Goal: Task Accomplishment & Management: Manage account settings

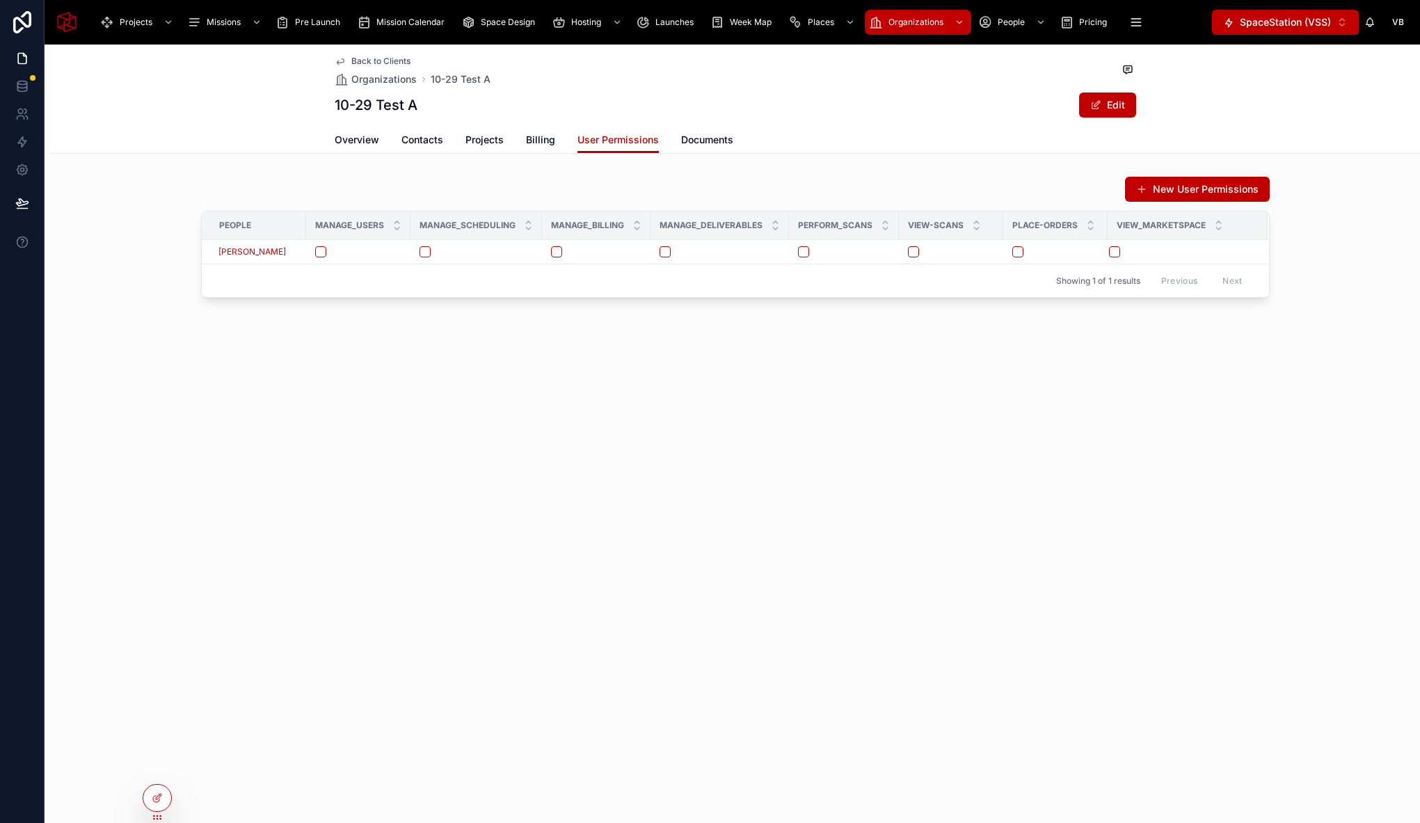
click at [476, 184] on div "New User Permissions" at bounding box center [735, 189] width 1068 height 26
click at [159, 766] on icon at bounding box center [157, 767] width 11 height 11
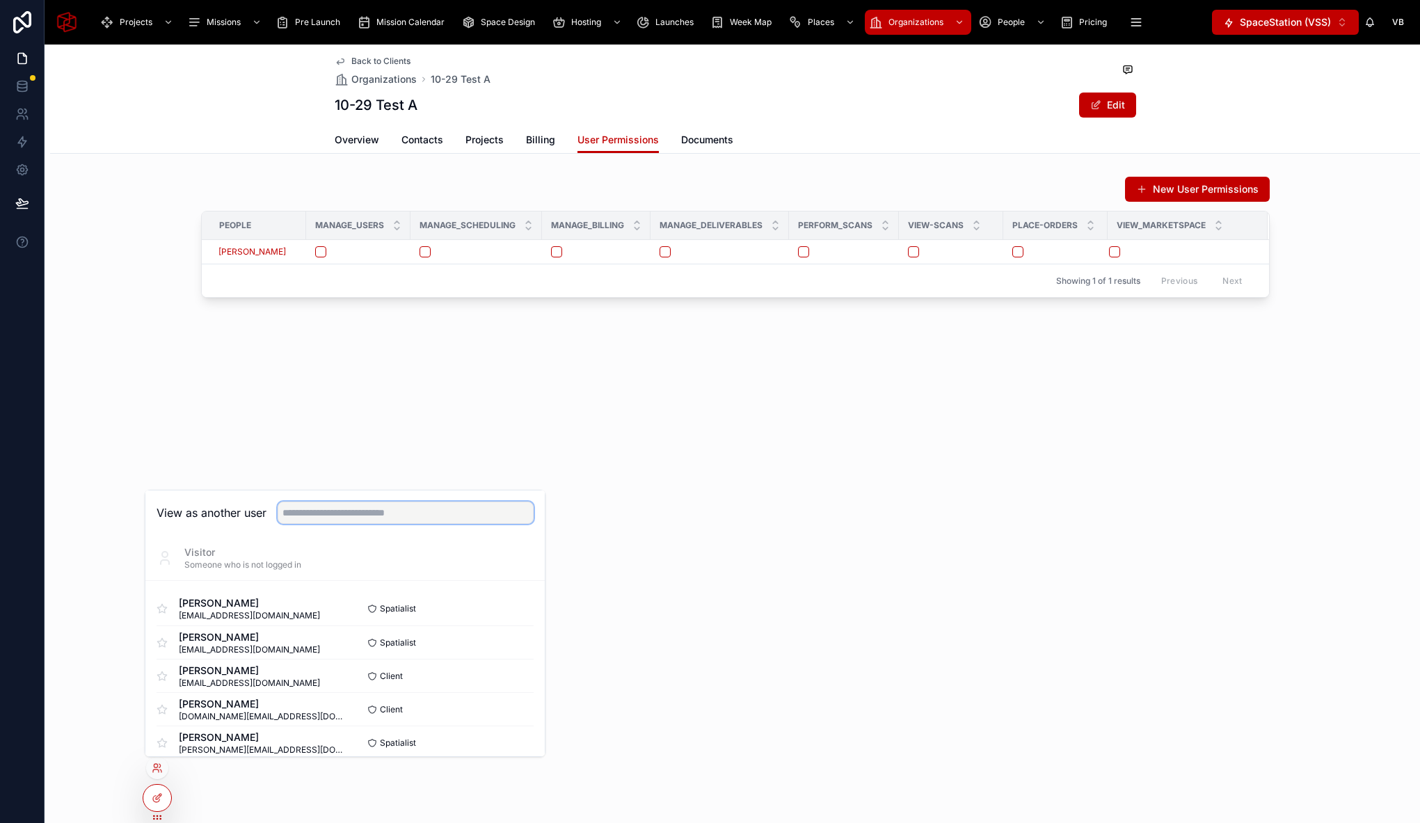
click at [435, 513] on input "text" at bounding box center [406, 512] width 256 height 22
type input "****"
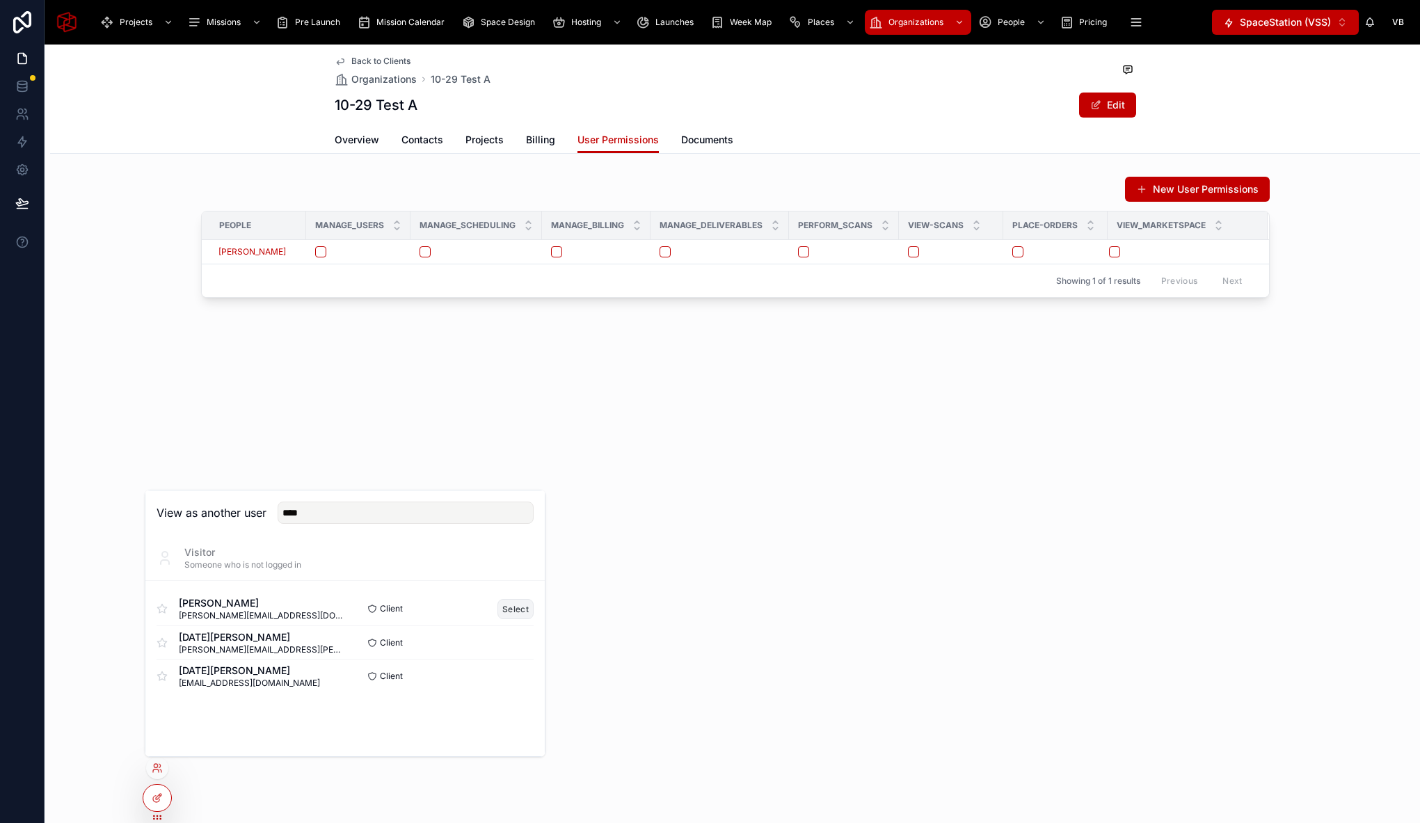
click at [513, 600] on button "Select" at bounding box center [515, 609] width 36 height 20
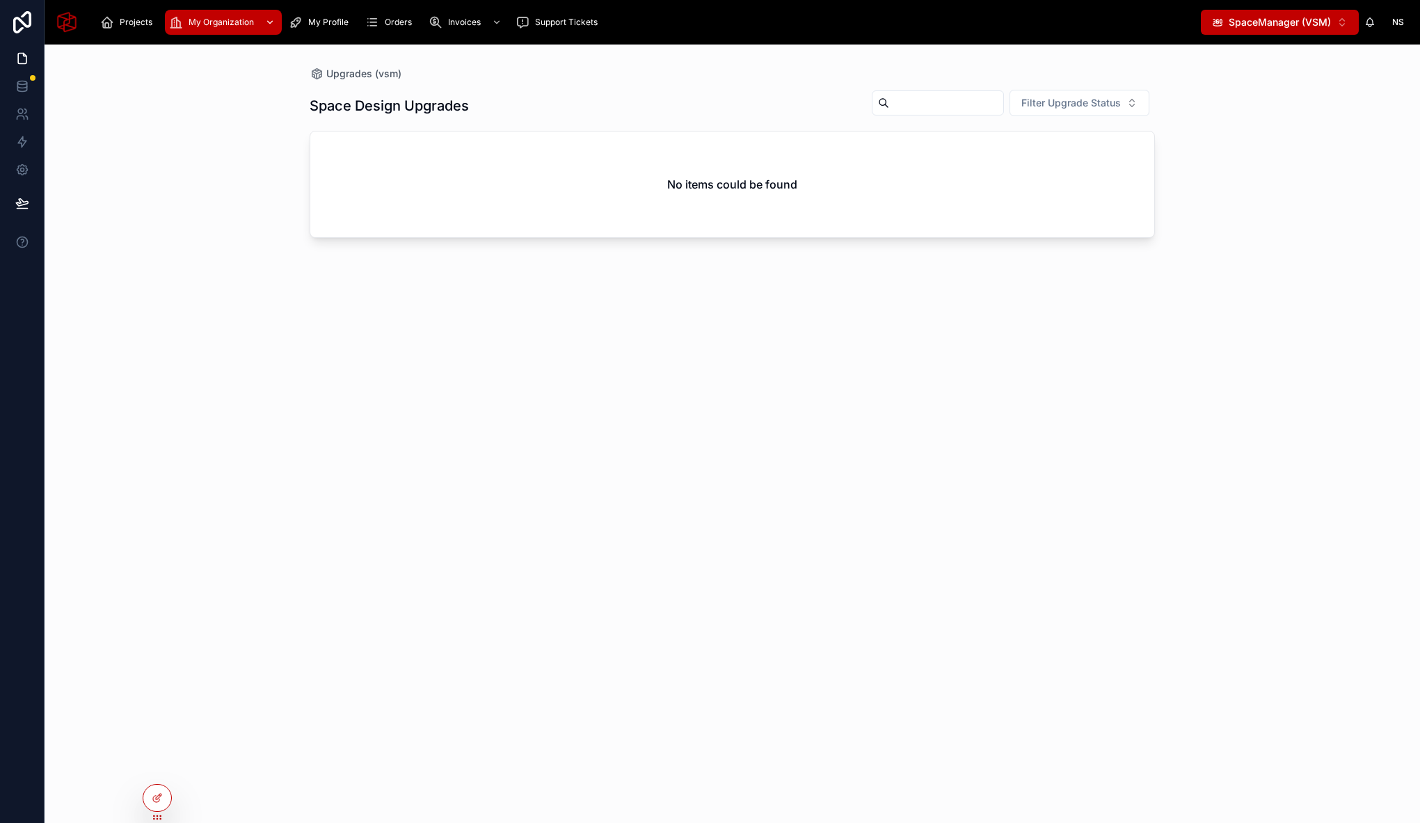
click at [220, 30] on div "My Organization" at bounding box center [223, 22] width 109 height 22
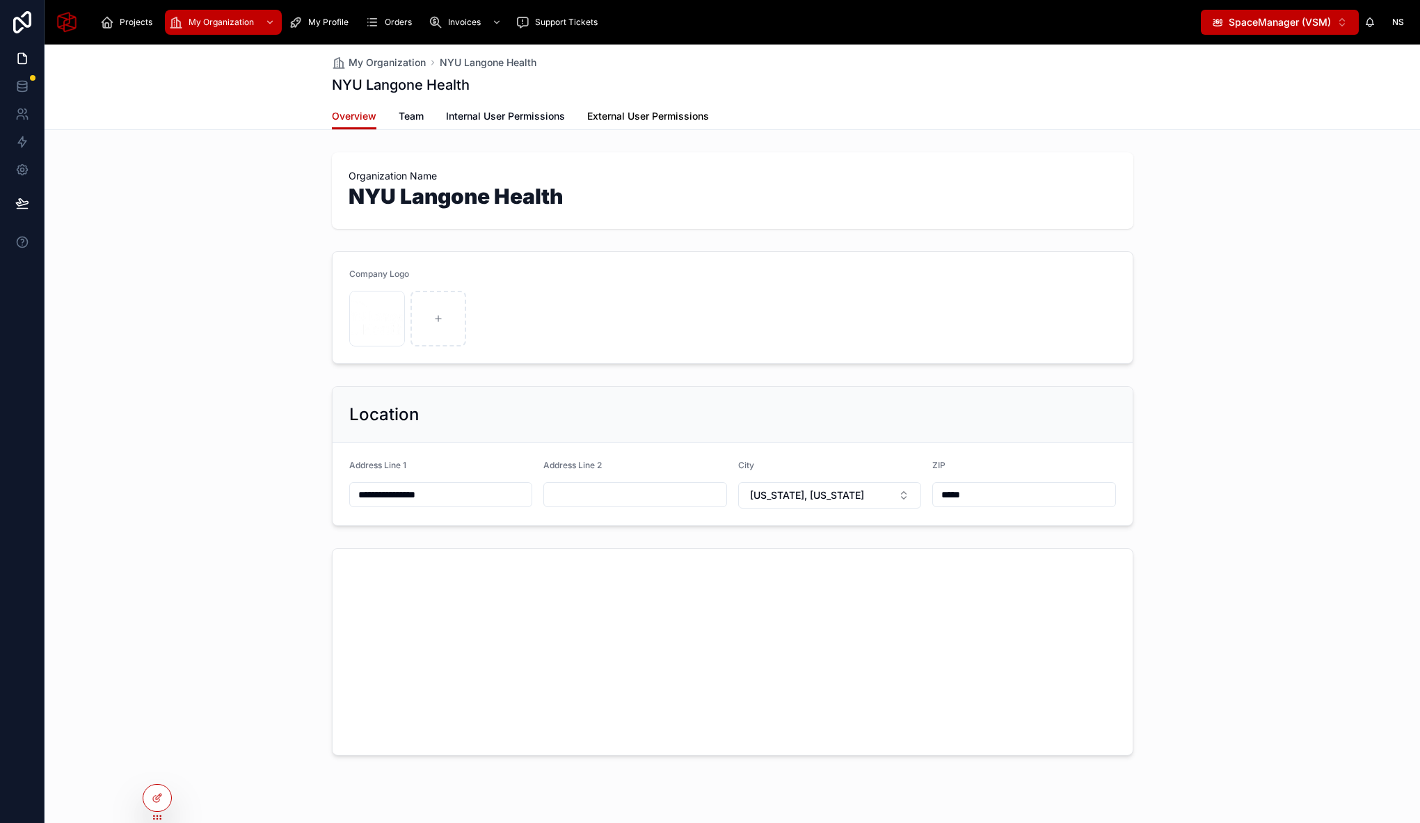
click at [635, 107] on link "External User Permissions" at bounding box center [648, 118] width 122 height 28
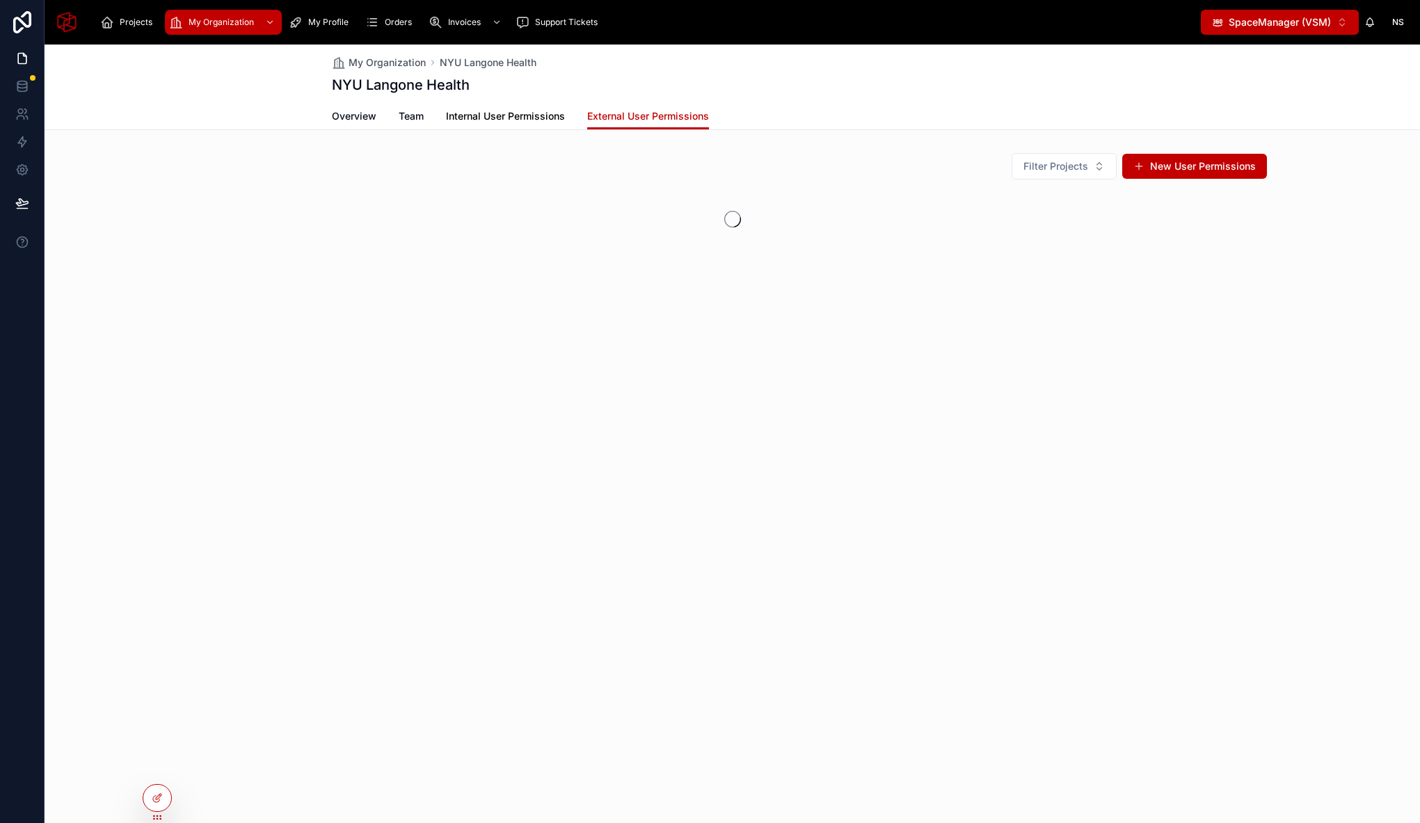
click at [501, 110] on span "Internal User Permissions" at bounding box center [505, 116] width 119 height 14
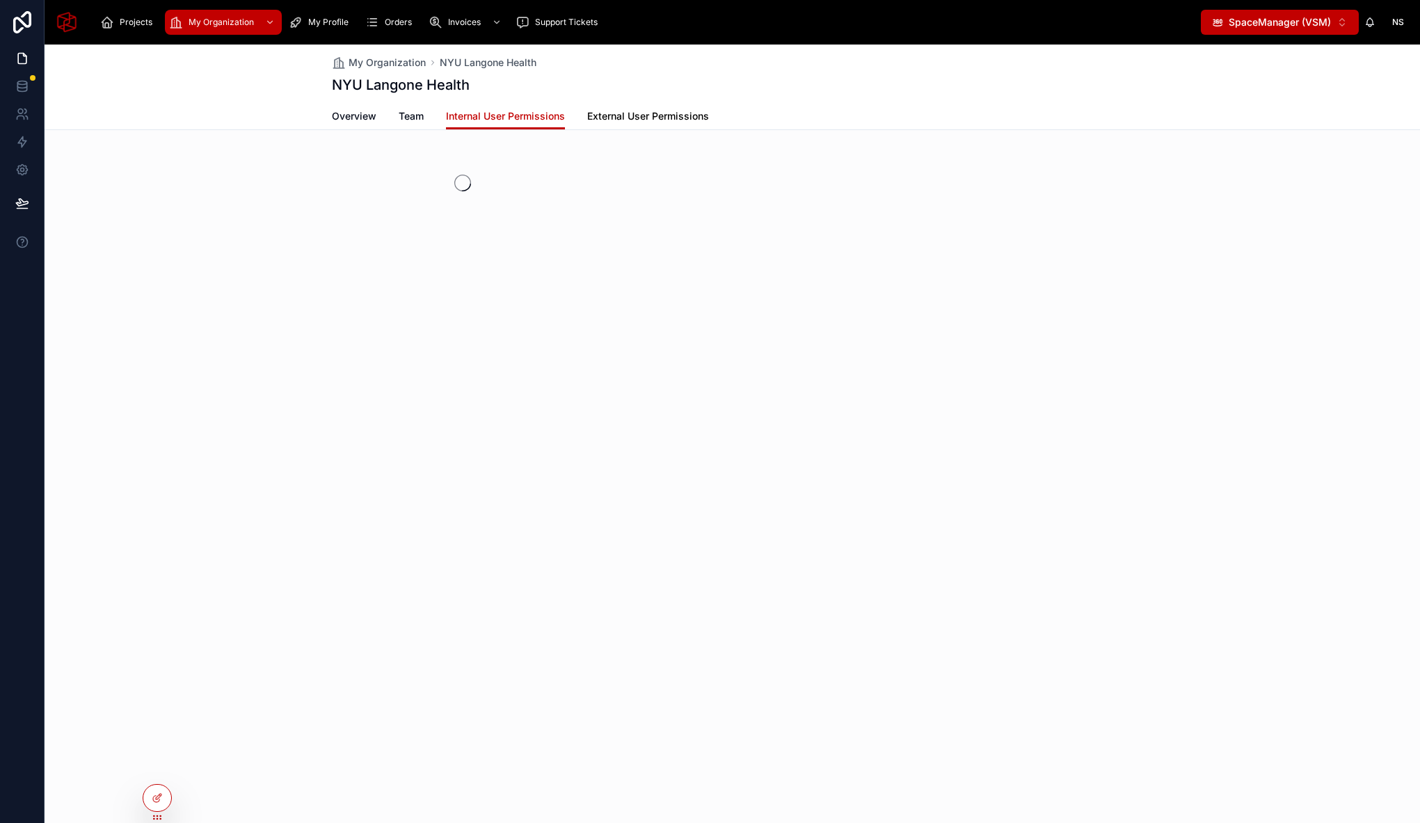
click at [675, 116] on span "External User Permissions" at bounding box center [648, 116] width 122 height 14
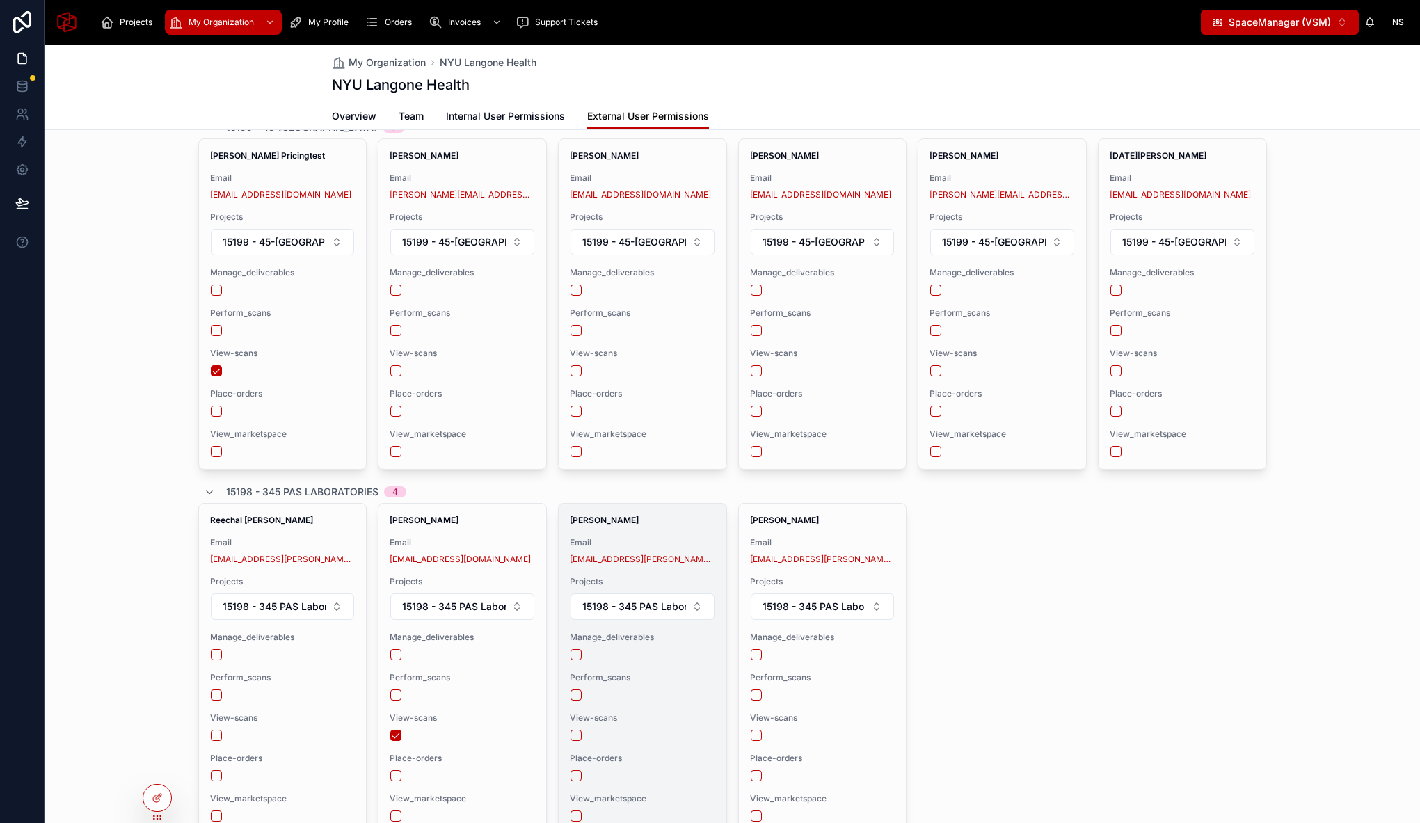
scroll to position [63, 0]
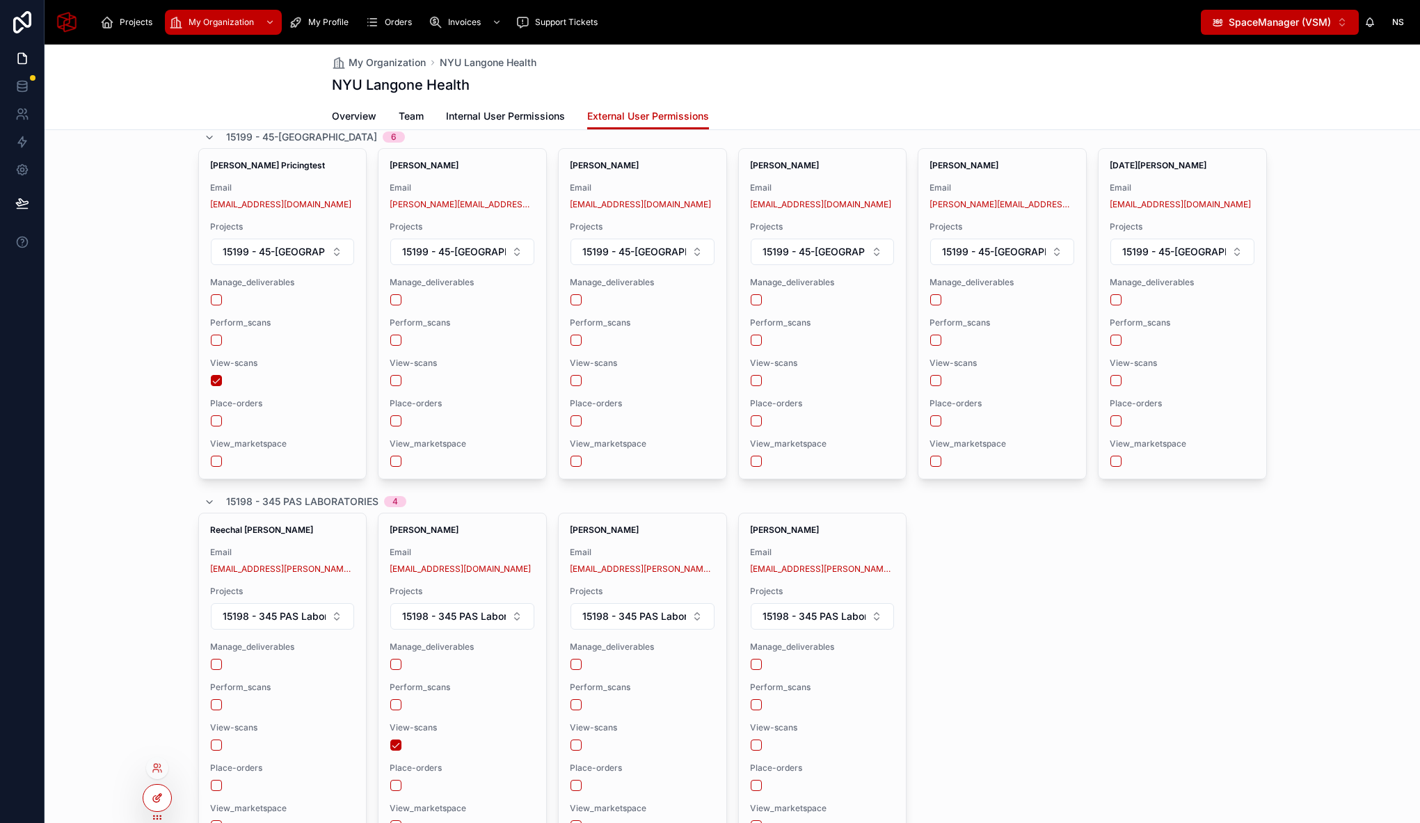
click at [152, 802] on icon at bounding box center [157, 797] width 11 height 11
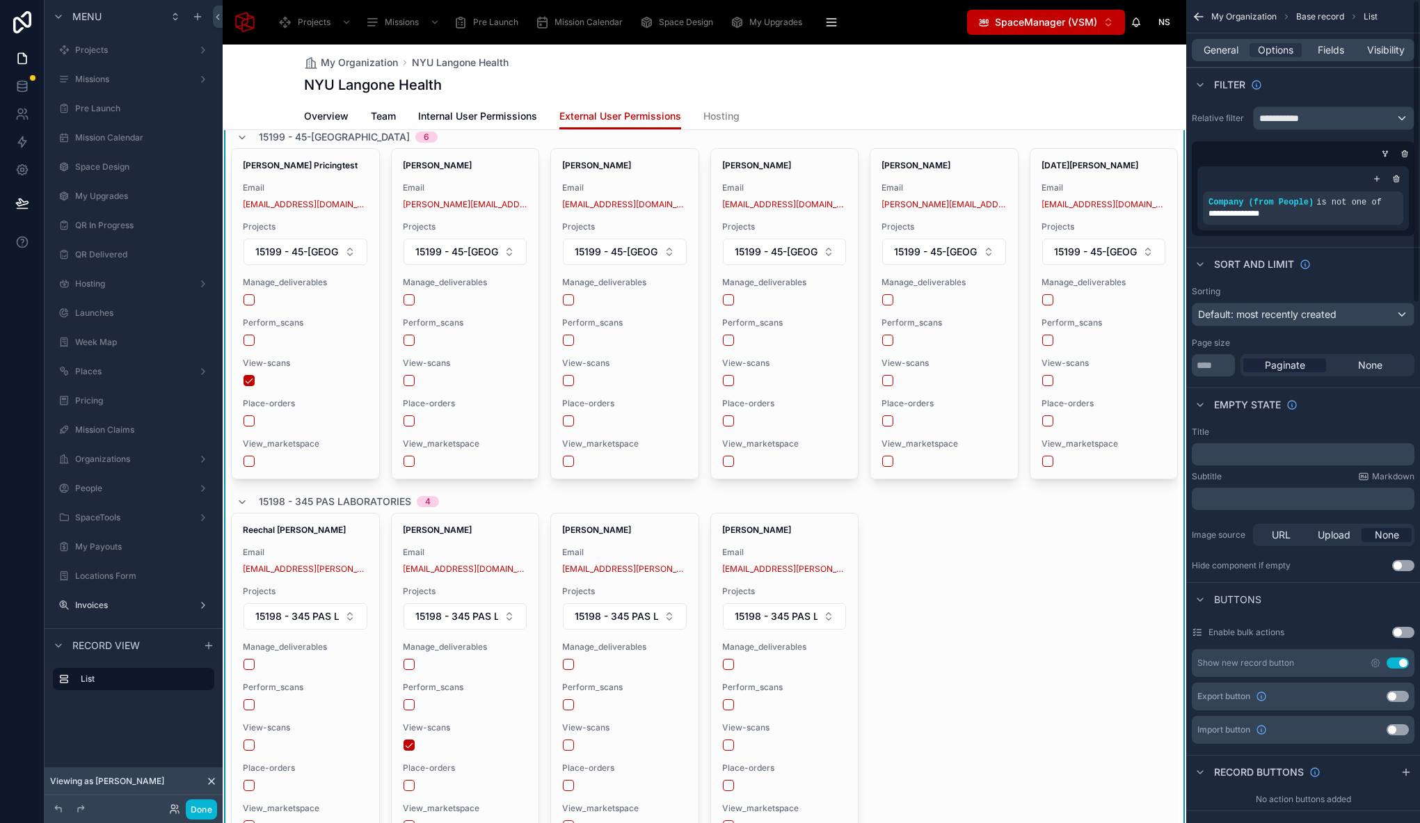
scroll to position [30, 0]
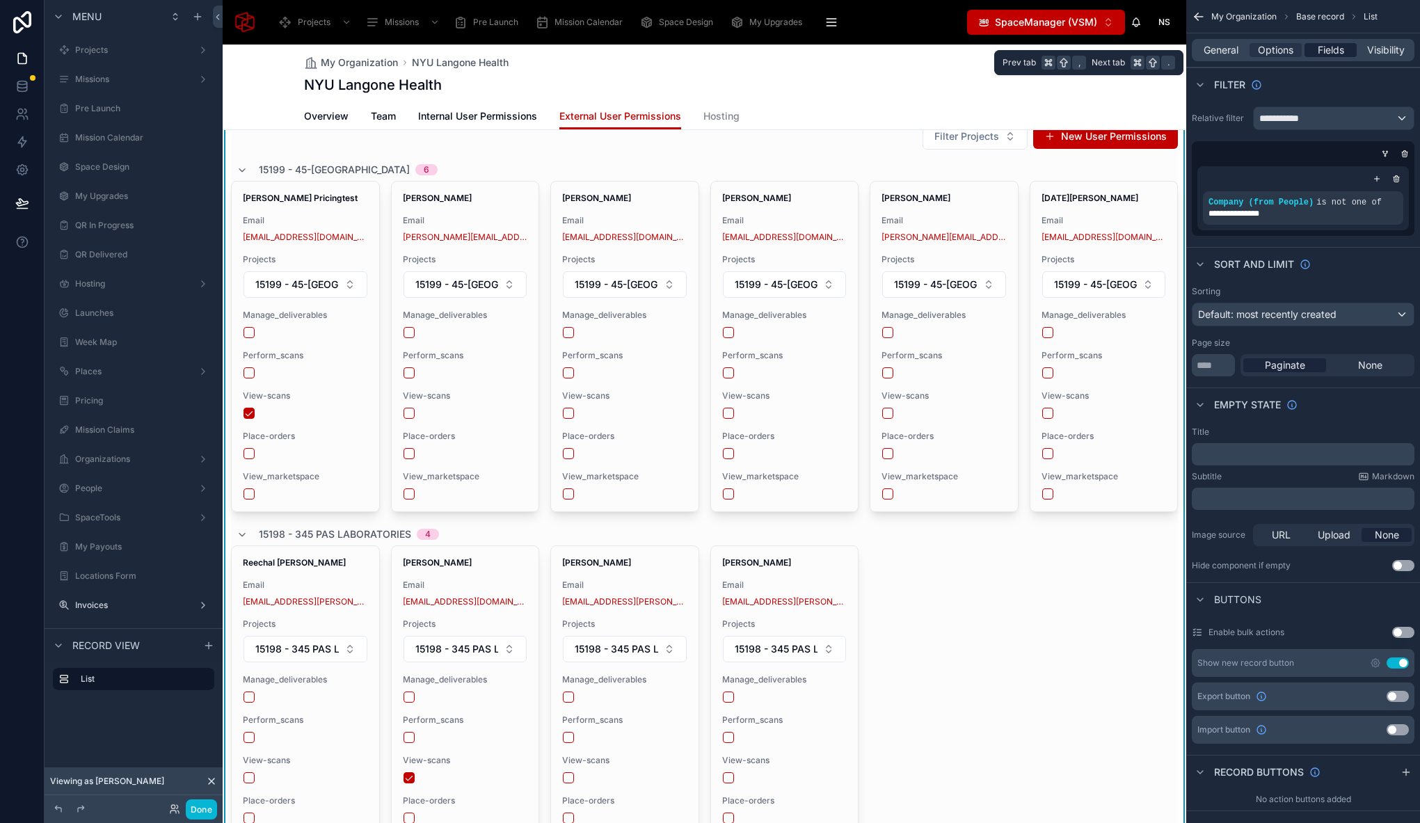
click at [1335, 49] on span "Fields" at bounding box center [1330, 50] width 26 height 14
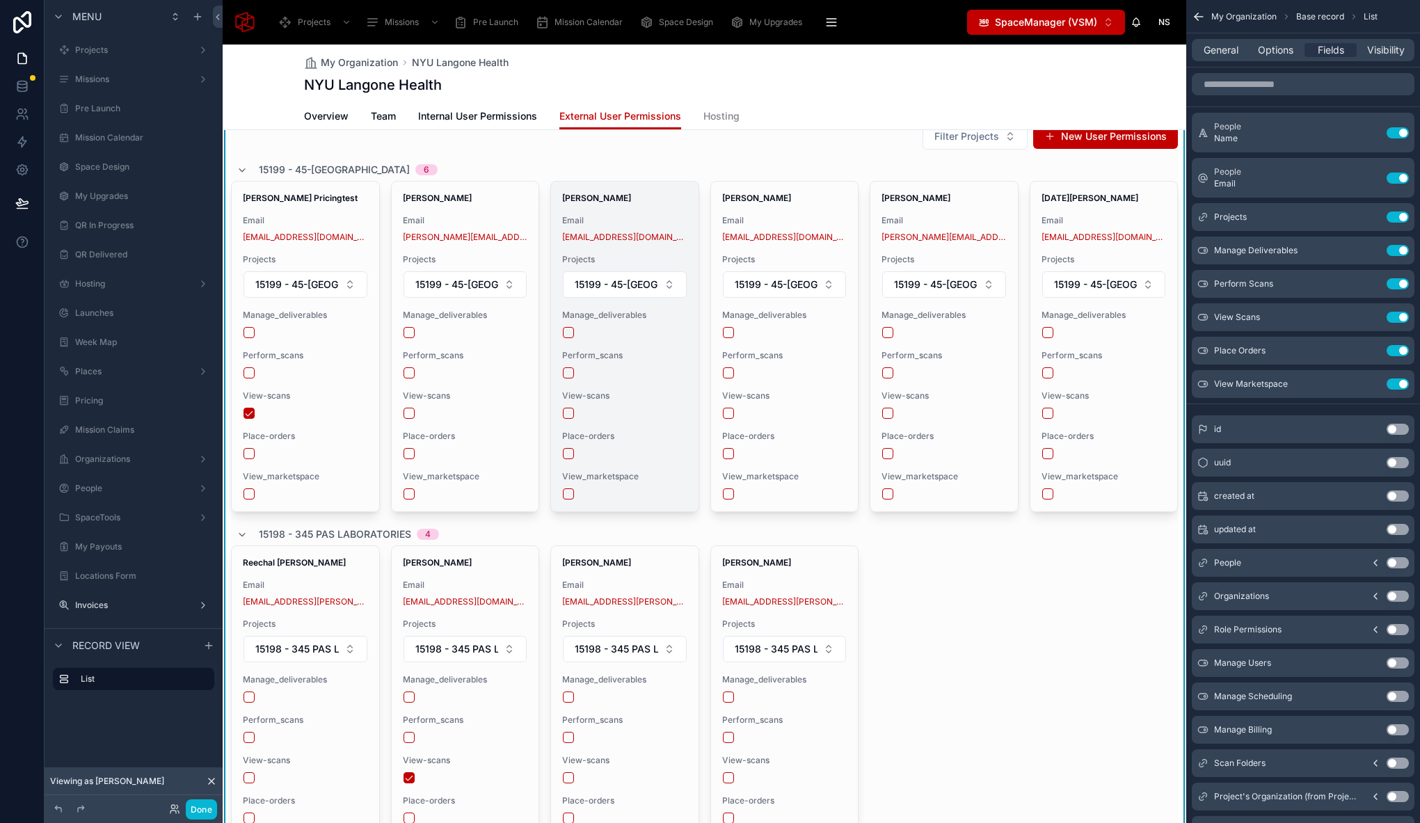
scroll to position [0, 0]
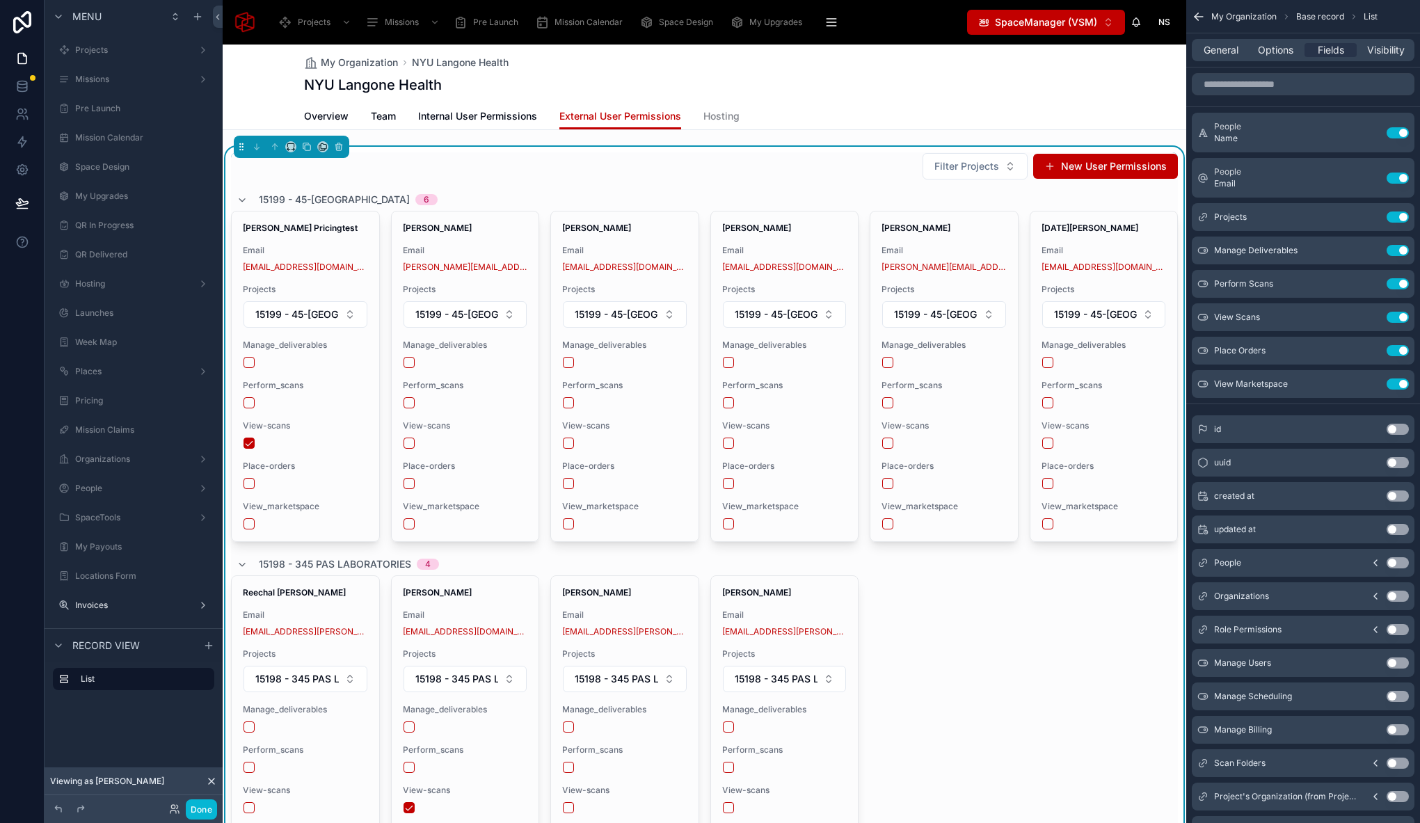
click at [641, 81] on div "NYU Langone Health" at bounding box center [704, 84] width 801 height 19
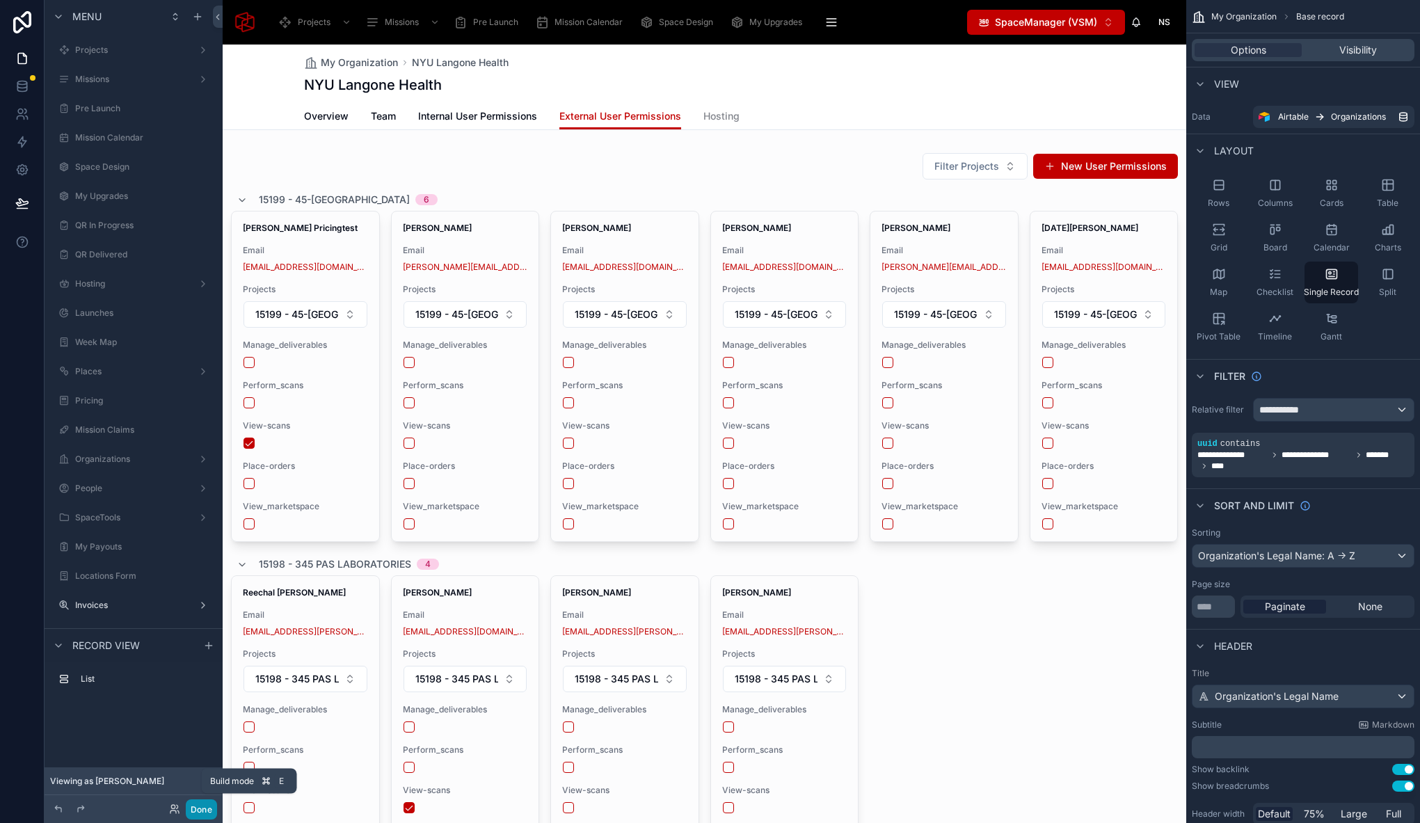
click at [202, 807] on button "Done" at bounding box center [201, 809] width 31 height 20
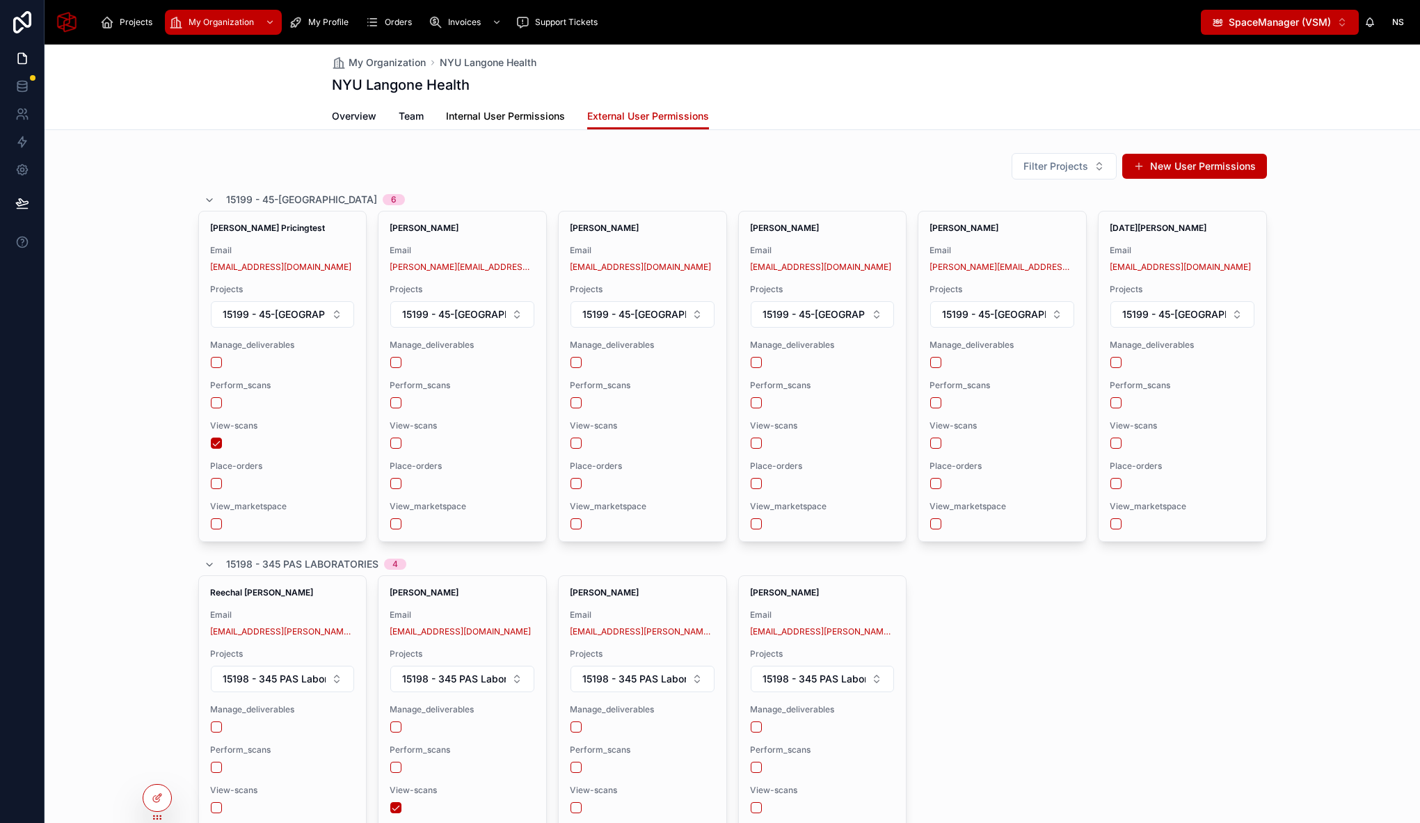
click at [488, 120] on span "Internal User Permissions" at bounding box center [505, 116] width 119 height 14
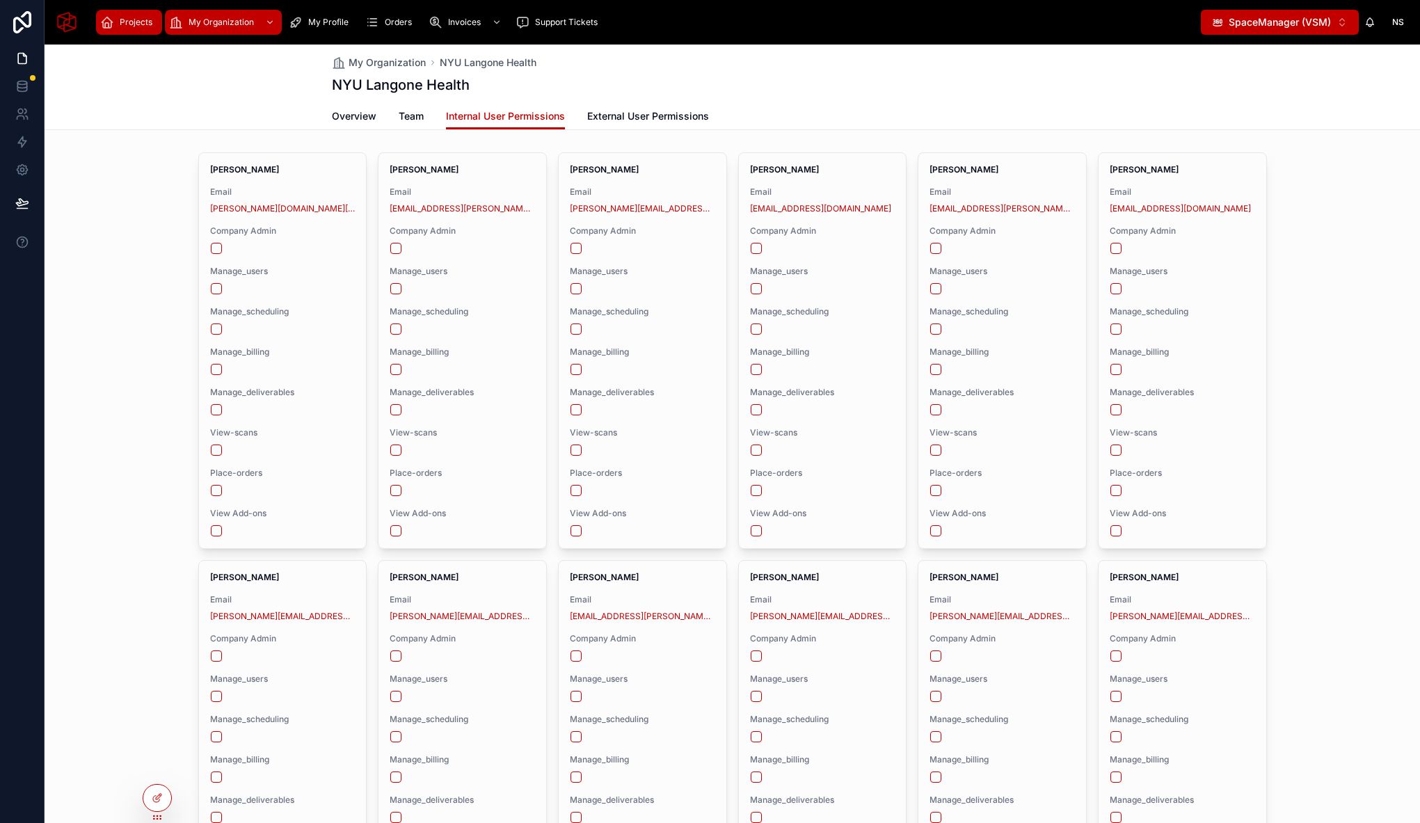
click at [145, 29] on div "Projects" at bounding box center [129, 22] width 58 height 22
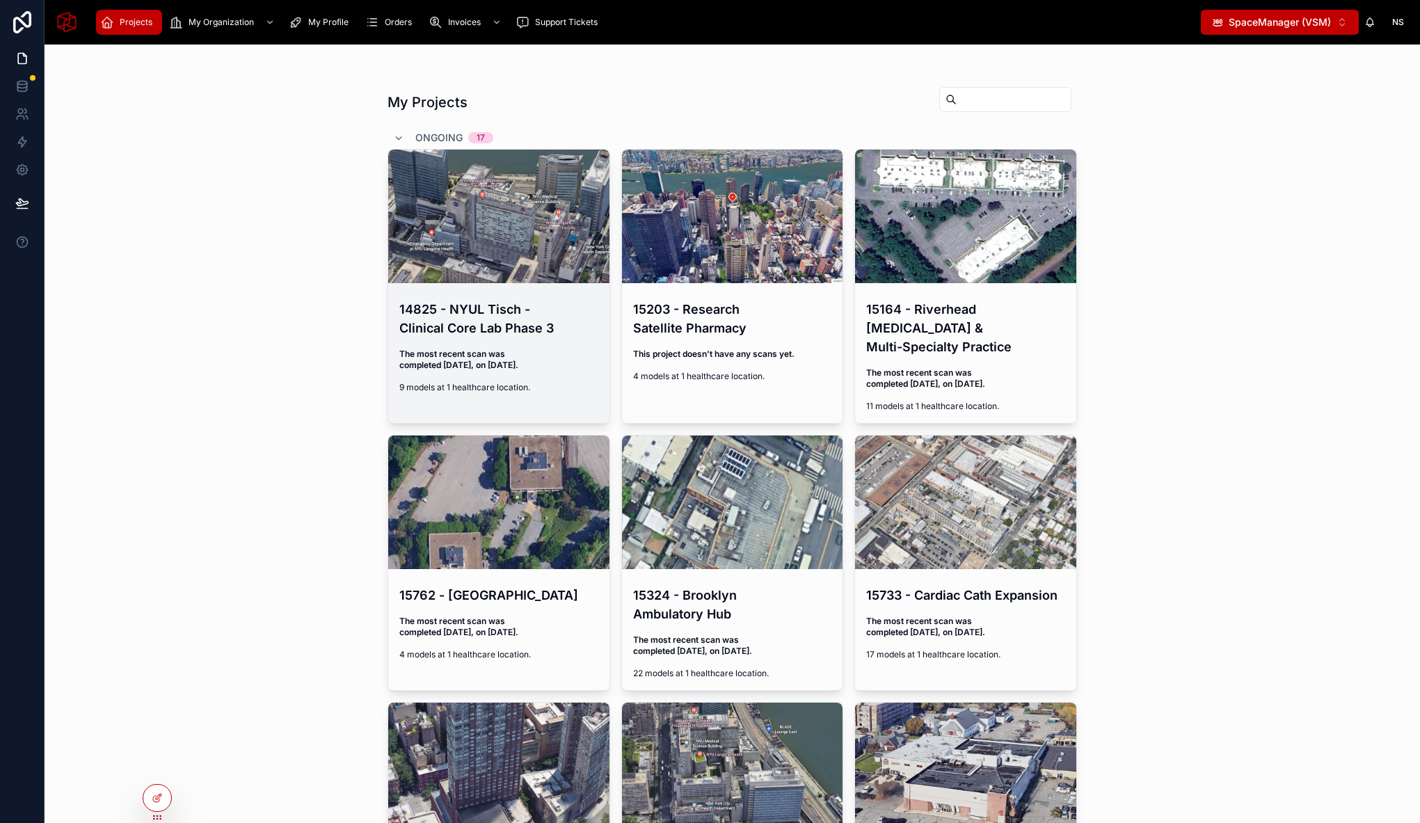
click at [484, 312] on h4 "14825 - NYUL Tisch - Clinical Core Lab Phase 3" at bounding box center [498, 319] width 199 height 38
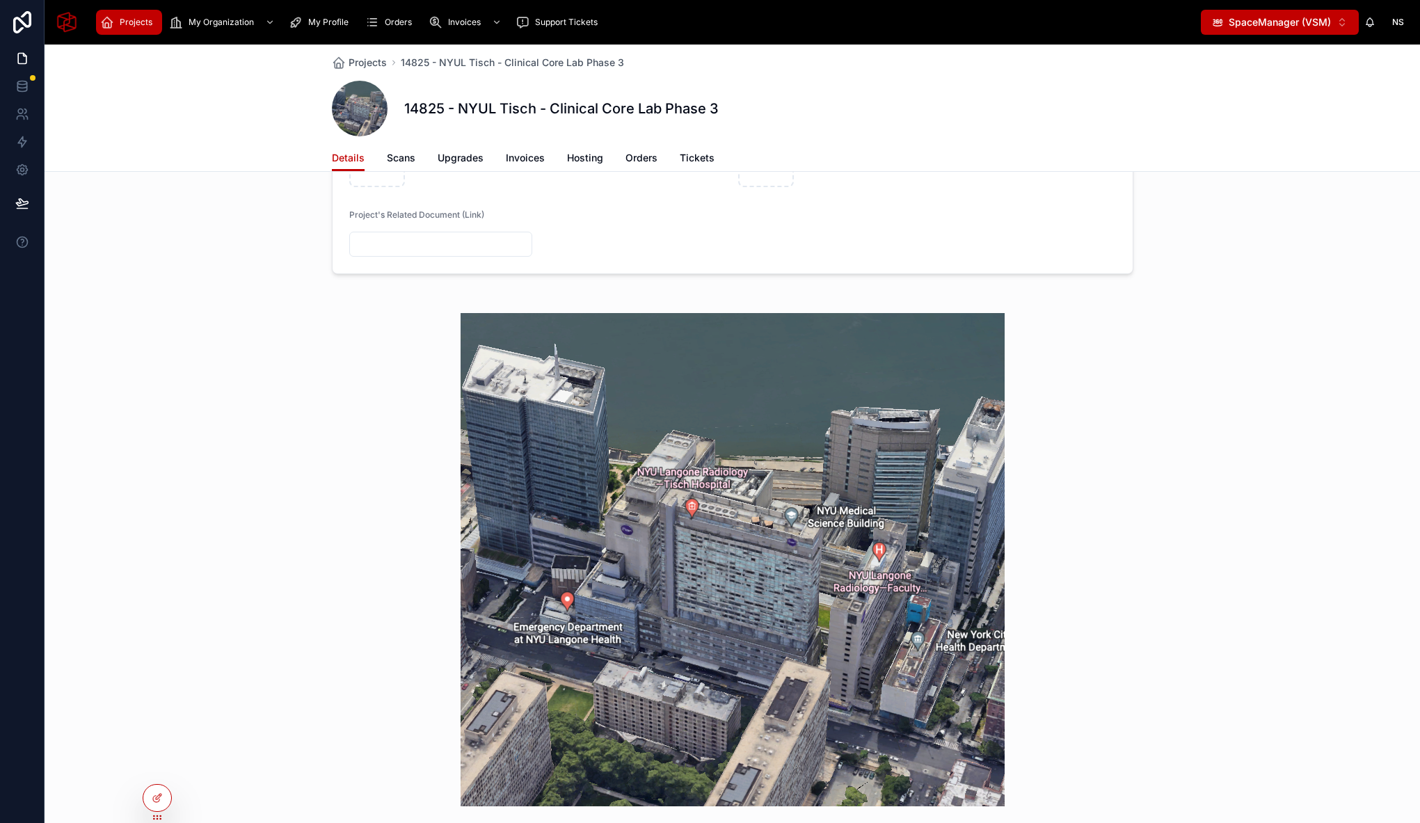
scroll to position [472, 0]
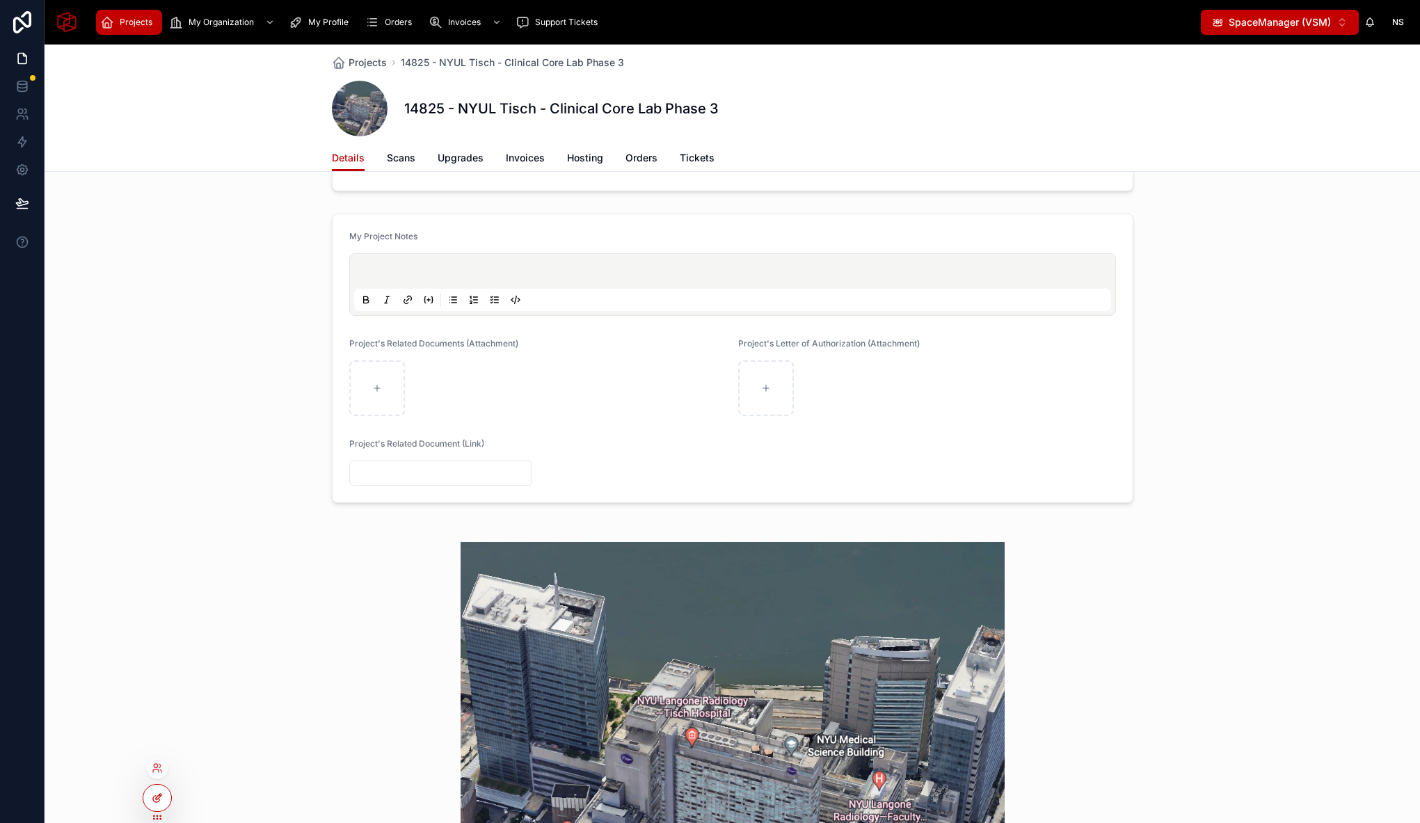
click at [152, 806] on div at bounding box center [157, 798] width 28 height 26
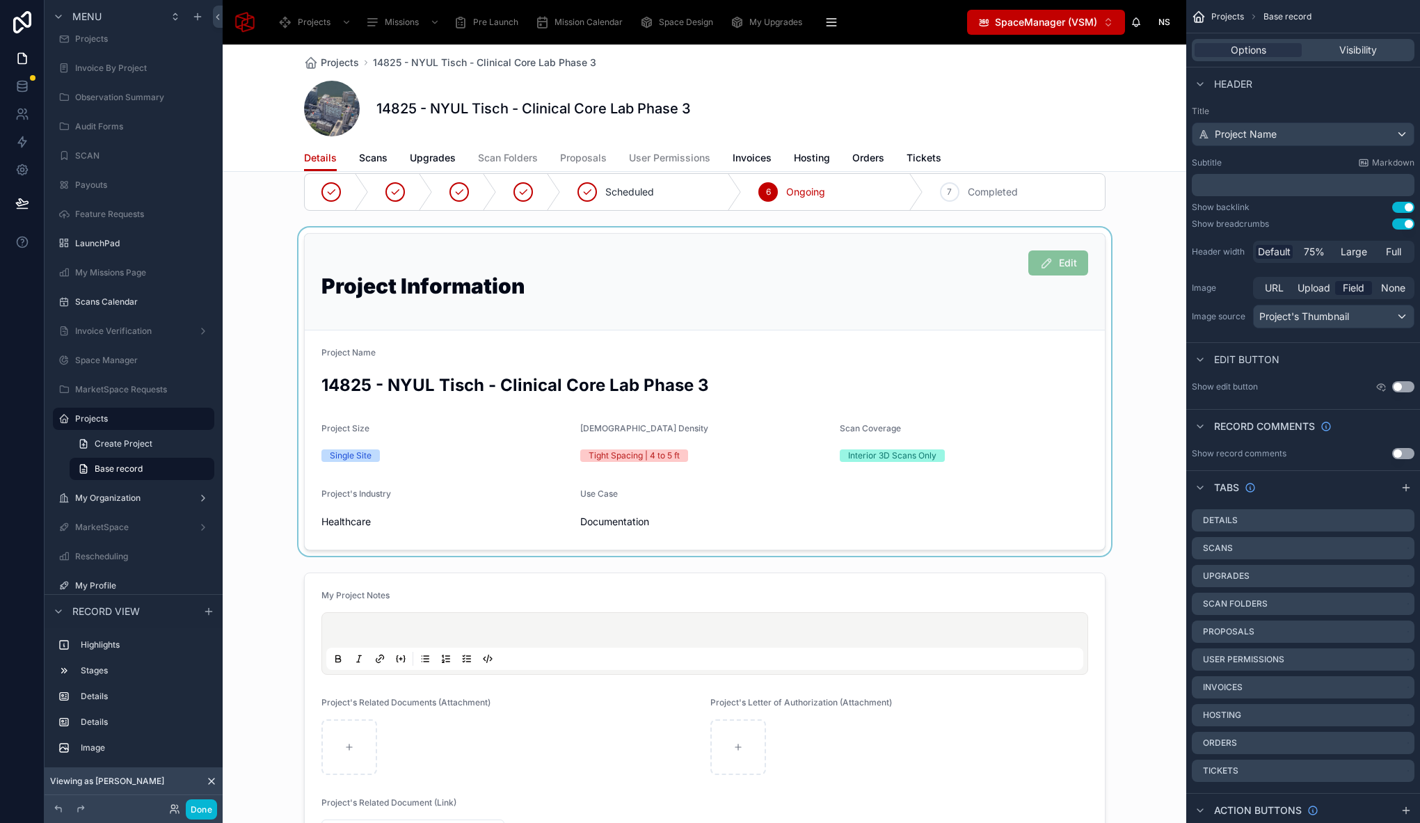
scroll to position [0, 0]
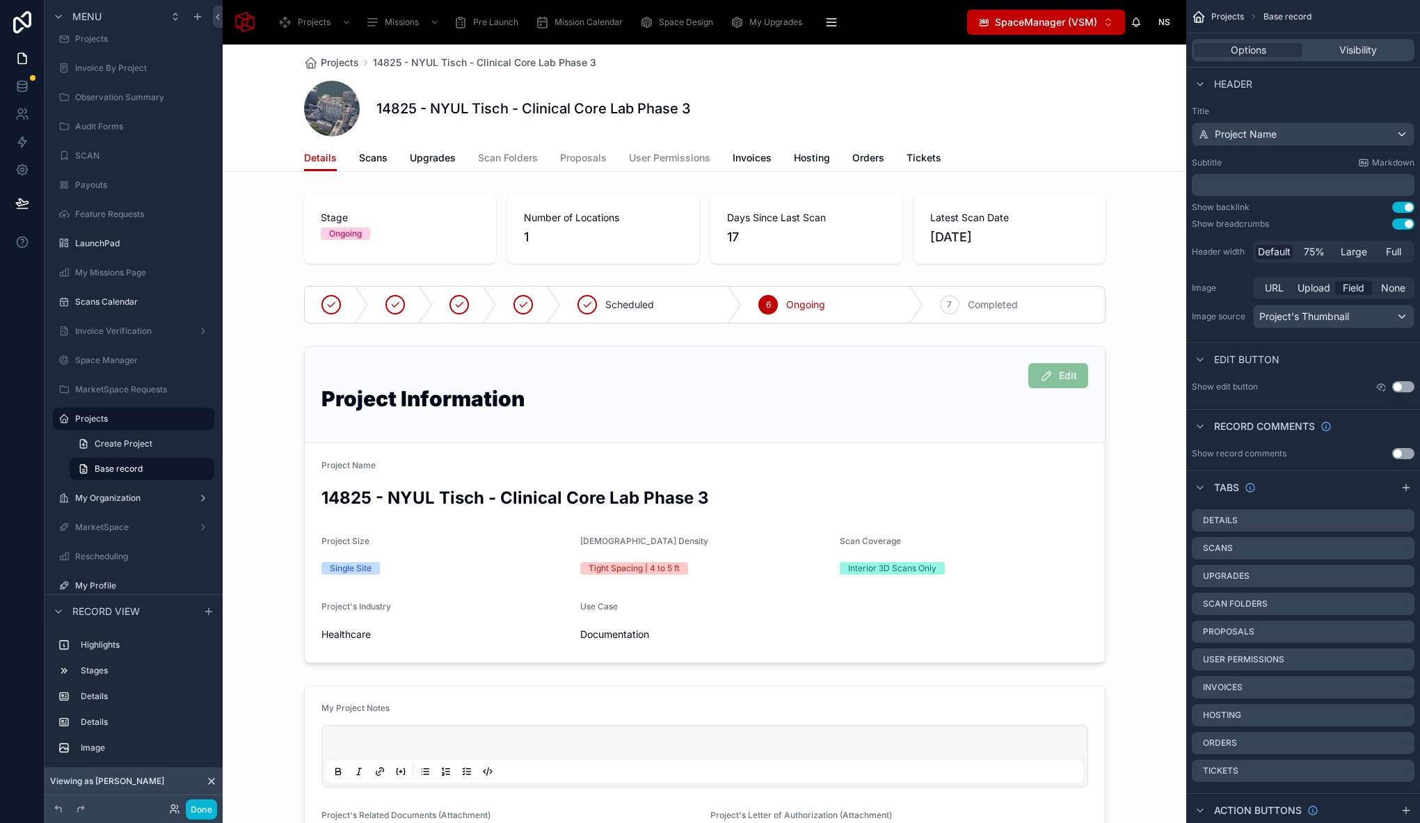
click at [367, 162] on span "Scans" at bounding box center [373, 158] width 29 height 14
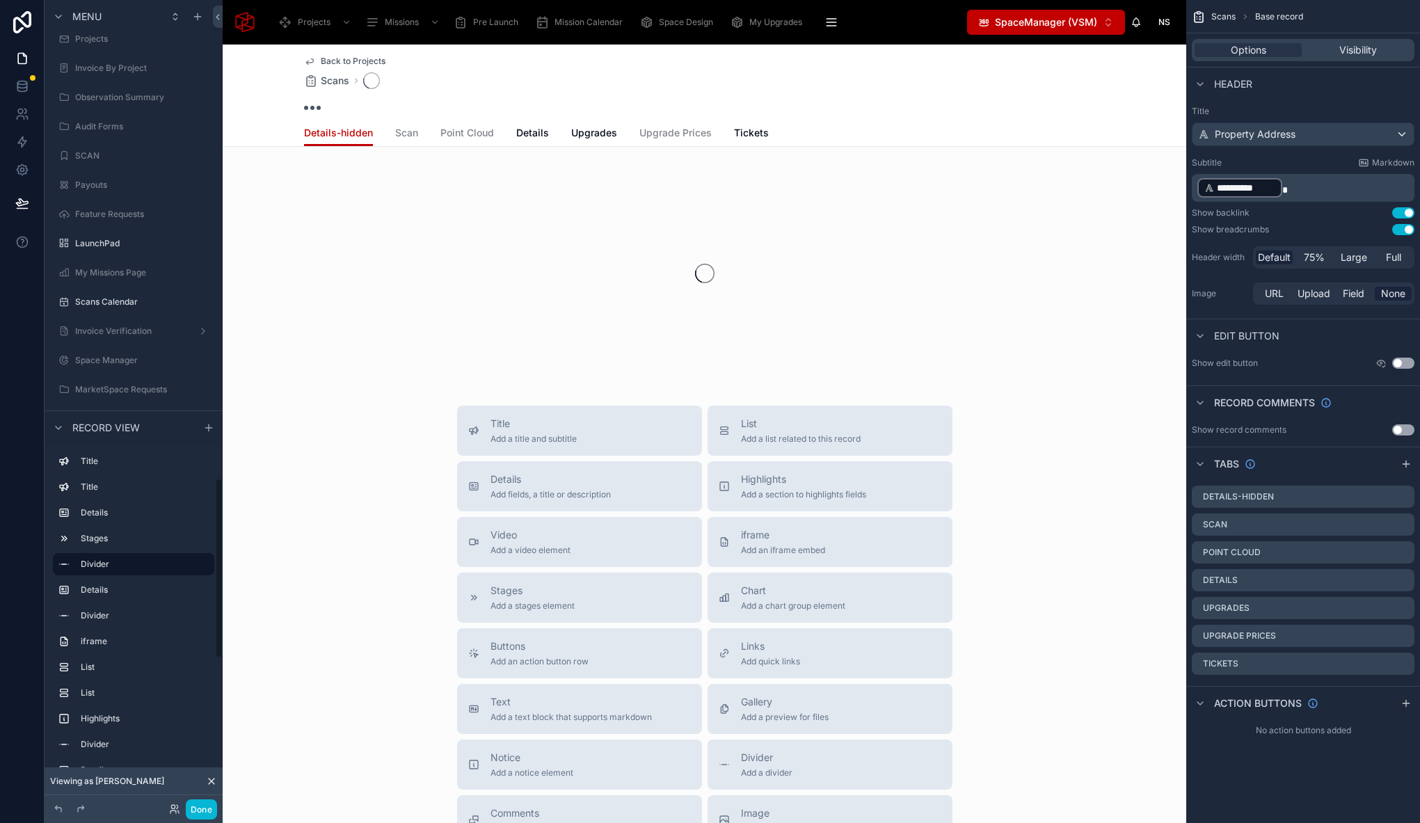
scroll to position [2135, 0]
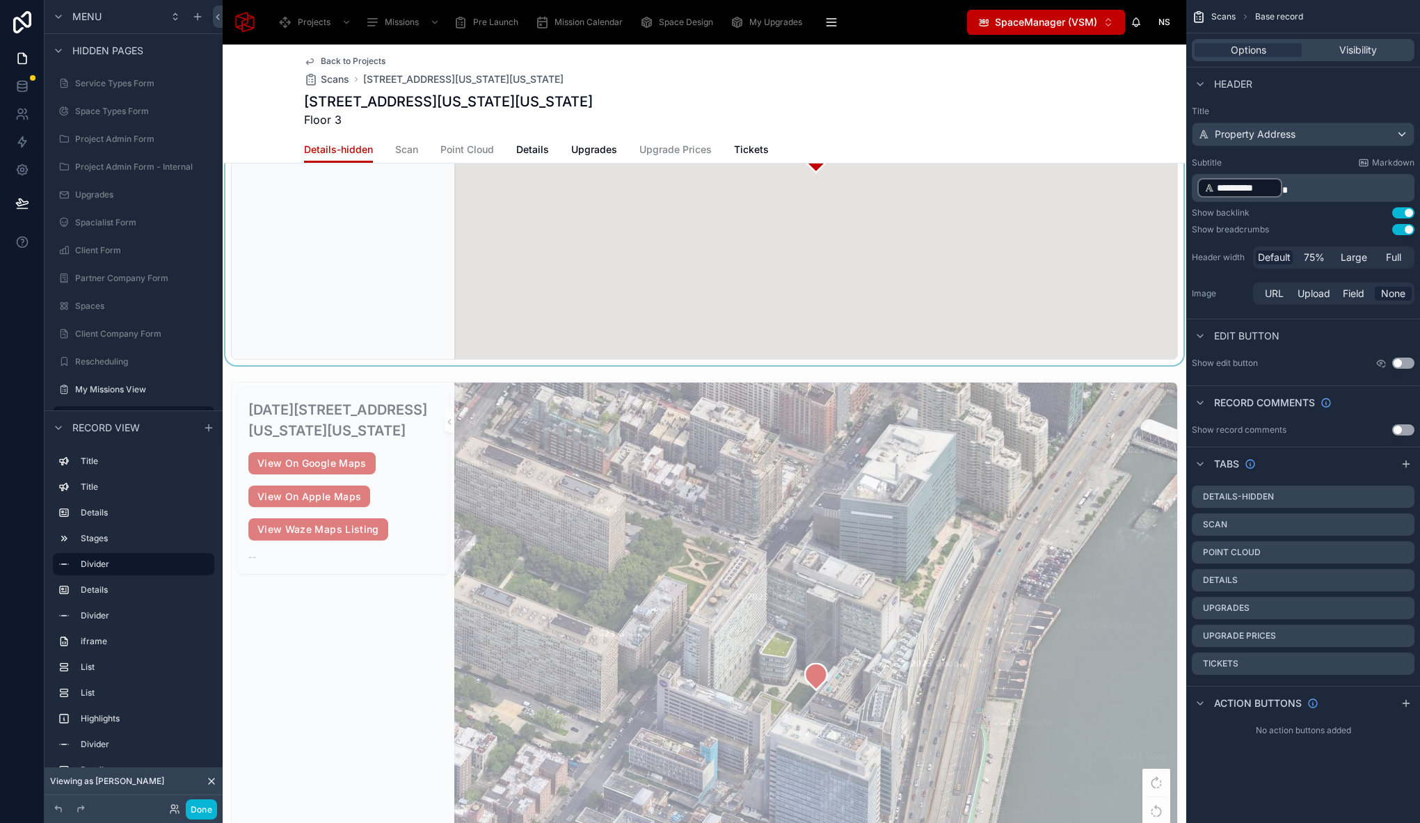
scroll to position [1162, 0]
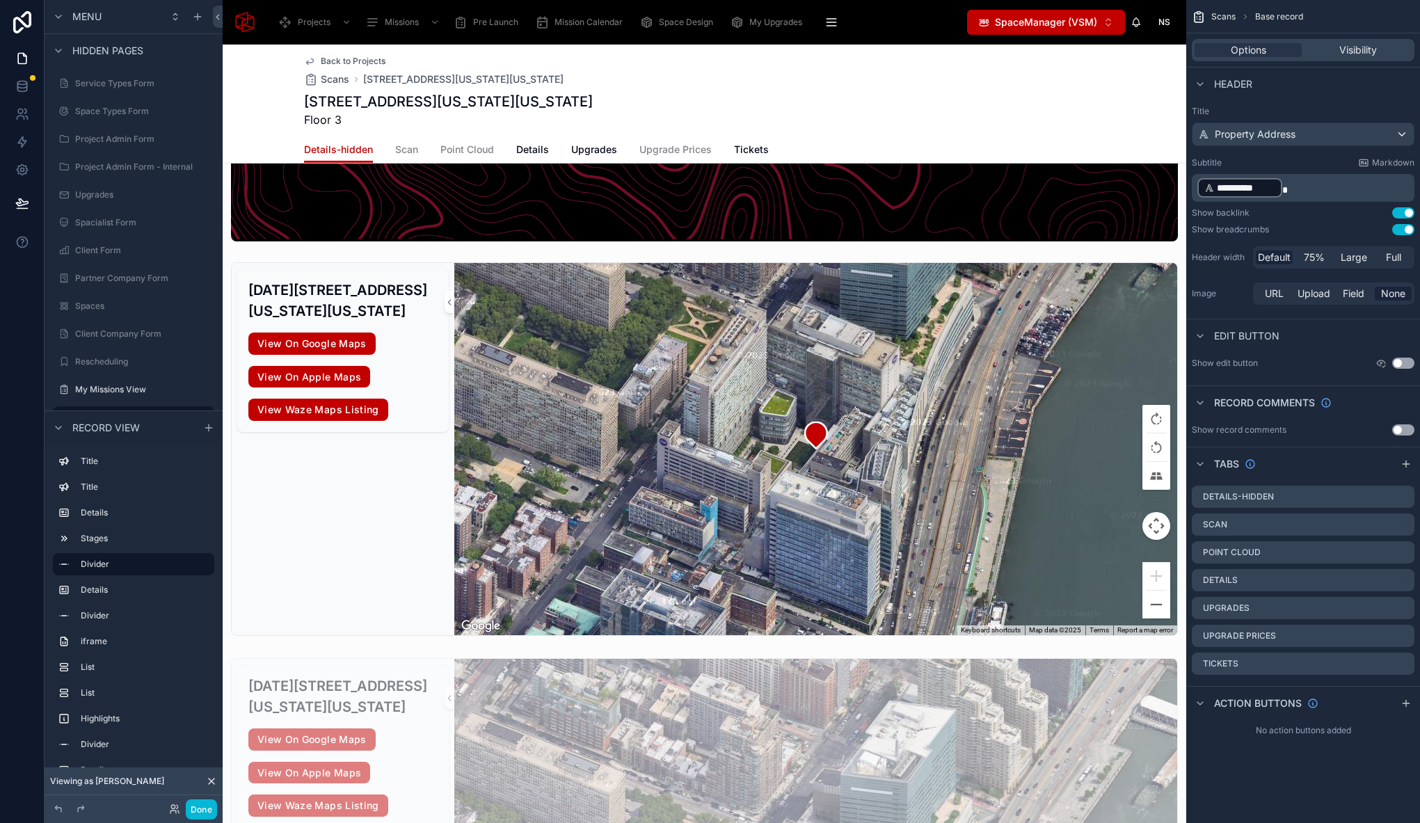
click at [131, 782] on div "Viewing as Noelle" at bounding box center [134, 781] width 178 height 28
click at [172, 810] on icon at bounding box center [174, 808] width 11 height 11
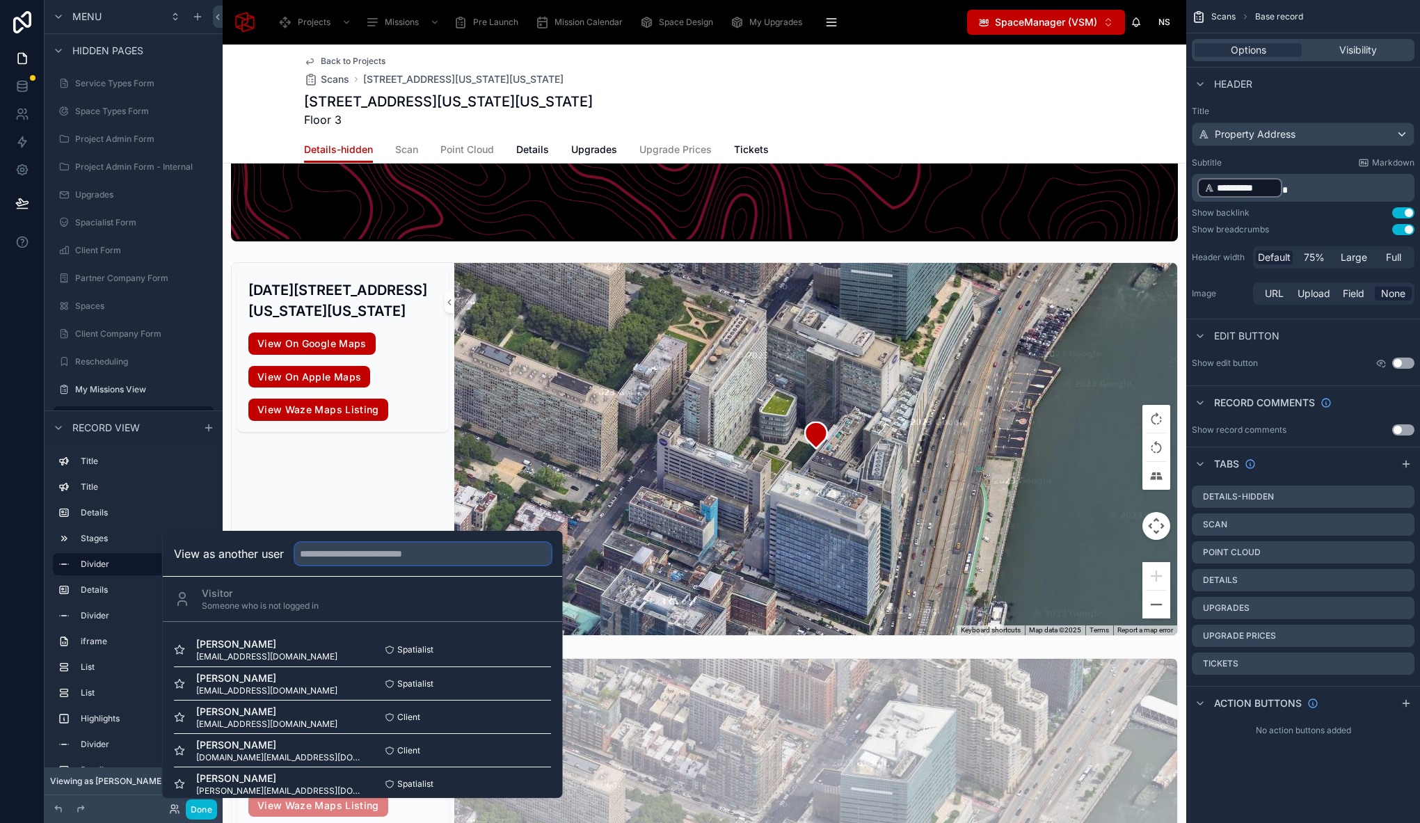
click at [363, 547] on input "text" at bounding box center [423, 554] width 256 height 22
type input "*"
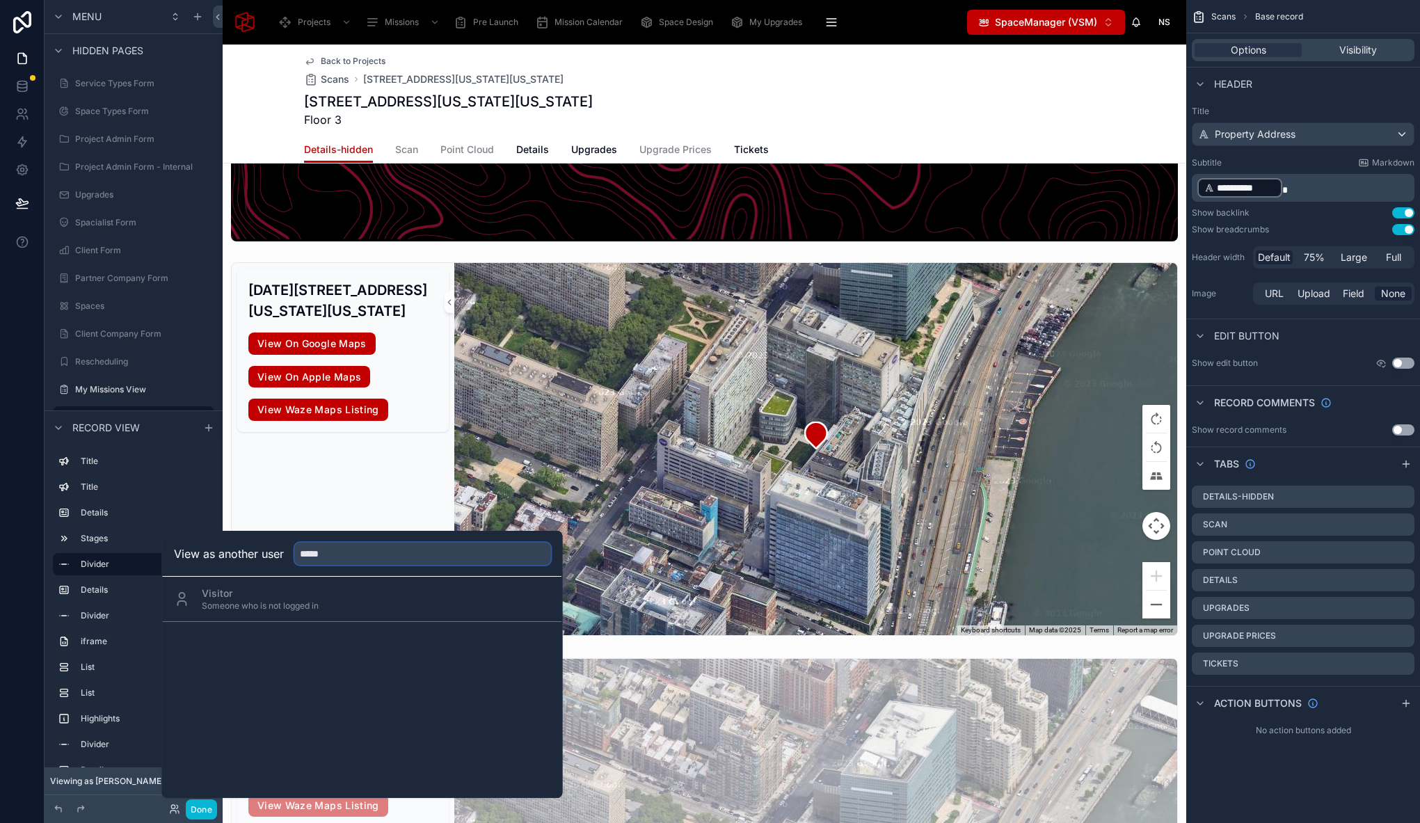
drag, startPoint x: 331, startPoint y: 553, endPoint x: 262, endPoint y: 557, distance: 69.0
click at [262, 557] on div "View as another user *****" at bounding box center [362, 554] width 377 height 22
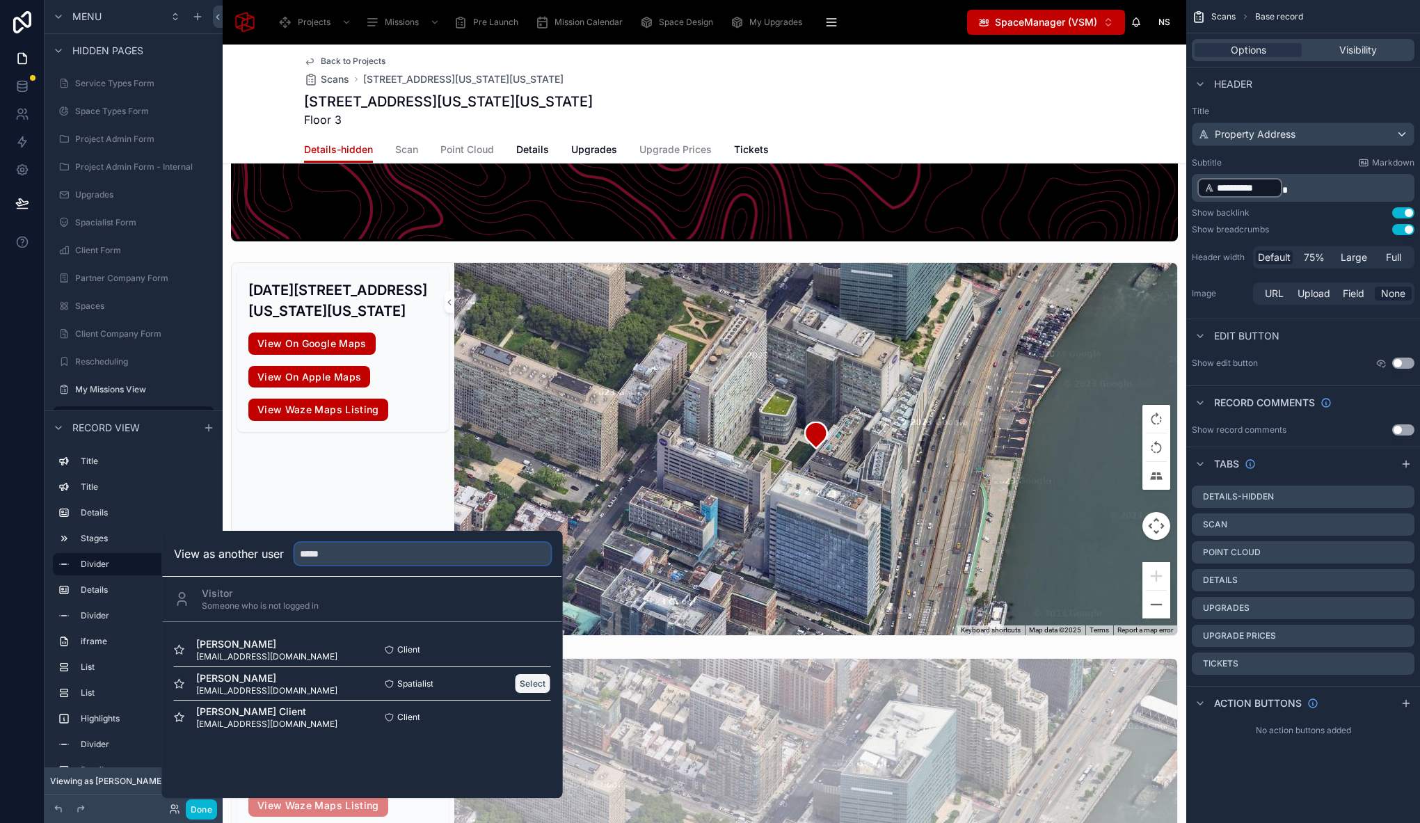
type input "*****"
click at [526, 686] on button "Select" at bounding box center [533, 683] width 36 height 20
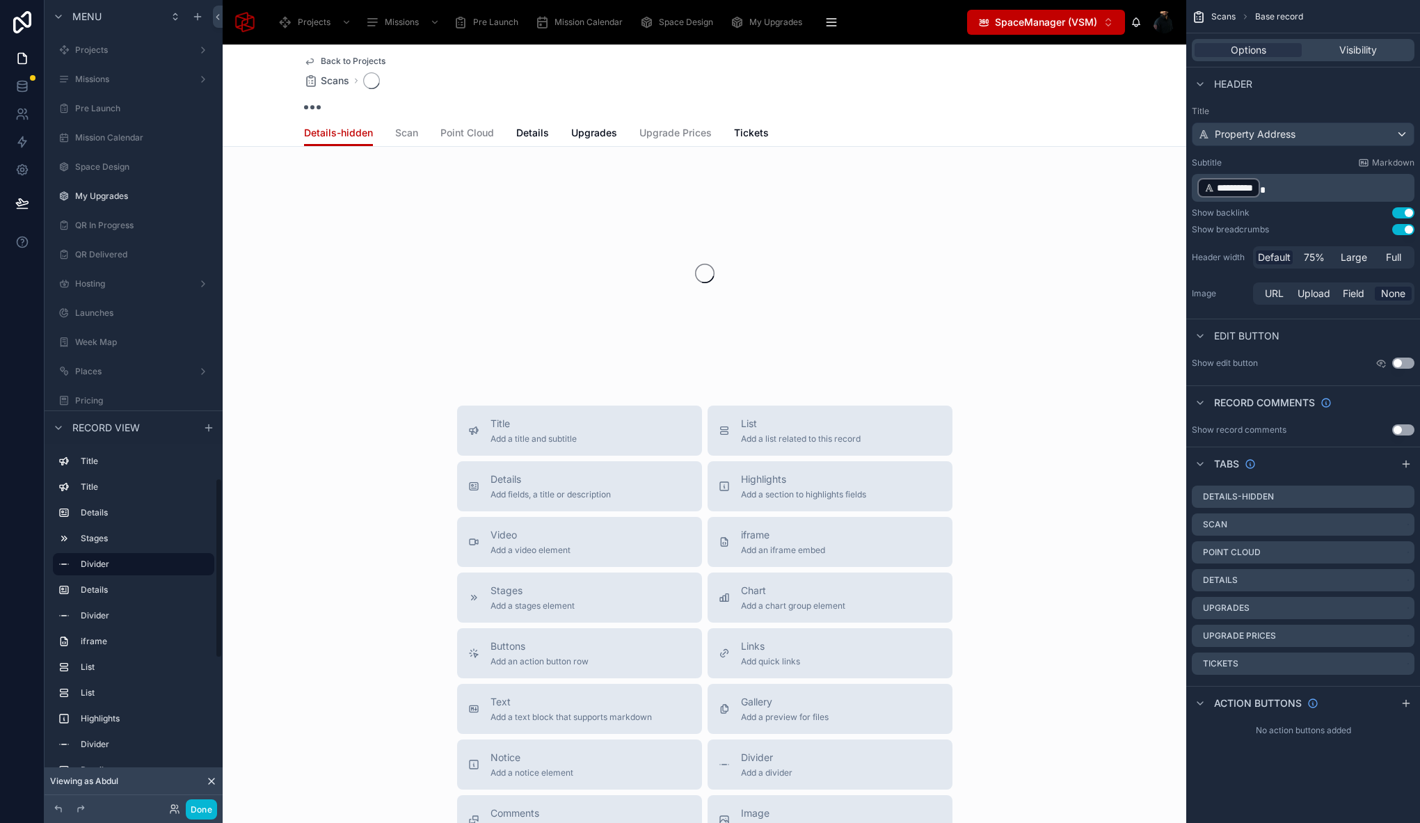
scroll to position [2135, 0]
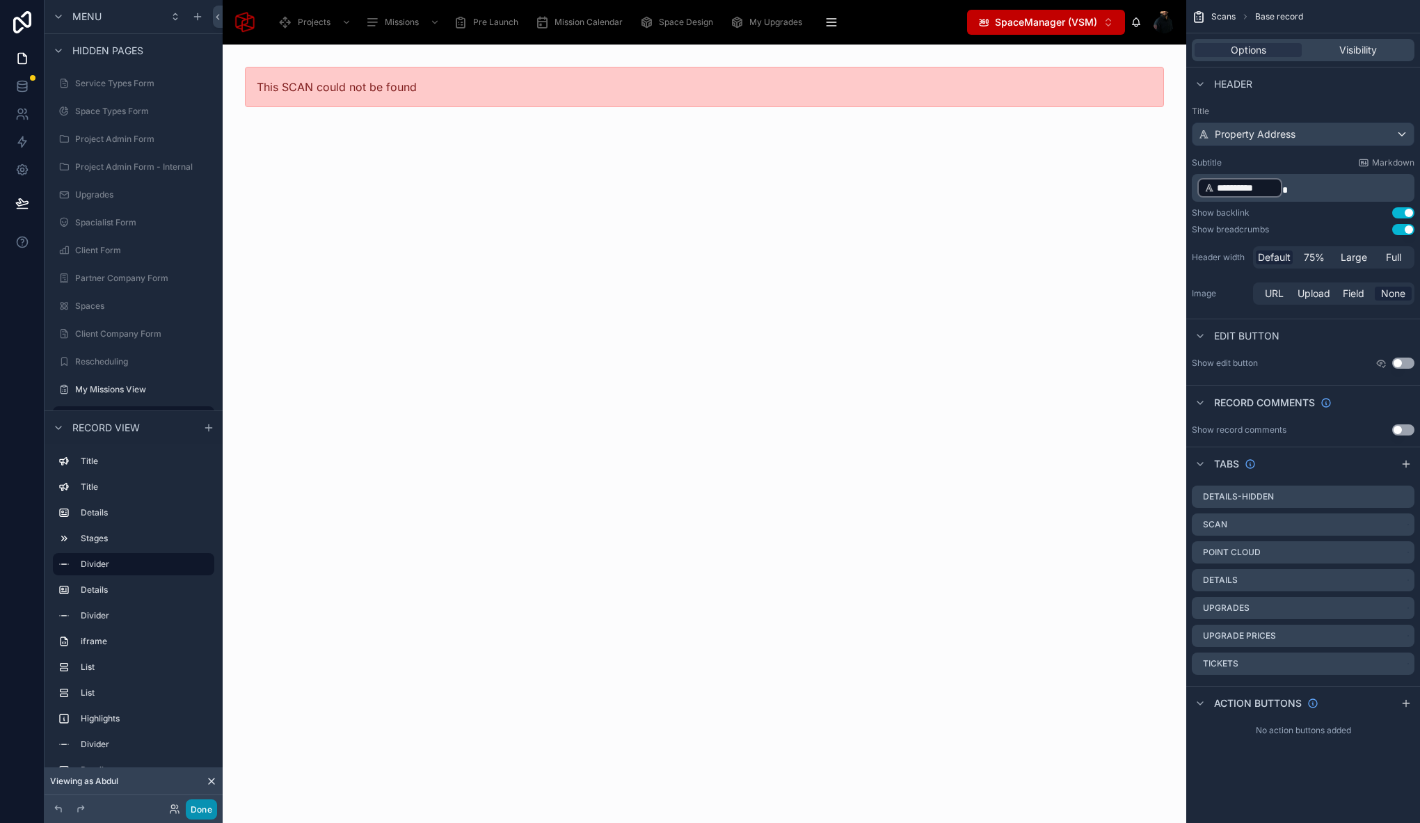
click at [195, 812] on button "Done" at bounding box center [201, 809] width 31 height 20
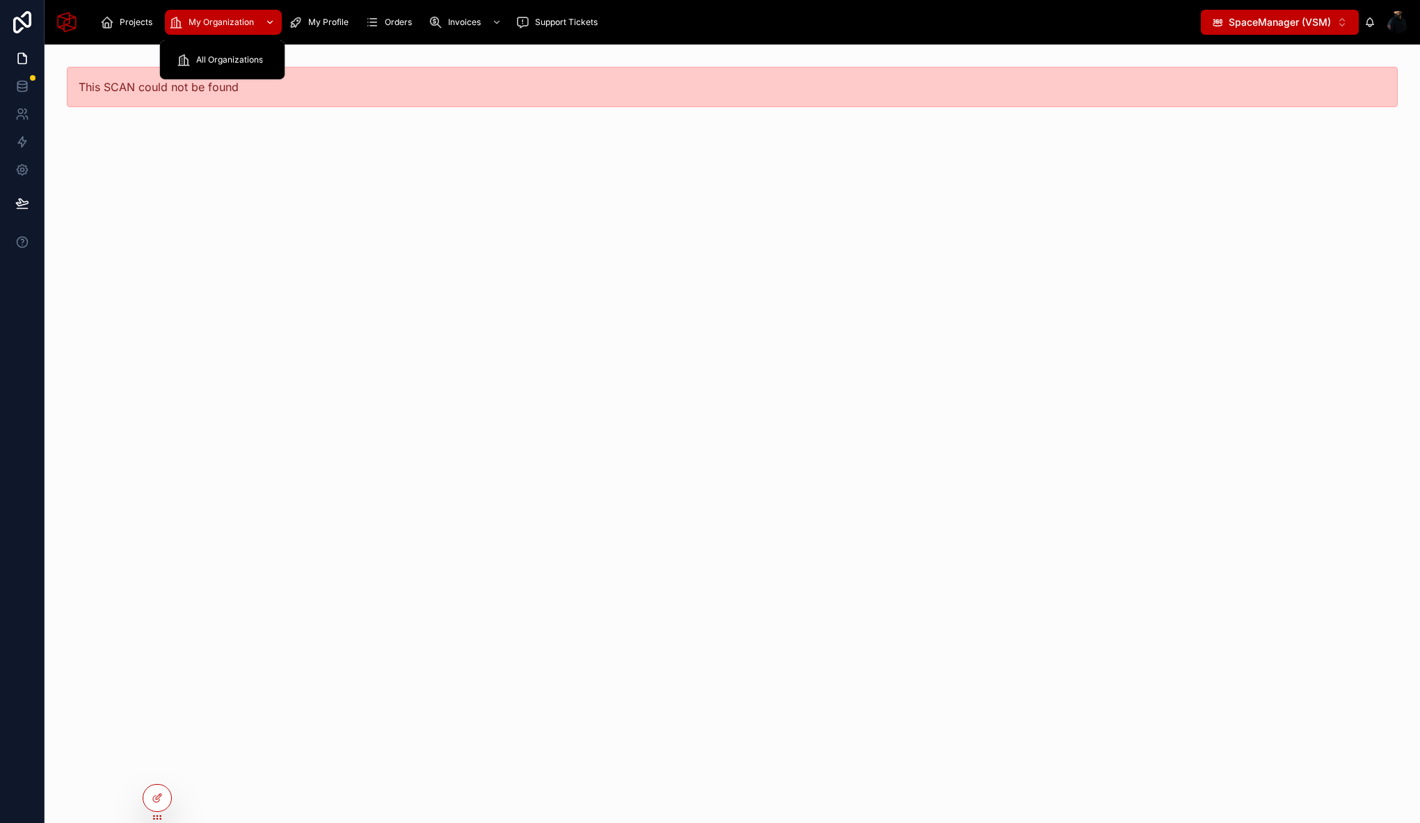
click at [211, 21] on span "My Organization" at bounding box center [220, 22] width 65 height 11
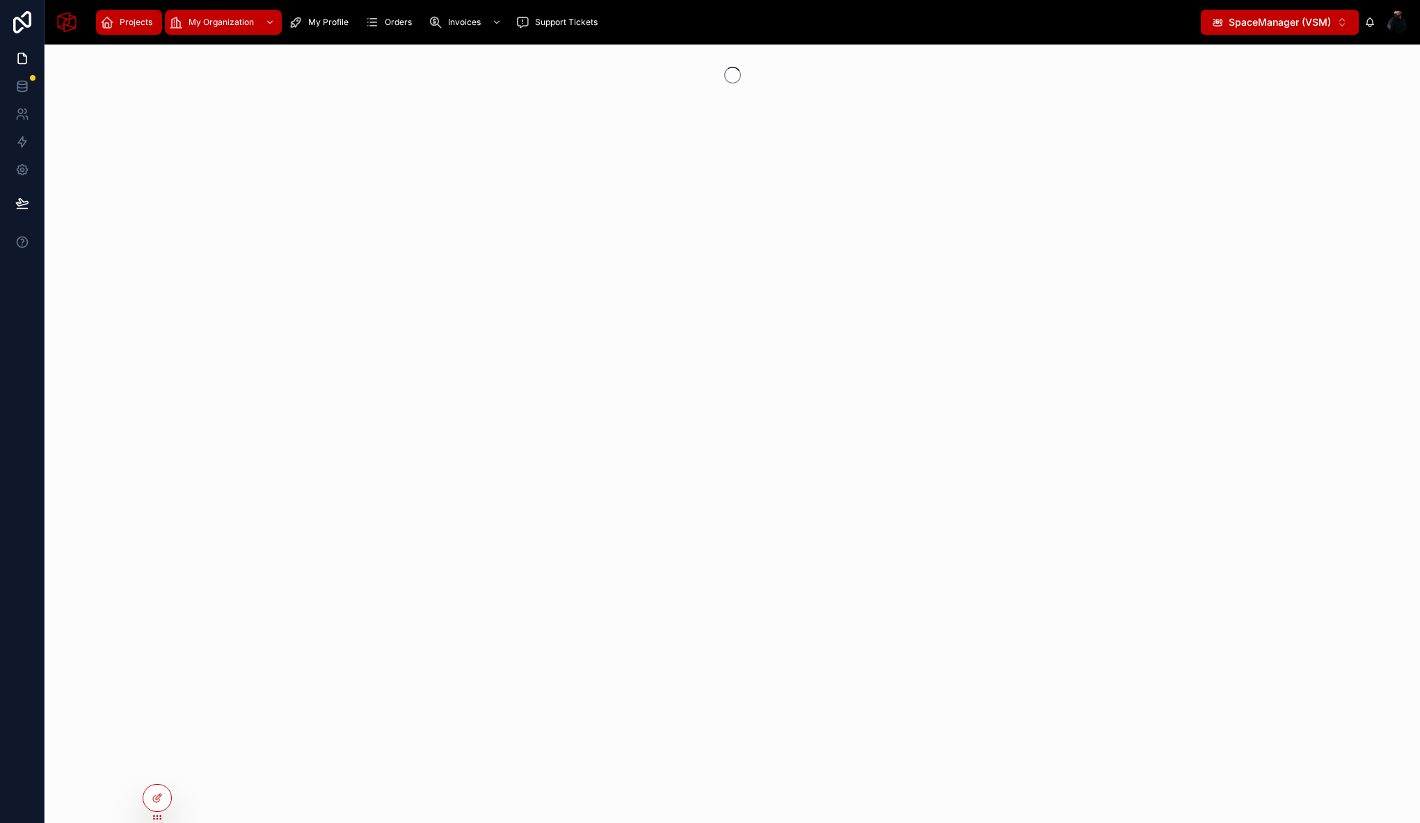
click at [125, 21] on span "Projects" at bounding box center [136, 22] width 33 height 11
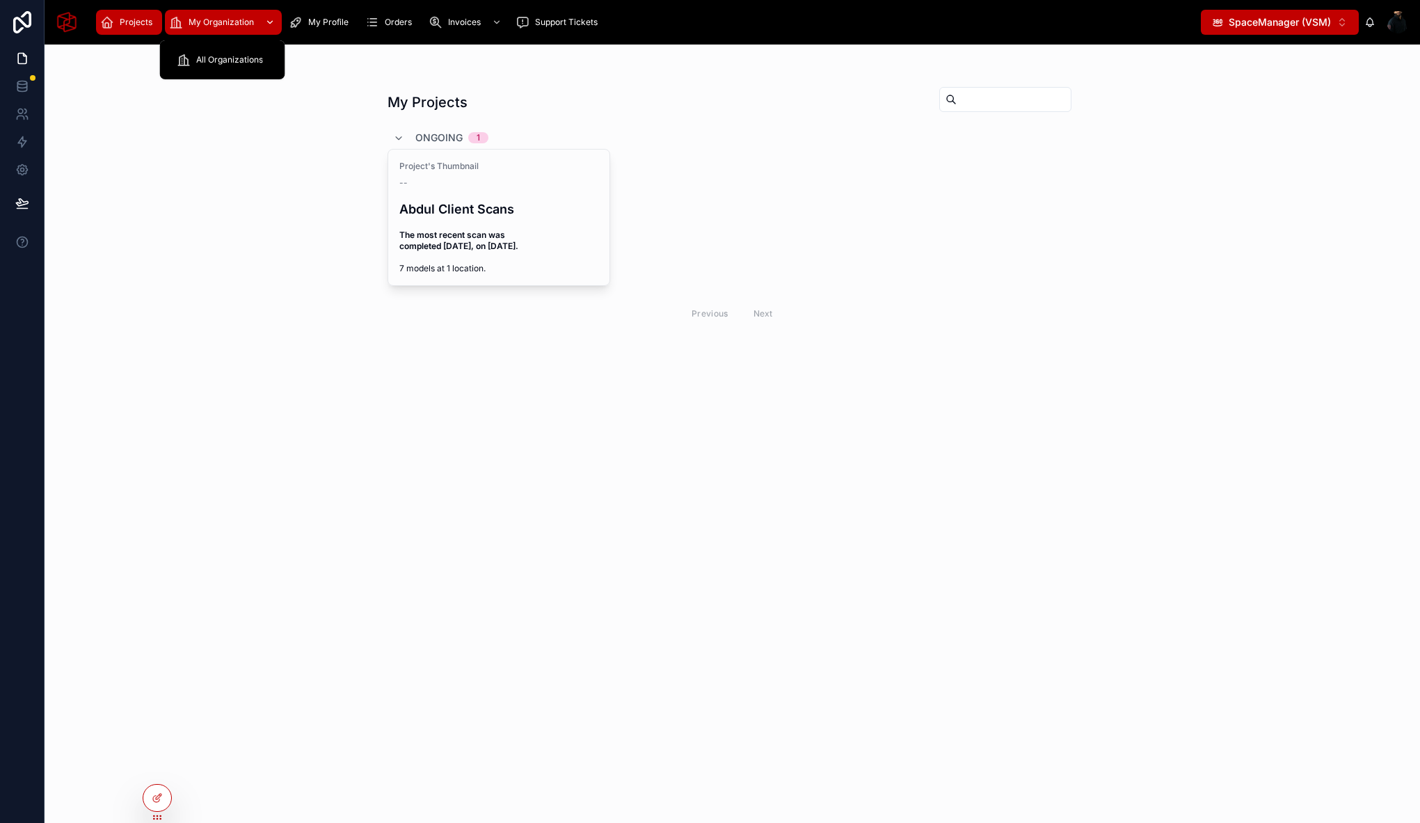
click at [223, 12] on div "My Organization" at bounding box center [223, 22] width 109 height 22
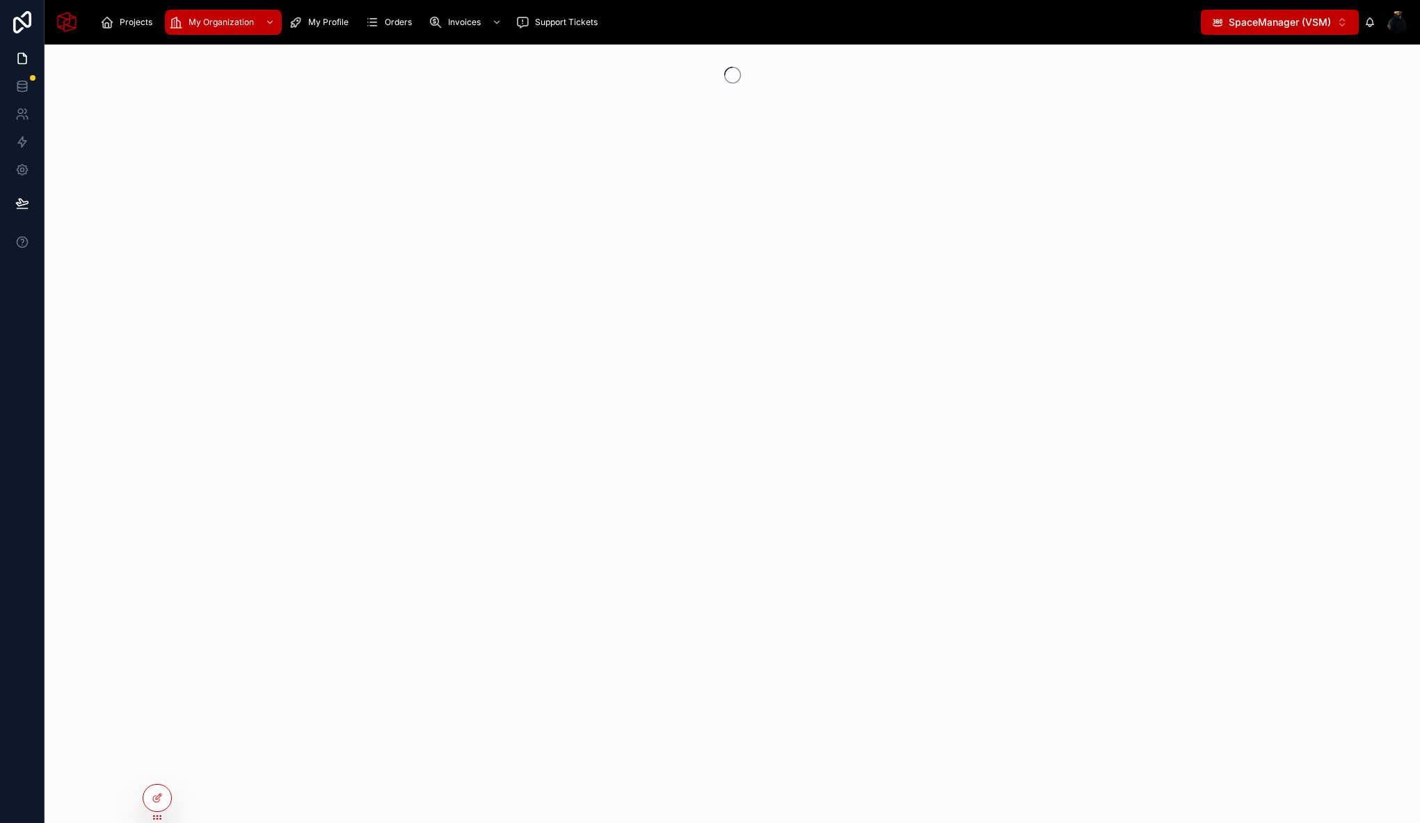
click at [1294, 15] on span "SpaceManager (VSM)" at bounding box center [1279, 22] width 102 height 14
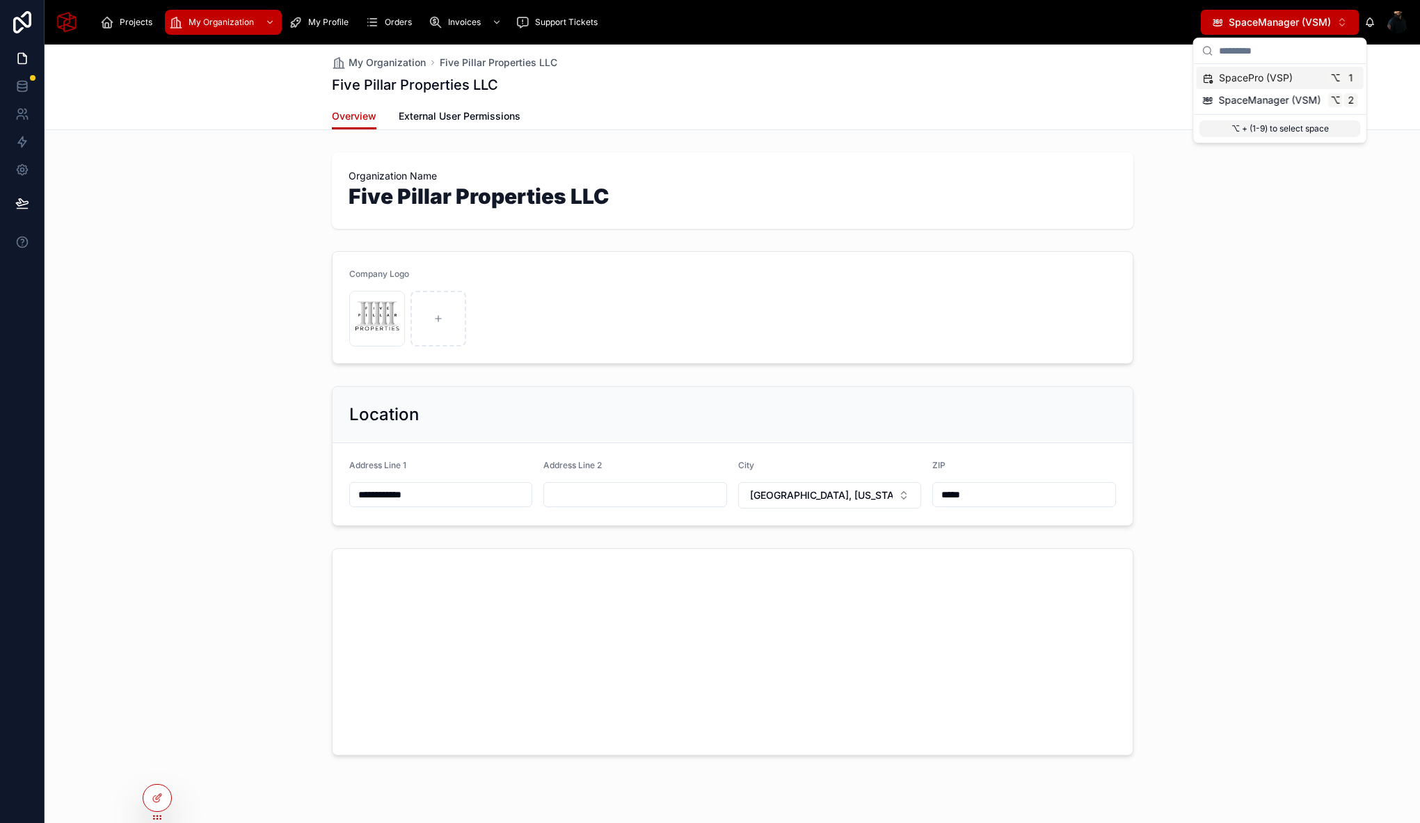
click at [1296, 76] on div "SpacePro (VSP) ⌥ 1" at bounding box center [1280, 78] width 156 height 14
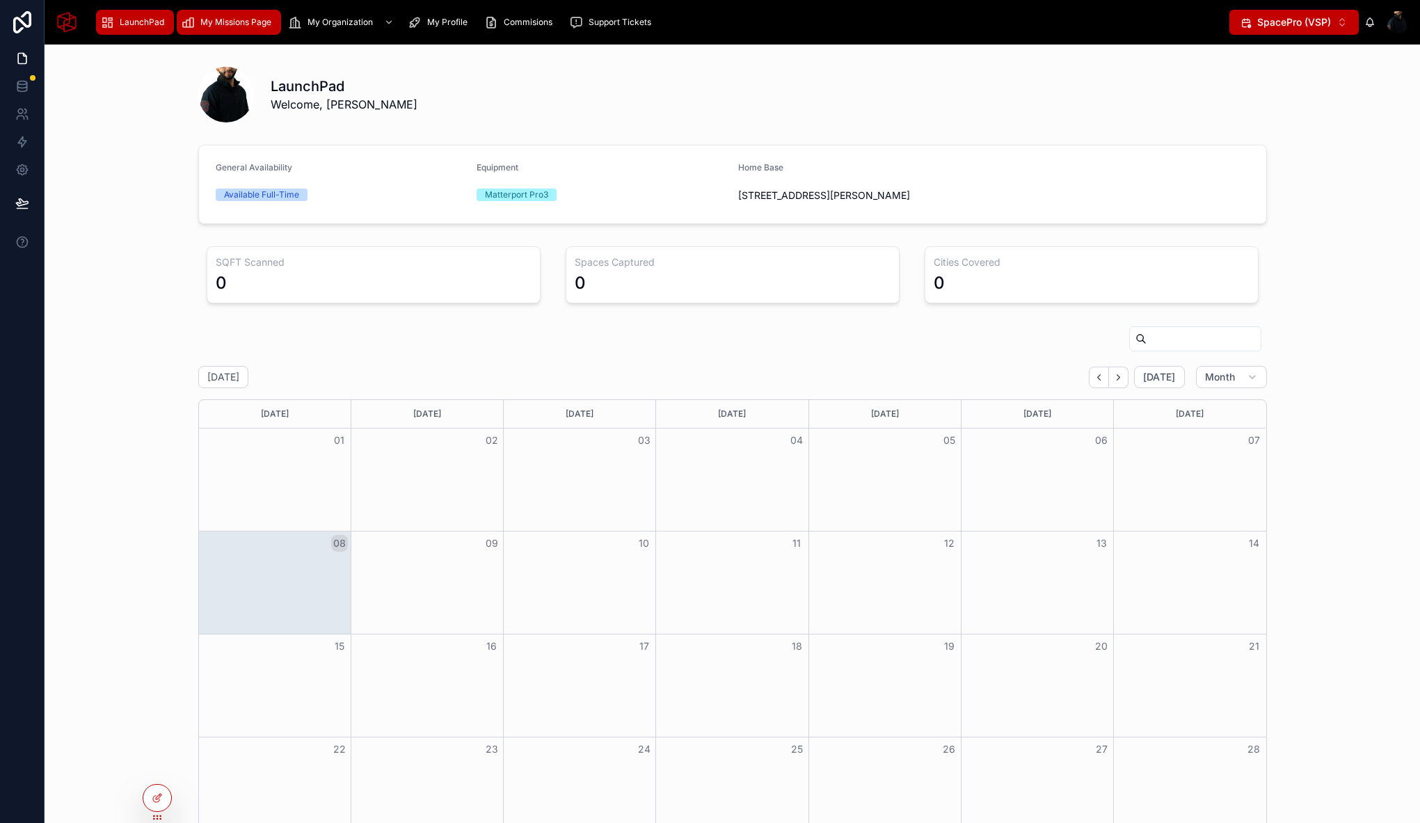
click at [226, 26] on span "My Missions Page" at bounding box center [235, 22] width 71 height 11
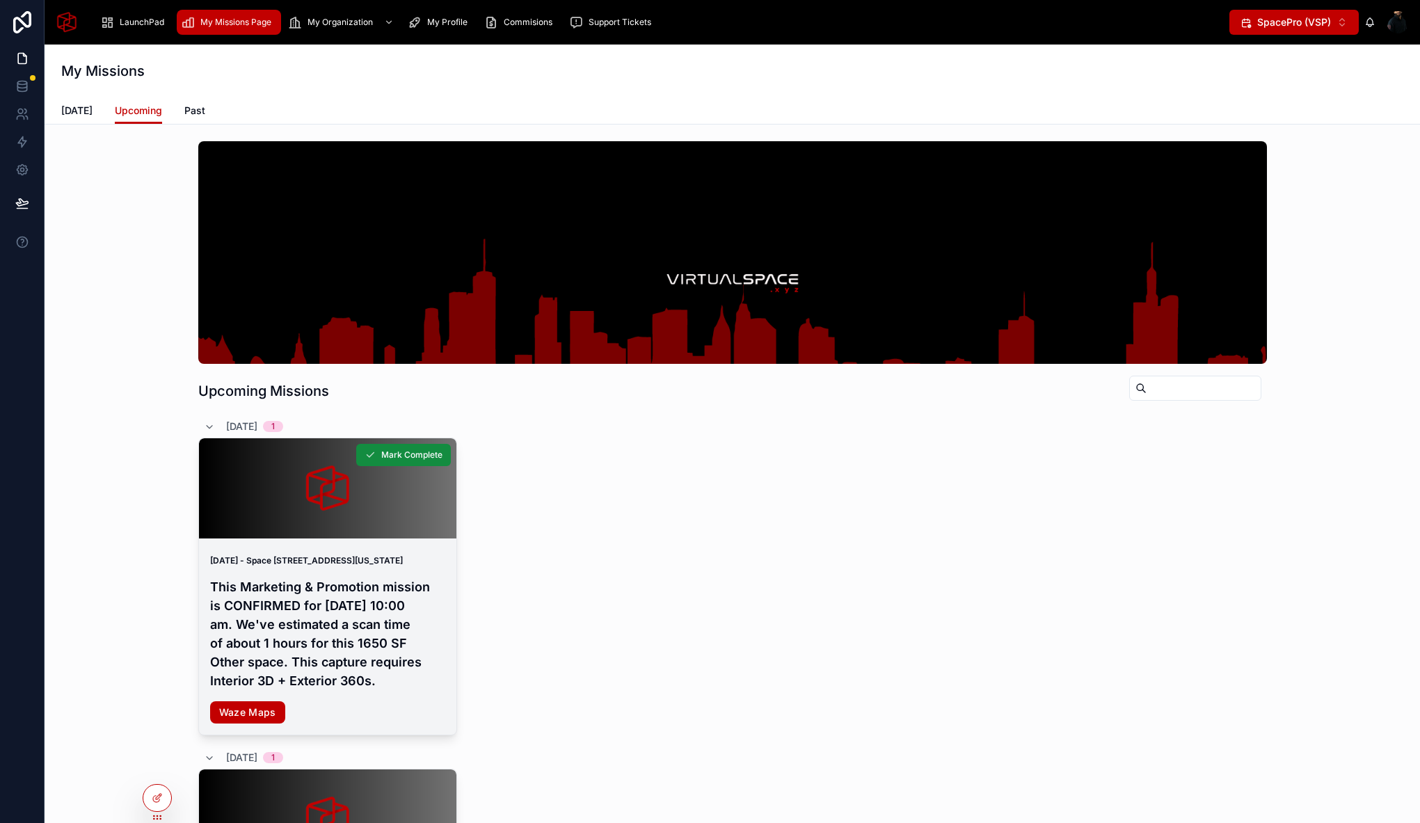
click at [355, 604] on h4 "This Marketing & Promotion mission is CONFIRMED for Monday, Sep 8, 2025 at 10:0…" at bounding box center [327, 633] width 235 height 113
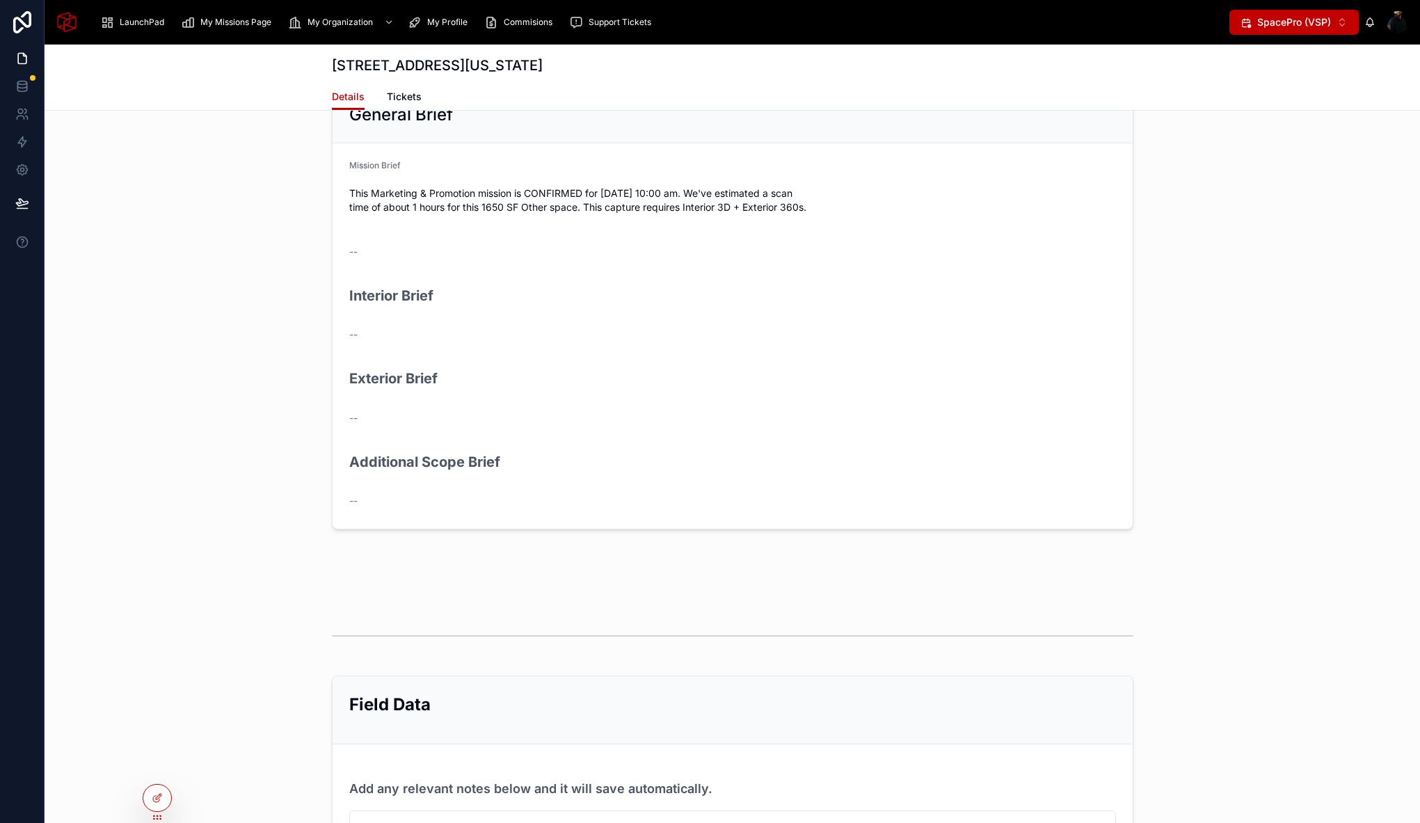
scroll to position [2793, 0]
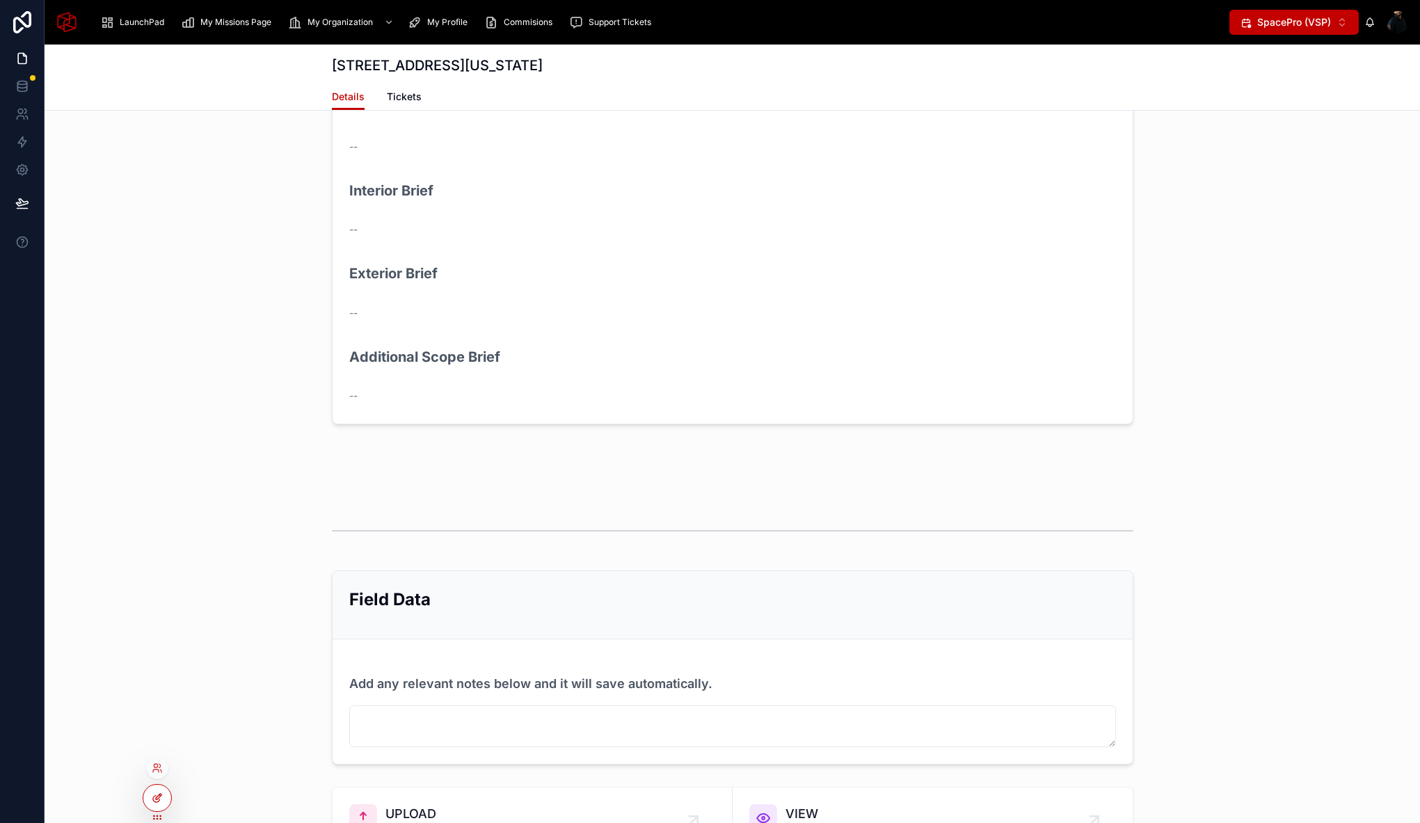
click at [157, 803] on icon at bounding box center [157, 797] width 11 height 11
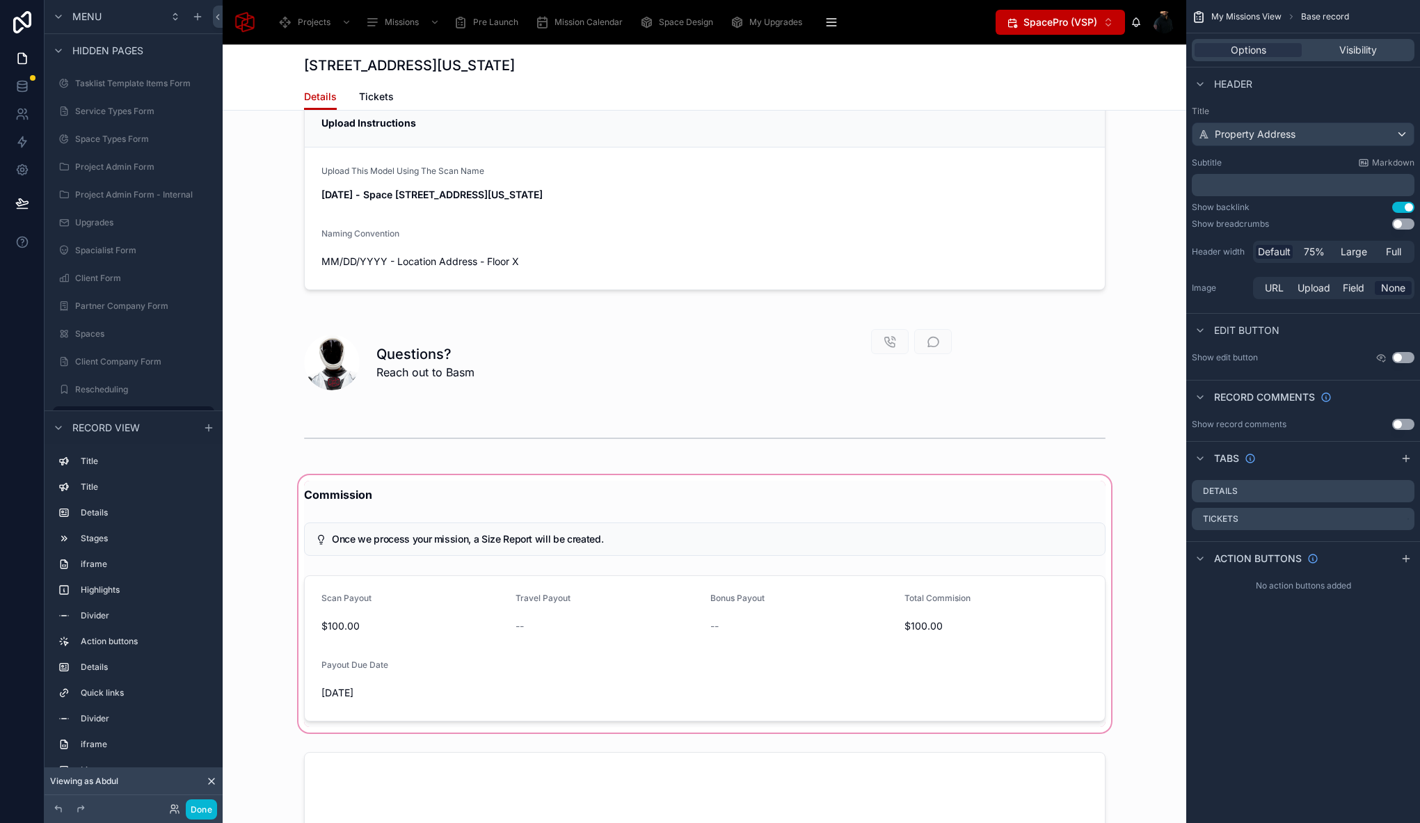
scroll to position [5723, 0]
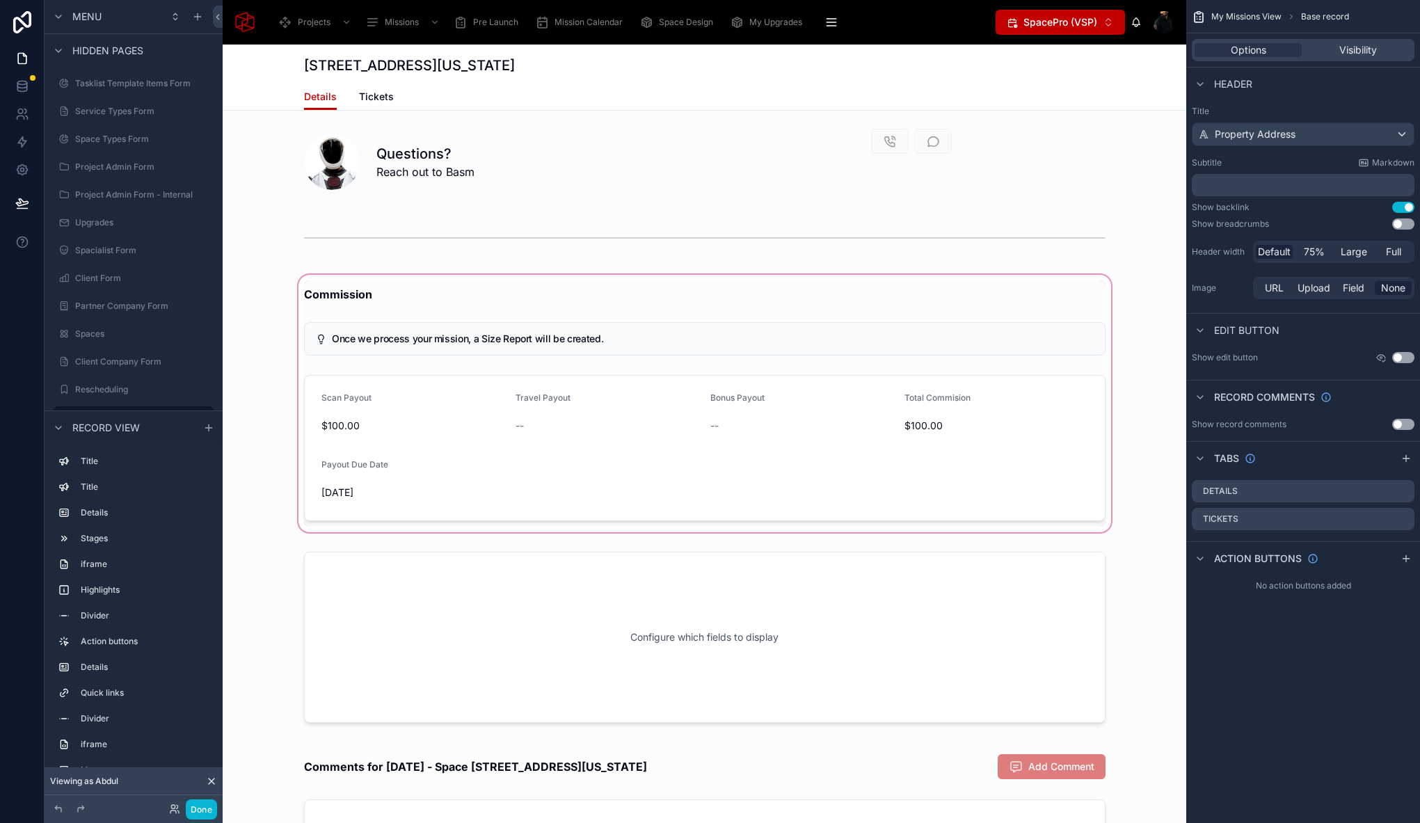
click at [321, 309] on div at bounding box center [704, 403] width 963 height 263
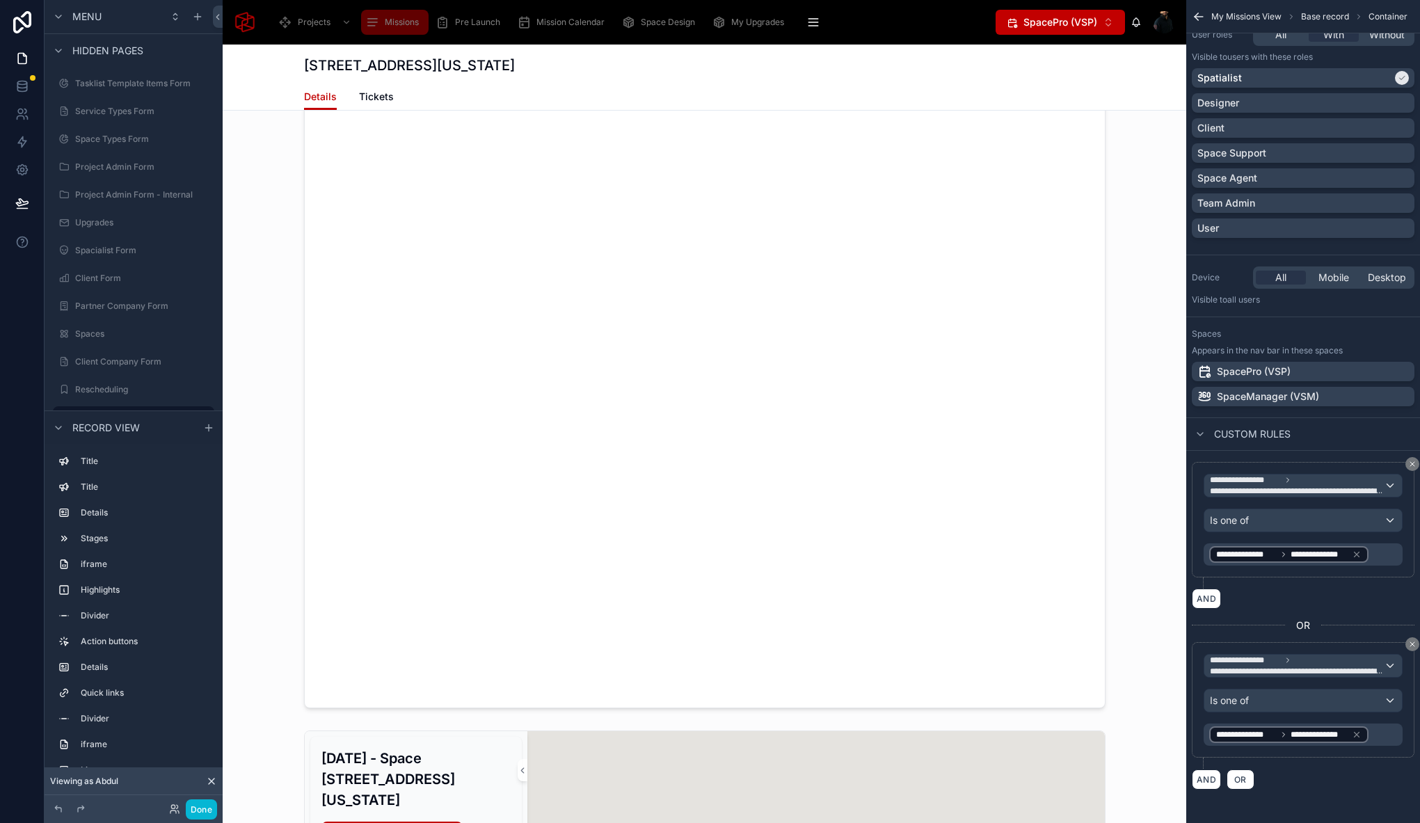
scroll to position [941, 0]
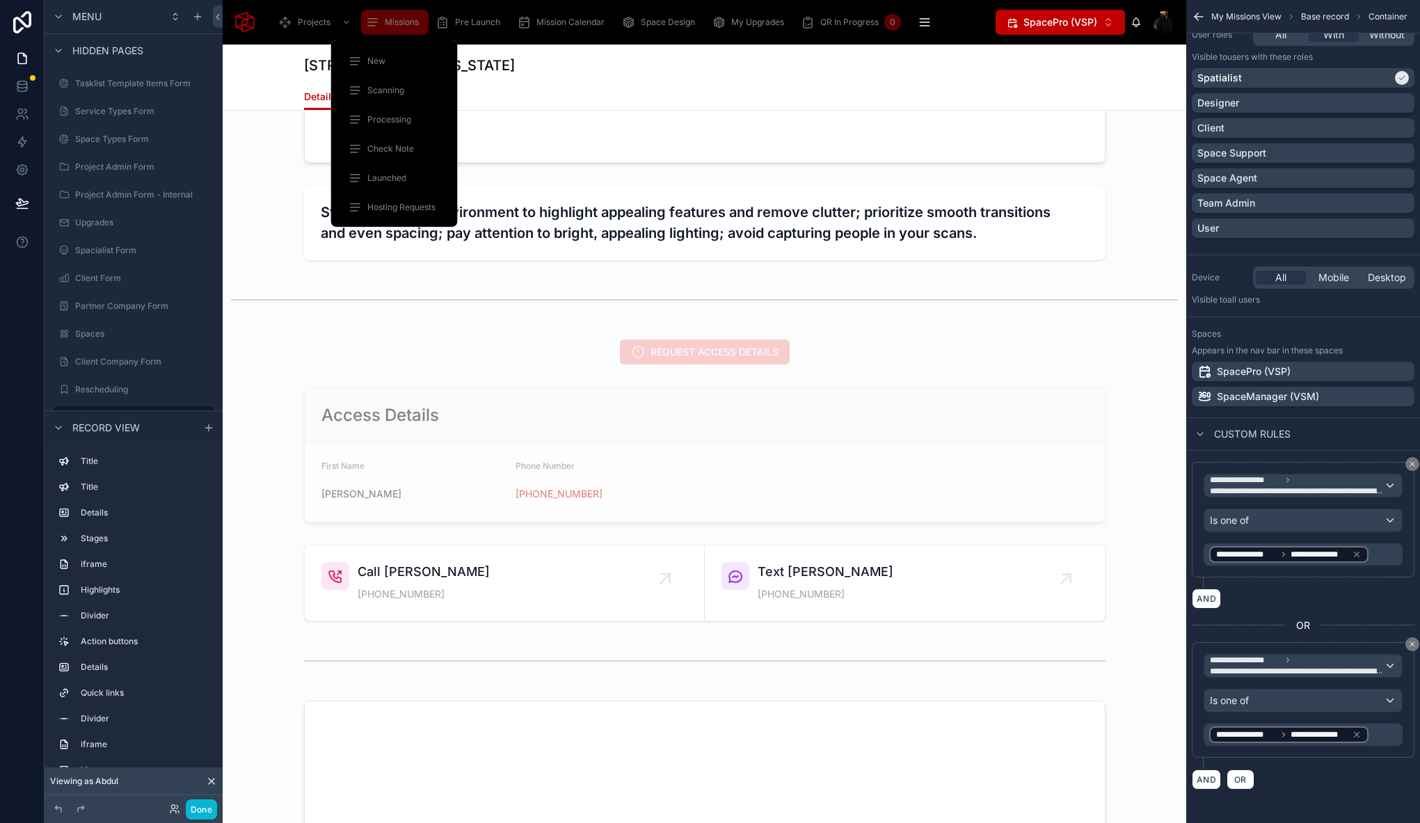
click at [392, 26] on span "Missions" at bounding box center [402, 22] width 34 height 11
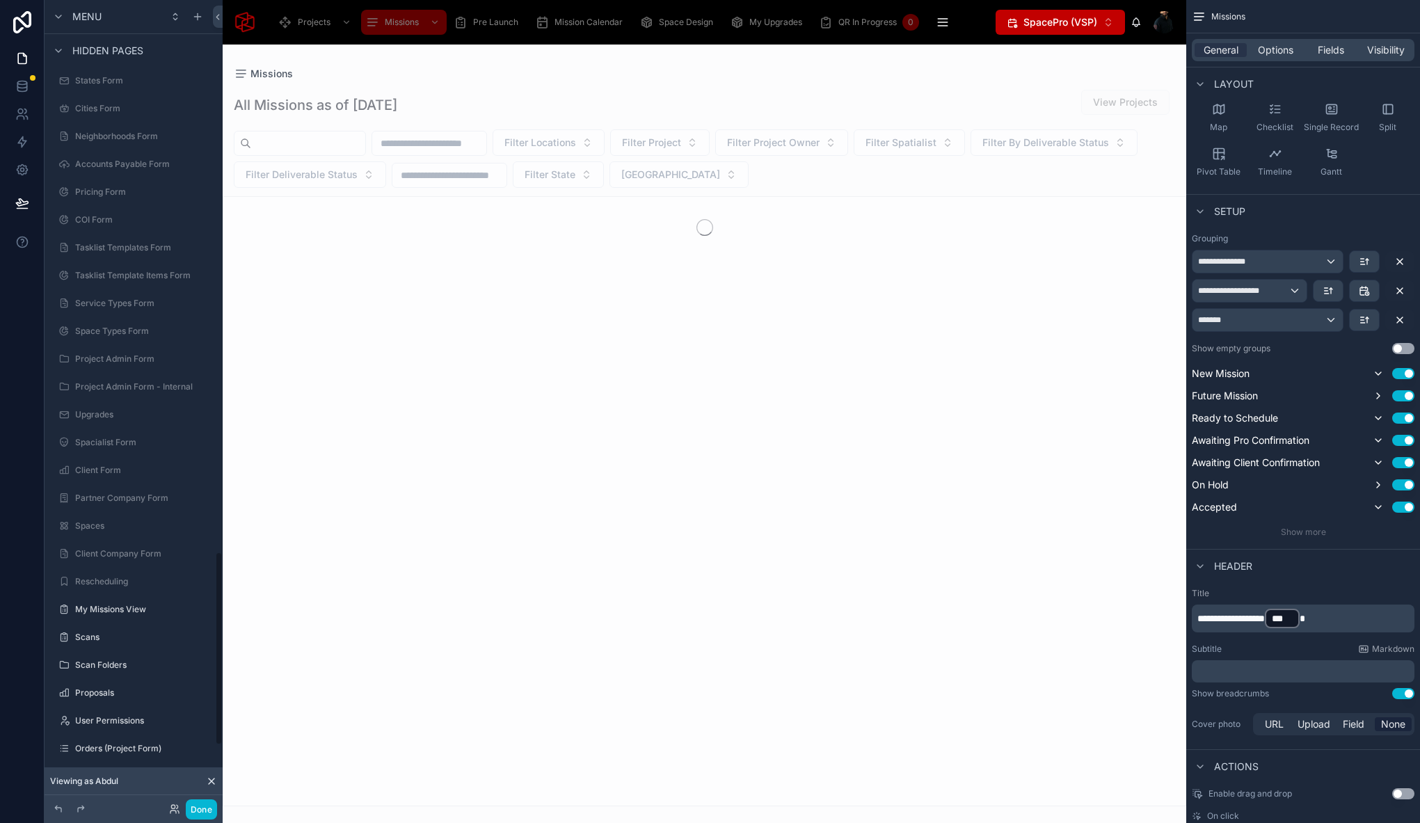
scroll to position [2299, 0]
click at [203, 809] on button "Done" at bounding box center [201, 809] width 31 height 20
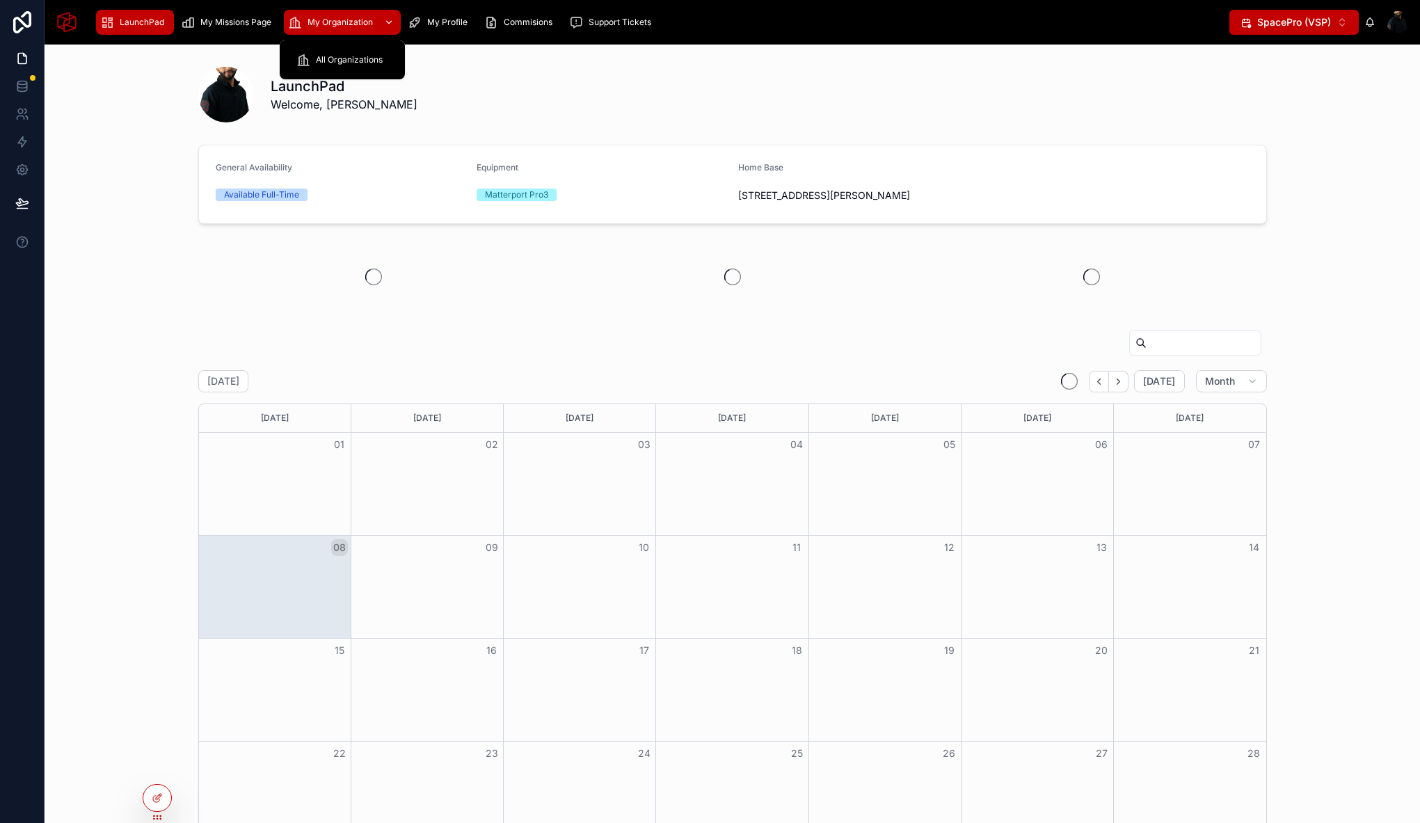
click at [336, 21] on span "My Organization" at bounding box center [339, 22] width 65 height 11
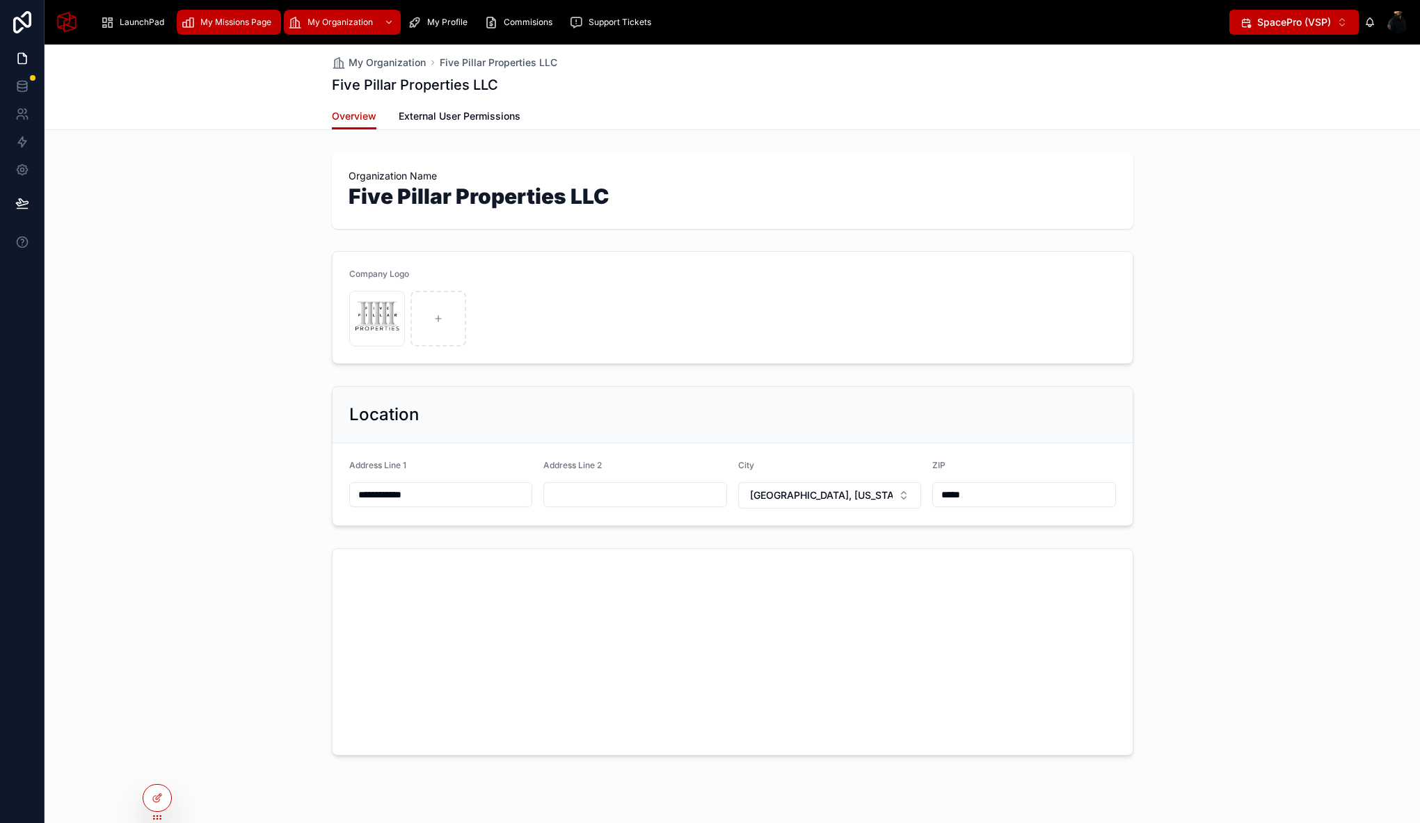
click at [226, 15] on div "My Missions Page" at bounding box center [229, 22] width 96 height 22
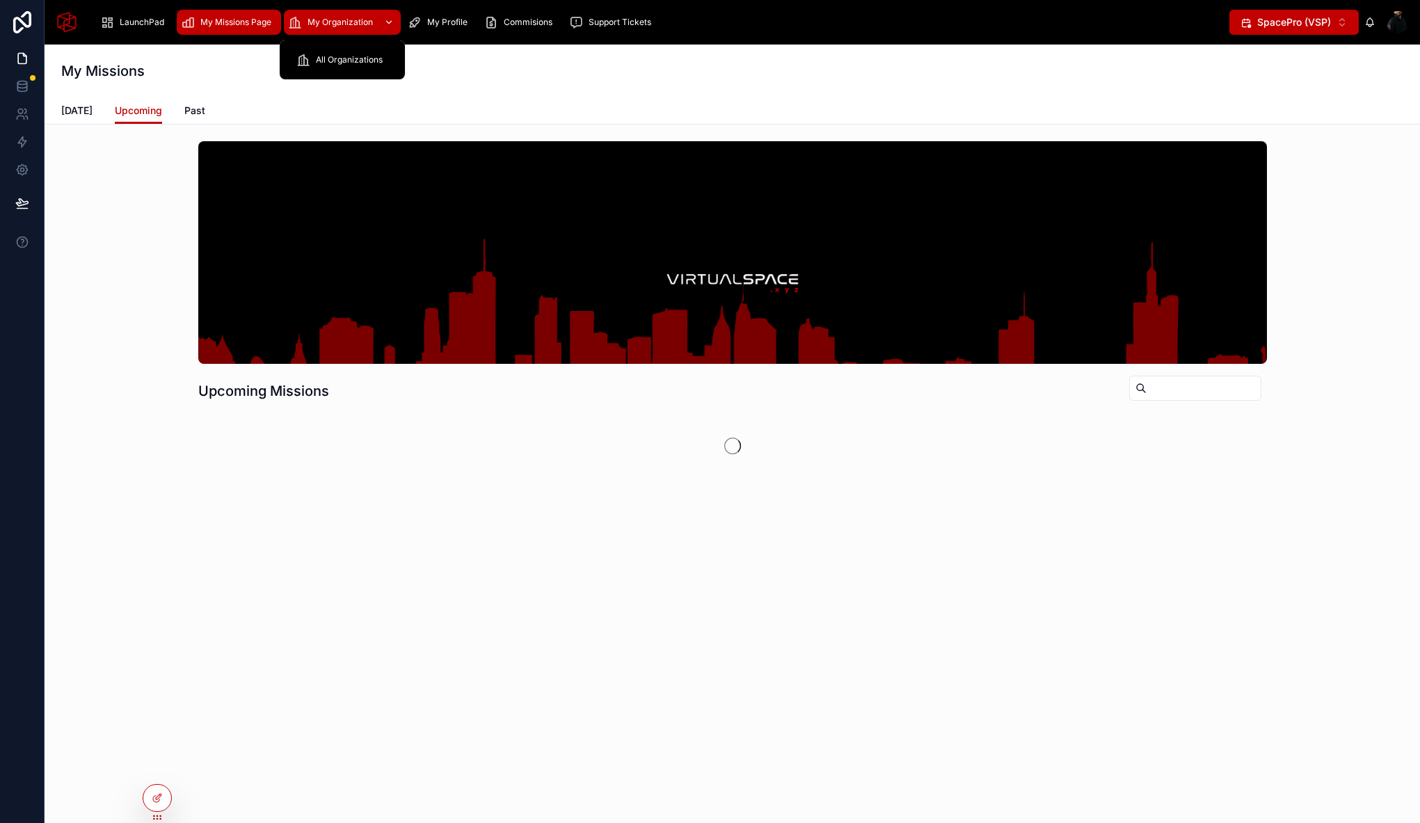
click at [344, 20] on span "My Organization" at bounding box center [339, 22] width 65 height 11
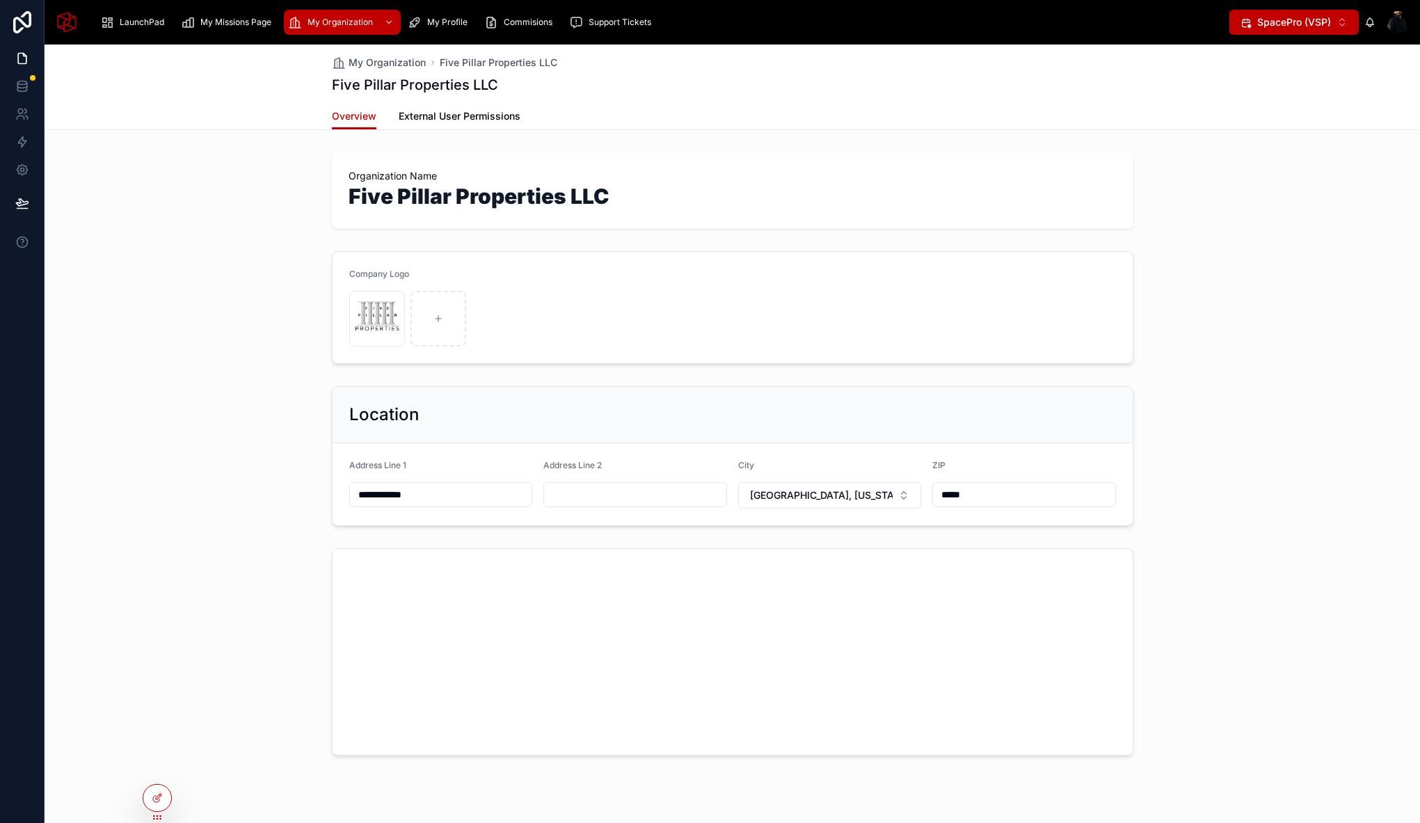
click at [418, 117] on span "External User Permissions" at bounding box center [460, 116] width 122 height 14
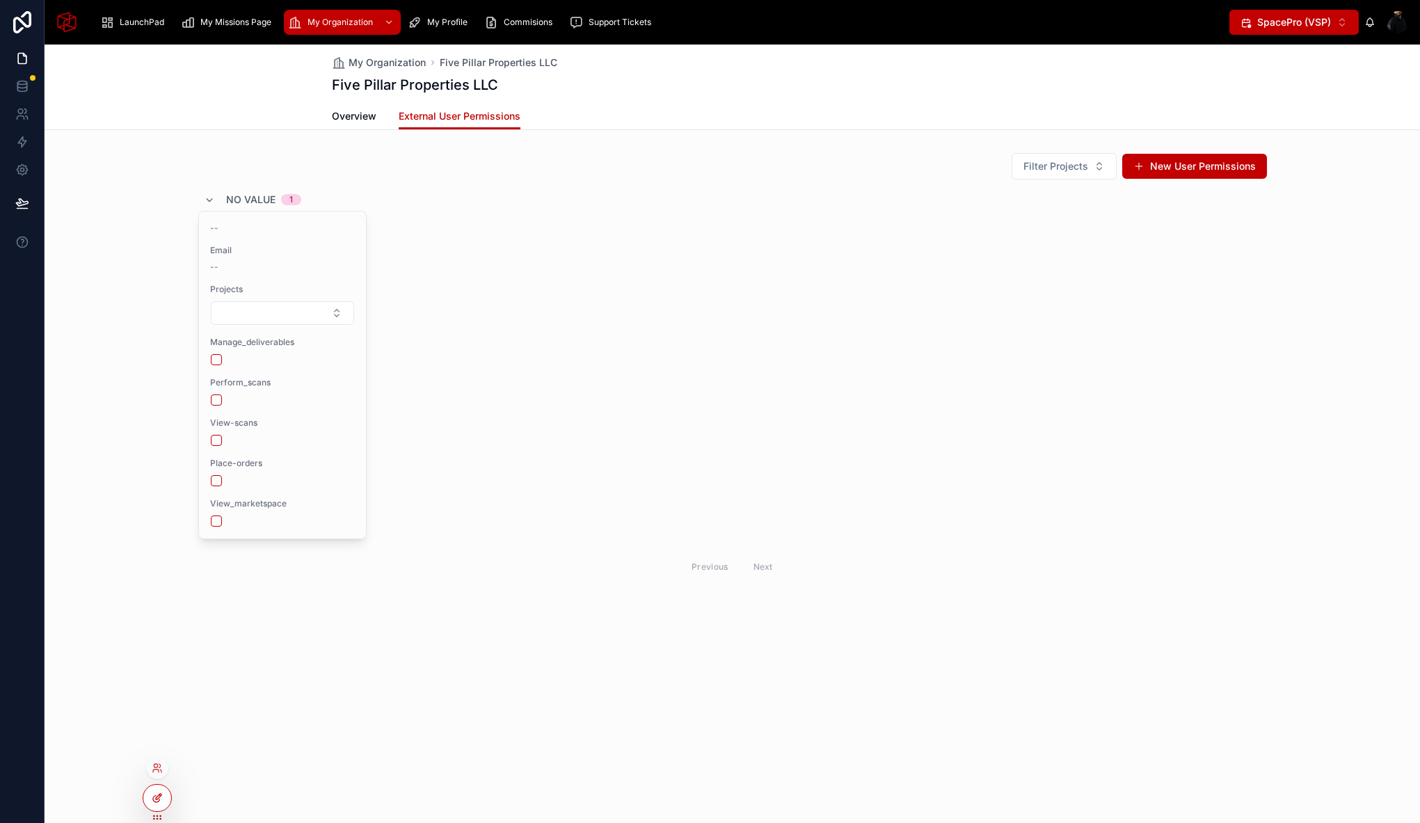
click at [154, 792] on icon at bounding box center [157, 797] width 11 height 11
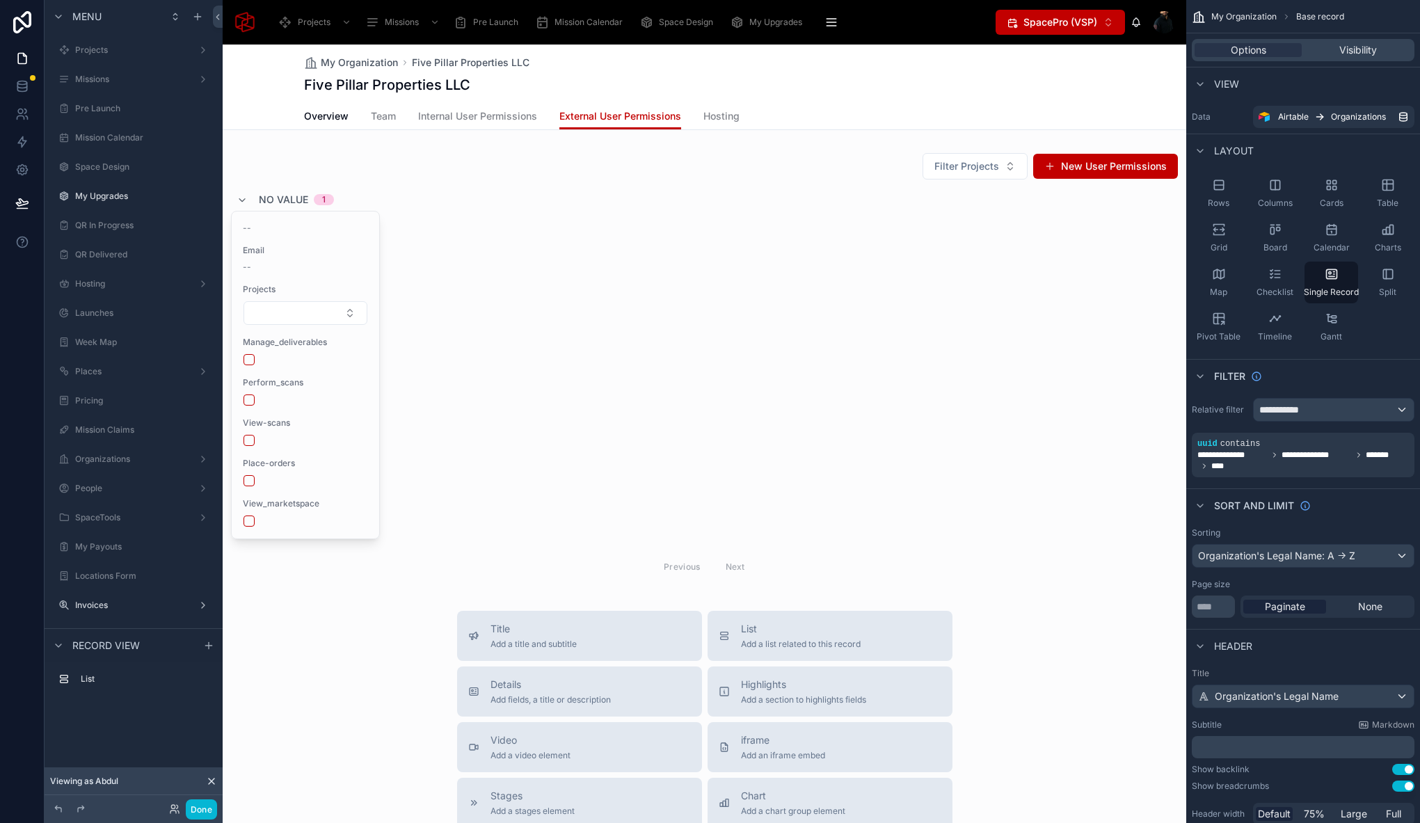
click at [485, 177] on div at bounding box center [704, 631] width 963 height 1173
click at [475, 186] on div at bounding box center [704, 368] width 963 height 442
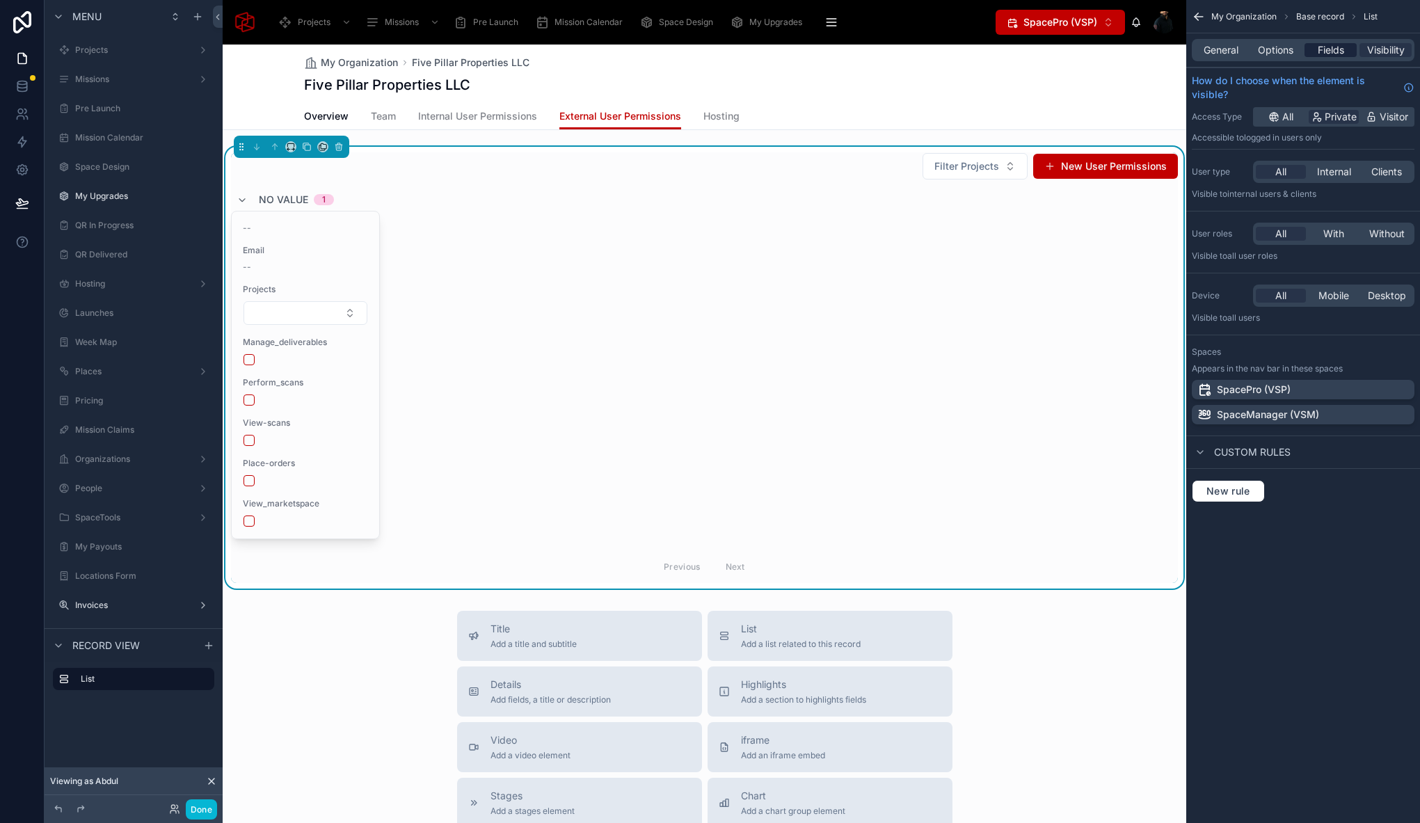
click at [1320, 47] on span "Fields" at bounding box center [1330, 50] width 26 height 14
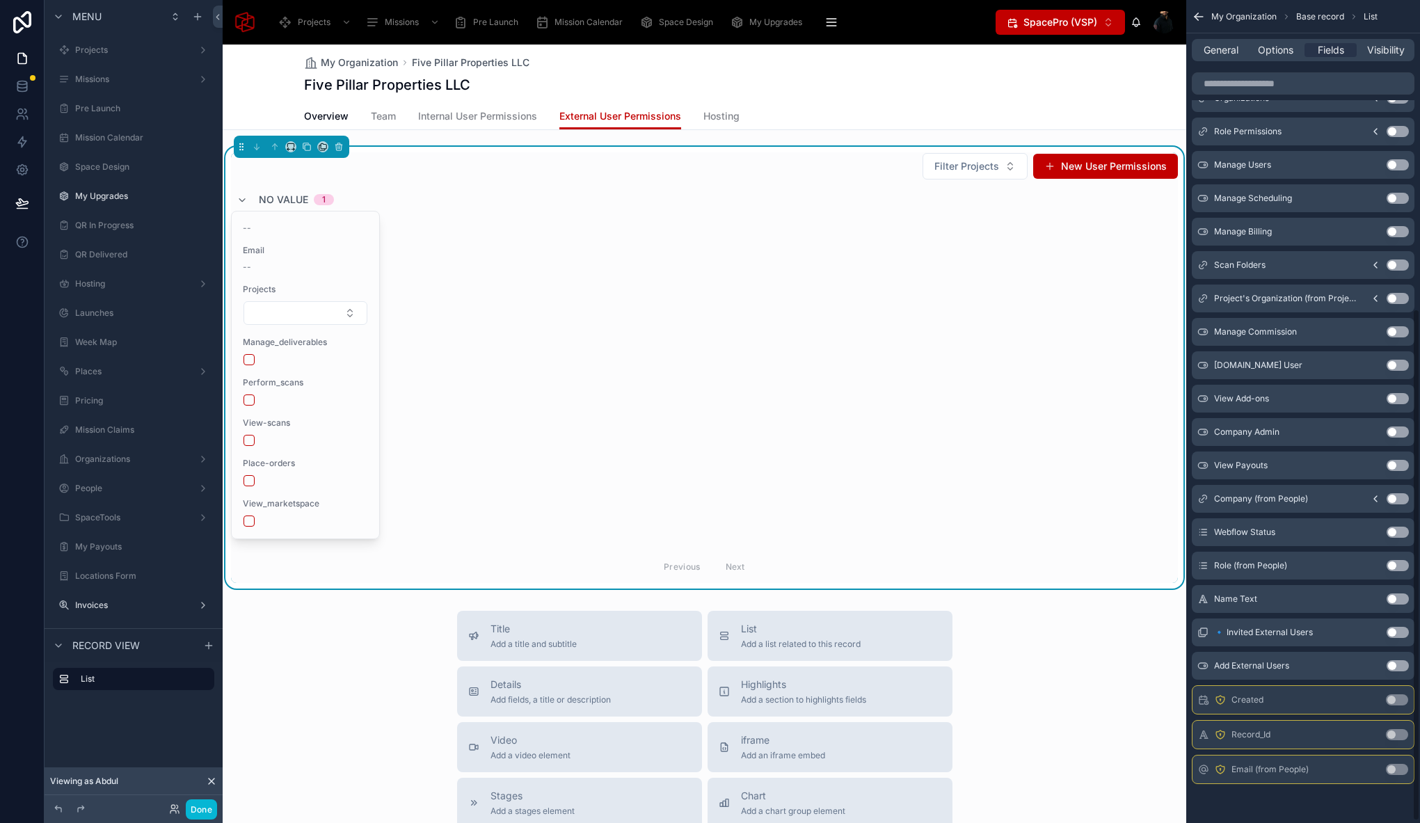
scroll to position [495, 0]
click at [1403, 467] on button "Use setting" at bounding box center [1397, 468] width 22 height 11
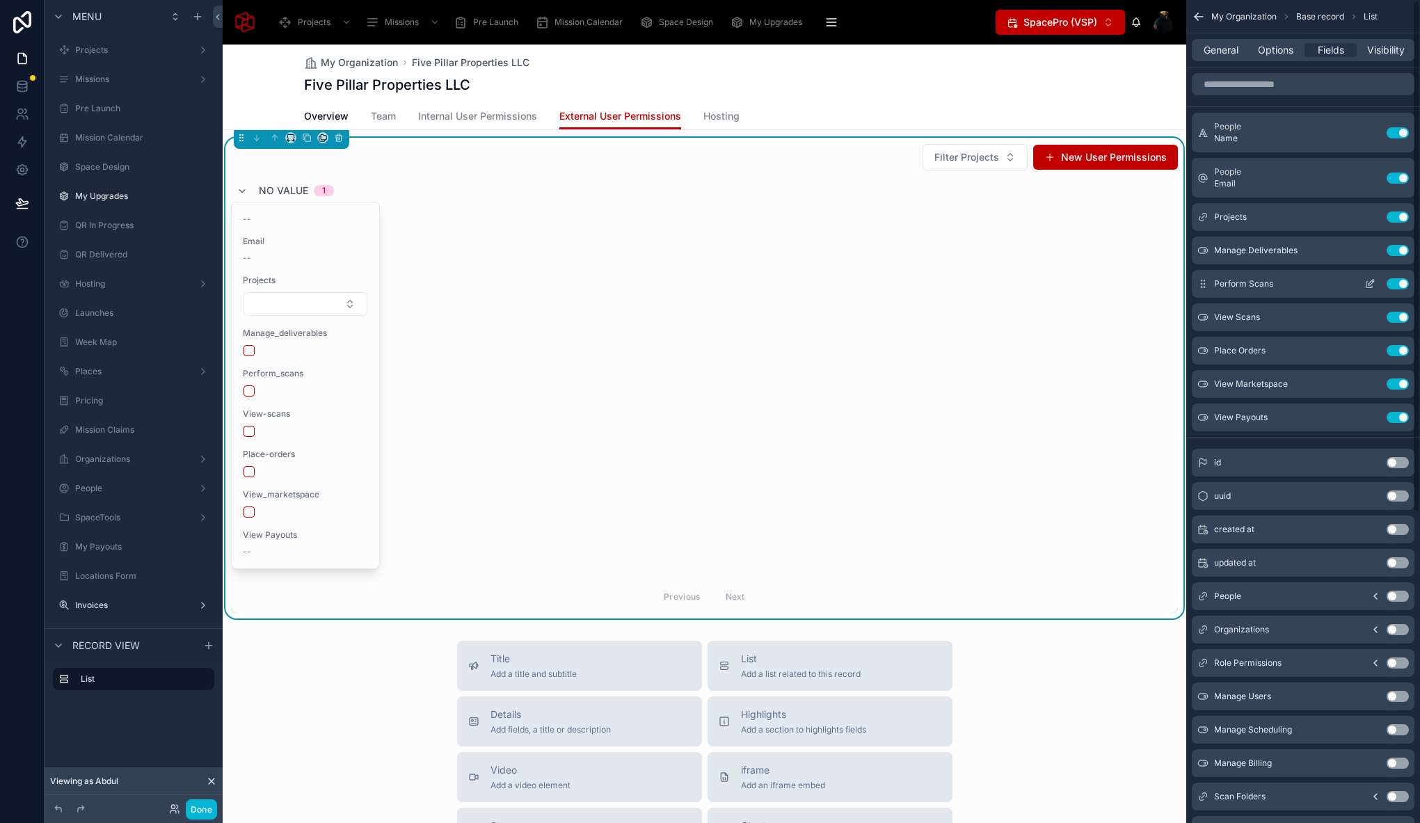
scroll to position [2, 0]
click at [1368, 415] on icon "scrollable content" at bounding box center [1371, 414] width 6 height 6
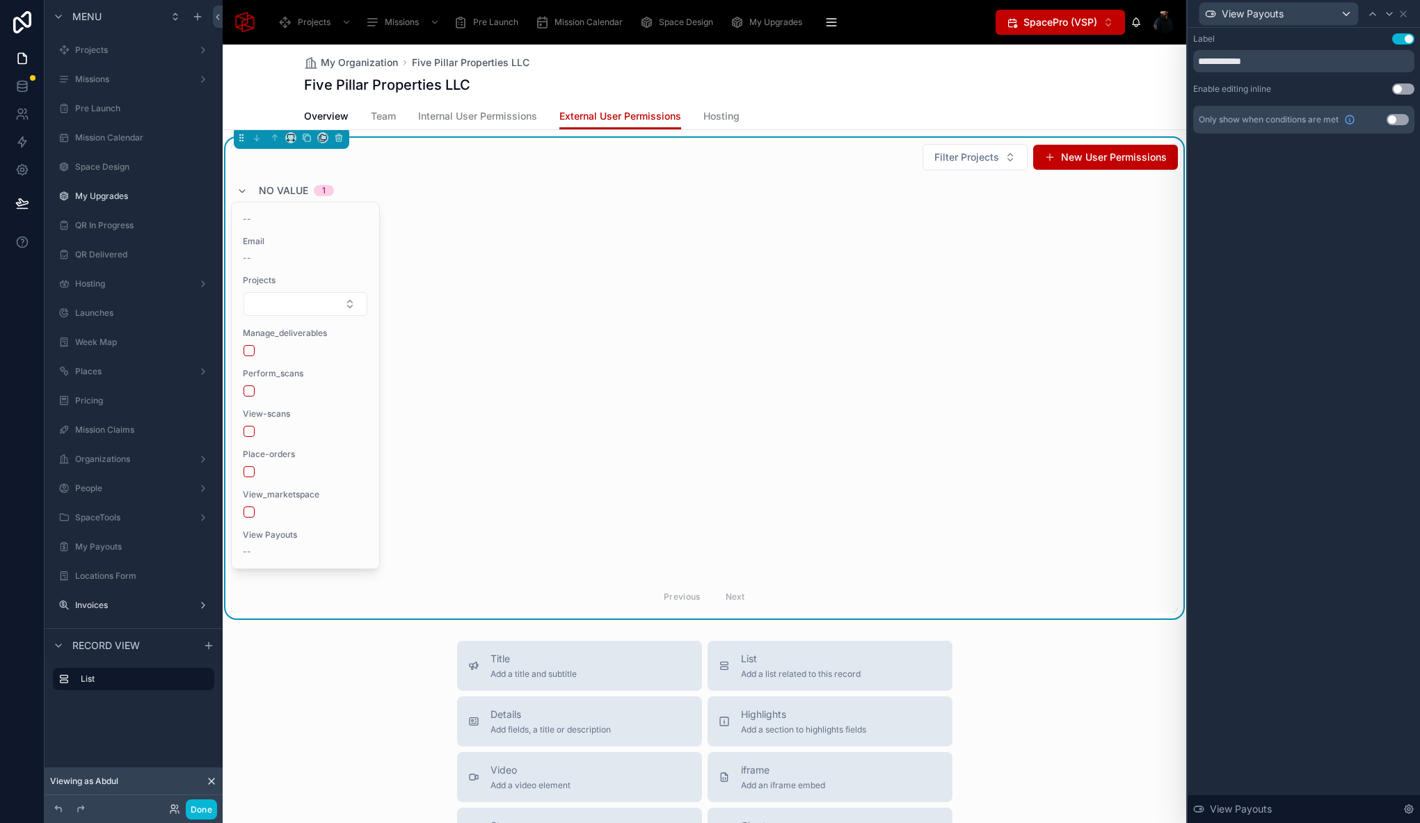
click at [1402, 91] on button "Use setting" at bounding box center [1403, 88] width 22 height 11
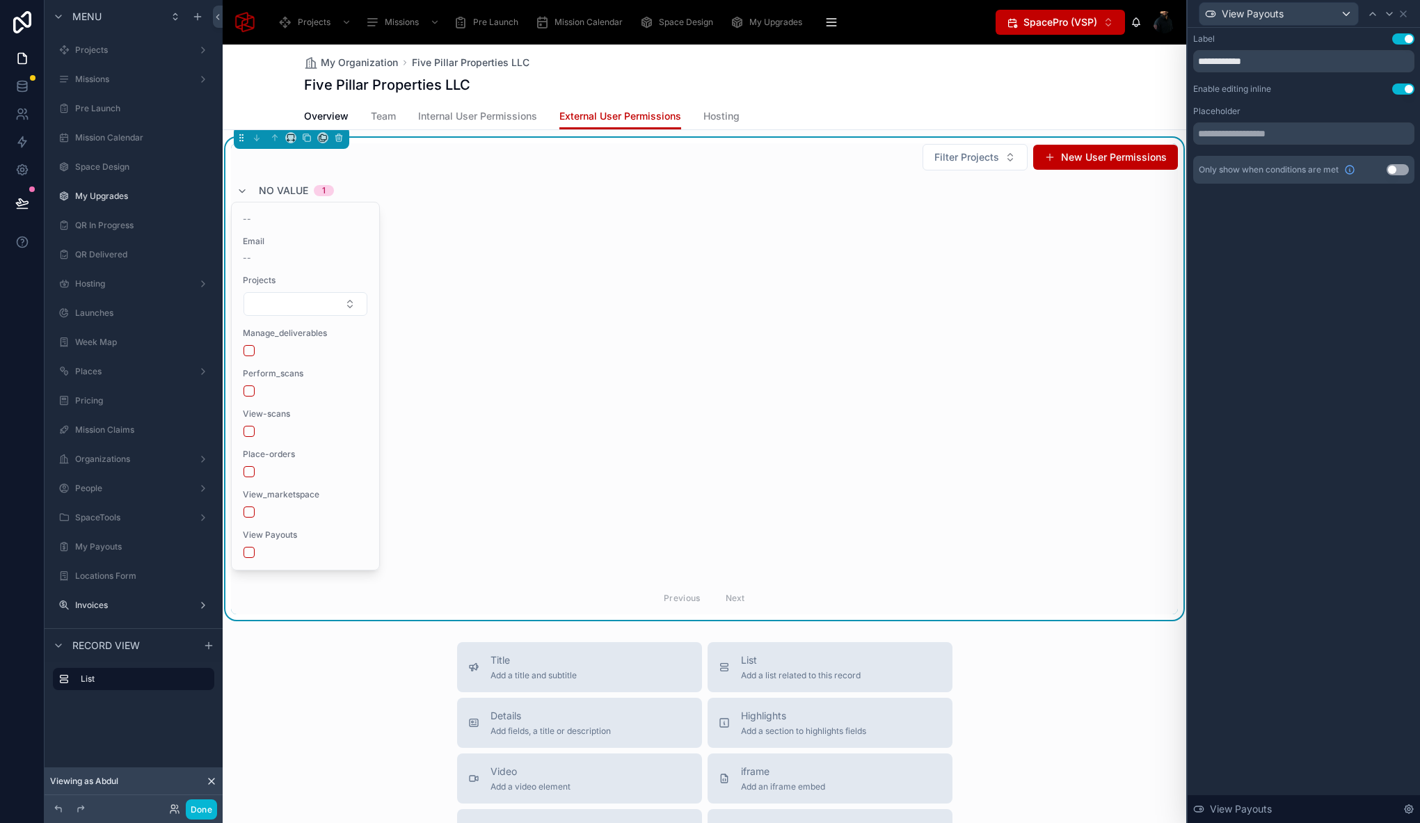
drag, startPoint x: 1396, startPoint y: 168, endPoint x: 1395, endPoint y: 183, distance: 14.6
click at [1396, 168] on button "Use setting" at bounding box center [1397, 169] width 22 height 11
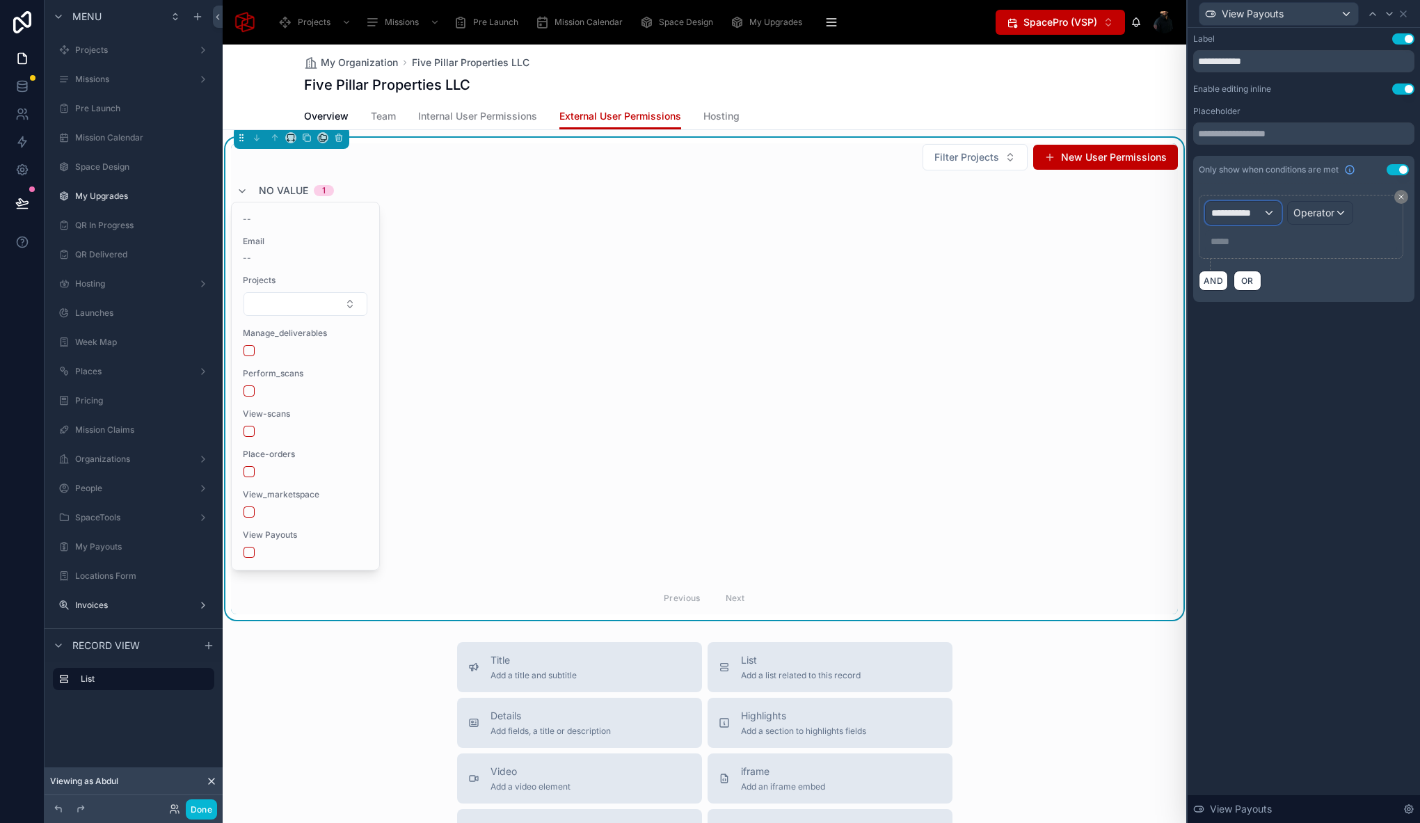
click at [1256, 209] on span "**********" at bounding box center [1236, 213] width 51 height 14
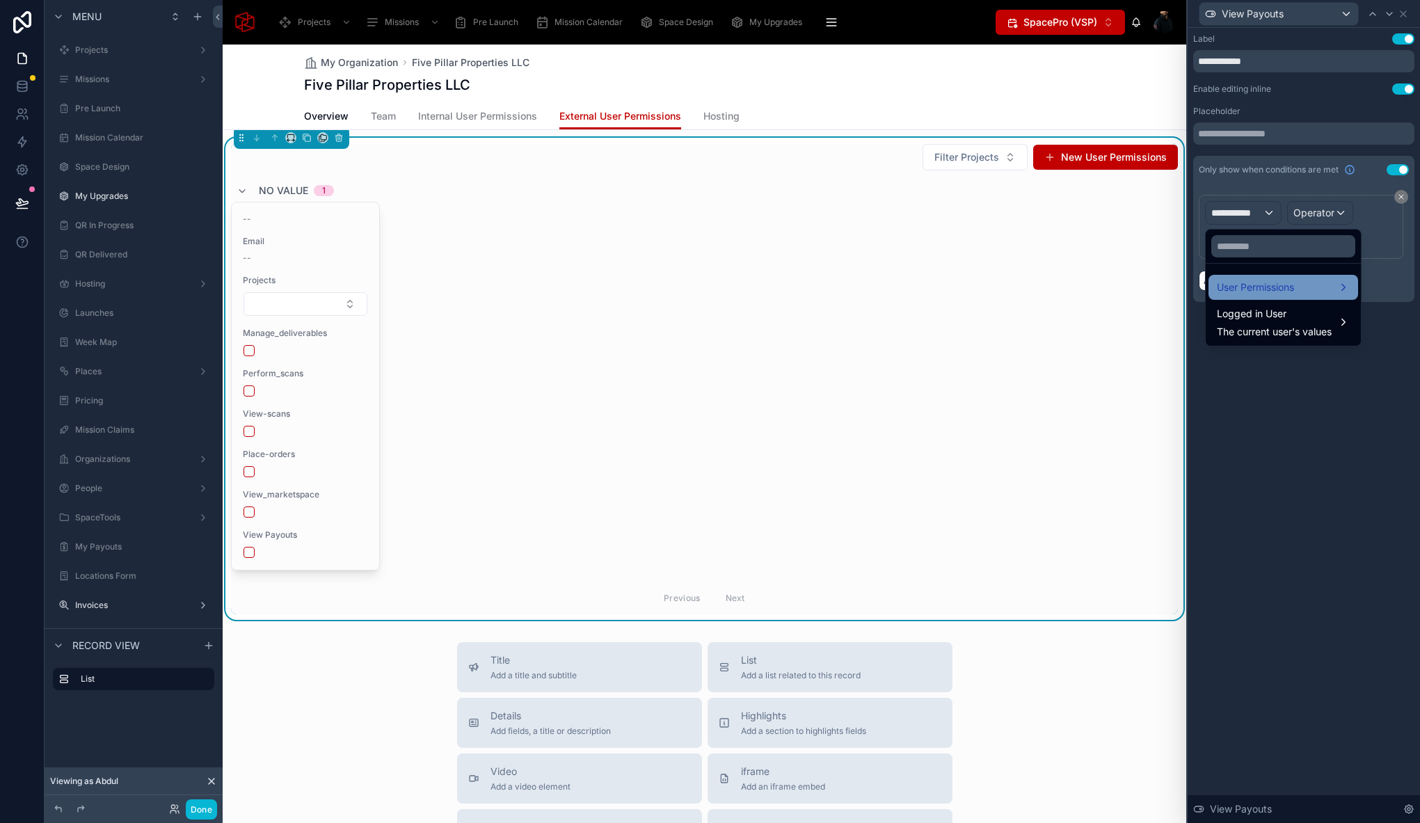
click at [1301, 295] on div "User Permissions" at bounding box center [1282, 287] width 133 height 17
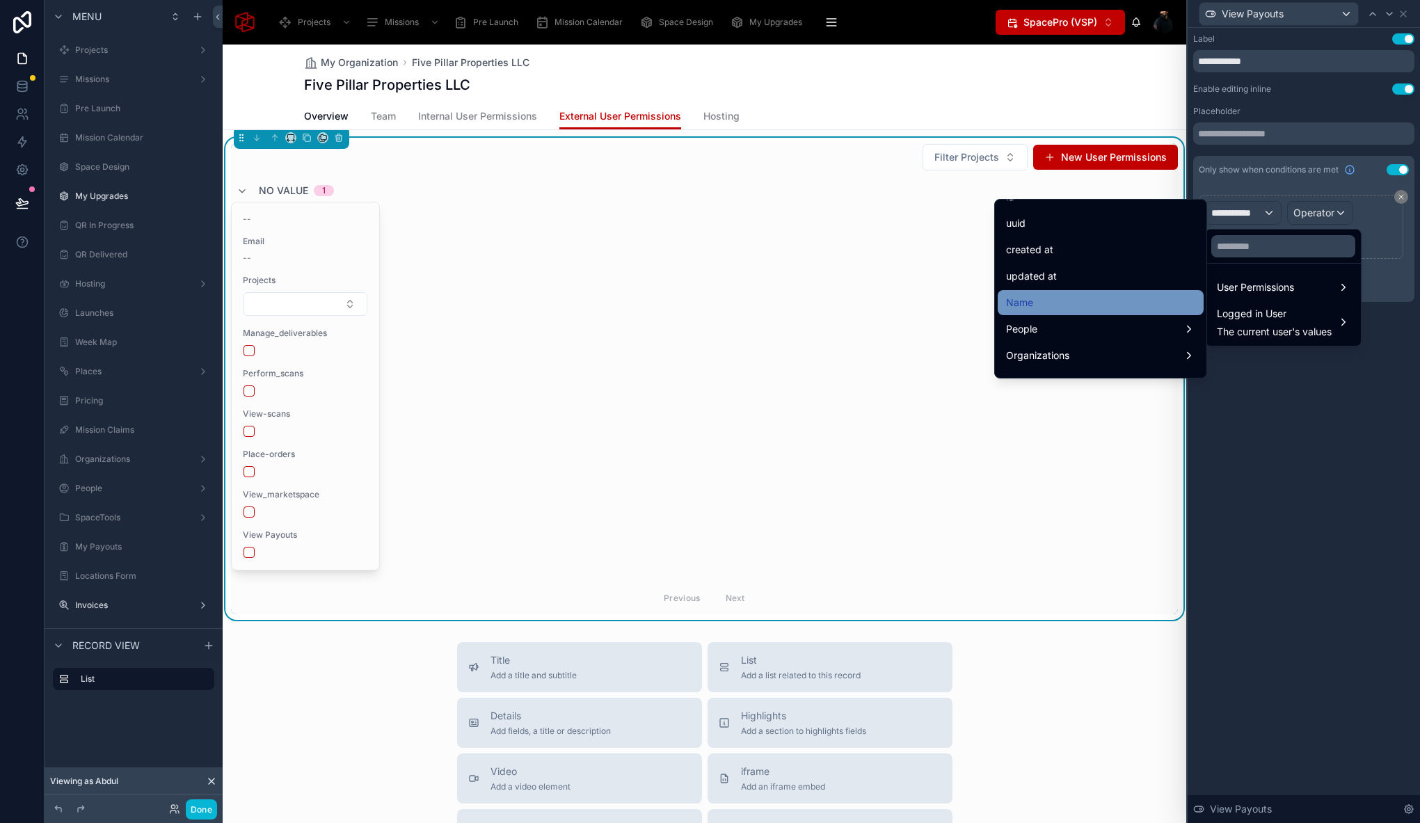
scroll to position [19, 0]
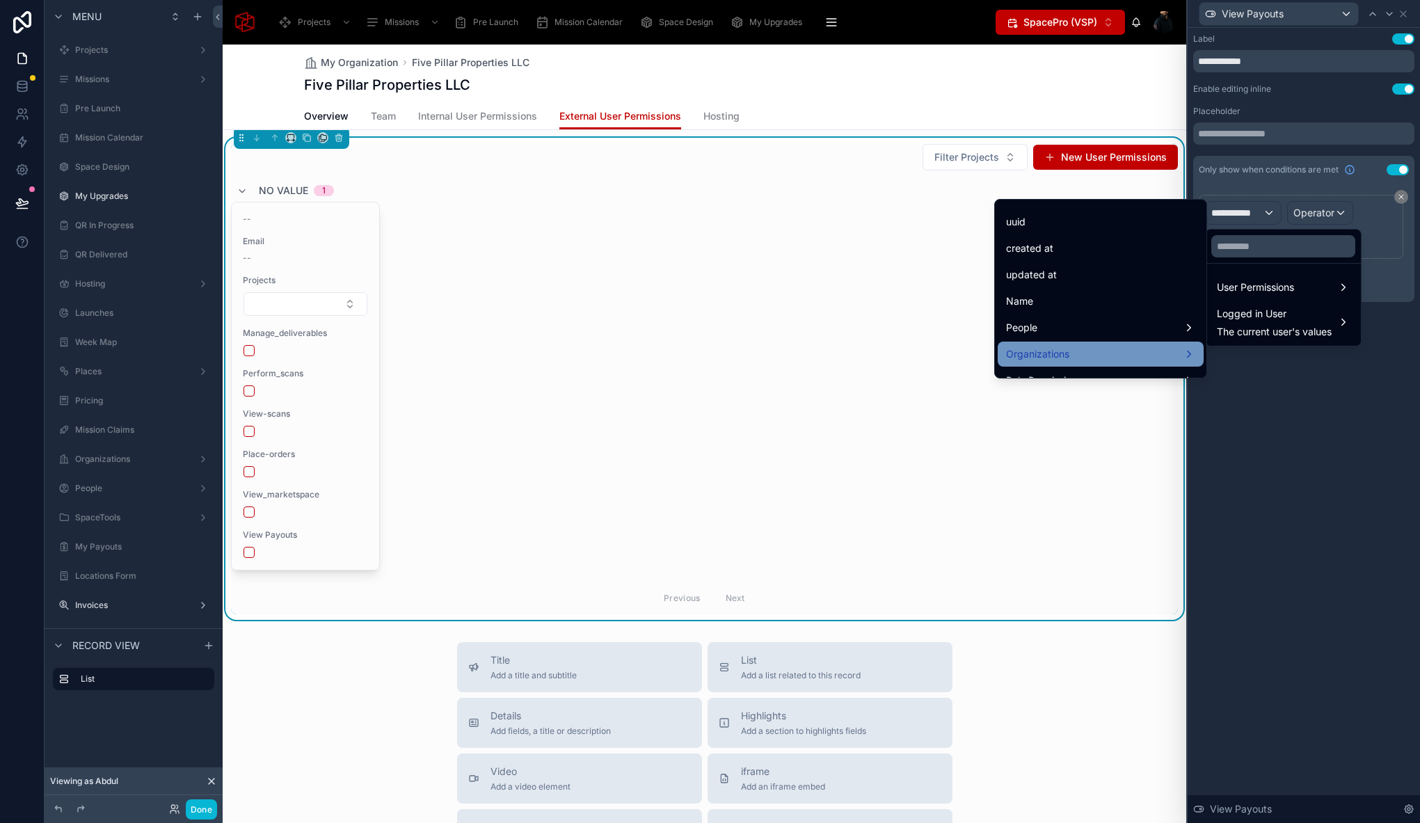
click at [1116, 351] on div "Organizations" at bounding box center [1100, 354] width 189 height 17
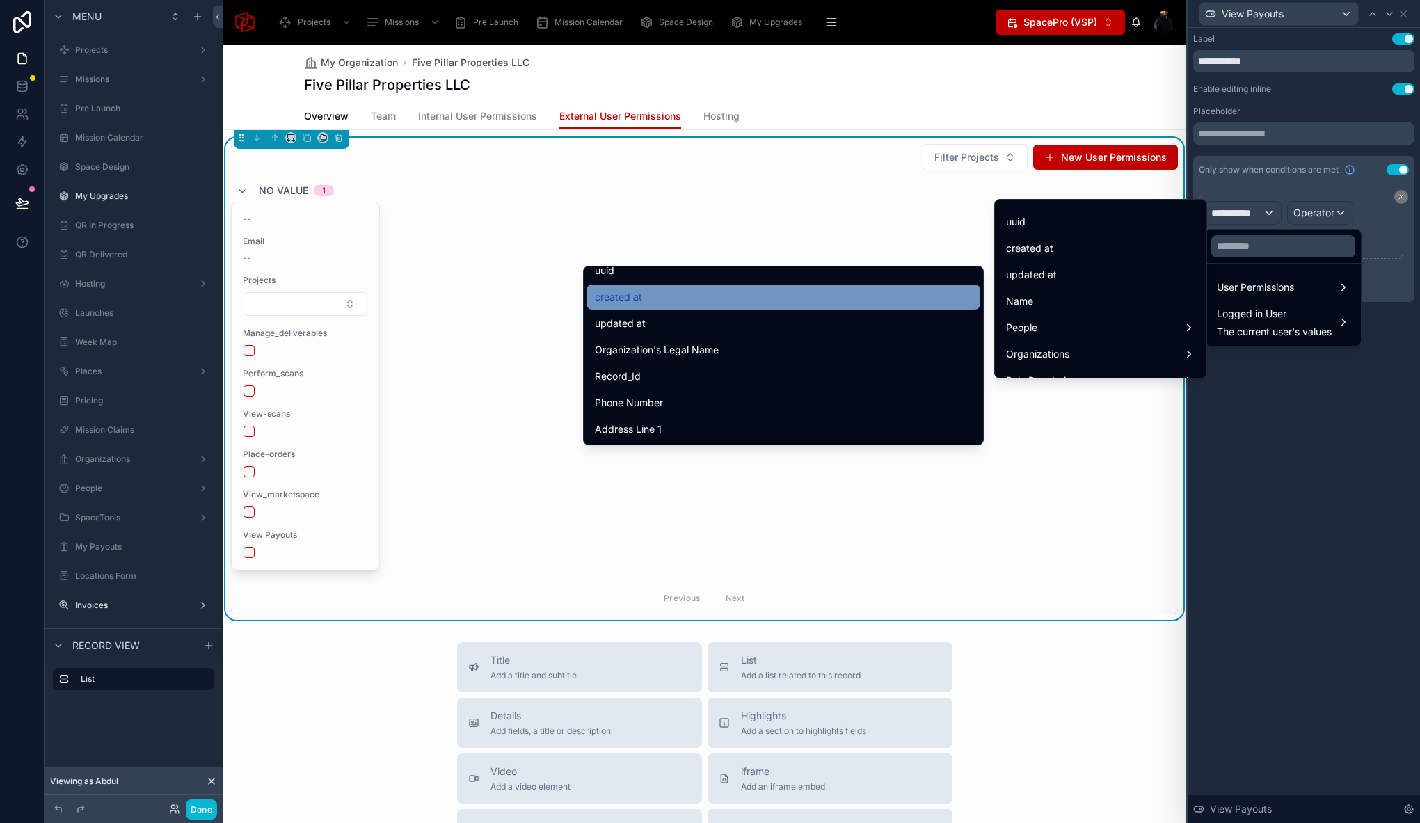
scroll to position [243, 0]
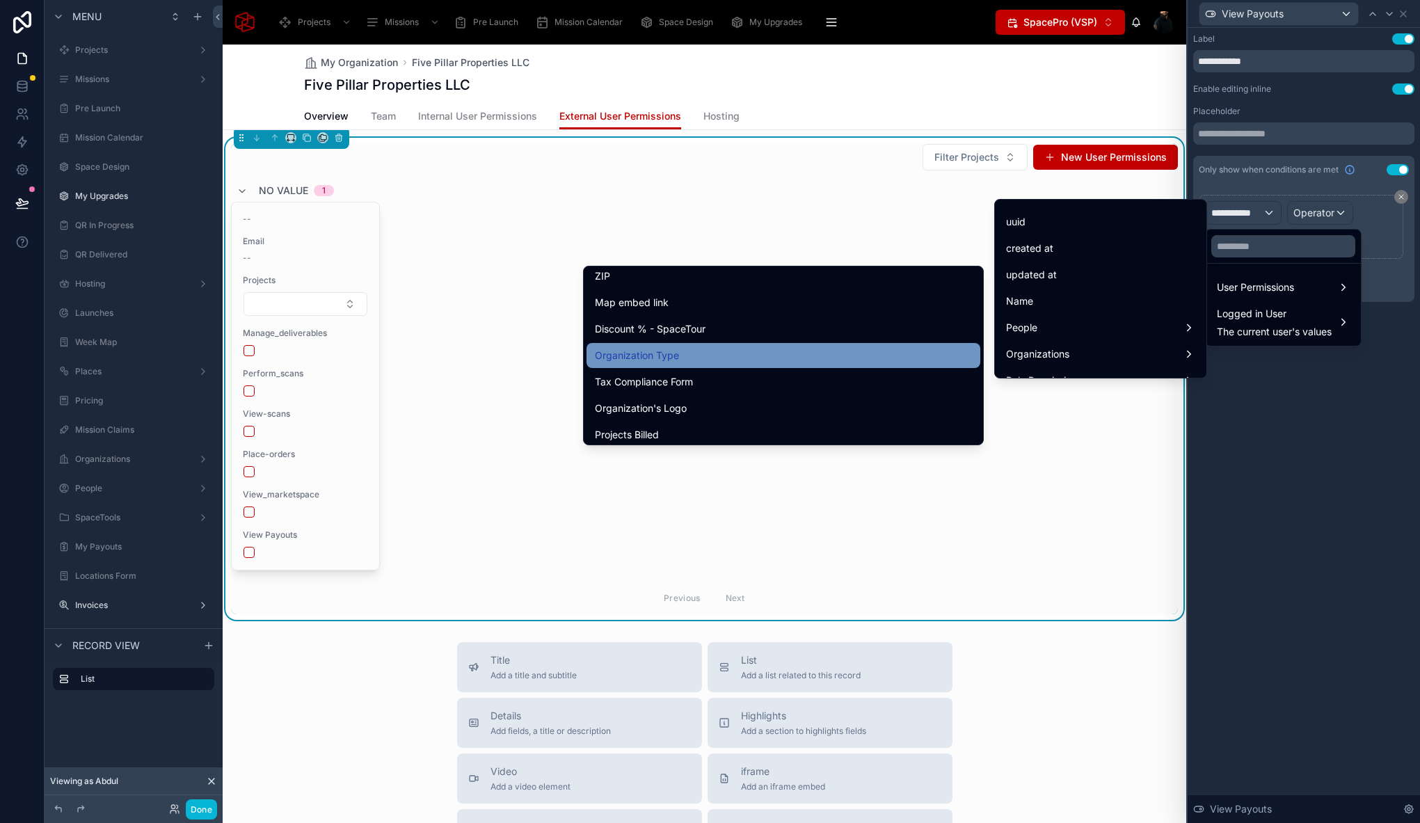
click at [700, 352] on div "Organization Type" at bounding box center [783, 355] width 377 height 17
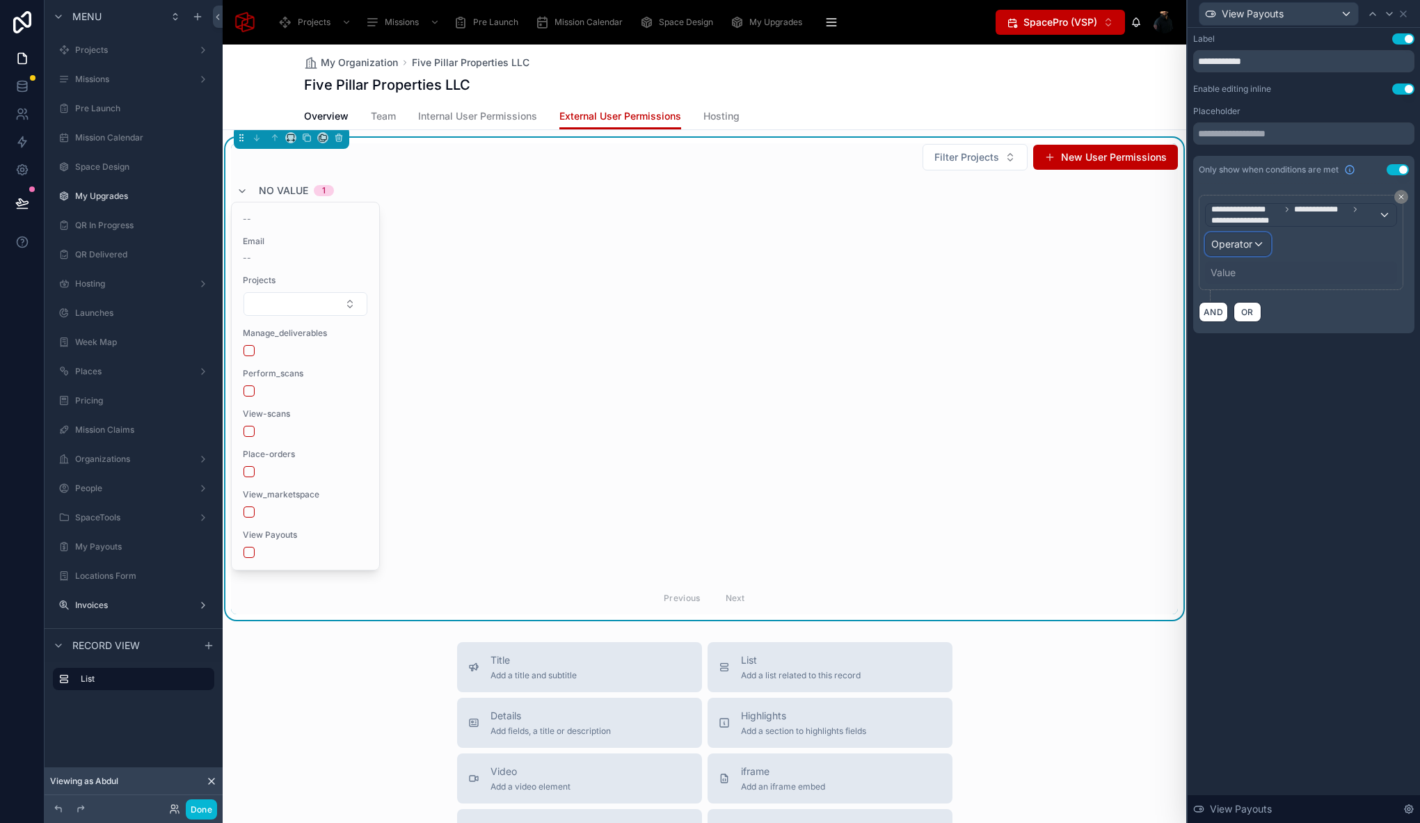
click at [1246, 248] on span "Operator" at bounding box center [1231, 244] width 41 height 12
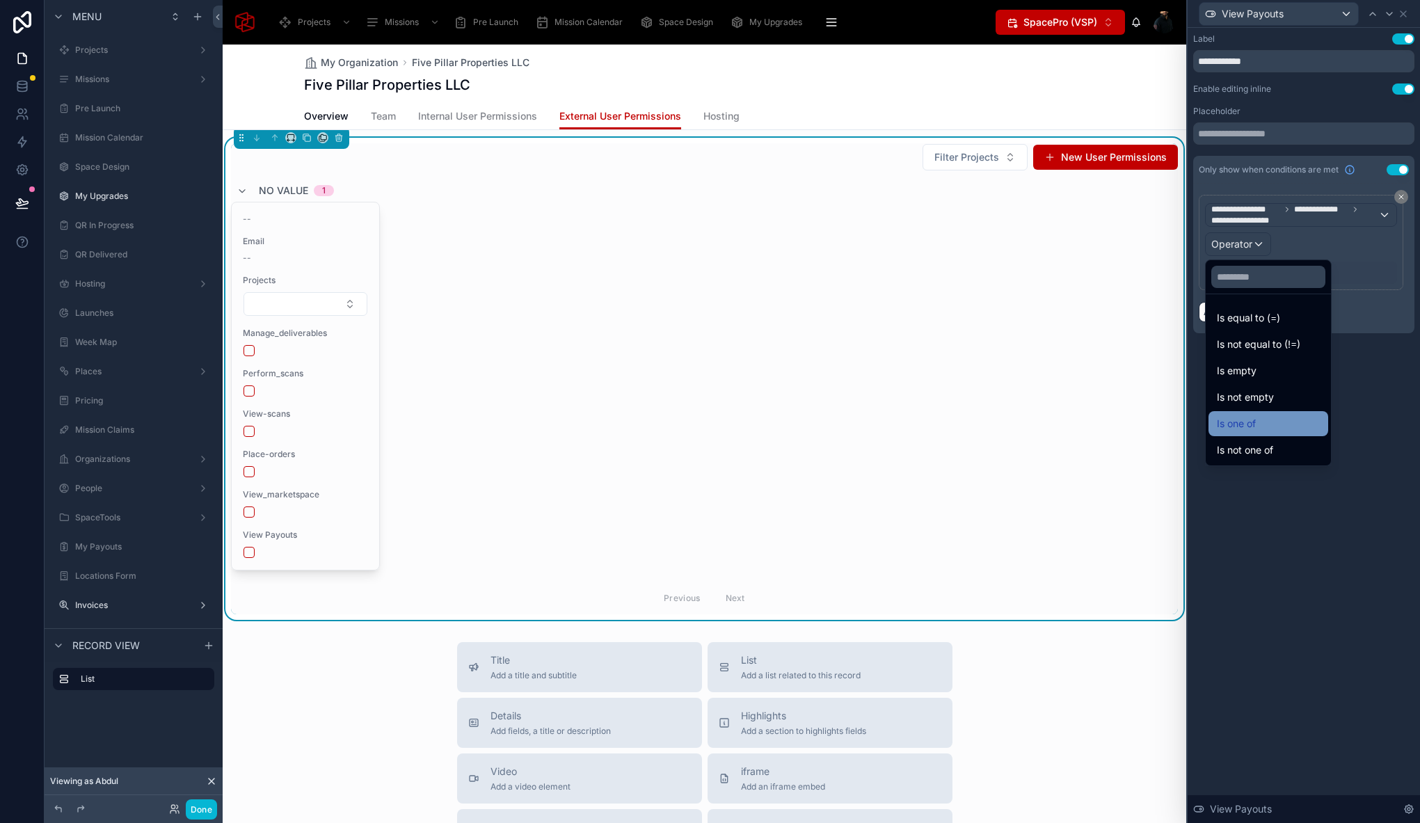
click at [1278, 432] on div "Is one of" at bounding box center [1268, 423] width 120 height 25
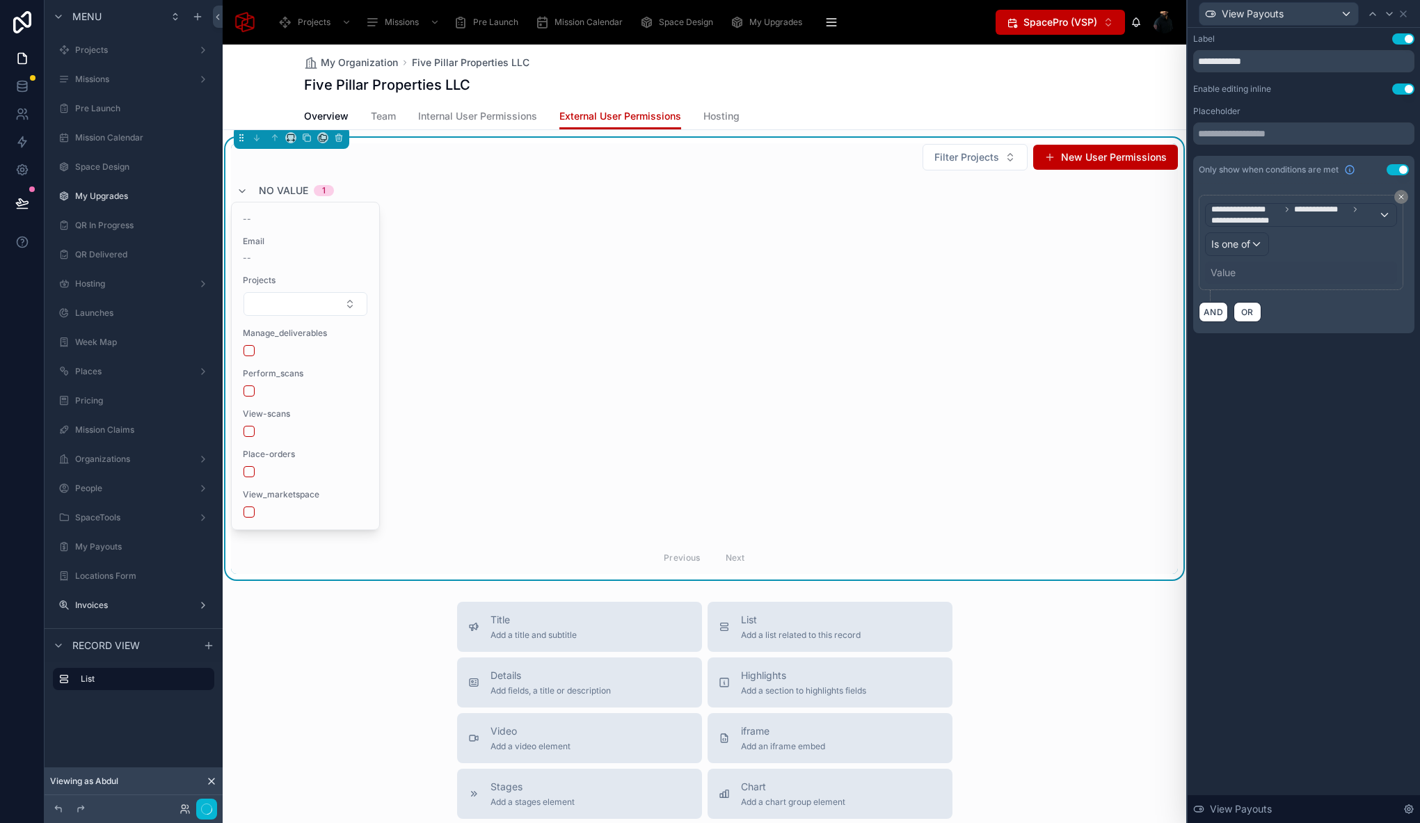
click at [1238, 275] on div "Value" at bounding box center [1301, 273] width 192 height 22
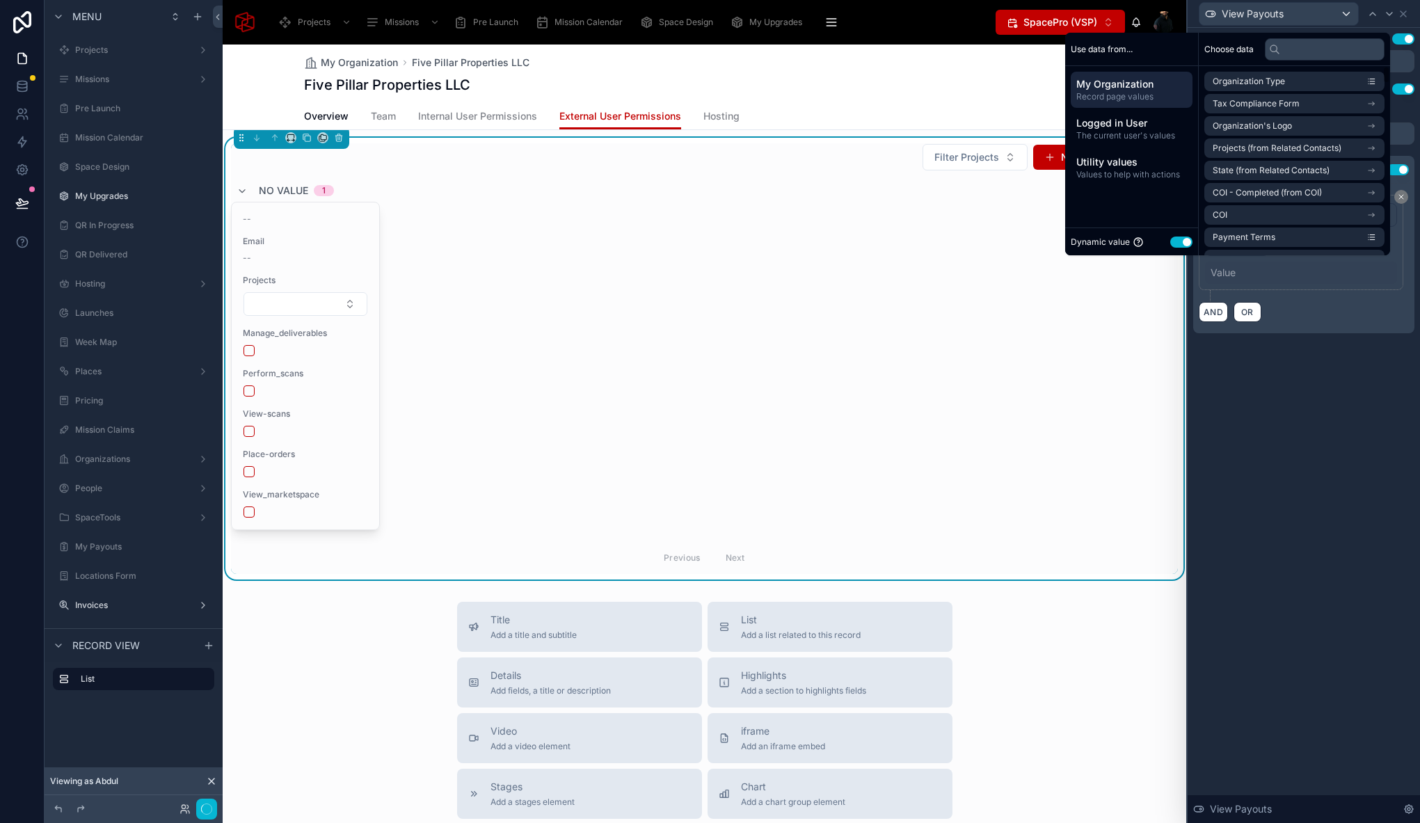
click at [1170, 241] on button "Use setting" at bounding box center [1181, 241] width 22 height 11
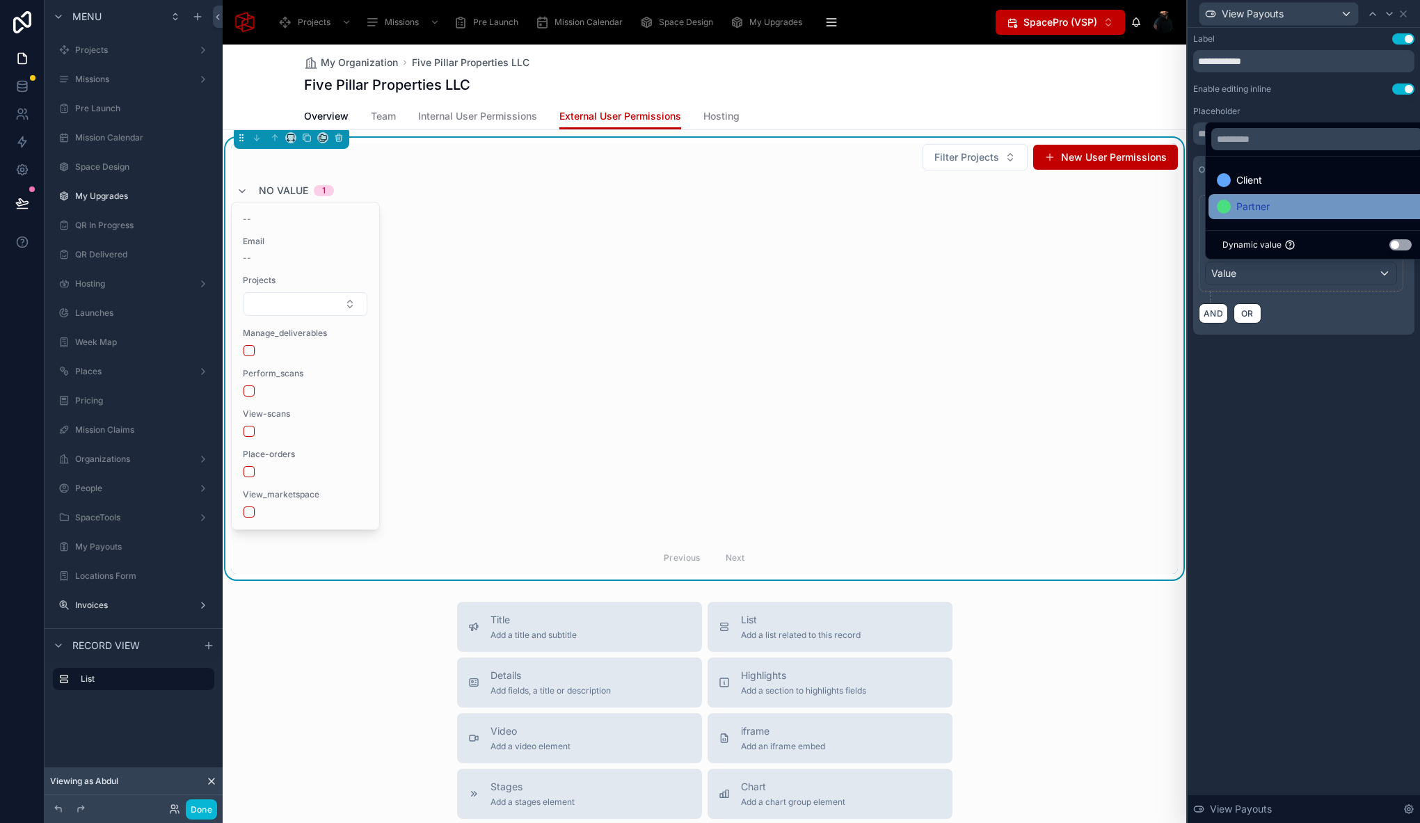
click at [1295, 204] on div "Partner" at bounding box center [1316, 206] width 200 height 17
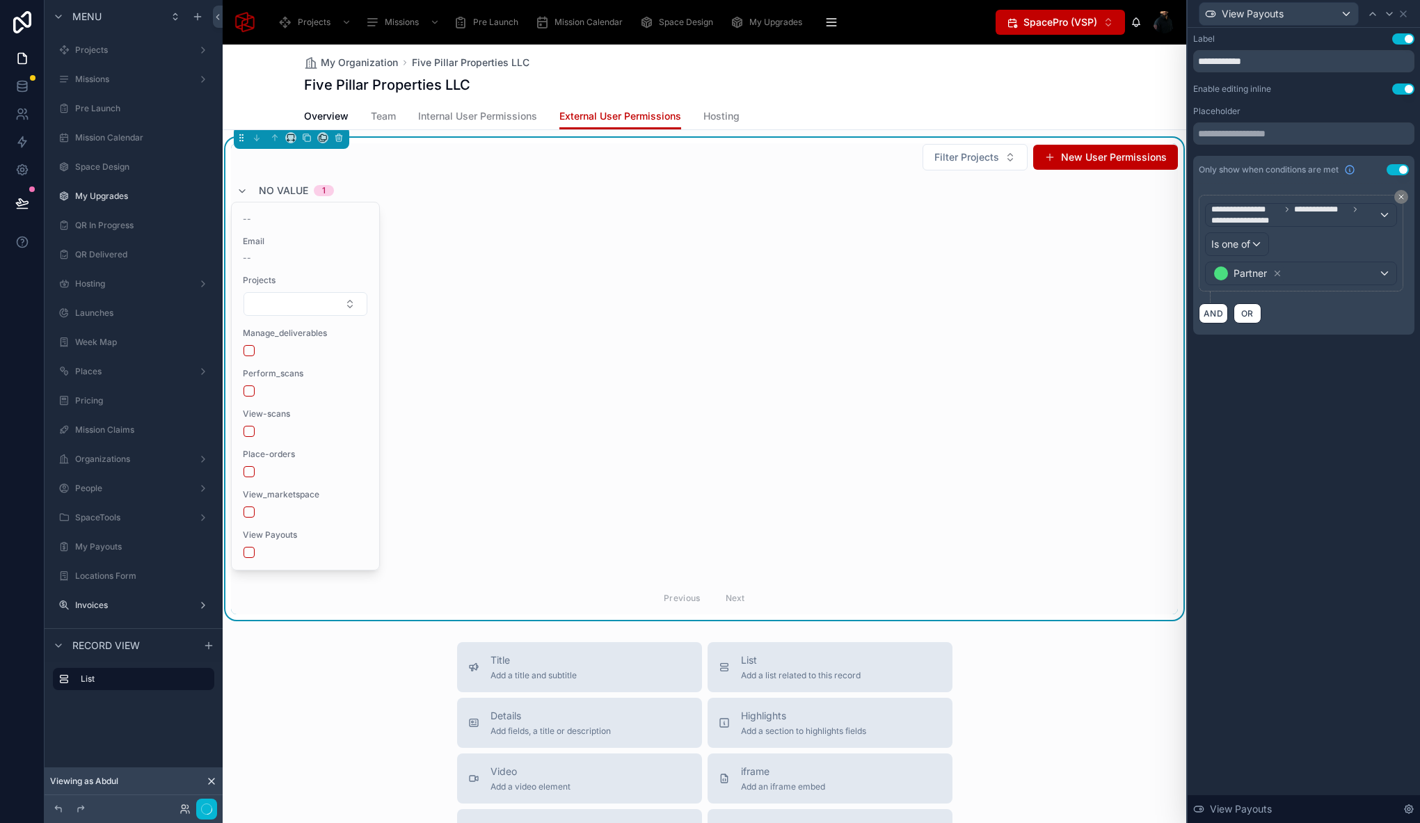
click at [1340, 568] on div "**********" at bounding box center [1303, 425] width 232 height 795
click at [1344, 471] on div "**********" at bounding box center [1303, 425] width 232 height 795
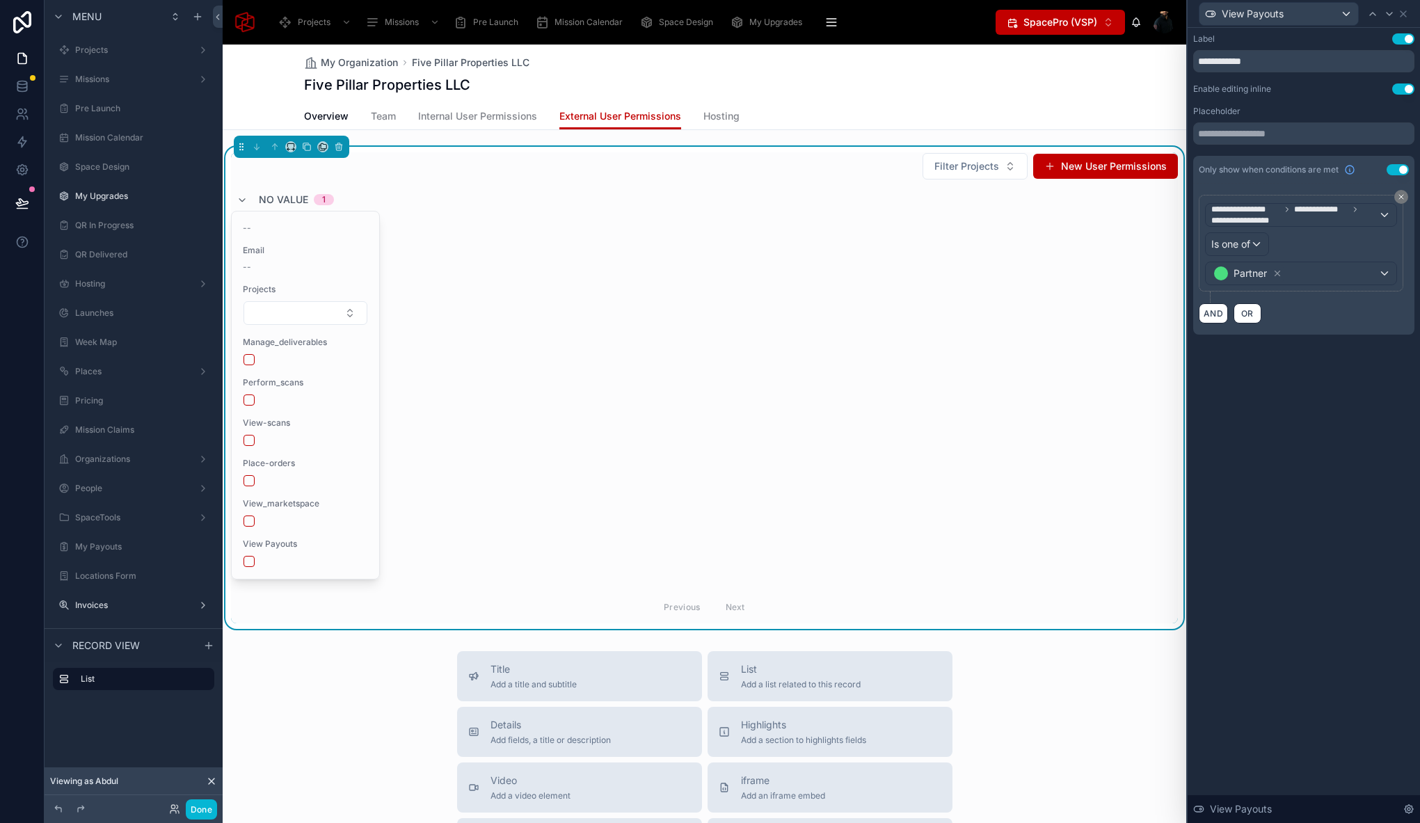
click at [423, 205] on div "No value 1" at bounding box center [704, 199] width 947 height 22
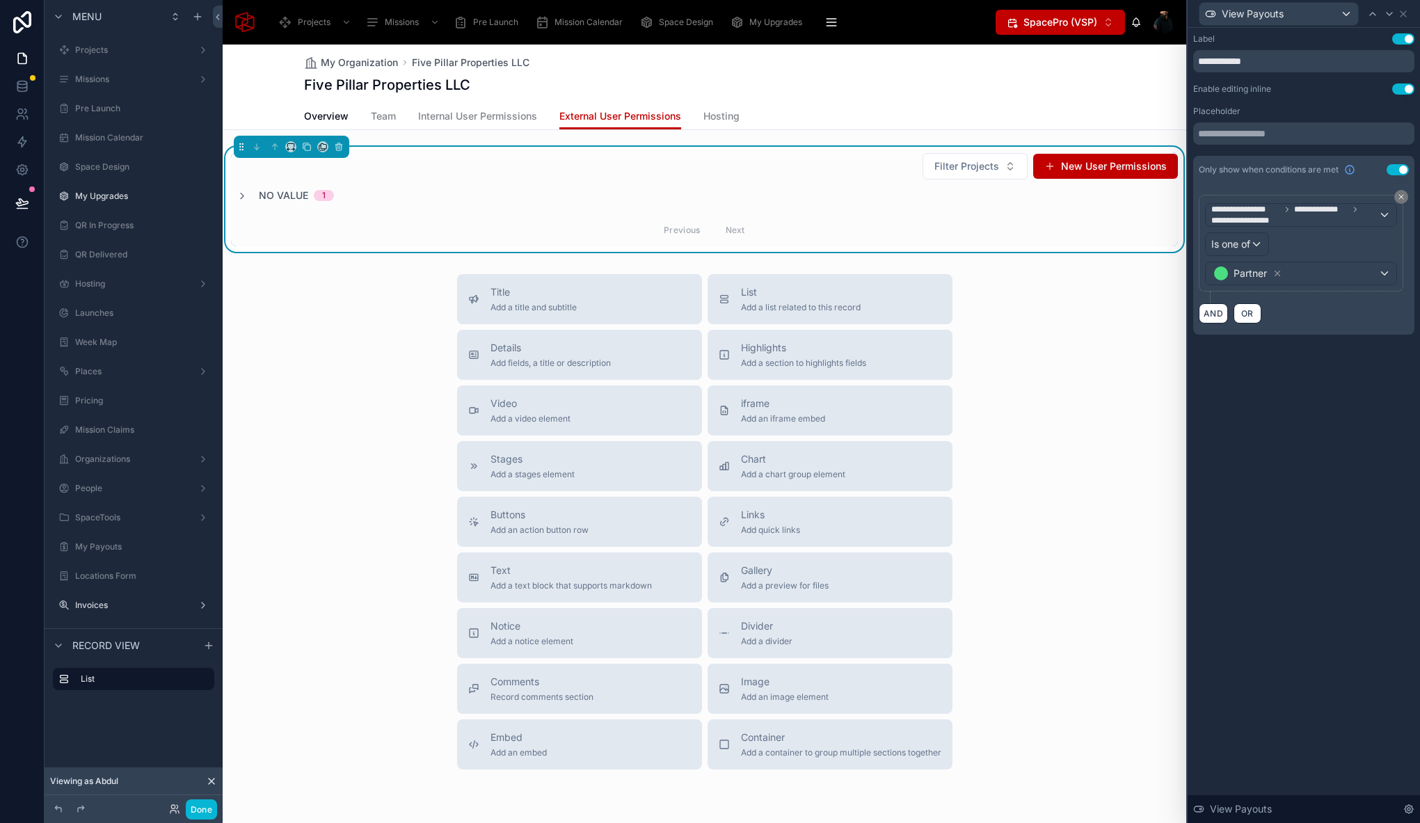
click at [358, 188] on div "Filter Projects New User Permissions No value 1 Previous Next" at bounding box center [704, 199] width 947 height 94
click at [286, 198] on span "No value" at bounding box center [283, 195] width 49 height 14
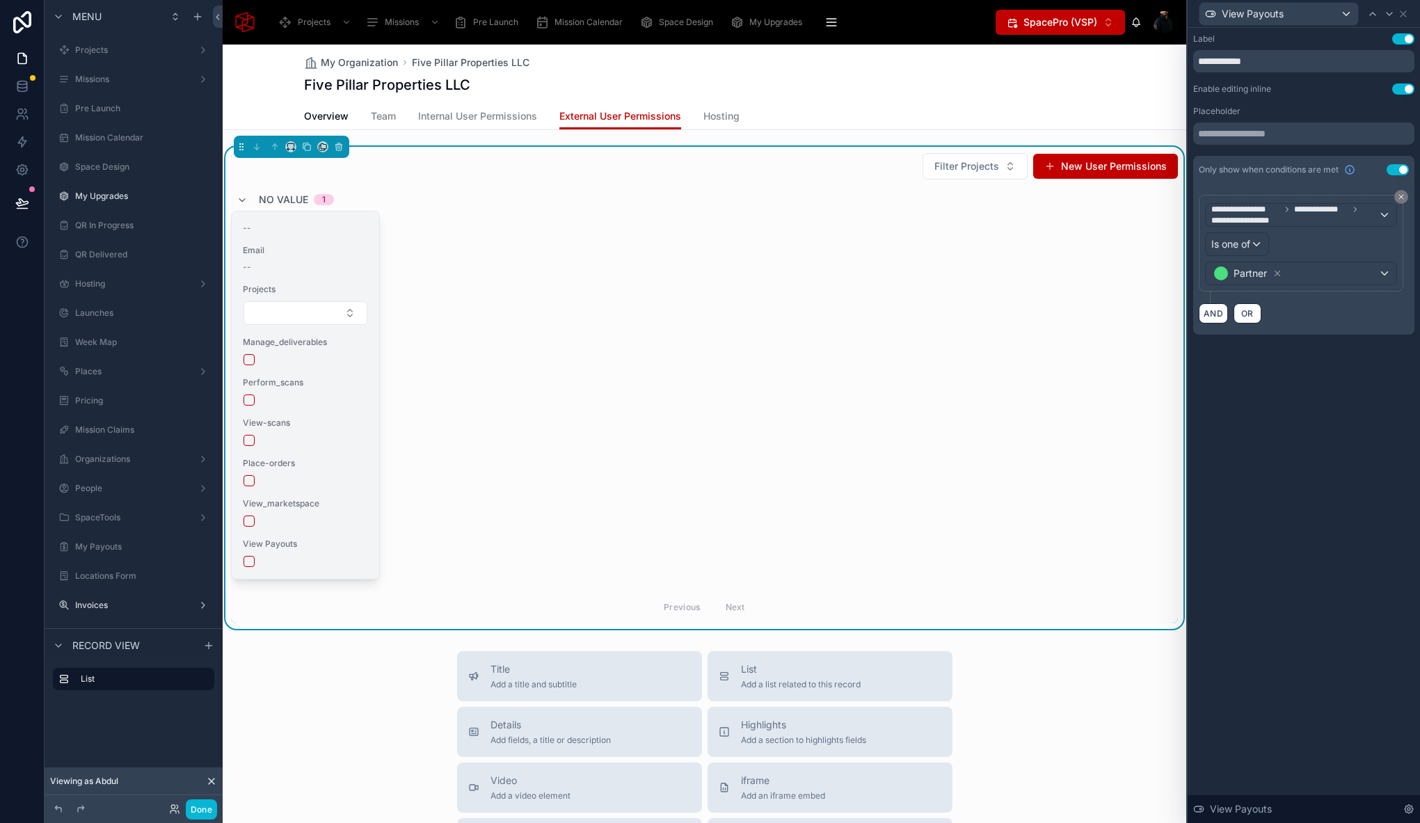
click at [346, 501] on span "View_marketspace" at bounding box center [305, 503] width 125 height 11
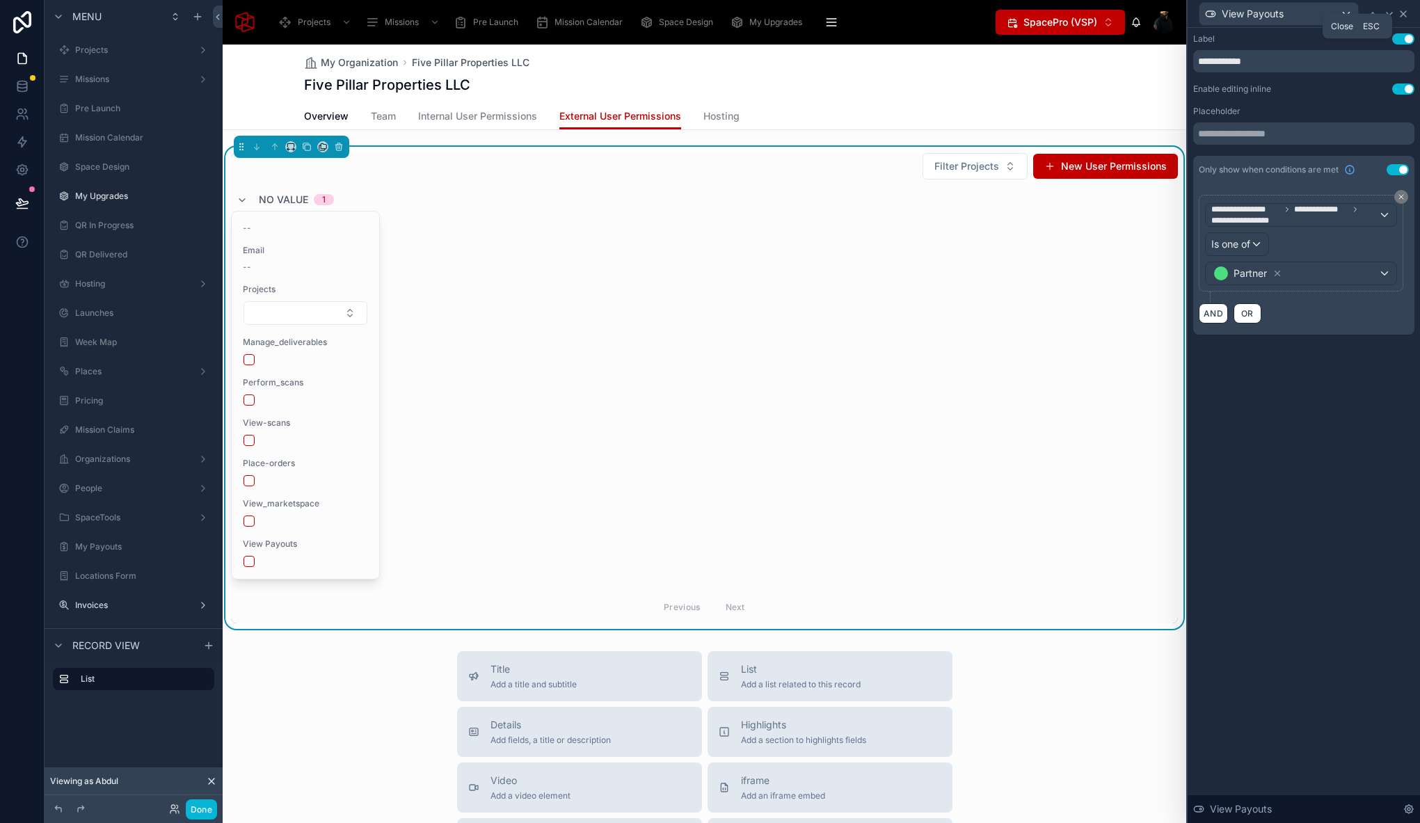
click at [1403, 14] on icon at bounding box center [1403, 14] width 6 height 6
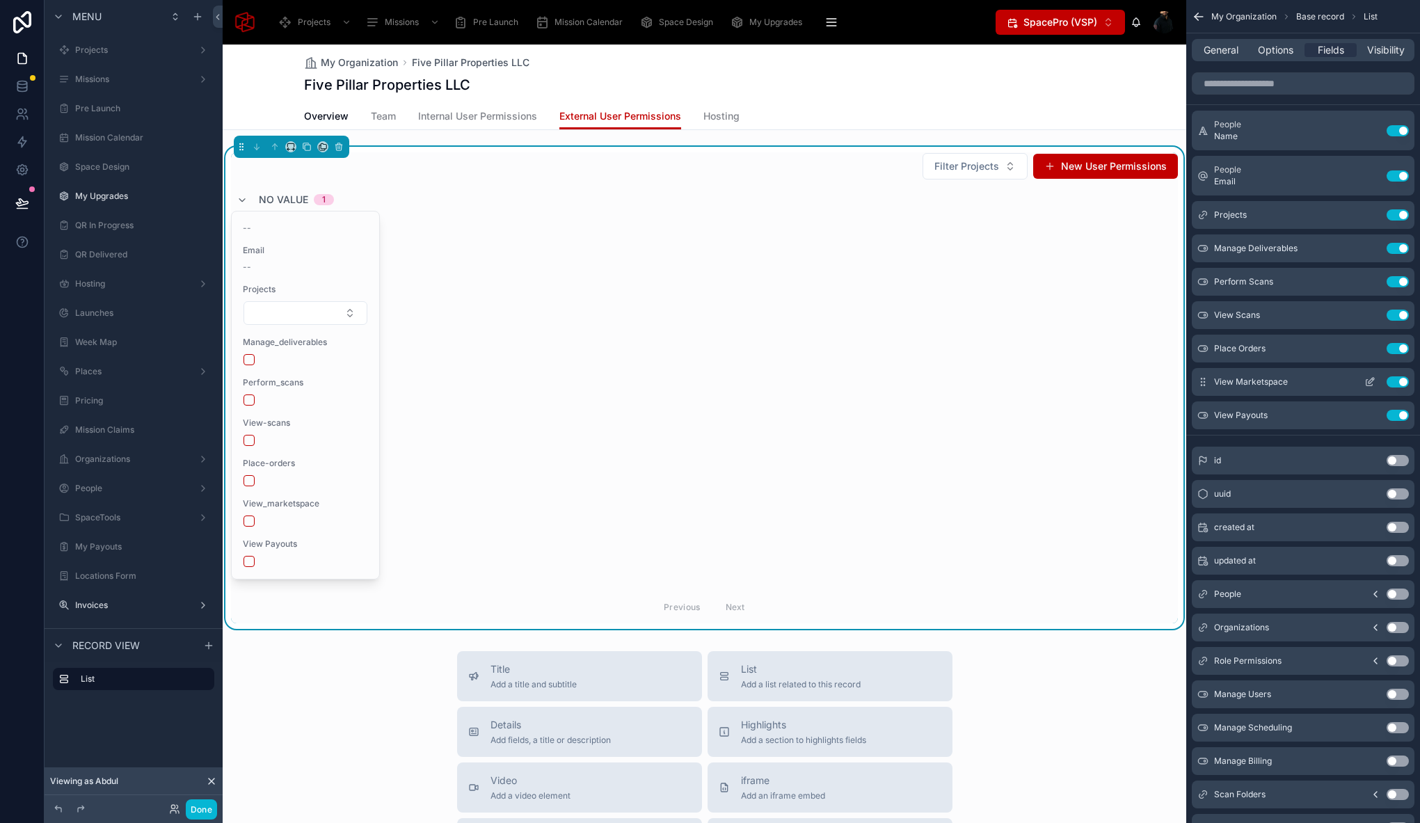
click at [1399, 383] on button "Use setting" at bounding box center [1397, 381] width 22 height 11
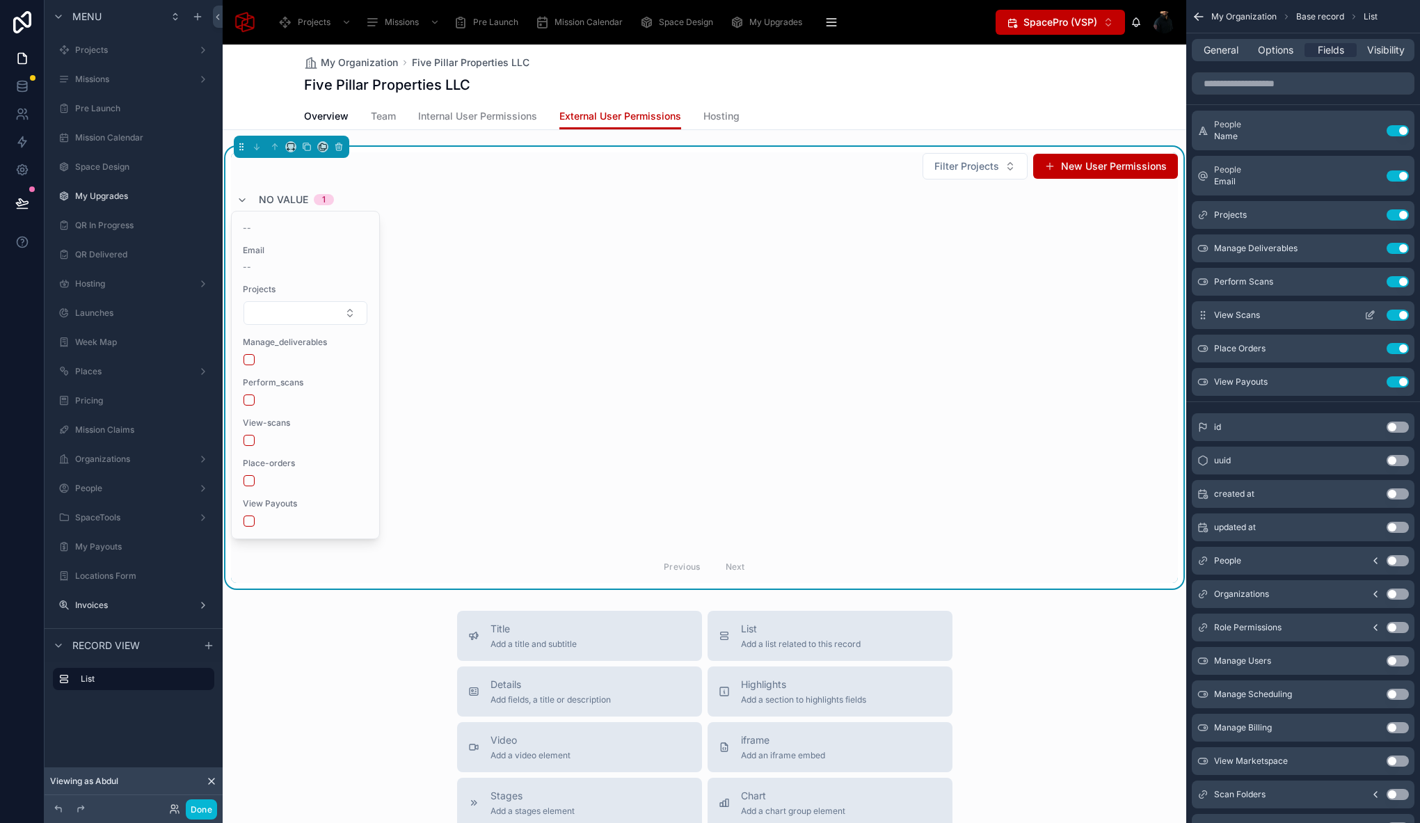
click at [1399, 316] on button "Use setting" at bounding box center [1397, 315] width 22 height 11
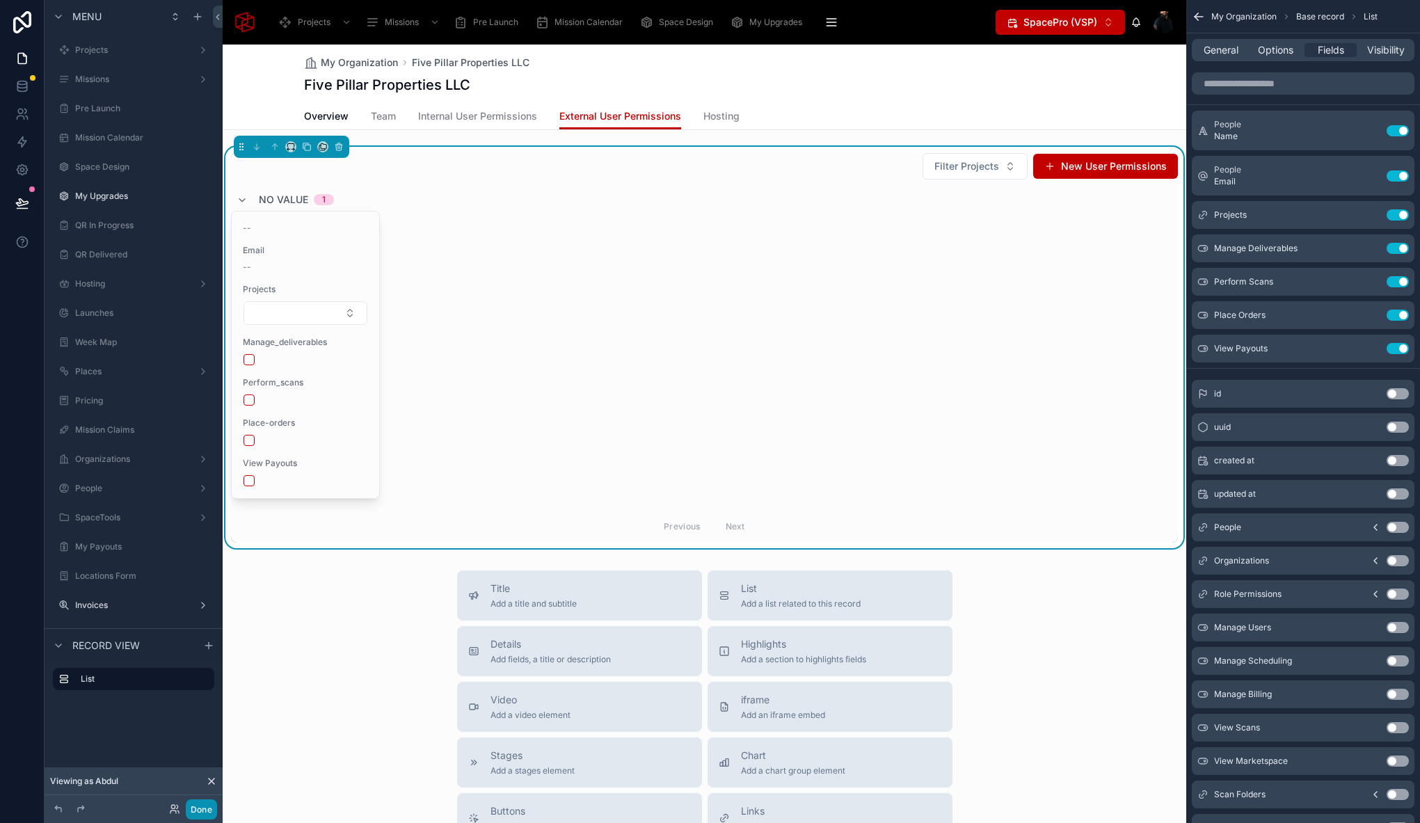
click at [214, 812] on button "Done" at bounding box center [201, 809] width 31 height 20
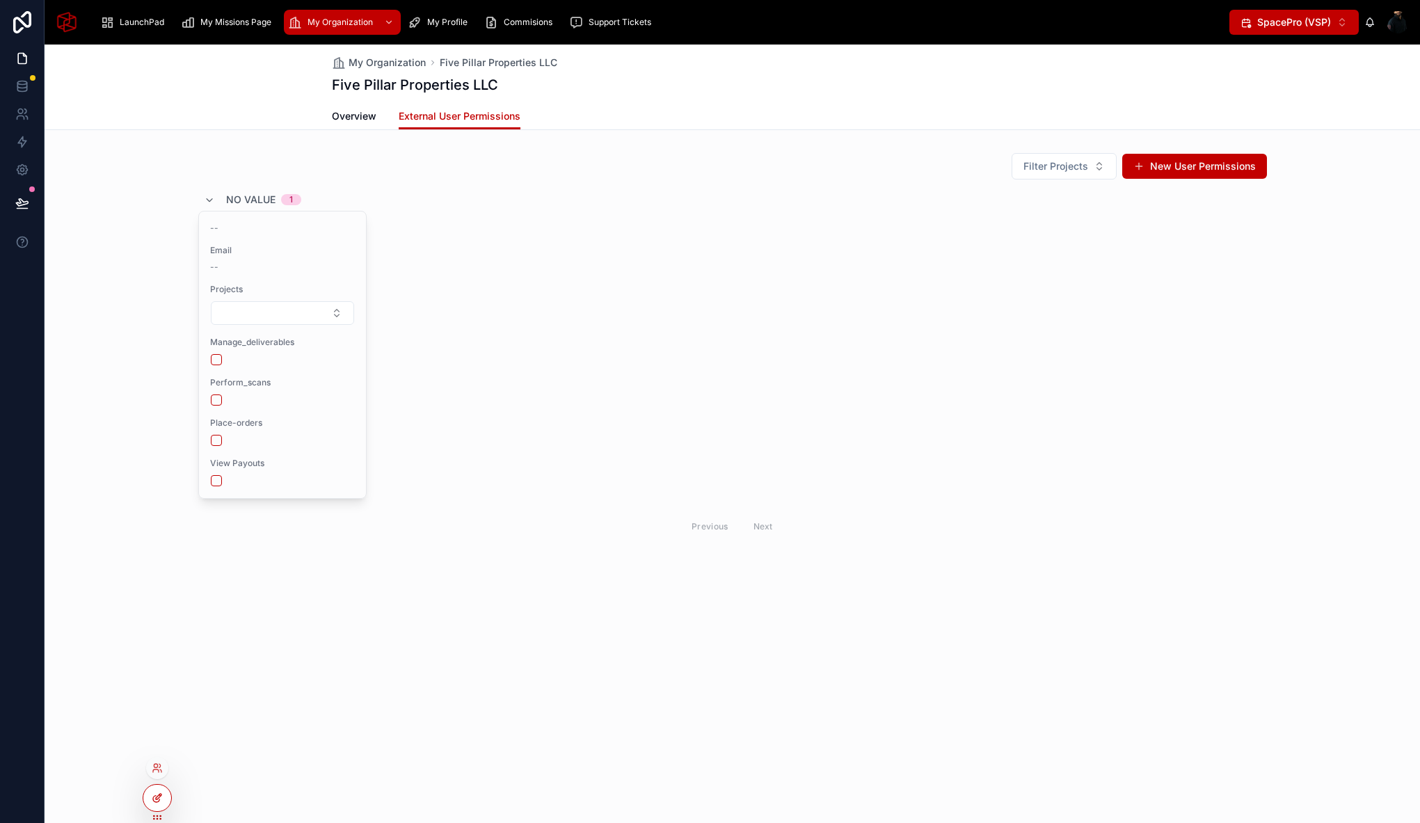
click at [167, 801] on div at bounding box center [157, 798] width 28 height 26
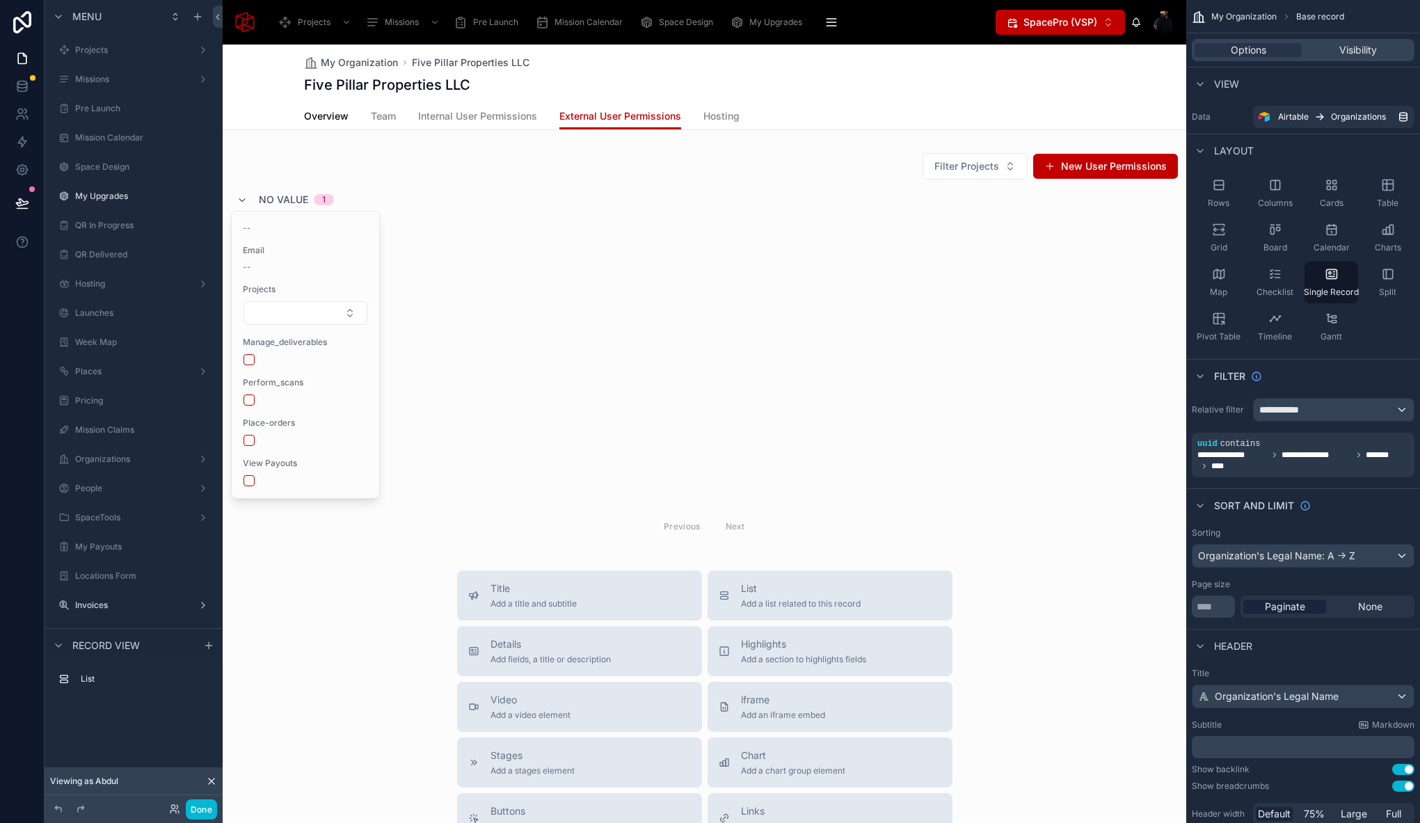
click at [431, 202] on div at bounding box center [704, 611] width 963 height 1132
click at [353, 151] on div at bounding box center [704, 347] width 963 height 401
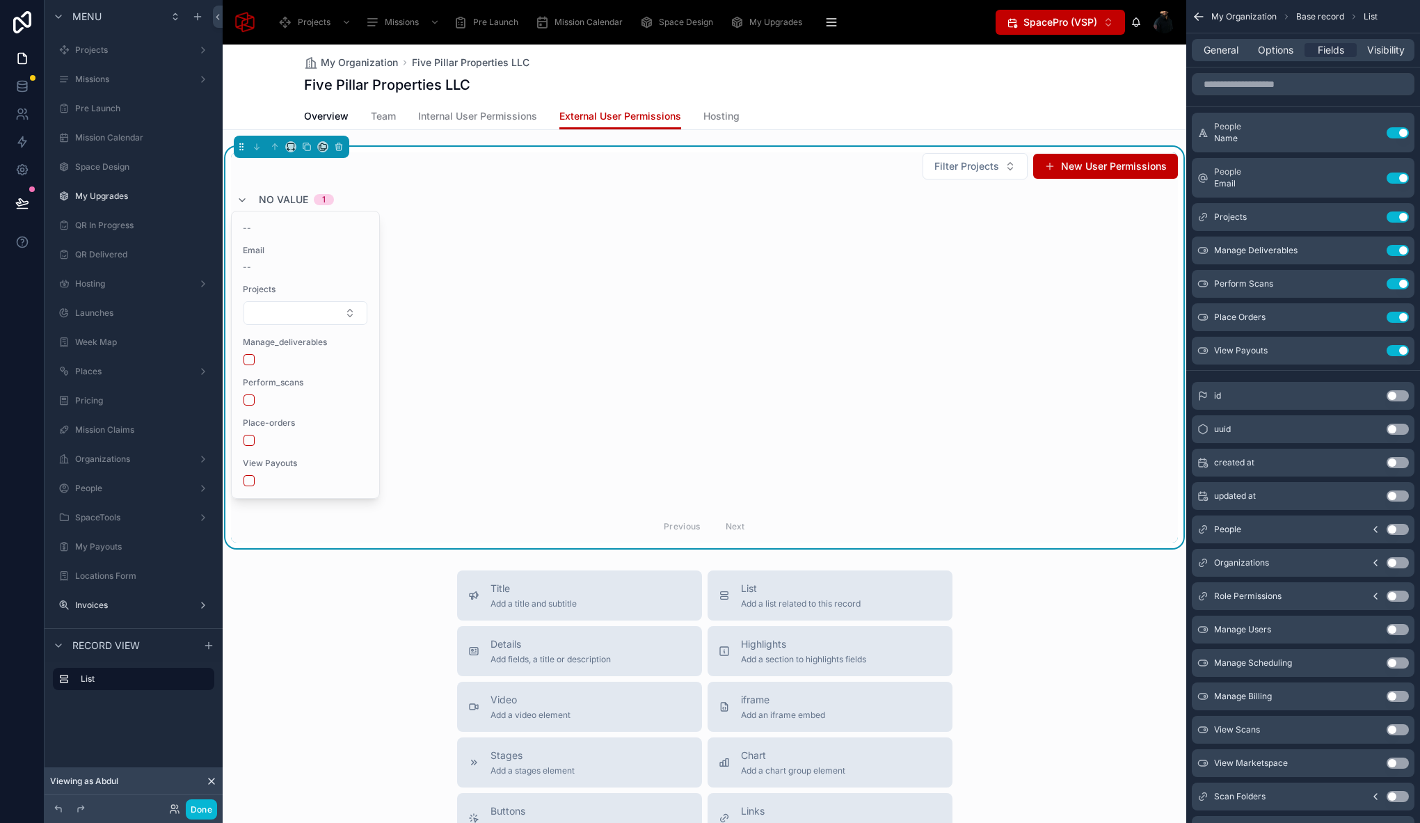
click at [926, 112] on div "Overview Team Internal User Permissions External User Permissions Hosting" at bounding box center [704, 116] width 801 height 26
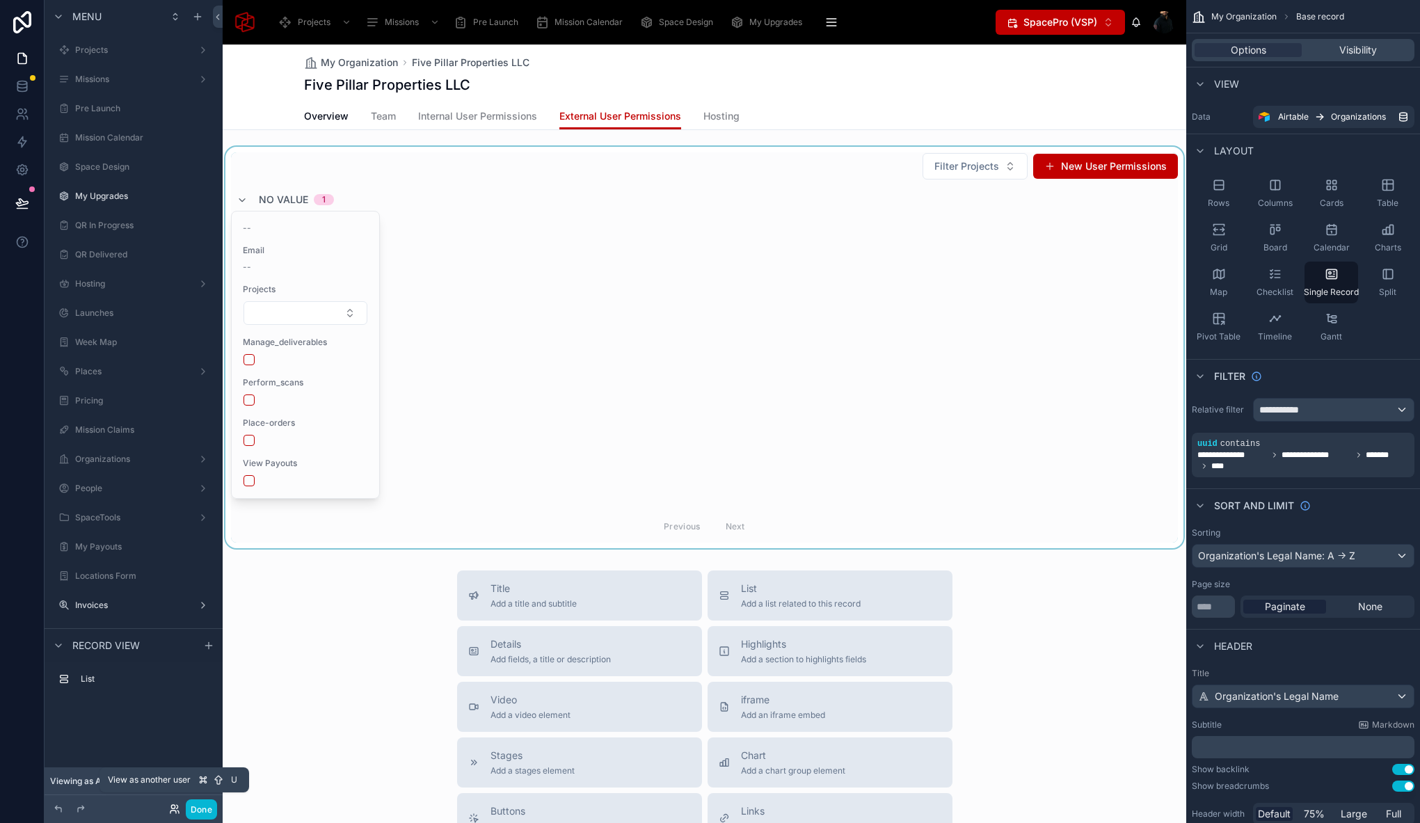
click at [177, 812] on icon at bounding box center [174, 808] width 11 height 11
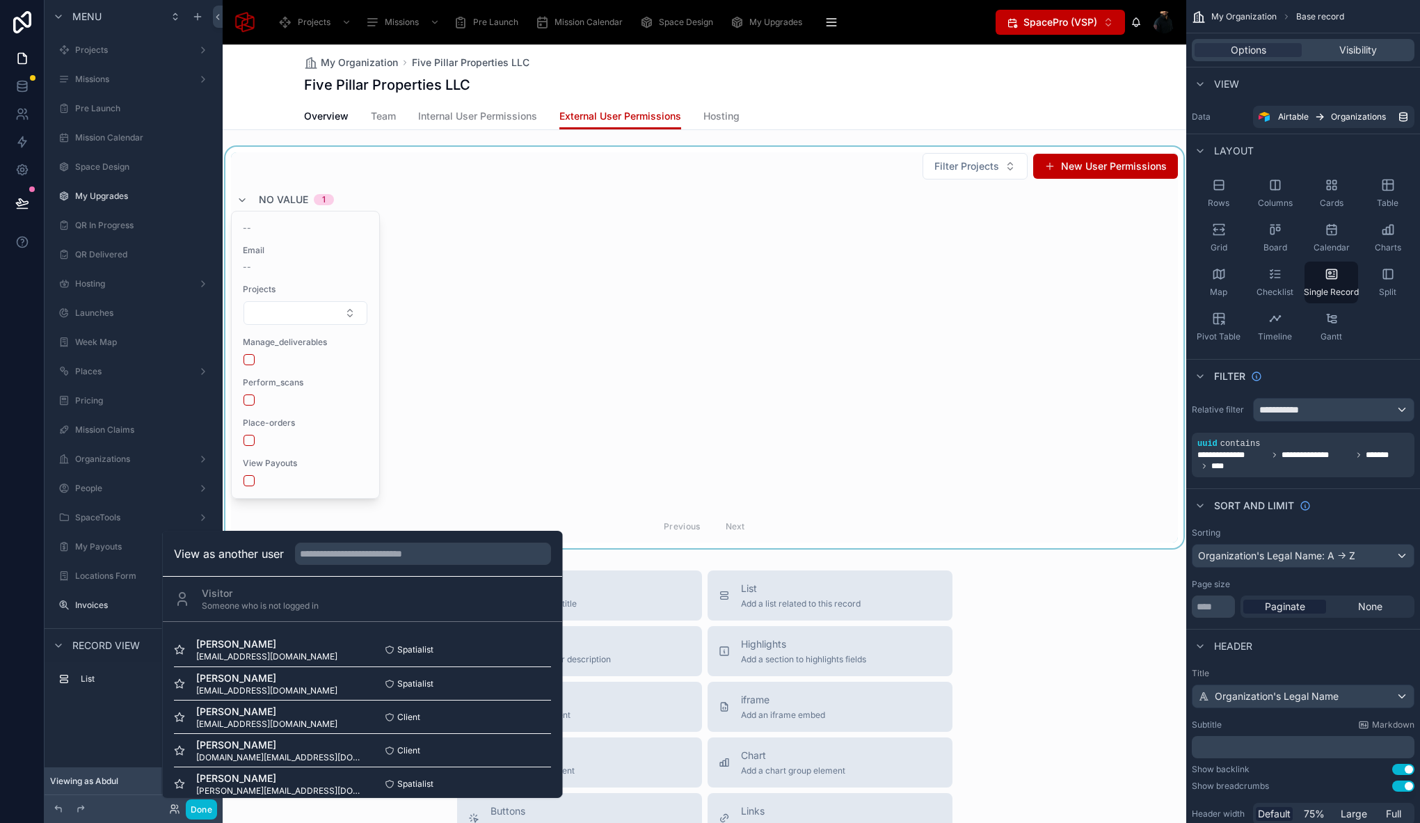
click at [794, 95] on div "My Organization Five Pillar Properties LLC Five Pillar Properties LLC" at bounding box center [704, 74] width 801 height 58
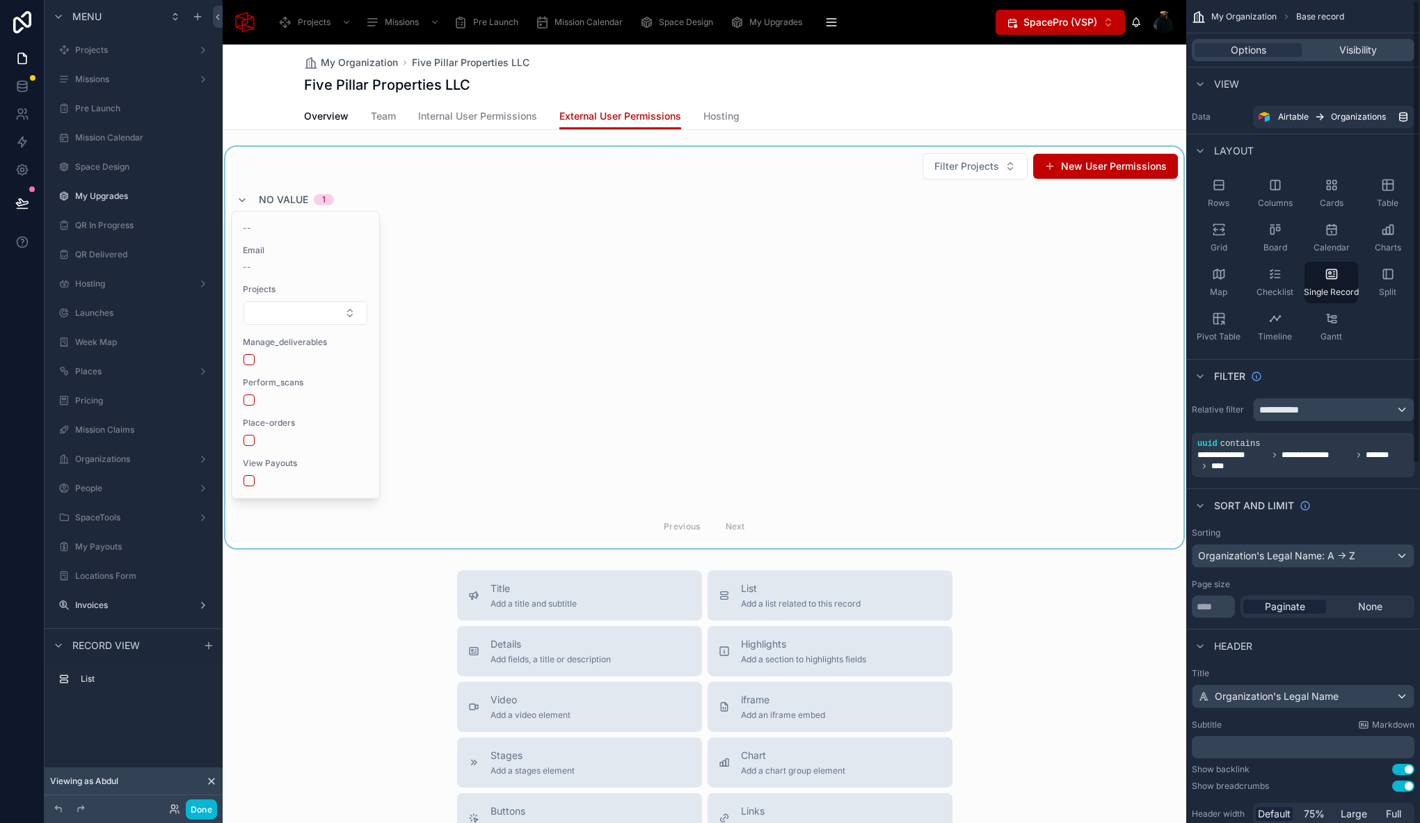
click at [346, 195] on div at bounding box center [704, 347] width 963 height 401
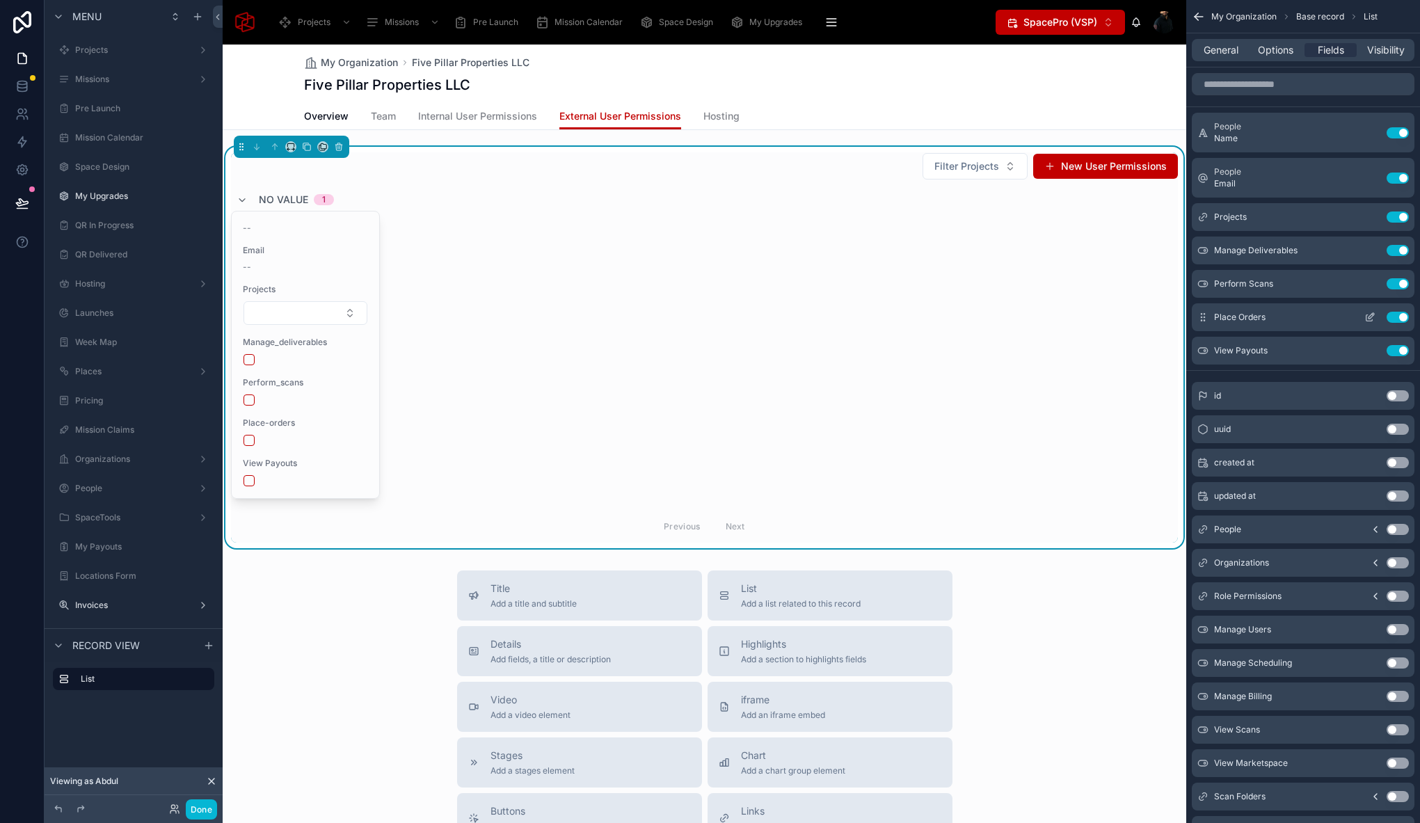
click at [1364, 310] on div "Place Orders Use setting" at bounding box center [1302, 317] width 223 height 28
click at [1372, 317] on icon "scrollable content" at bounding box center [1369, 317] width 11 height 11
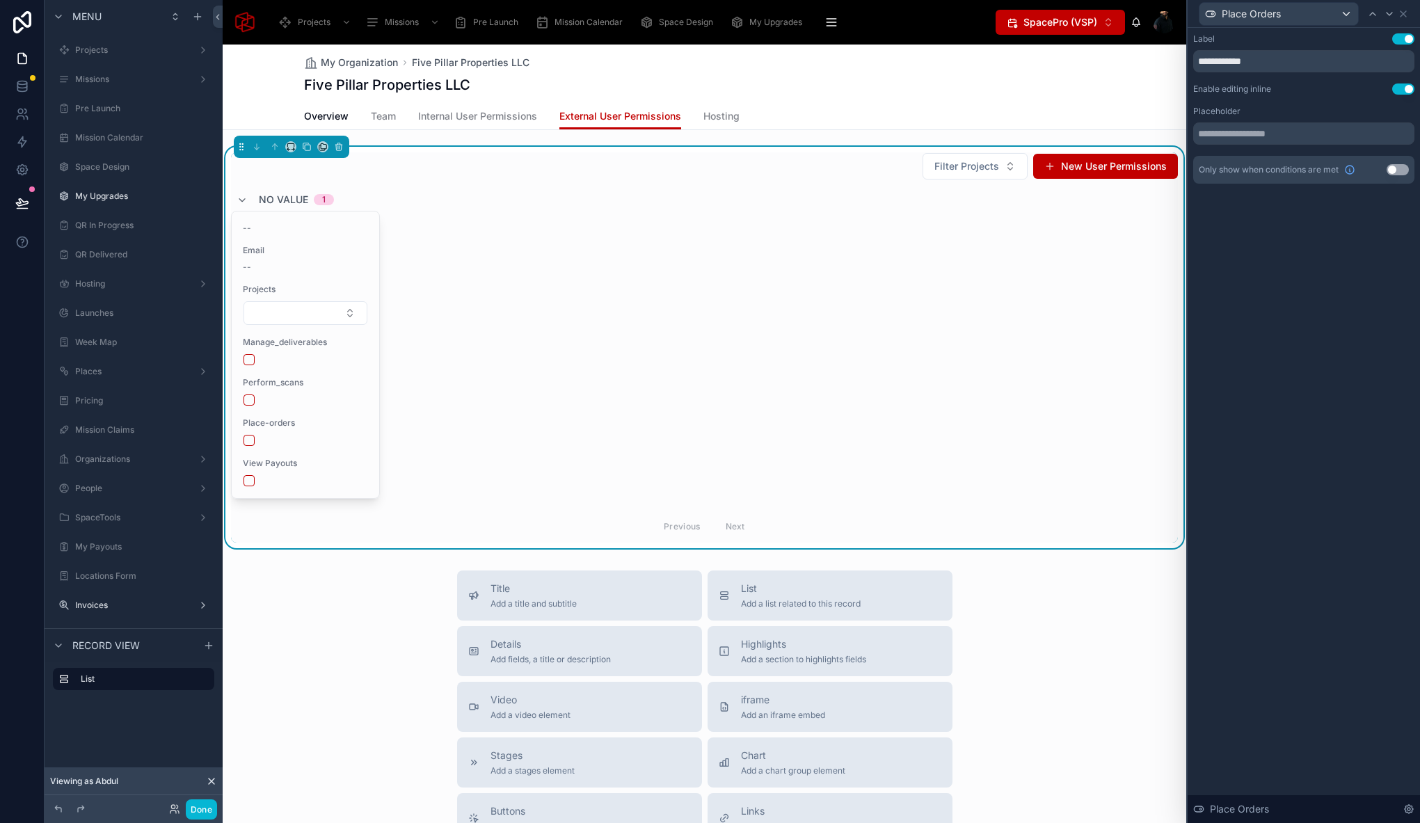
click at [1401, 172] on button "Use setting" at bounding box center [1397, 169] width 22 height 11
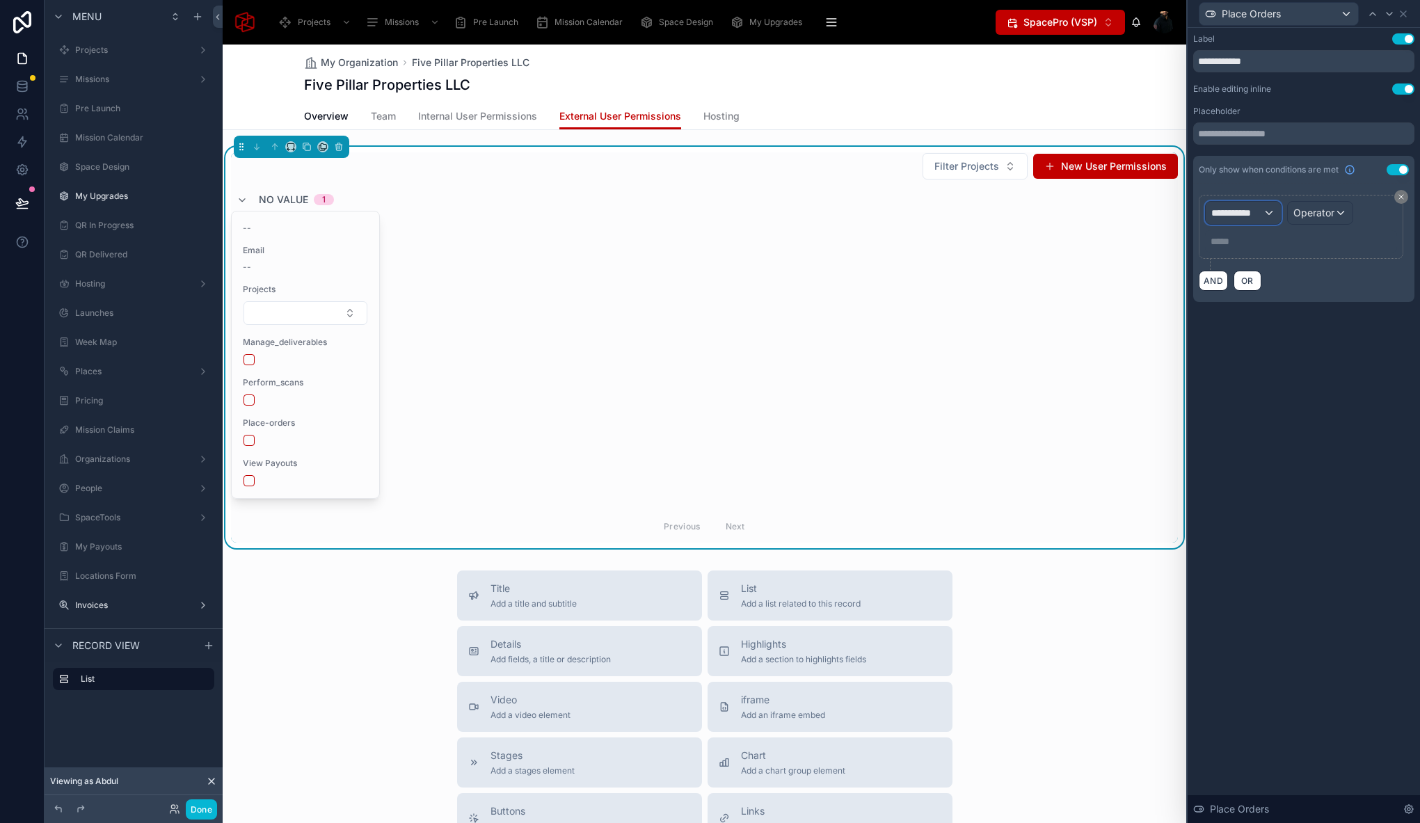
click at [1246, 211] on span "**********" at bounding box center [1236, 213] width 51 height 14
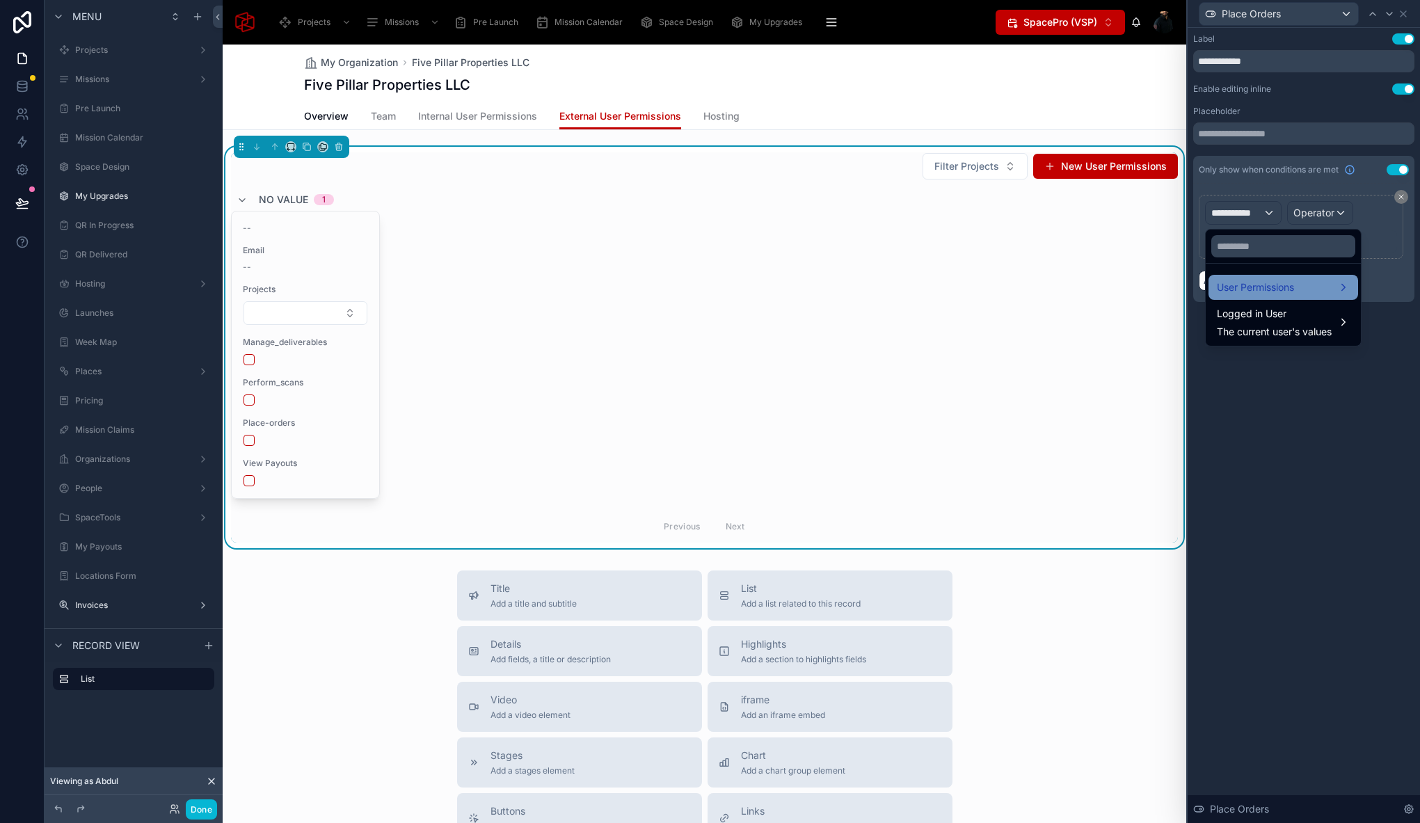
click at [1276, 286] on span "User Permissions" at bounding box center [1254, 287] width 77 height 17
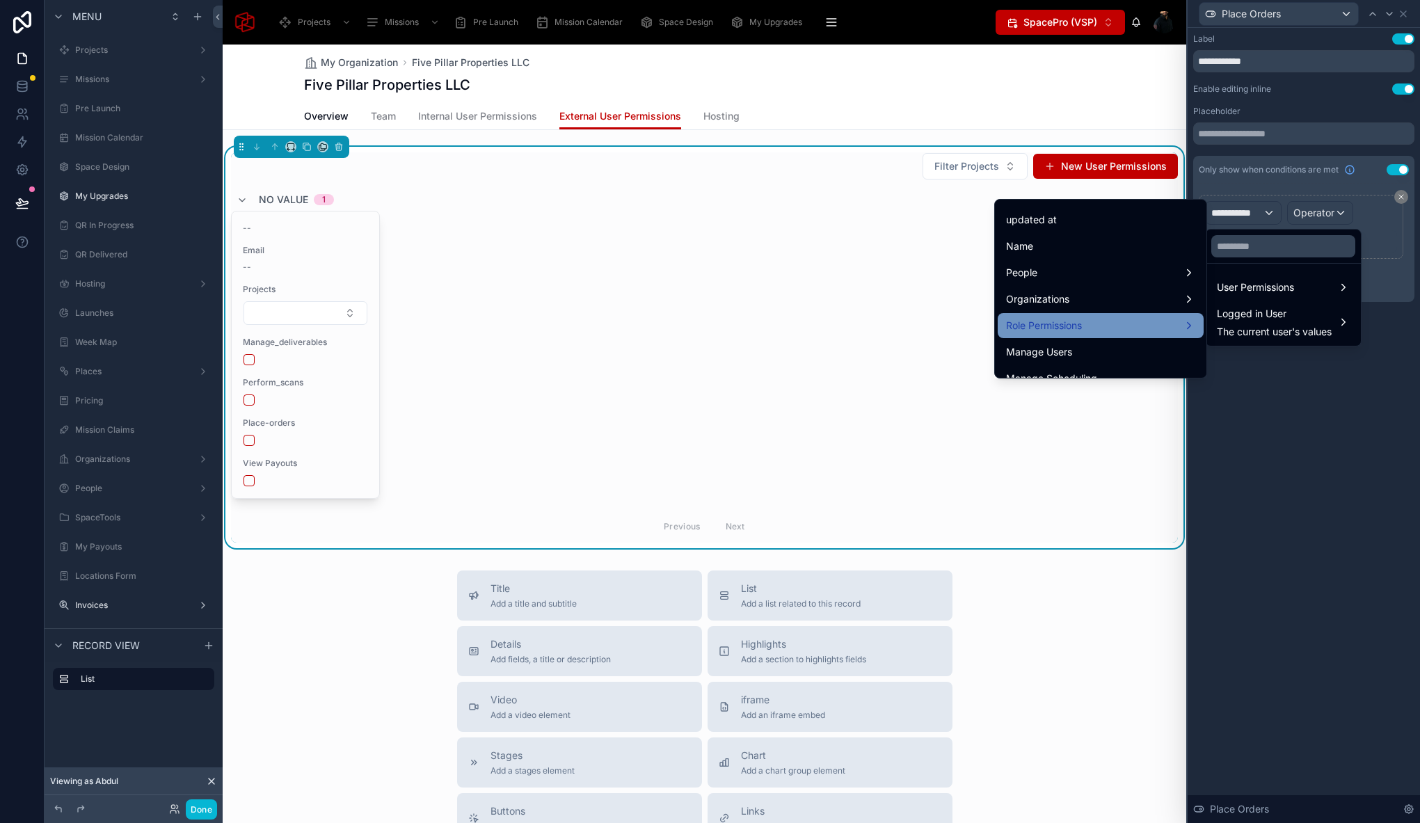
scroll to position [74, 0]
click at [1133, 306] on div "Organizations" at bounding box center [1100, 299] width 189 height 17
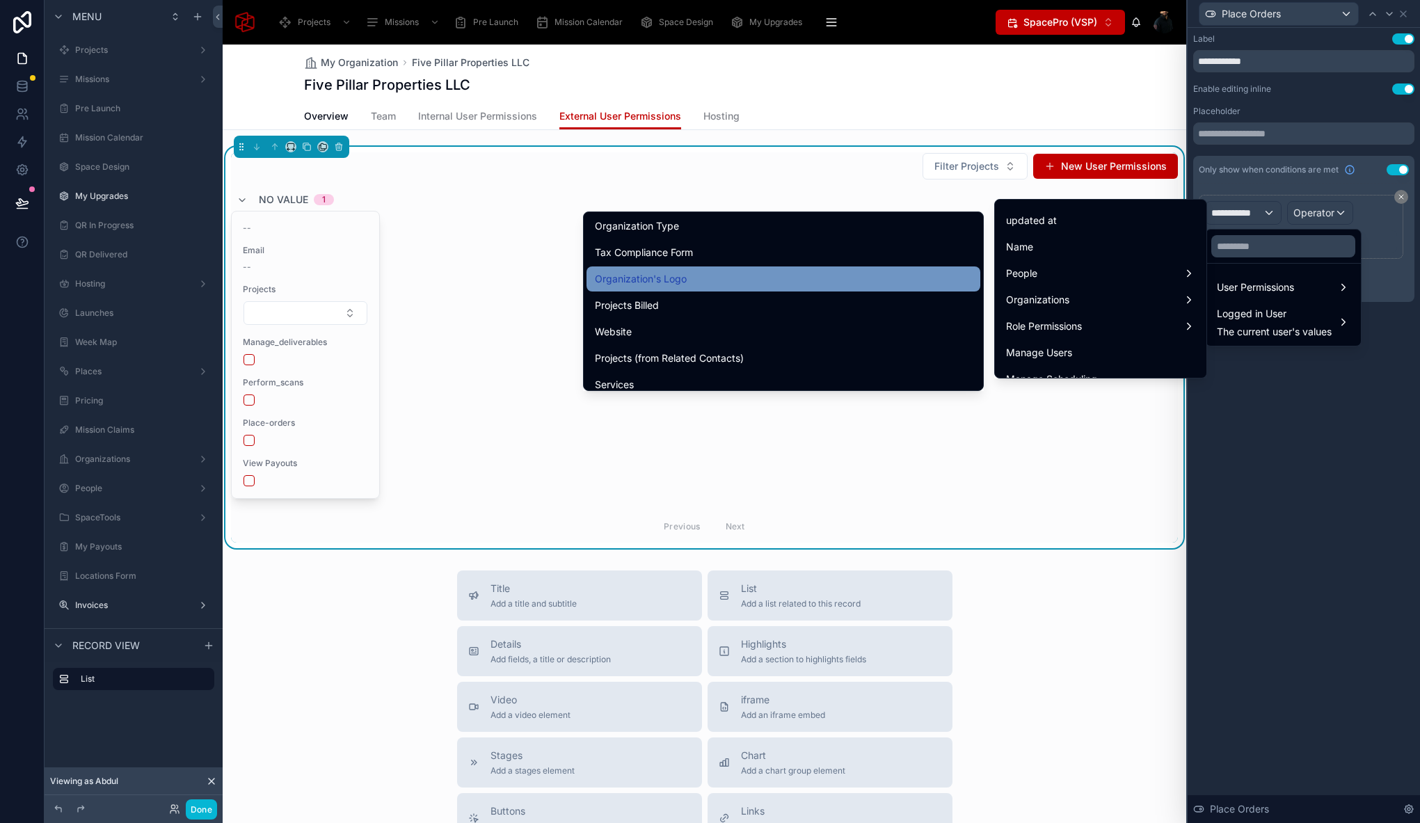
scroll to position [306, 0]
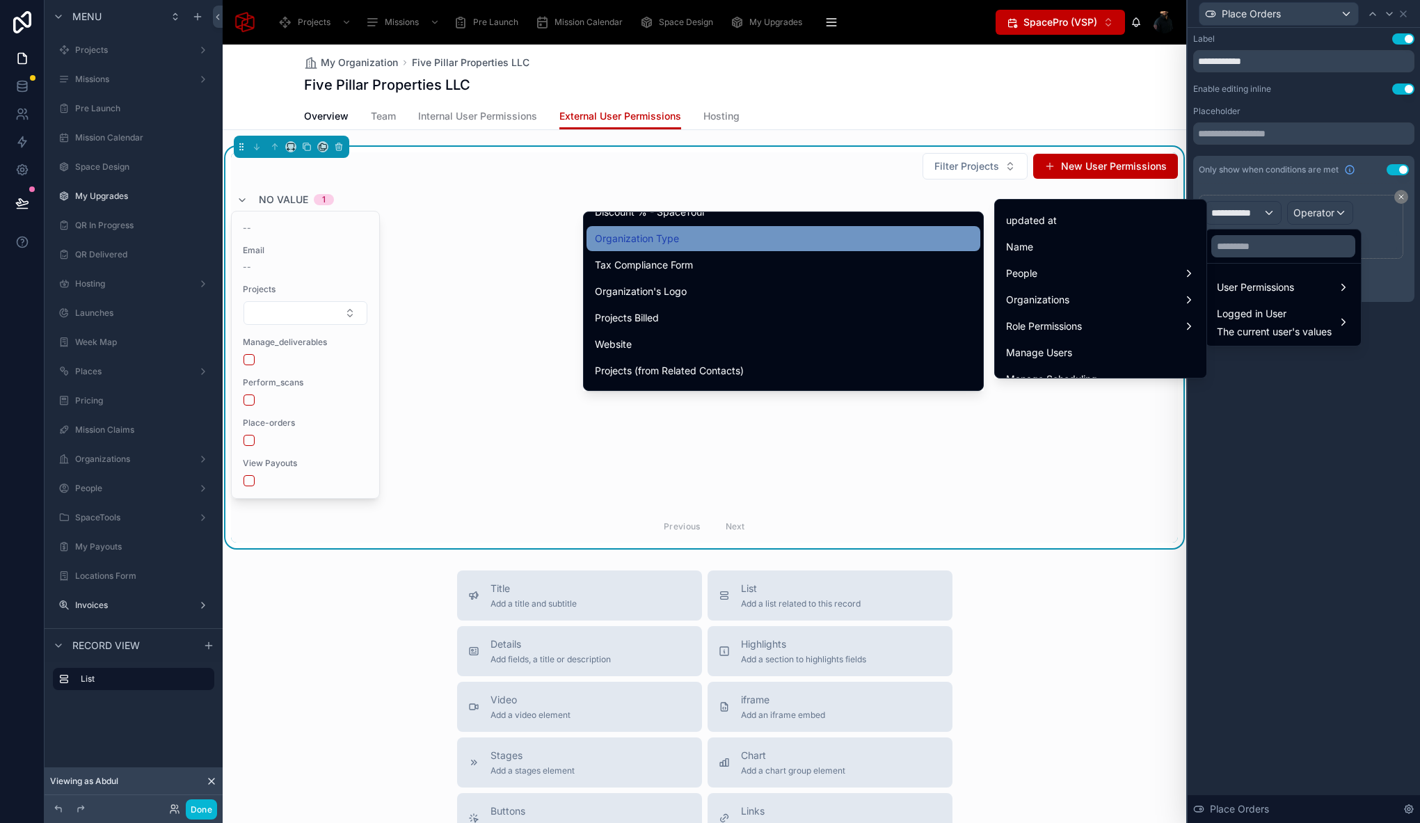
click at [741, 241] on div "Organization Type" at bounding box center [783, 238] width 377 height 17
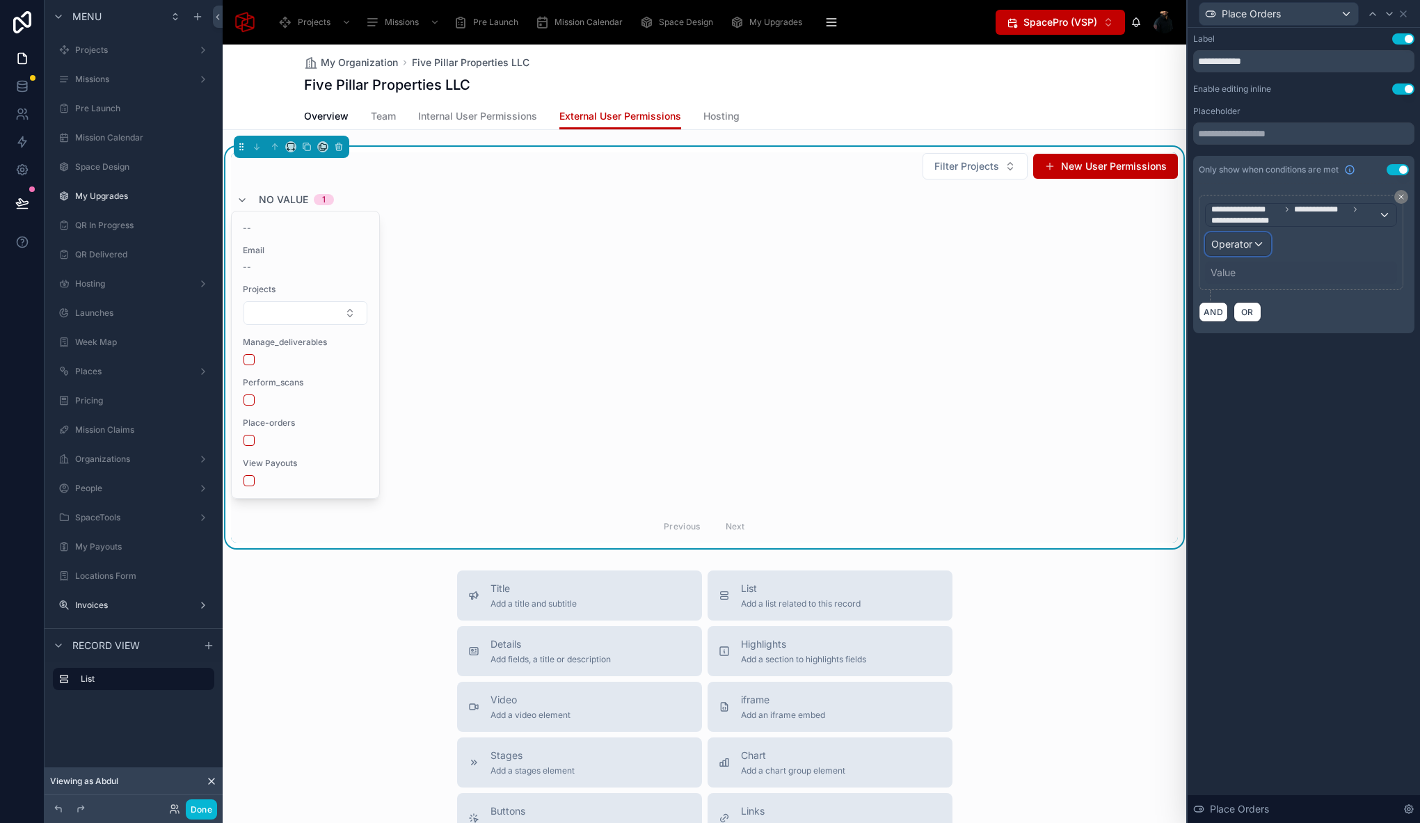
click at [1235, 248] on span "Operator" at bounding box center [1231, 244] width 41 height 12
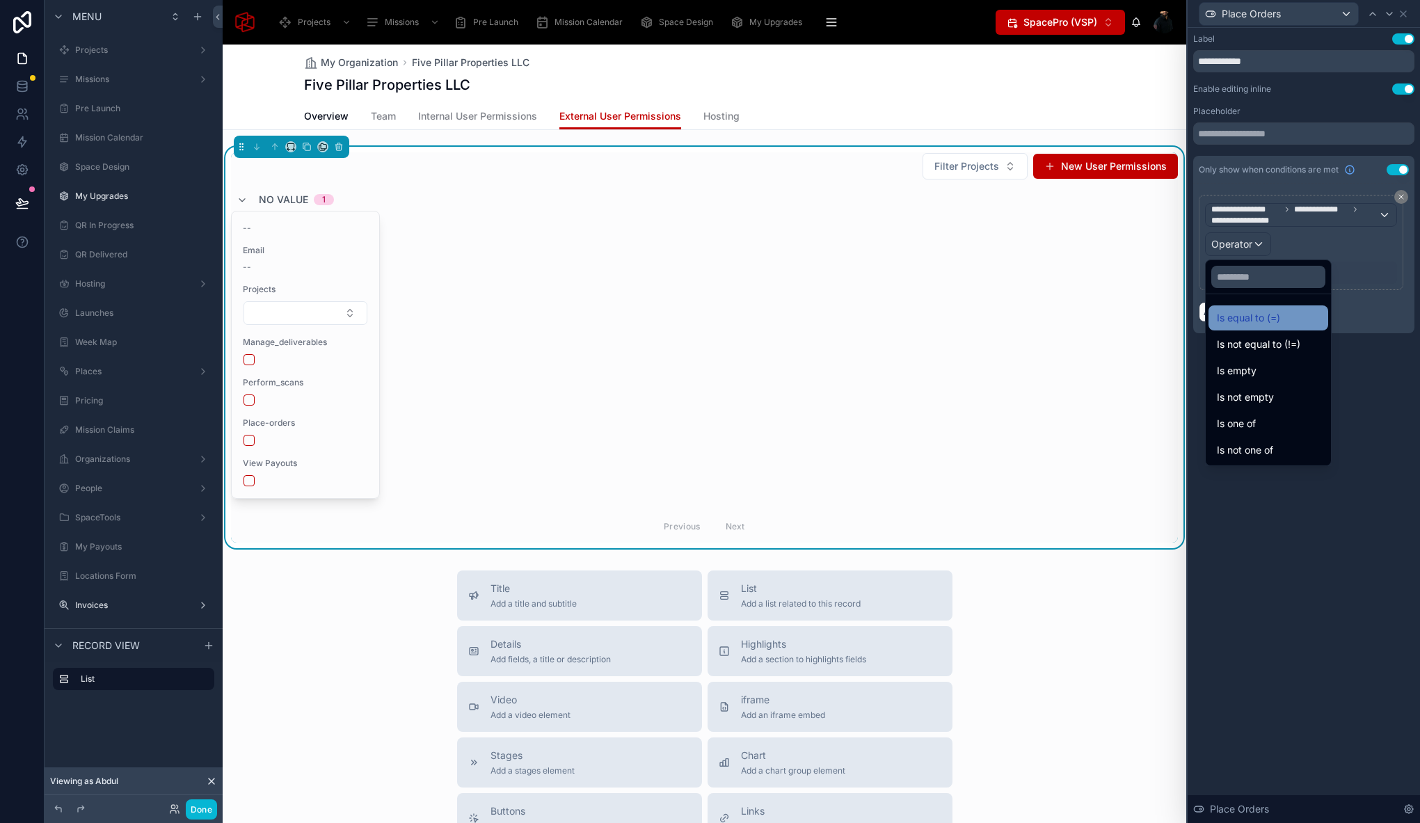
click at [1255, 319] on span "Is equal to (=)" at bounding box center [1247, 318] width 63 height 17
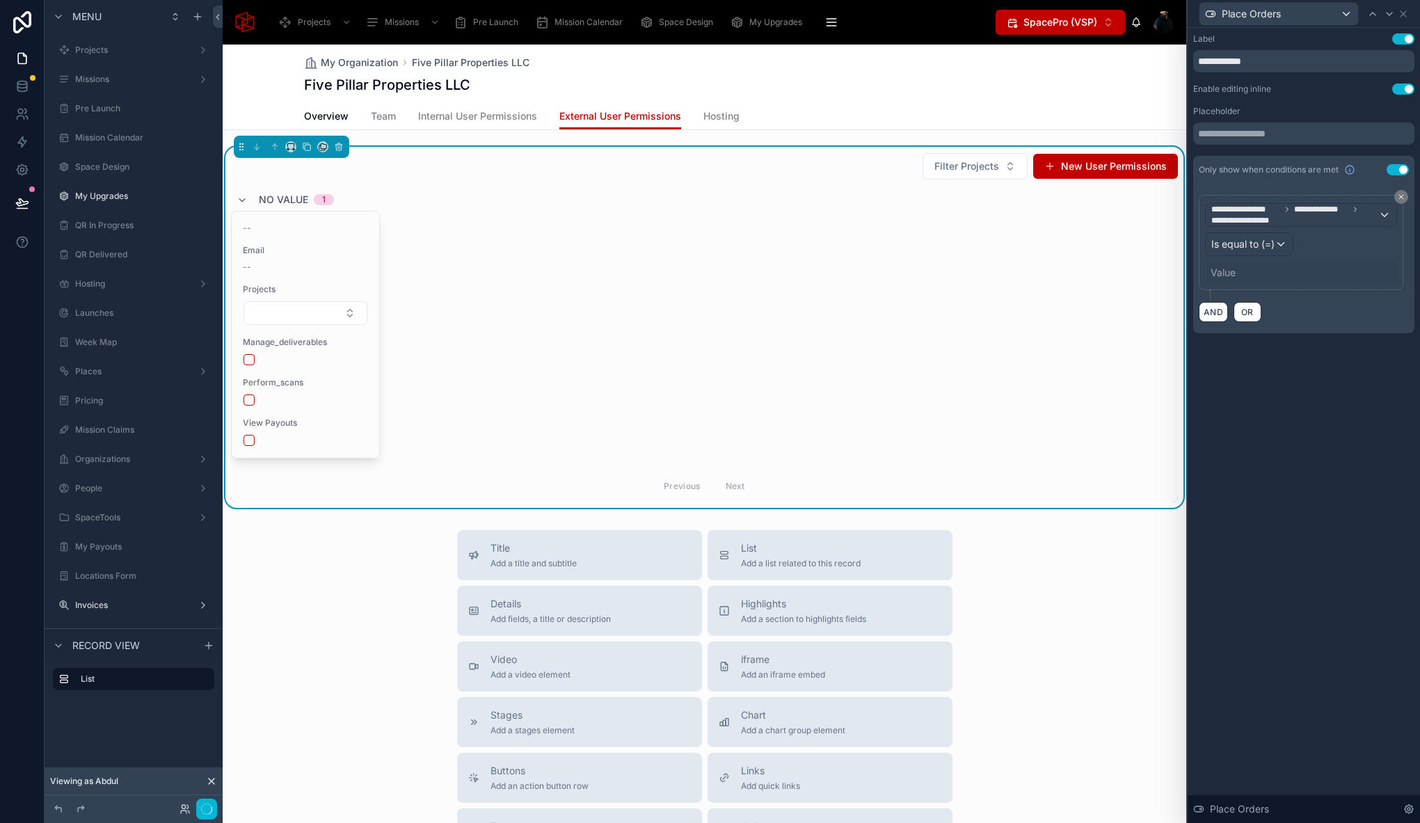
click at [1223, 275] on div "Value" at bounding box center [1222, 273] width 25 height 14
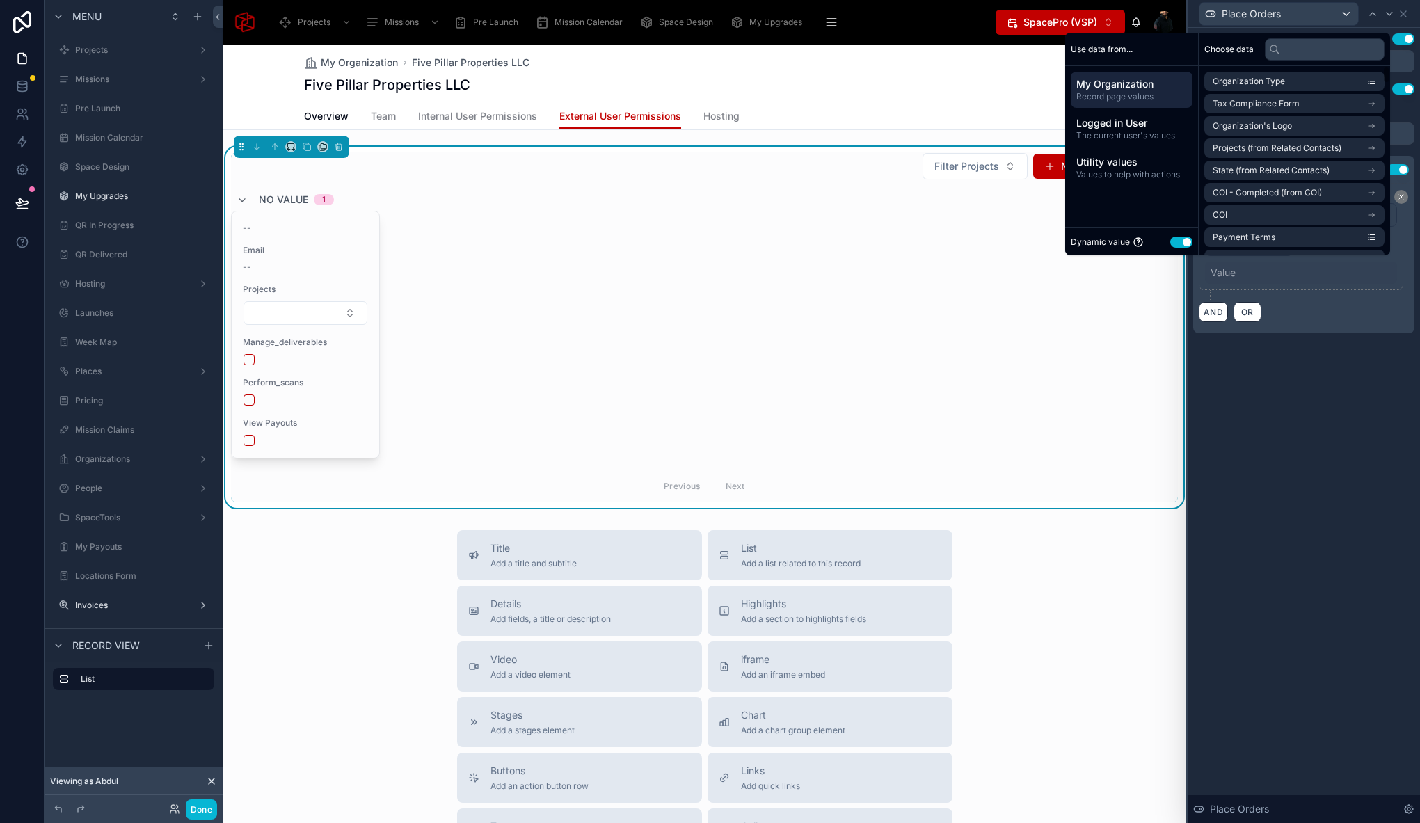
click at [1176, 239] on button "Use setting" at bounding box center [1181, 241] width 22 height 11
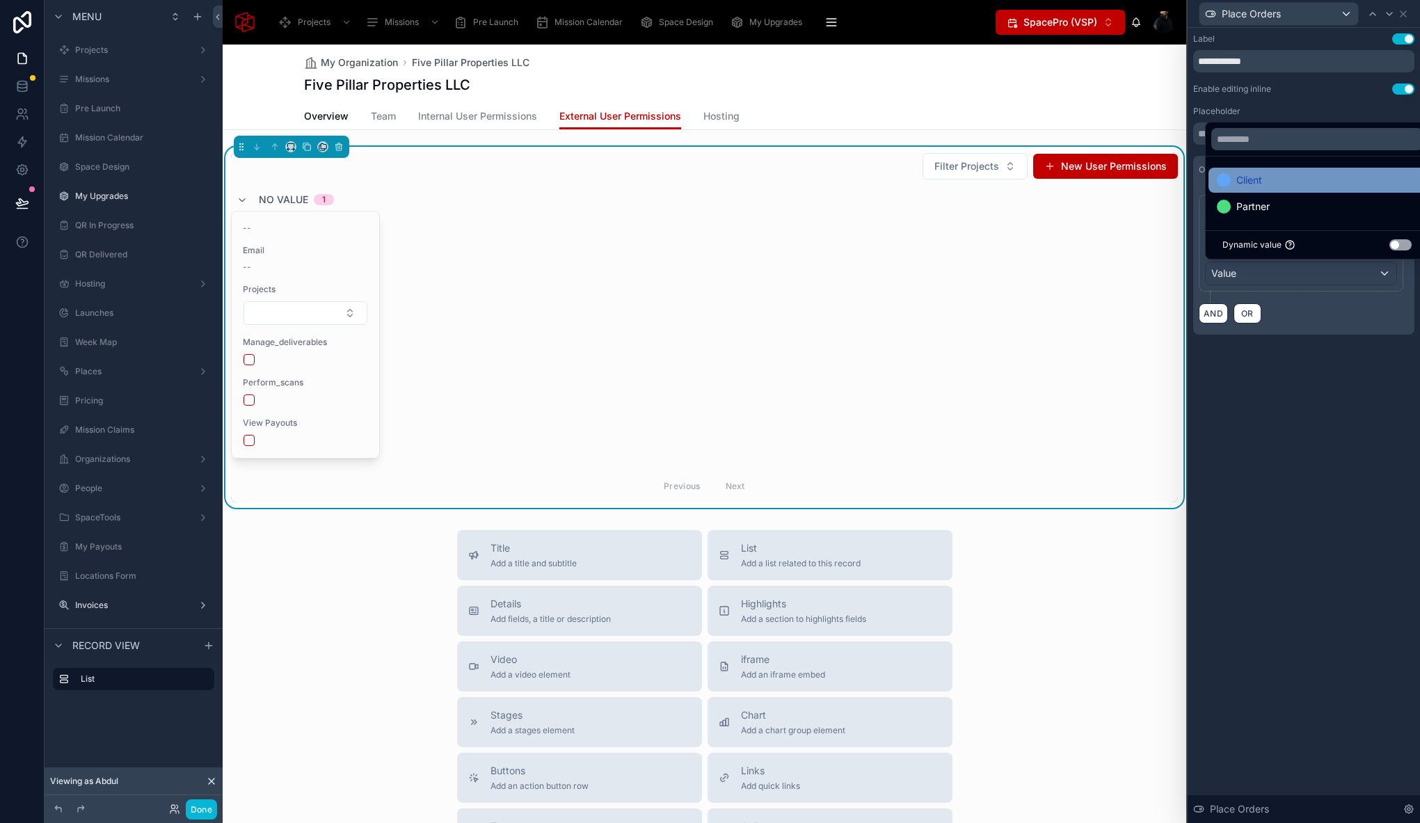
click at [1261, 187] on span "Client" at bounding box center [1249, 180] width 26 height 17
click at [1295, 540] on div "**********" at bounding box center [1303, 425] width 232 height 795
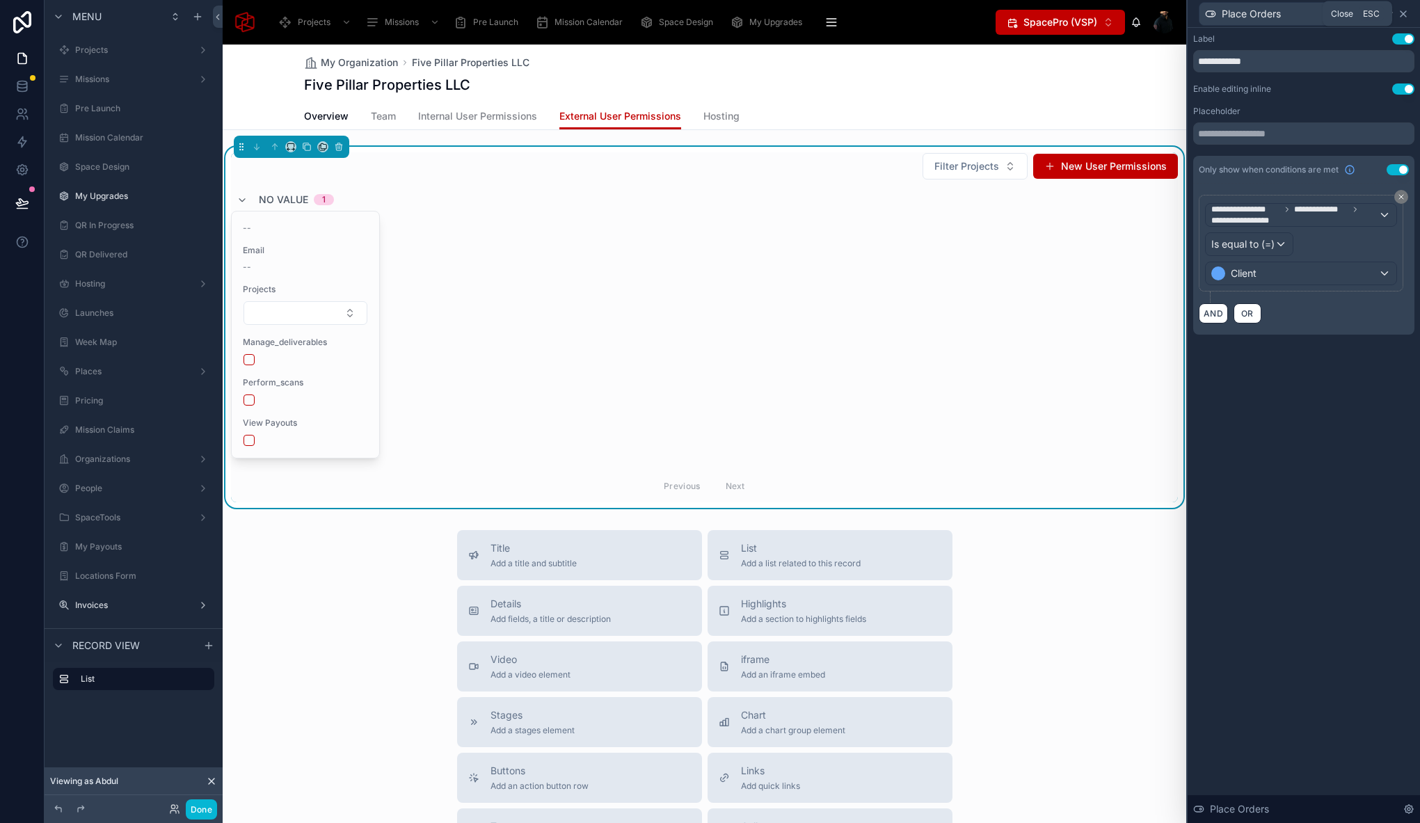
click at [1404, 13] on icon at bounding box center [1402, 13] width 11 height 11
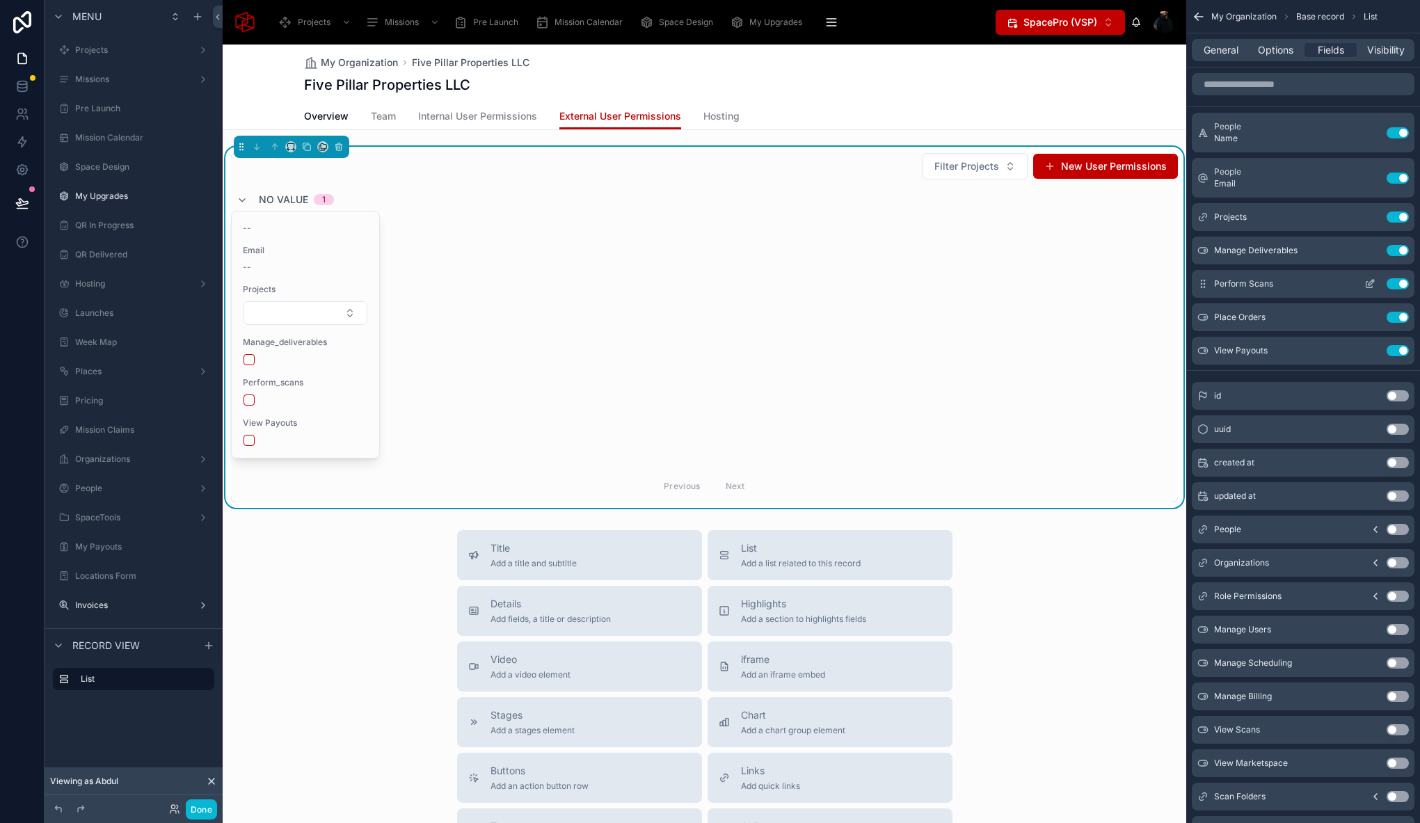
click at [1399, 284] on button "Use setting" at bounding box center [1397, 283] width 22 height 11
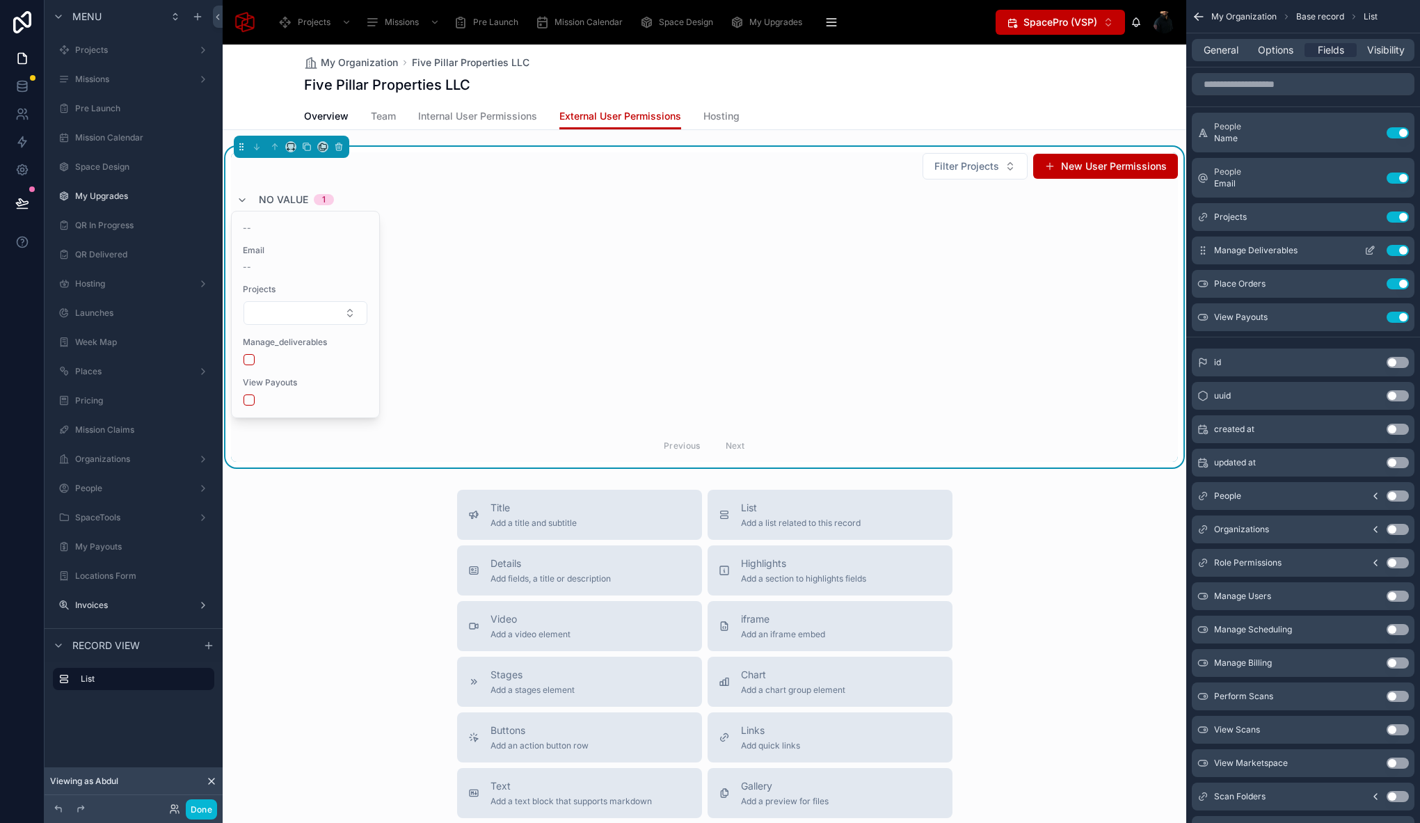
click at [1399, 250] on button "Use setting" at bounding box center [1397, 250] width 22 height 11
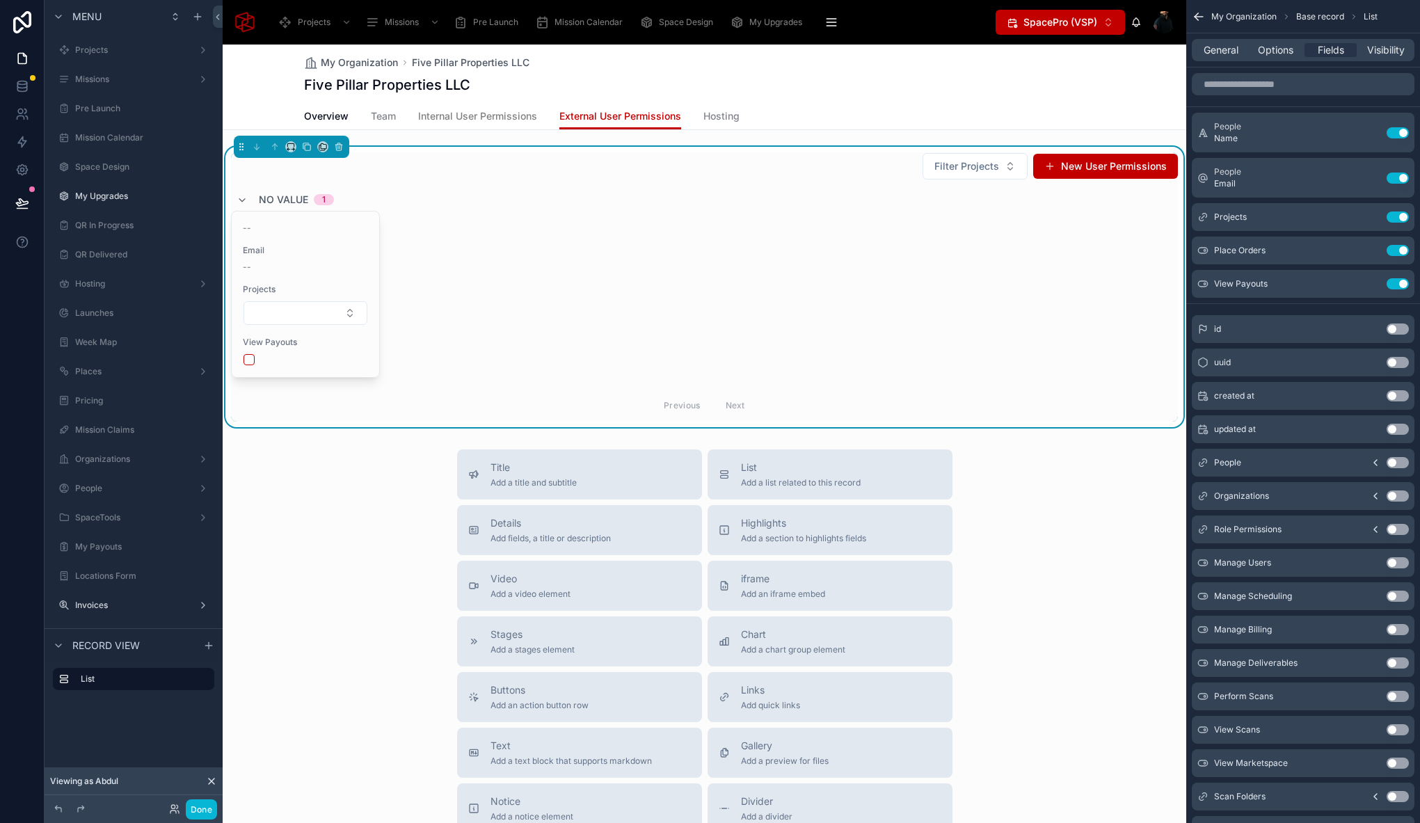
click at [494, 115] on span "Internal User Permissions" at bounding box center [477, 116] width 119 height 14
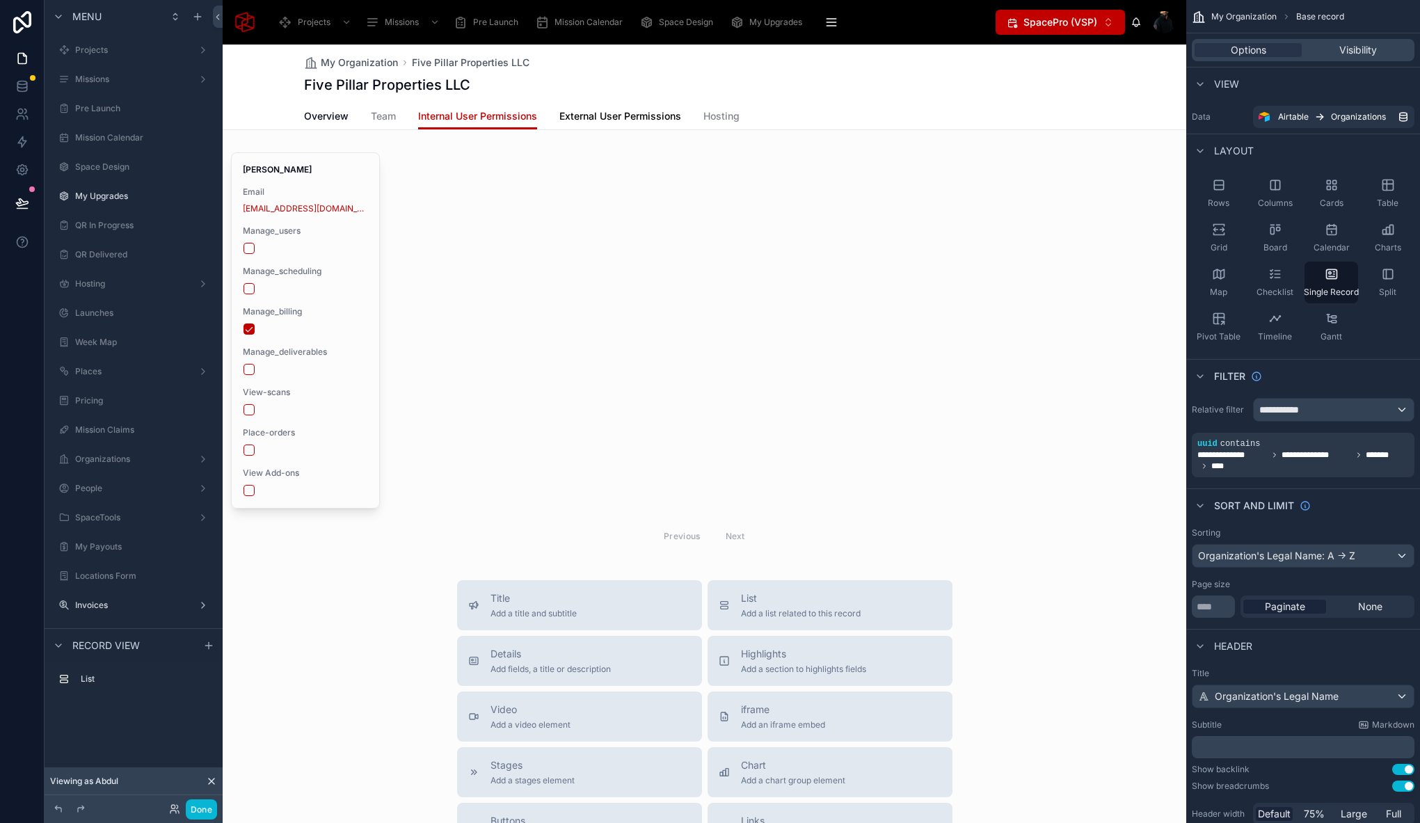
click at [602, 112] on span "External User Permissions" at bounding box center [620, 116] width 122 height 14
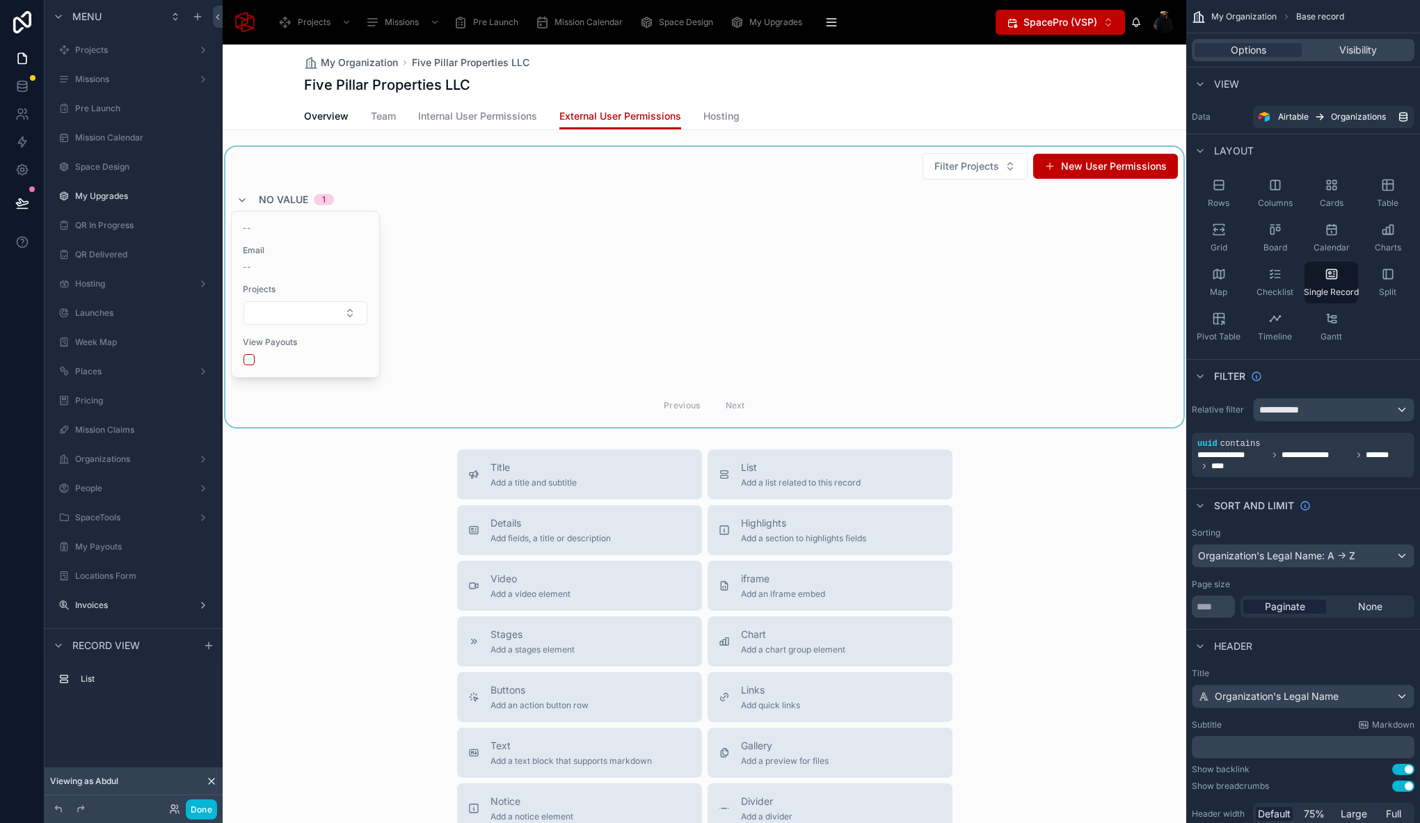
click at [531, 183] on div at bounding box center [704, 287] width 963 height 280
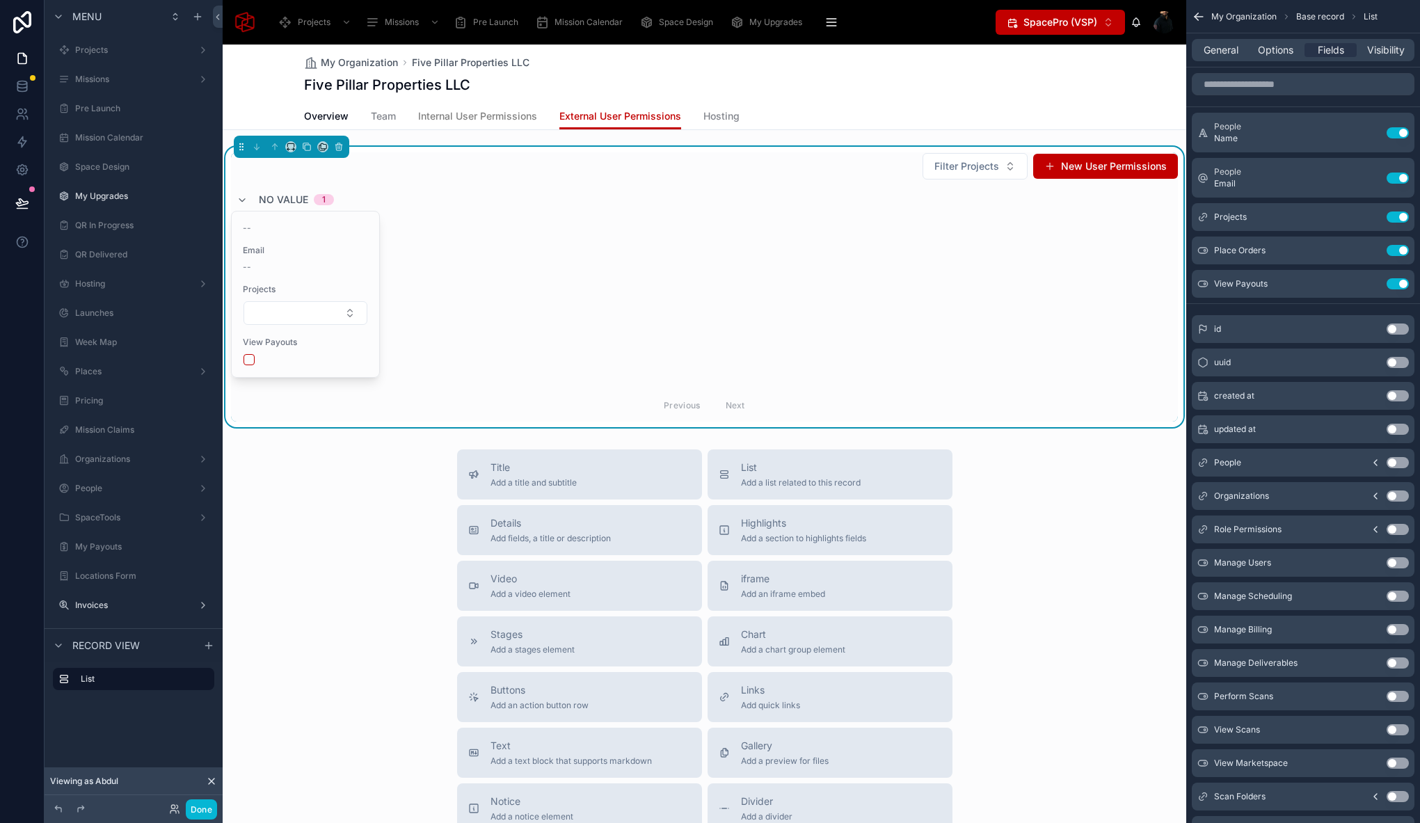
click at [507, 115] on span "Internal User Permissions" at bounding box center [477, 116] width 119 height 14
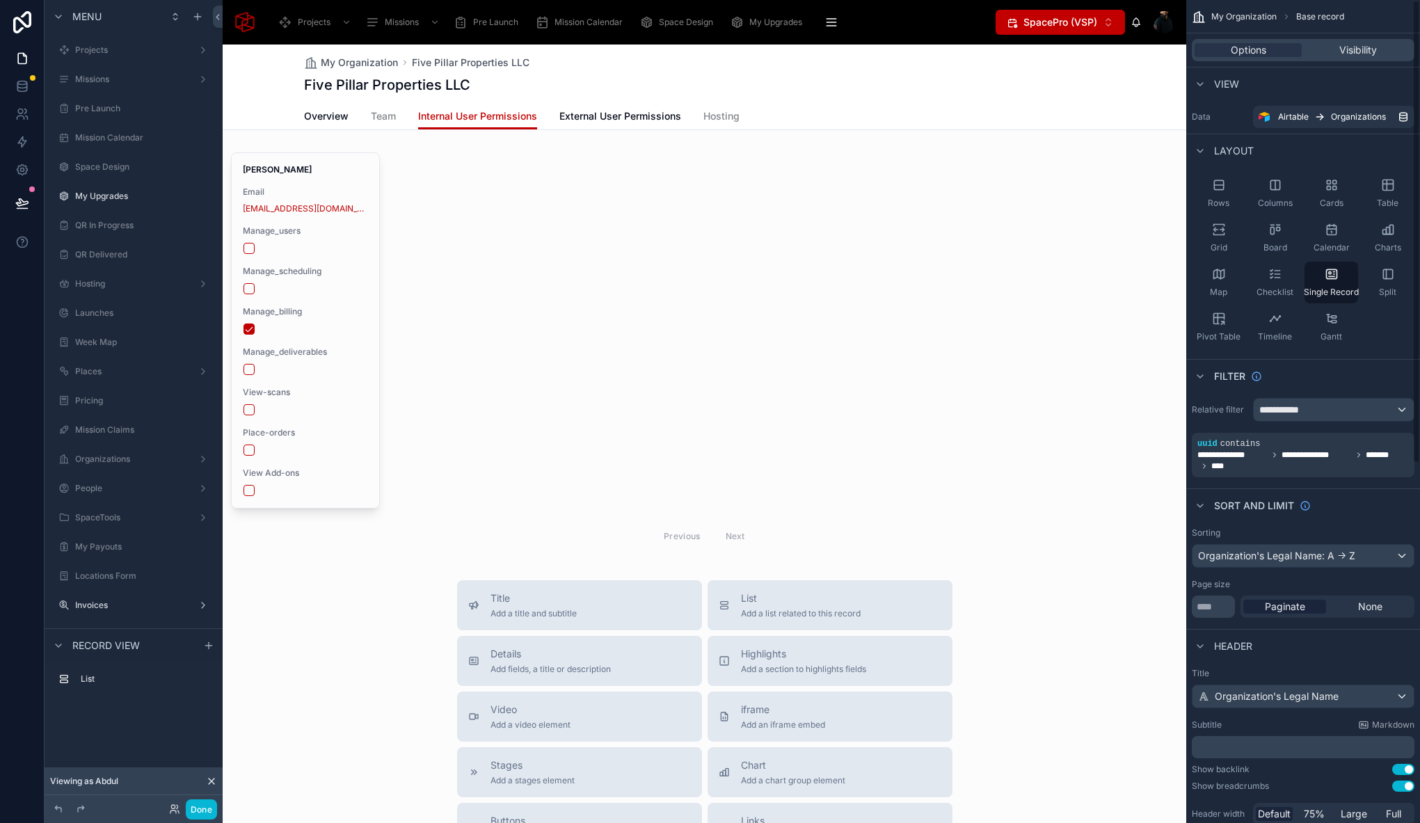
click at [406, 140] on div "My Organization Five Pillar Properties LLC Five Pillar Properties LLC Internal …" at bounding box center [704, 616] width 963 height 1142
click at [406, 156] on div at bounding box center [704, 352] width 963 height 411
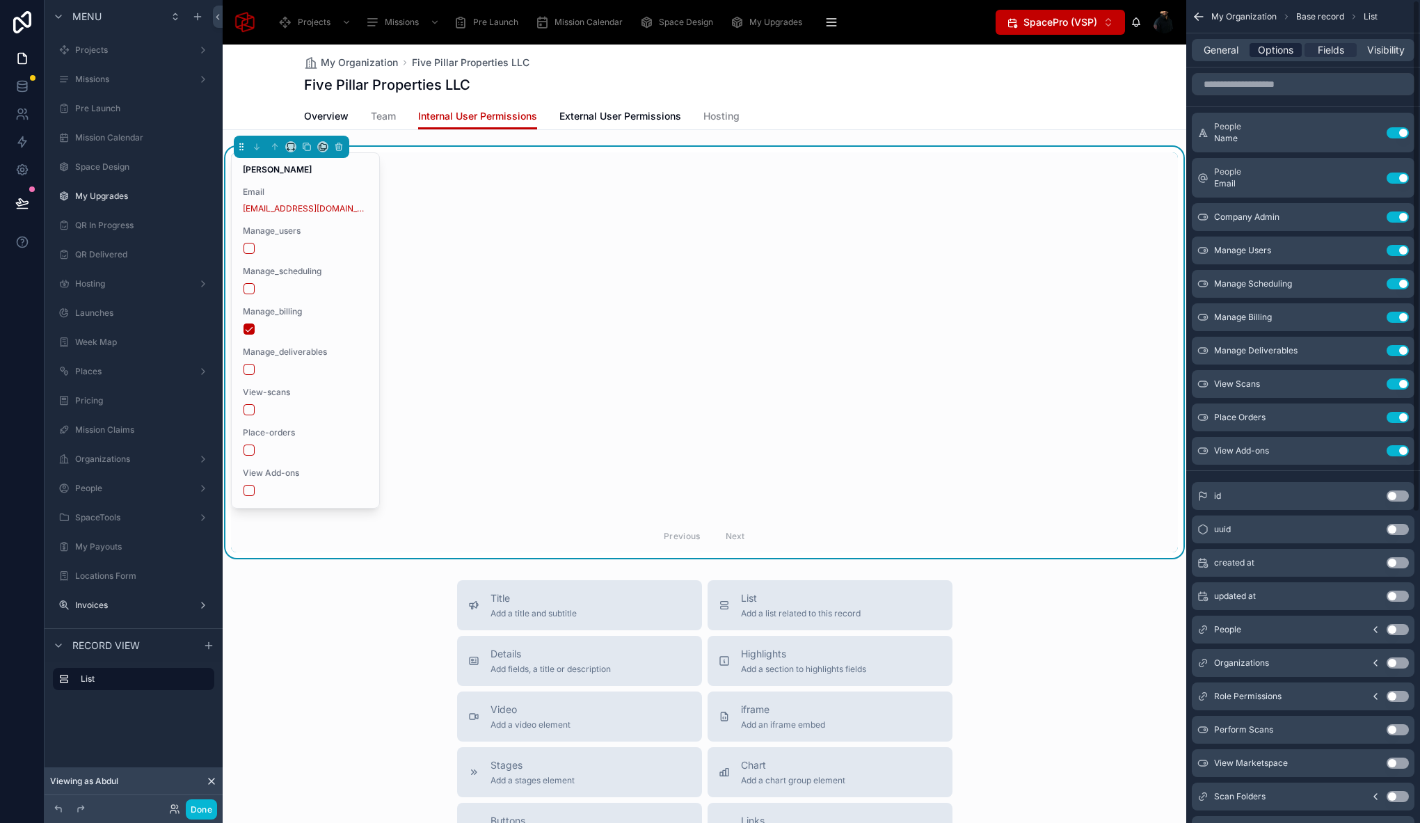
click at [1283, 51] on span "Options" at bounding box center [1275, 50] width 35 height 14
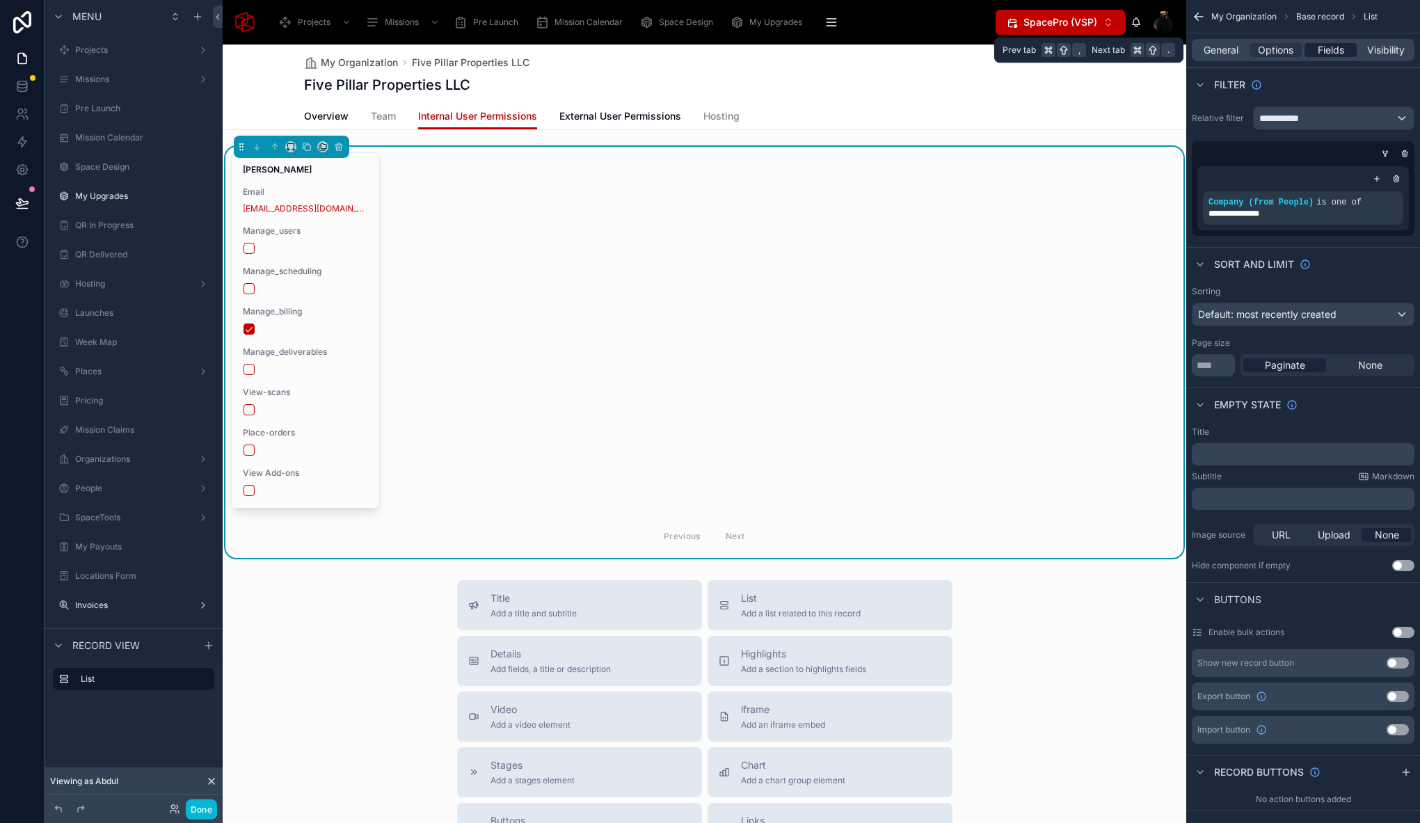
click at [1324, 49] on span "Fields" at bounding box center [1330, 50] width 26 height 14
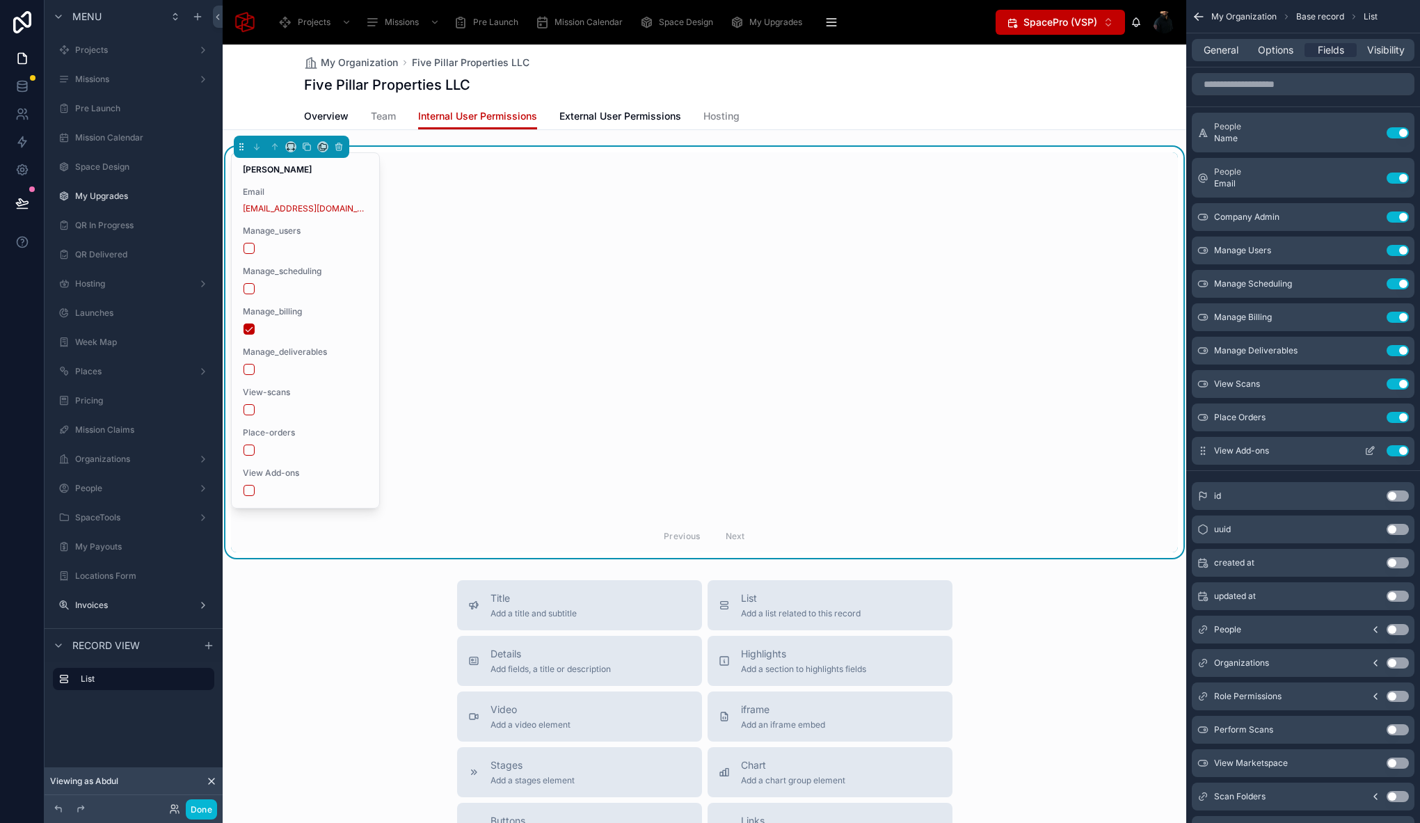
click at [1394, 450] on button "Use setting" at bounding box center [1397, 450] width 22 height 11
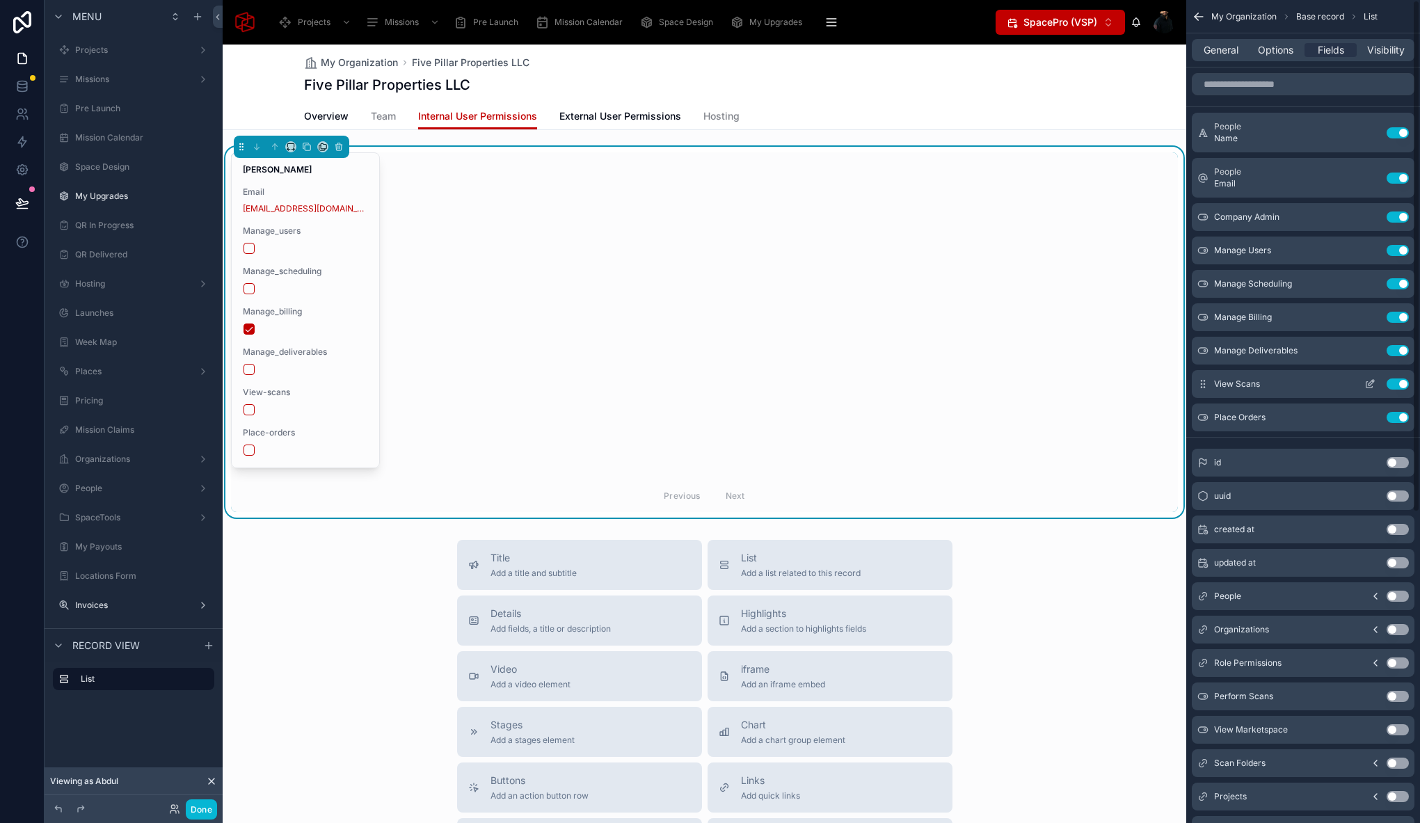
click at [1400, 353] on button "Use setting" at bounding box center [1397, 350] width 22 height 11
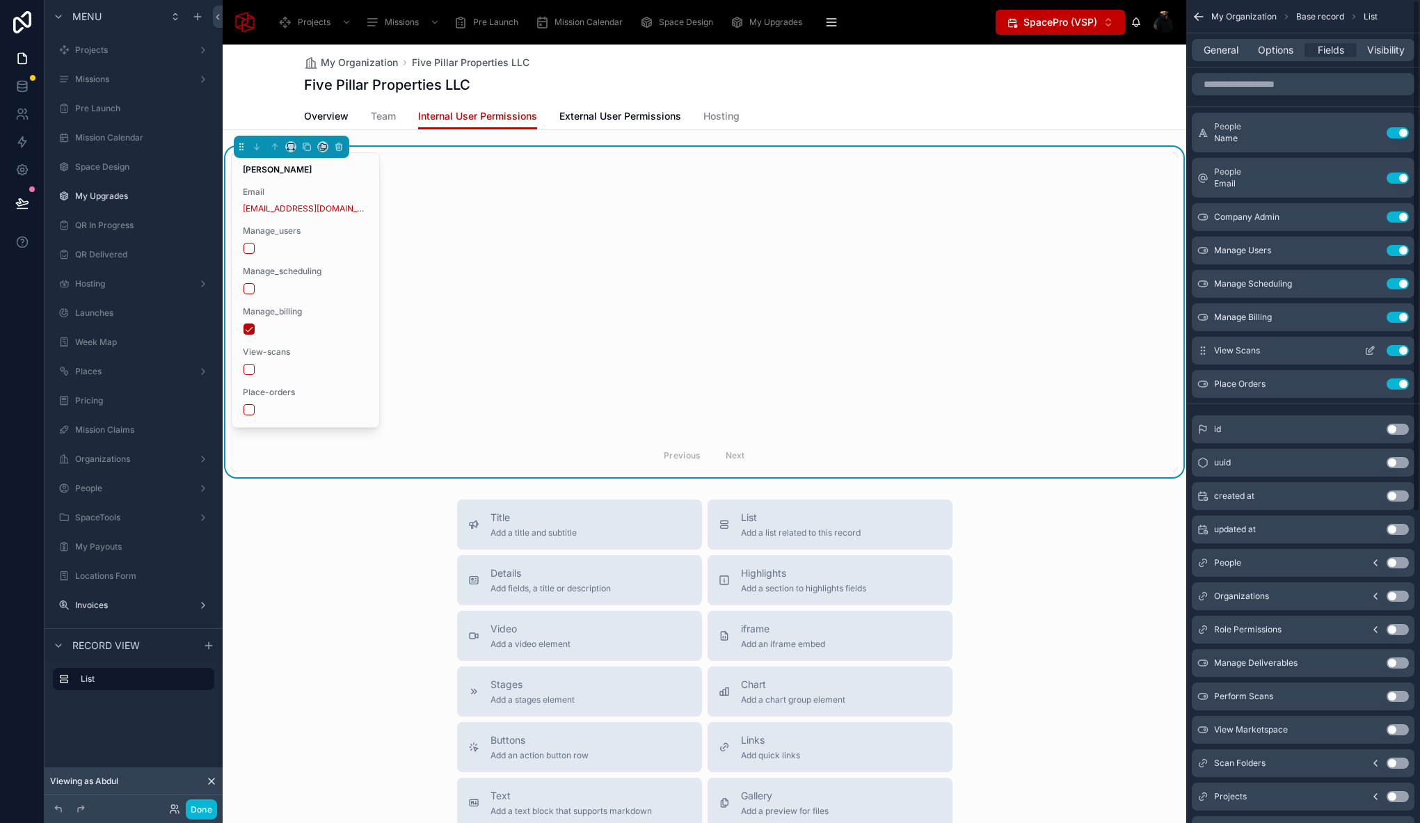
click at [1399, 351] on button "Use setting" at bounding box center [1397, 350] width 22 height 11
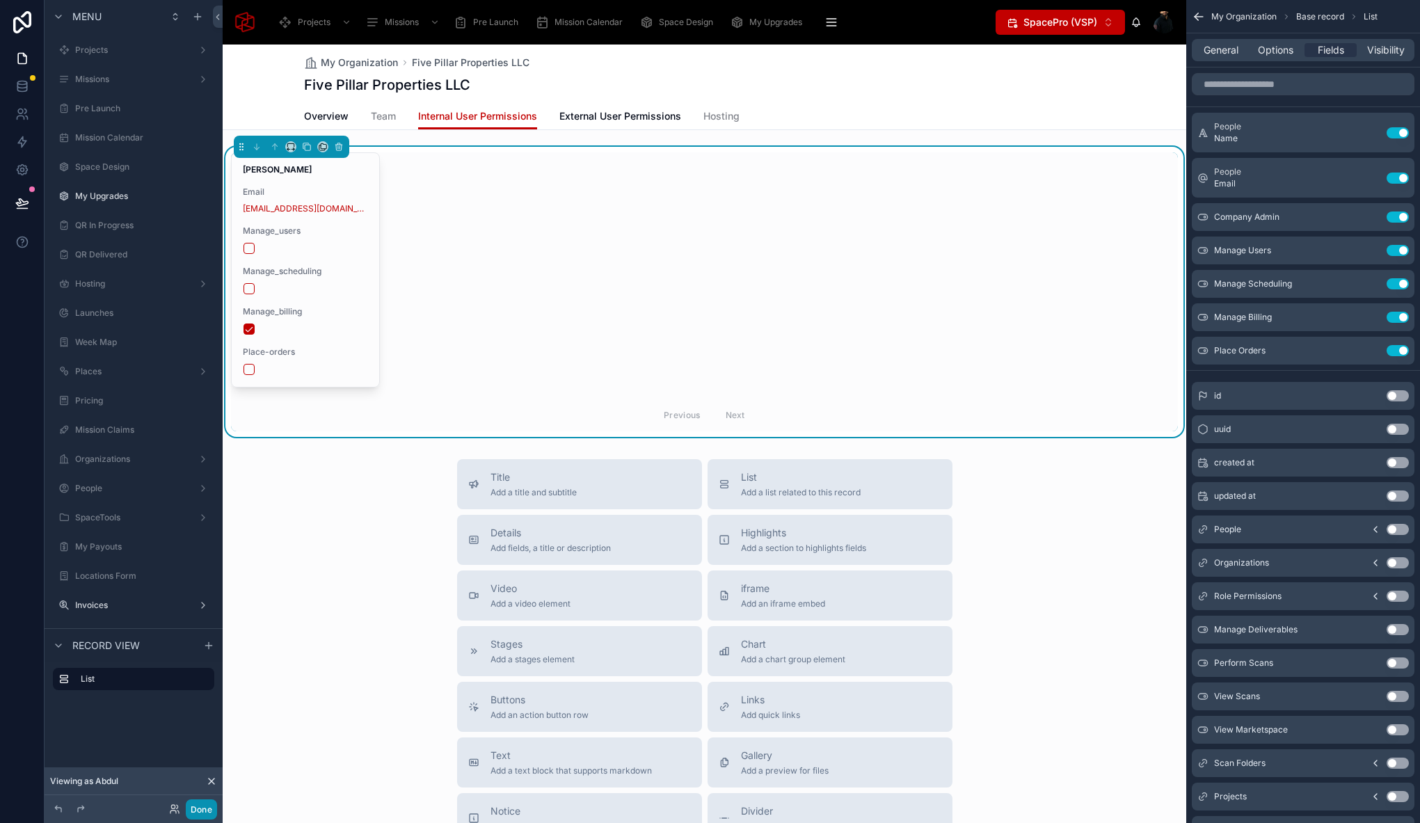
click at [203, 814] on button "Done" at bounding box center [201, 809] width 31 height 20
click at [223, 814] on div "My Organization Five Pillar Properties LLC Five Pillar Properties LLC Internal …" at bounding box center [704, 434] width 963 height 778
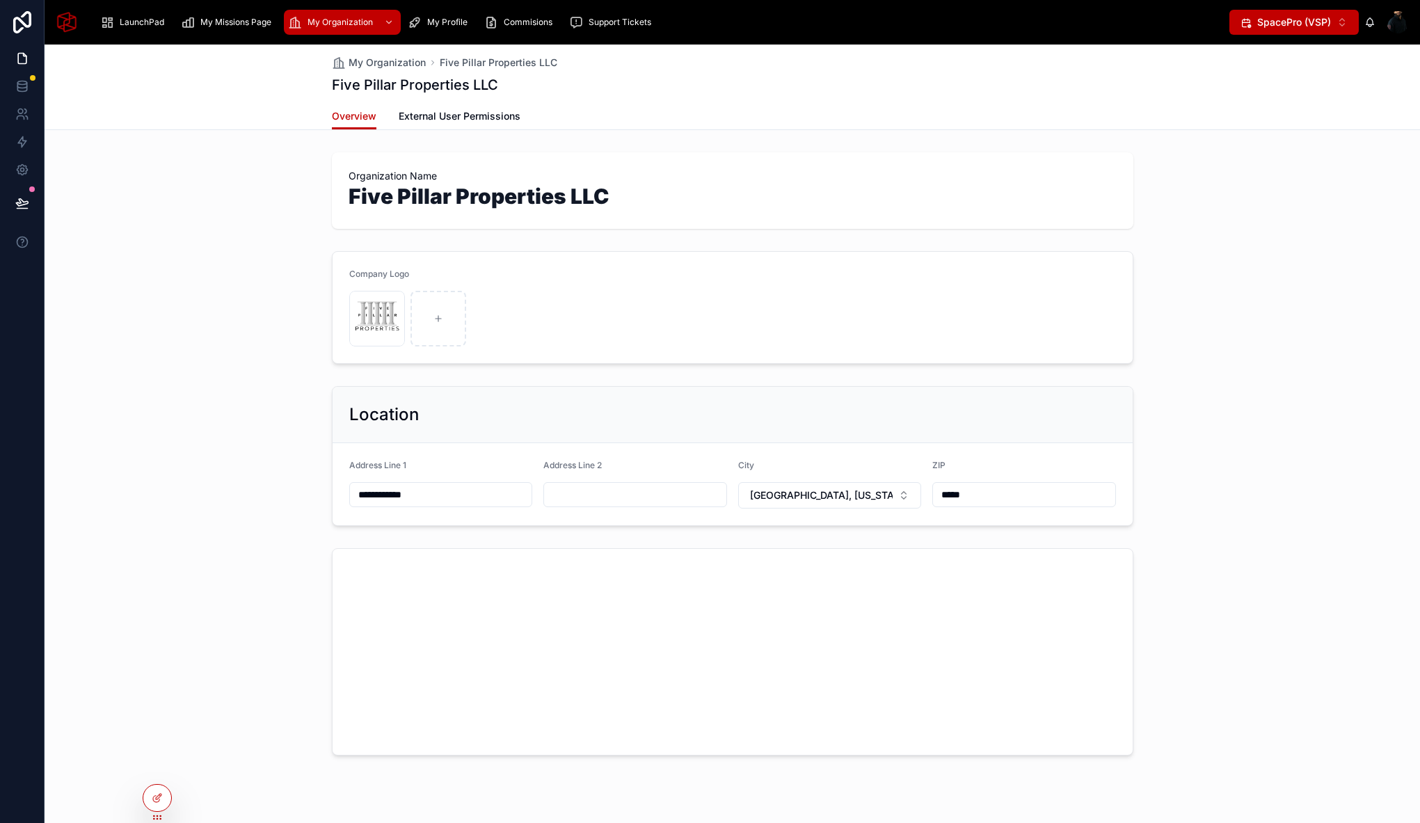
drag, startPoint x: 236, startPoint y: 138, endPoint x: 549, endPoint y: 9, distance: 338.7
click at [236, 138] on div "**********" at bounding box center [732, 447] width 1375 height 805
click at [539, 17] on span "Commisions" at bounding box center [528, 22] width 49 height 11
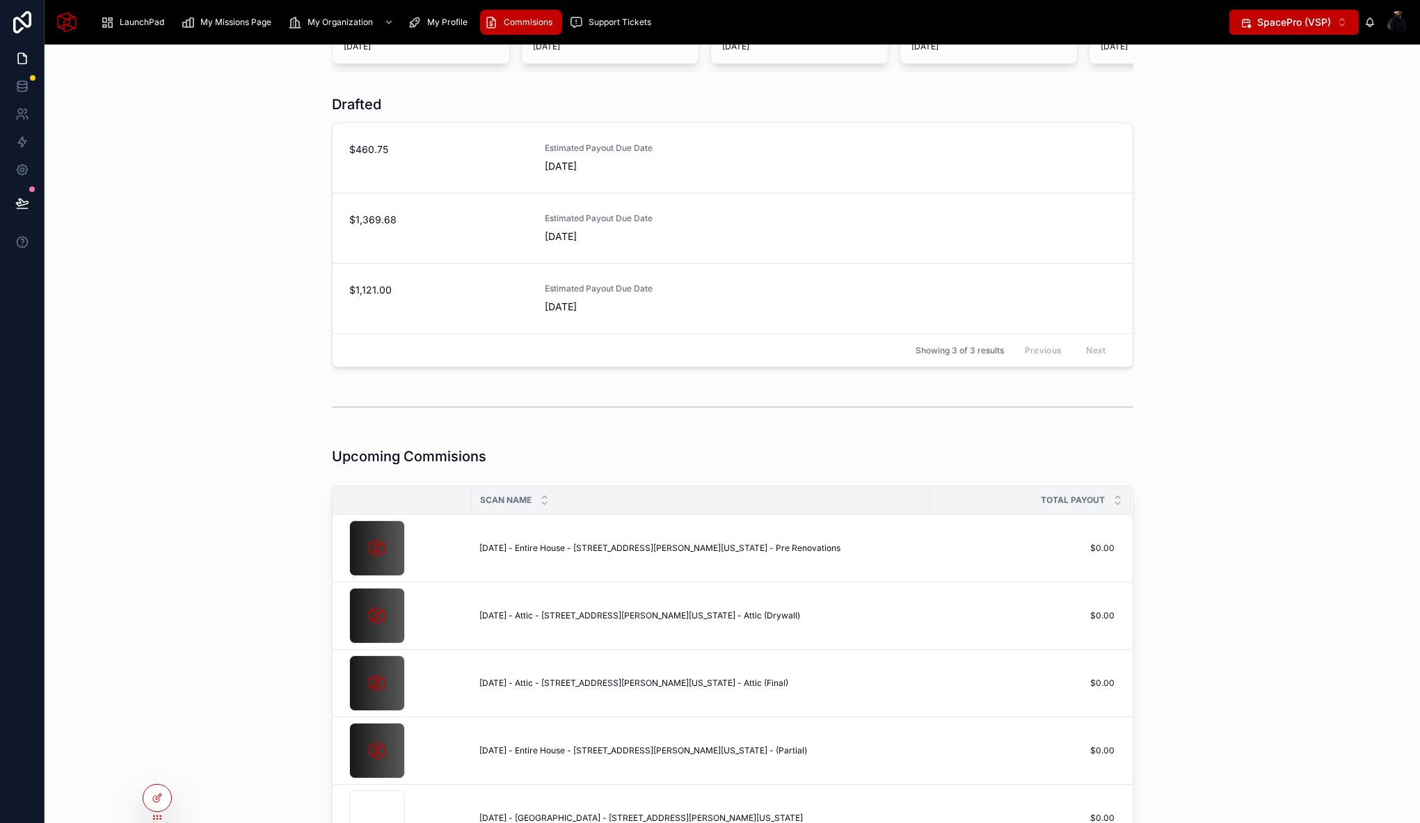
scroll to position [381, 0]
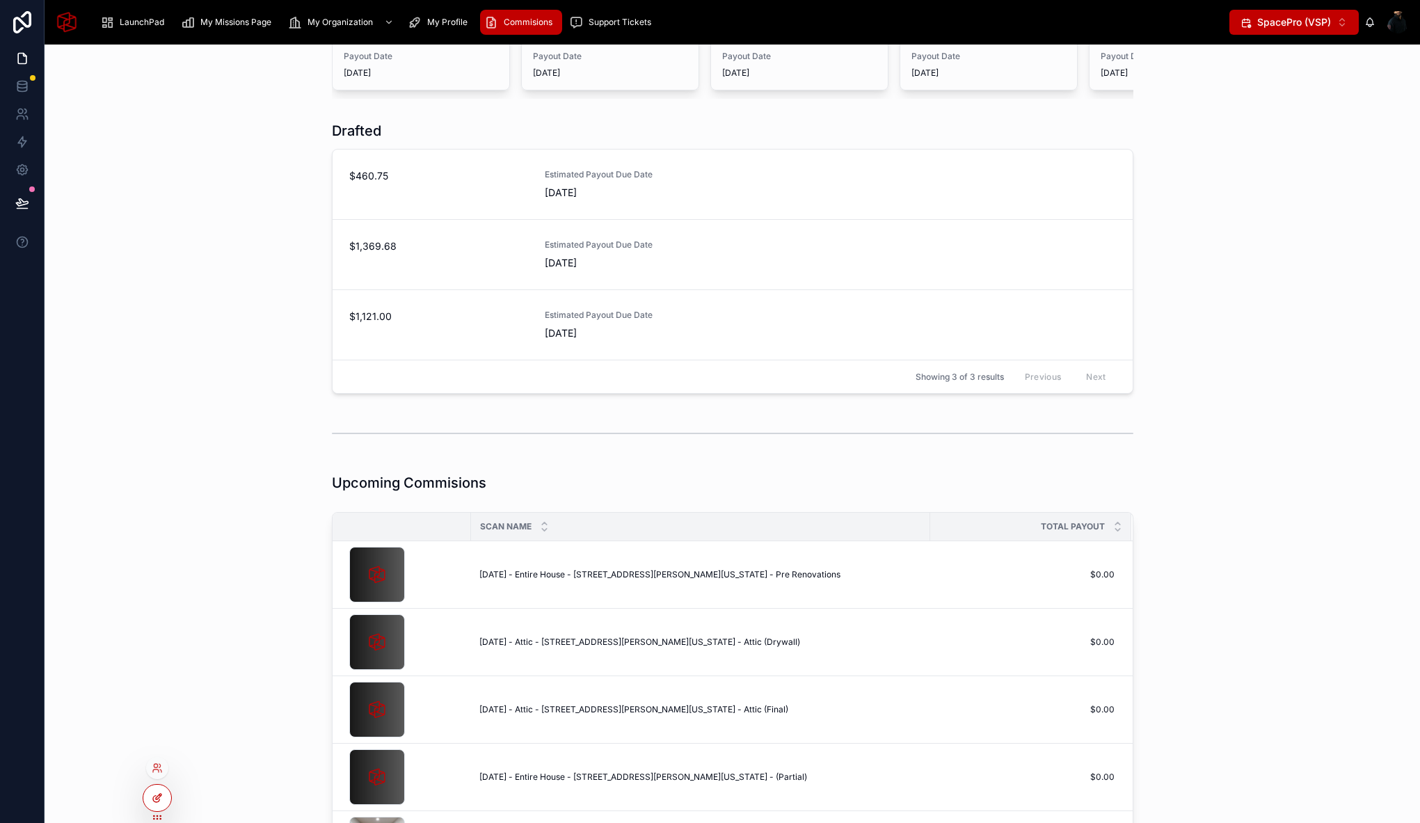
click at [163, 791] on div at bounding box center [157, 798] width 28 height 26
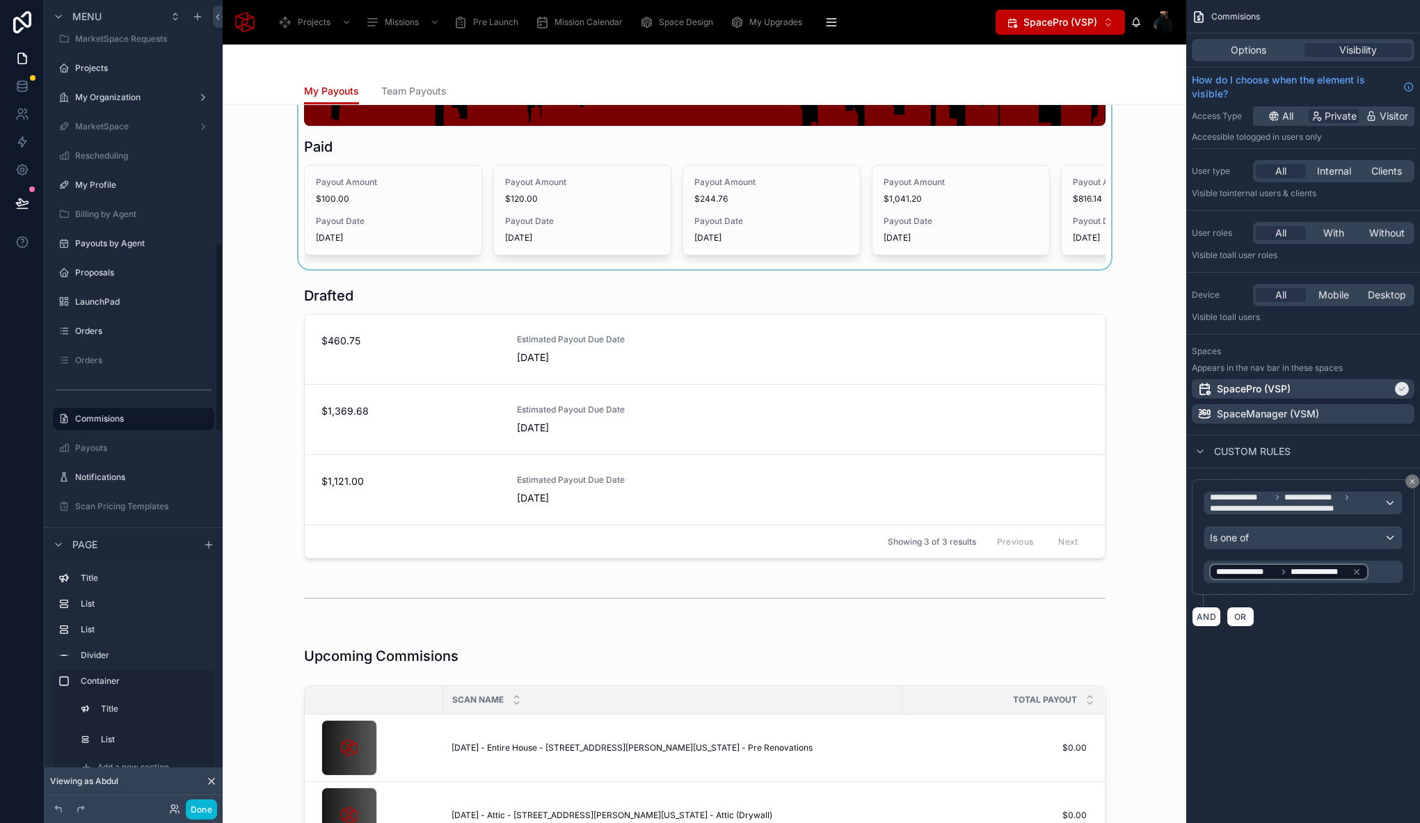
scroll to position [195, 0]
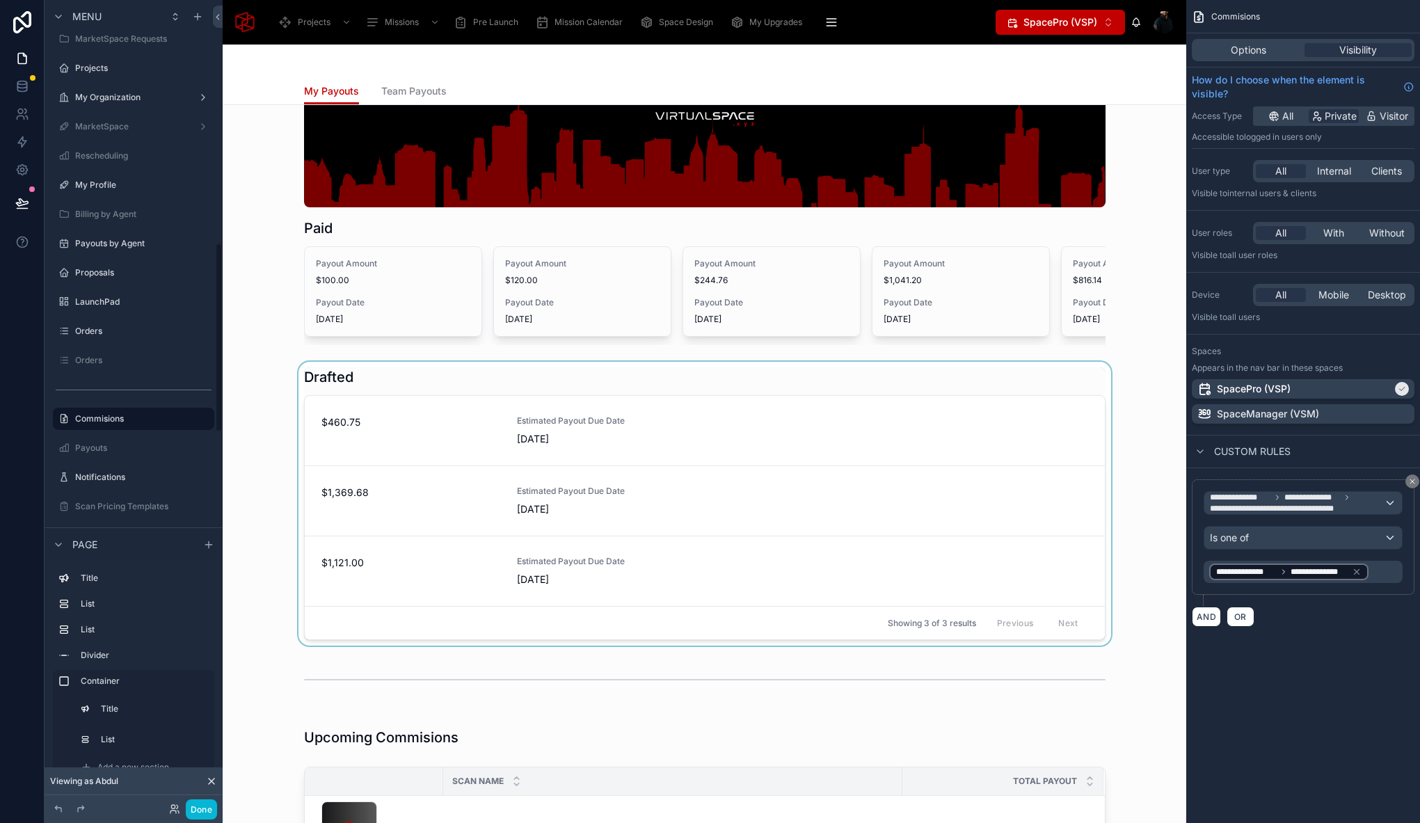
click at [332, 387] on div at bounding box center [704, 504] width 941 height 284
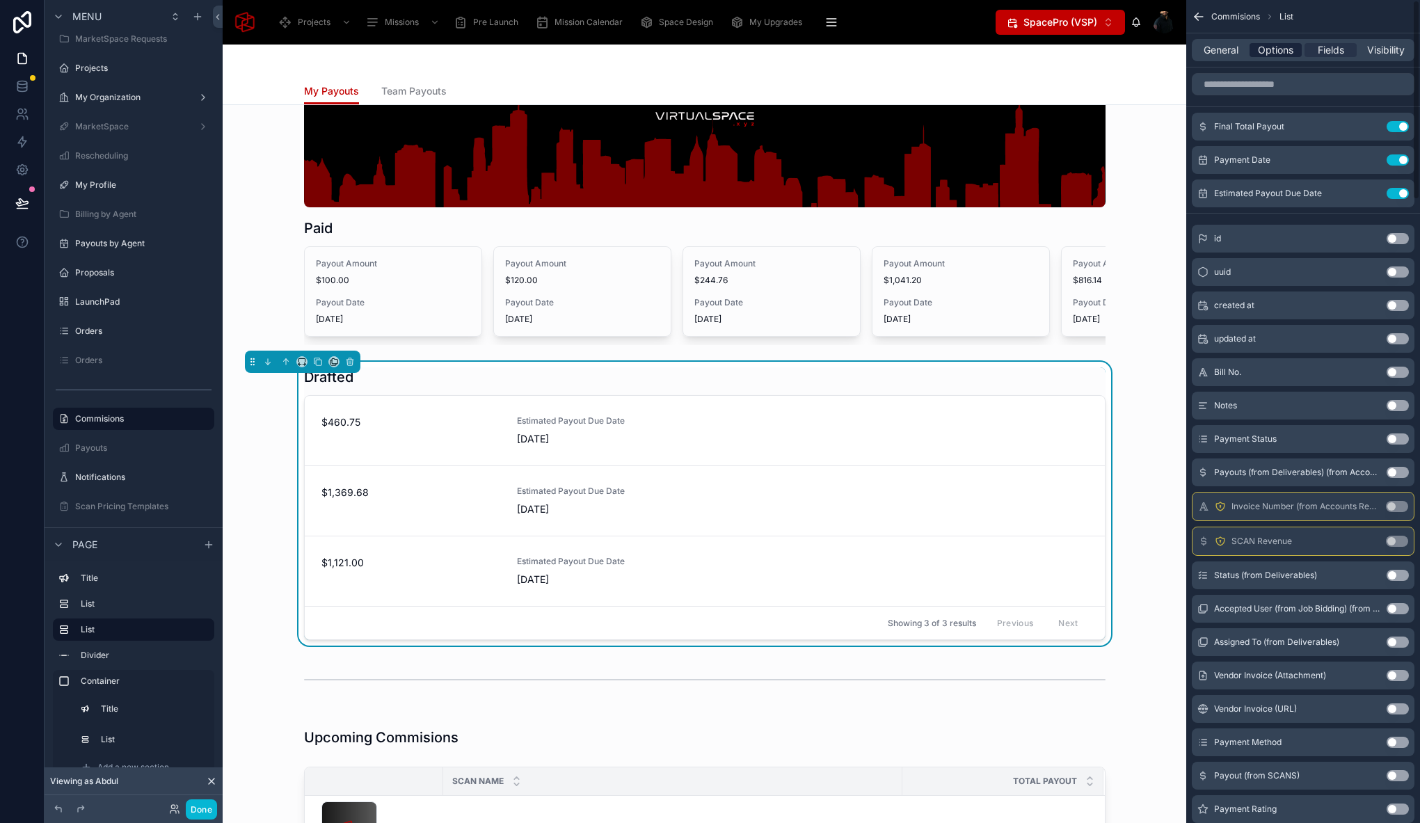
click at [1274, 45] on span "Options" at bounding box center [1275, 50] width 35 height 14
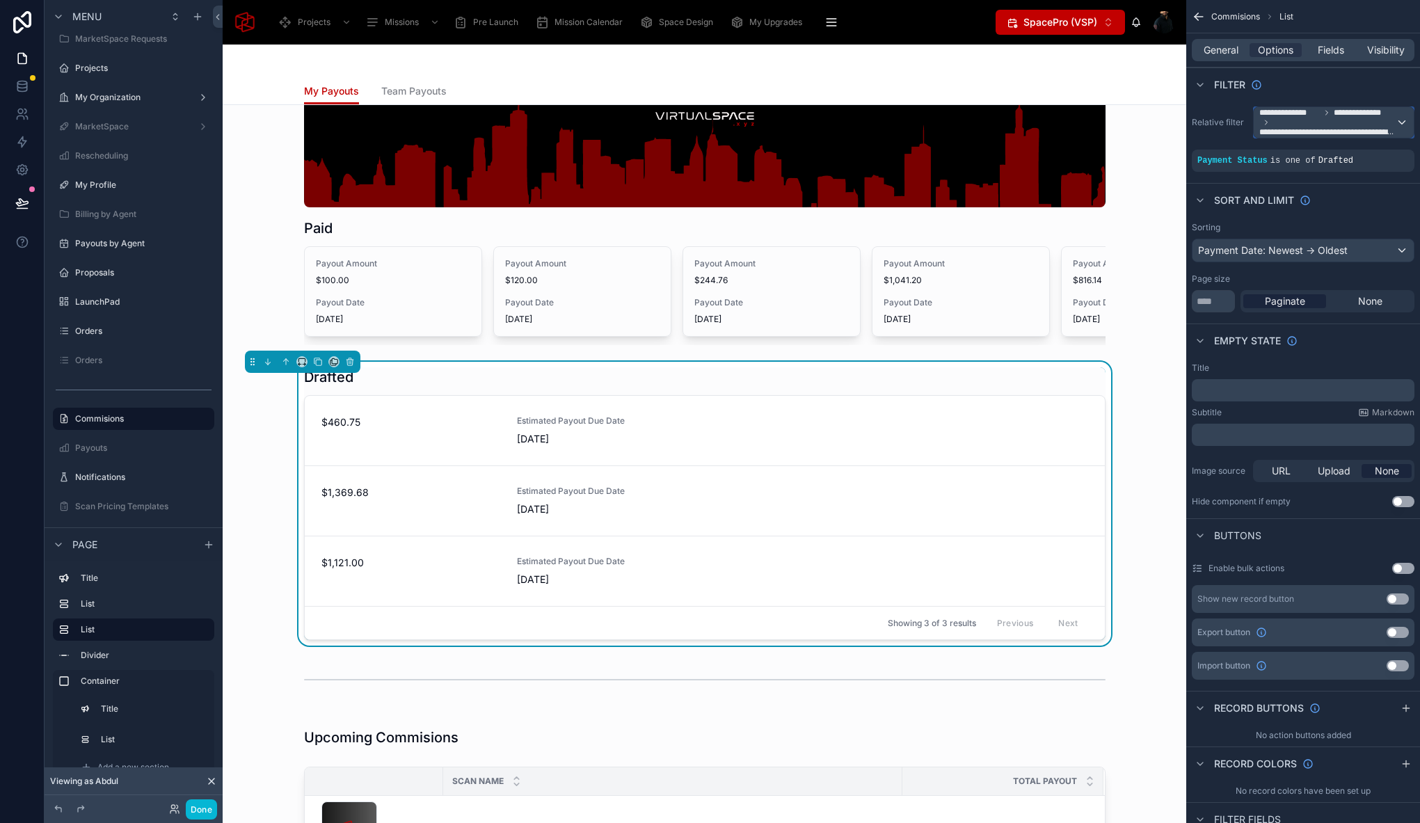
click at [1344, 129] on span "**********" at bounding box center [1327, 132] width 136 height 11
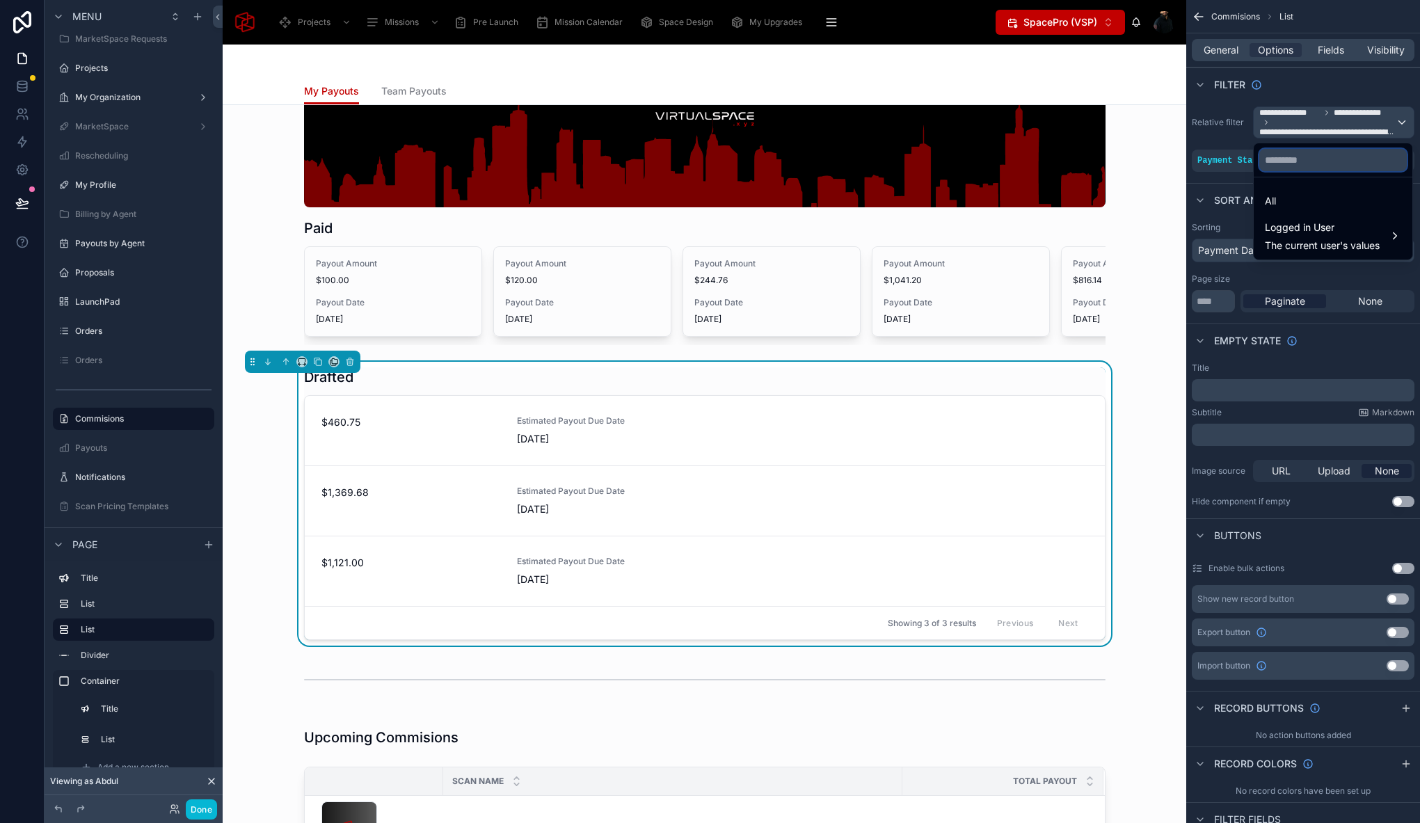
click at [1309, 159] on input "text" at bounding box center [1332, 160] width 147 height 22
click at [1302, 223] on span "Logged in User" at bounding box center [1321, 227] width 115 height 17
click at [1206, 259] on span "Airtable Users" at bounding box center [1193, 263] width 64 height 17
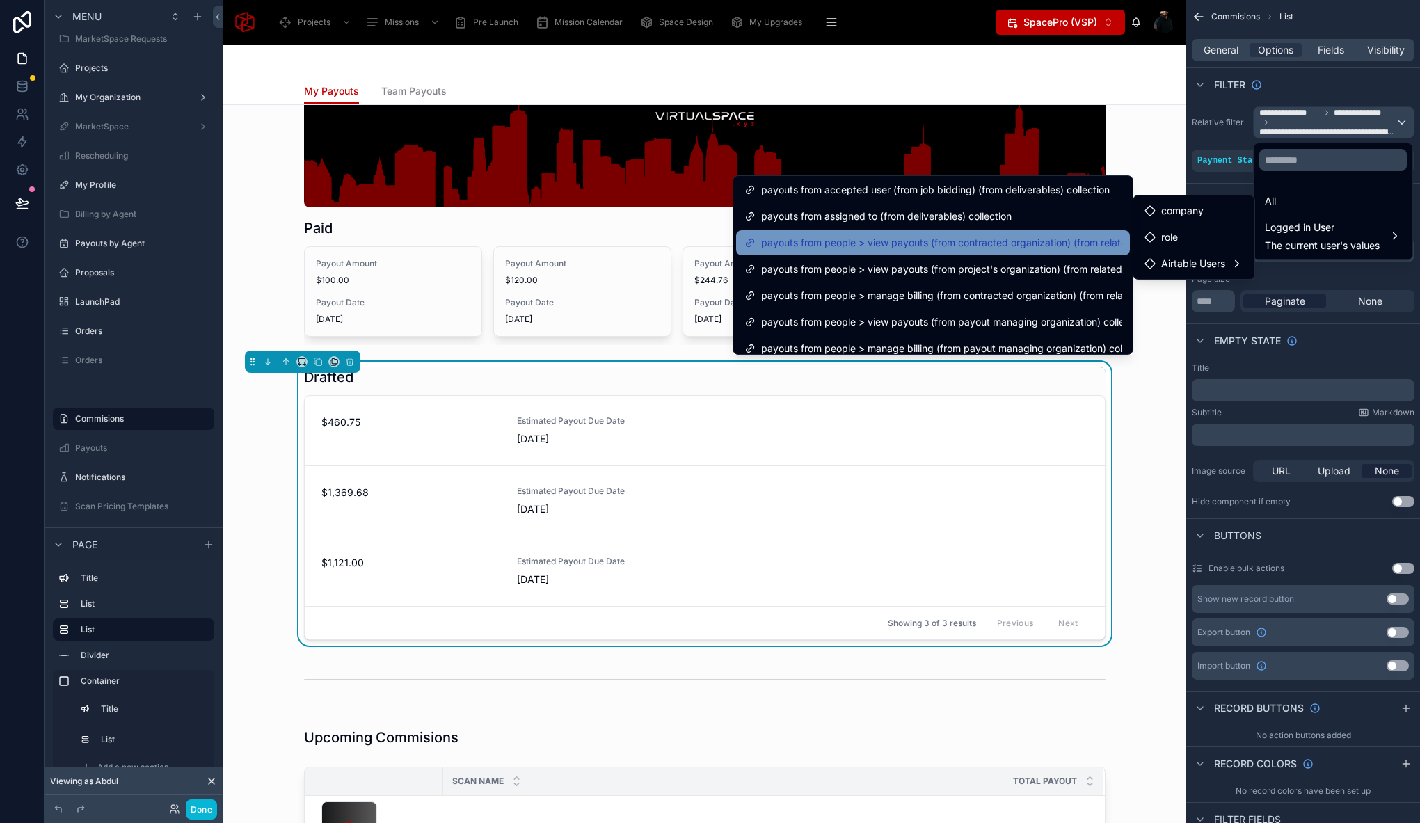
scroll to position [197, 0]
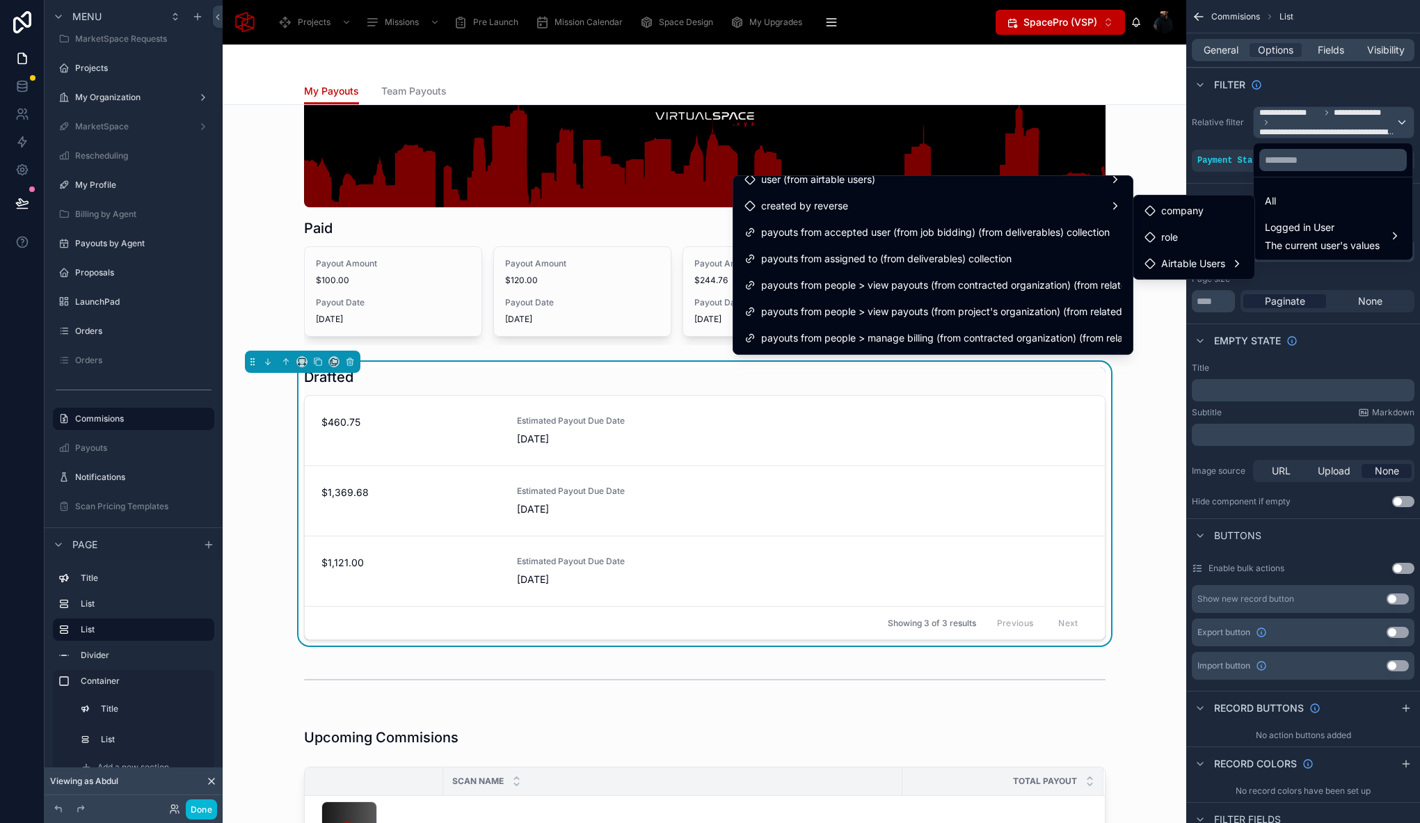
click at [1157, 103] on div "My Payouts Team Payouts" at bounding box center [704, 91] width 947 height 26
click at [1137, 86] on div "My Payouts Team Payouts" at bounding box center [704, 91] width 947 height 26
click at [1381, 75] on div "scrollable content" at bounding box center [710, 411] width 1420 height 823
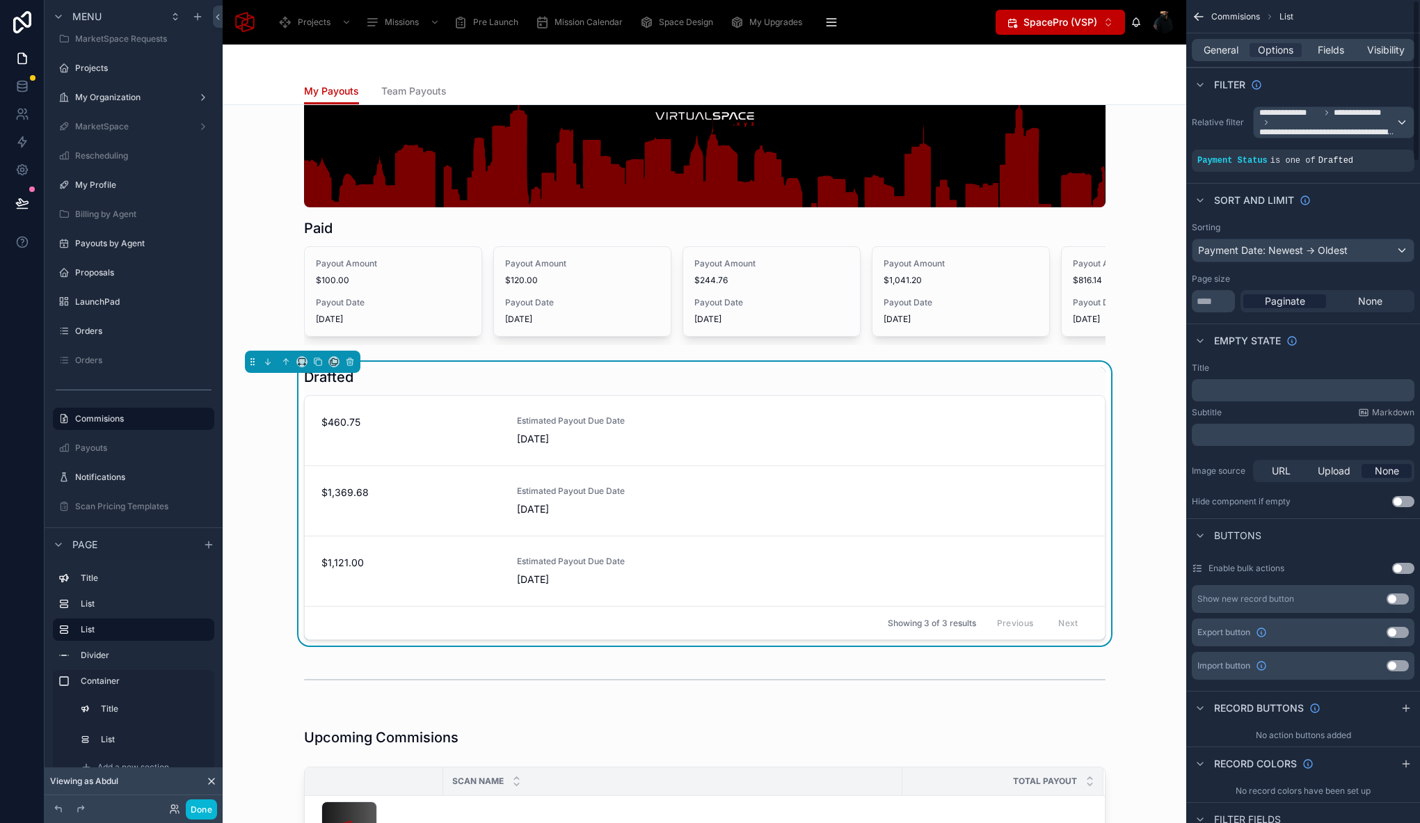
click at [1379, 88] on div "Filter" at bounding box center [1303, 83] width 234 height 33
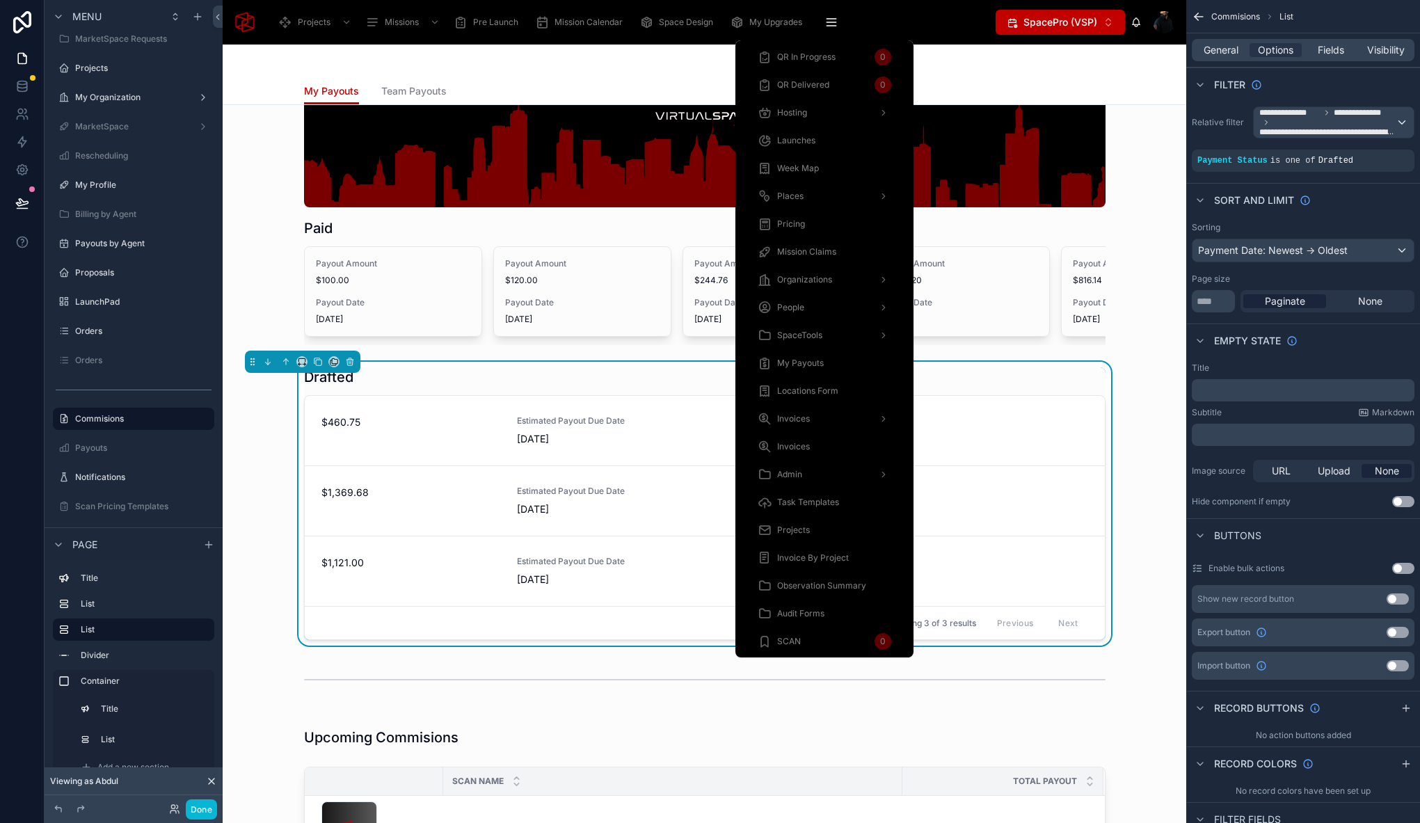
click at [588, 80] on div "My Payouts Team Payouts" at bounding box center [704, 91] width 801 height 26
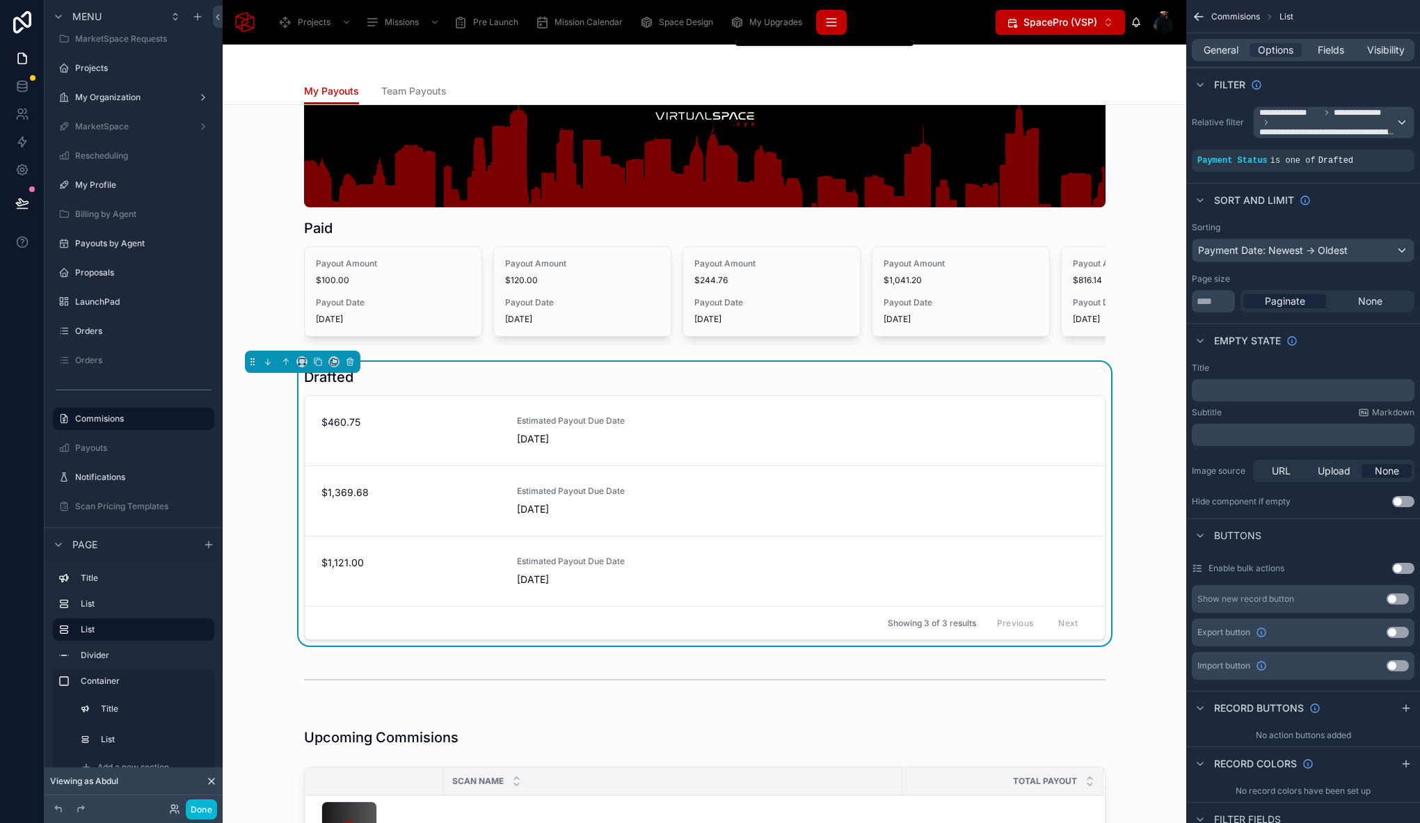
click at [825, 17] on icon "scrollable content" at bounding box center [831, 22] width 14 height 14
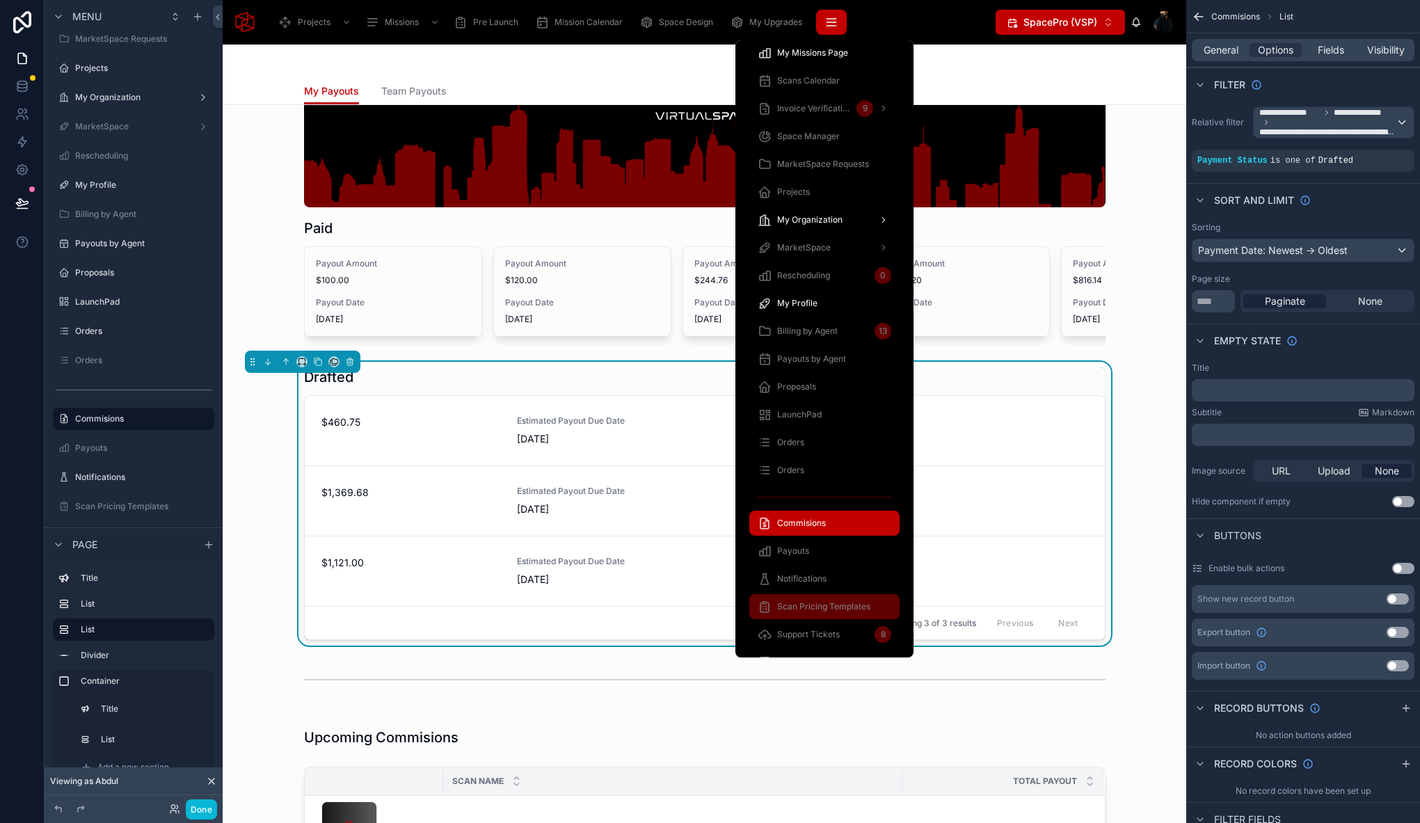
scroll to position [776, 0]
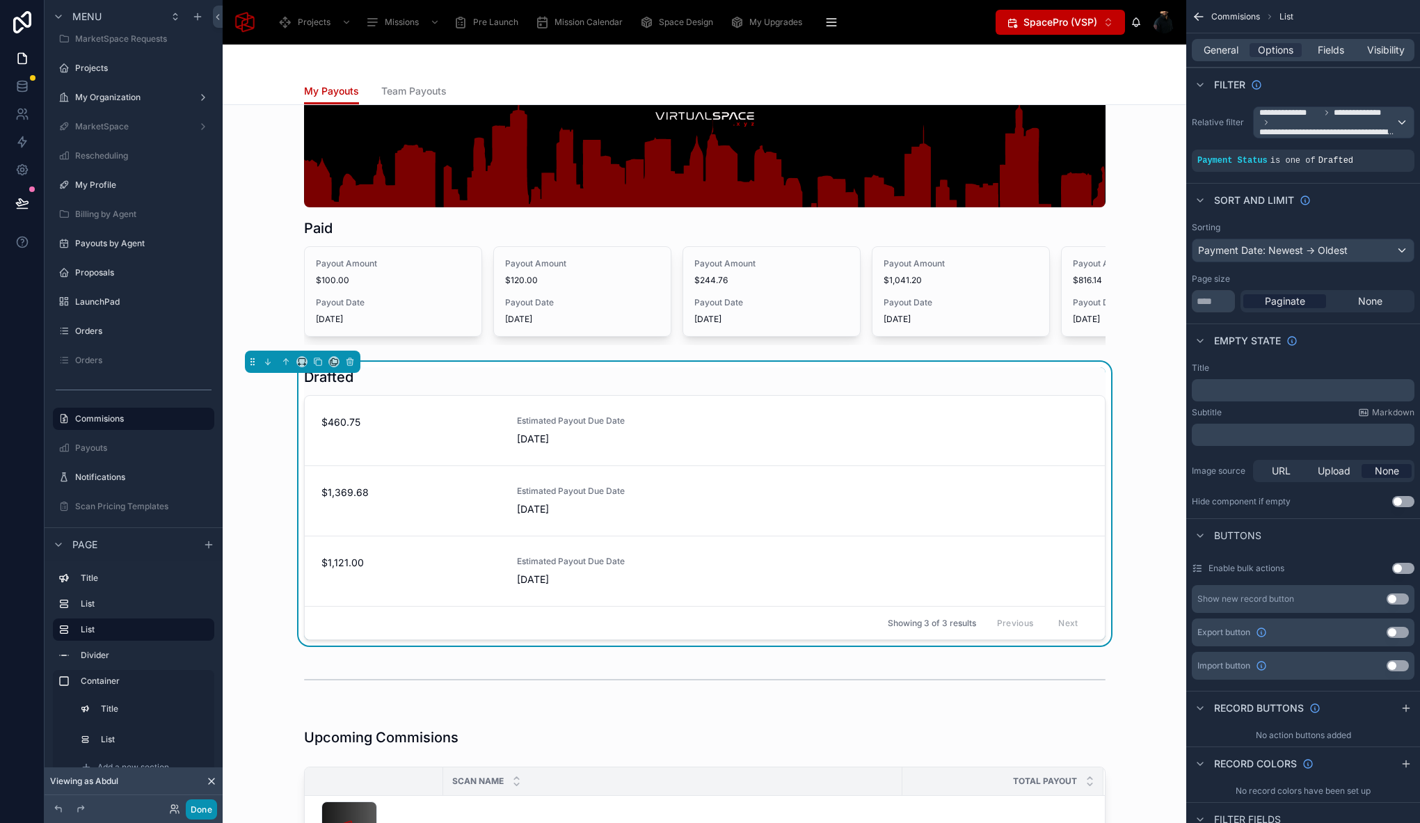
click at [203, 809] on button "Done" at bounding box center [201, 809] width 31 height 20
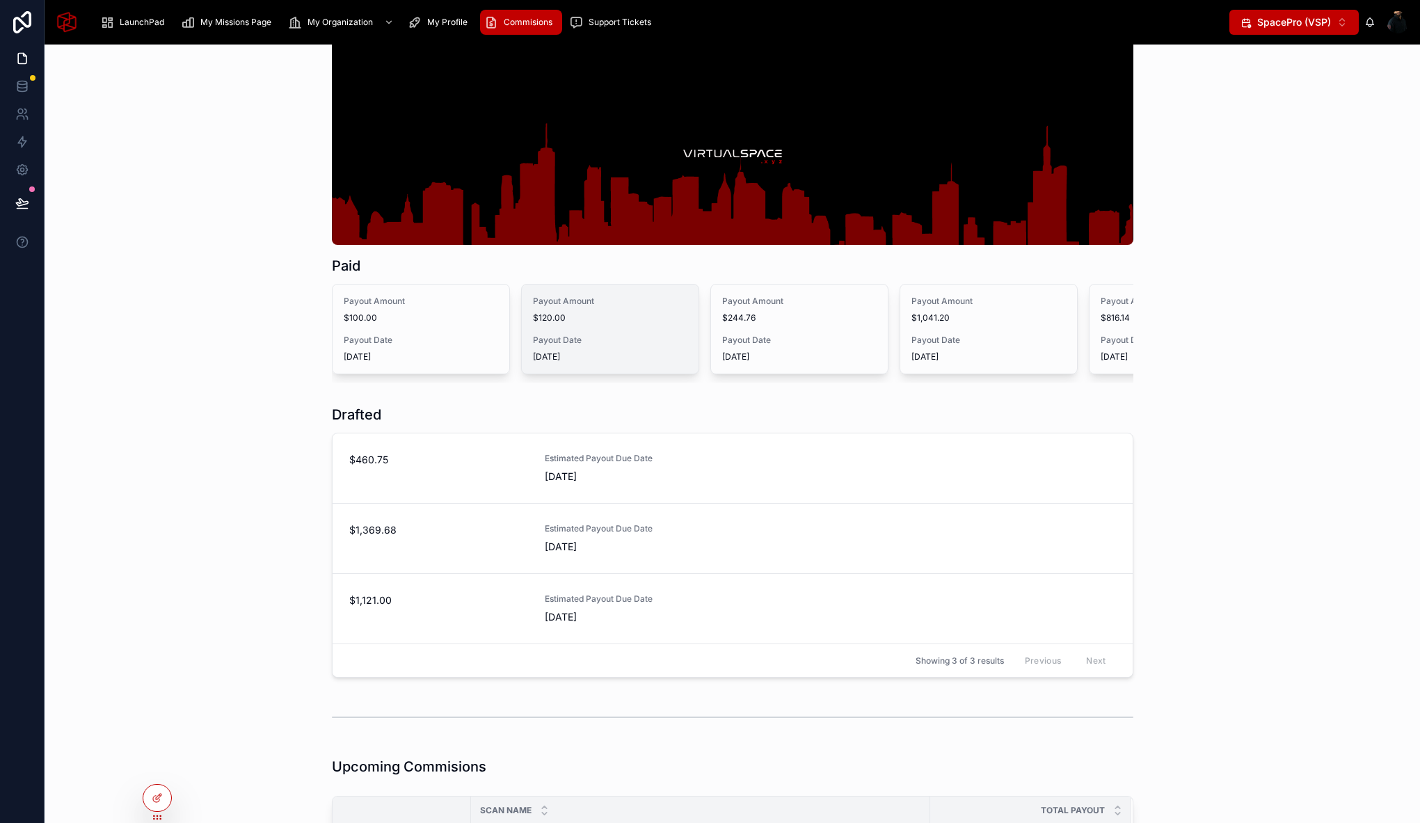
scroll to position [0, 0]
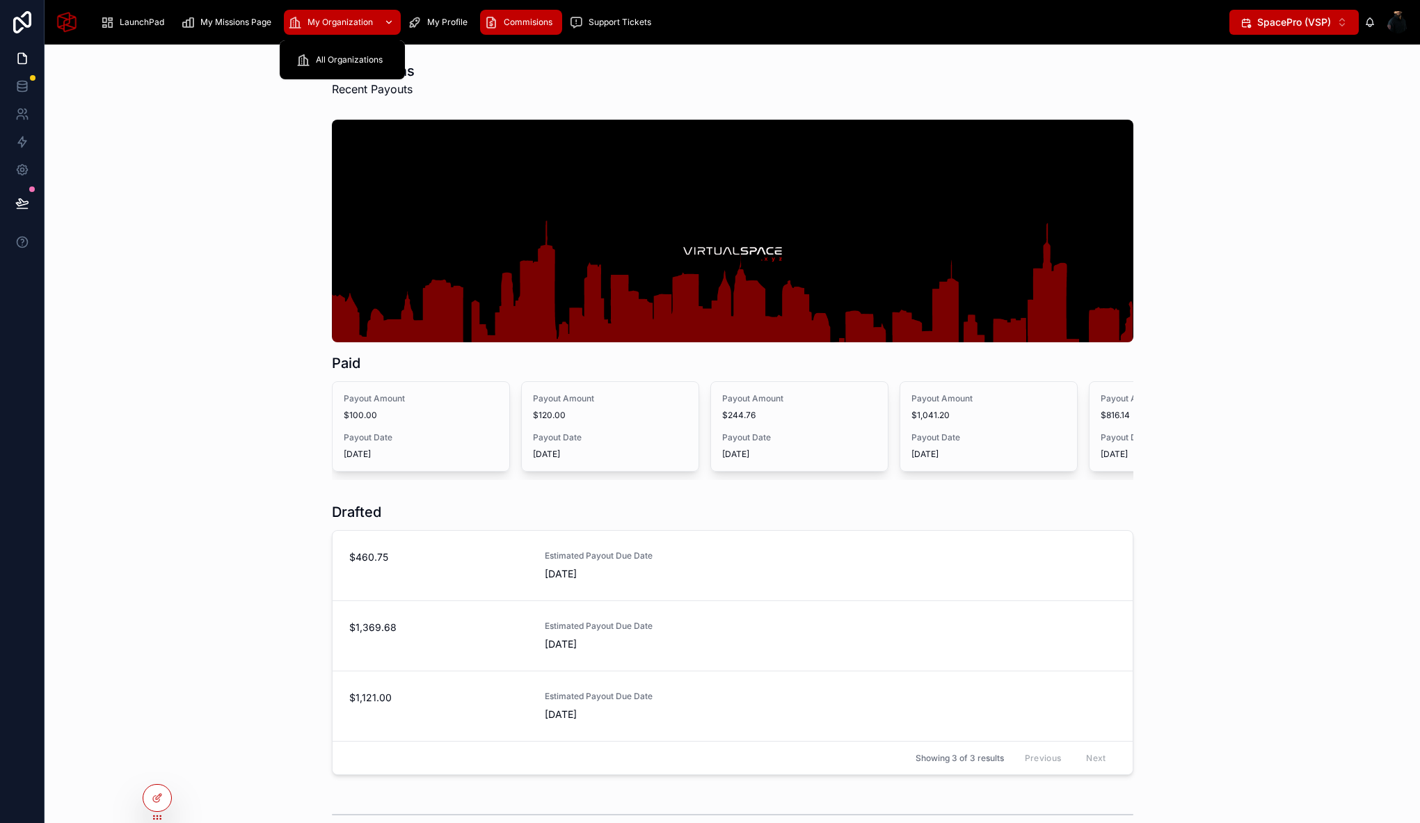
click at [364, 24] on span "My Organization" at bounding box center [339, 22] width 65 height 11
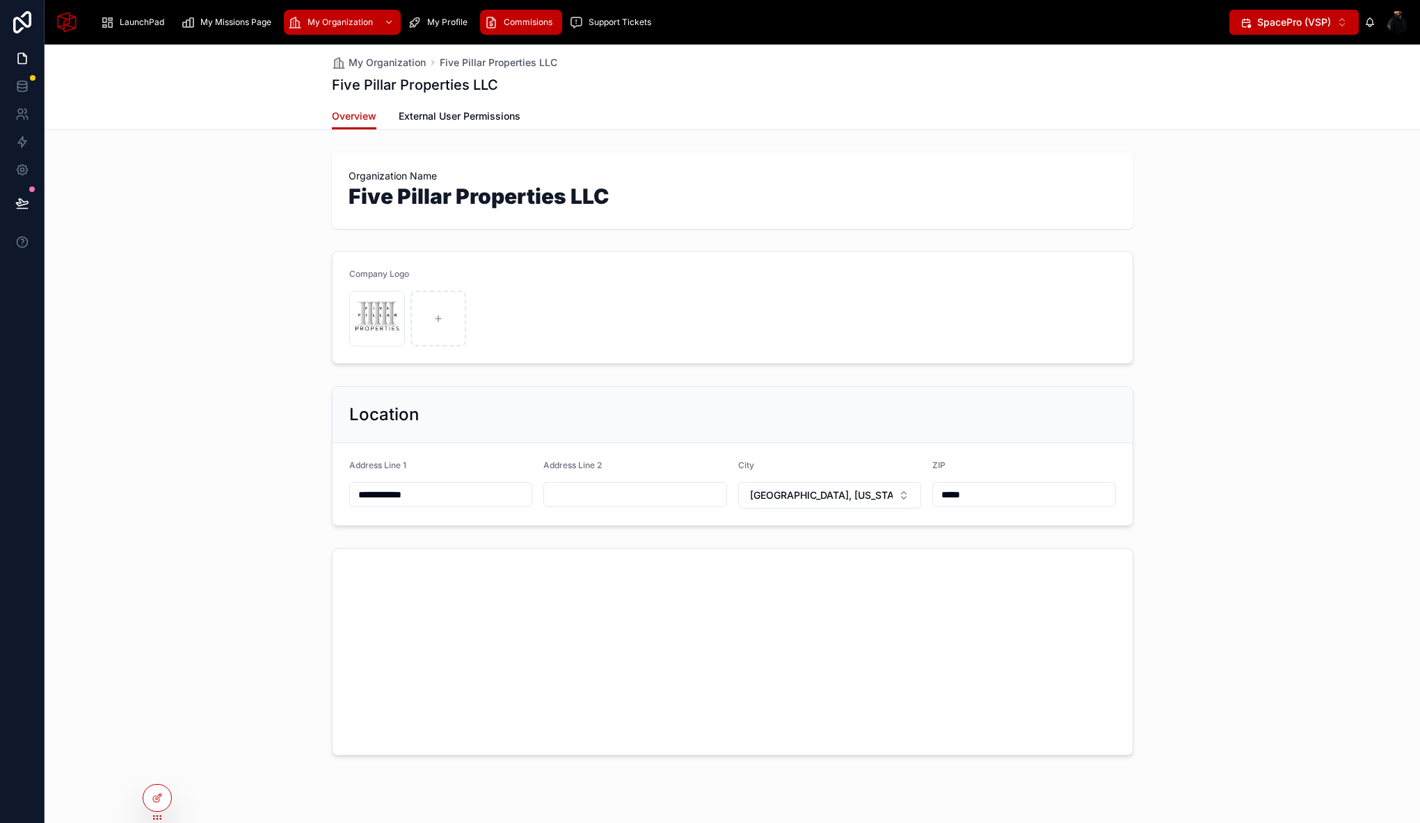
click at [531, 11] on div "Commisions" at bounding box center [521, 22] width 74 height 22
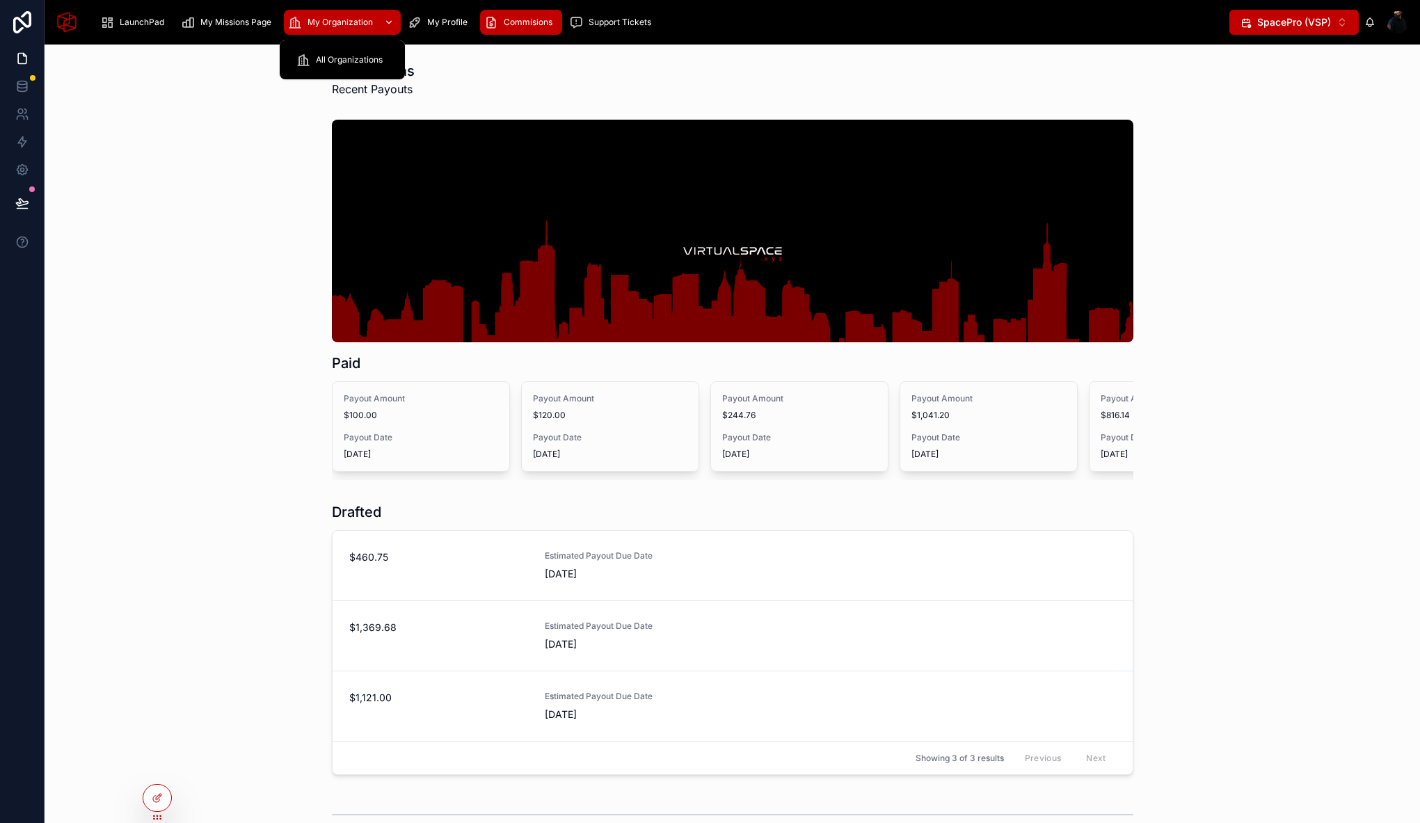
click at [332, 17] on span "My Organization" at bounding box center [339, 22] width 65 height 11
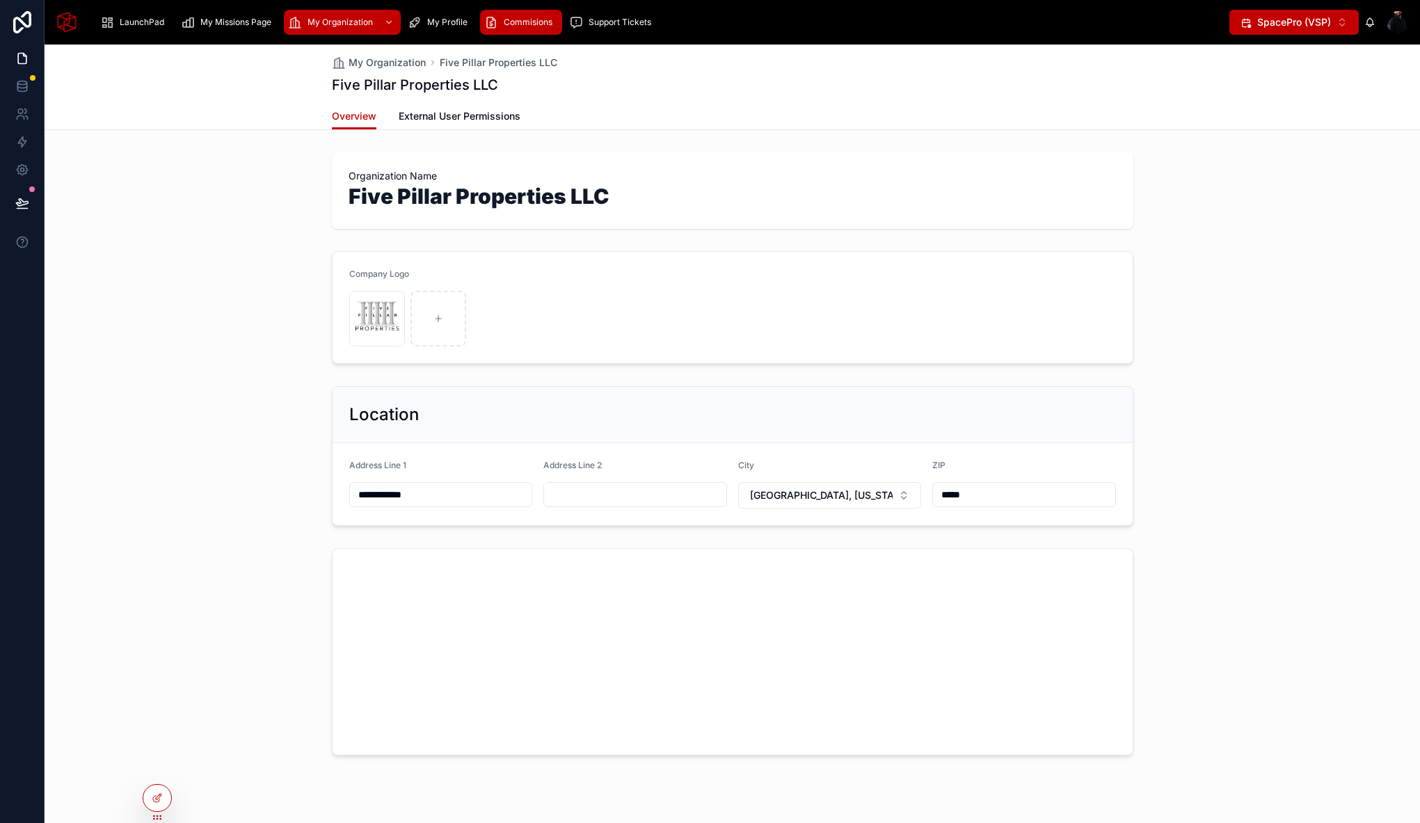
click at [542, 30] on div "Commisions" at bounding box center [521, 22] width 74 height 22
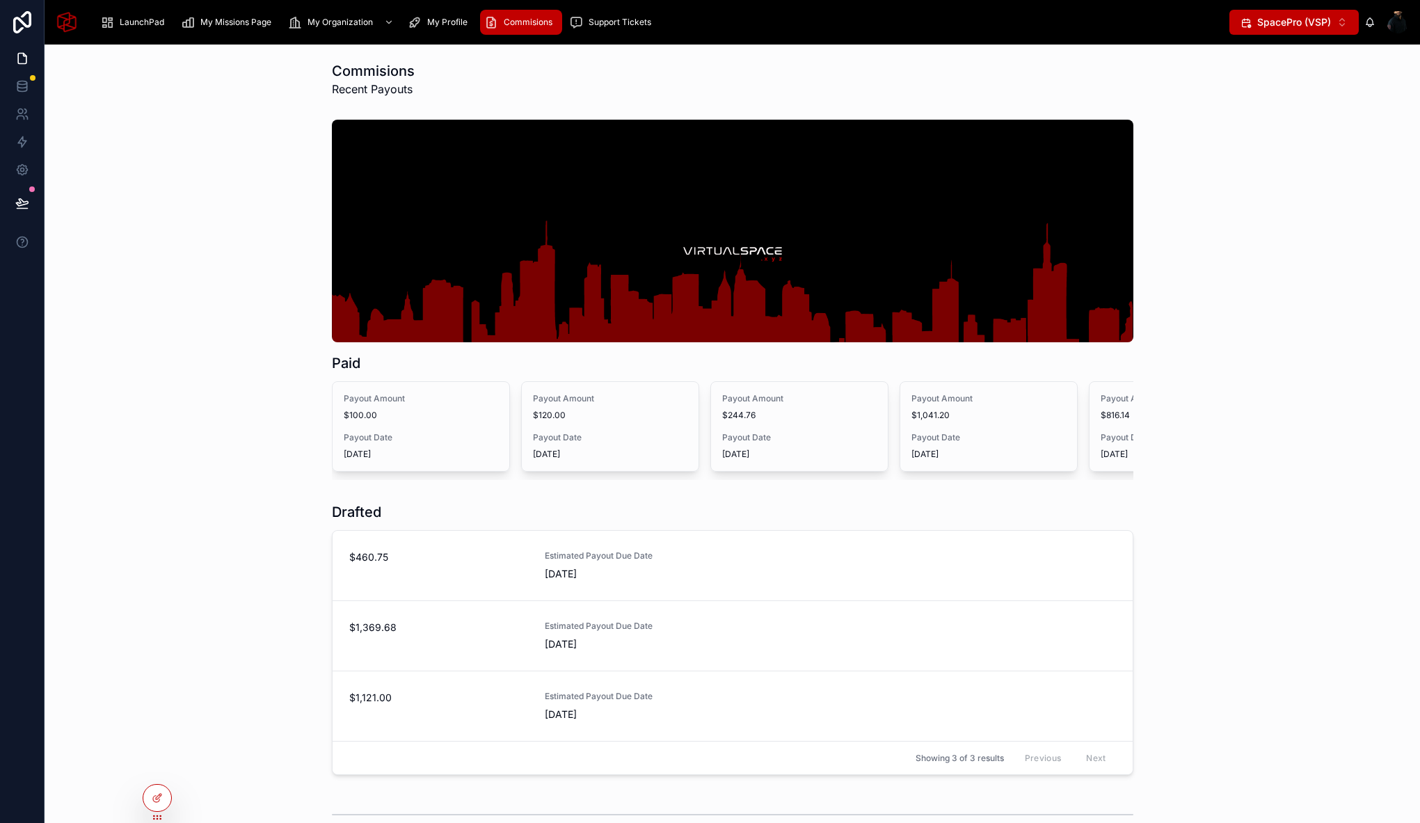
click at [147, 262] on div "Paid Payout Amount $100.00 Payout Date 04/09/2025 Payout Amount $120.00 Payout …" at bounding box center [732, 299] width 1353 height 371
click at [143, 806] on div at bounding box center [157, 803] width 29 height 39
click at [161, 805] on div at bounding box center [157, 798] width 28 height 26
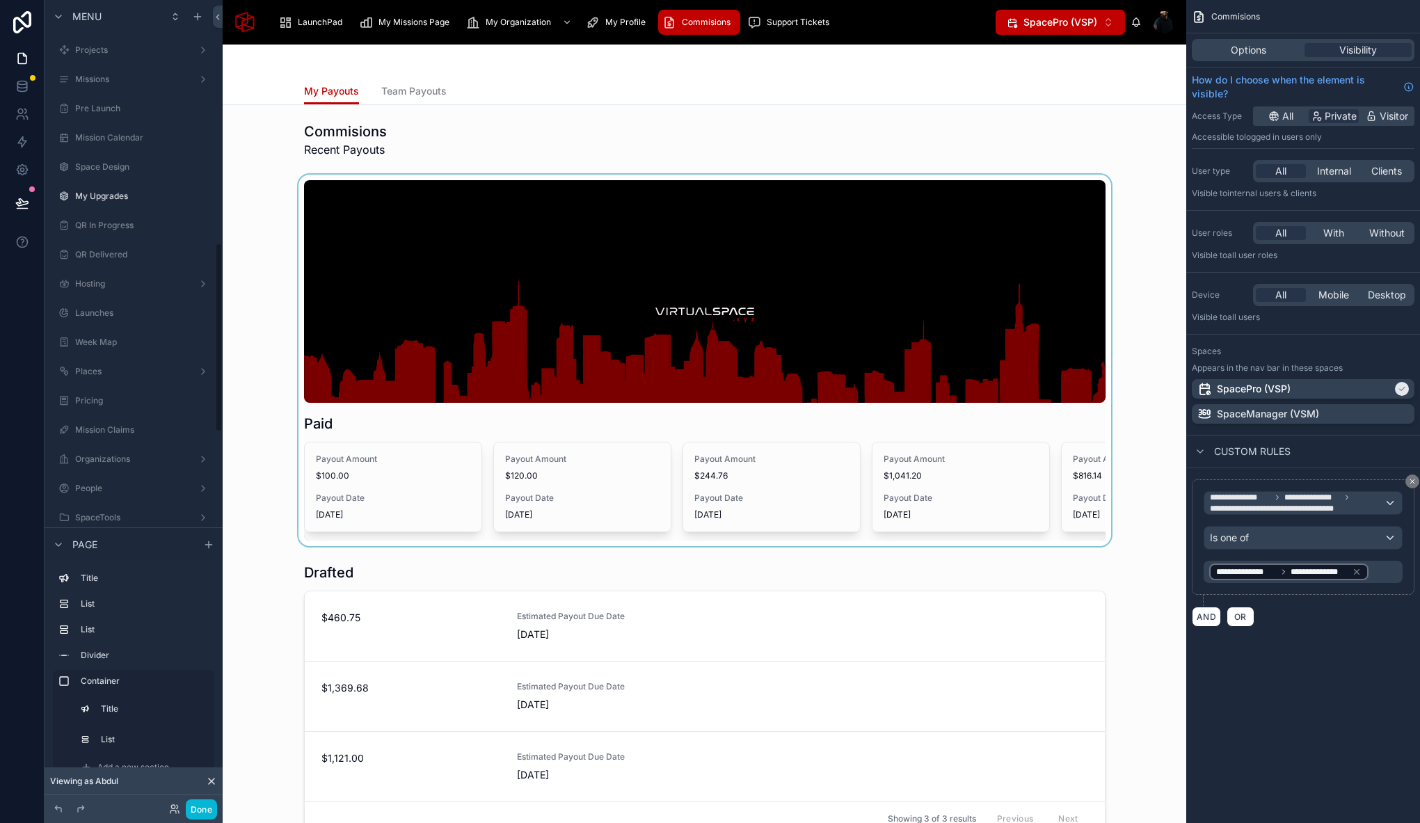
scroll to position [1034, 0]
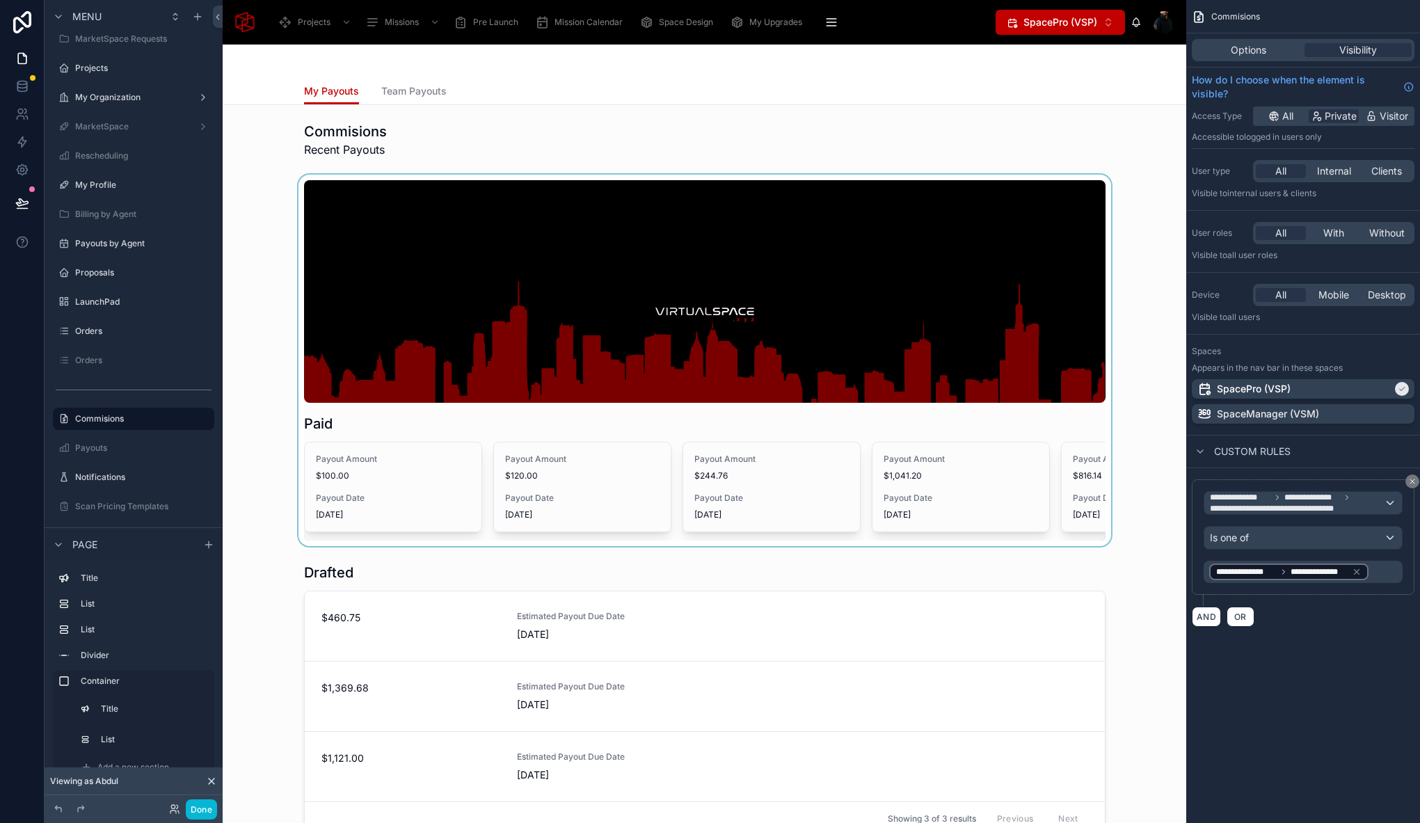
click at [649, 177] on div at bounding box center [704, 360] width 941 height 371
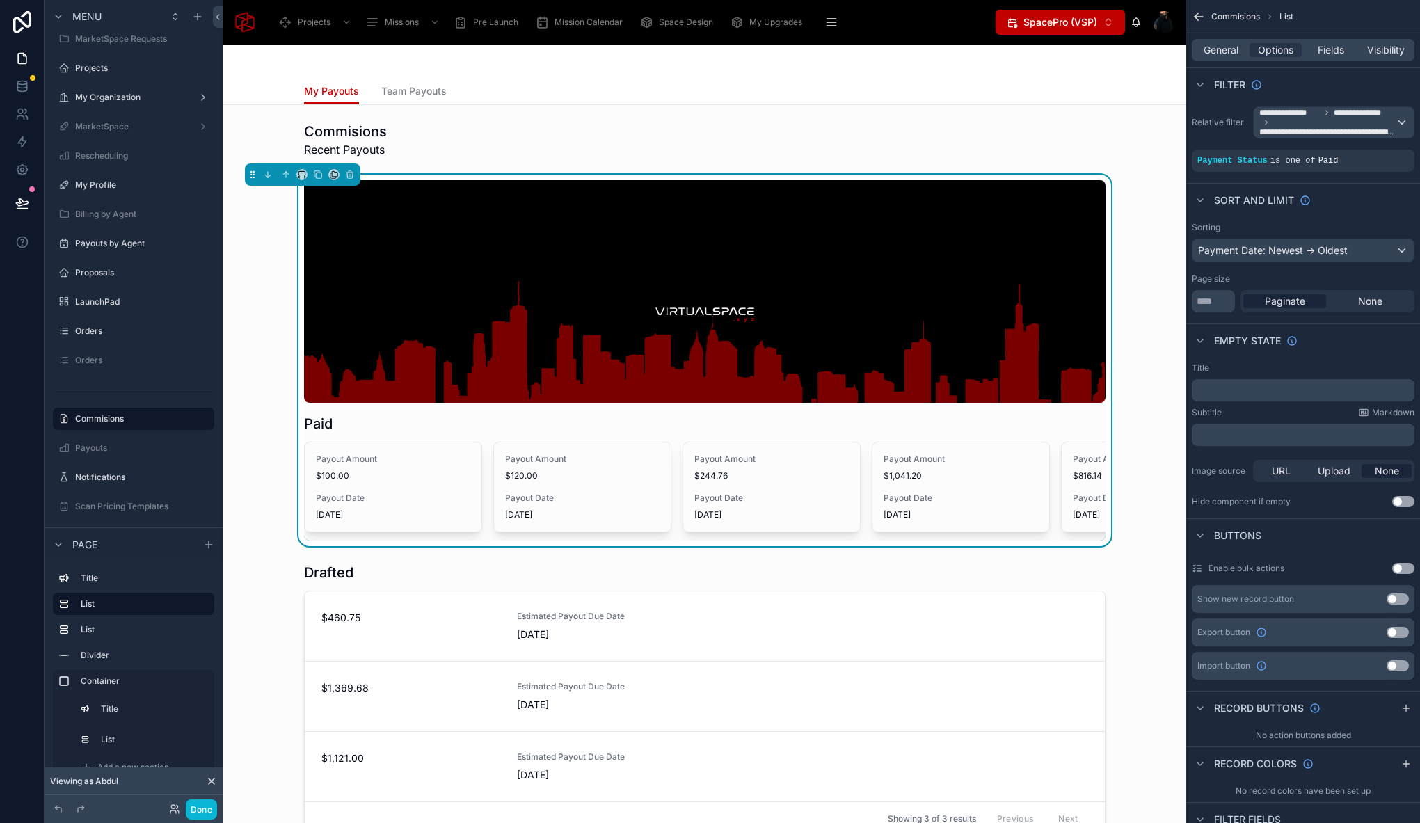
click at [1153, 399] on div "Paid Payout Amount $100.00 Payout Date 04/09/2025 Payout Amount $120.00 Payout …" at bounding box center [704, 360] width 941 height 371
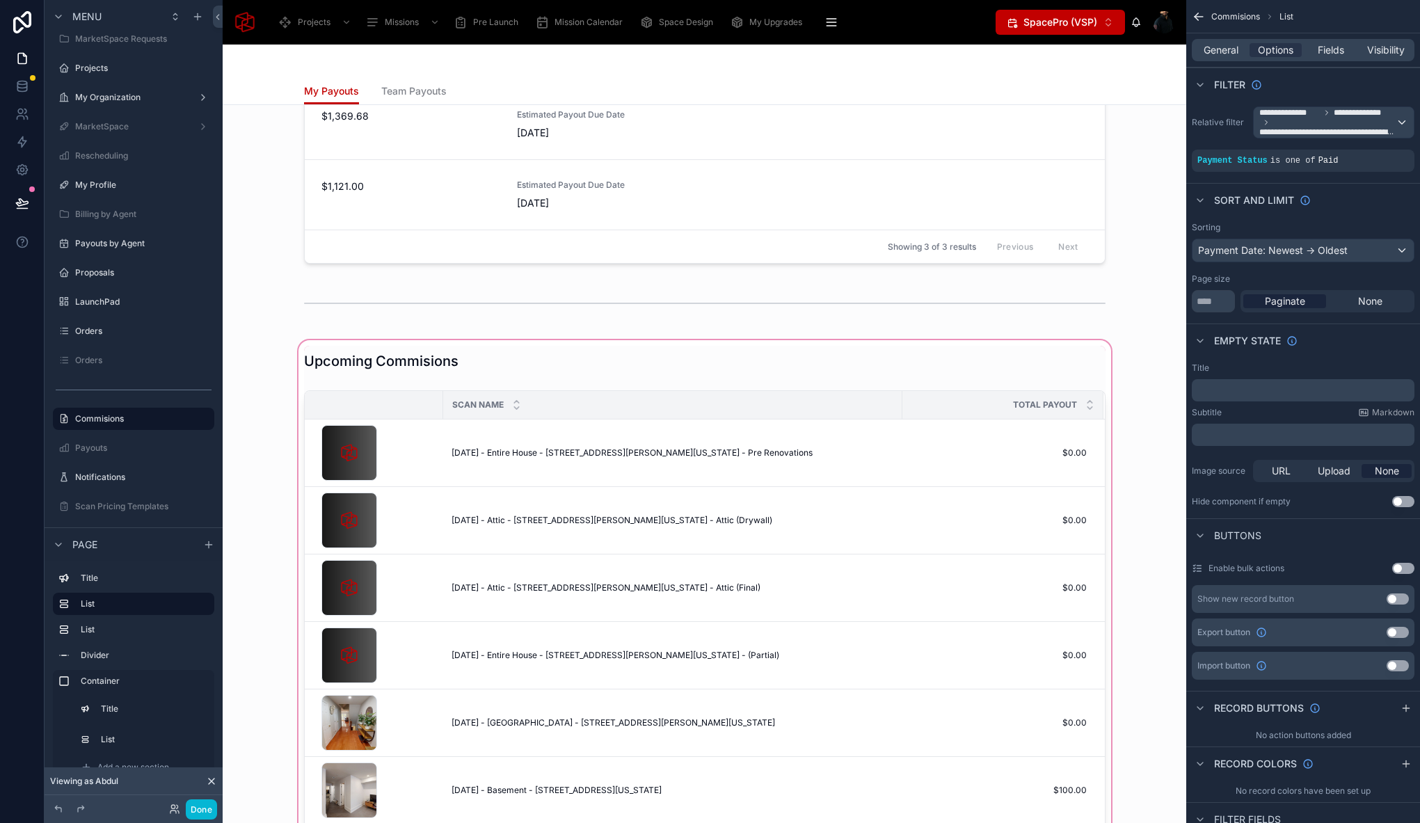
scroll to position [0, 0]
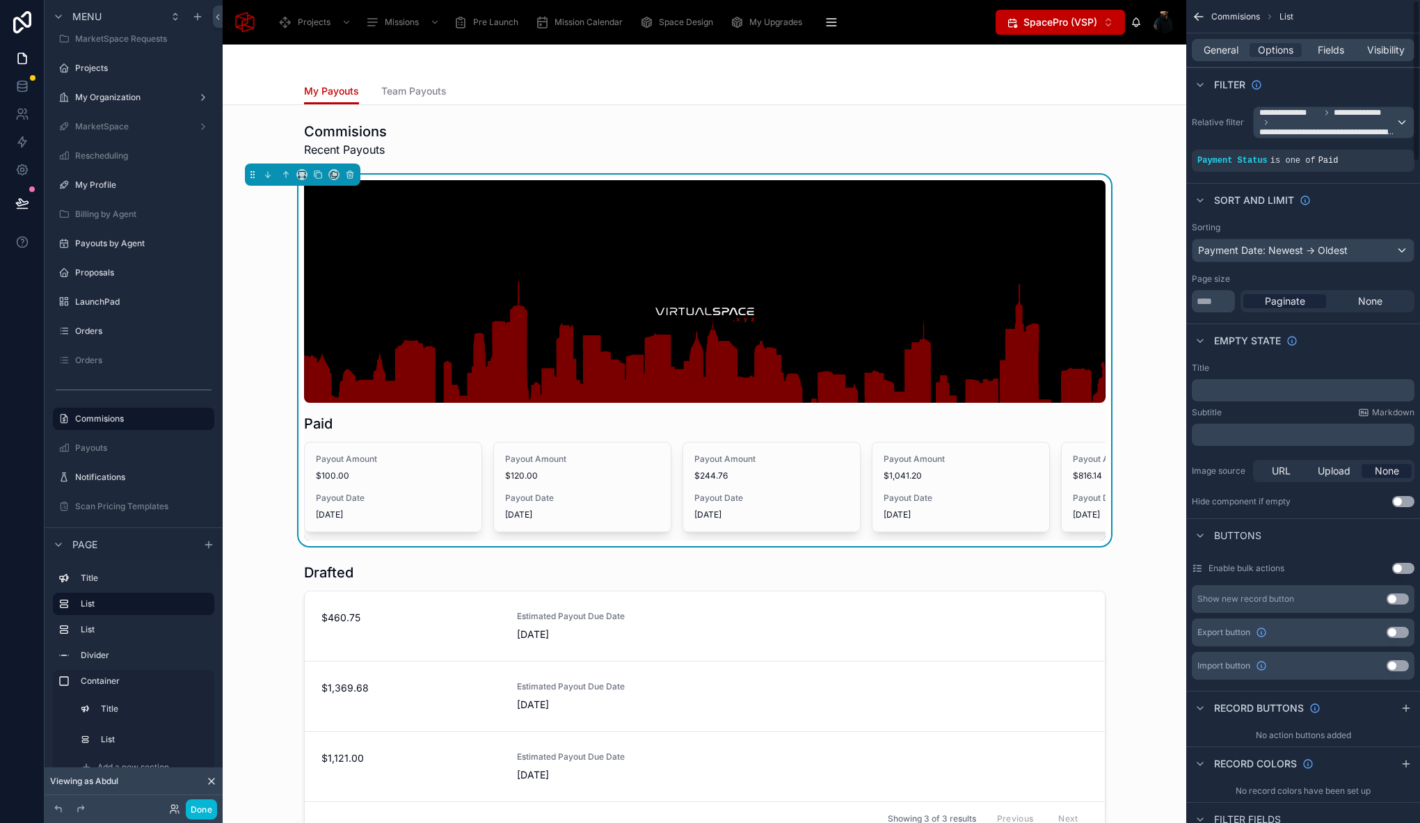
click at [1147, 343] on div "Paid Payout Amount $100.00 Payout Date 04/09/2025 Payout Amount $120.00 Payout …" at bounding box center [704, 360] width 941 height 371
click at [1084, 132] on div at bounding box center [704, 139] width 941 height 47
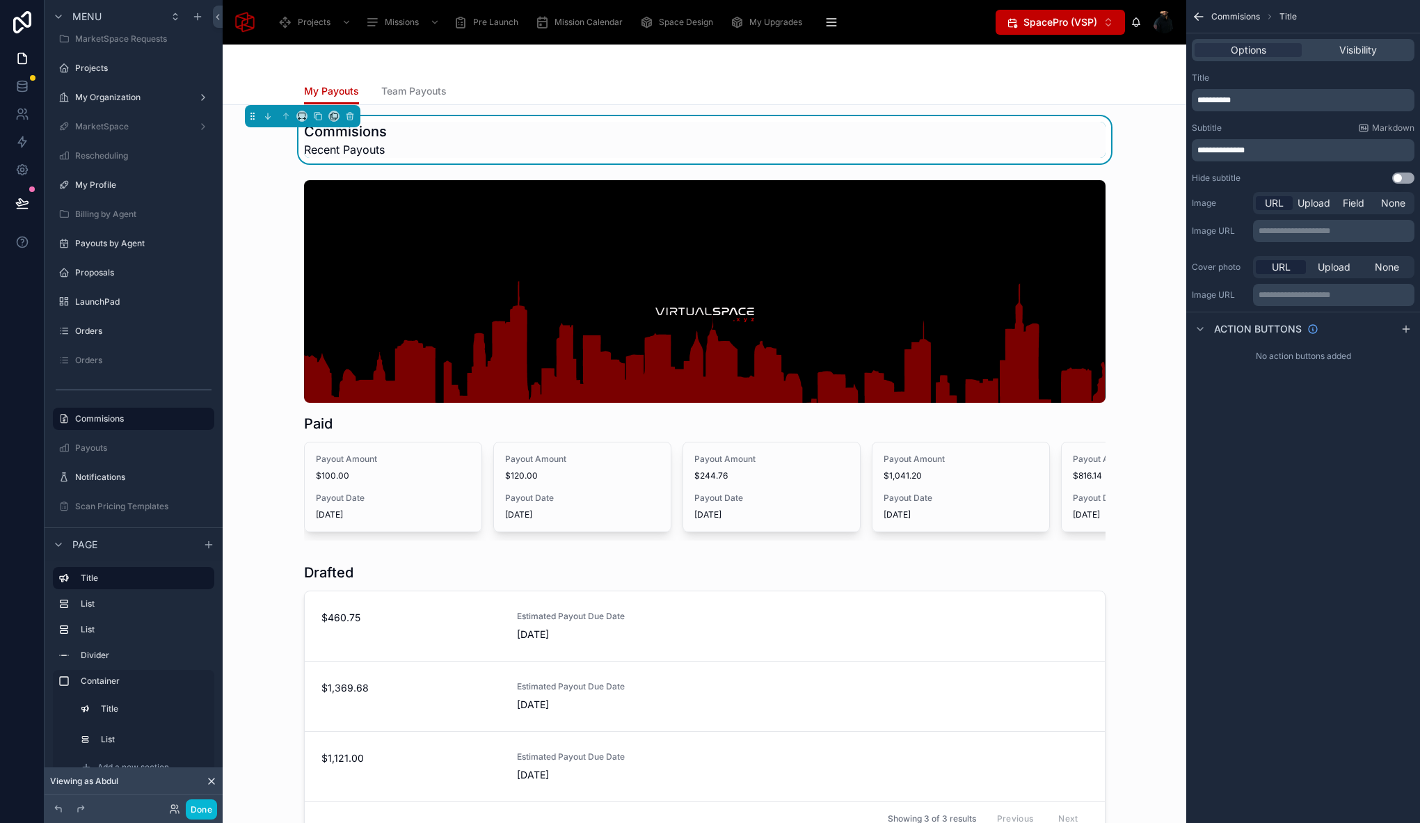
click at [1151, 136] on div "Commisions Recent Payouts" at bounding box center [704, 139] width 941 height 47
click at [211, 810] on button "Done" at bounding box center [201, 809] width 31 height 20
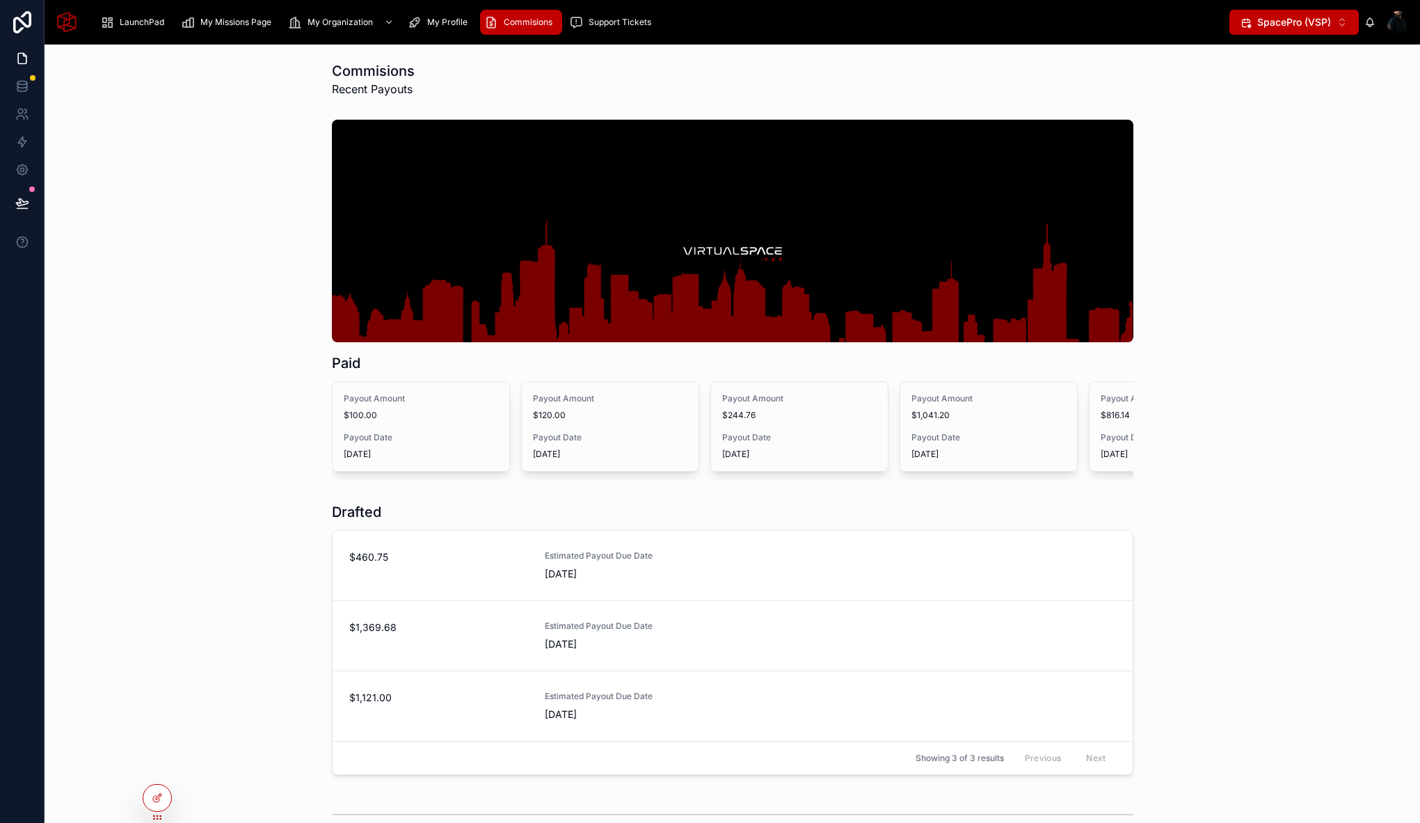
click at [1237, 385] on div "Paid Payout Amount $100.00 Payout Date 04/09/2025 Payout Amount $120.00 Payout …" at bounding box center [732, 299] width 1353 height 371
click at [330, 23] on span "My Organization" at bounding box center [339, 22] width 65 height 11
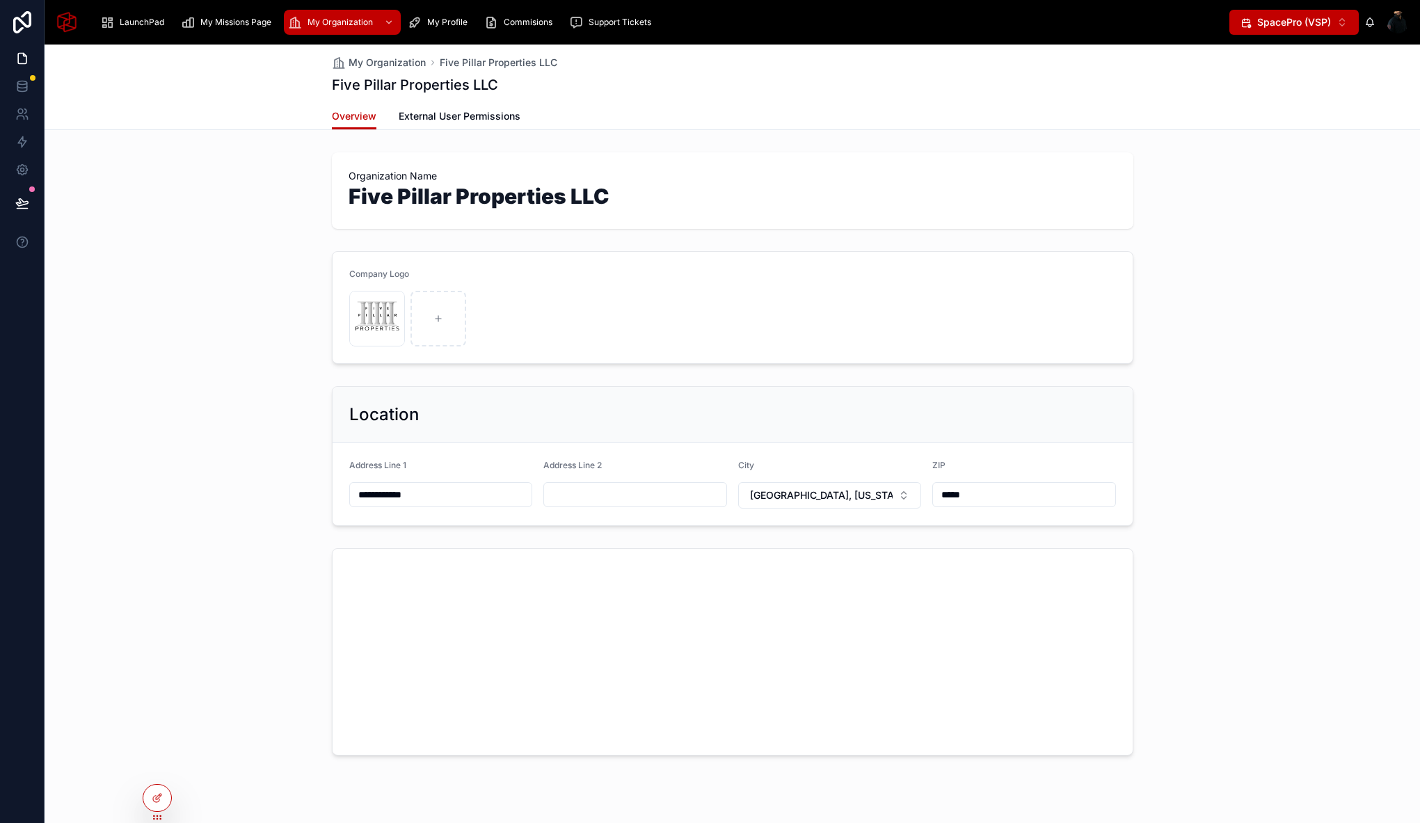
click at [266, 163] on div "Organization Name Five Pillar Properties LLC" at bounding box center [732, 191] width 1375 height 88
click at [769, 103] on div "Overview External User Permissions" at bounding box center [732, 116] width 801 height 26
click at [520, 19] on span "Commisions" at bounding box center [528, 22] width 49 height 11
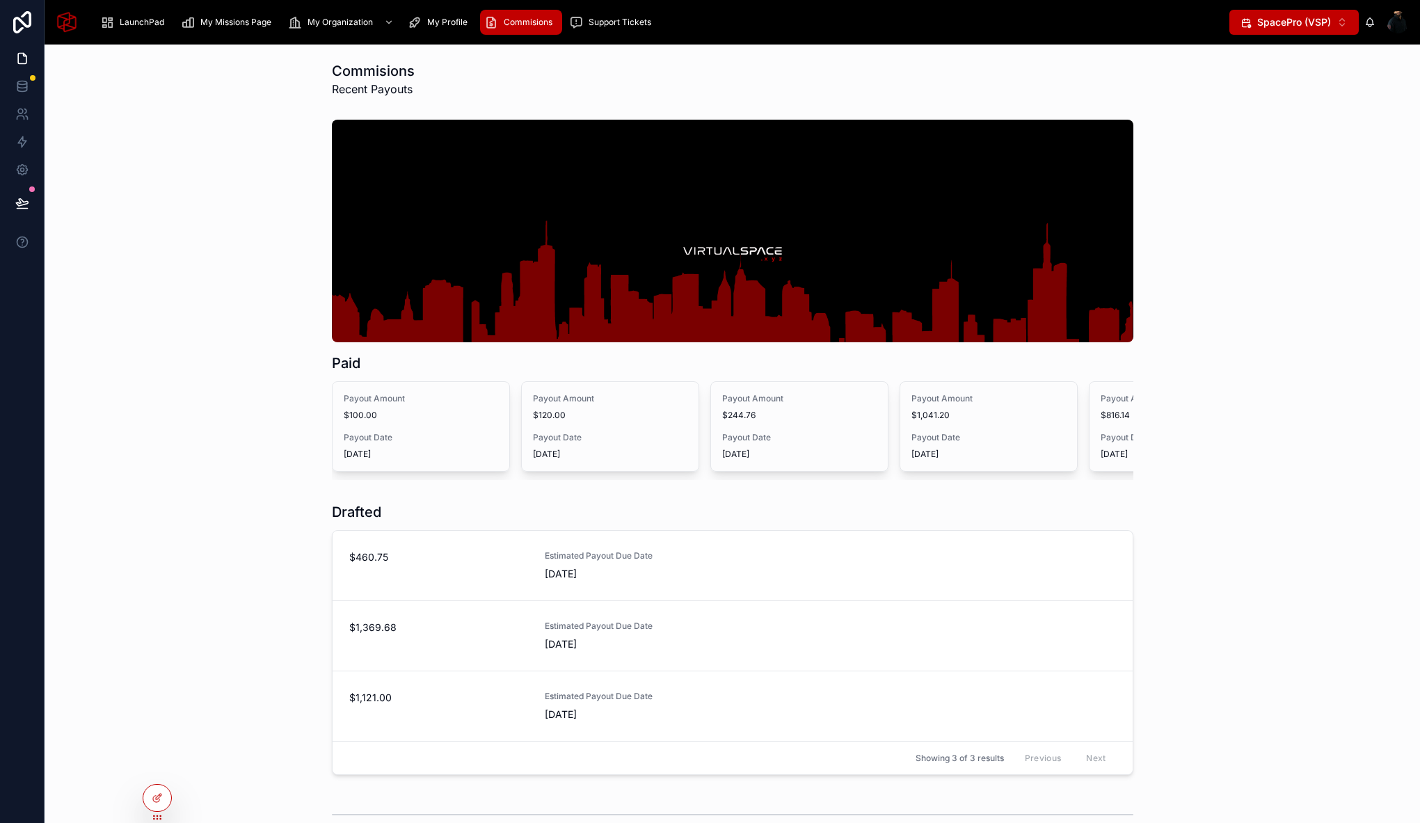
click at [1235, 205] on div "Paid Payout Amount $100.00 Payout Date 04/09/2025 Payout Amount $120.00 Payout …" at bounding box center [732, 299] width 1353 height 371
click at [328, 19] on span "My Organization" at bounding box center [339, 22] width 65 height 11
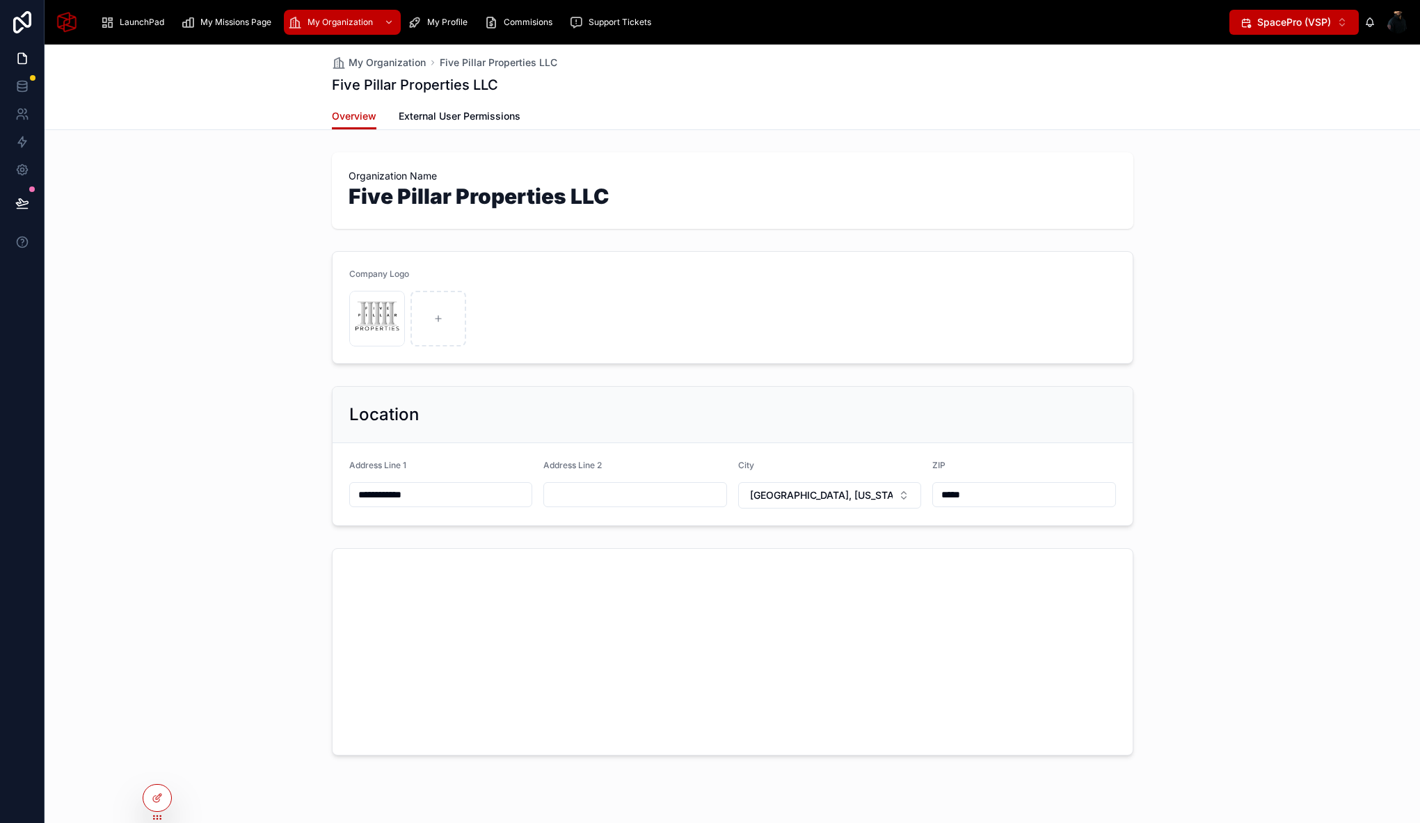
click at [248, 312] on div "Company Logo FPP-Final-Logo-(Transparent) .png" at bounding box center [732, 308] width 1375 height 124
click at [591, 119] on div "Overview External User Permissions" at bounding box center [732, 116] width 801 height 26
click at [360, 57] on span "All Organizations" at bounding box center [349, 59] width 67 height 11
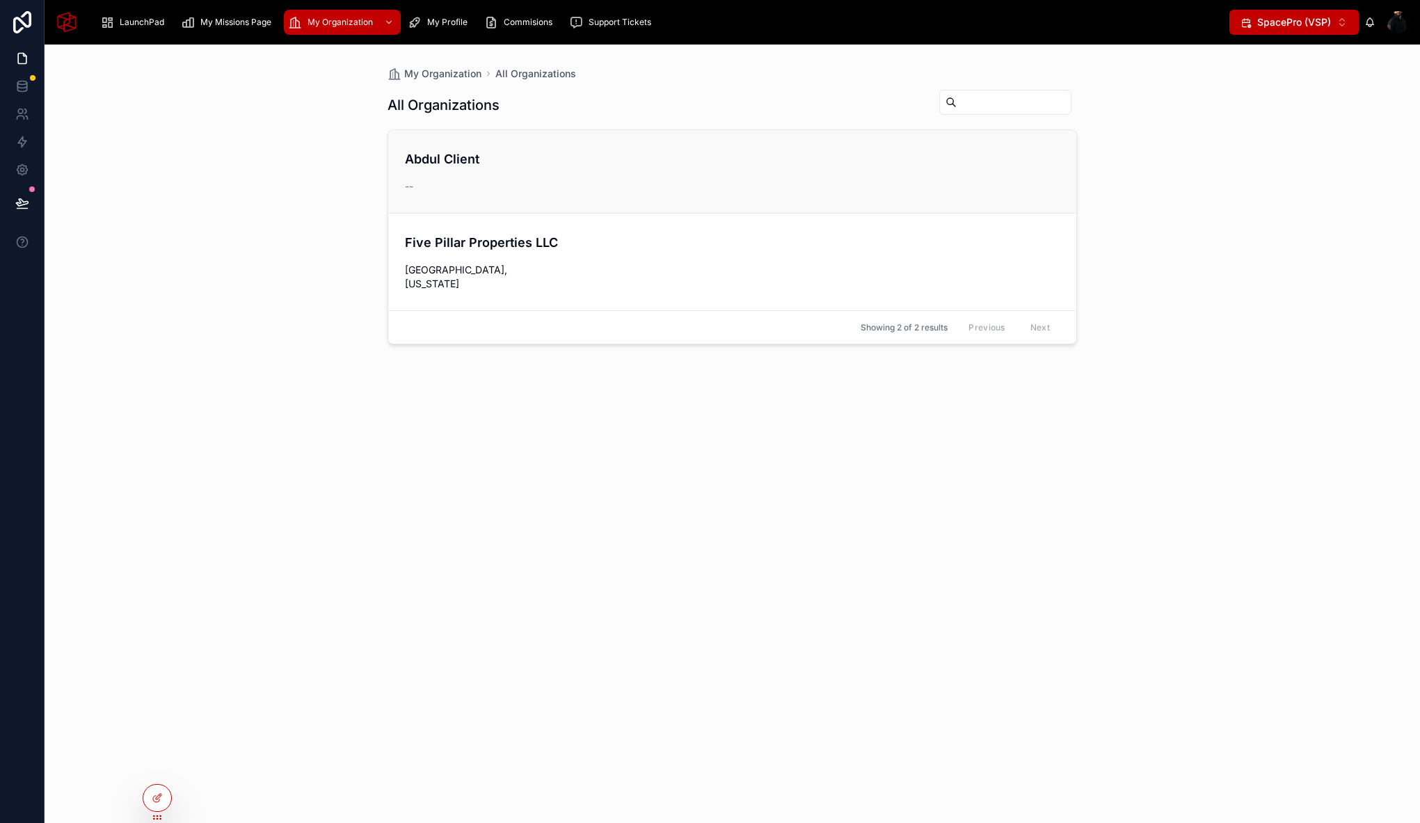
click at [554, 166] on h4 "Abdul Client" at bounding box center [732, 159] width 654 height 19
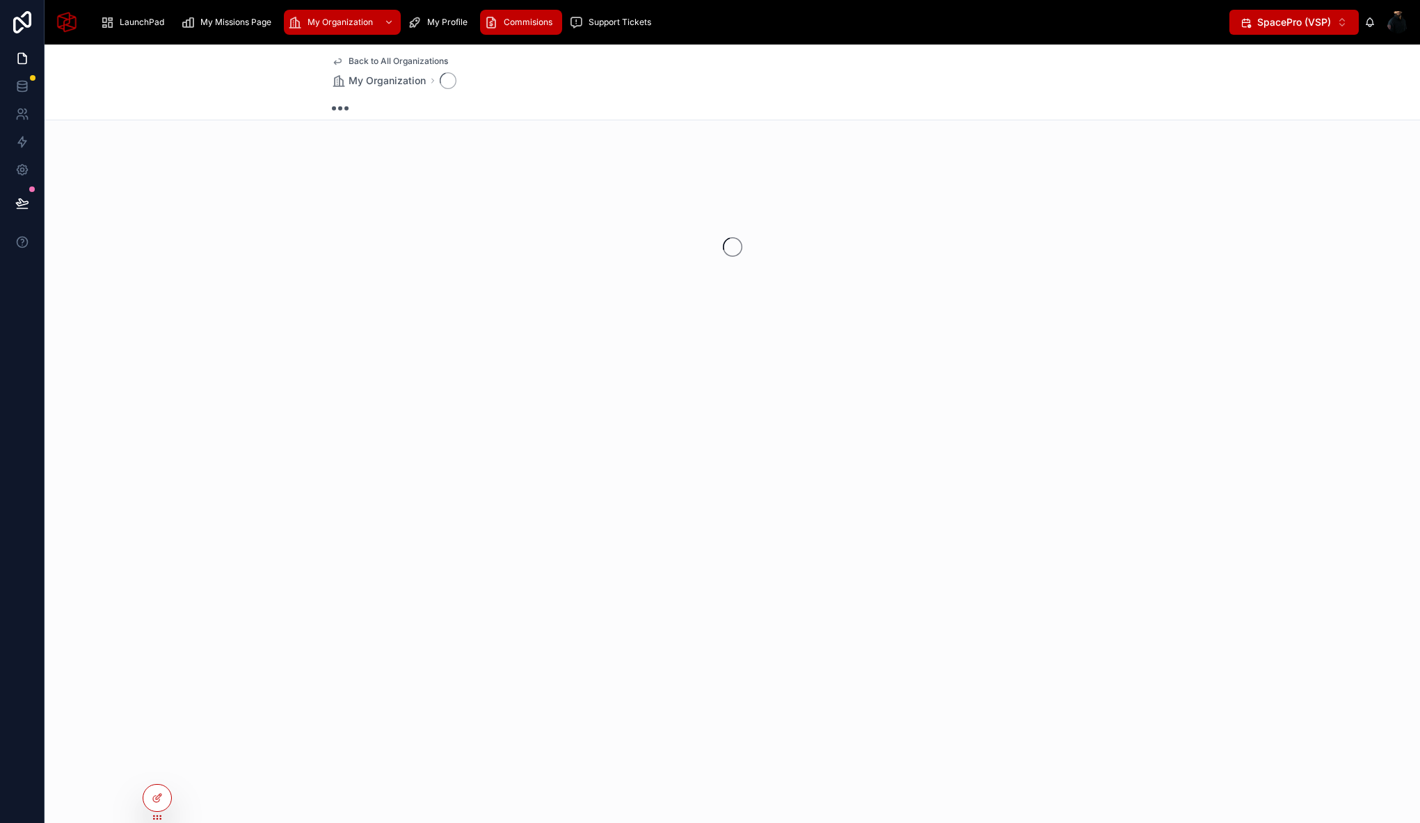
click at [520, 24] on span "Commisions" at bounding box center [528, 22] width 49 height 11
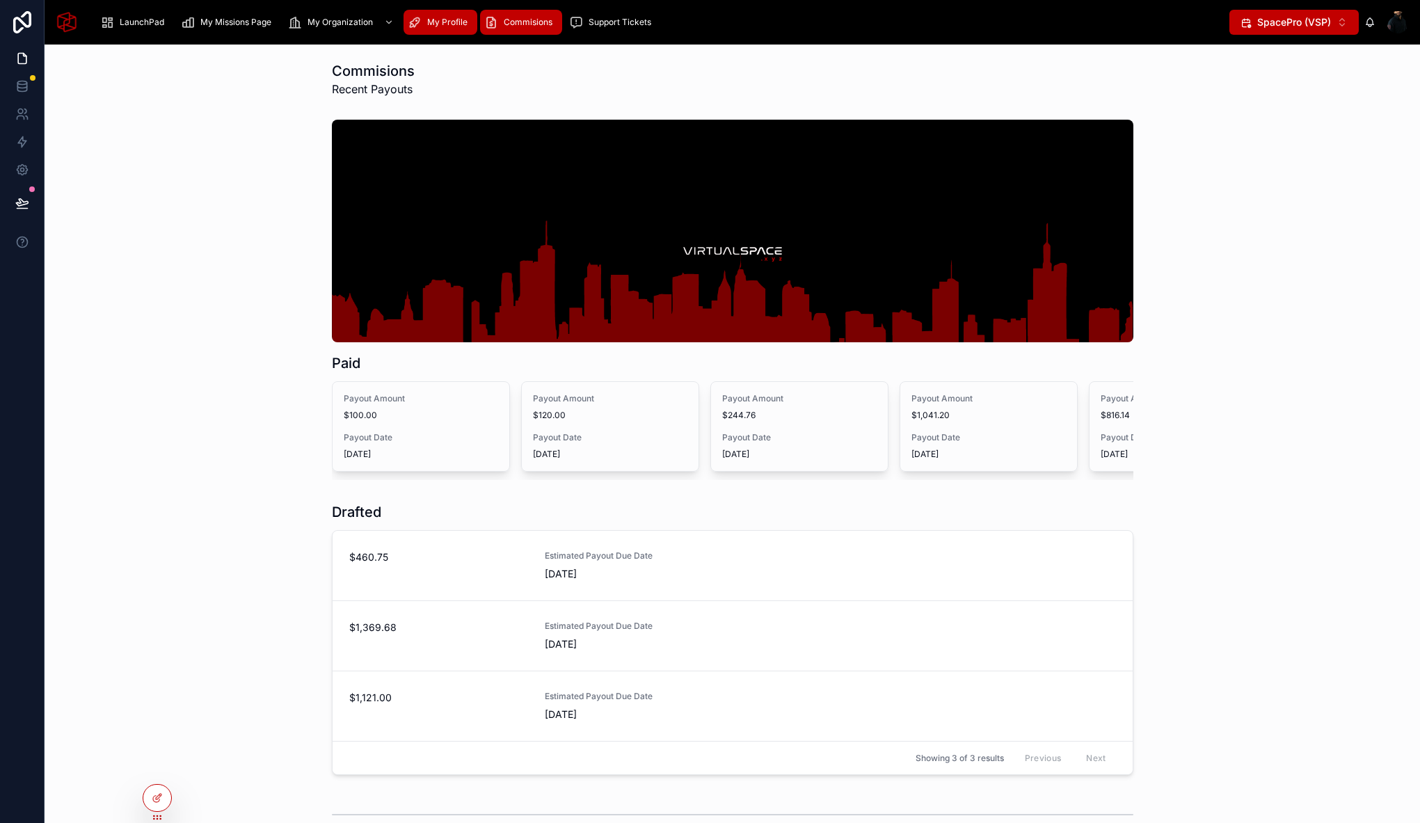
click at [415, 17] on icon "scrollable content" at bounding box center [415, 22] width 14 height 14
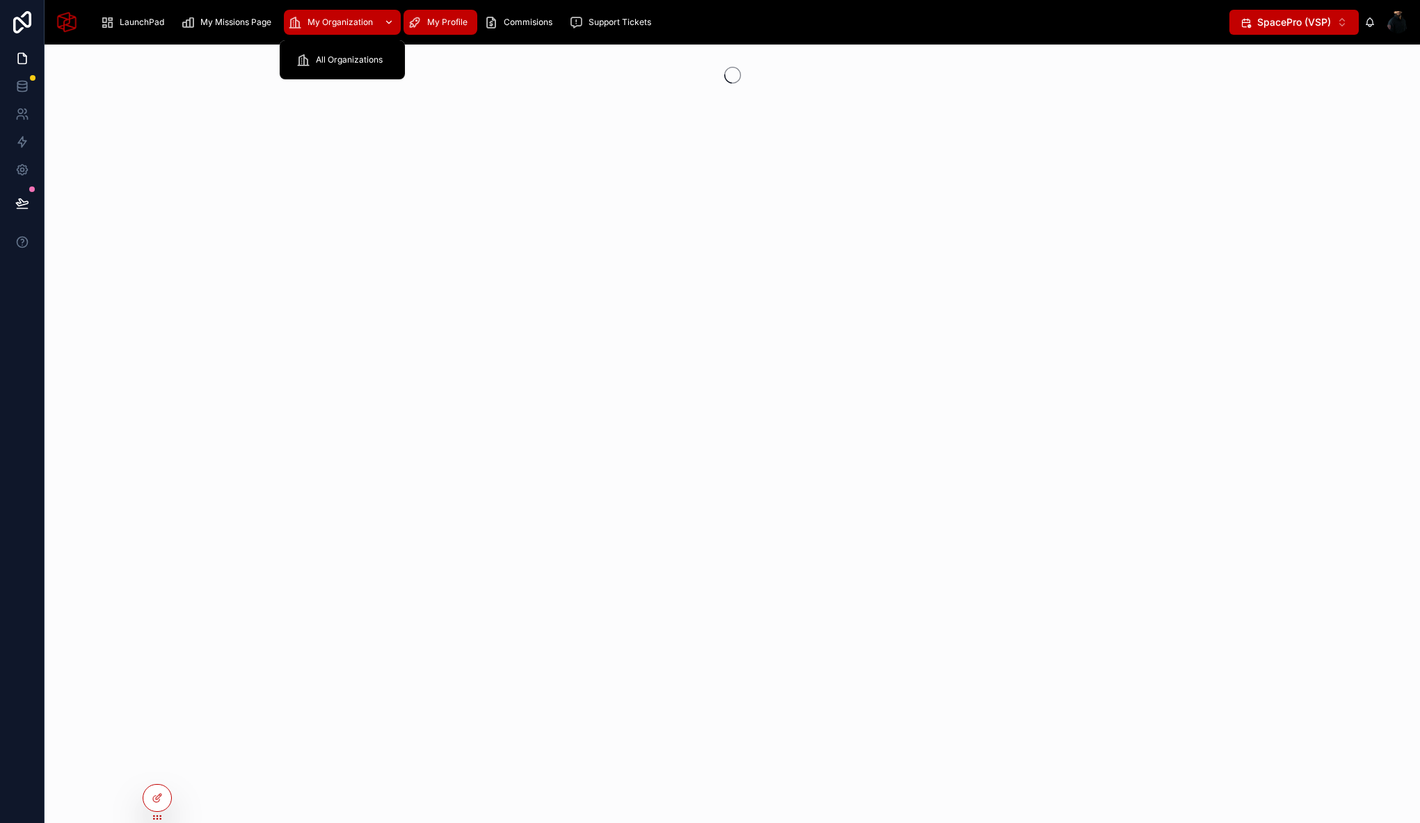
click at [345, 25] on span "My Organization" at bounding box center [339, 22] width 65 height 11
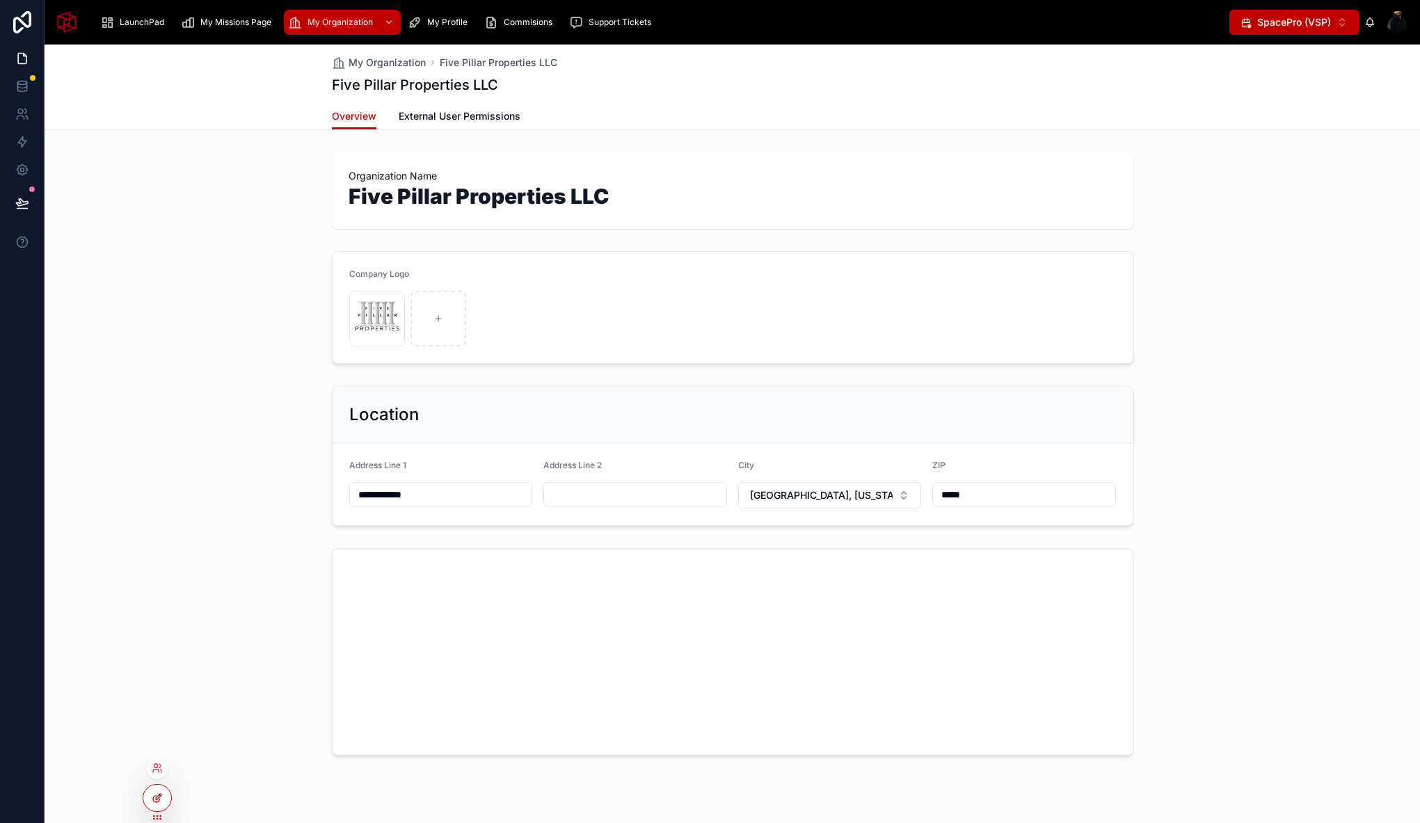
click at [152, 792] on icon at bounding box center [157, 797] width 11 height 11
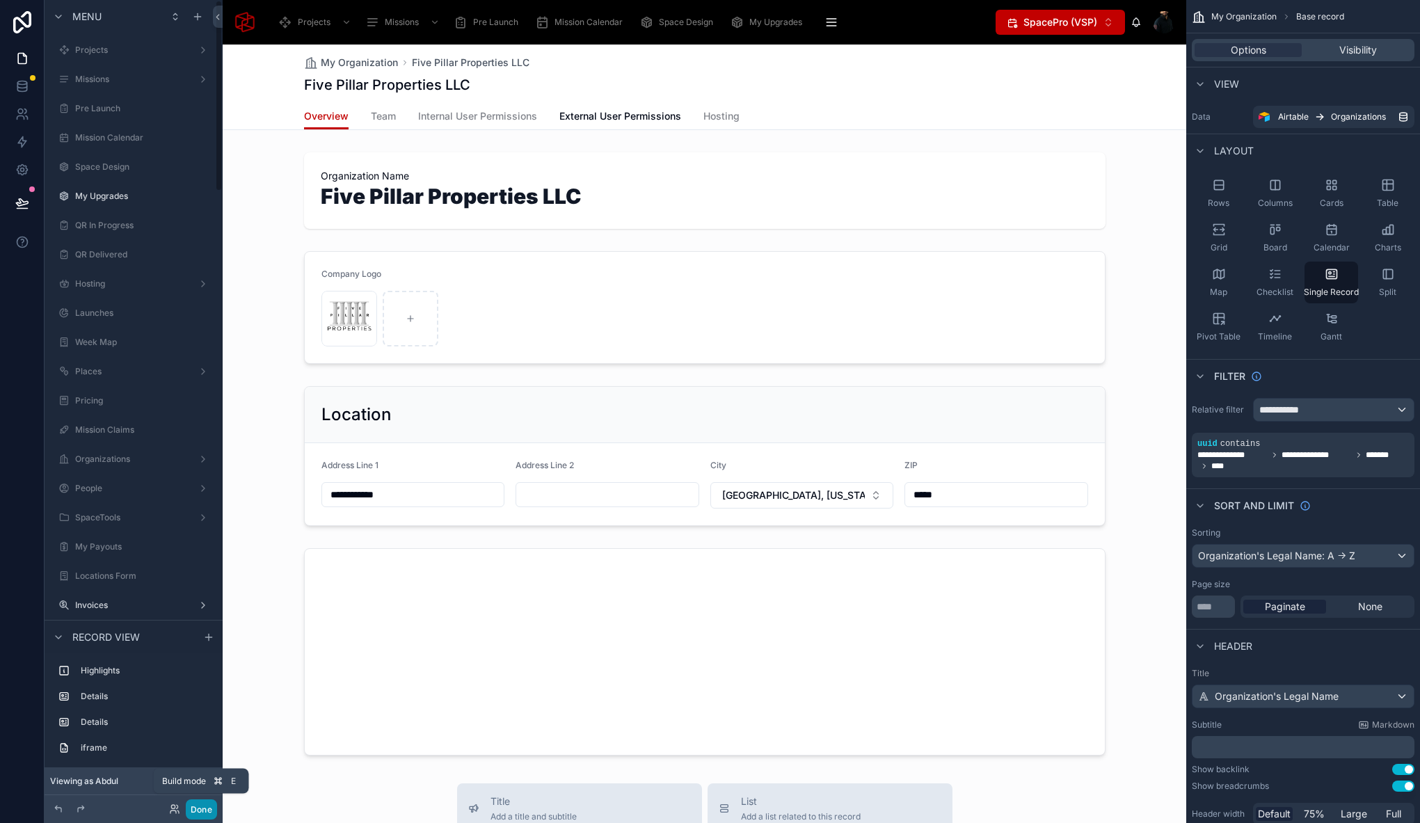
click at [209, 808] on button "Done" at bounding box center [201, 809] width 31 height 20
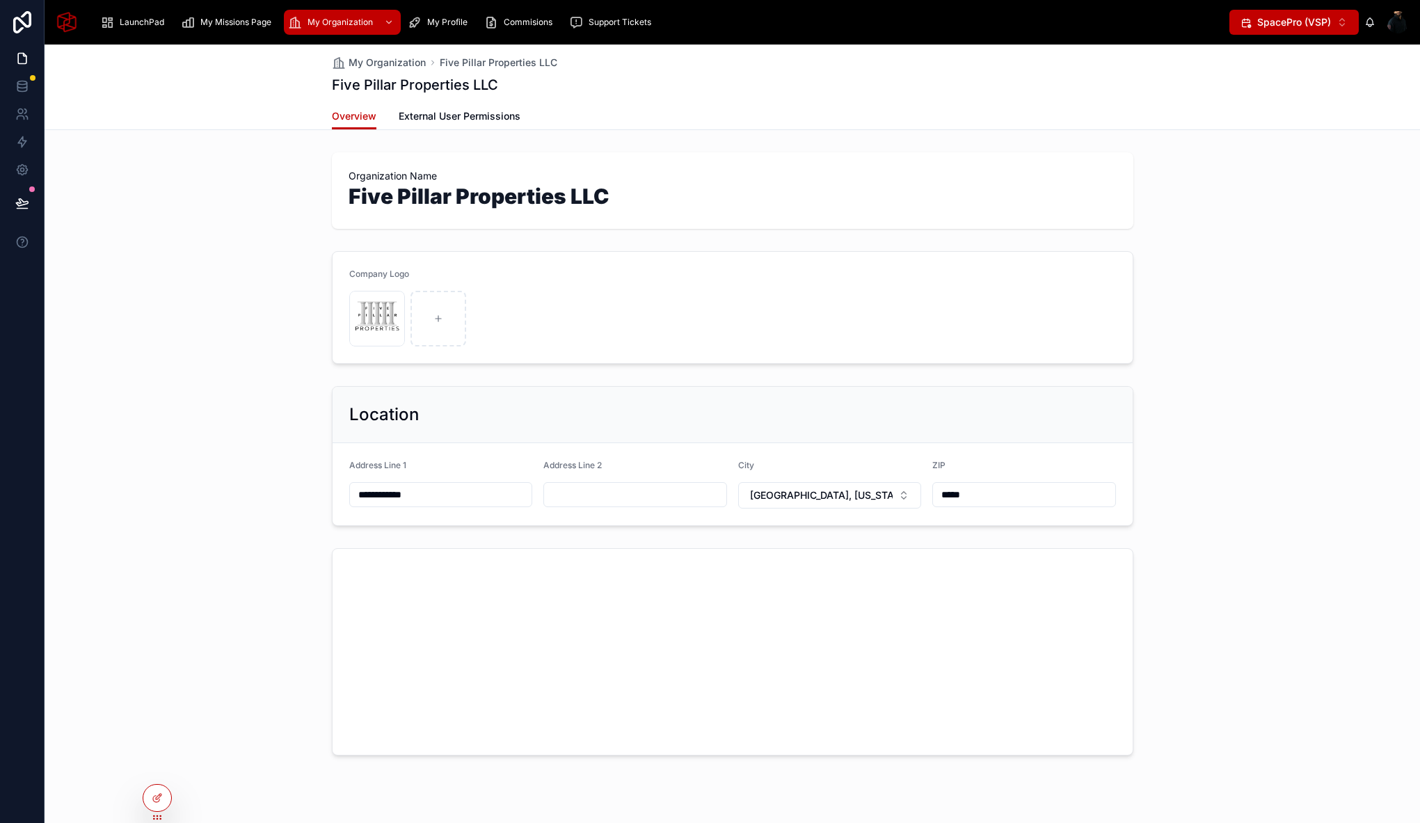
click at [256, 192] on div "Organization Name Five Pillar Properties LLC" at bounding box center [732, 191] width 1375 height 88
click at [662, 87] on div "Five Pillar Properties LLC" at bounding box center [732, 84] width 801 height 19
click at [247, 28] on div "My Missions Page" at bounding box center [229, 22] width 96 height 22
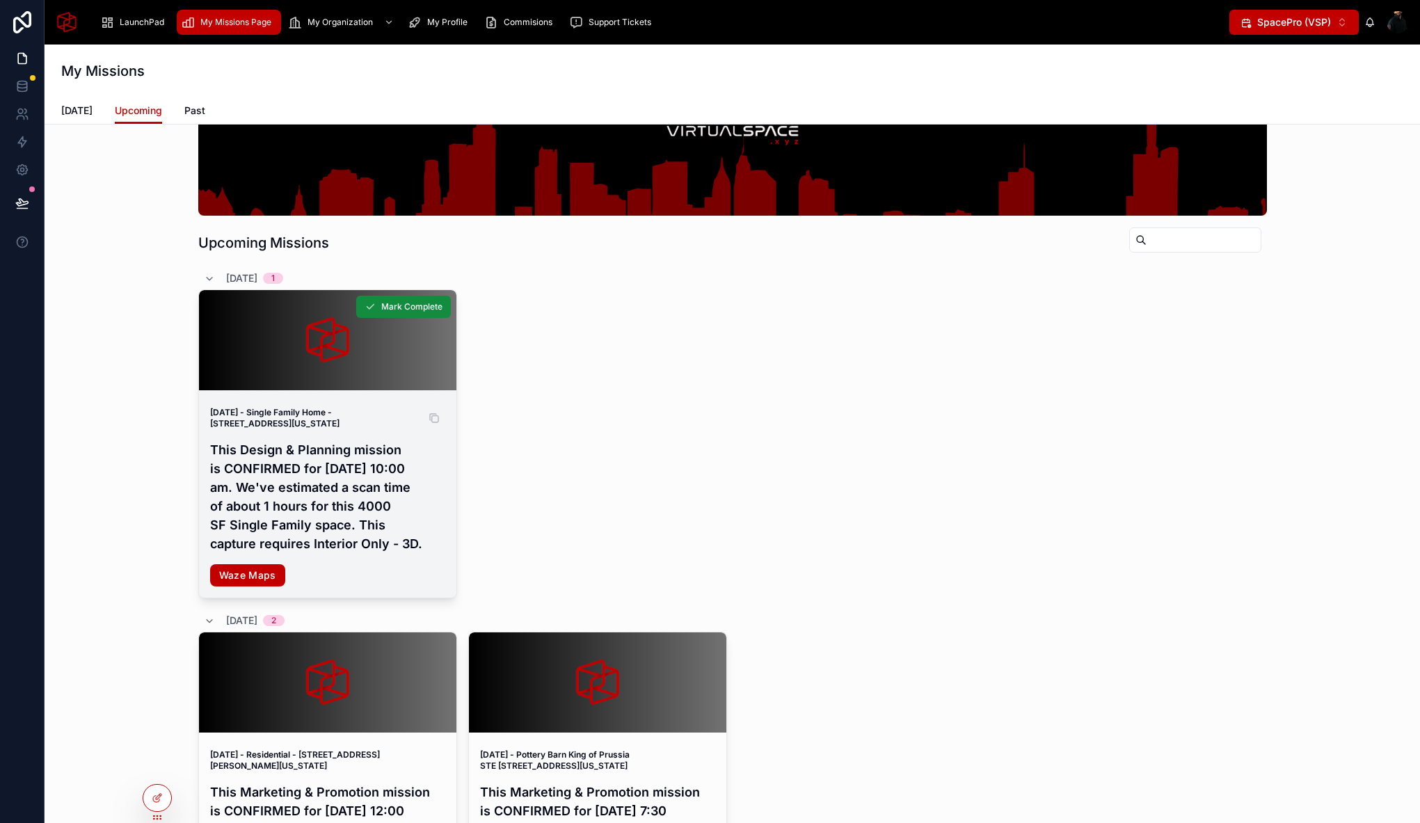
scroll to position [177, 0]
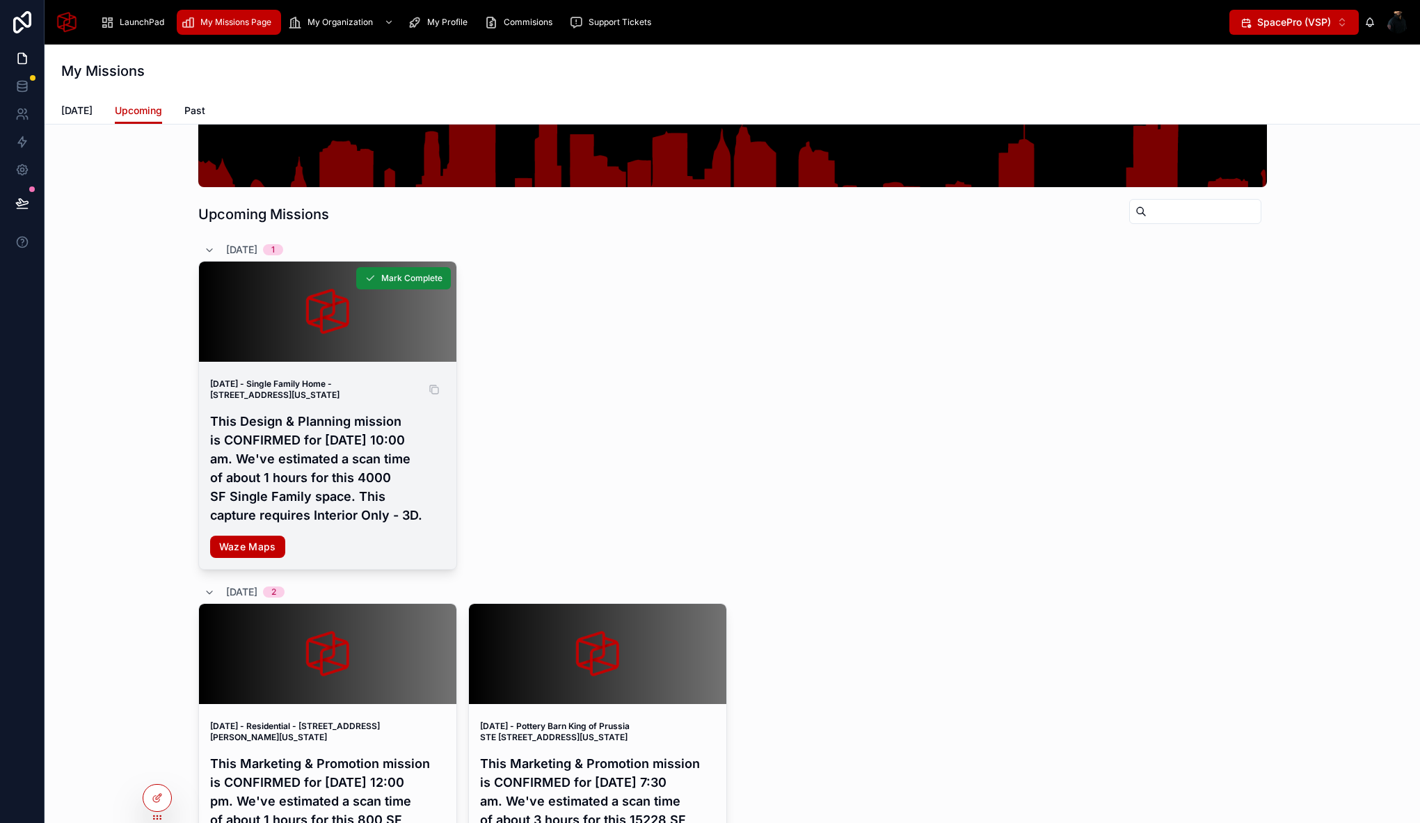
click at [312, 383] on strong "September 9, 2025 - Single Family Home - 123 Church Street, Philadelphia, Penns…" at bounding box center [274, 389] width 129 height 22
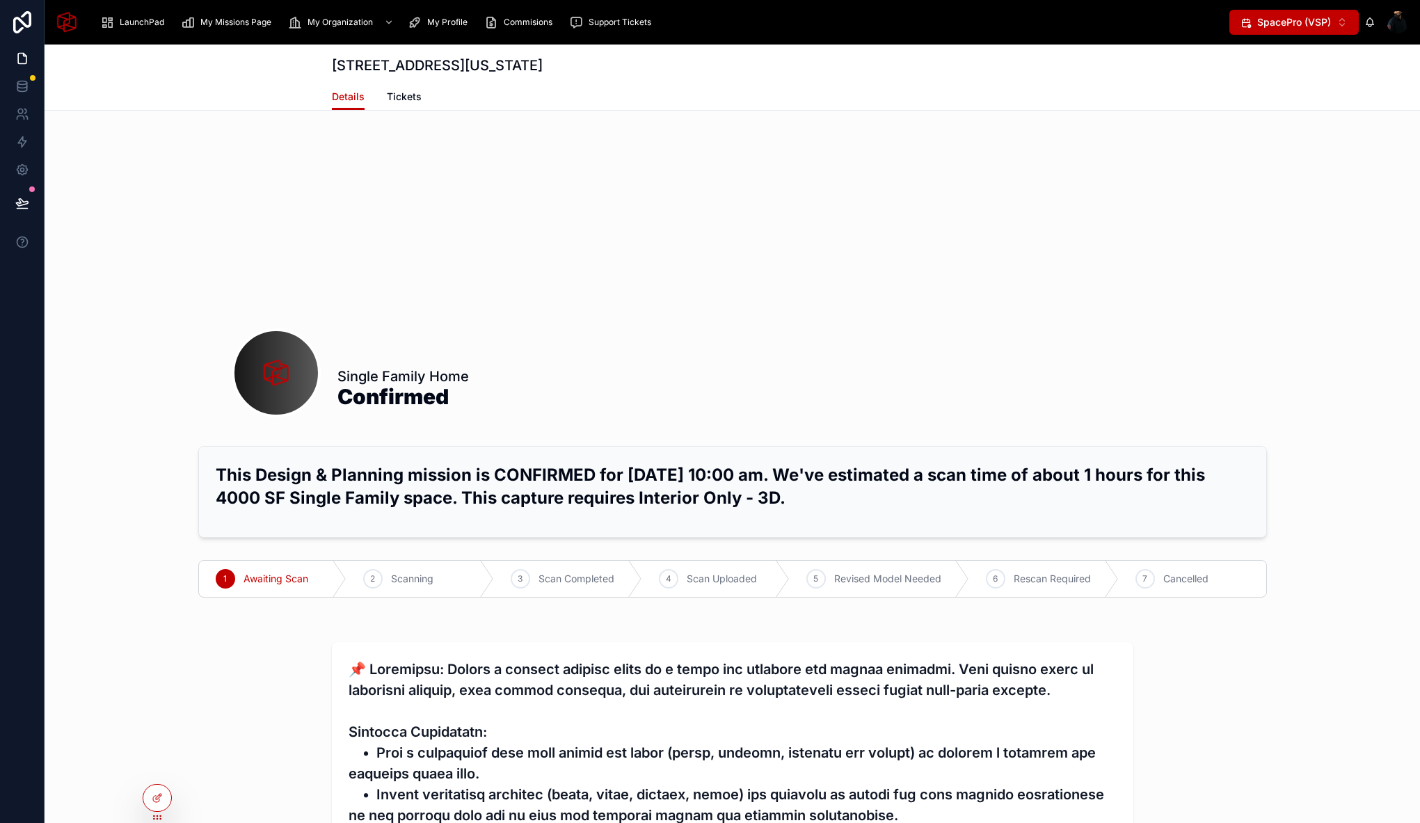
scroll to position [1, 0]
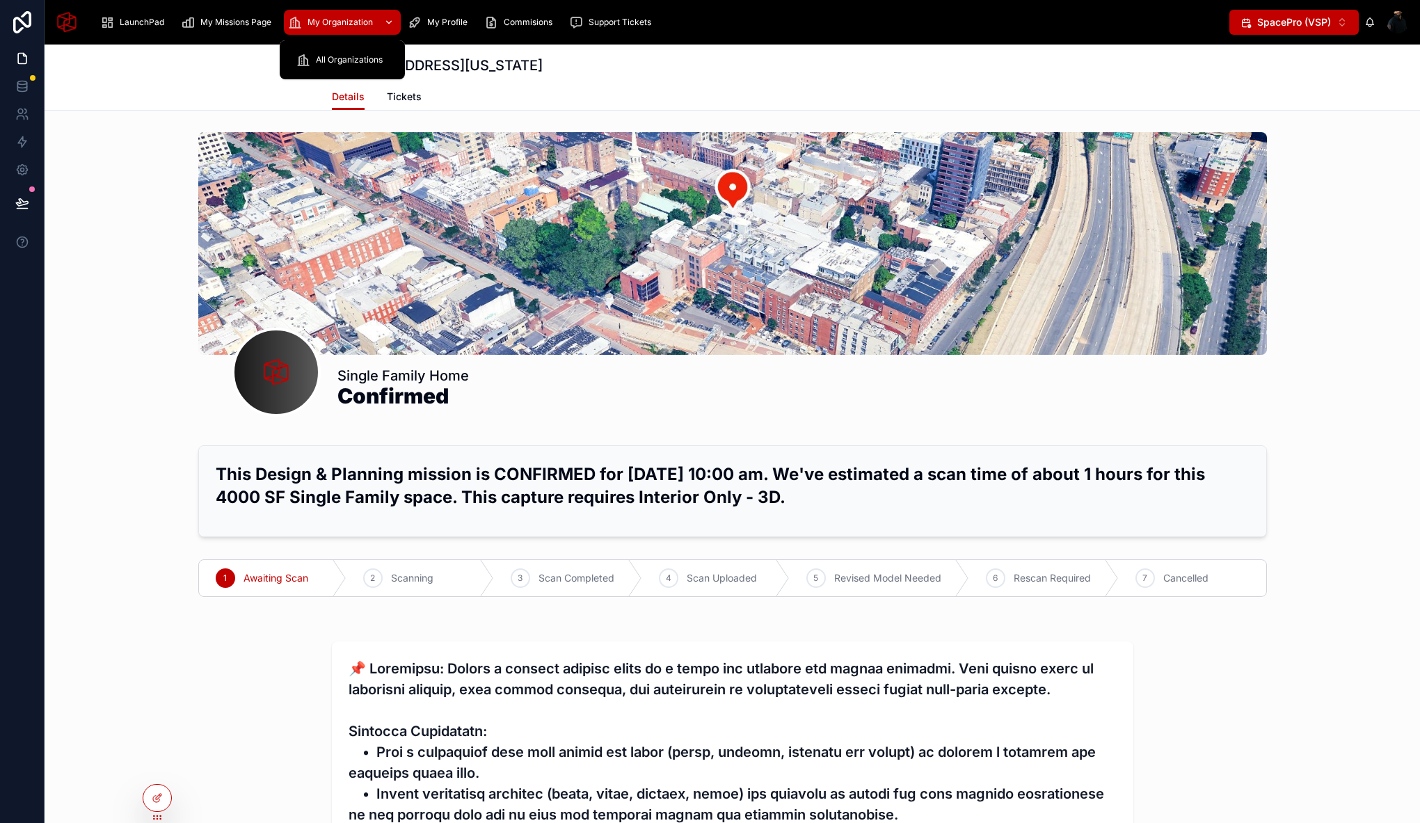
click at [347, 22] on span "My Organization" at bounding box center [339, 22] width 65 height 11
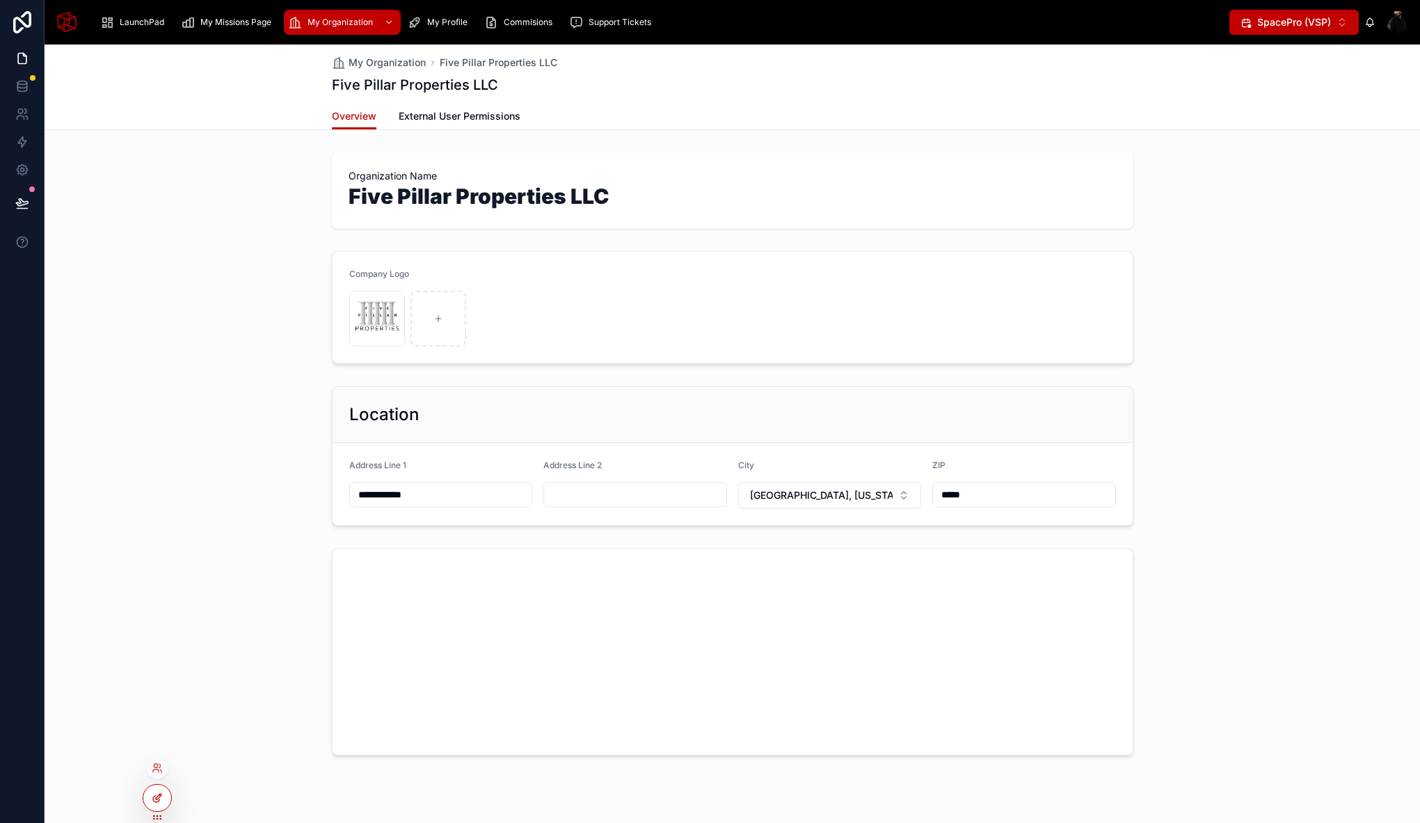
click at [158, 803] on div at bounding box center [157, 798] width 28 height 26
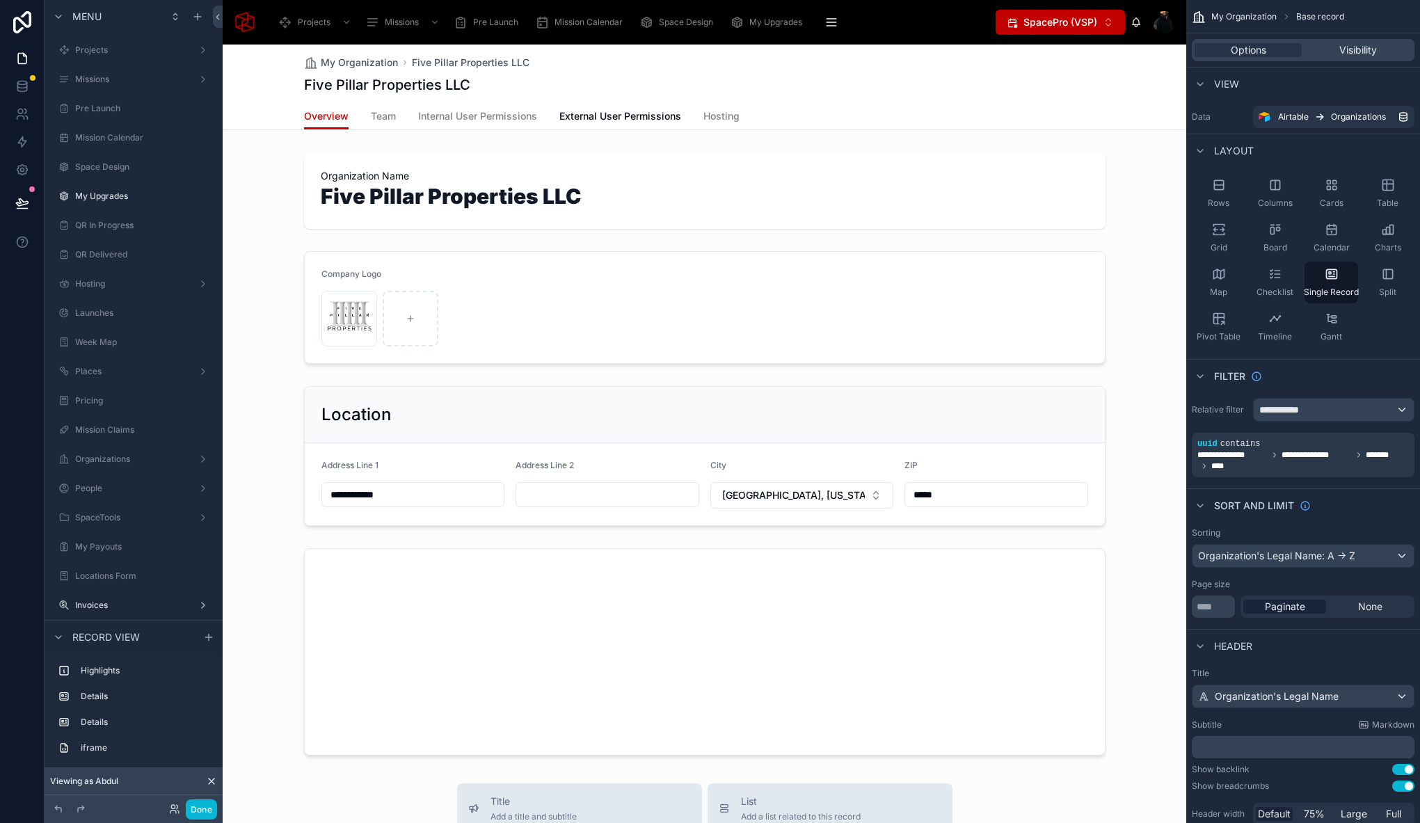
click at [794, 95] on div "My Organization Five Pillar Properties LLC Five Pillar Properties LLC" at bounding box center [704, 74] width 801 height 58
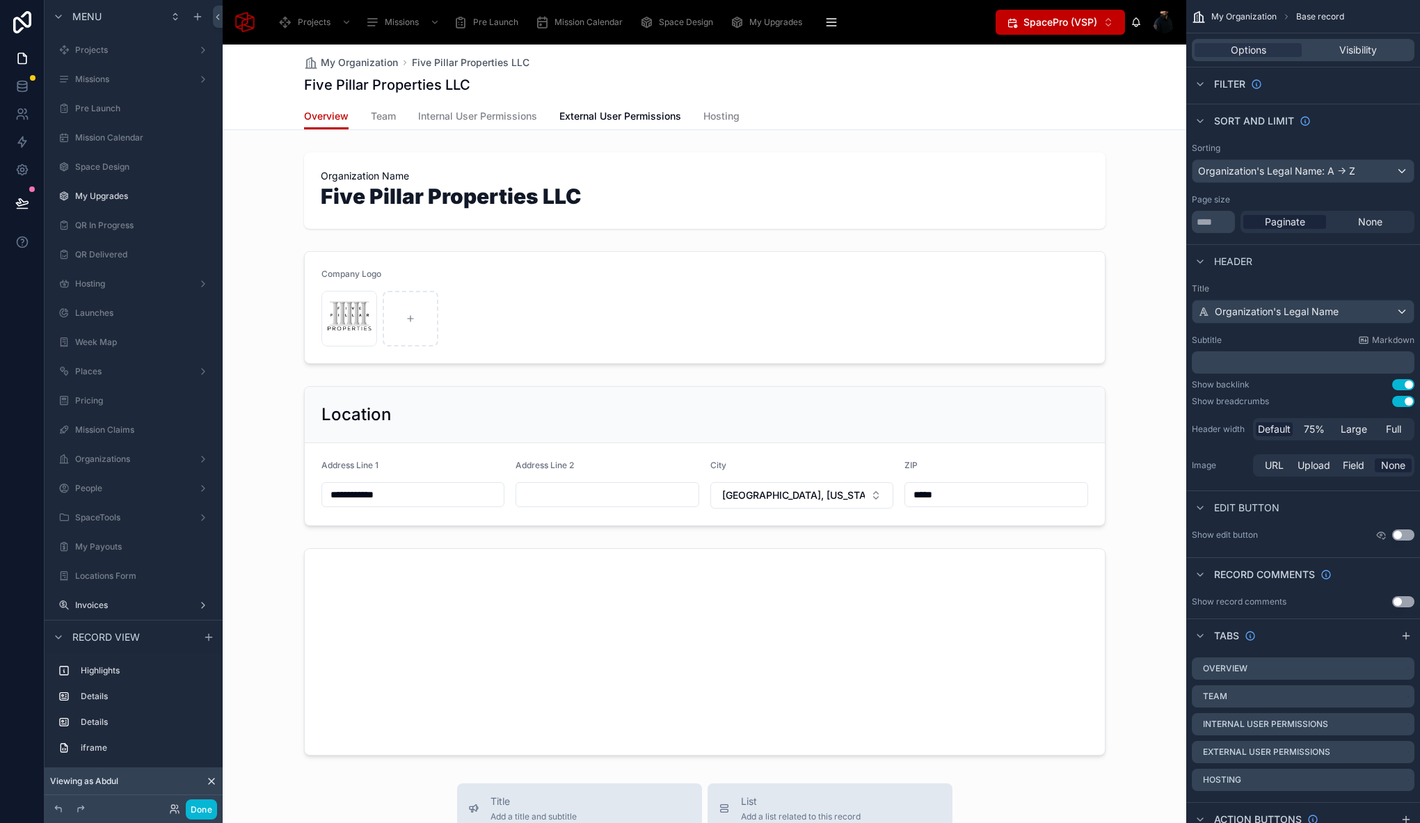
scroll to position [471, 0]
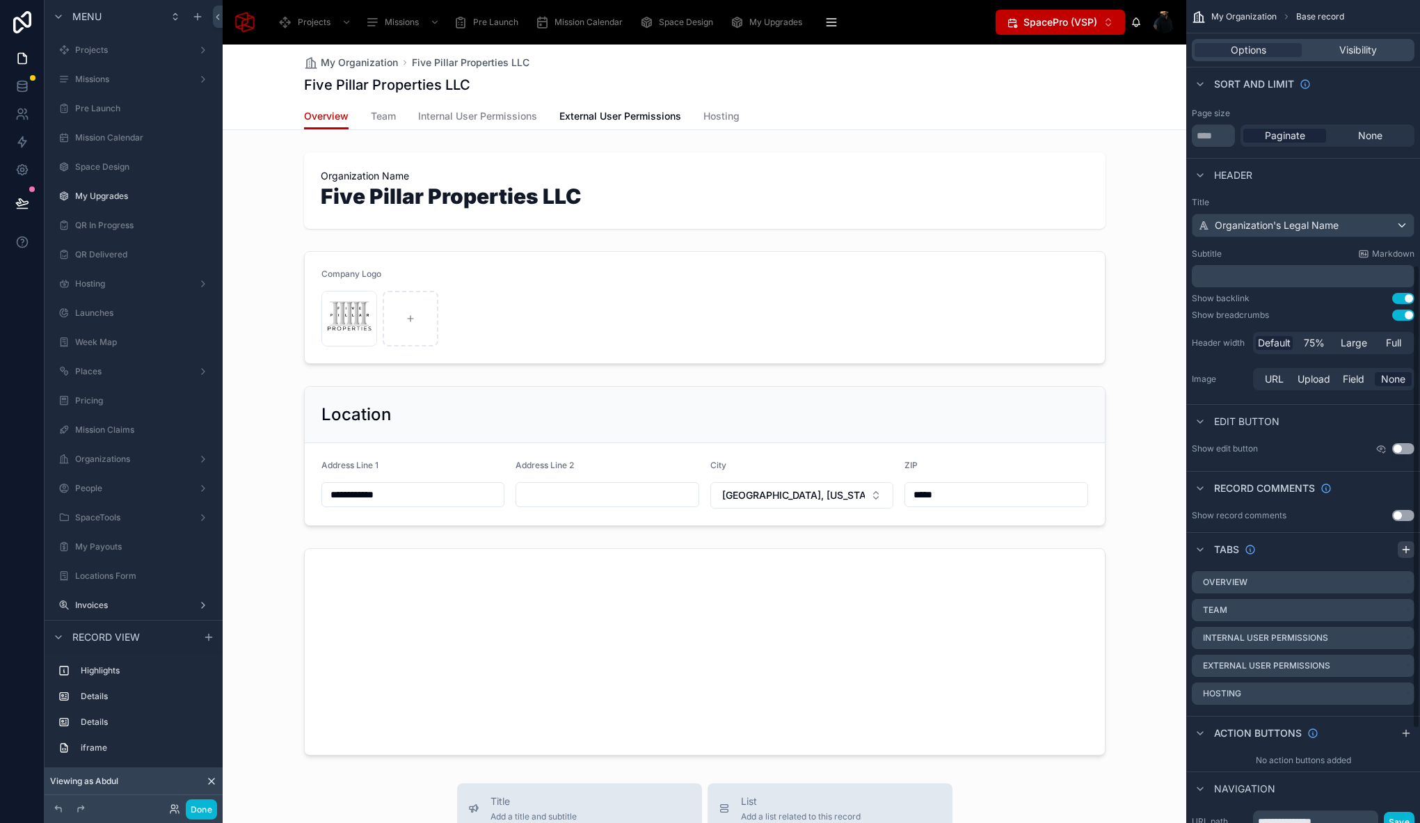
click at [1408, 549] on icon "scrollable content" at bounding box center [1405, 549] width 6 height 0
click at [1402, 720] on icon "scrollable content" at bounding box center [1402, 720] width 11 height 11
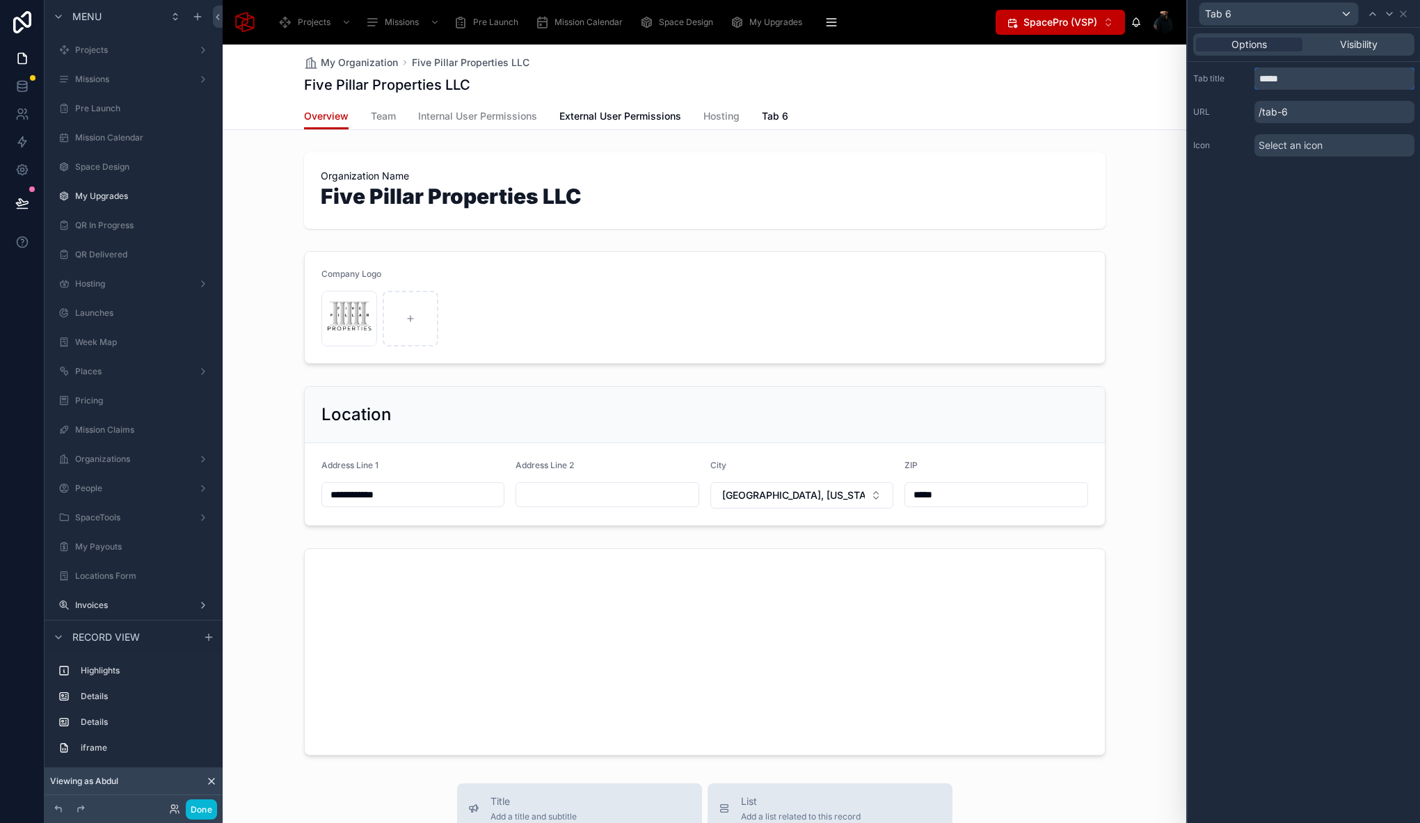
click at [1290, 81] on input "*****" at bounding box center [1334, 78] width 160 height 22
type input "**********"
click at [1333, 257] on div "**********" at bounding box center [1303, 425] width 232 height 795
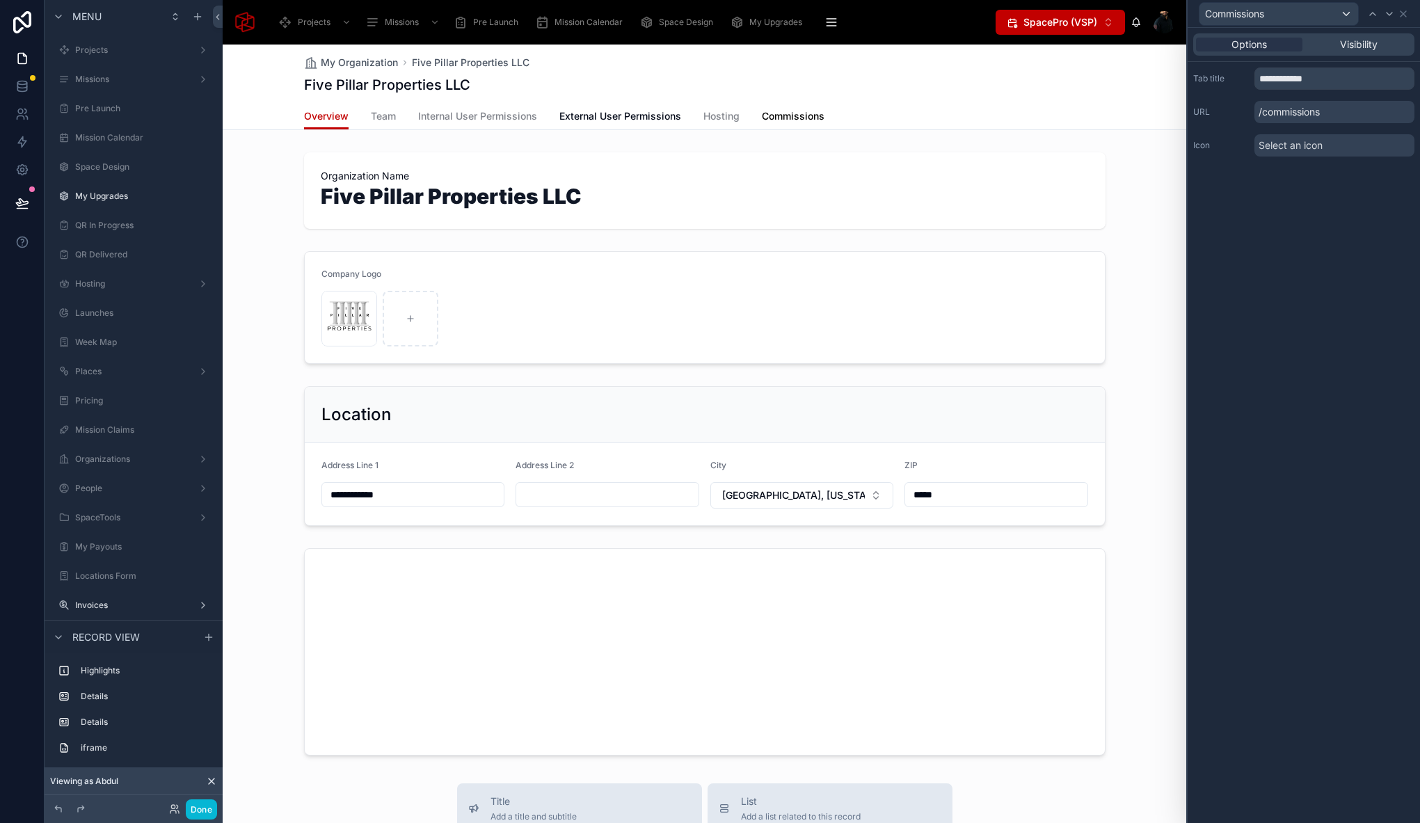
click at [806, 113] on span "Commissions" at bounding box center [793, 116] width 63 height 14
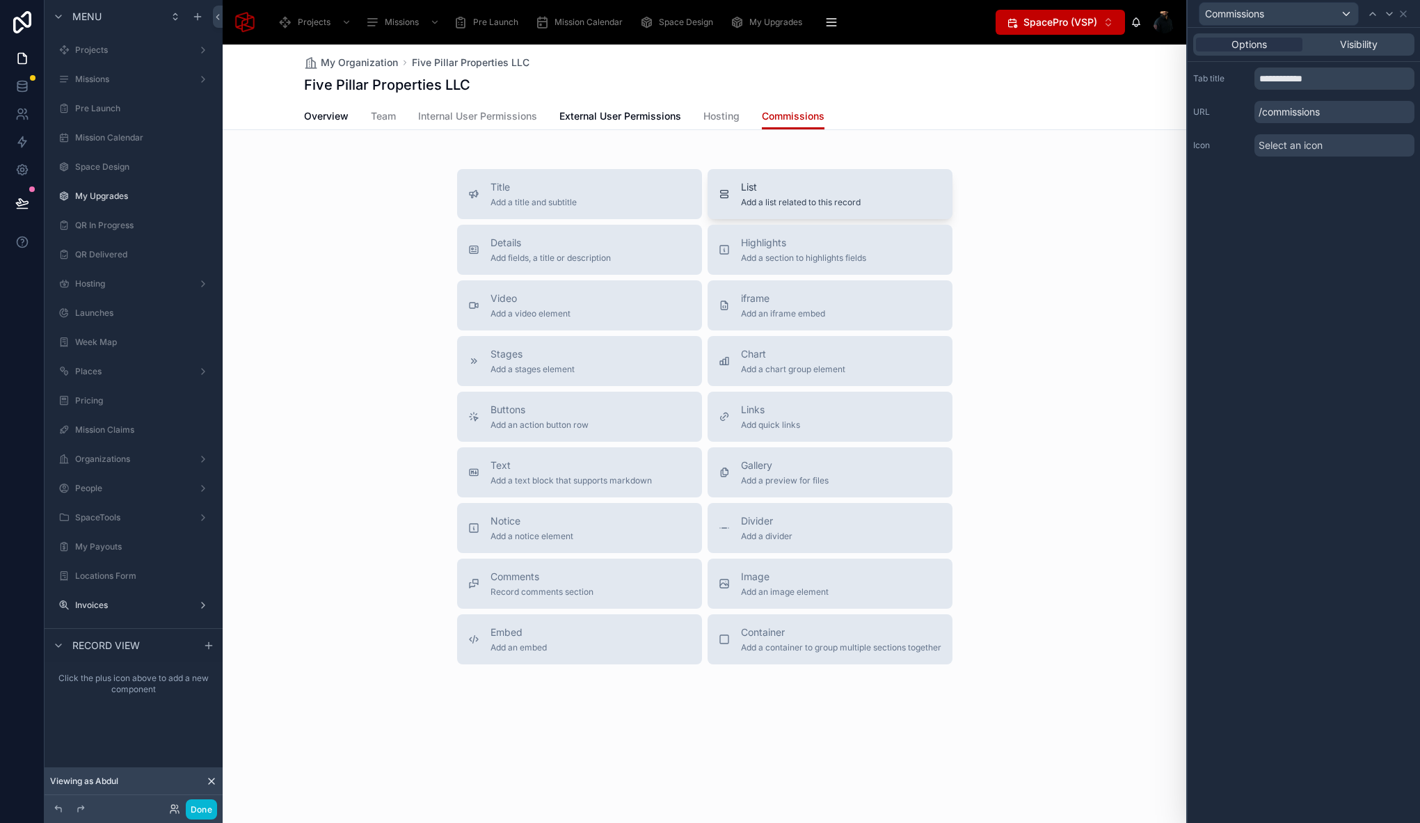
click at [778, 200] on span "Add a list related to this record" at bounding box center [801, 202] width 120 height 11
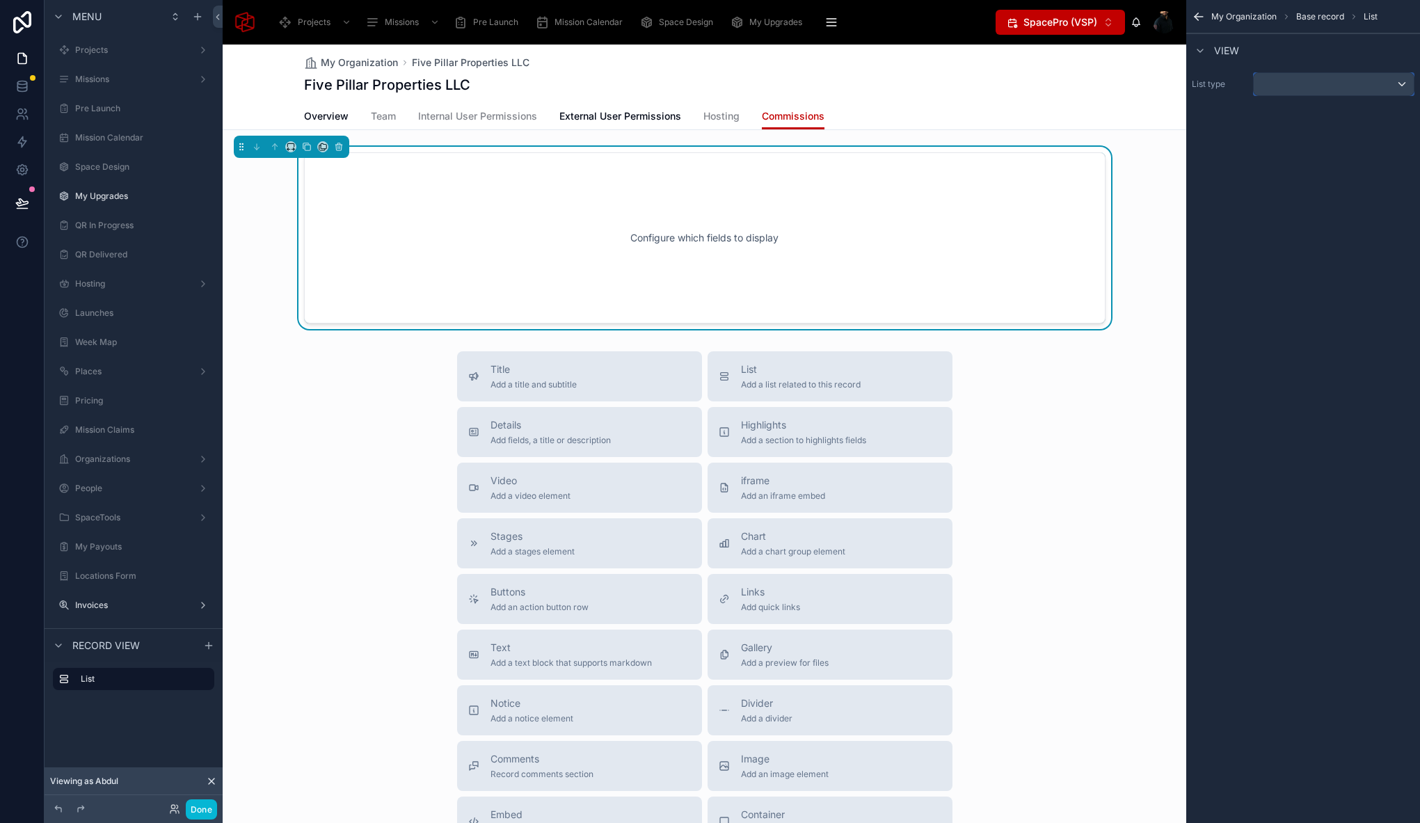
click at [1296, 81] on div "scrollable content" at bounding box center [1333, 84] width 160 height 22
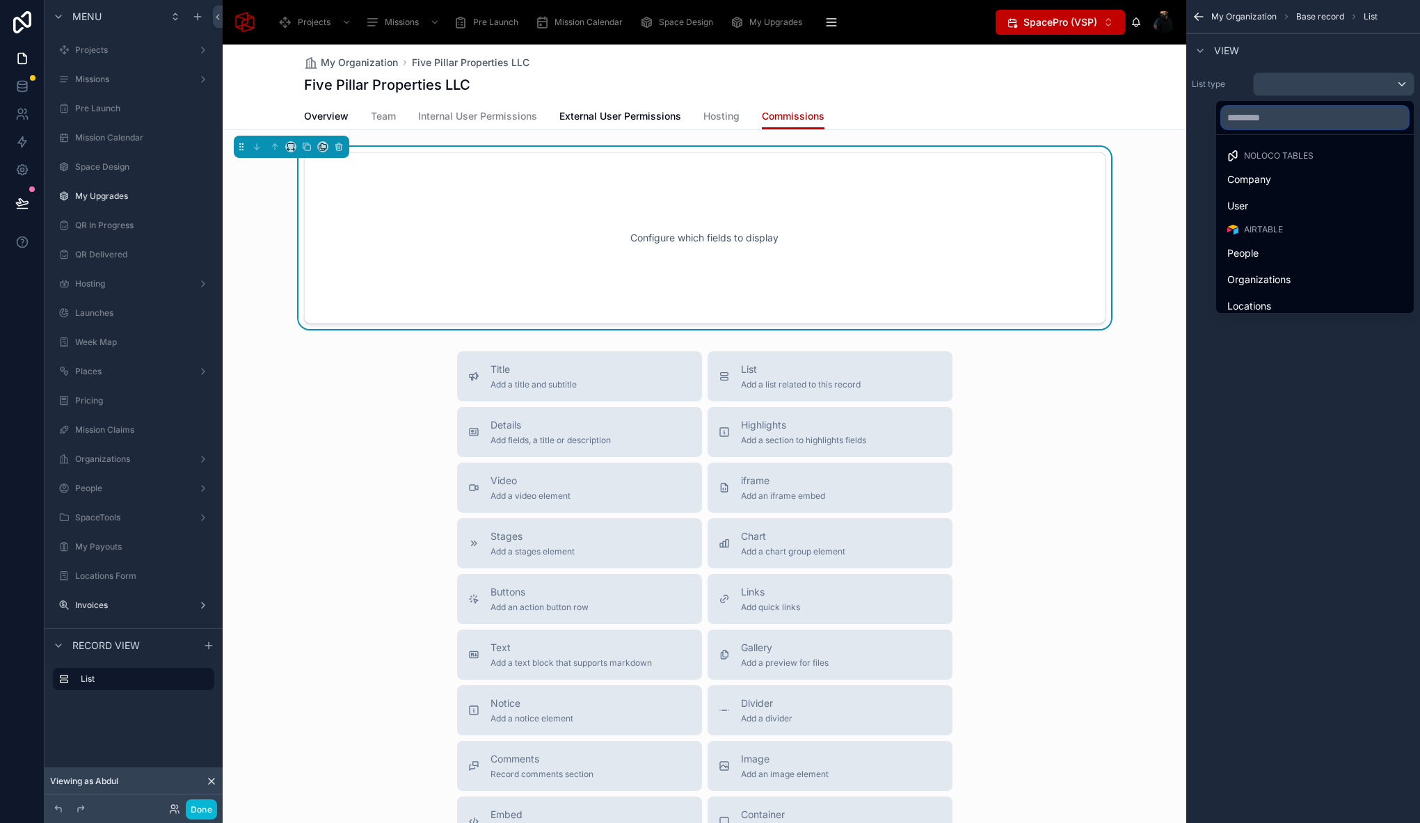
click at [1279, 110] on input "text" at bounding box center [1314, 117] width 186 height 22
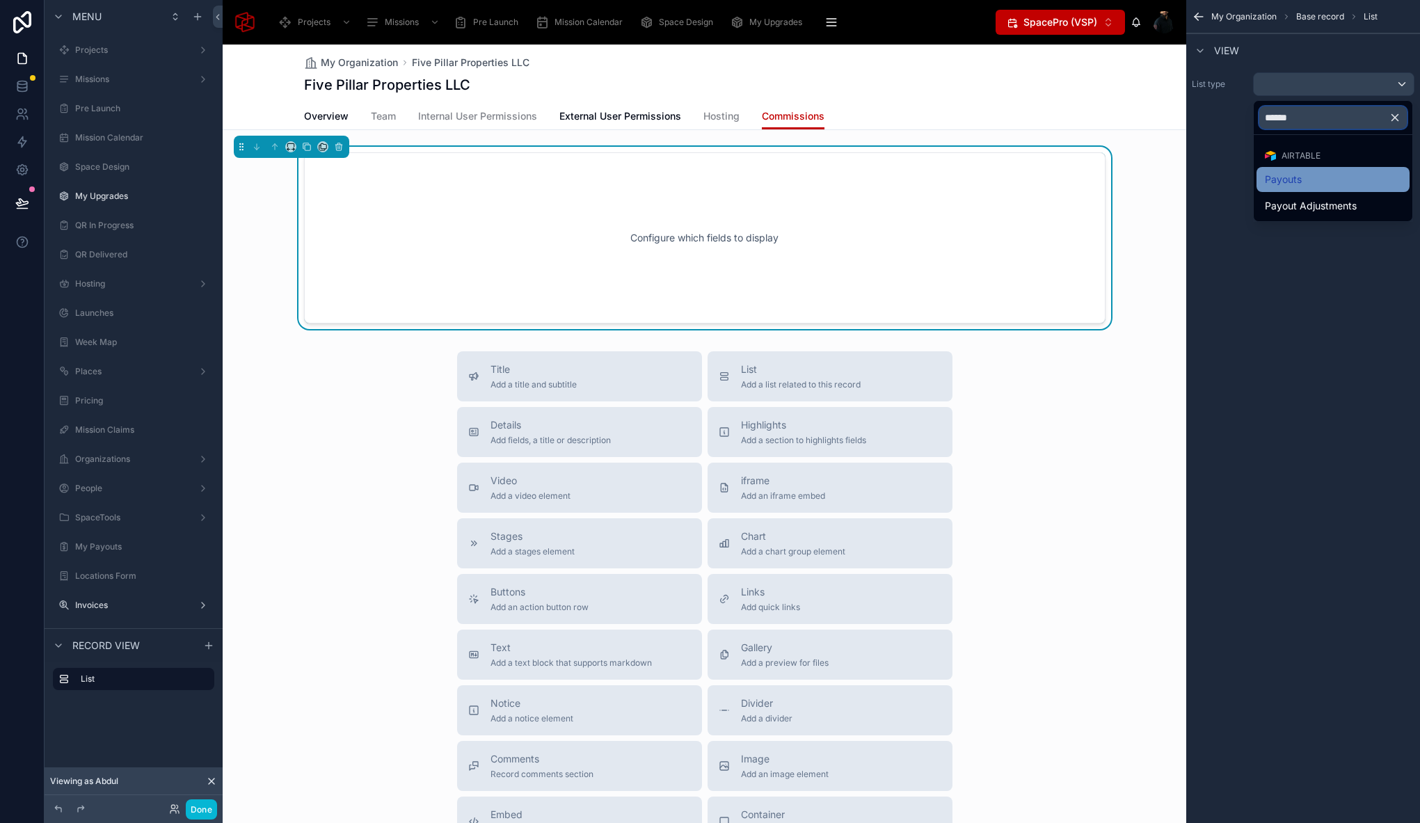
type input "******"
click at [1286, 180] on span "Payouts" at bounding box center [1282, 179] width 37 height 17
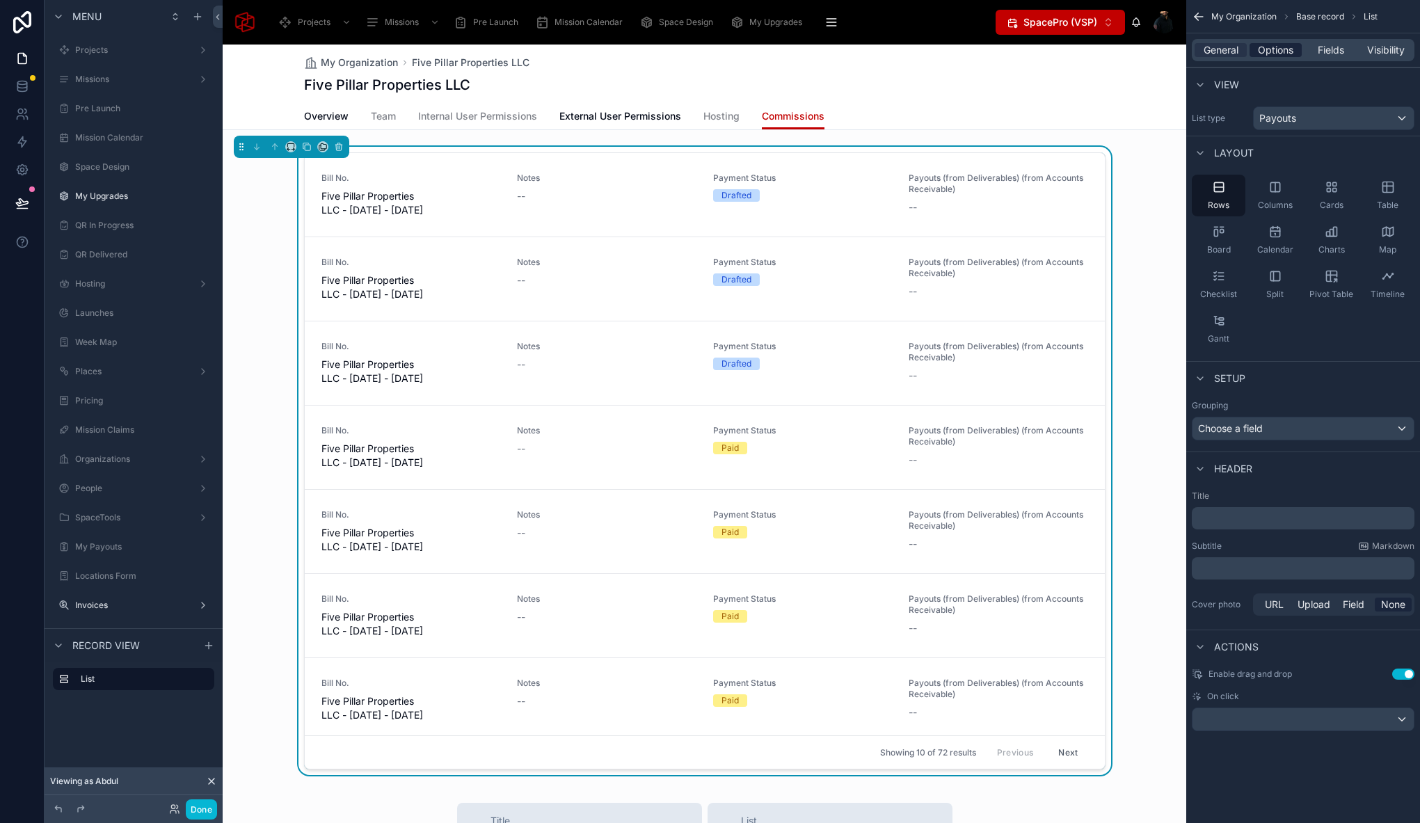
click at [1290, 56] on span "Options" at bounding box center [1275, 50] width 35 height 14
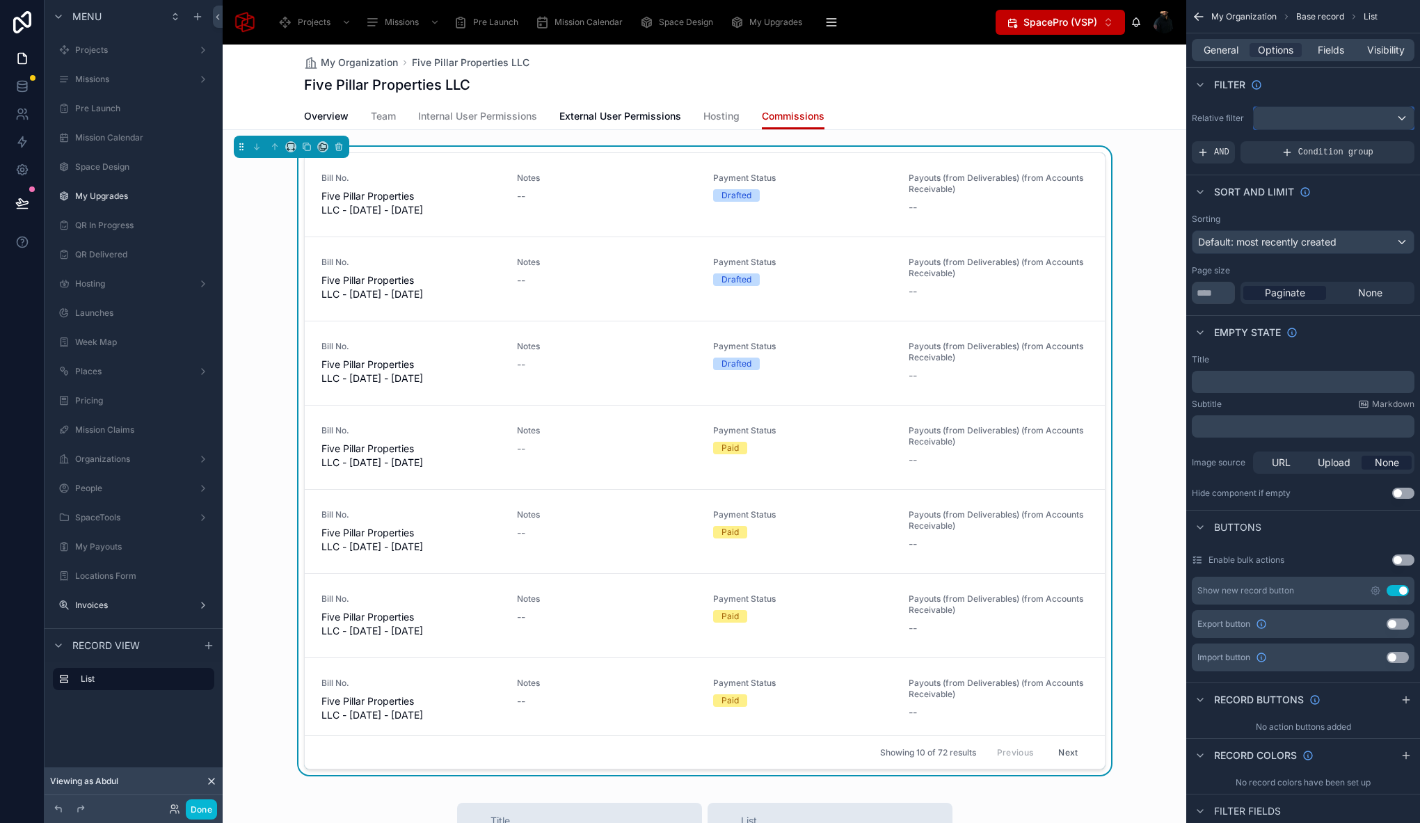
click at [1319, 123] on div "scrollable content" at bounding box center [1333, 118] width 160 height 22
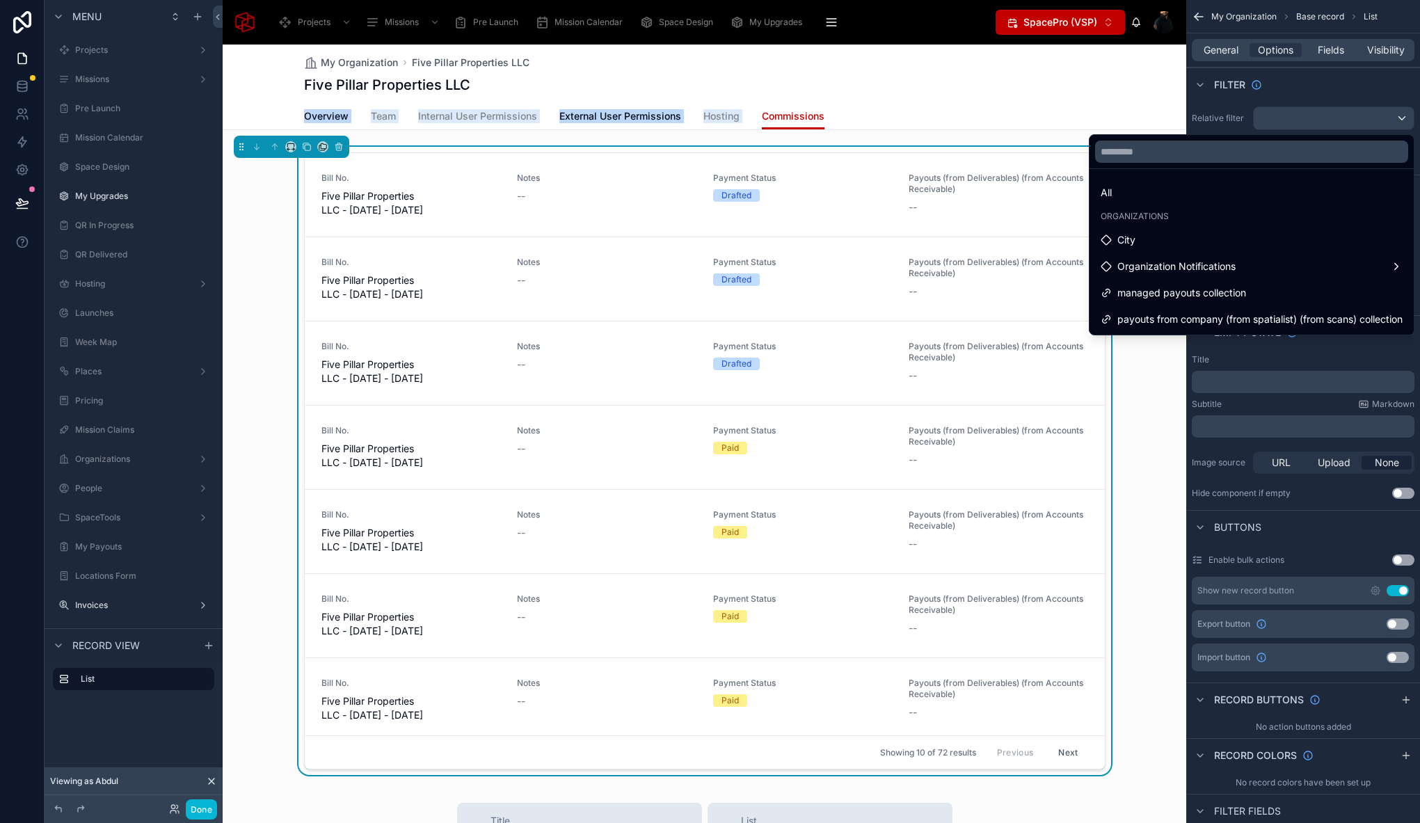
drag, startPoint x: 1091, startPoint y: 105, endPoint x: 1049, endPoint y: 98, distance: 43.0
click at [1049, 98] on div "My Organization Five Pillar Properties LLC Five Pillar Properties LLC Commissio…" at bounding box center [704, 88] width 963 height 86
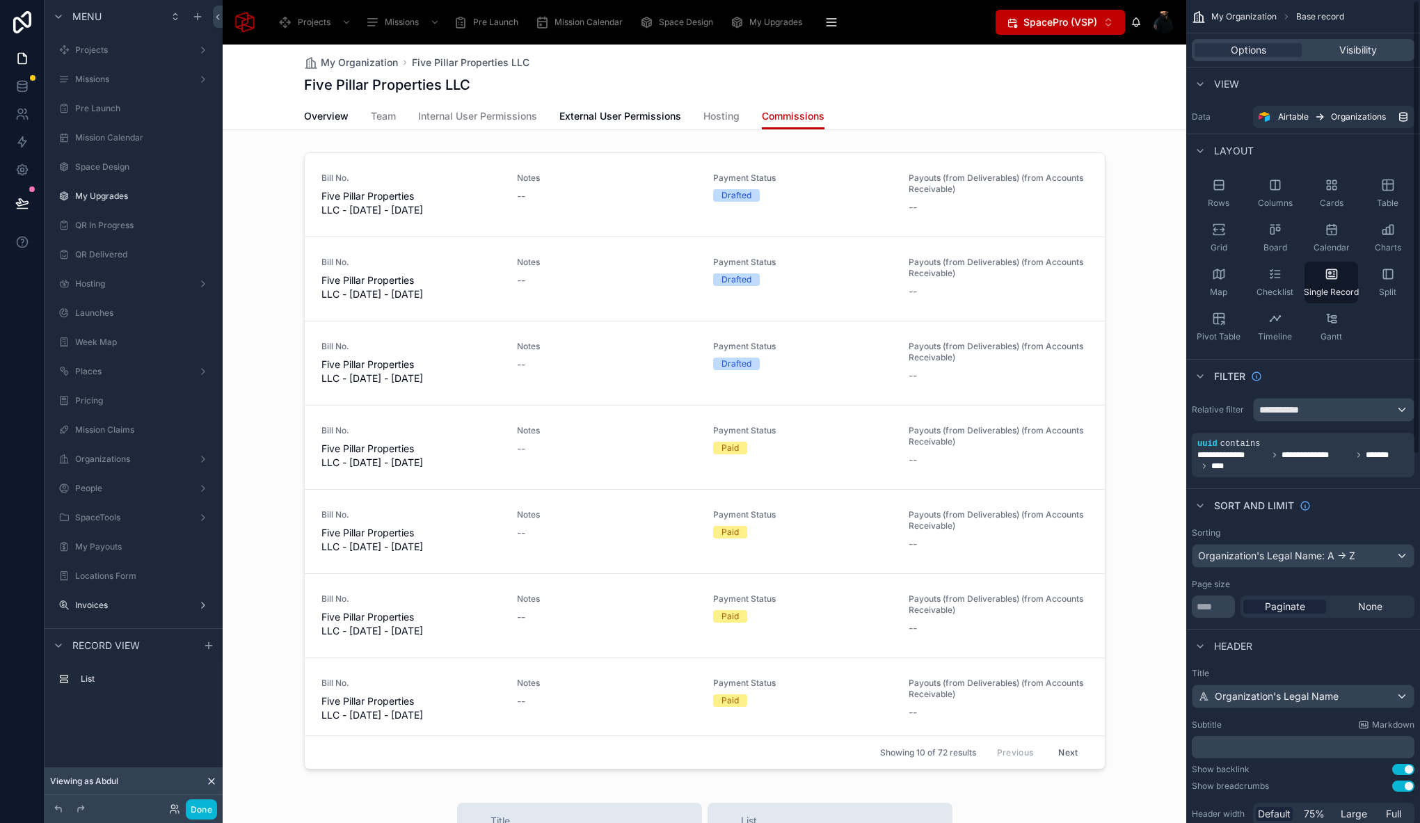
click at [1089, 105] on div "Overview Team Internal User Permissions External User Permissions Hosting Commi…" at bounding box center [704, 116] width 801 height 26
click at [1042, 143] on div "My Organization Five Pillar Properties LLC Five Pillar Properties LLC Commissio…" at bounding box center [704, 727] width 963 height 1365
click at [1013, 149] on div at bounding box center [704, 464] width 963 height 634
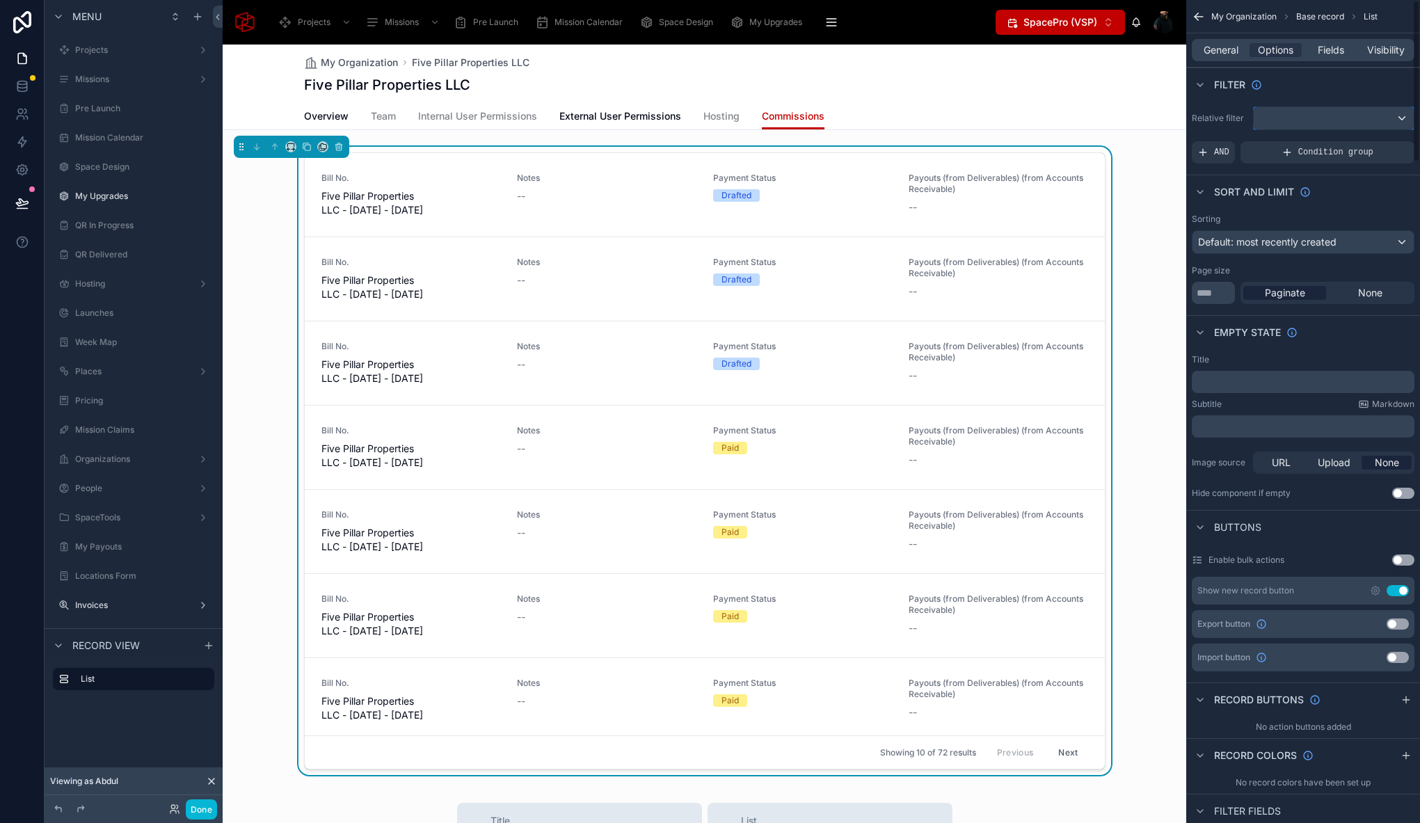
click at [1326, 113] on div "scrollable content" at bounding box center [1333, 118] width 160 height 22
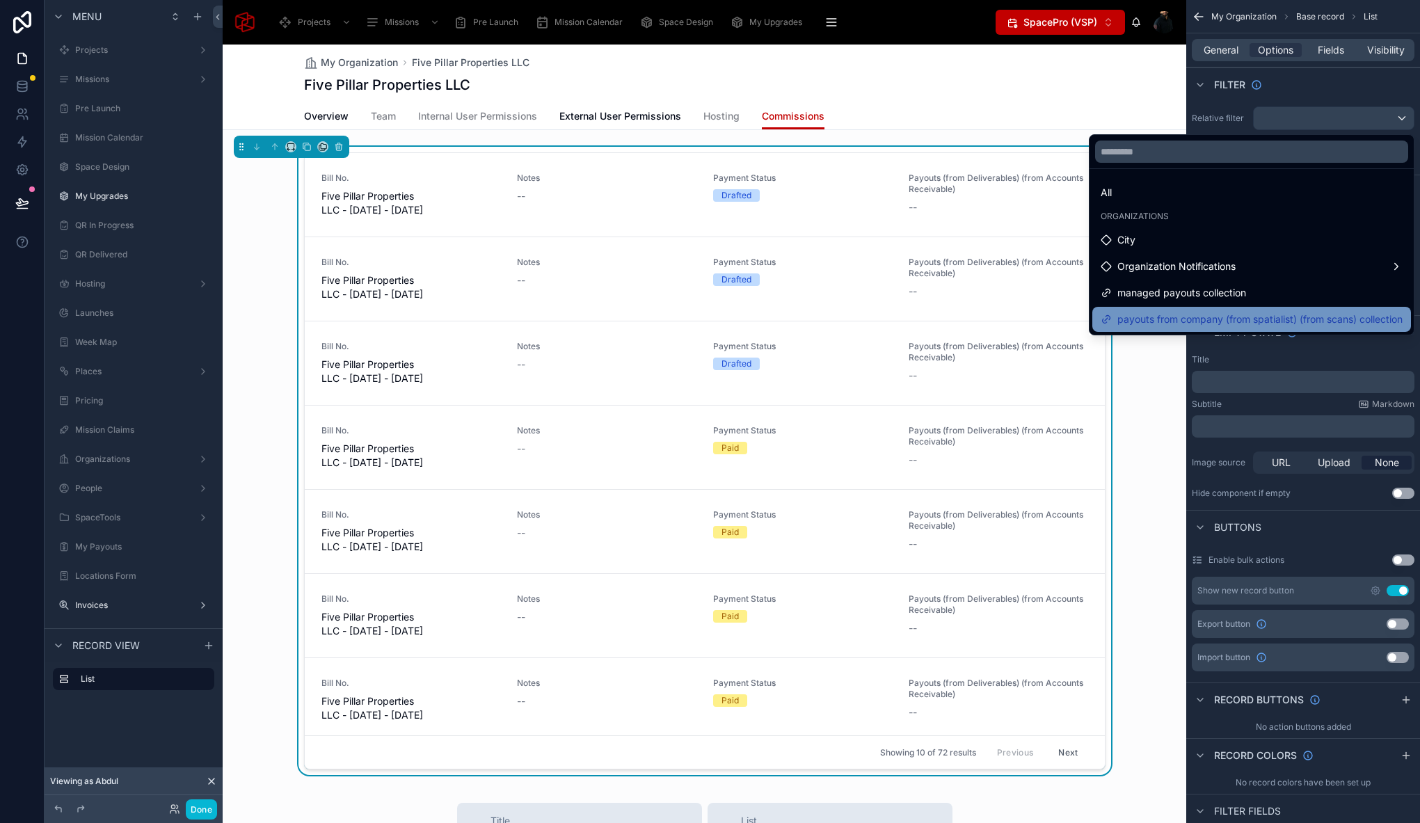
click at [1157, 319] on span "payouts from company (from spatialist) (from scans) collection" at bounding box center [1259, 319] width 285 height 17
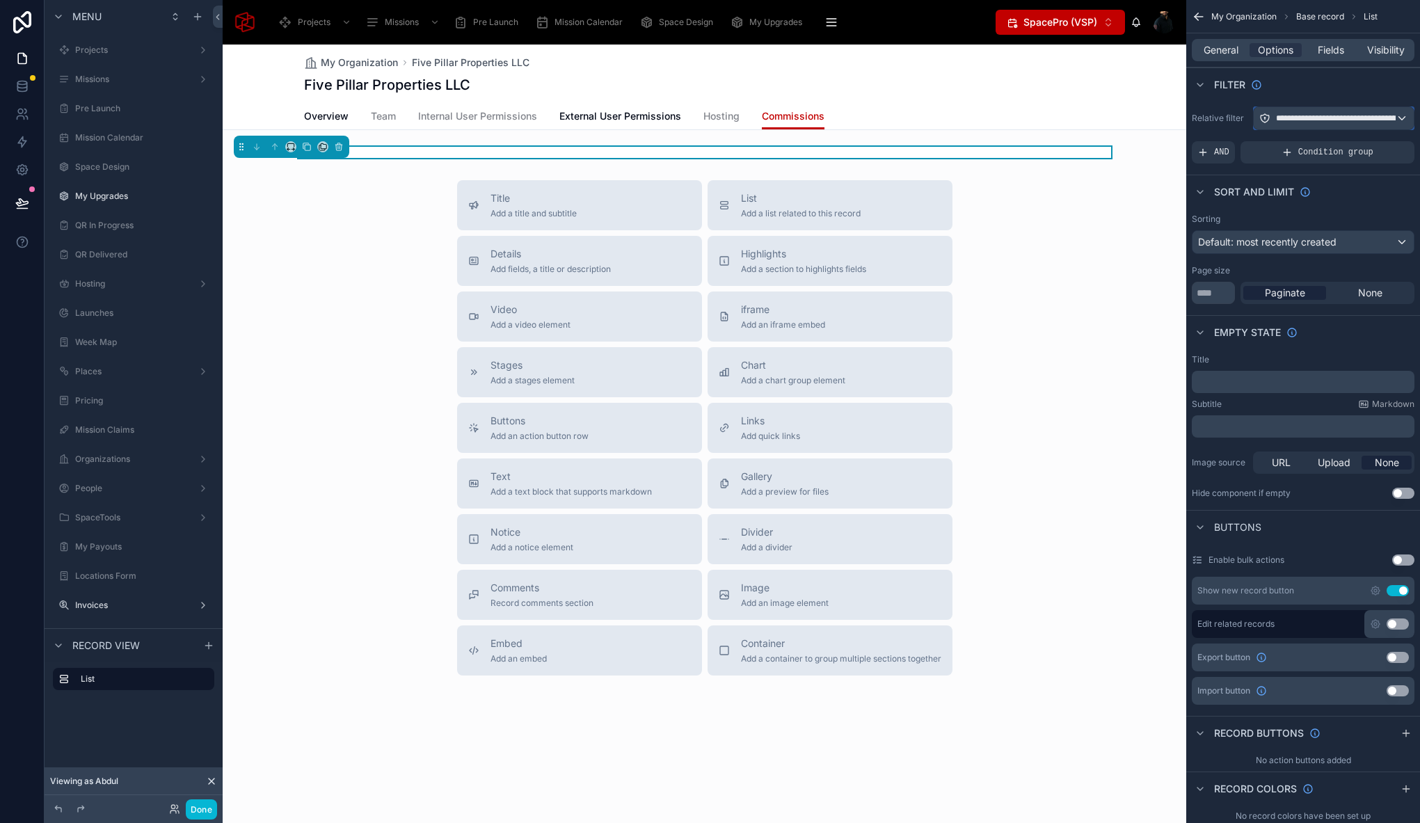
click at [1403, 115] on div "**********" at bounding box center [1333, 118] width 160 height 22
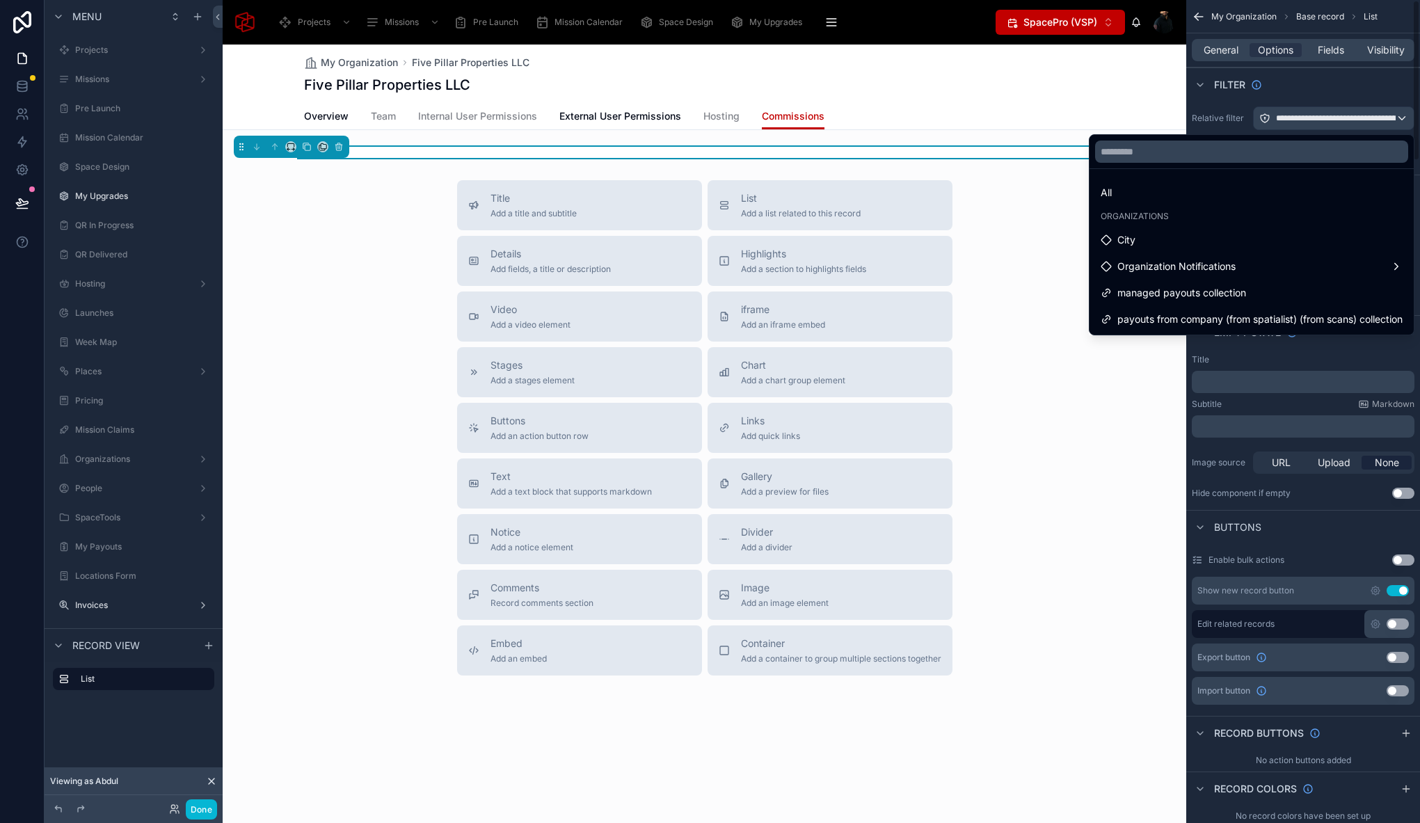
click at [1267, 118] on div "scrollable content" at bounding box center [710, 411] width 1420 height 823
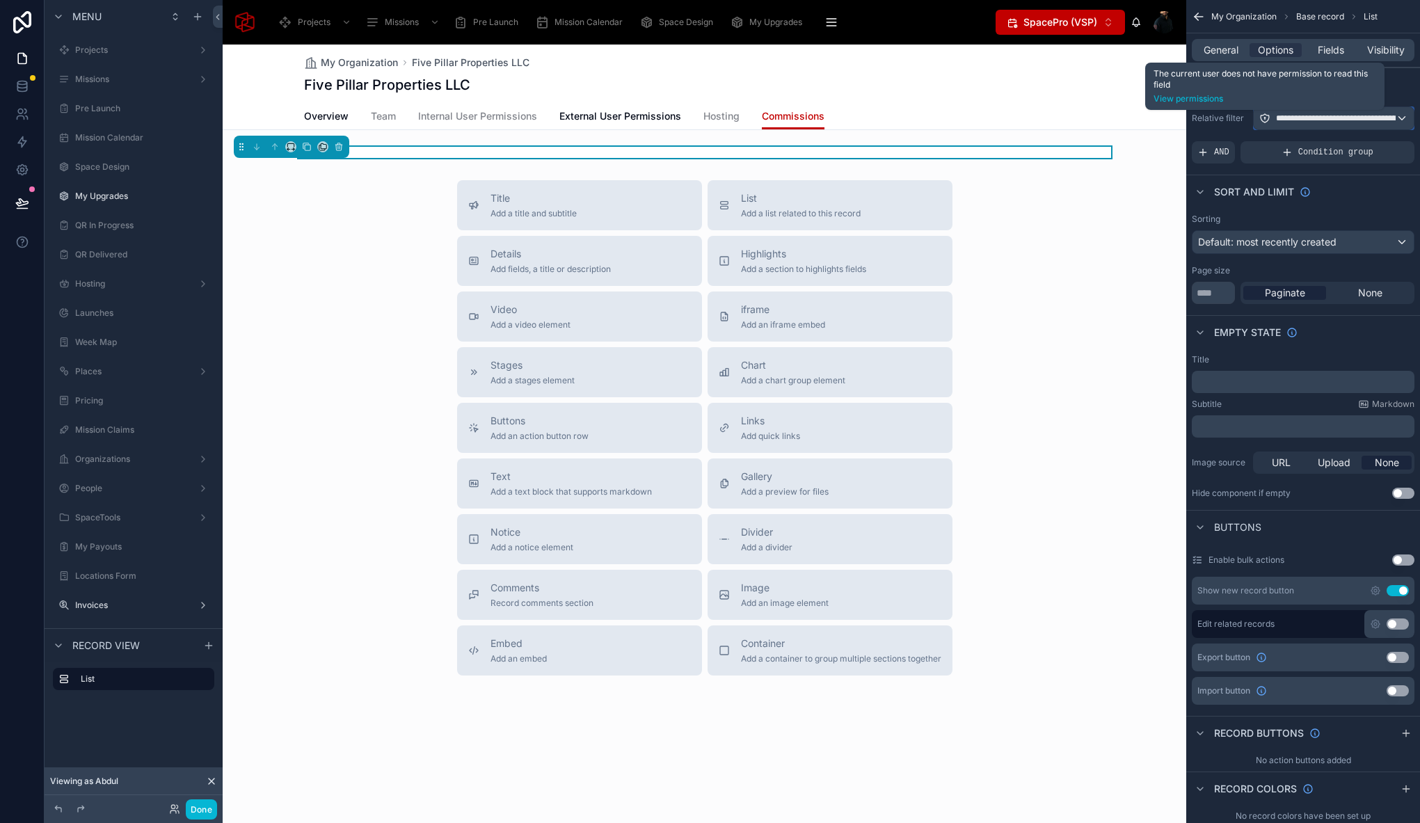
click at [1267, 119] on icon "scrollable content" at bounding box center [1264, 118] width 11 height 11
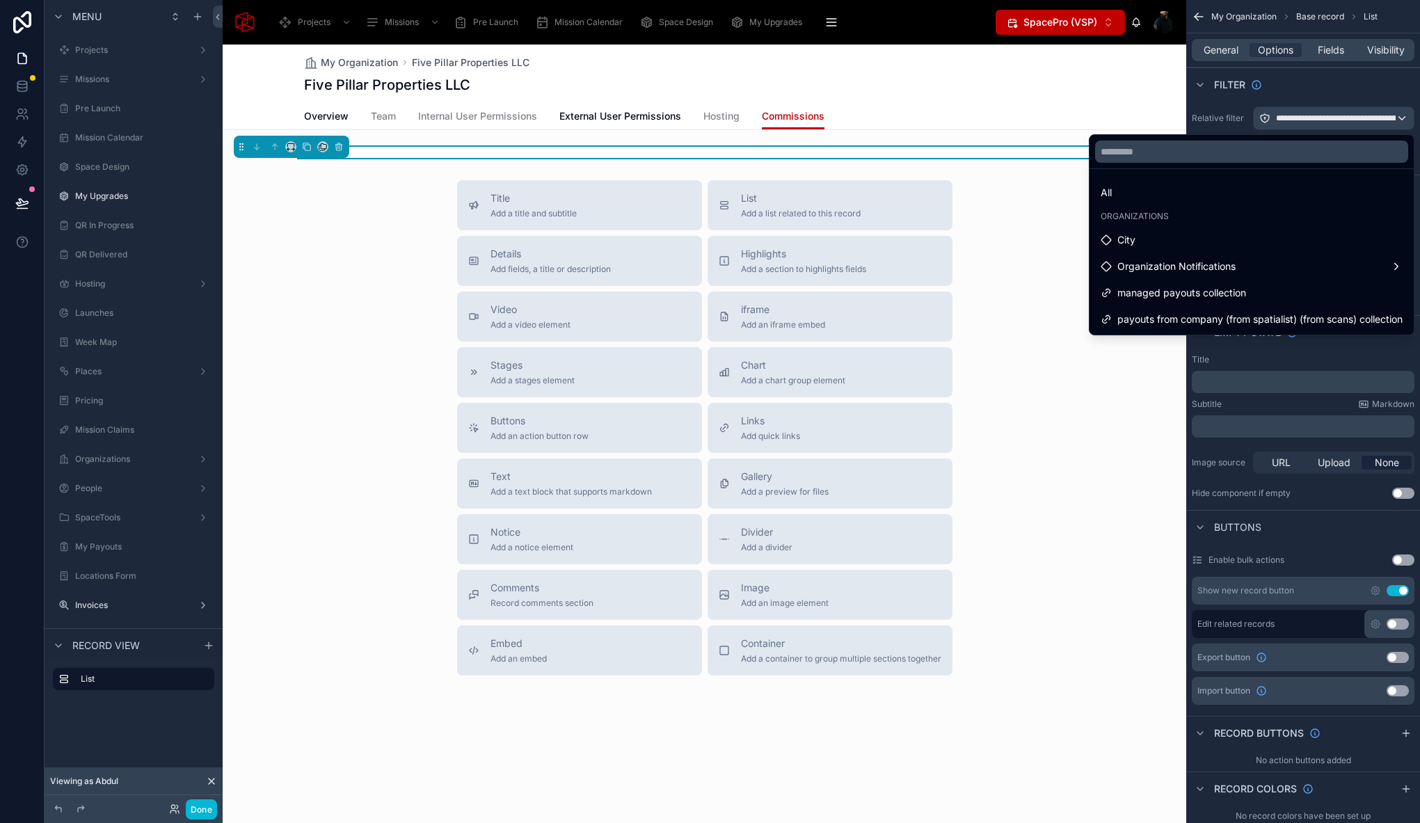
click at [1267, 119] on div "scrollable content" at bounding box center [710, 411] width 1420 height 823
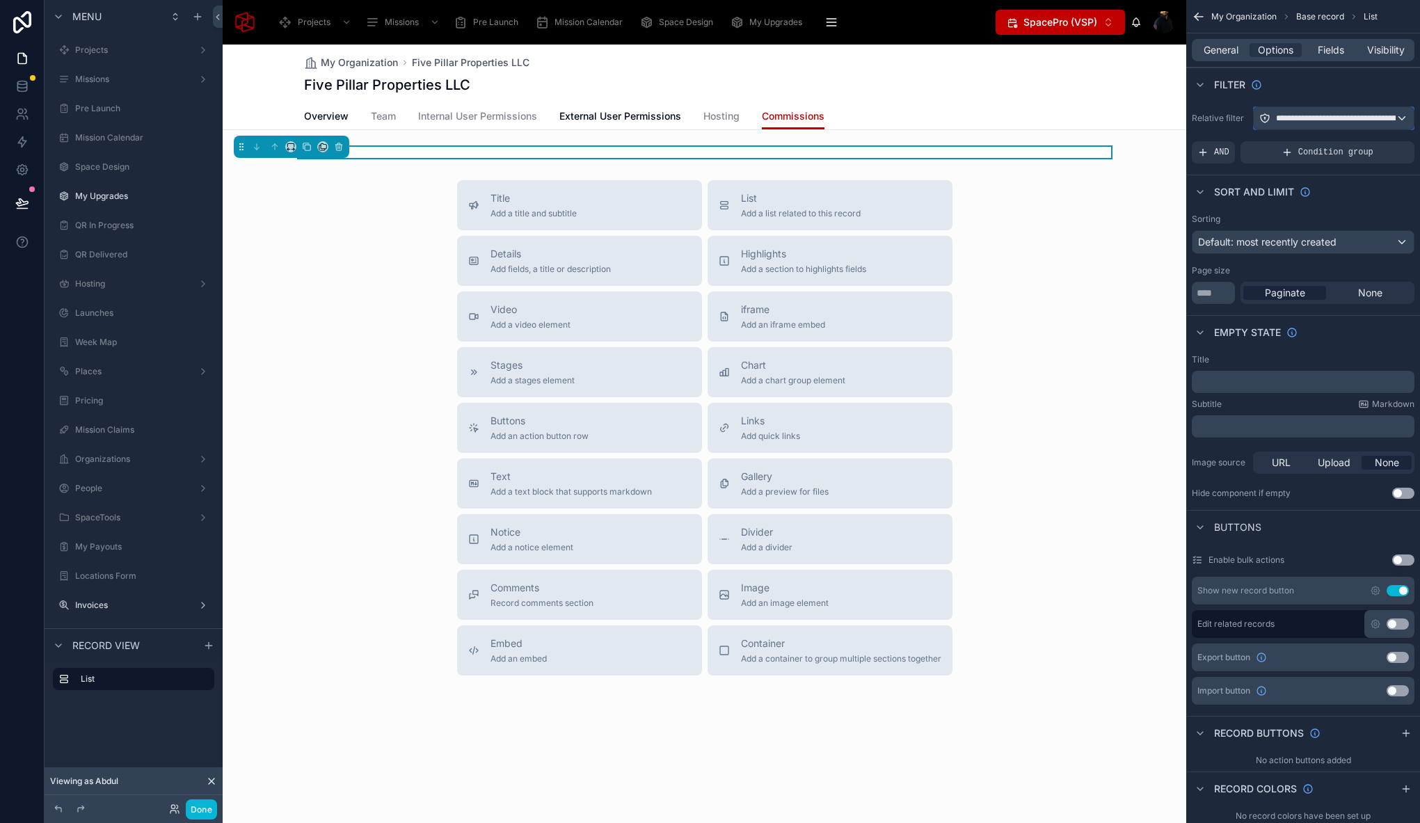
click at [1337, 120] on span "**********" at bounding box center [1400, 118] width 248 height 11
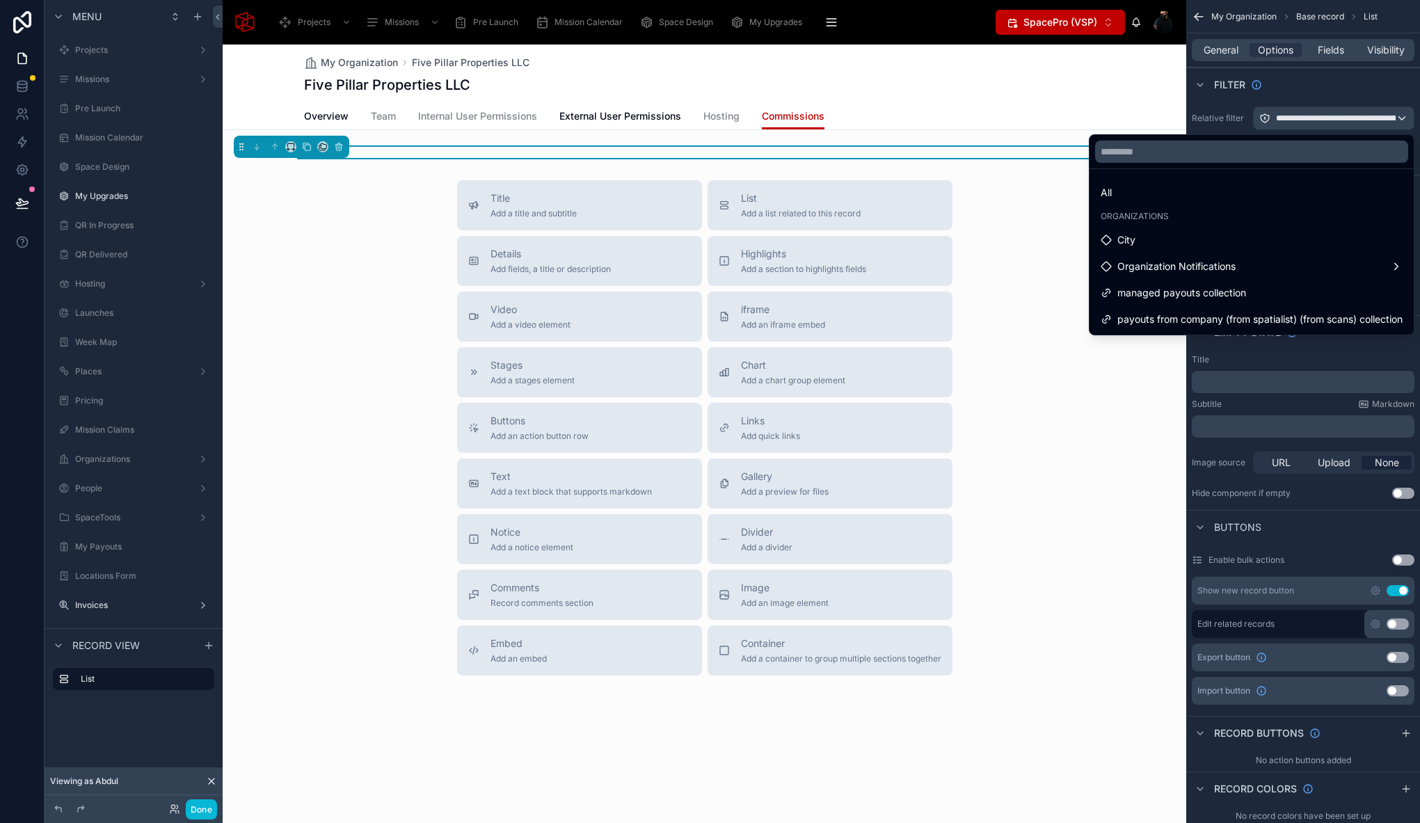
click at [1013, 280] on div "Title Add a title and subtitle List Add a list related to this record Details A…" at bounding box center [704, 427] width 963 height 495
click at [600, 80] on div "Five Pillar Properties LLC" at bounding box center [704, 84] width 801 height 19
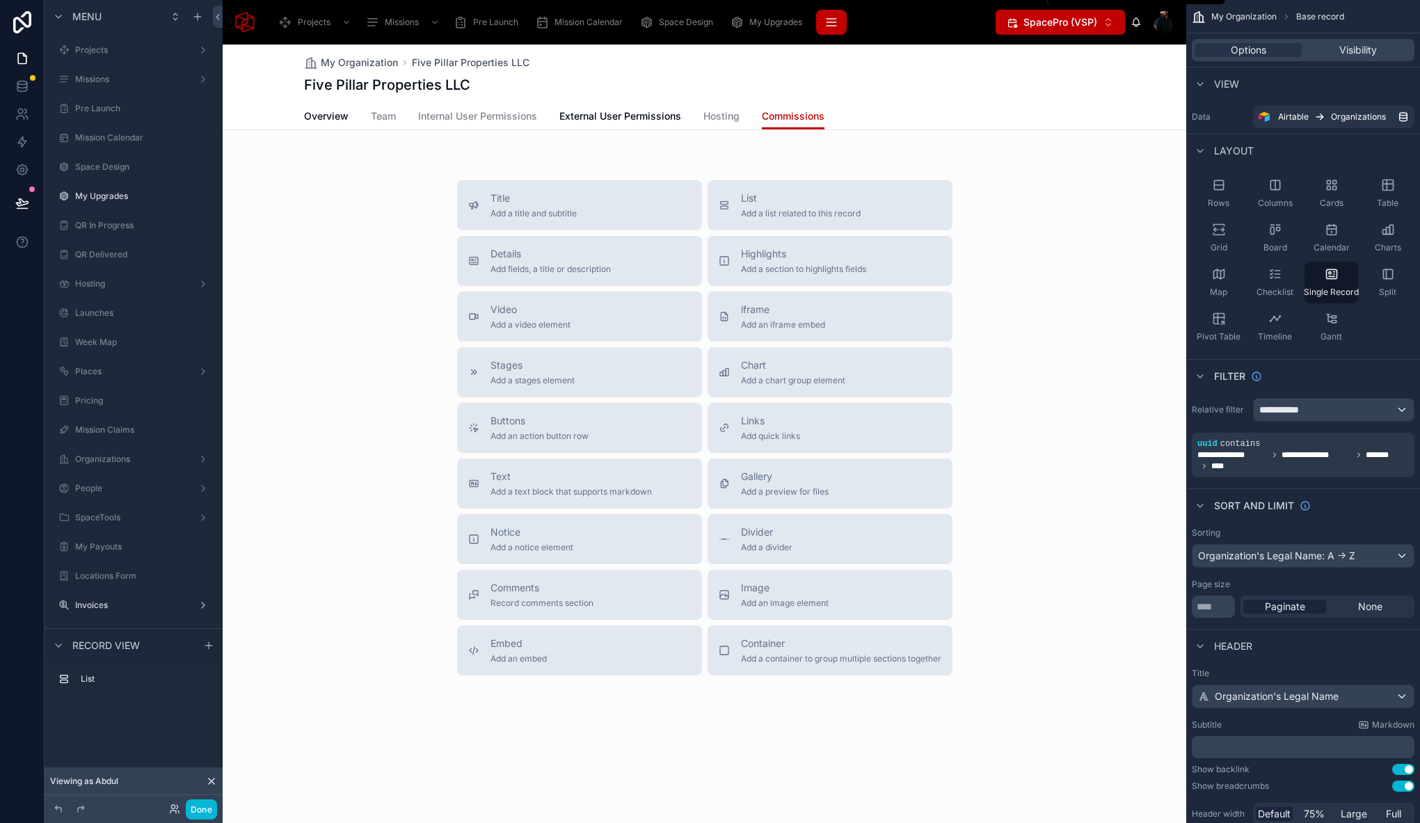
click at [834, 20] on icon "scrollable content" at bounding box center [831, 22] width 14 height 14
click at [203, 806] on button "Done" at bounding box center [201, 809] width 31 height 20
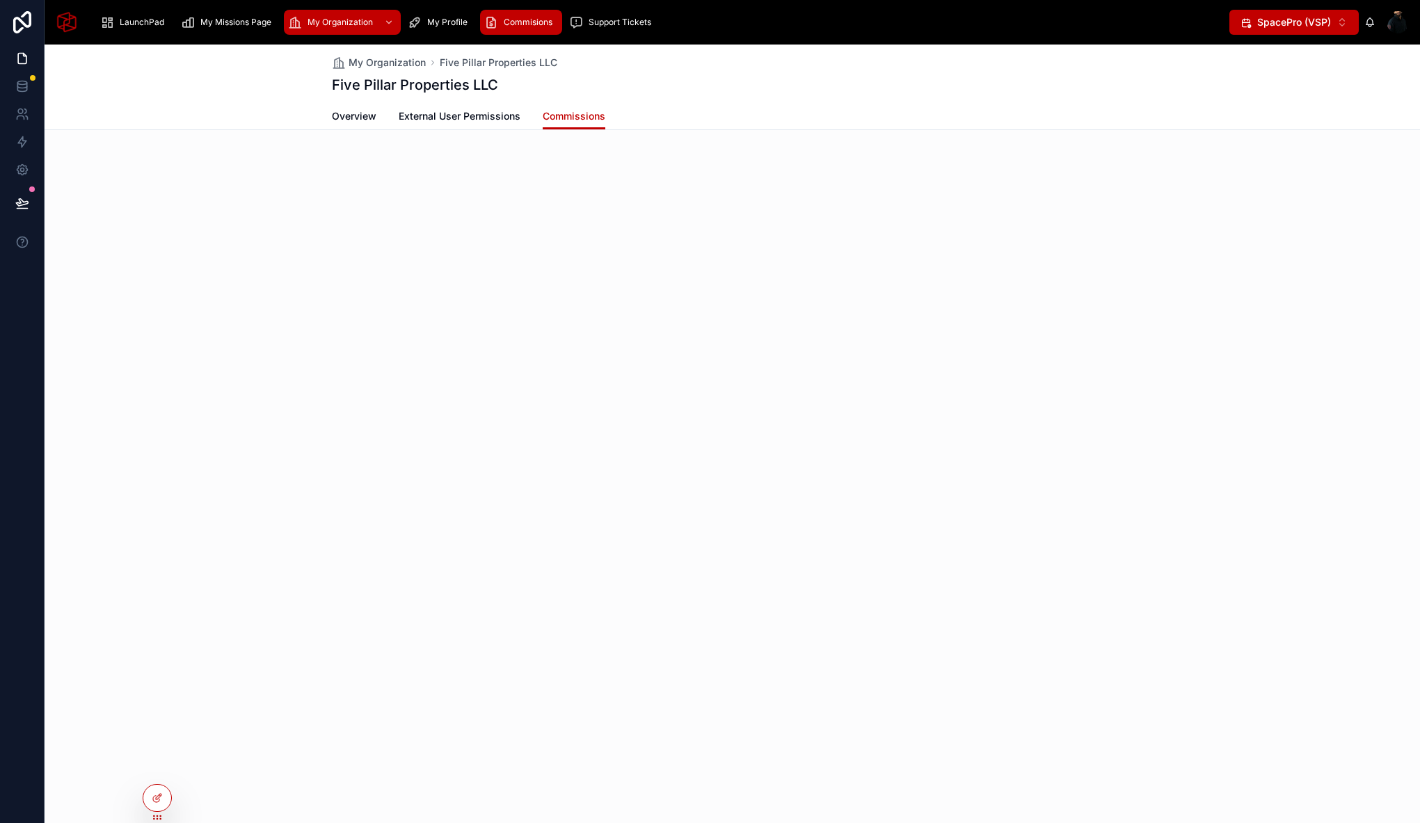
click at [560, 22] on link "Commisions" at bounding box center [521, 22] width 82 height 25
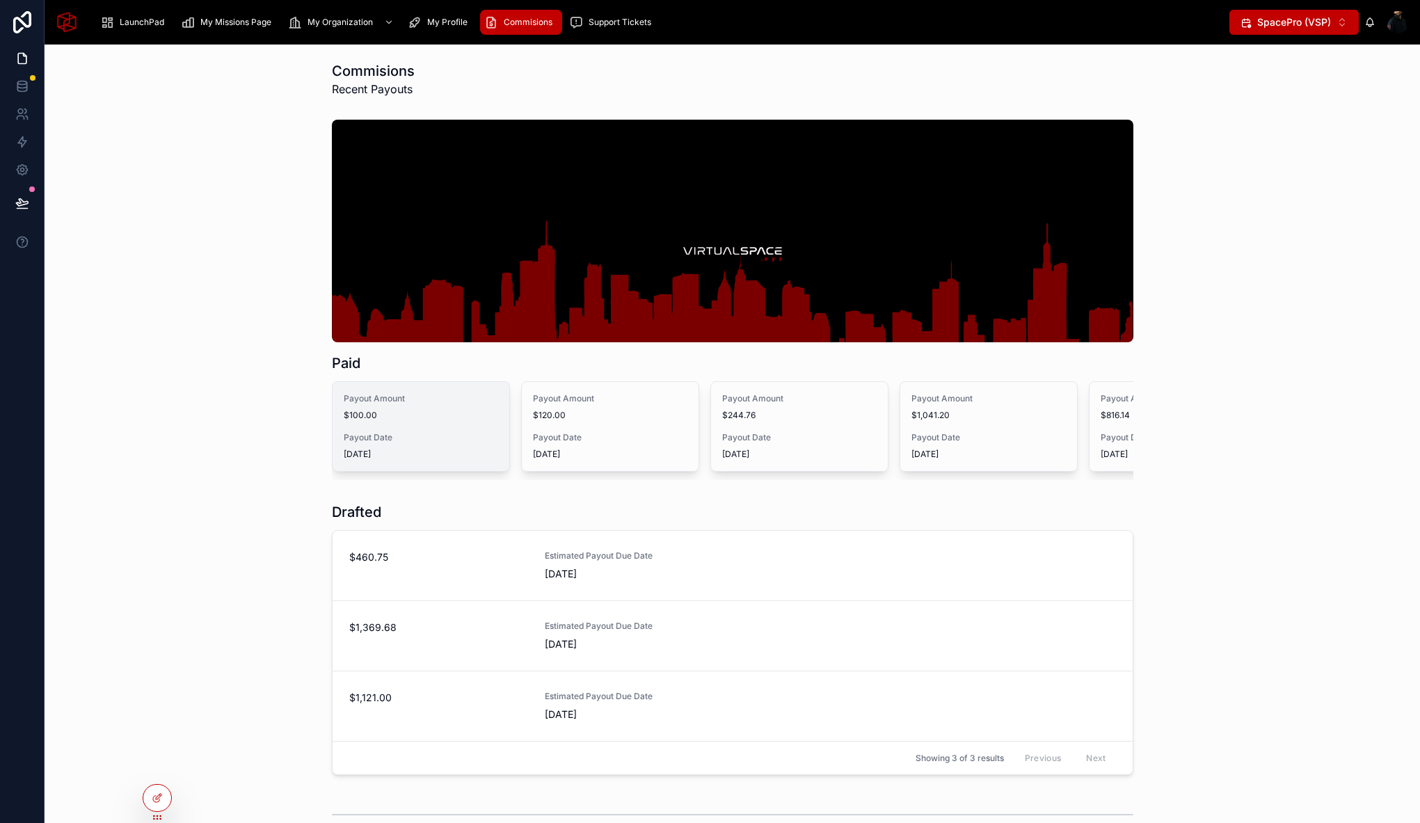
click at [429, 439] on span "Payout Date" at bounding box center [421, 437] width 154 height 11
click at [162, 801] on icon at bounding box center [157, 797] width 11 height 11
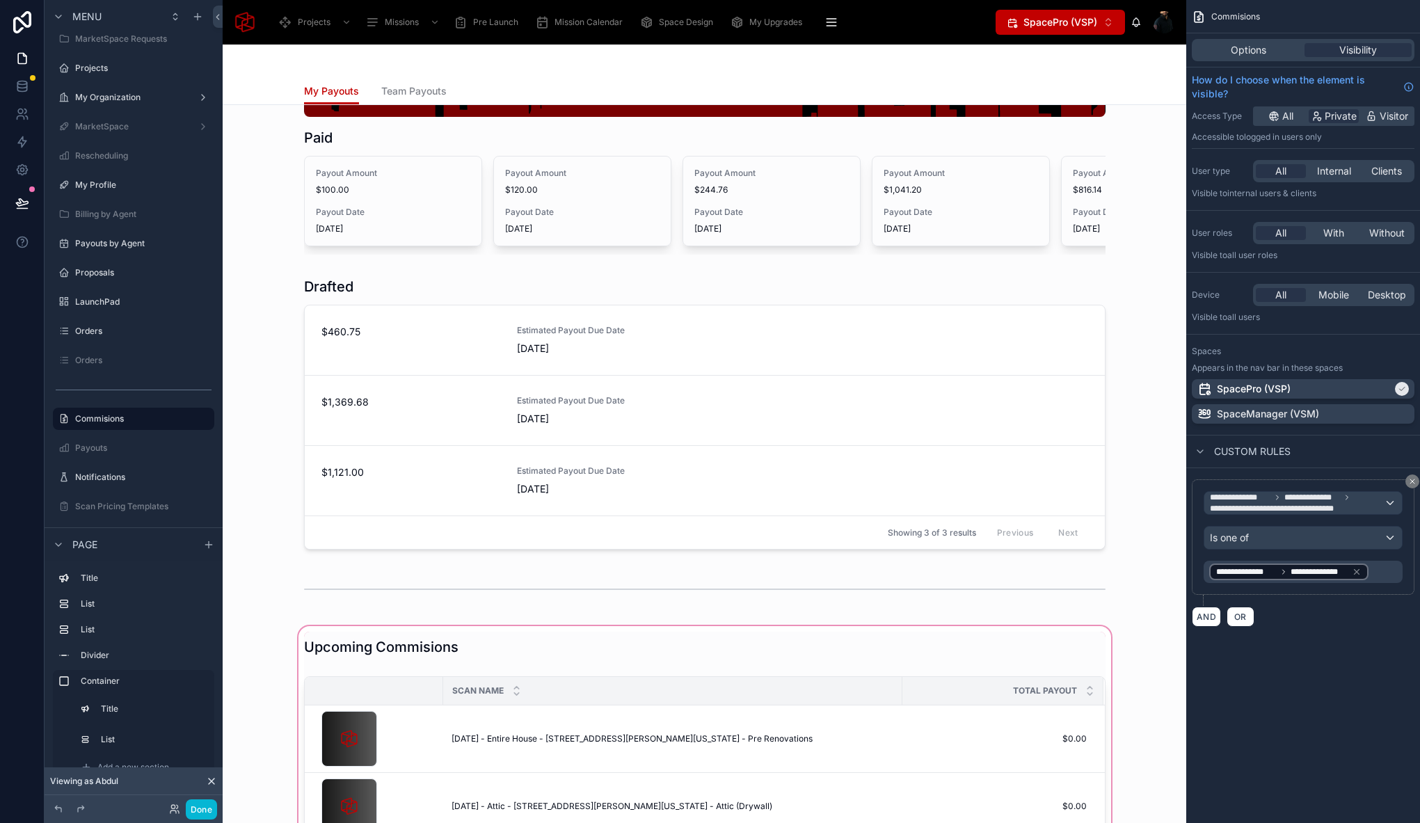
scroll to position [339, 0]
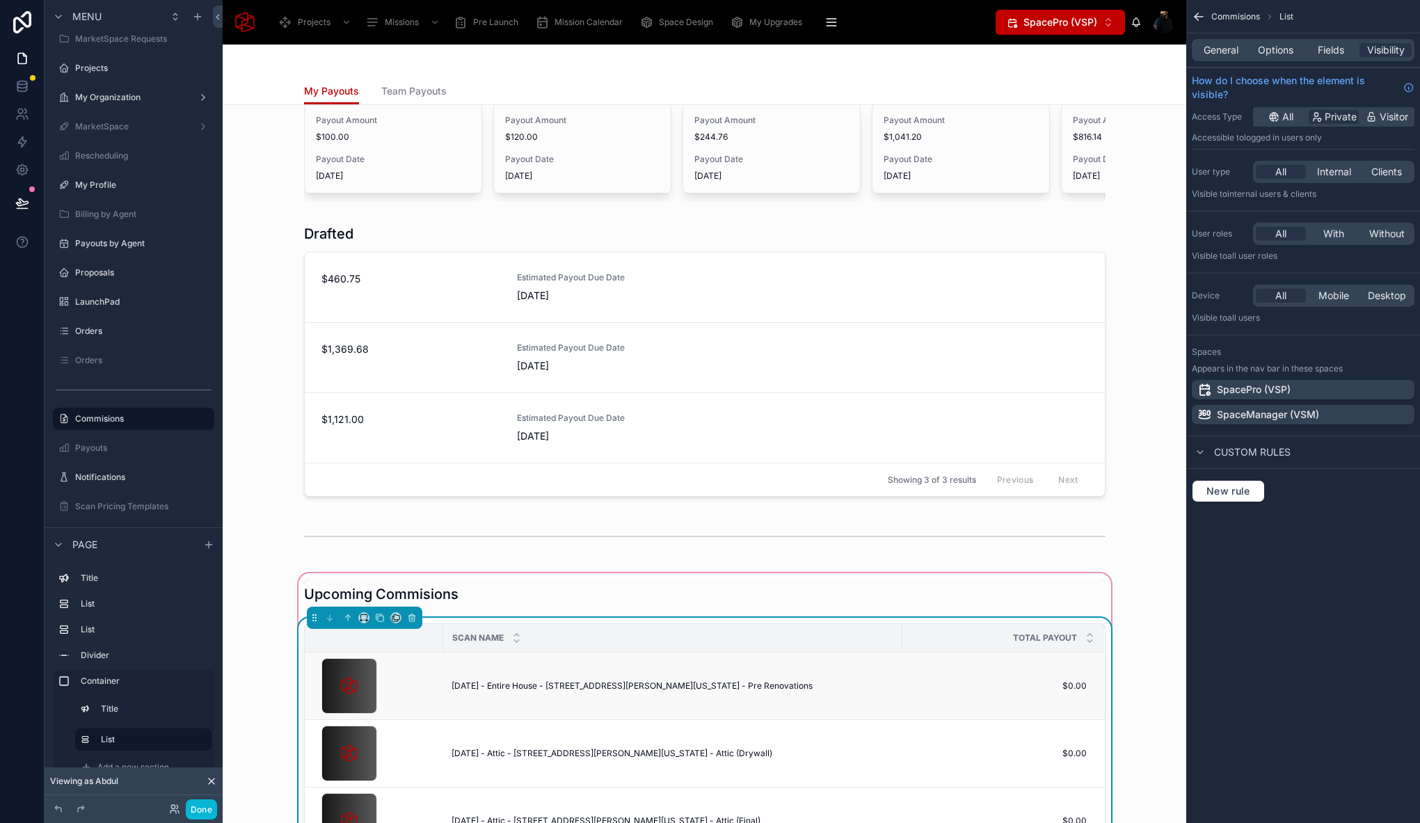
click at [718, 669] on td "December 29, 2021 - Entire House - 501 Carol Court, Lansdale, Pennsylvania, 194…" at bounding box center [672, 685] width 459 height 67
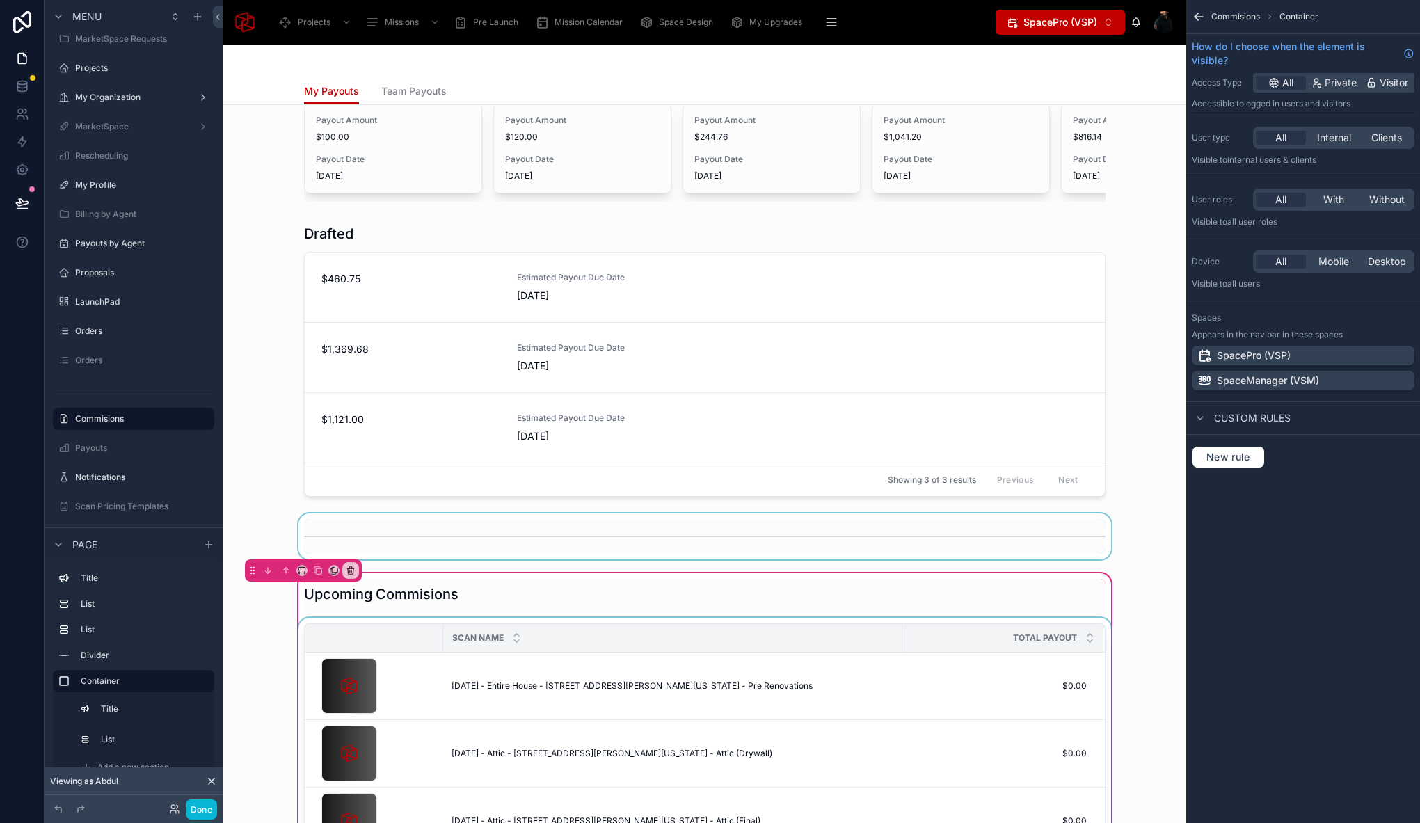
click at [748, 559] on div at bounding box center [704, 536] width 941 height 46
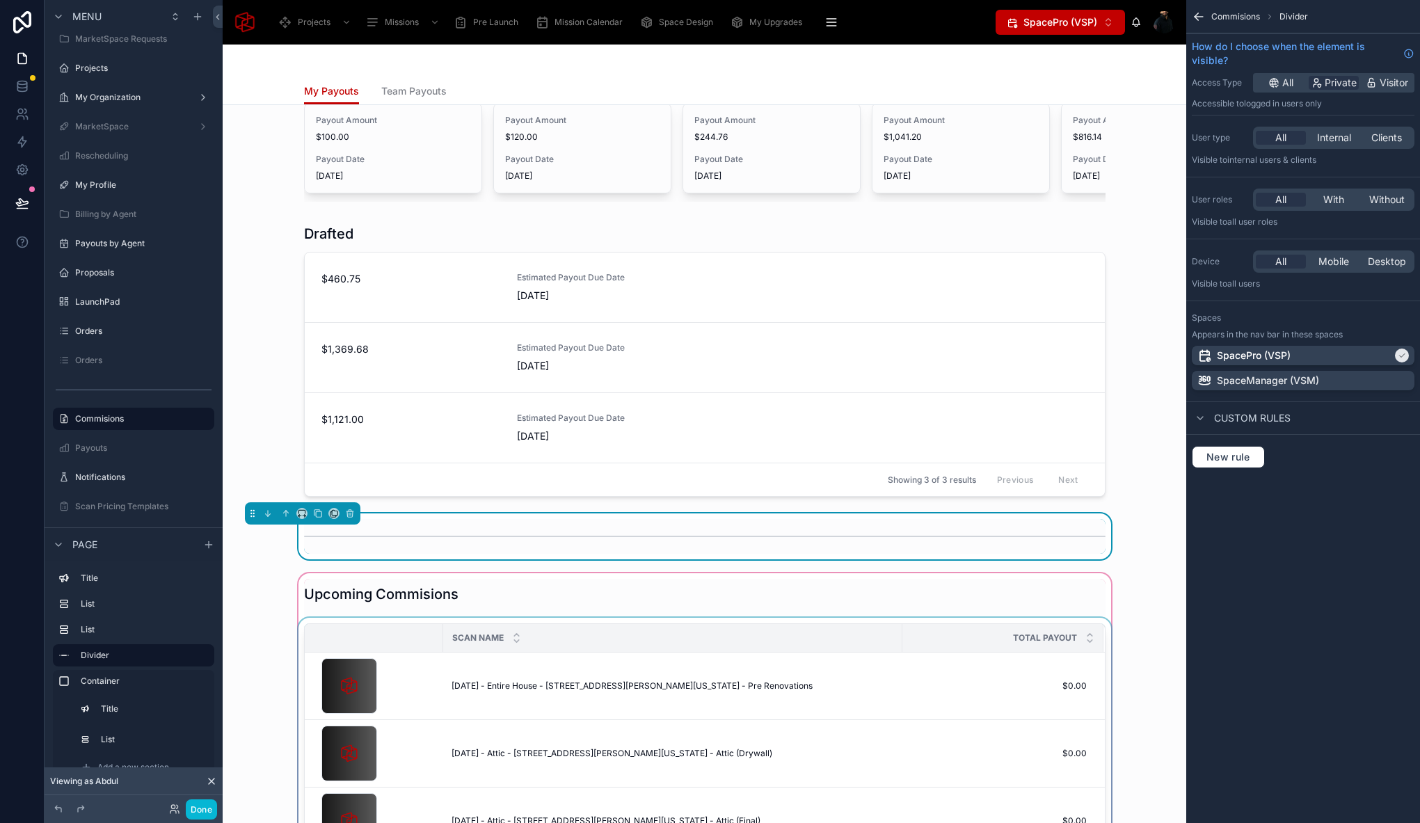
click at [747, 635] on div "Scan Name" at bounding box center [673, 638] width 458 height 26
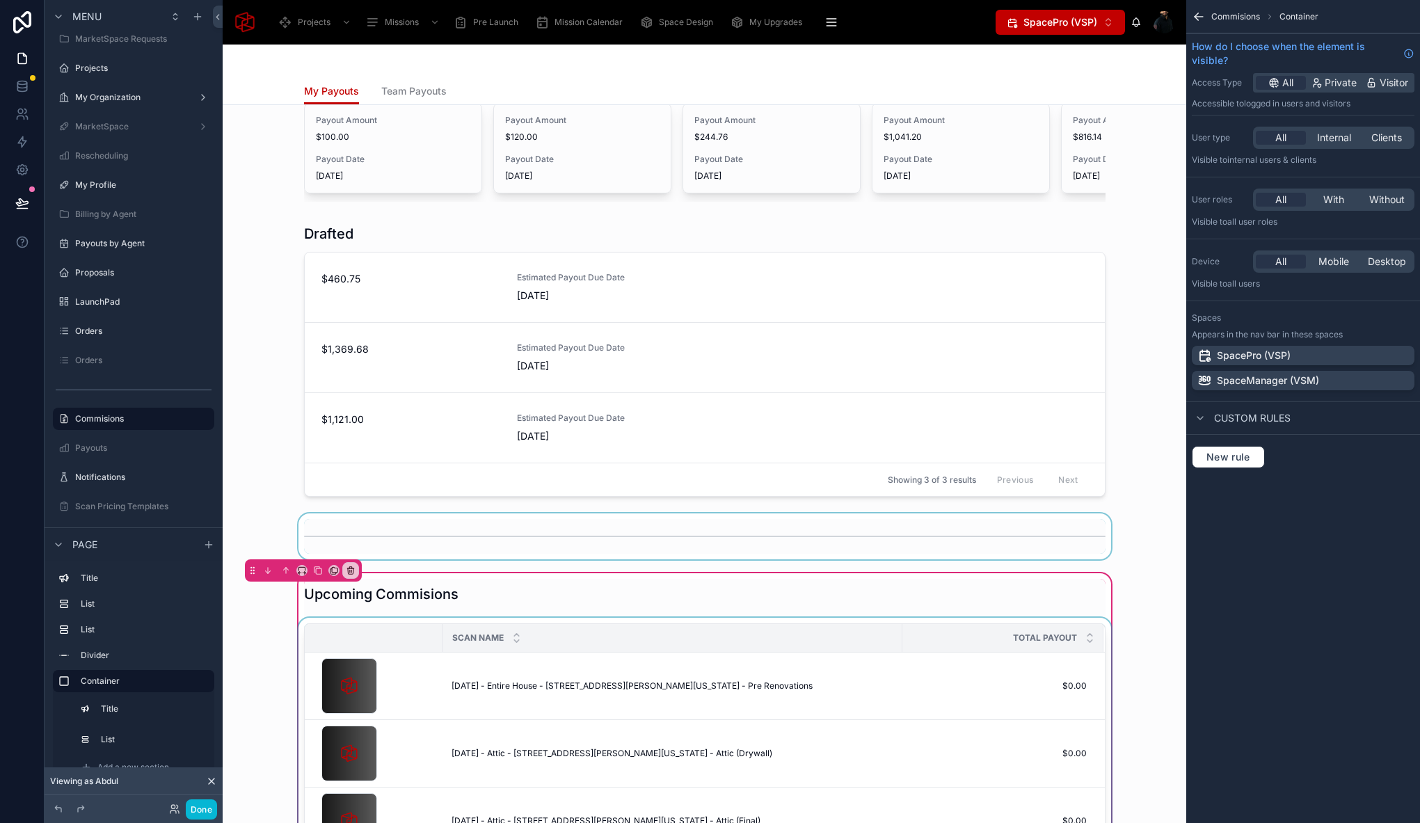
click at [747, 635] on div "Scan Name" at bounding box center [673, 638] width 458 height 26
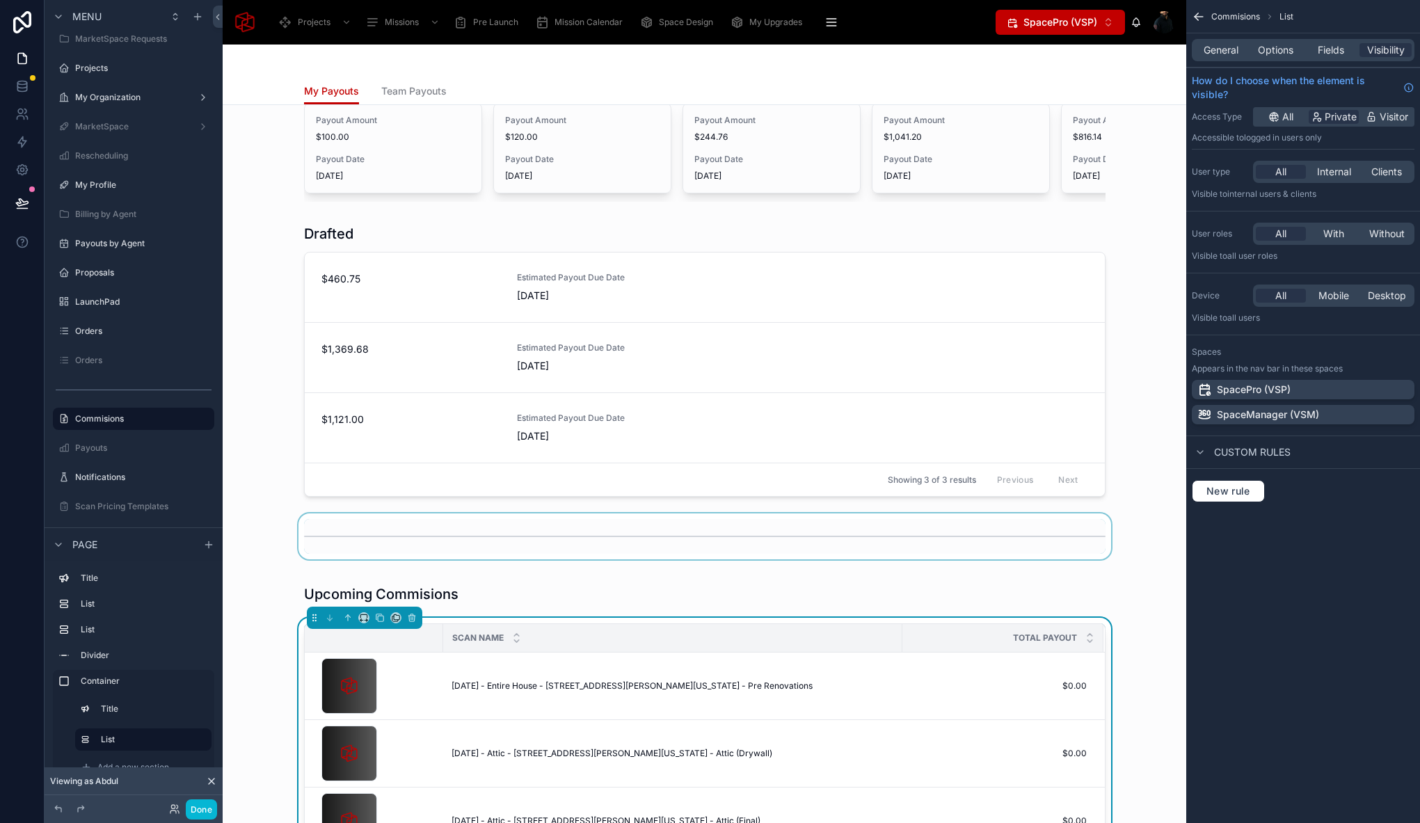
click at [1282, 57] on div "General Options Fields Visibility" at bounding box center [1302, 50] width 223 height 22
click at [1280, 51] on span "Options" at bounding box center [1275, 50] width 35 height 14
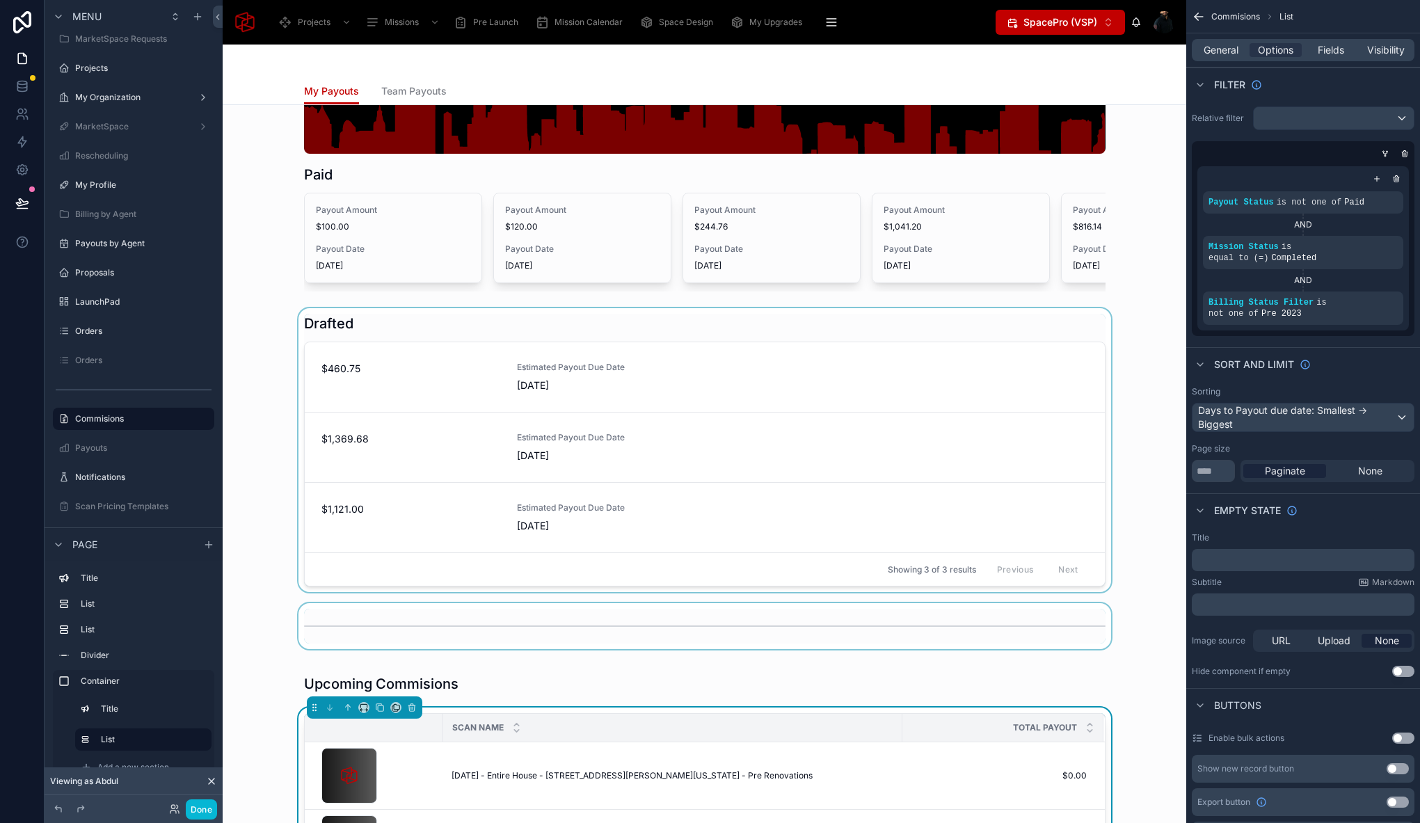
scroll to position [0, 0]
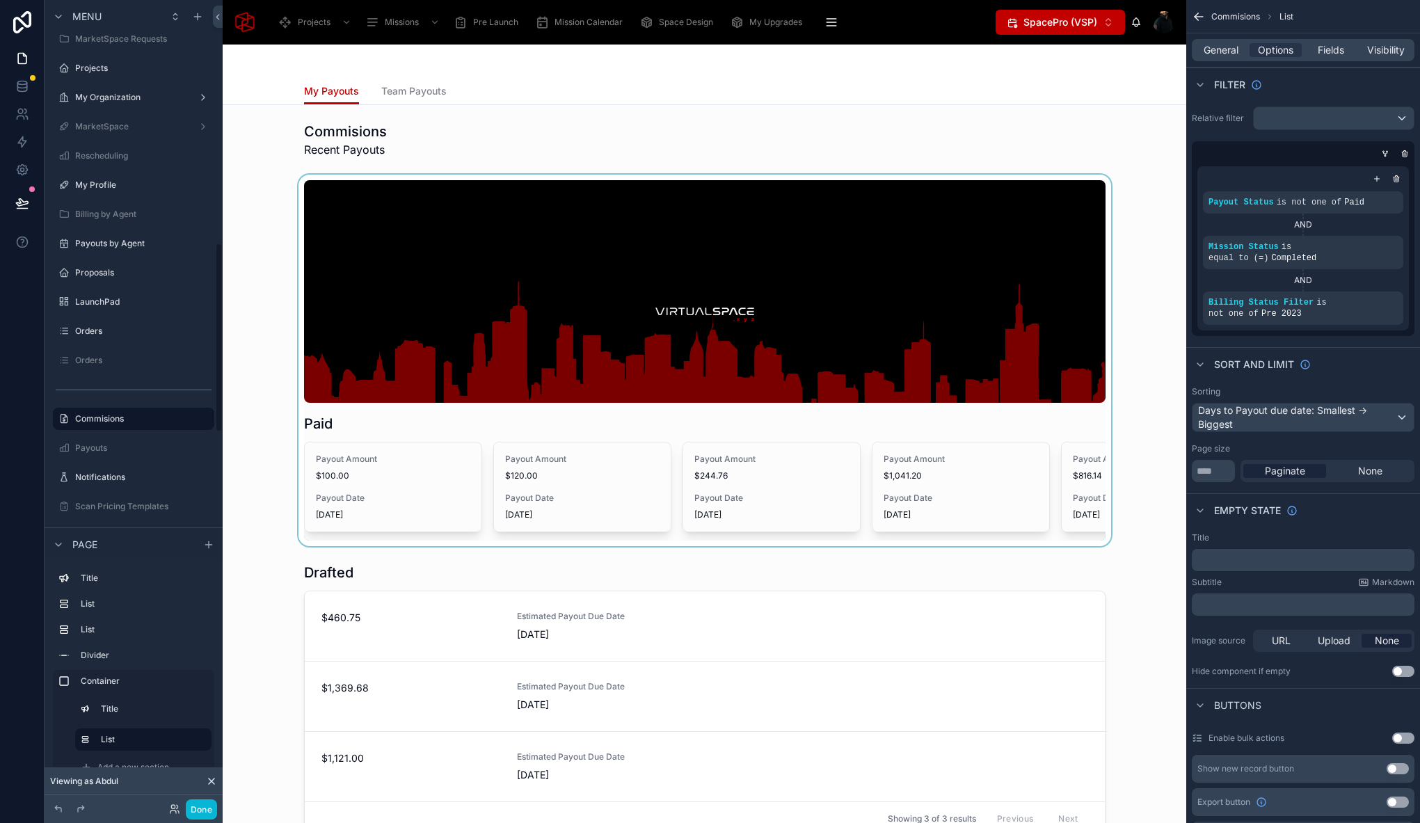
click at [245, 329] on div at bounding box center [704, 360] width 941 height 371
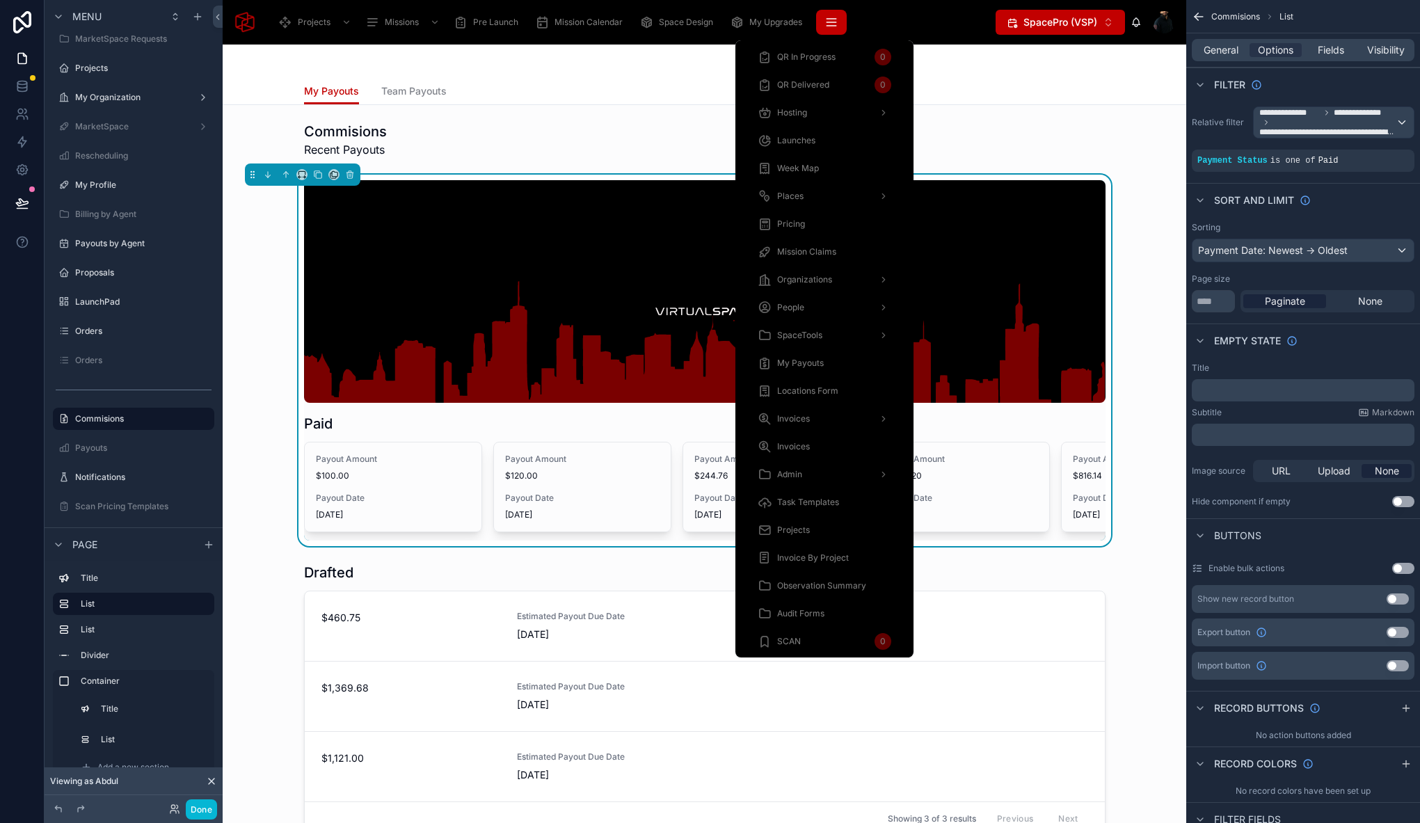
click at [836, 18] on icon "scrollable content" at bounding box center [831, 22] width 14 height 14
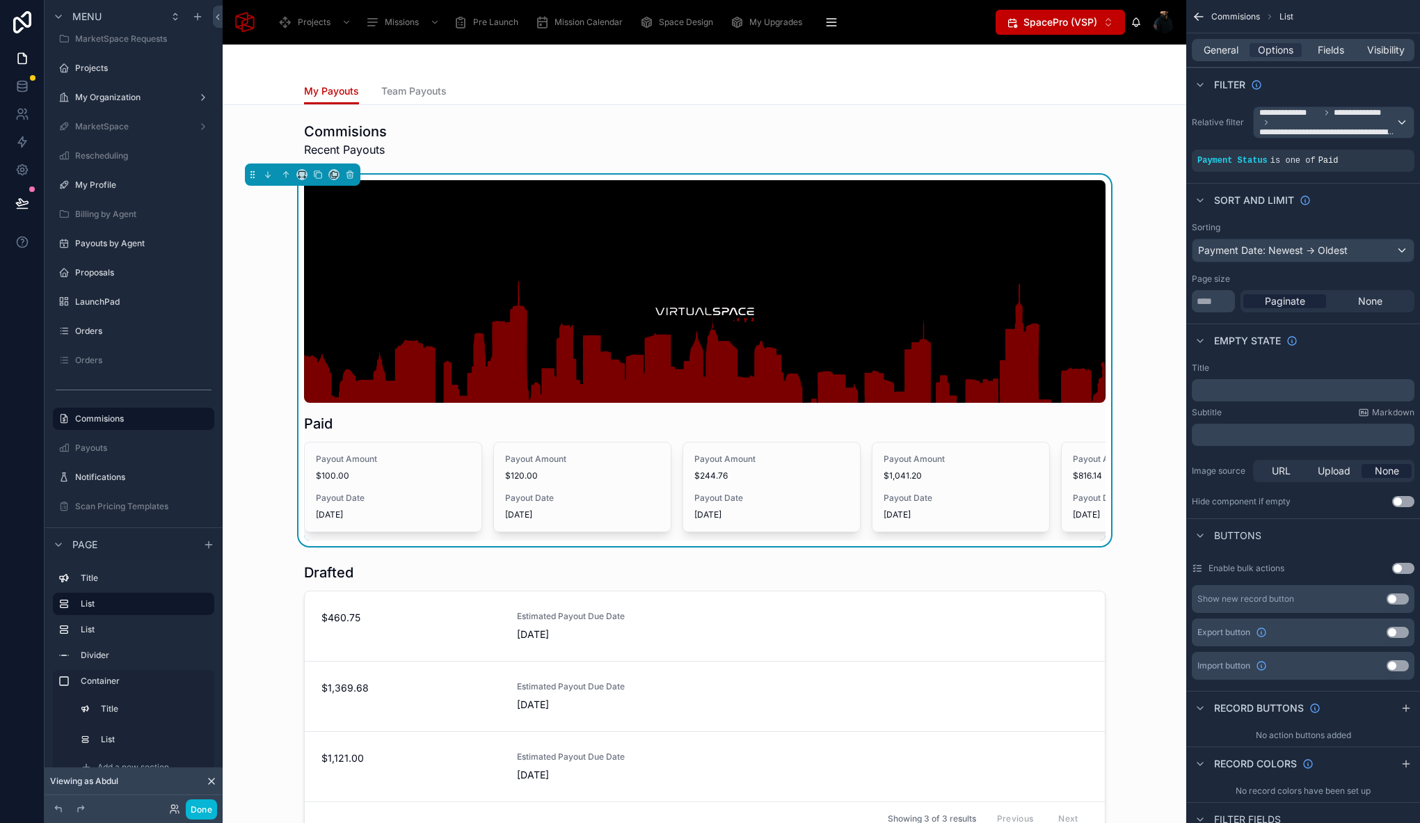
click at [370, 204] on div at bounding box center [704, 291] width 801 height 223
click at [189, 813] on button "Done" at bounding box center [201, 809] width 31 height 20
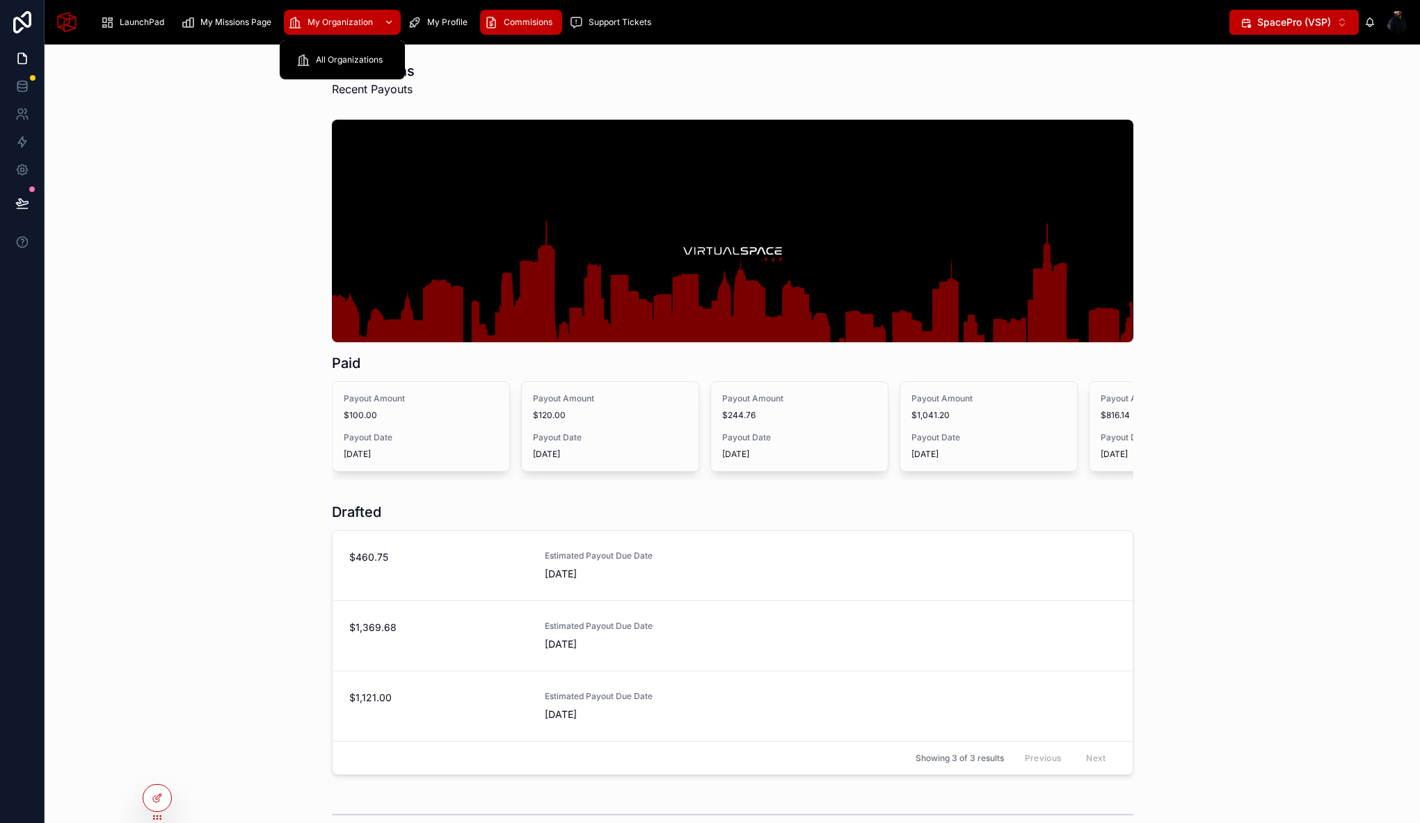
click at [310, 23] on span "My Organization" at bounding box center [339, 22] width 65 height 11
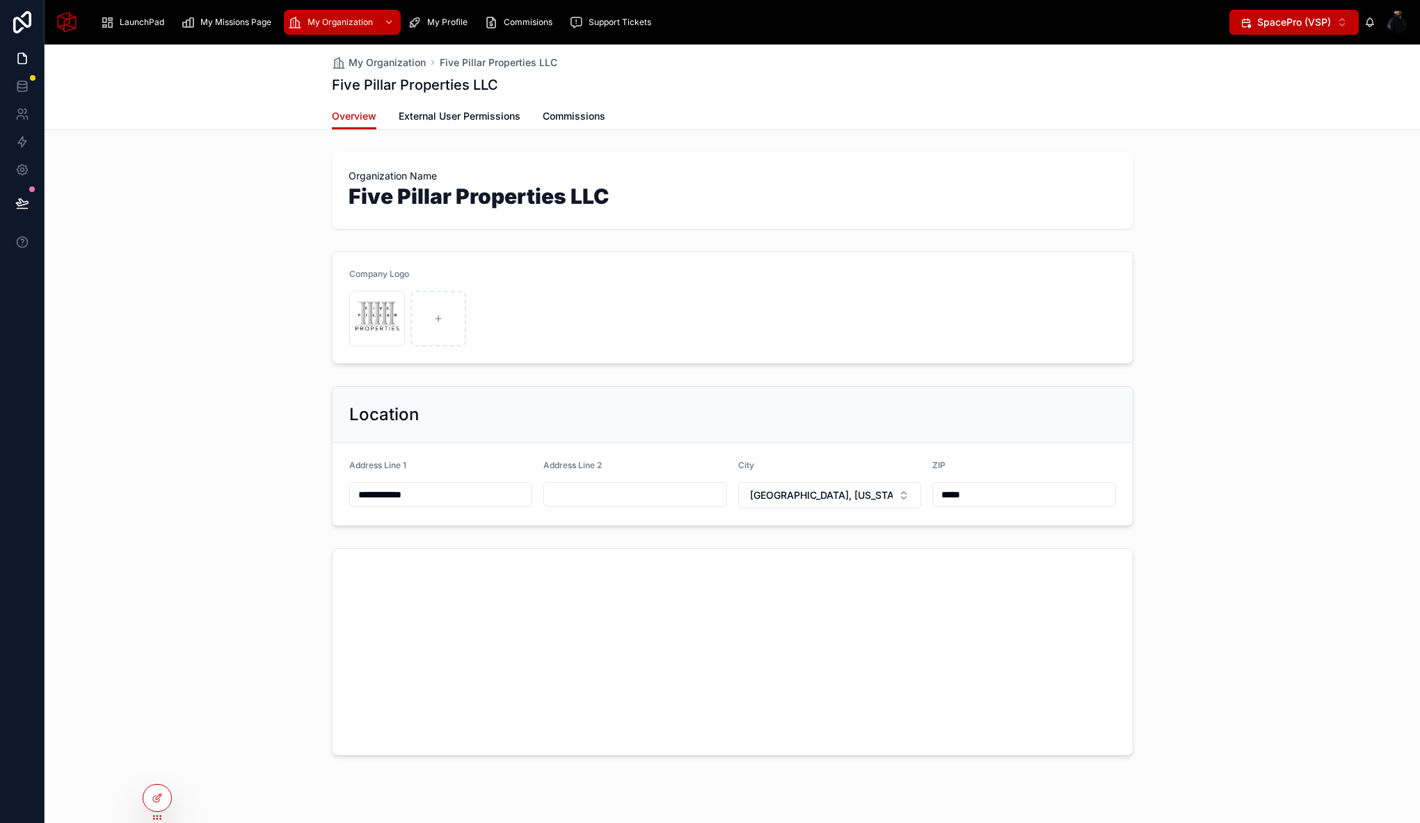
click at [673, 97] on div "My Organization Five Pillar Properties LLC Five Pillar Properties LLC" at bounding box center [732, 74] width 801 height 58
click at [577, 115] on span "Commissions" at bounding box center [574, 116] width 63 height 14
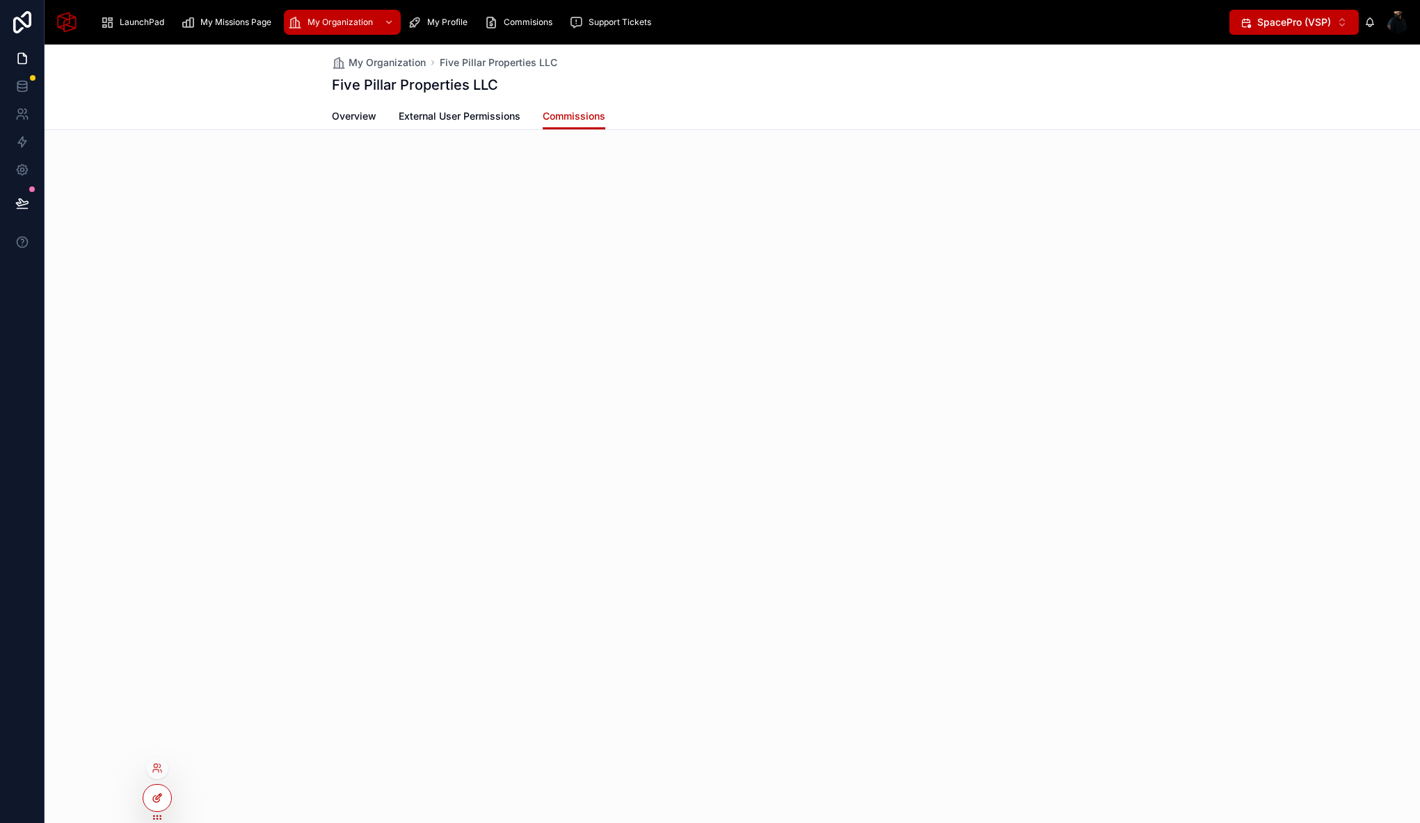
click at [165, 803] on div at bounding box center [157, 798] width 28 height 26
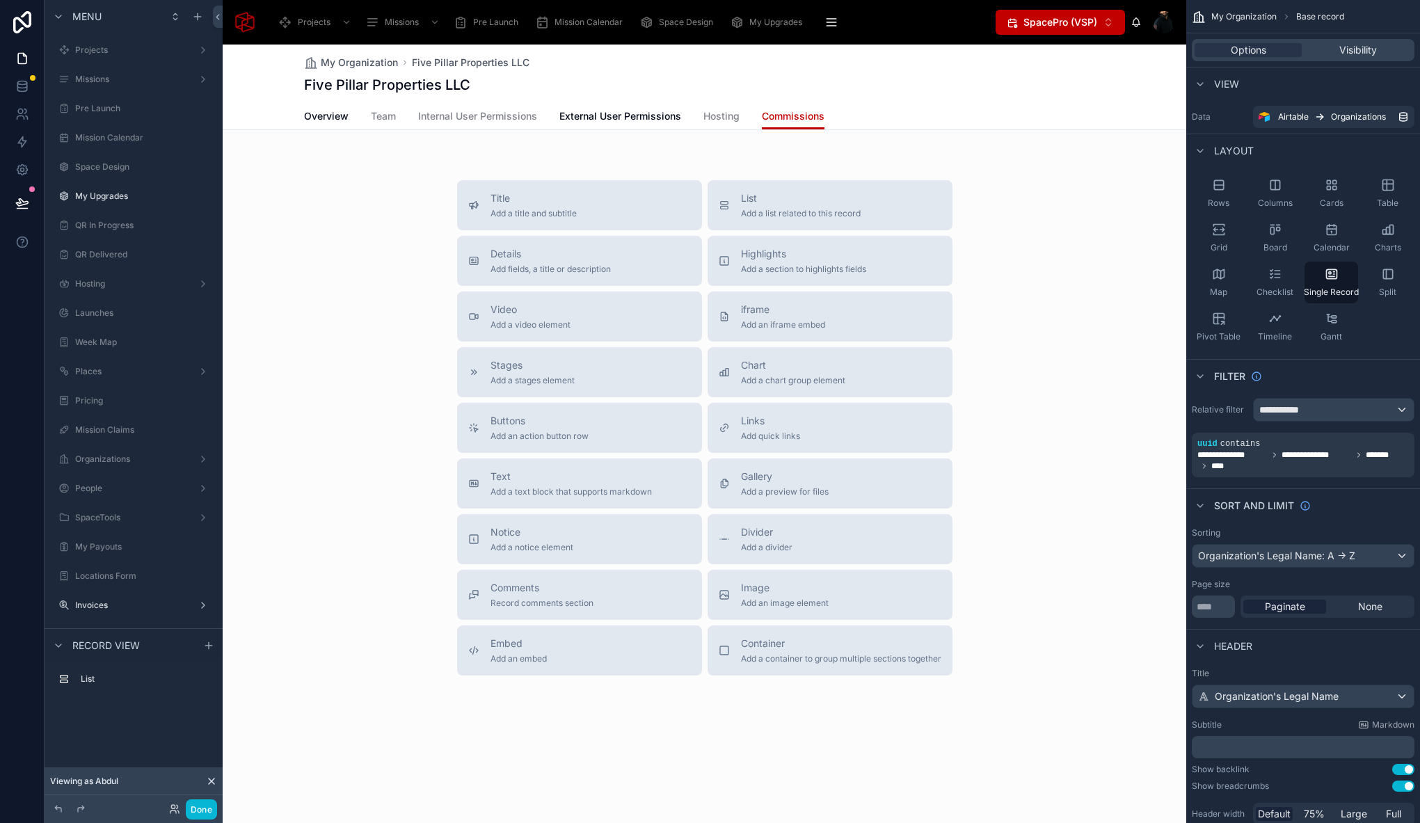
click at [821, 202] on div at bounding box center [704, 416] width 963 height 742
click at [821, 202] on span "List" at bounding box center [801, 198] width 120 height 14
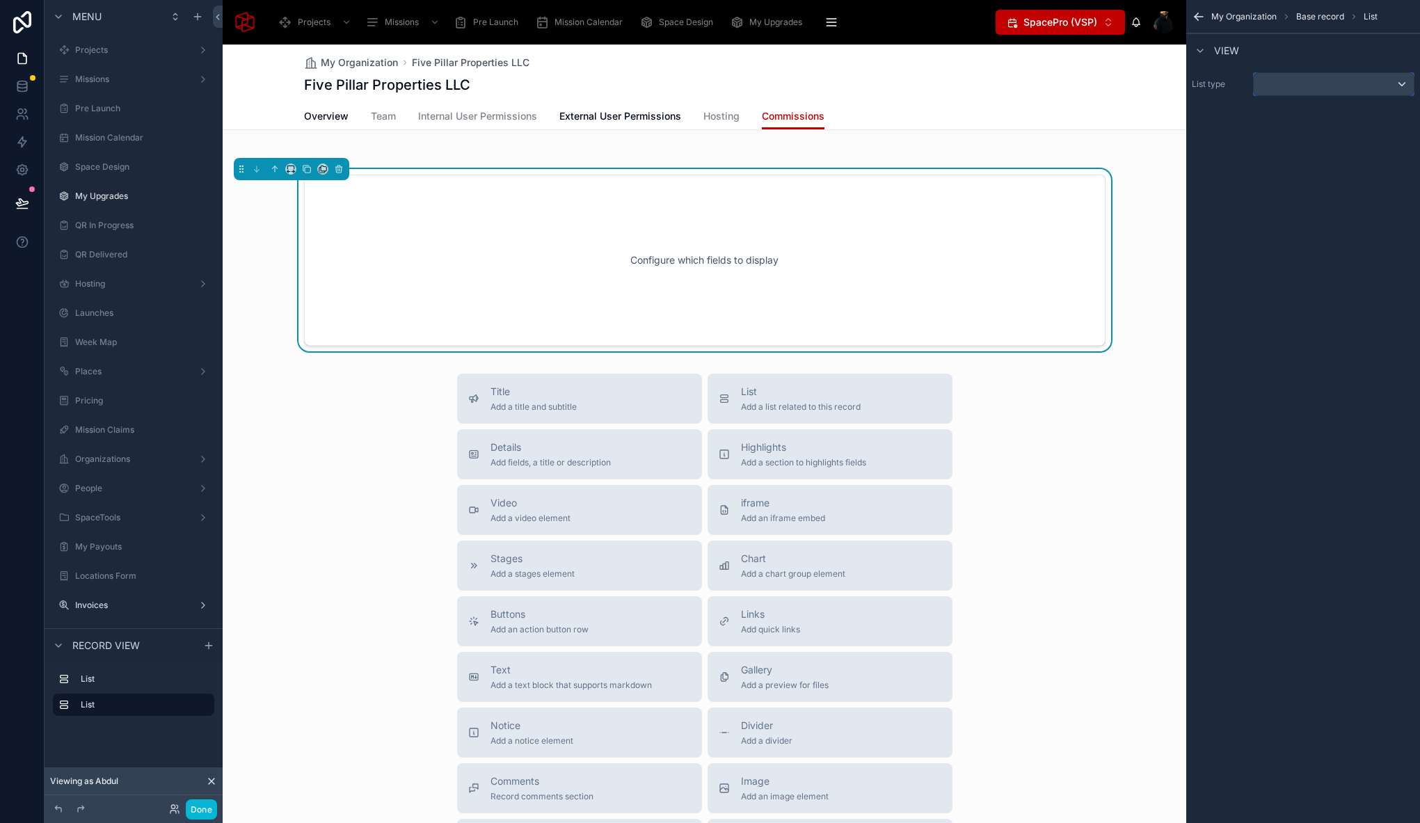
click at [1317, 79] on div "scrollable content" at bounding box center [1333, 84] width 160 height 22
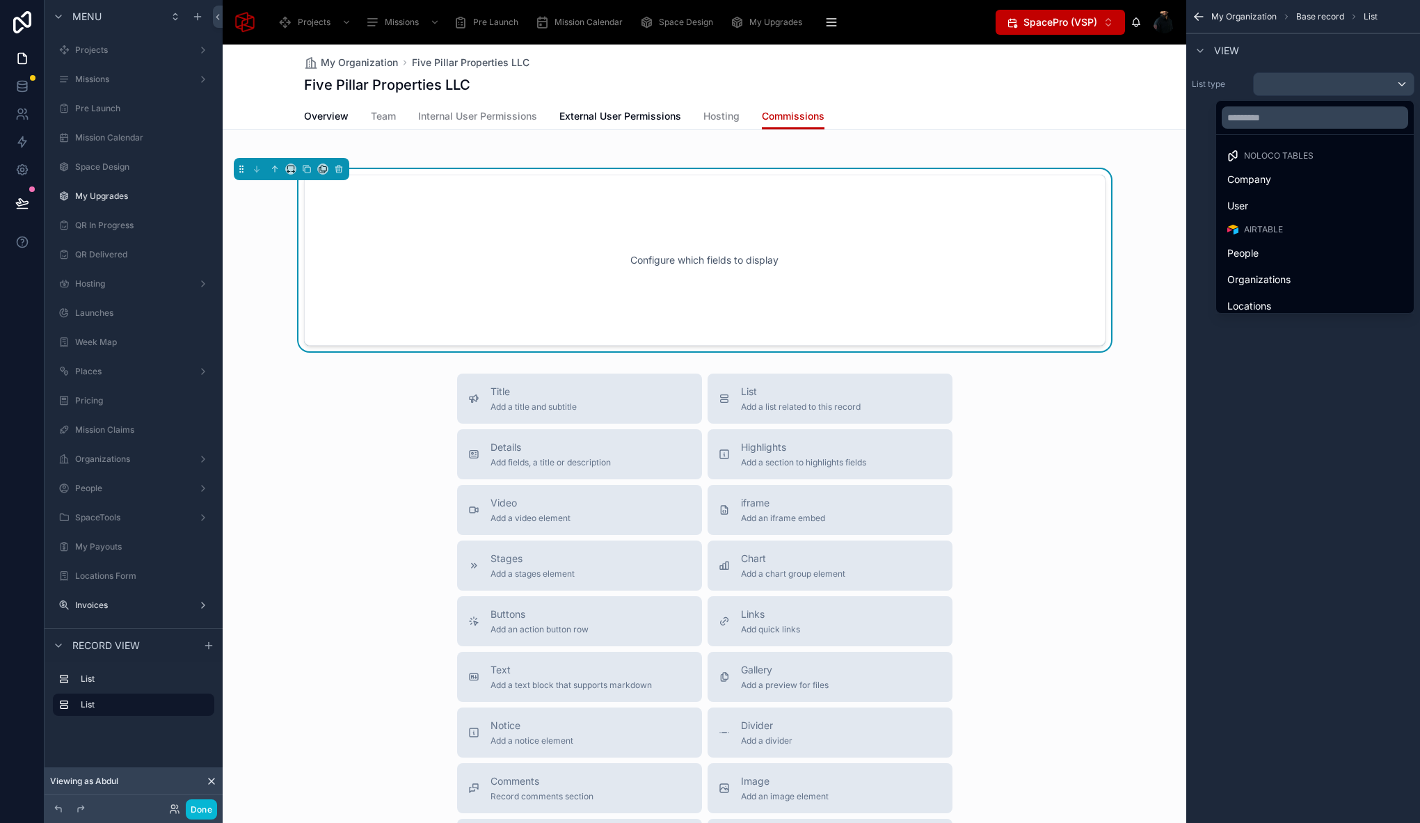
click at [1268, 132] on div at bounding box center [1315, 117] width 198 height 33
click at [1275, 119] on input "text" at bounding box center [1314, 117] width 186 height 22
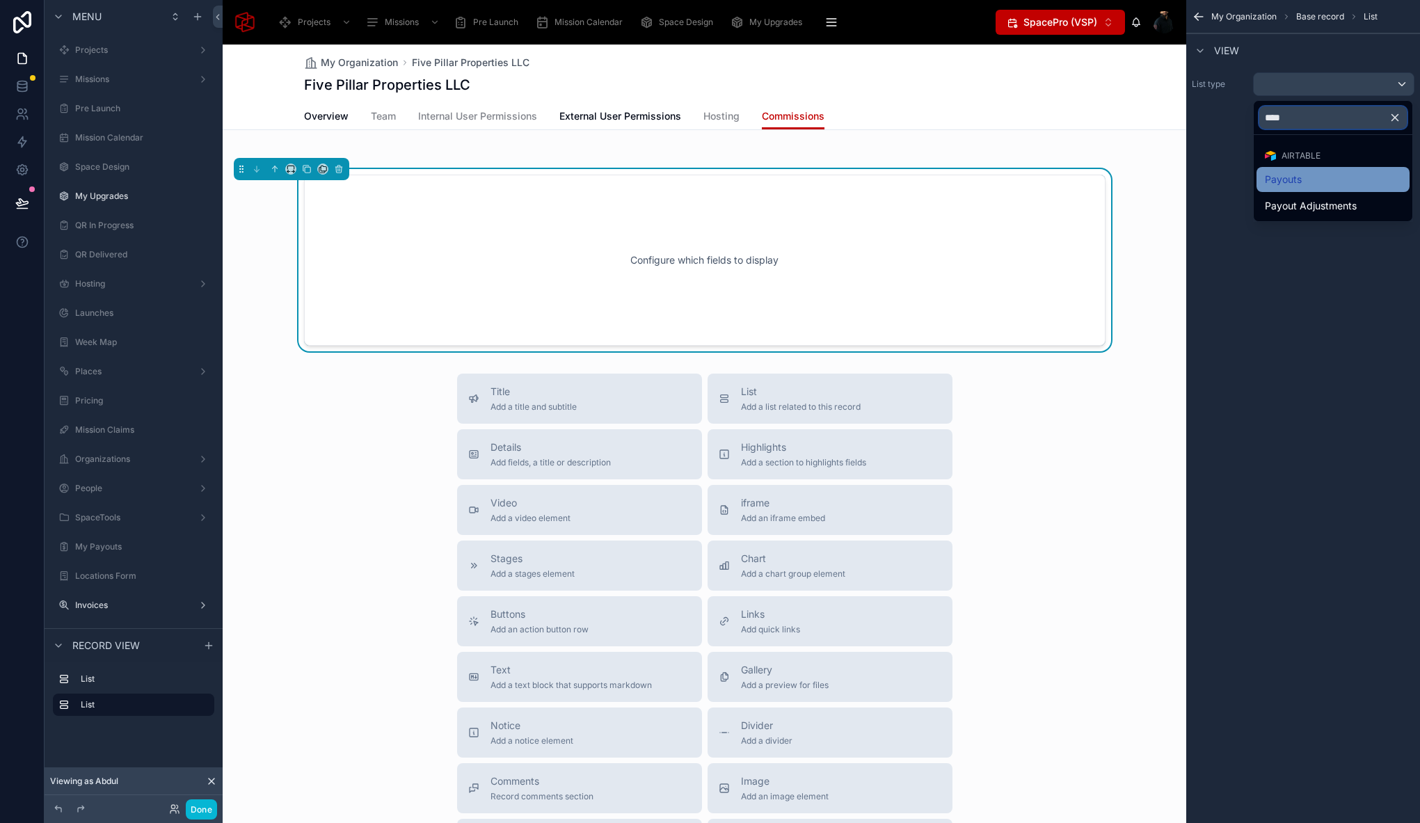
type input "****"
click at [1271, 167] on div "Payouts" at bounding box center [1332, 179] width 153 height 25
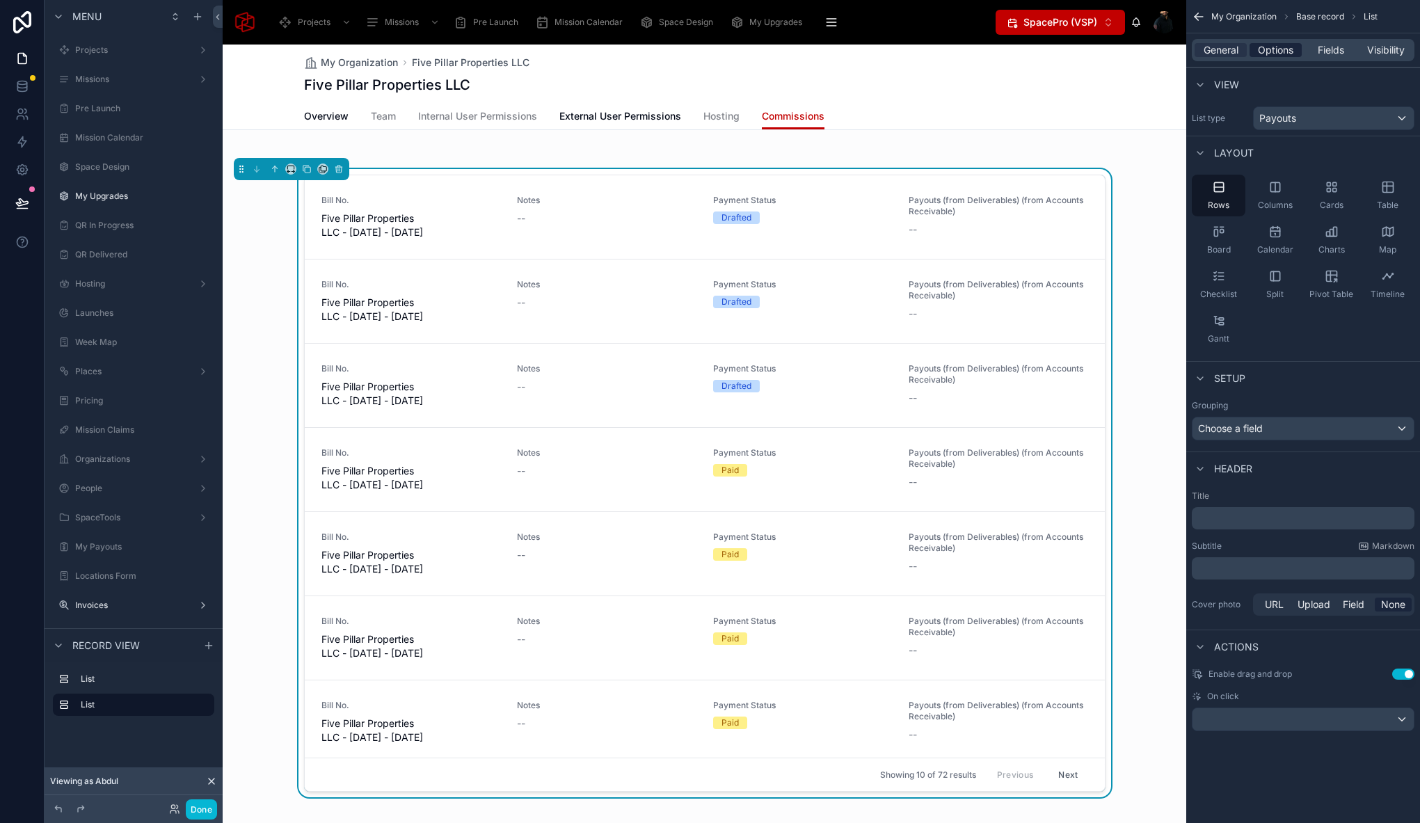
click at [1285, 49] on span "Options" at bounding box center [1275, 50] width 35 height 14
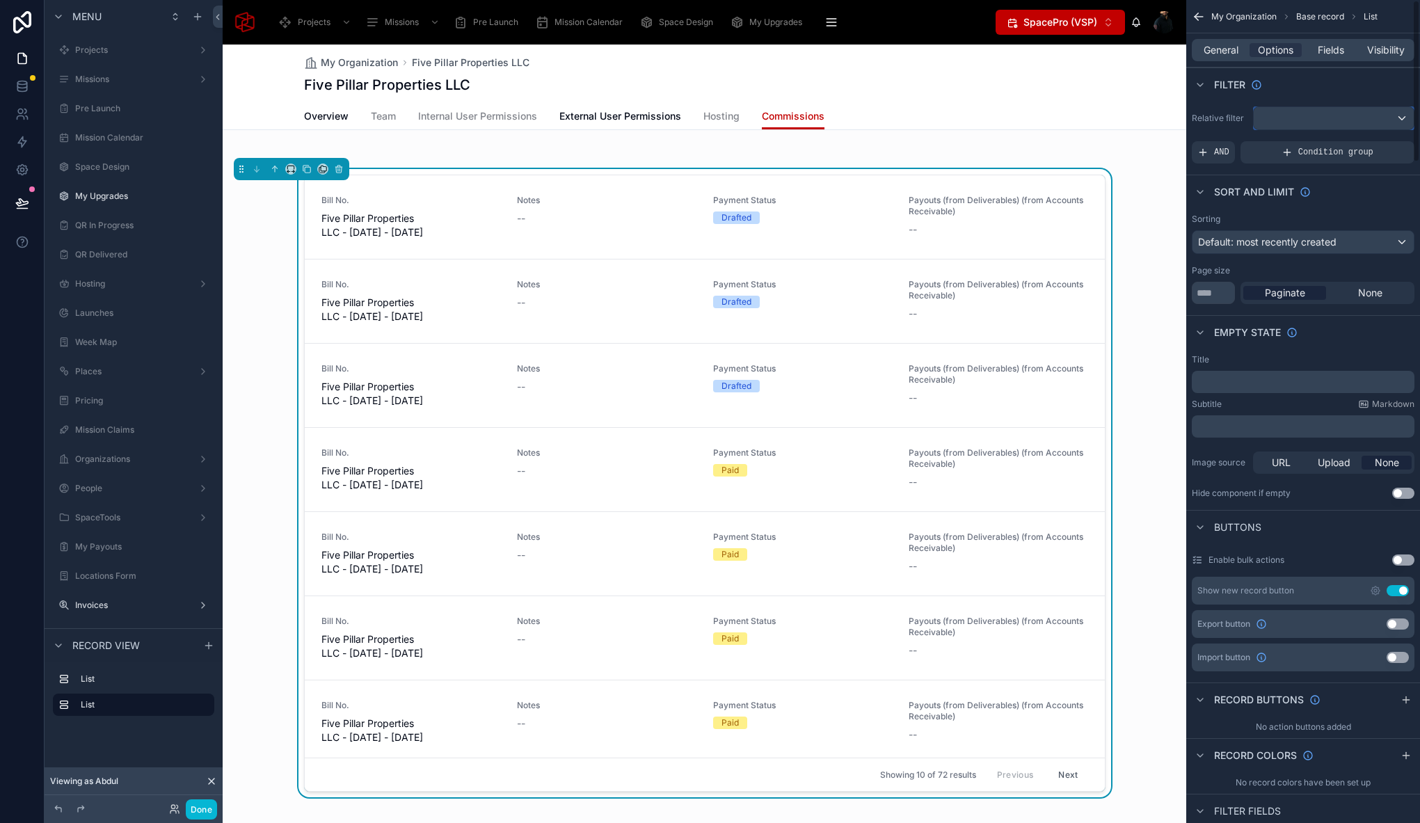
click at [1322, 120] on div "scrollable content" at bounding box center [1333, 118] width 160 height 22
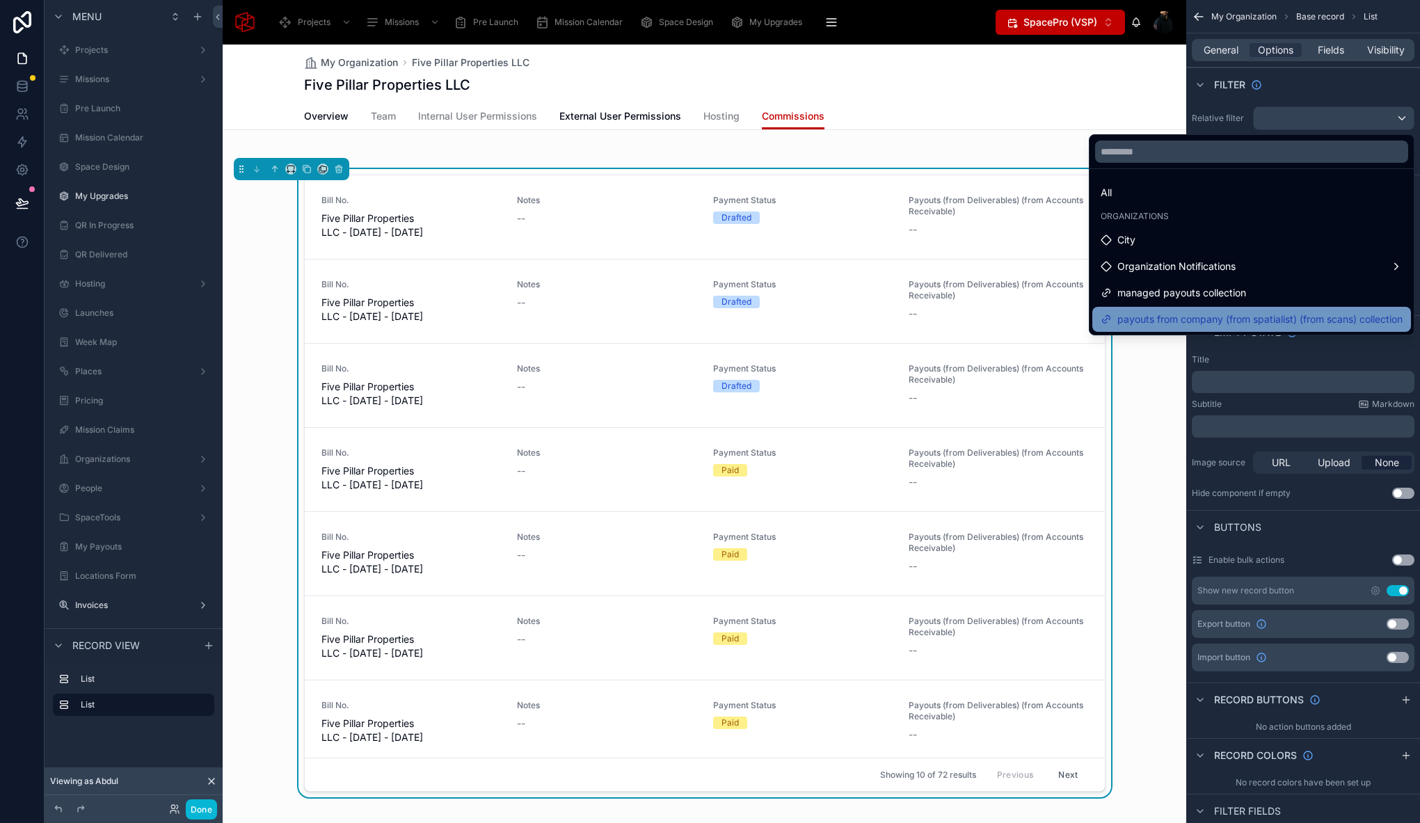
click at [1242, 321] on span "payouts from company (from spatialist) (from scans) collection" at bounding box center [1259, 319] width 285 height 17
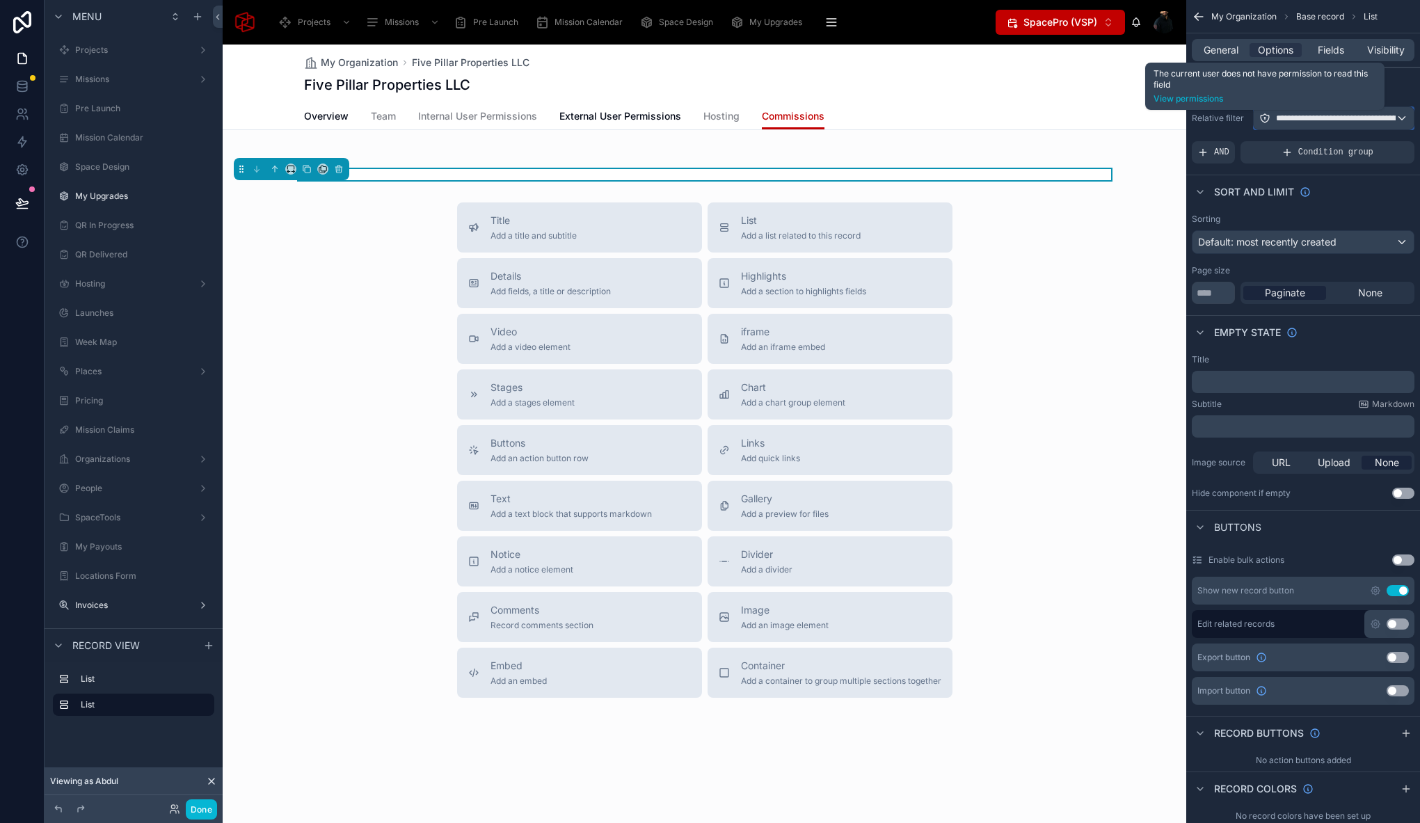
click at [1264, 122] on icon "scrollable content" at bounding box center [1264, 118] width 11 height 11
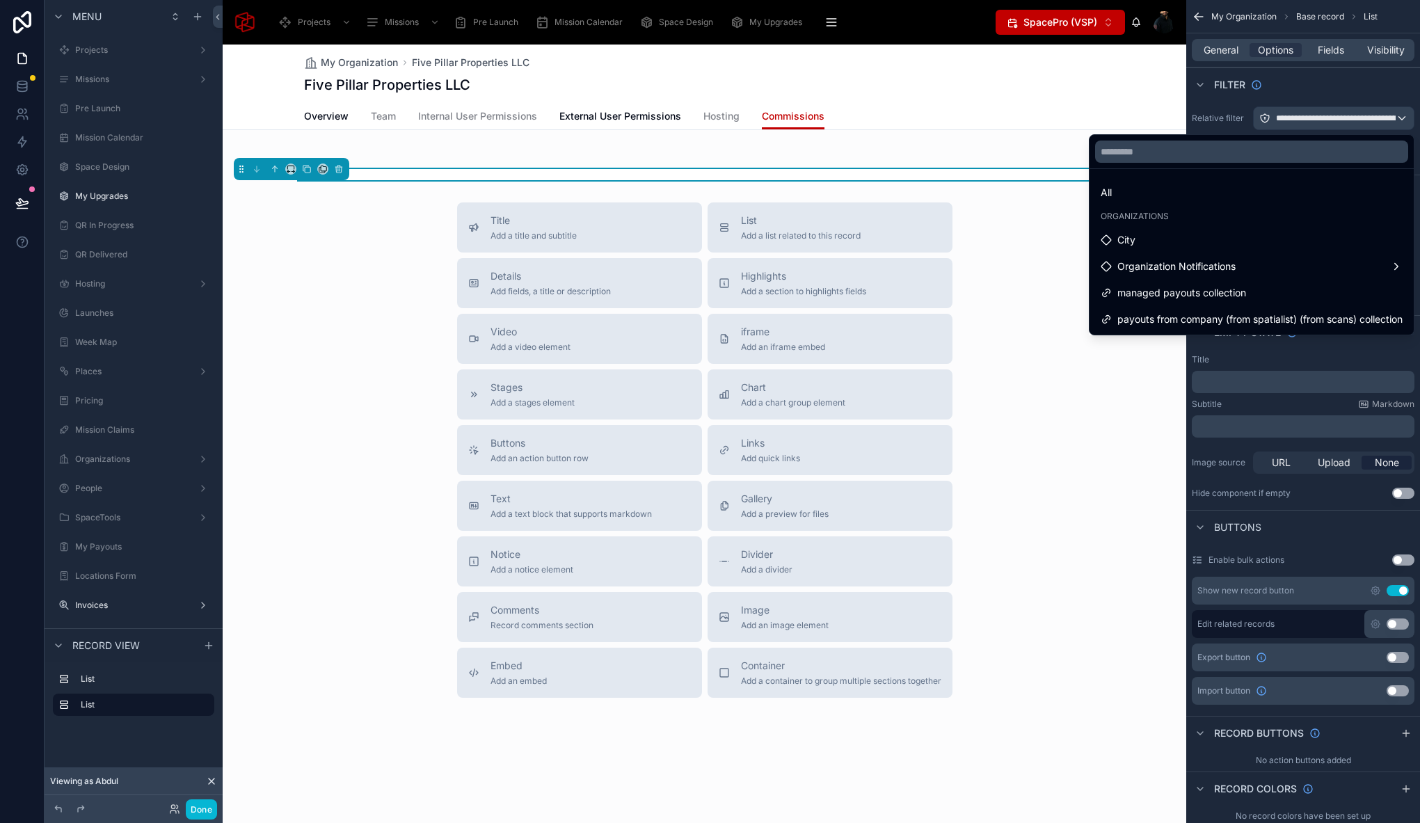
click at [1064, 409] on div "Title Add a title and subtitle List Add a list related to this record Details A…" at bounding box center [704, 449] width 963 height 495
click at [1332, 100] on div "scrollable content" at bounding box center [710, 411] width 1420 height 823
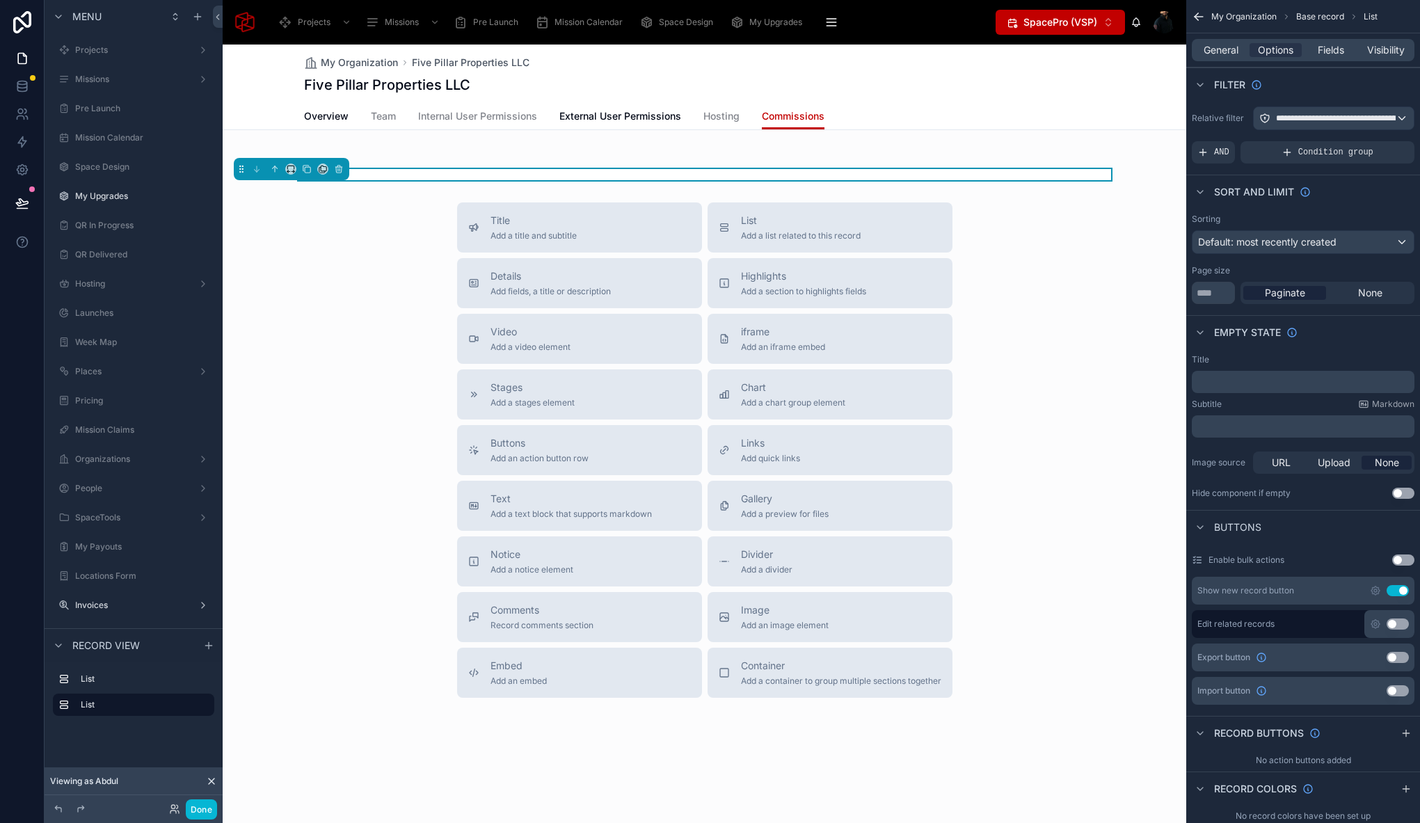
click at [429, 176] on div at bounding box center [704, 174] width 963 height 11
click at [1340, 121] on span "**********" at bounding box center [1400, 118] width 248 height 11
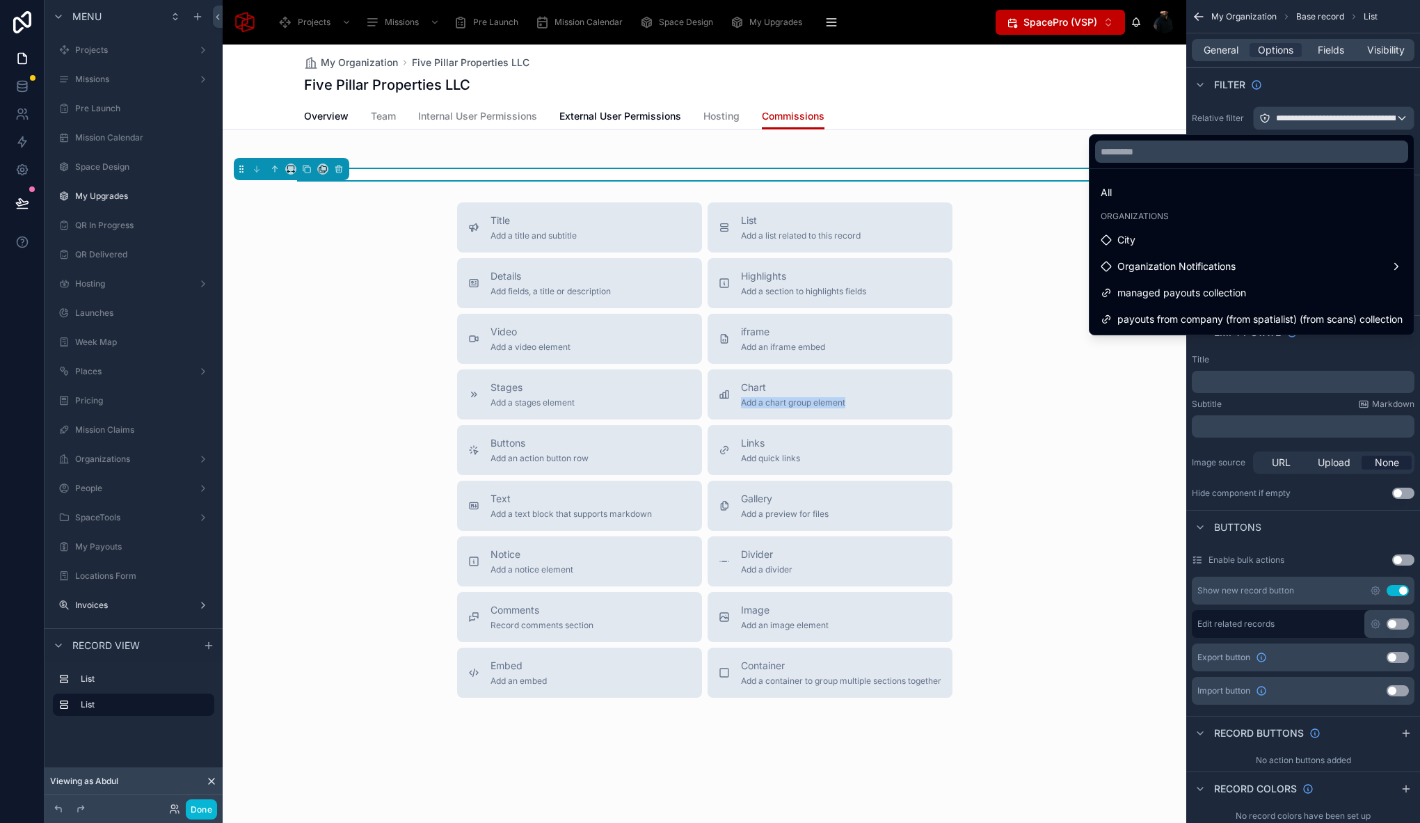
drag, startPoint x: 1061, startPoint y: 391, endPoint x: 1028, endPoint y: 400, distance: 34.6
click at [1028, 400] on div "Title Add a title and subtitle List Add a list related to this record Details A…" at bounding box center [704, 449] width 963 height 495
click at [1295, 111] on div "scrollable content" at bounding box center [710, 411] width 1420 height 823
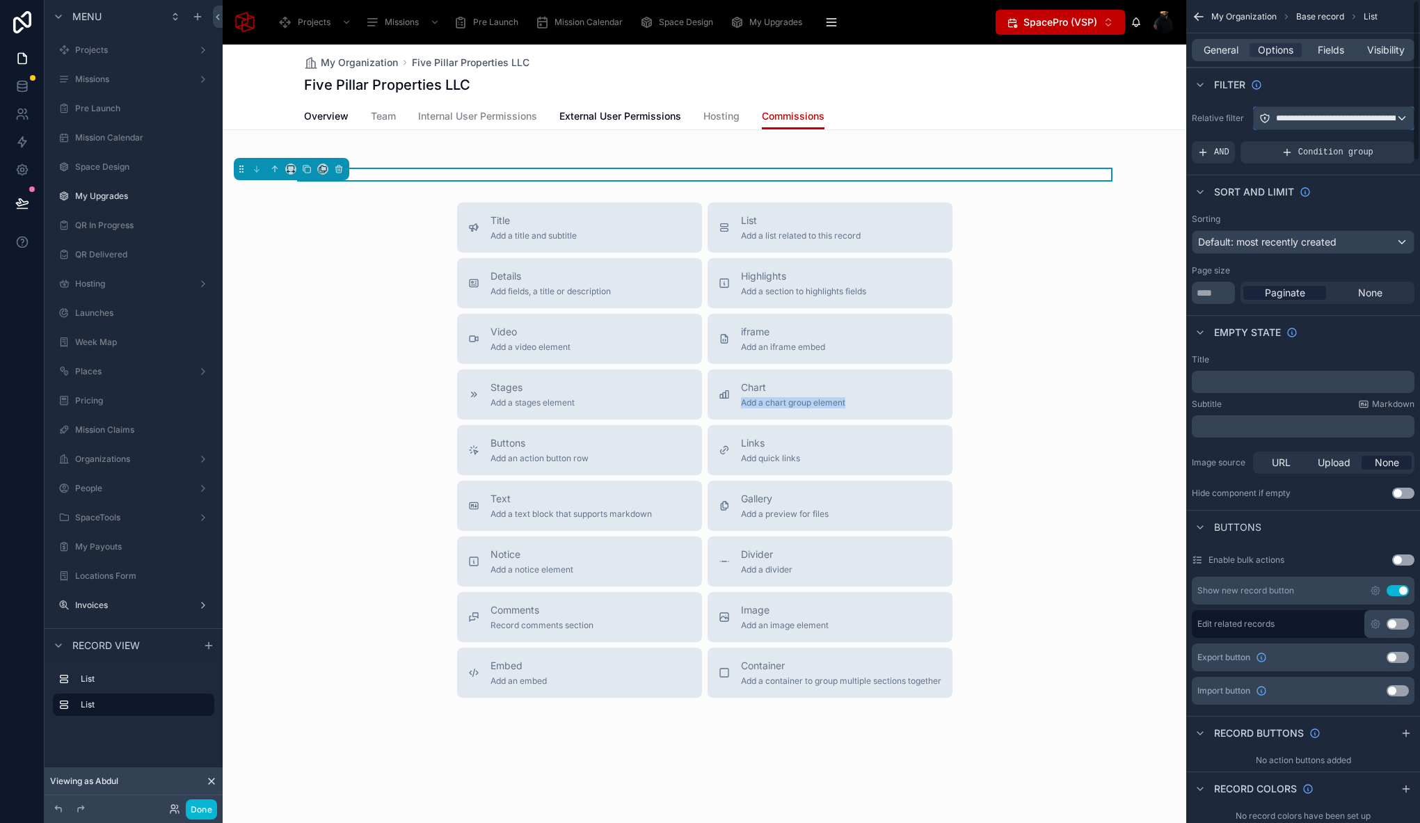
click at [1292, 115] on span "**********" at bounding box center [1400, 118] width 248 height 11
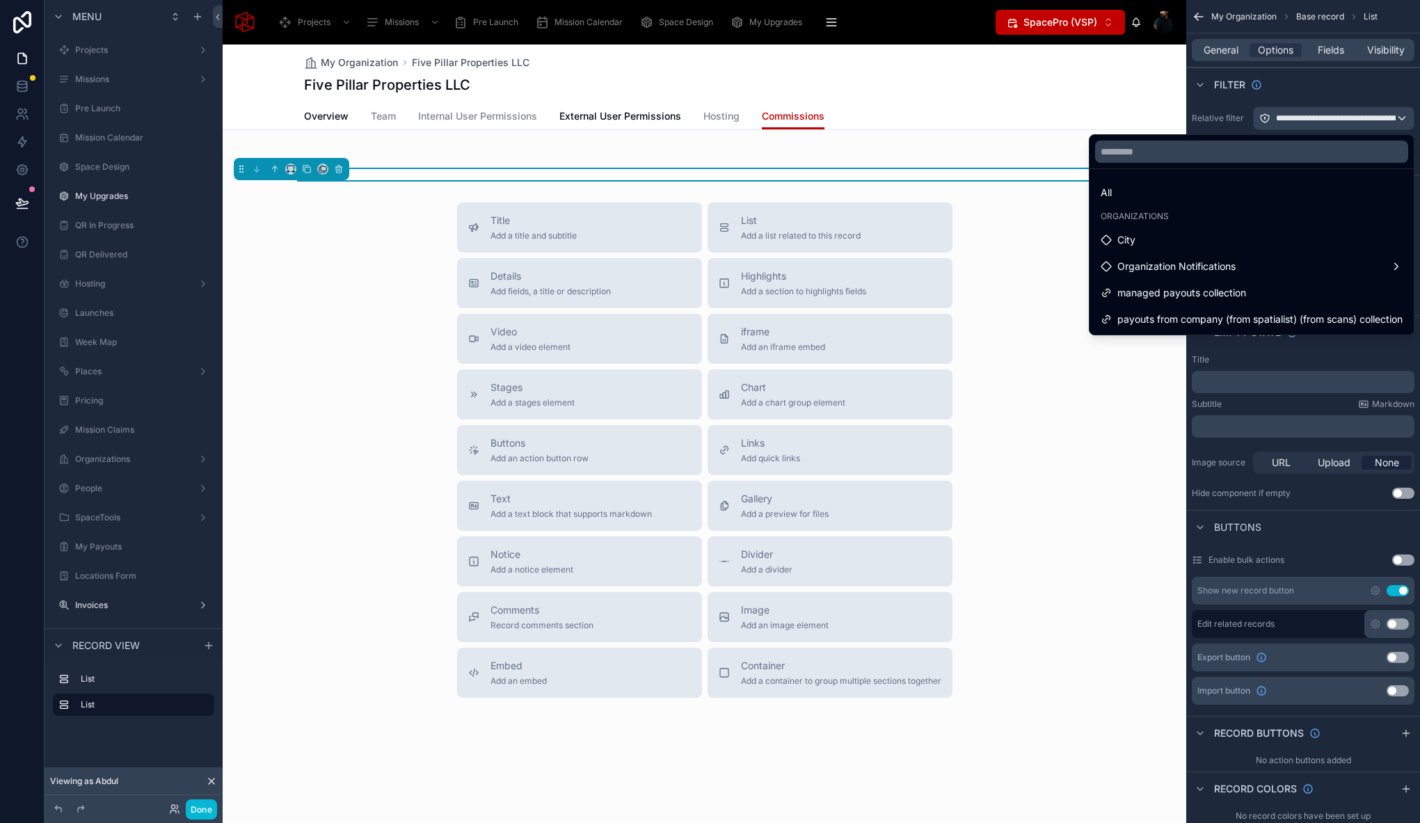
click at [399, 169] on div at bounding box center [704, 174] width 963 height 11
click at [385, 173] on div at bounding box center [704, 174] width 963 height 11
click at [1136, 87] on div "My Organization Five Pillar Properties LLC Five Pillar Properties LLC Commissio…" at bounding box center [704, 88] width 963 height 86
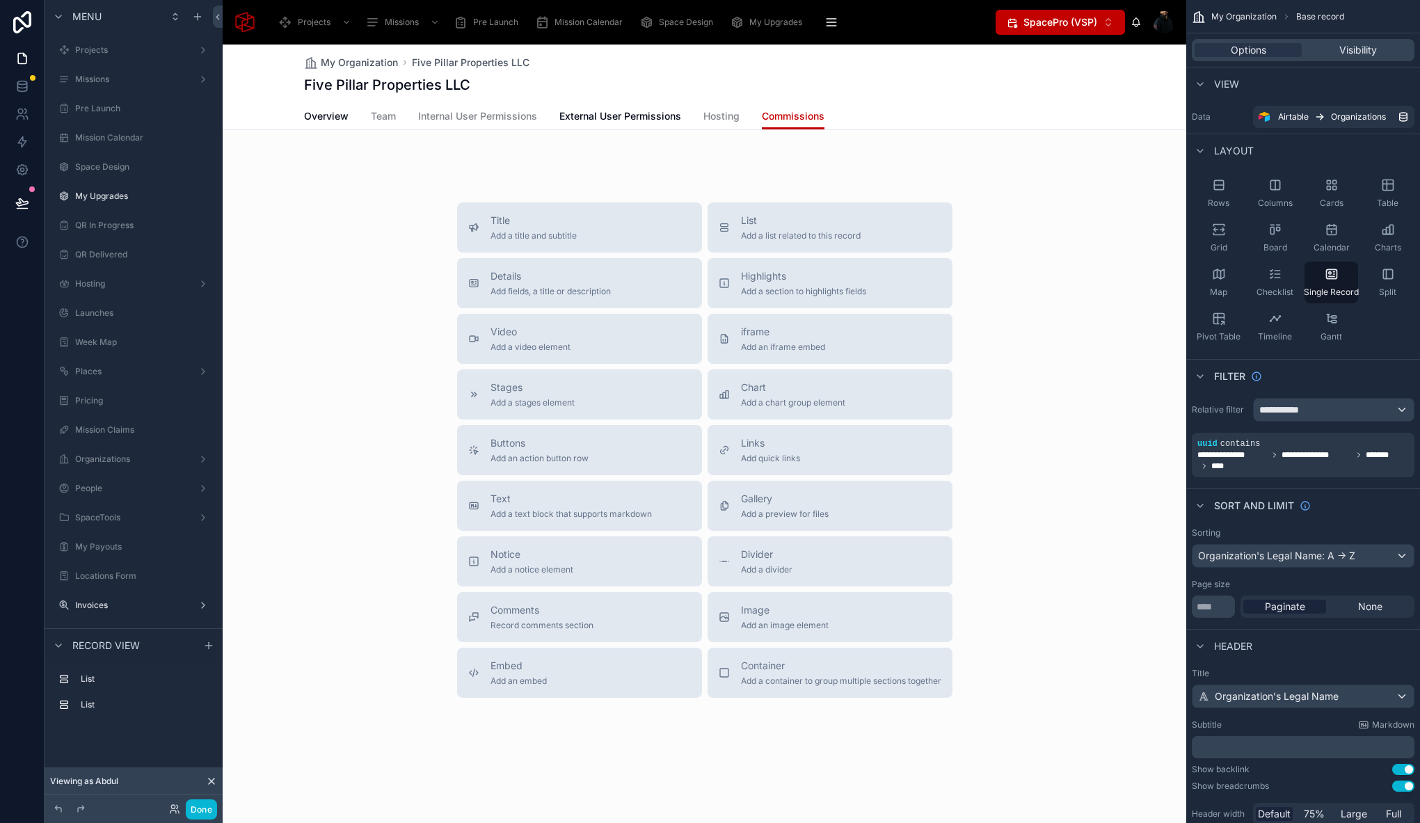
click at [799, 158] on div at bounding box center [704, 163] width 963 height 33
click at [805, 154] on div at bounding box center [704, 152] width 963 height 11
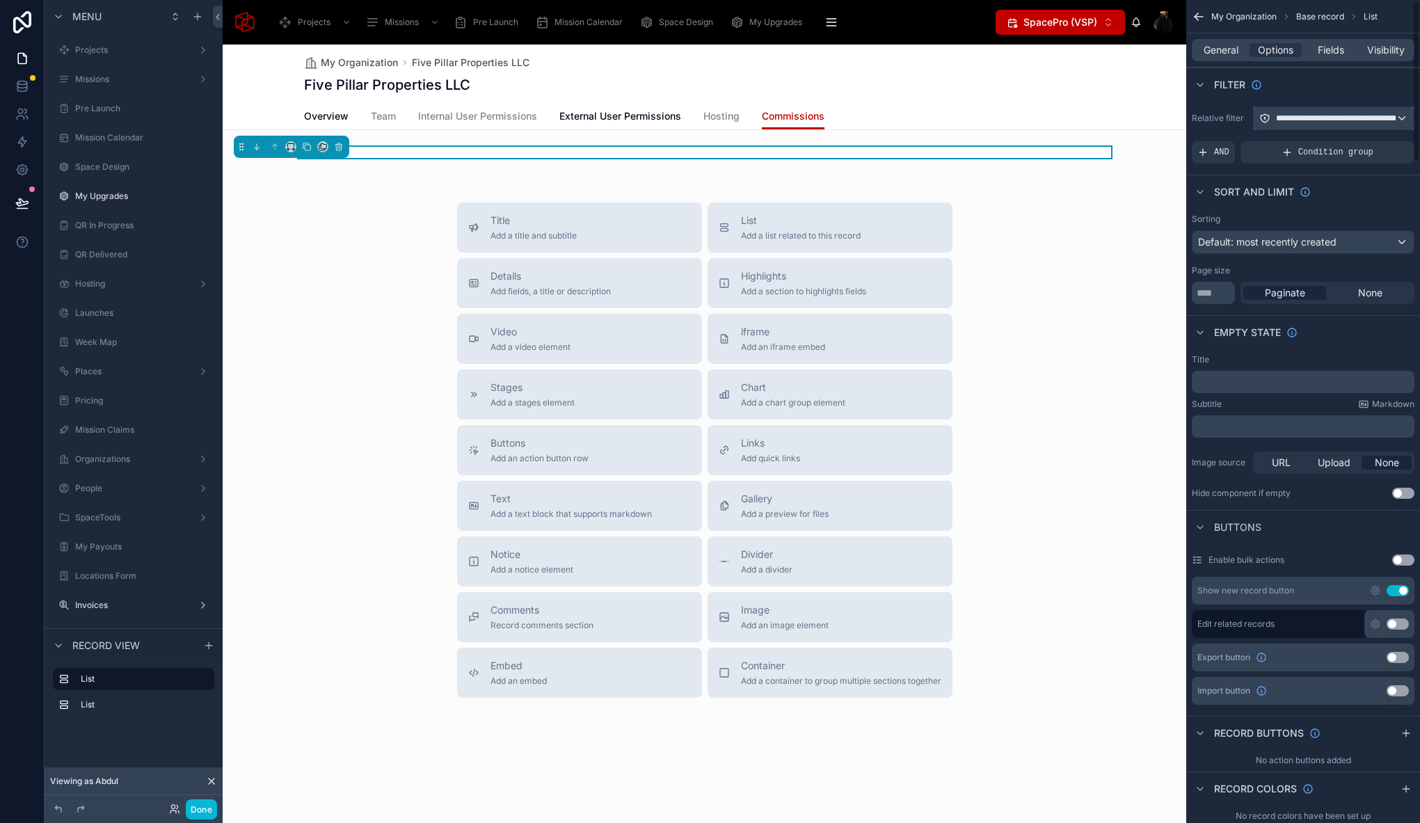
click at [1300, 117] on span "**********" at bounding box center [1400, 118] width 248 height 11
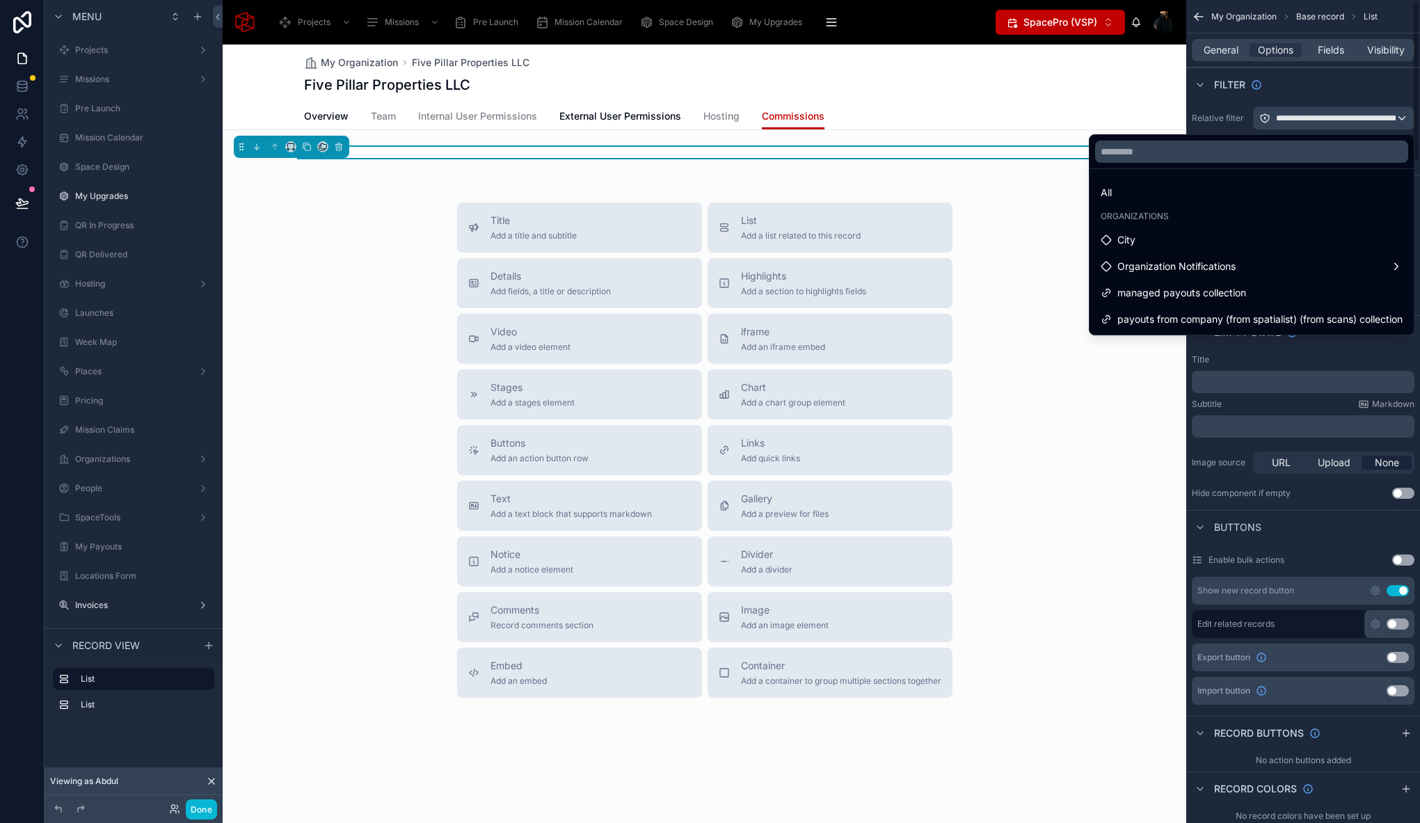
click at [1345, 82] on div "scrollable content" at bounding box center [710, 411] width 1420 height 823
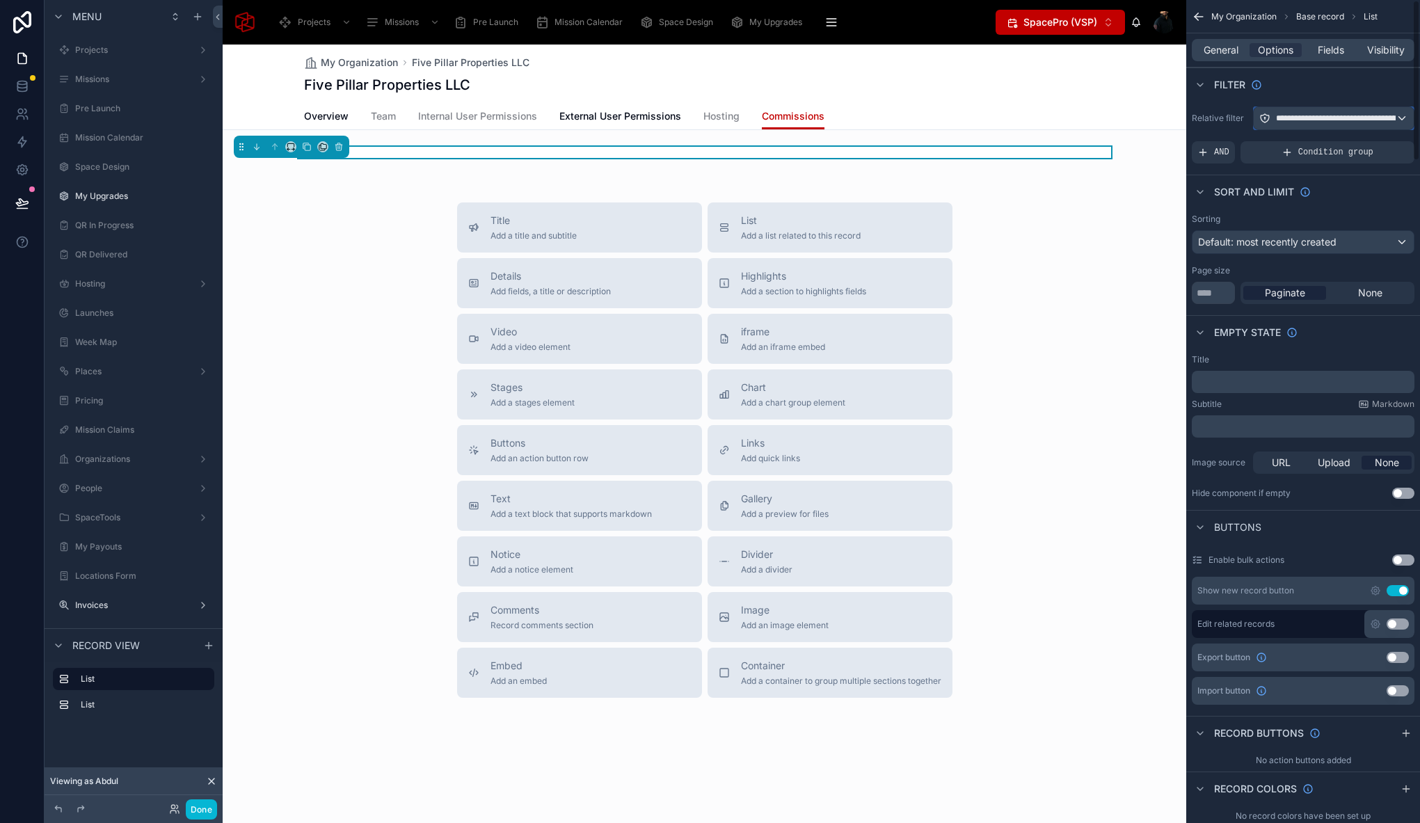
click at [1372, 112] on div "**********" at bounding box center [1333, 118] width 160 height 22
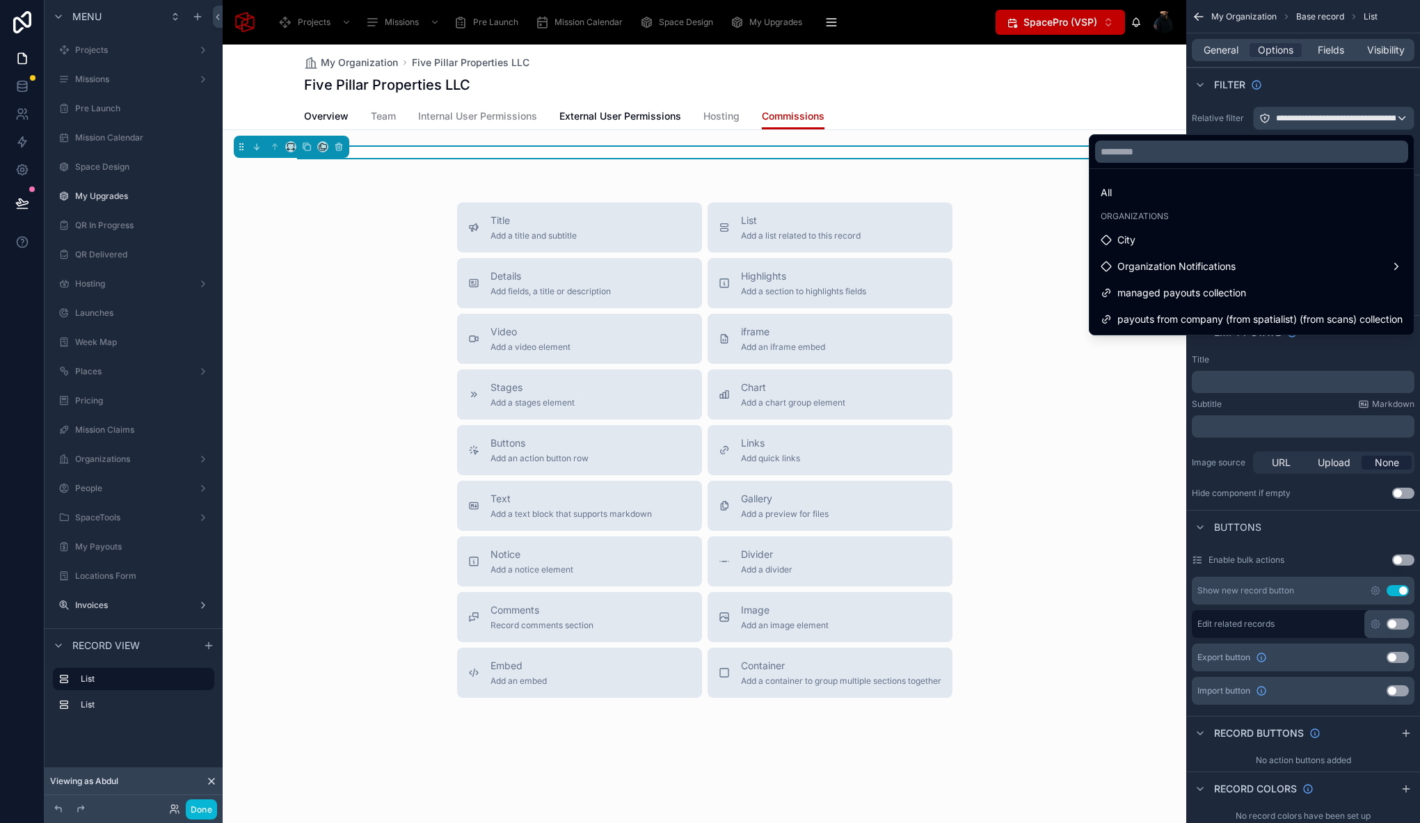
drag, startPoint x: 1130, startPoint y: 195, endPoint x: 1327, endPoint y: 131, distance: 207.4
click at [1130, 195] on div "All" at bounding box center [1251, 192] width 302 height 17
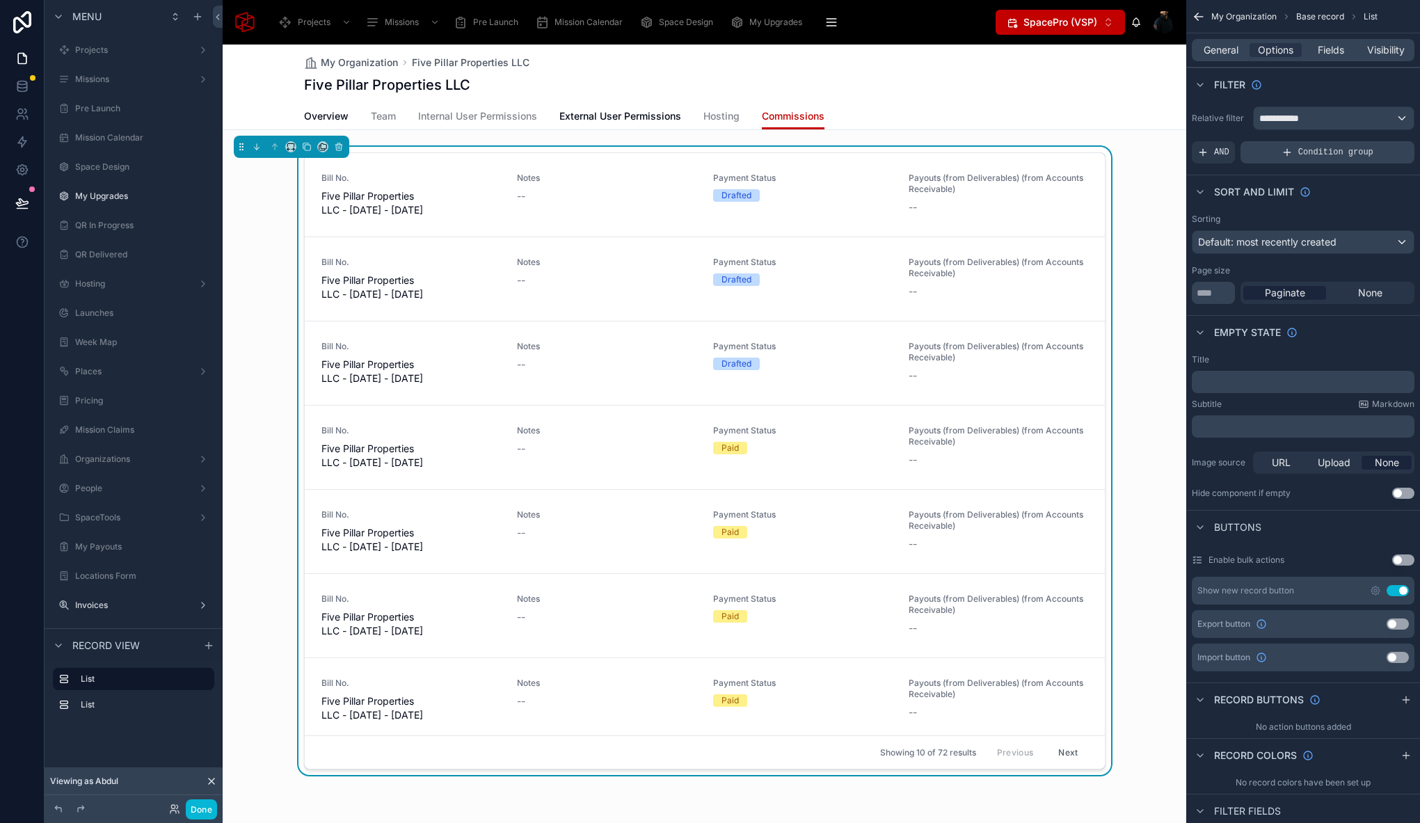
click at [1294, 151] on div "Condition group" at bounding box center [1327, 152] width 174 height 22
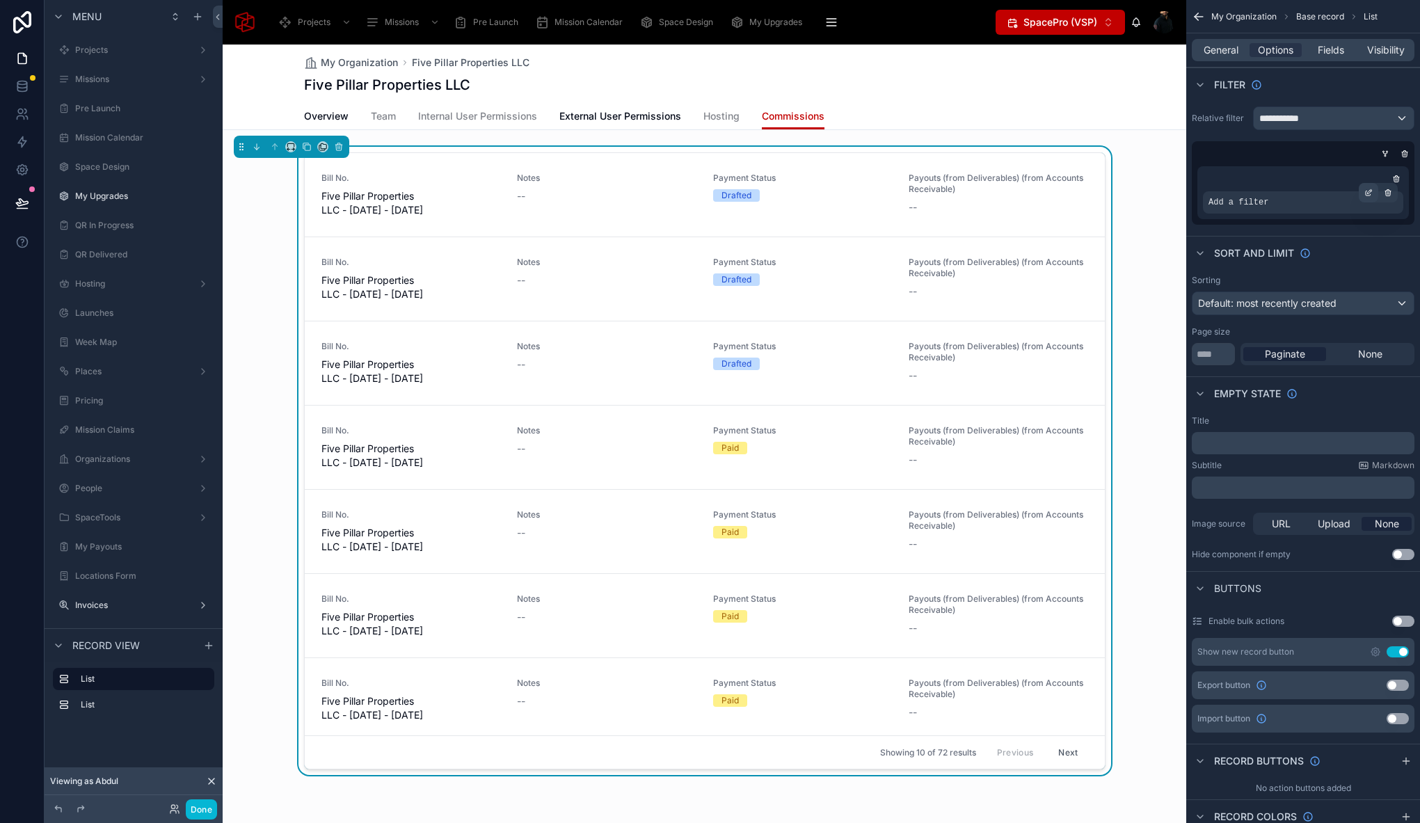
click at [1368, 194] on icon "scrollable content" at bounding box center [1368, 192] width 8 height 8
click at [1067, 178] on span "Select a field" at bounding box center [1061, 181] width 59 height 12
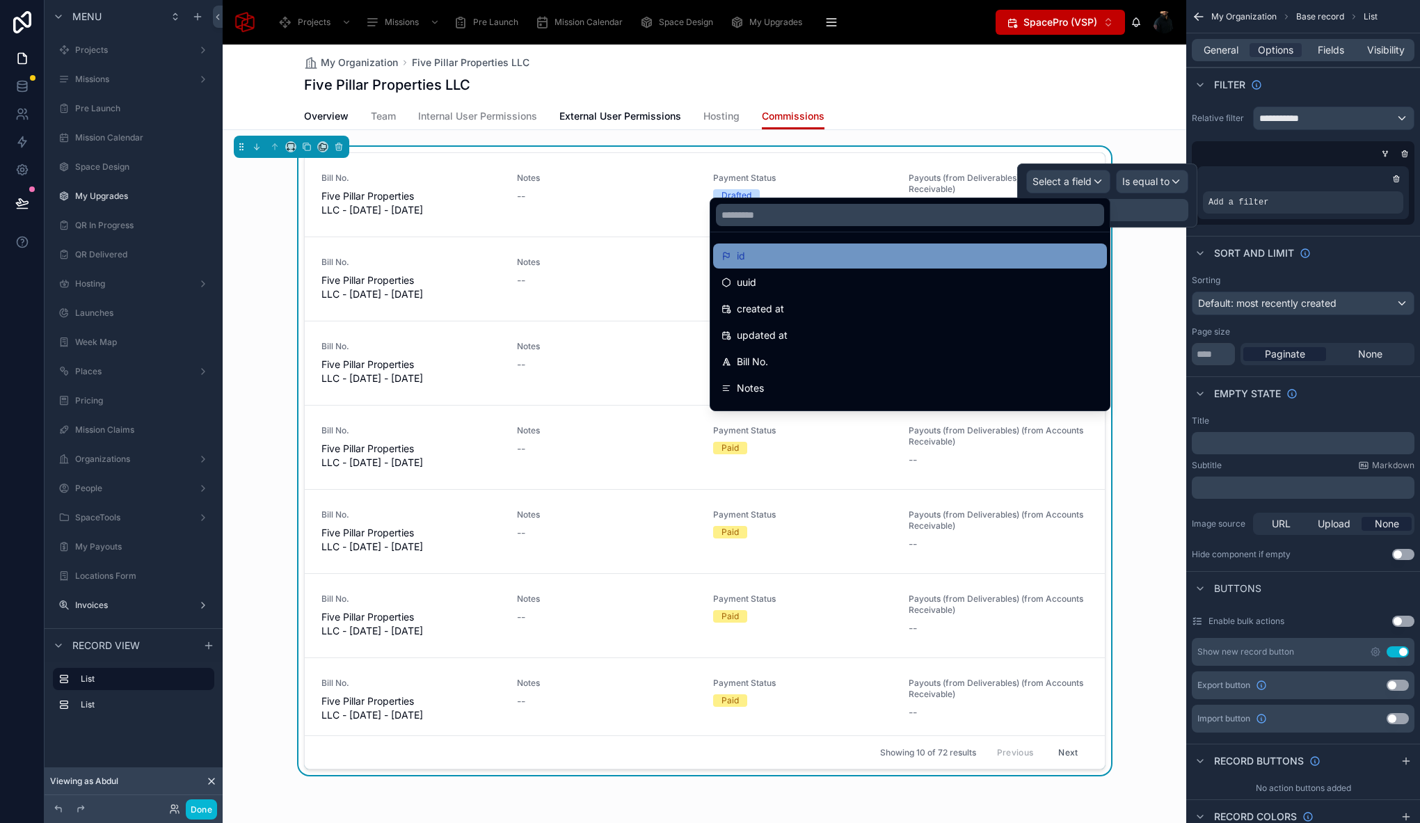
click at [858, 257] on div "id" at bounding box center [909, 256] width 377 height 17
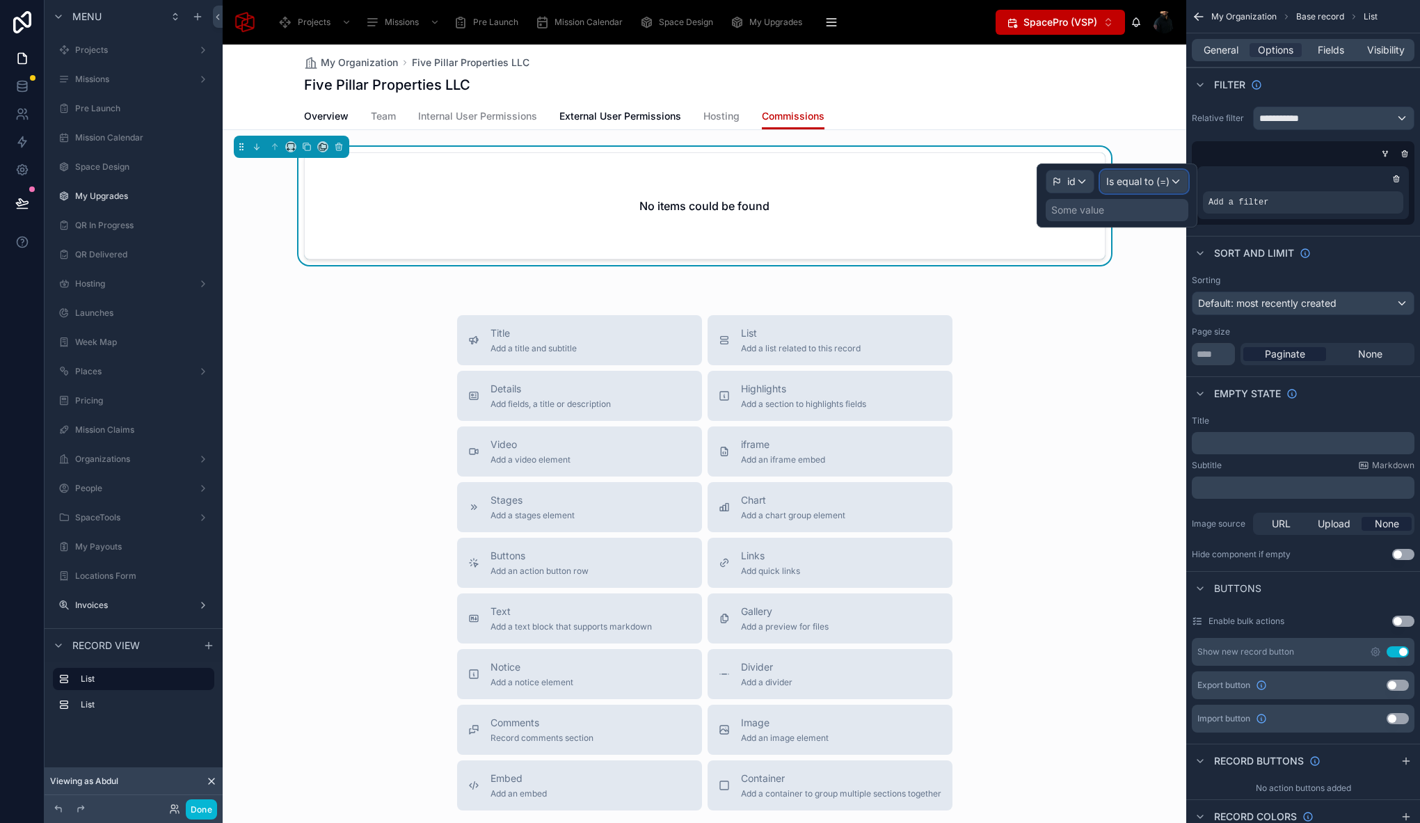
click at [1159, 181] on span "Is equal to (=)" at bounding box center [1137, 182] width 63 height 14
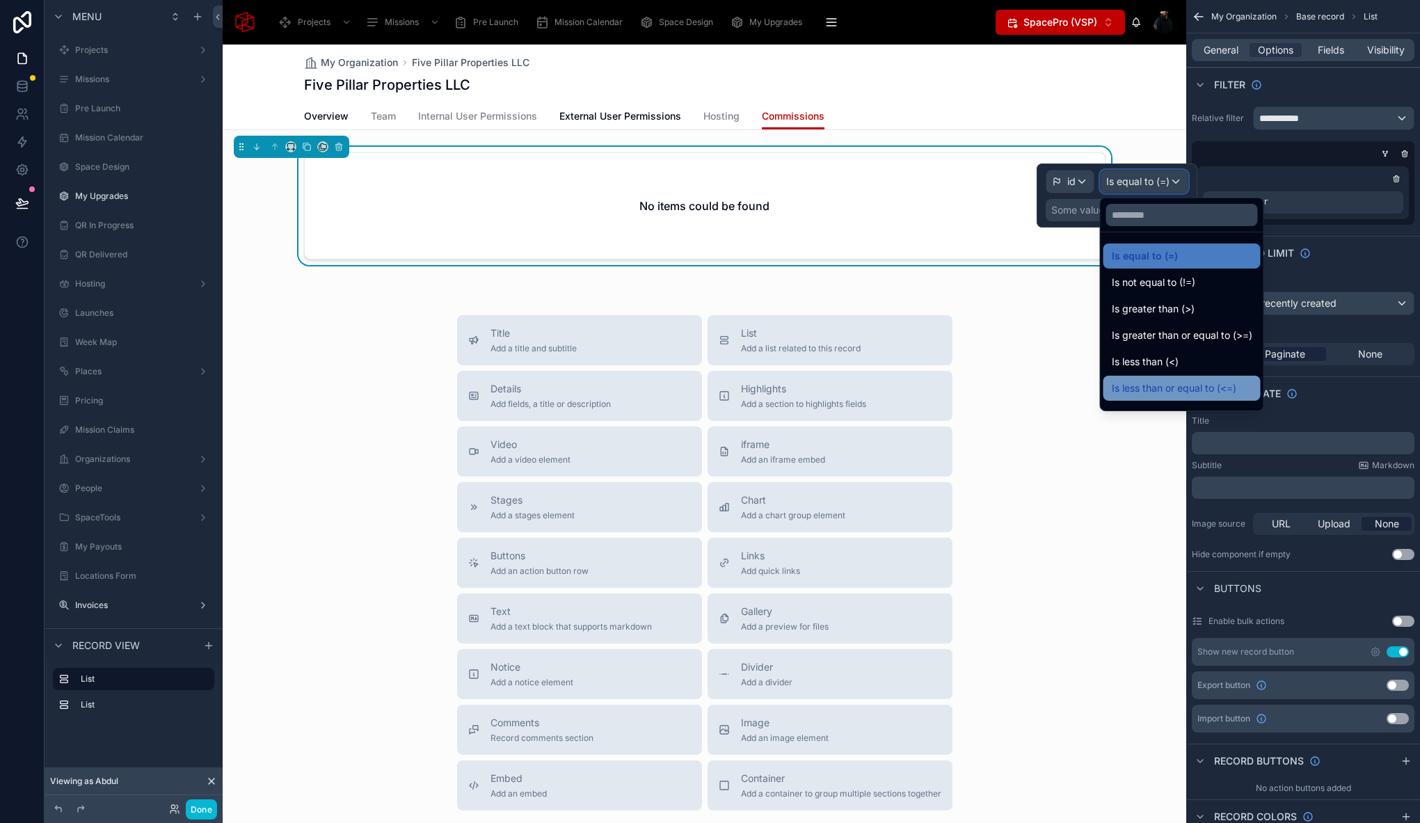
scroll to position [99, 0]
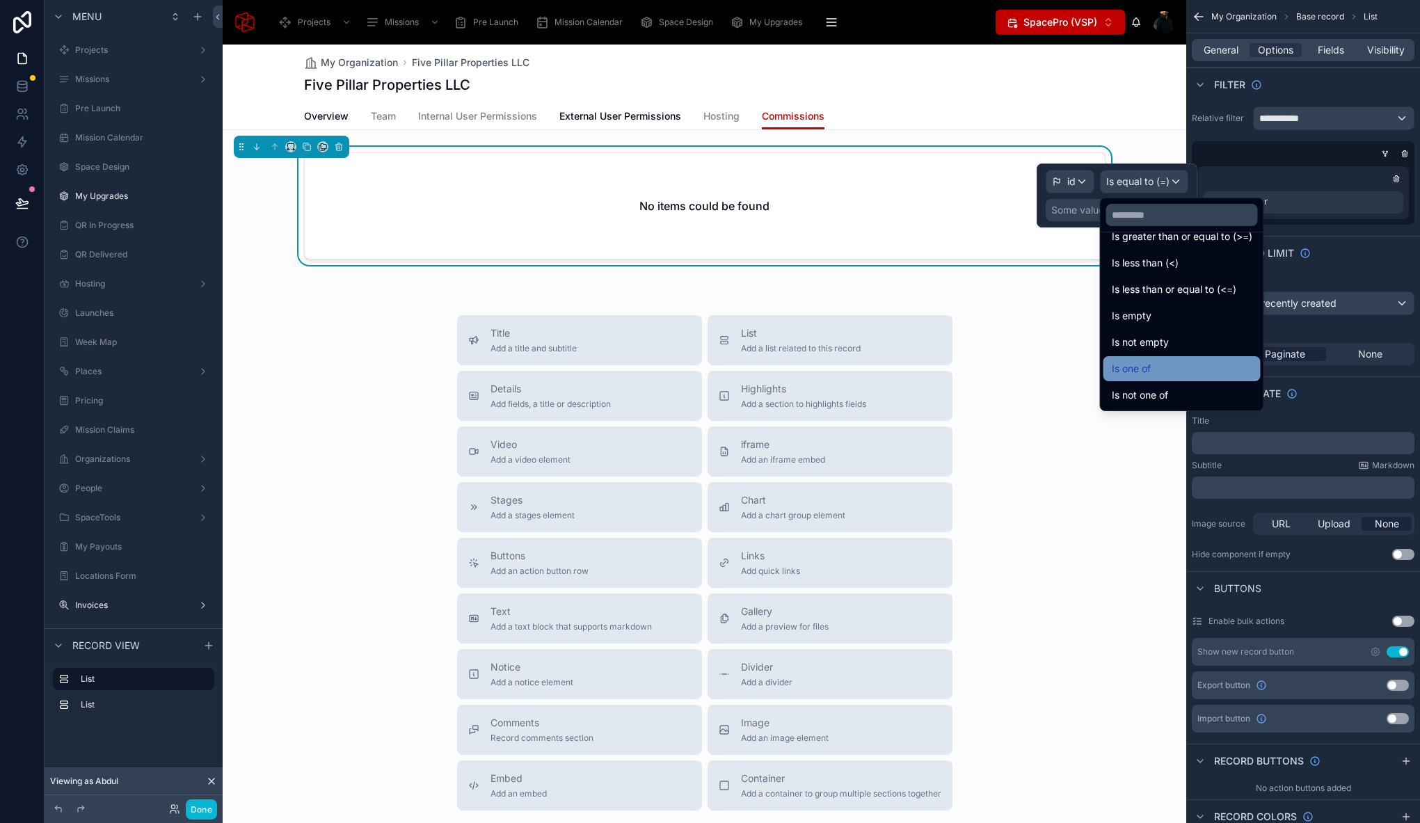
click at [1175, 372] on div "Is one of" at bounding box center [1181, 368] width 140 height 17
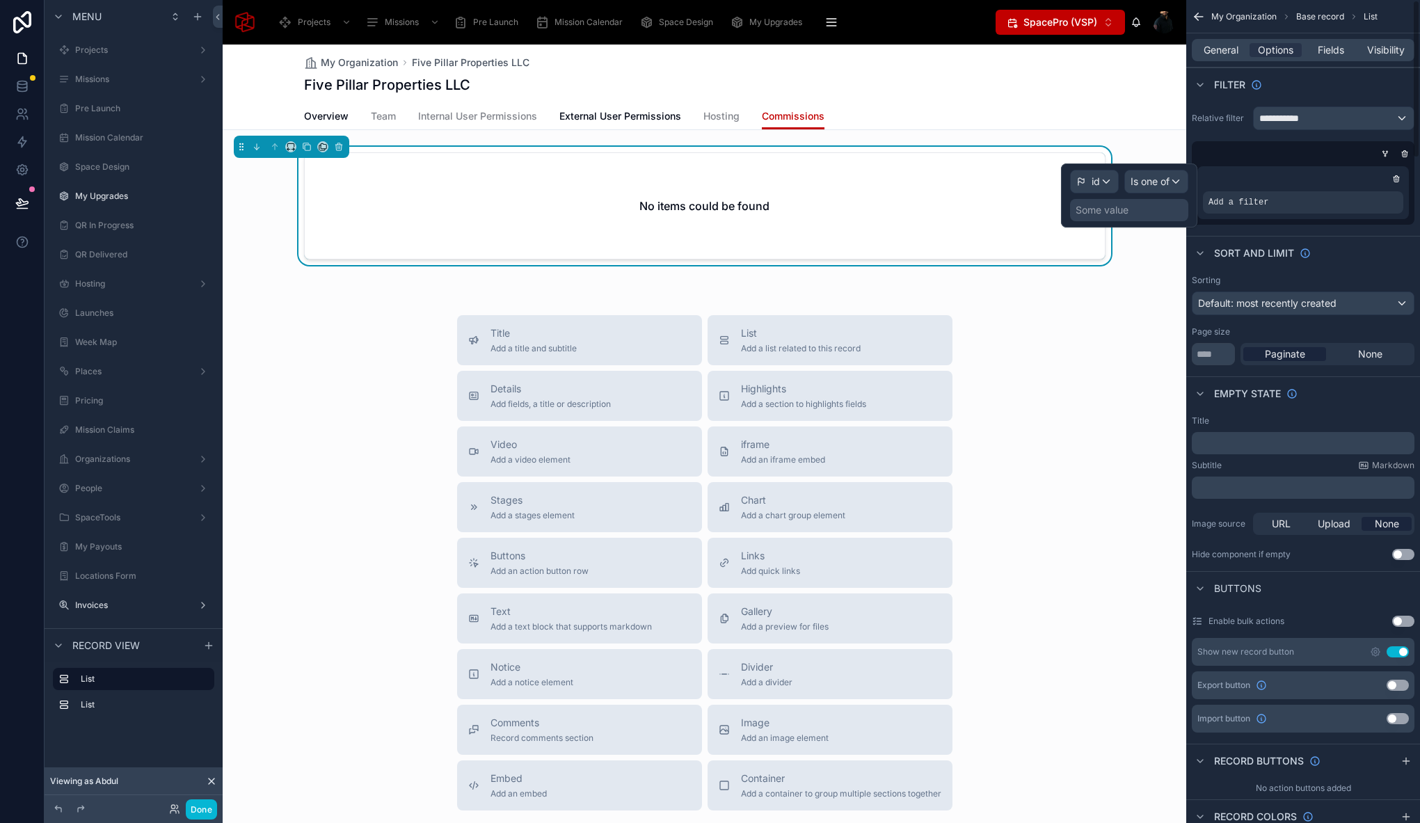
click at [1127, 212] on div "Some value" at bounding box center [1101, 210] width 53 height 14
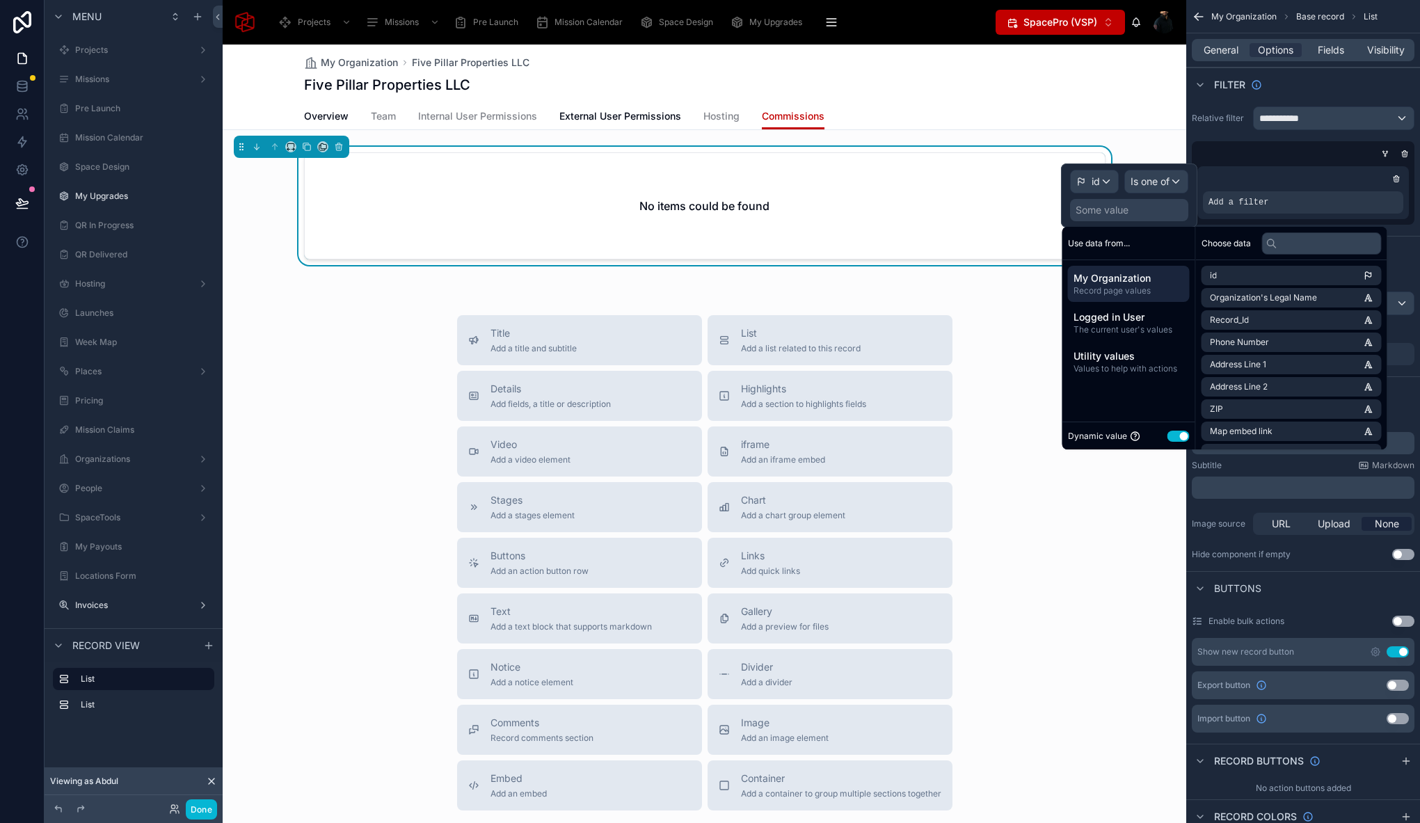
click at [1128, 280] on span "My Organization" at bounding box center [1128, 278] width 111 height 14
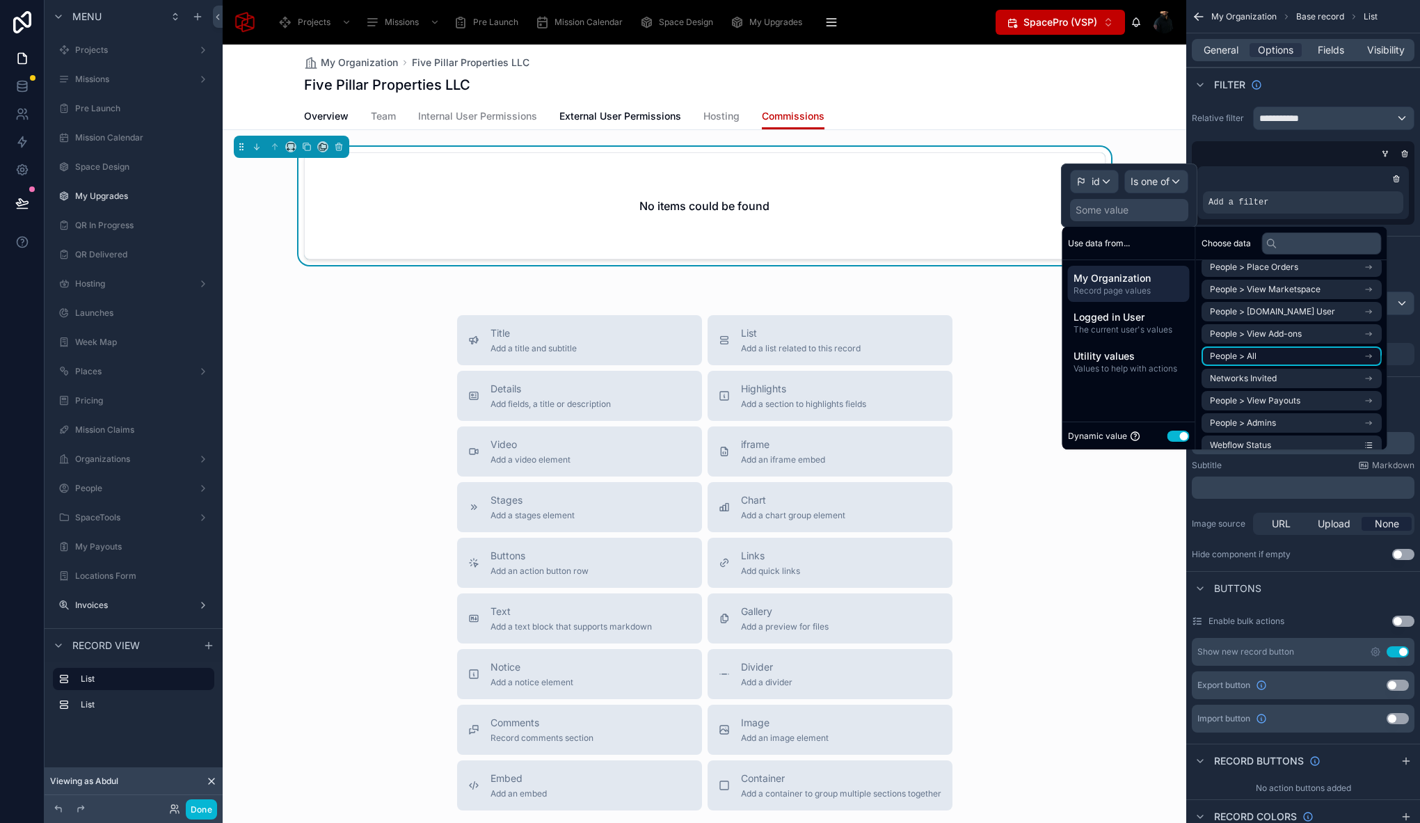
scroll to position [2162, 0]
click at [1312, 365] on li "people collection" at bounding box center [1291, 359] width 180 height 19
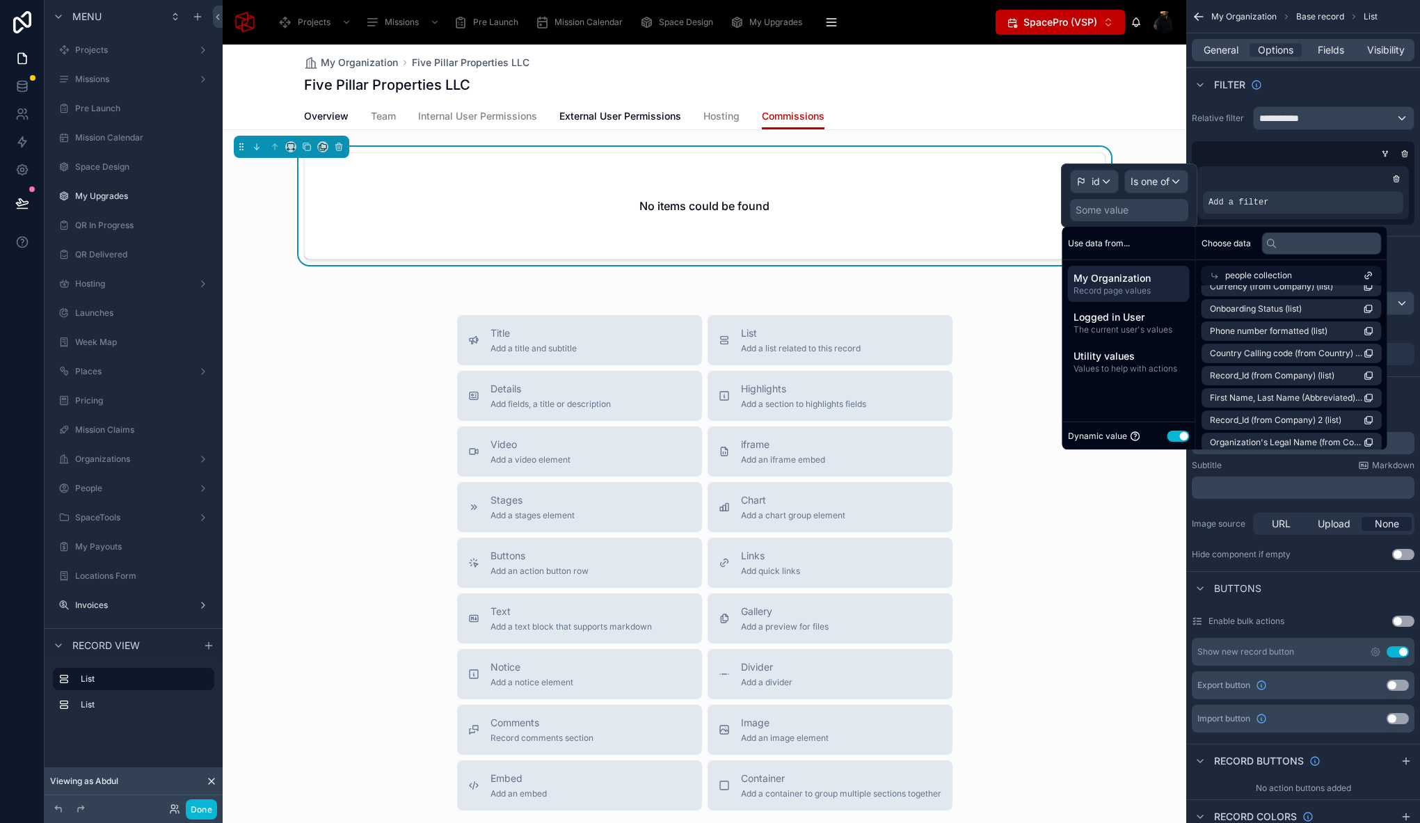
scroll to position [429, 0]
click at [1309, 246] on input "text" at bounding box center [1322, 243] width 120 height 22
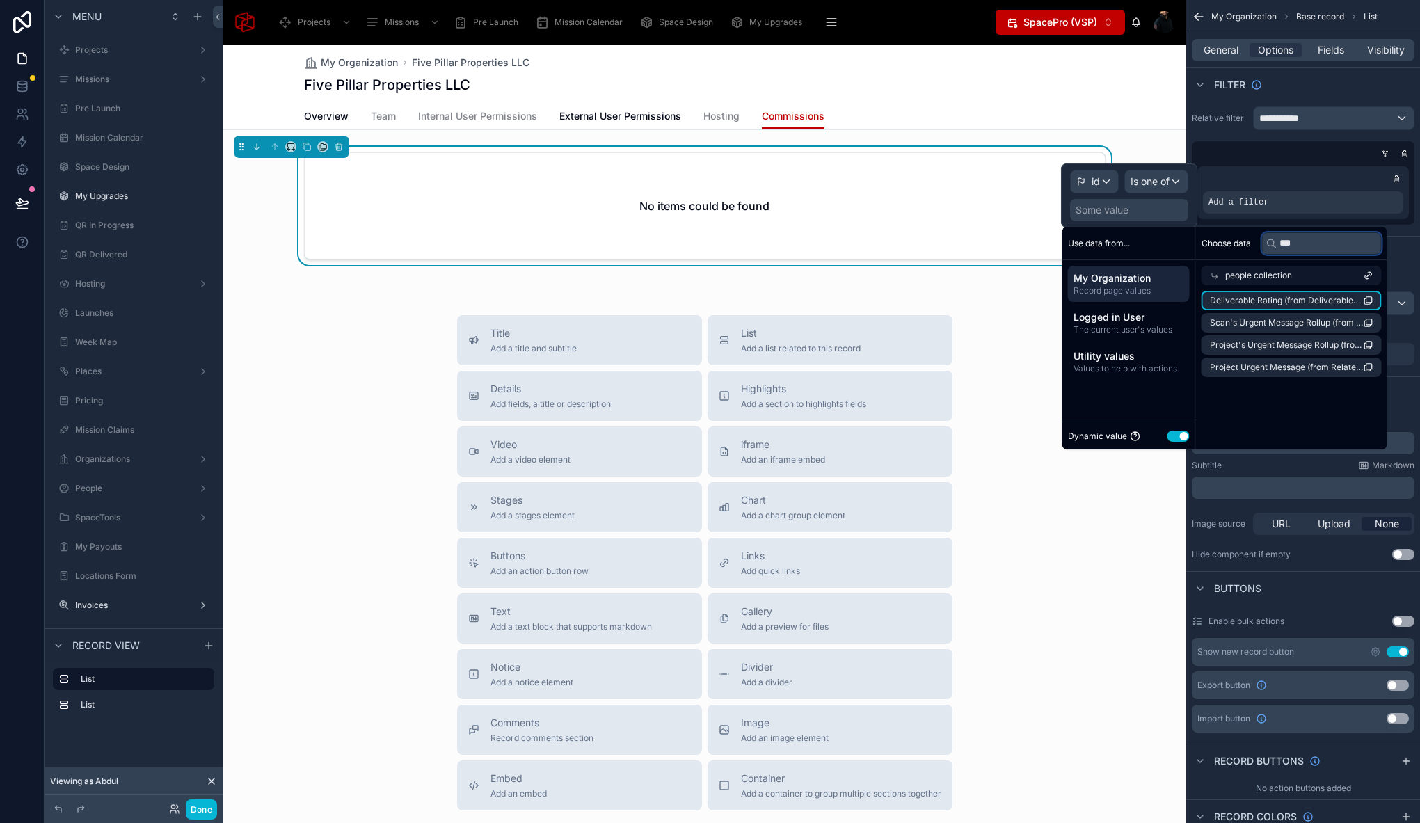
scroll to position [0, 0]
drag, startPoint x: 1291, startPoint y: 246, endPoint x: 1264, endPoint y: 243, distance: 27.2
click at [1268, 243] on div "*******" at bounding box center [1325, 243] width 127 height 22
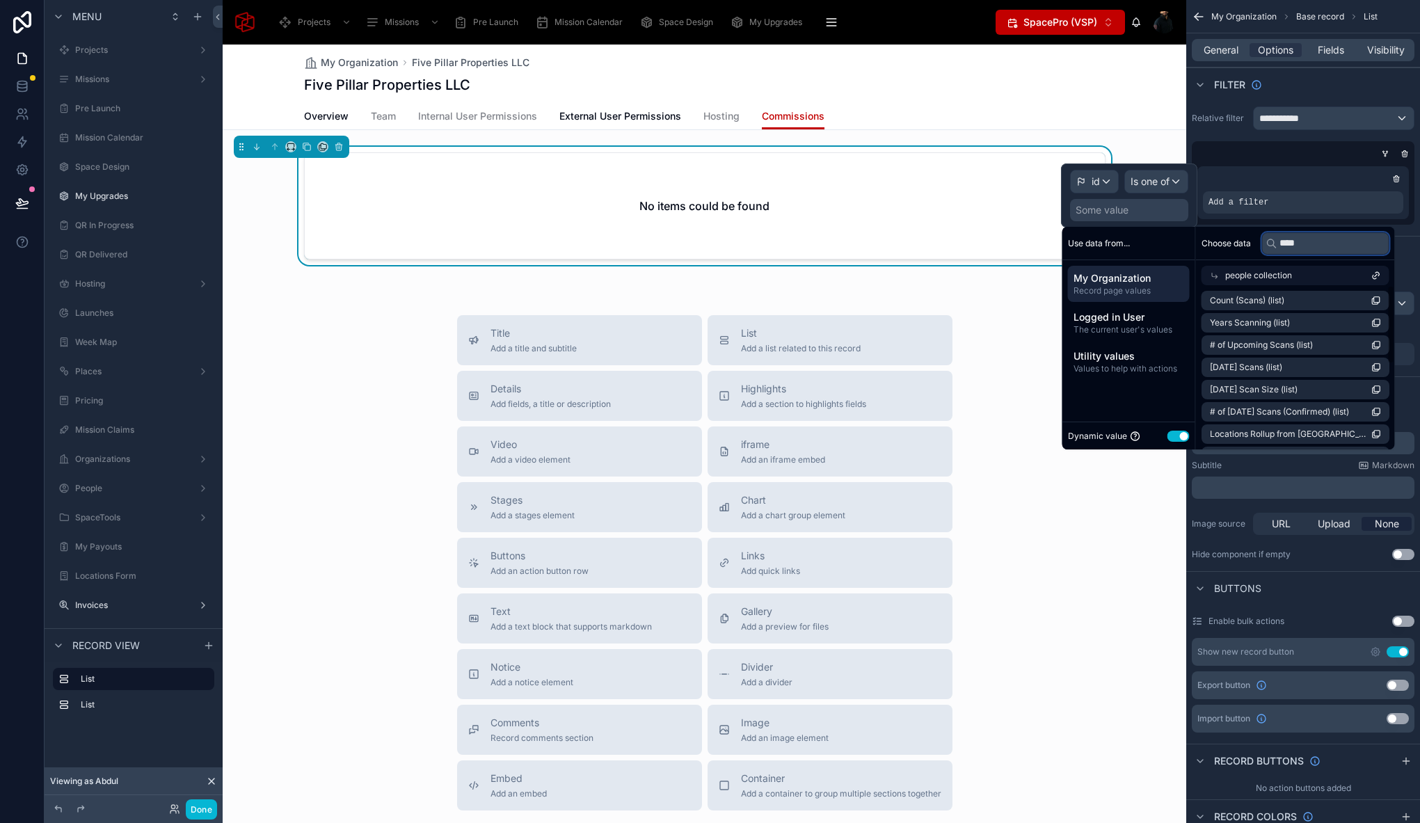
drag, startPoint x: 1291, startPoint y: 246, endPoint x: 1235, endPoint y: 243, distance: 55.7
click at [1235, 243] on div "Choose data ****" at bounding box center [1295, 243] width 199 height 33
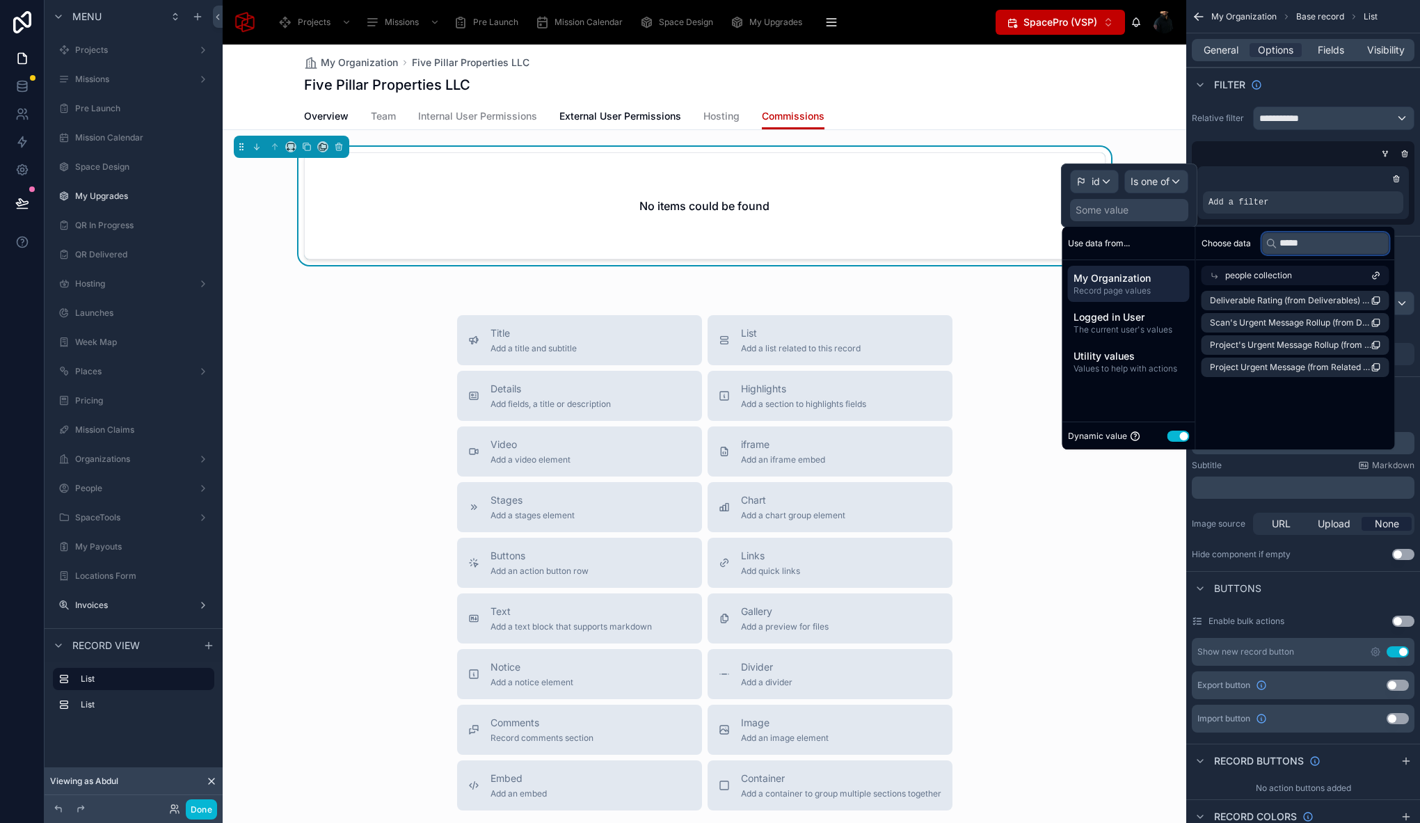
type input "*****"
click at [1309, 403] on div "Choose data ***** people collection Deliverable Rating (from Deliverables) (lis…" at bounding box center [1295, 338] width 199 height 223
drag, startPoint x: 1306, startPoint y: 240, endPoint x: 1248, endPoint y: 239, distance: 57.7
click at [1248, 239] on div "Choose data *****" at bounding box center [1295, 243] width 199 height 33
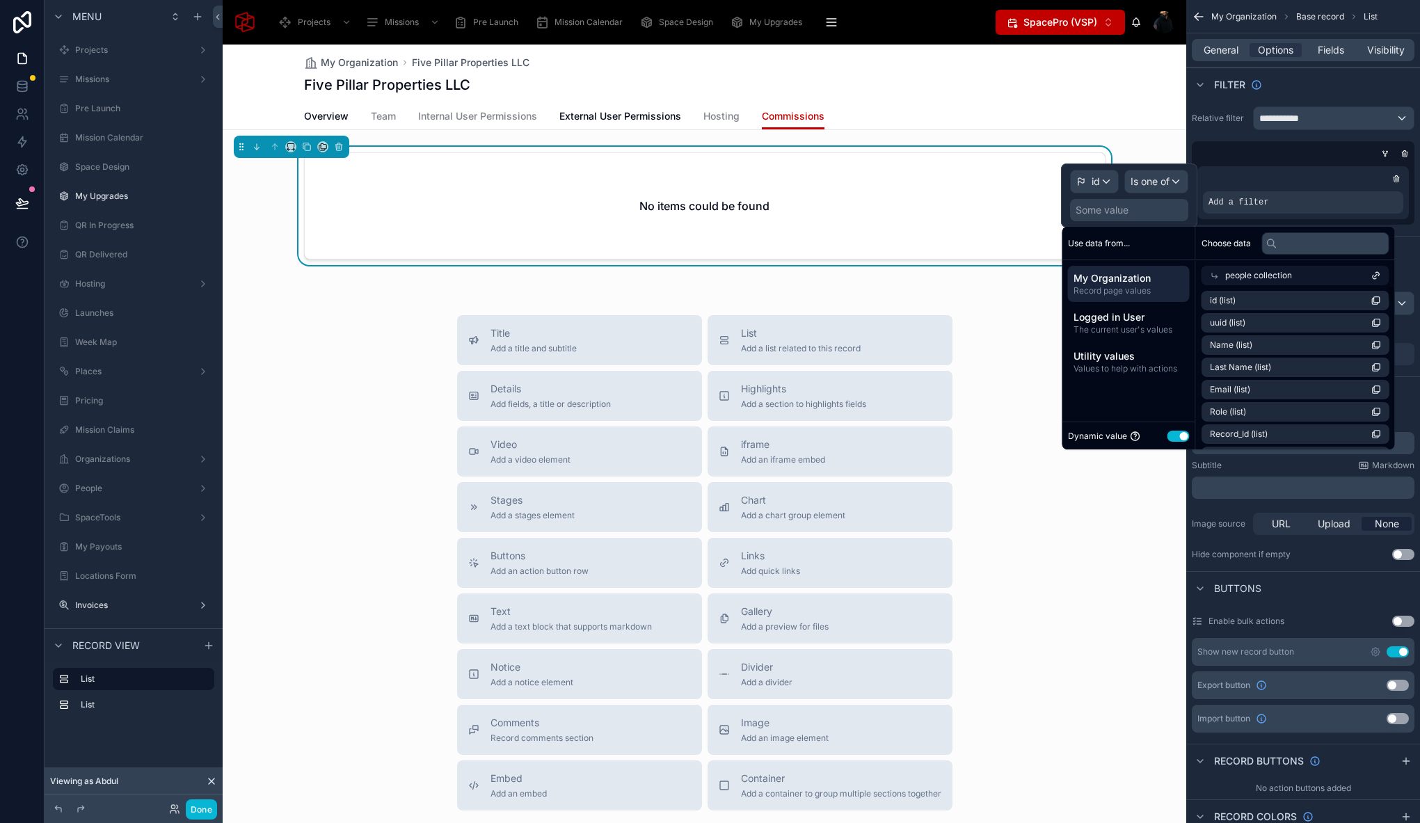
scroll to position [8, 0]
click at [1162, 120] on div "Overview Team Internal User Permissions External User Permissions Hosting Commi…" at bounding box center [704, 116] width 947 height 26
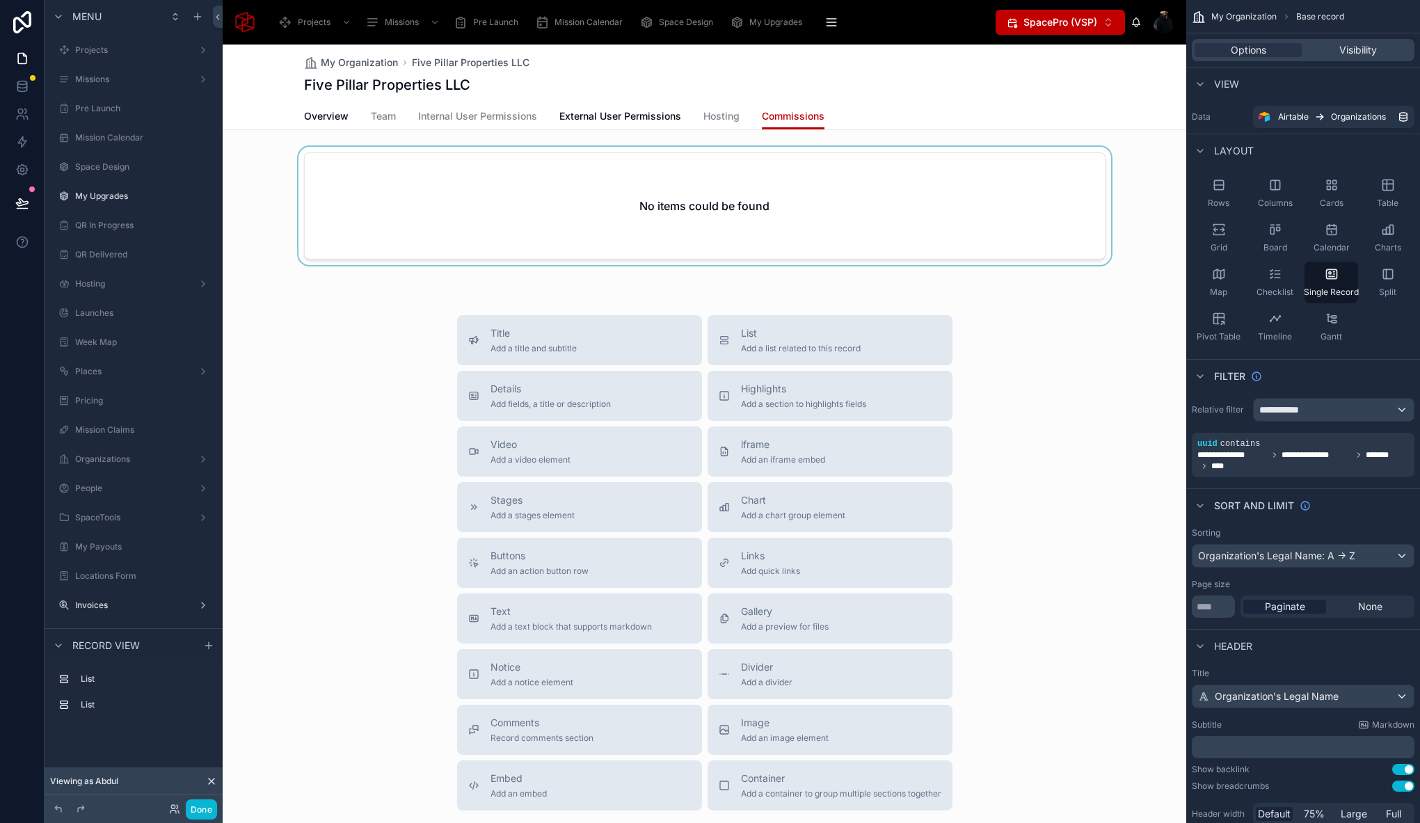
click at [744, 186] on div at bounding box center [704, 209] width 963 height 124
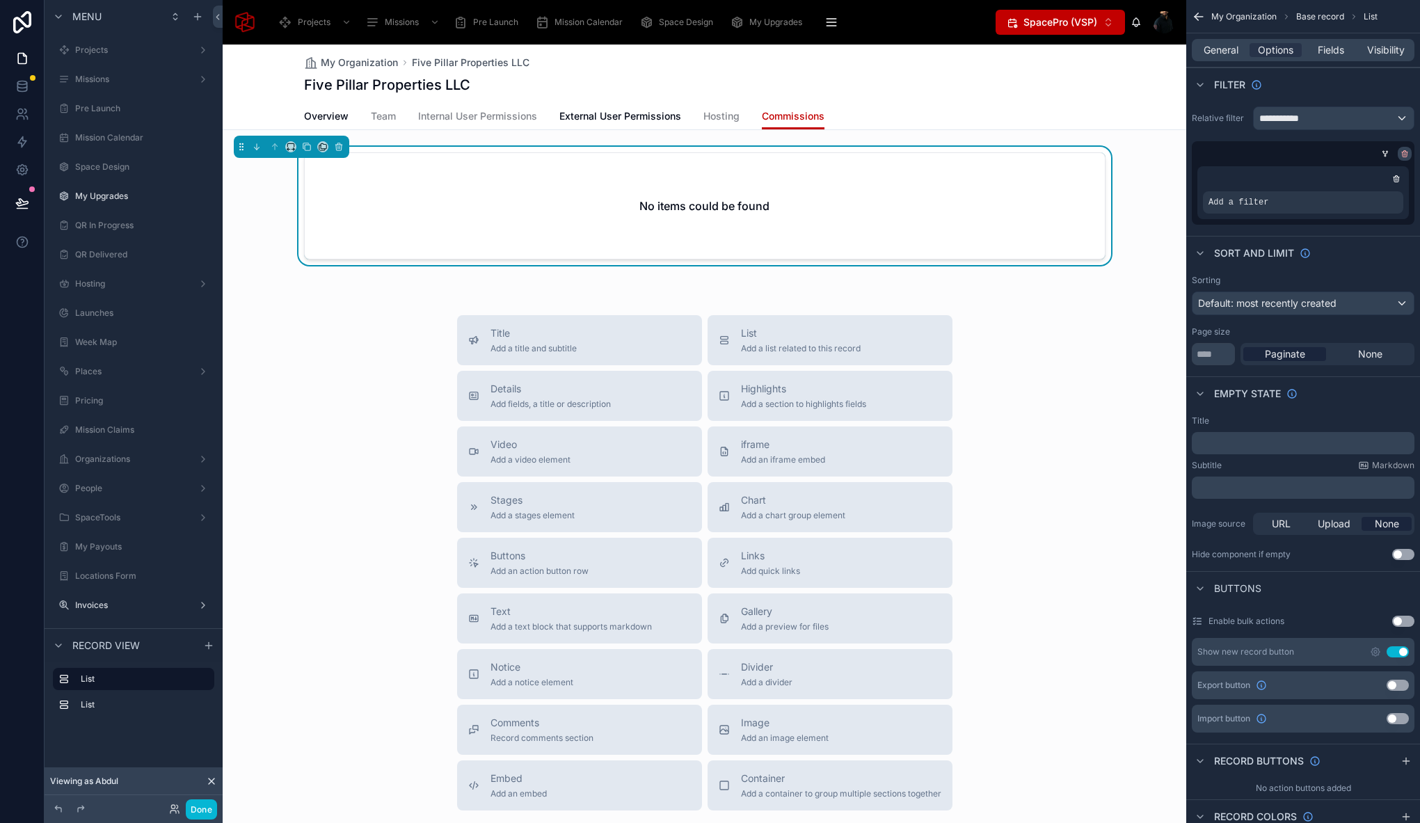
click at [1405, 153] on icon "scrollable content" at bounding box center [1404, 154] width 8 height 8
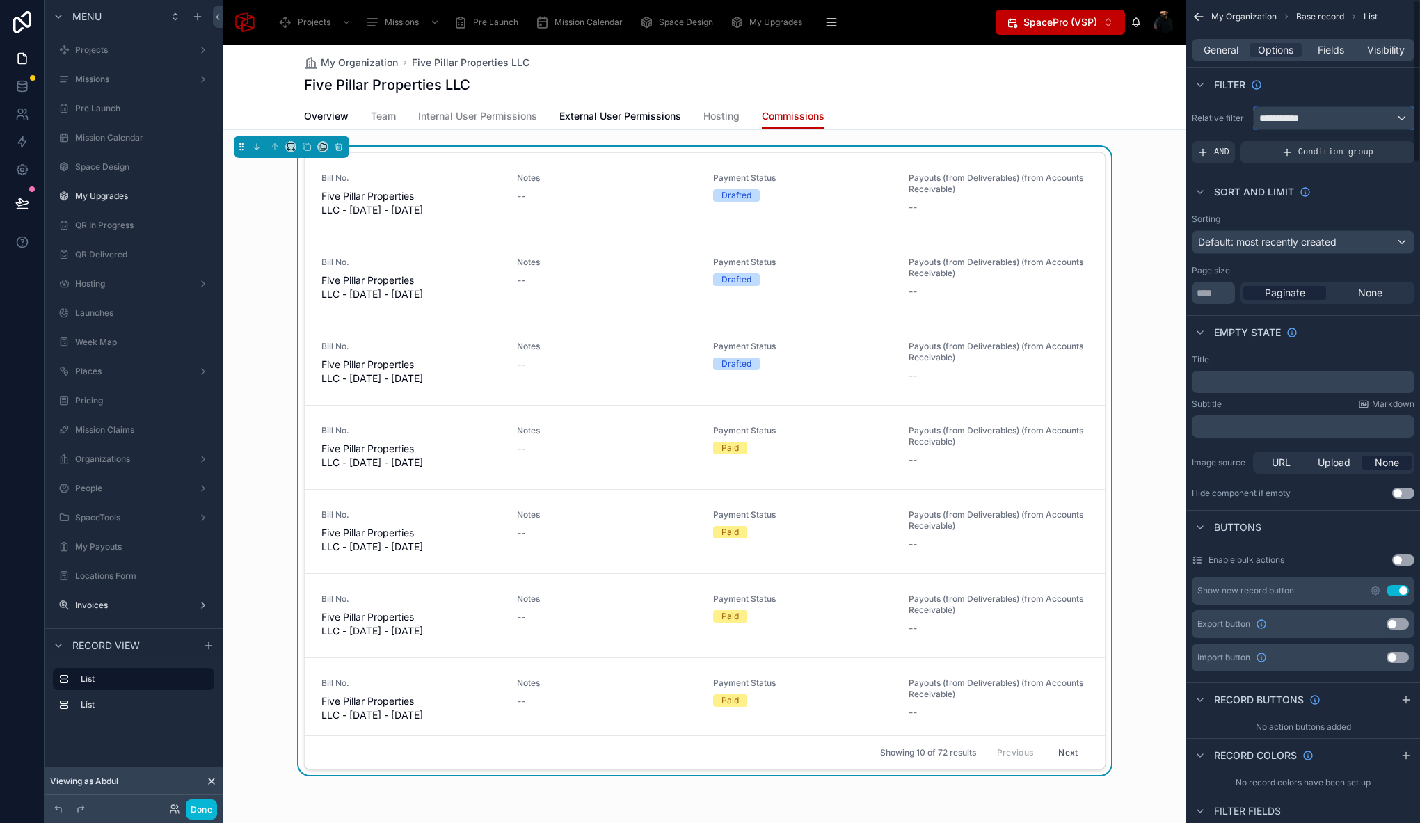
click at [1362, 119] on div "**********" at bounding box center [1333, 118] width 160 height 22
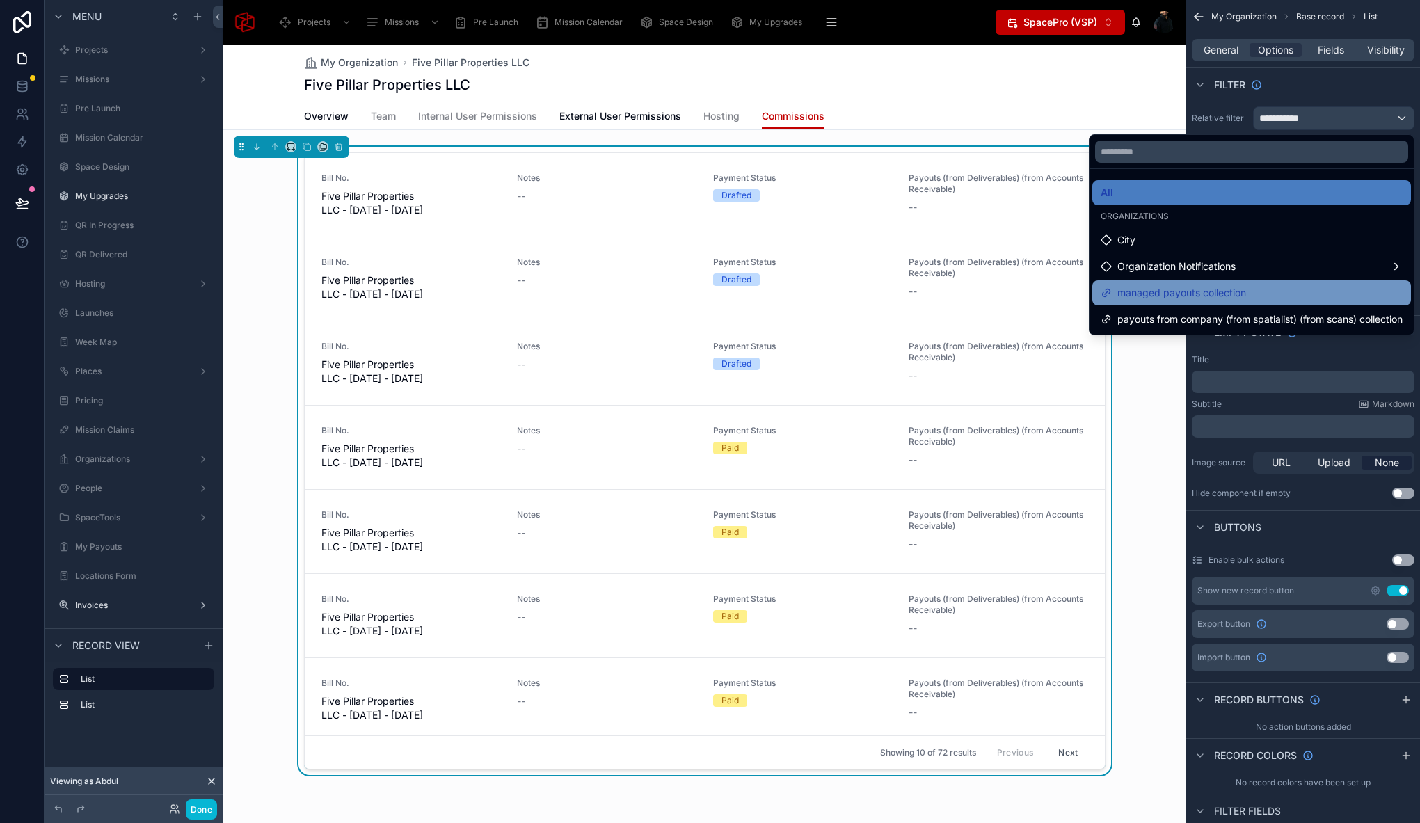
click at [1142, 294] on span "managed payouts collection" at bounding box center [1181, 292] width 129 height 17
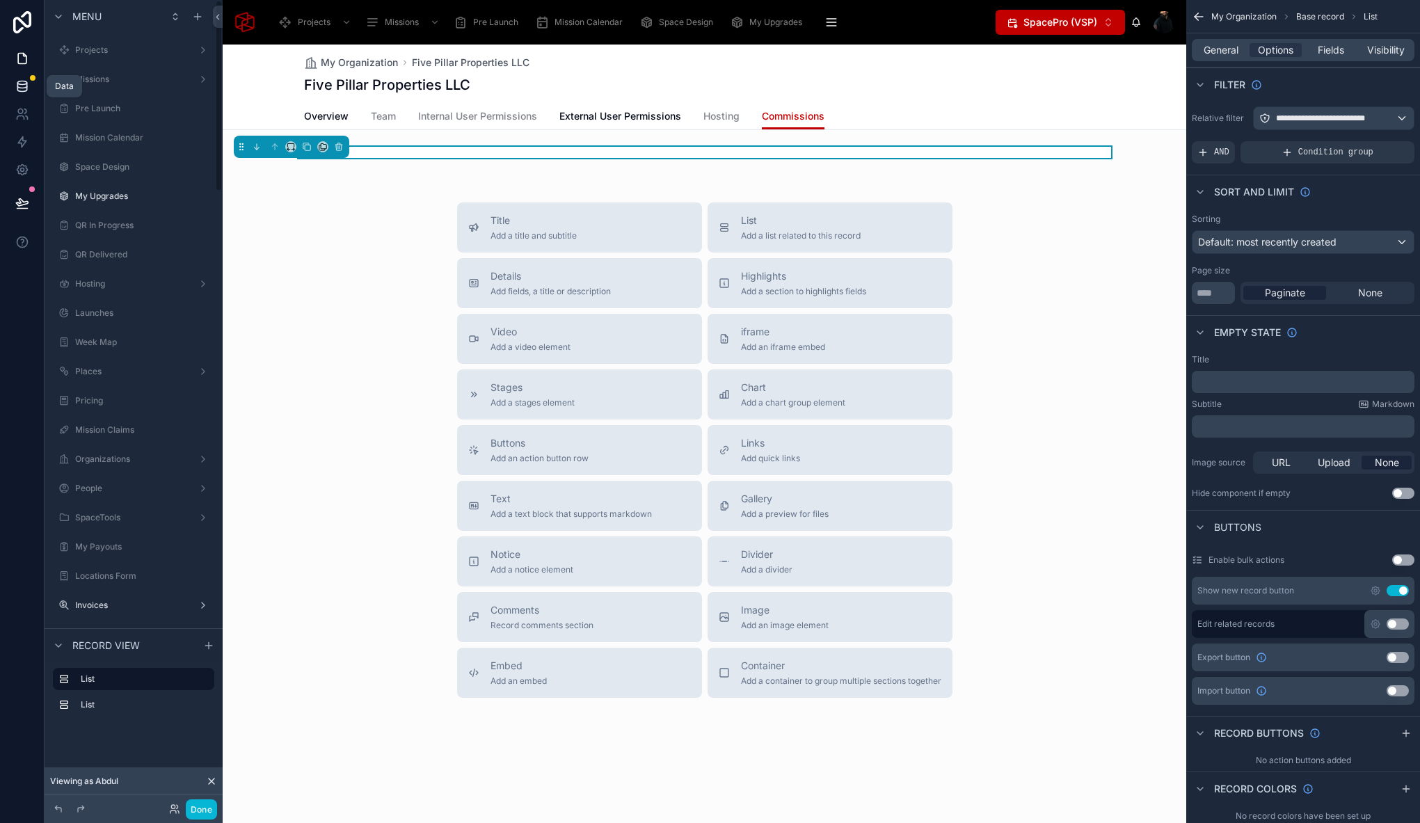
click at [22, 83] on icon at bounding box center [22, 86] width 14 height 14
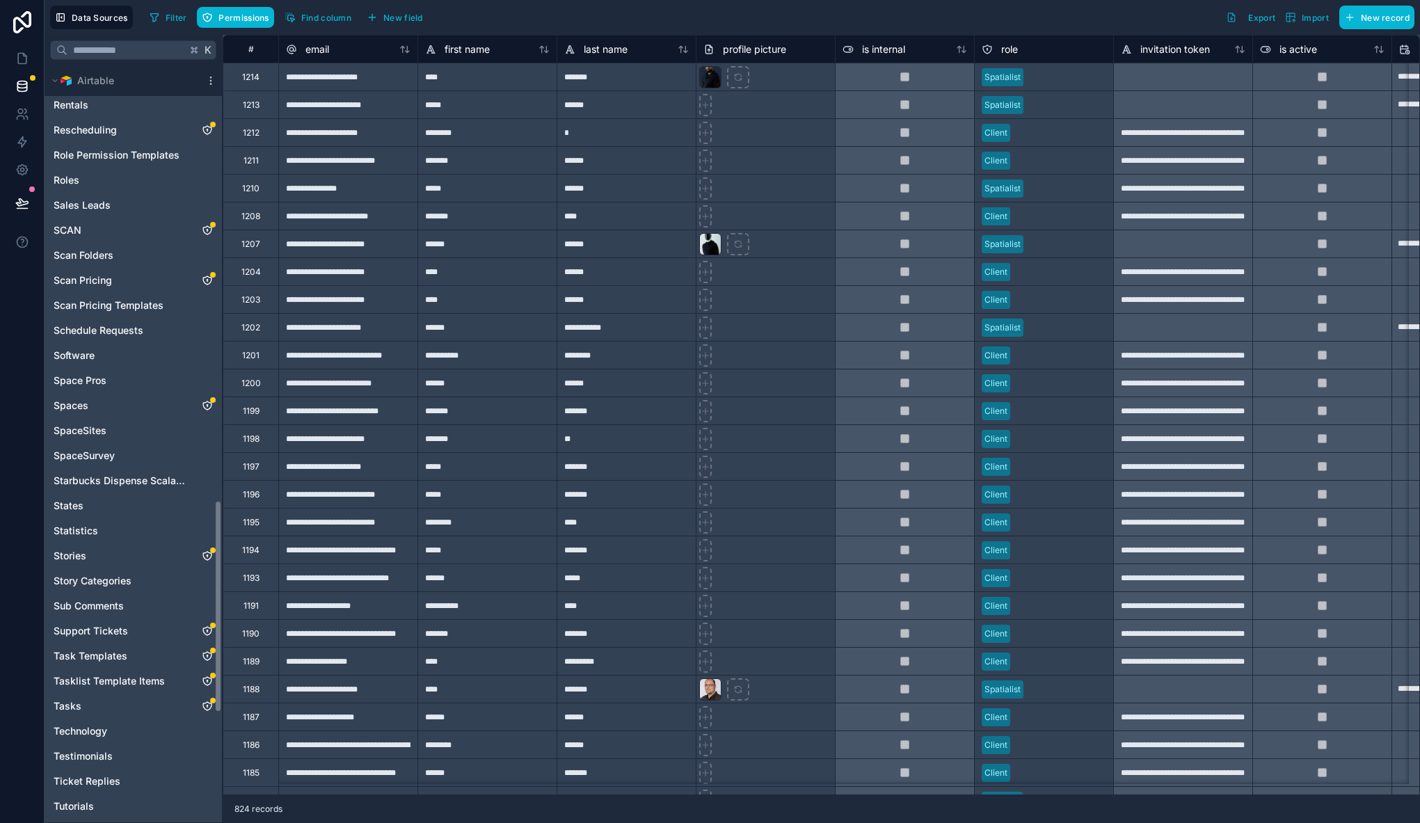
scroll to position [1092, 0]
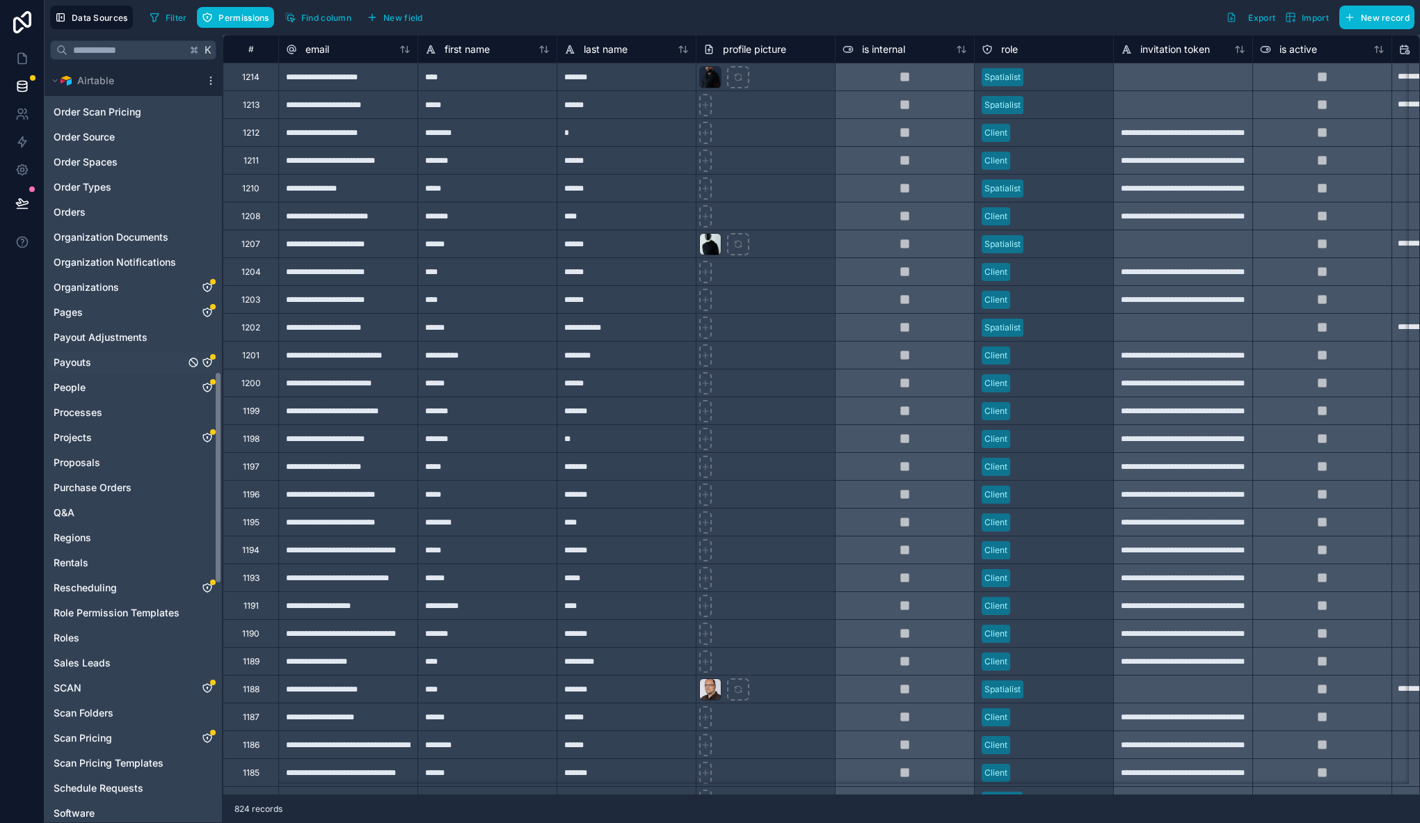
click at [207, 362] on icon "Payouts" at bounding box center [207, 362] width 0 height 1
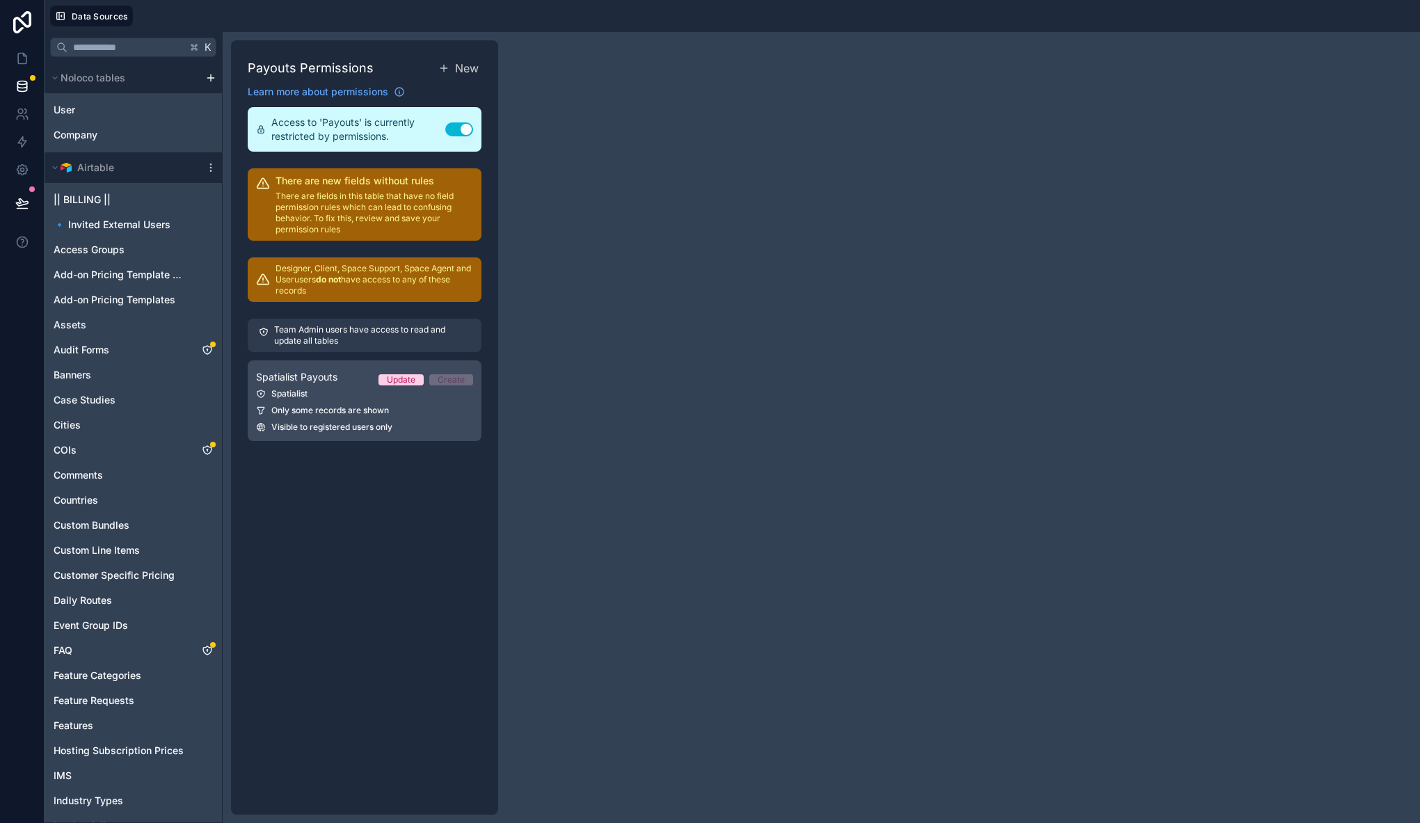
click at [314, 403] on link "Spatialist Payouts Update Create Spatialist Only some records are shown Visible…" at bounding box center [365, 400] width 234 height 81
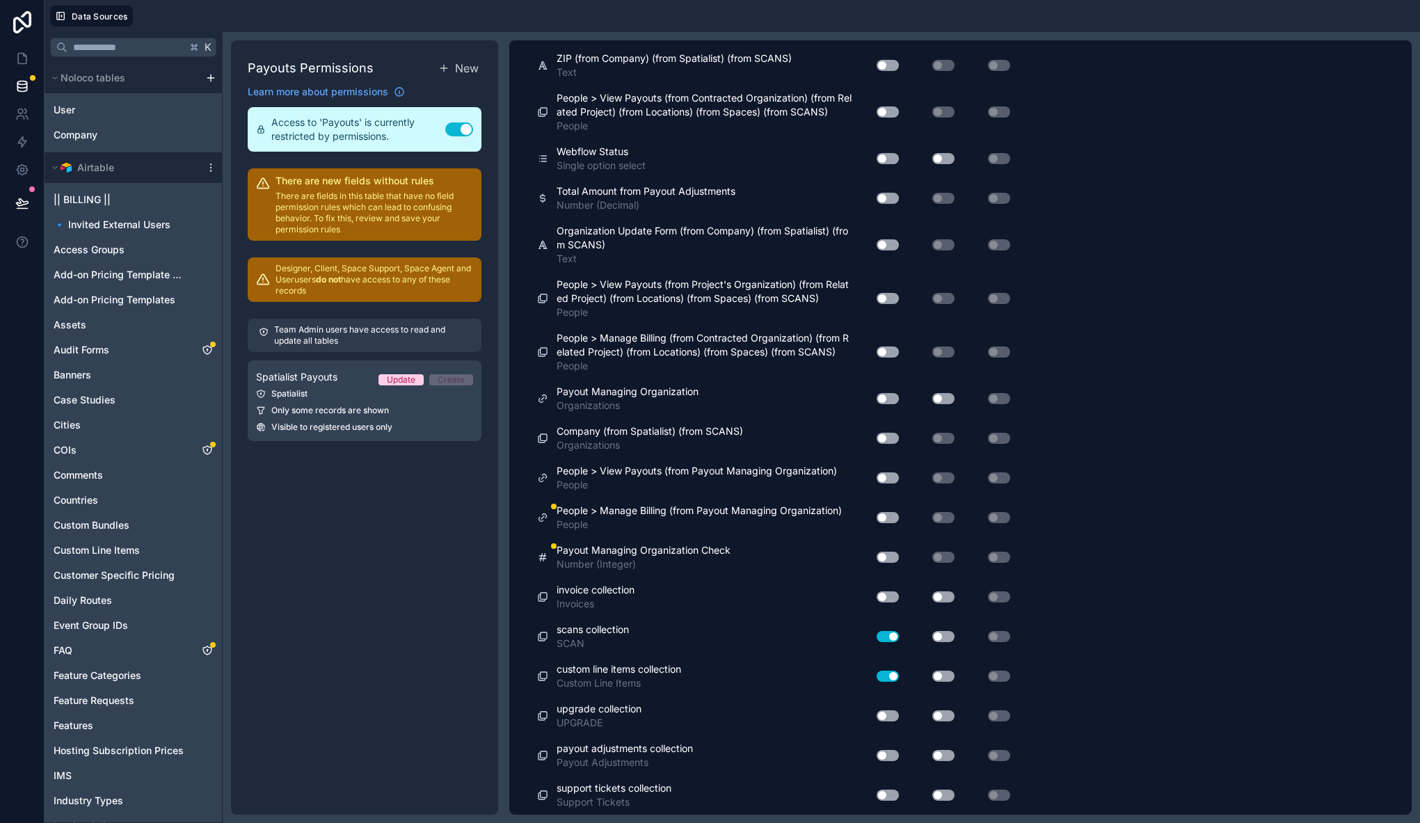
scroll to position [3516, 0]
click at [880, 398] on button "Use setting" at bounding box center [887, 397] width 22 height 11
click at [938, 396] on button "Use setting" at bounding box center [943, 397] width 22 height 11
click at [888, 517] on button "Use setting" at bounding box center [887, 516] width 22 height 11
drag, startPoint x: 890, startPoint y: 554, endPoint x: 890, endPoint y: 563, distance: 9.0
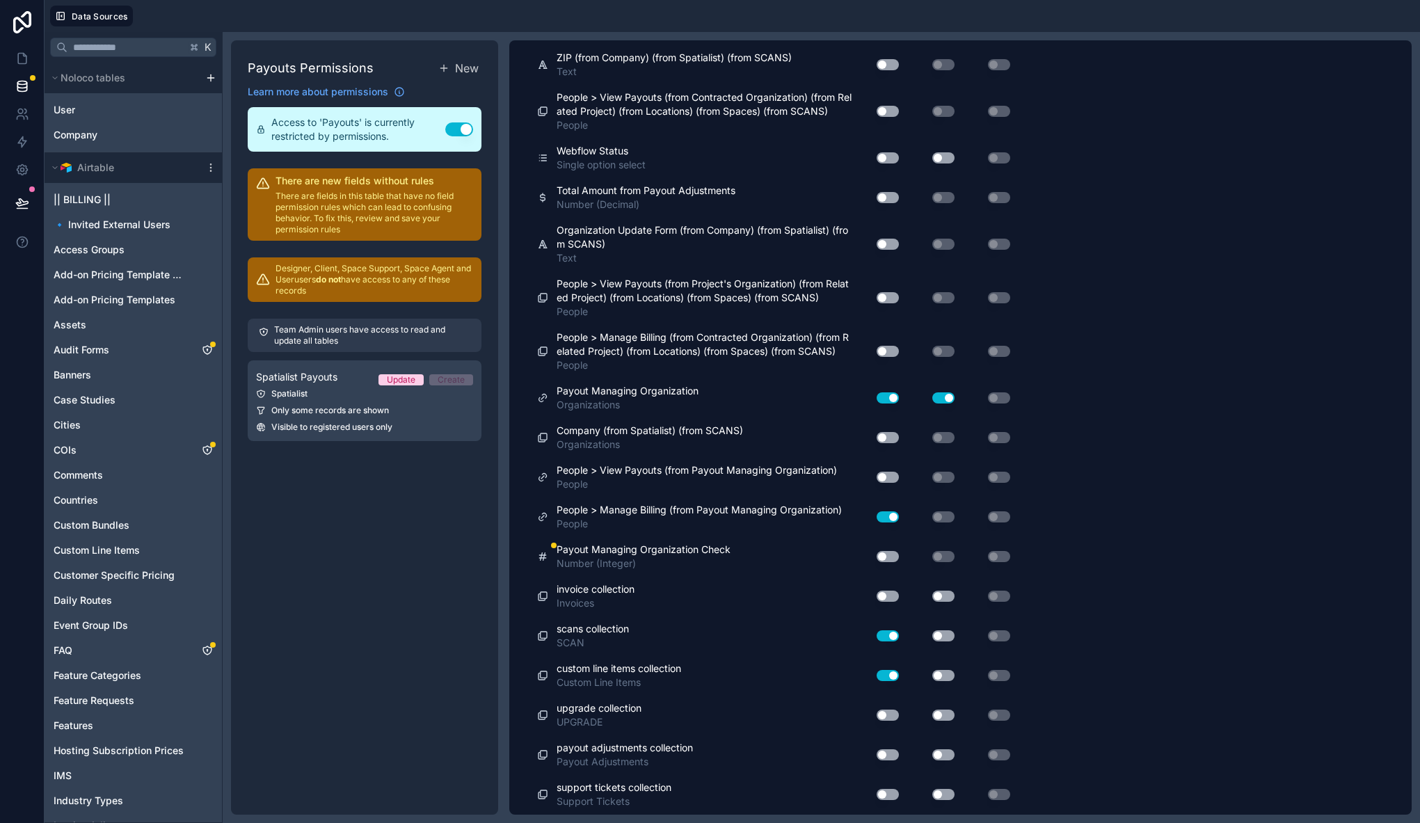
click at [890, 554] on button "Use setting" at bounding box center [887, 556] width 22 height 11
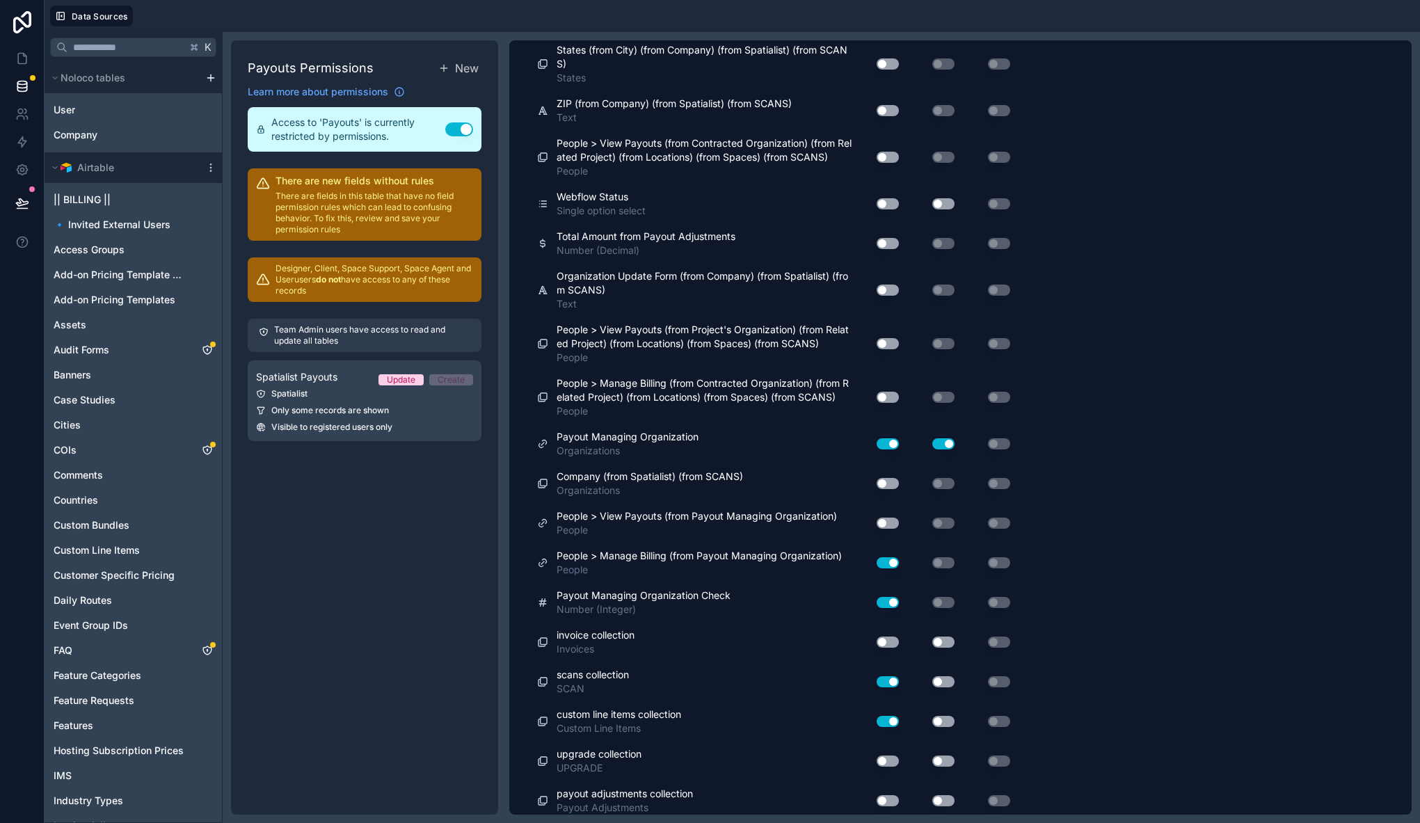
click at [883, 639] on button "Use setting" at bounding box center [887, 641] width 22 height 11
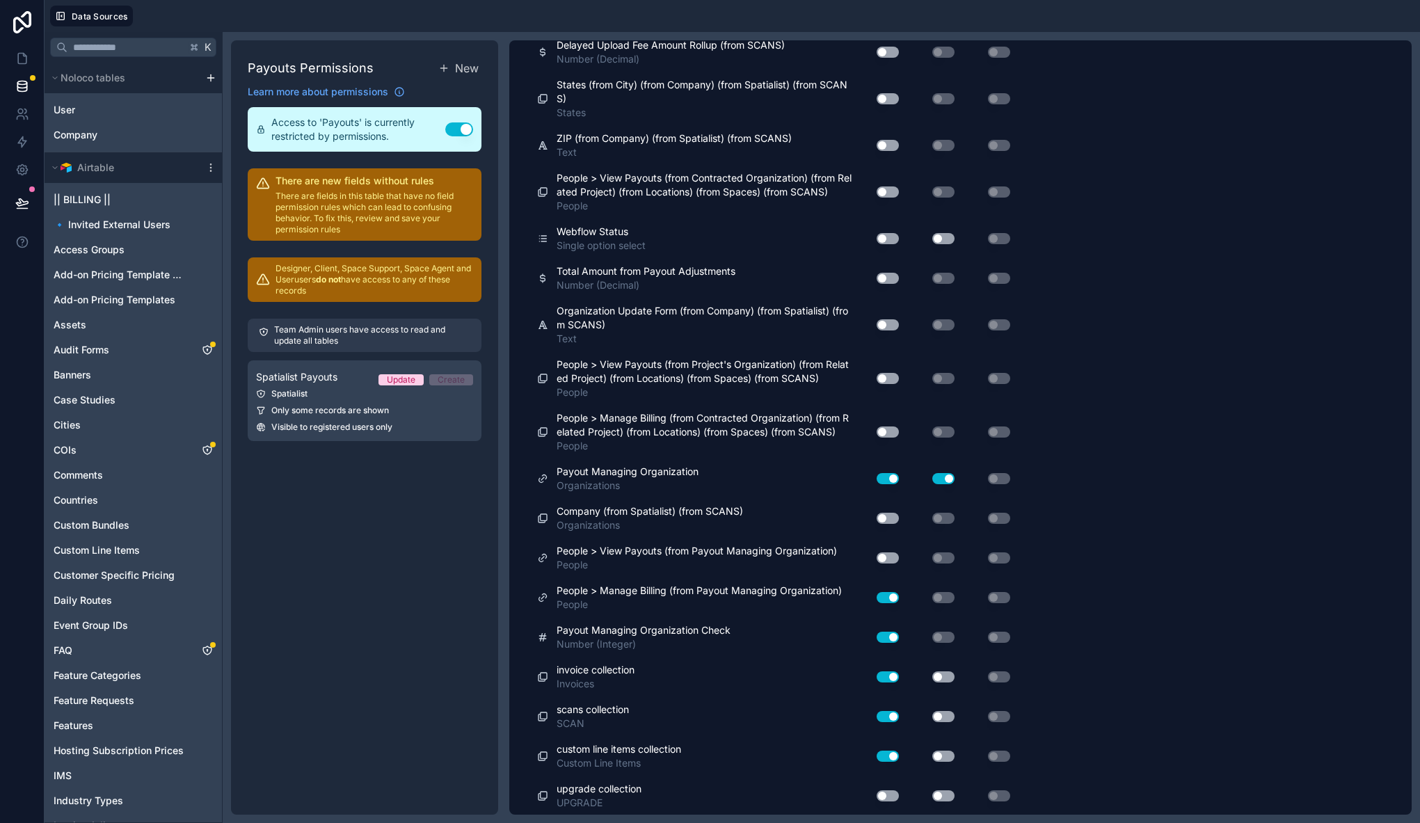
click at [888, 556] on button "Use setting" at bounding box center [887, 557] width 22 height 11
click at [892, 516] on button "Use setting" at bounding box center [887, 518] width 22 height 11
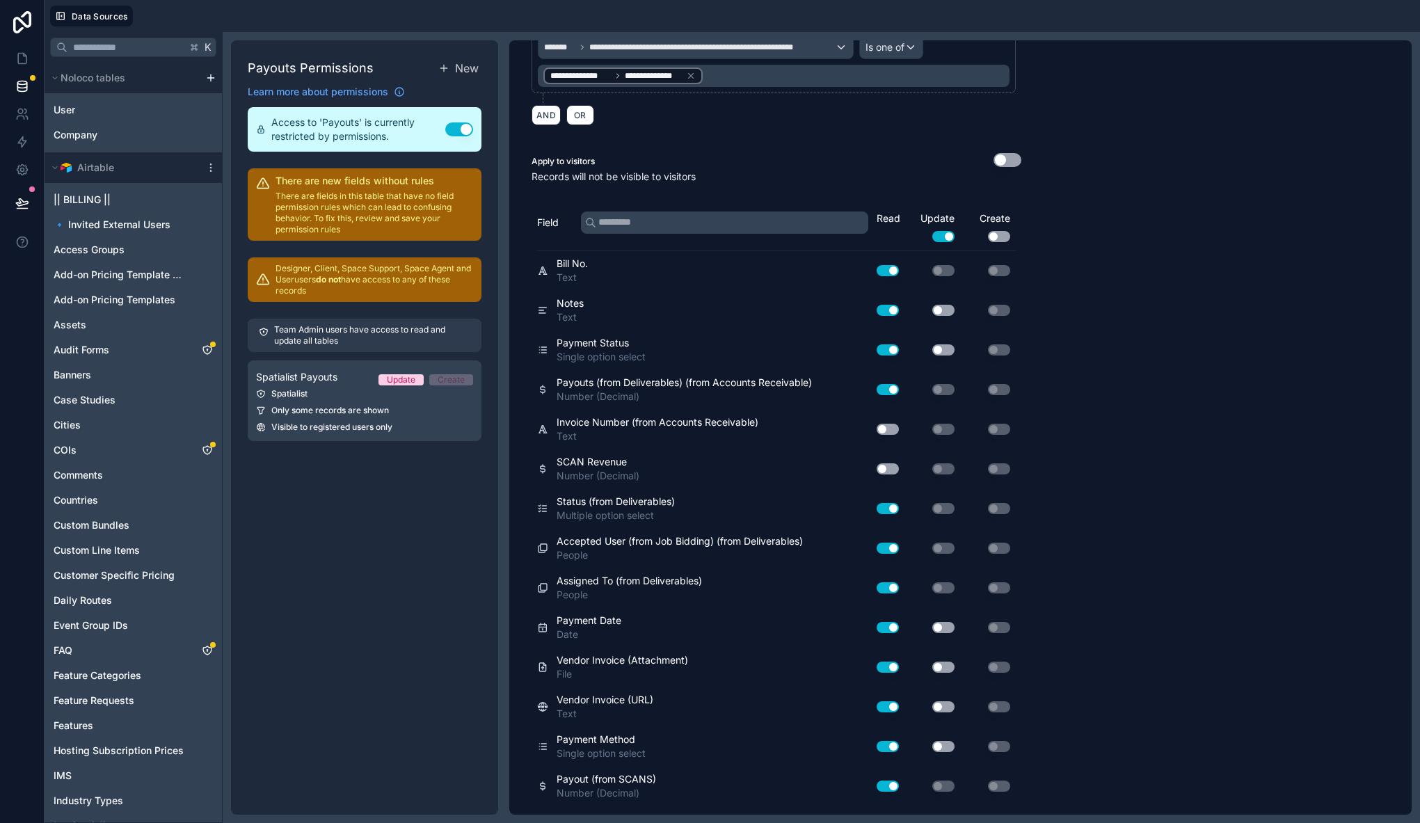
scroll to position [0, 0]
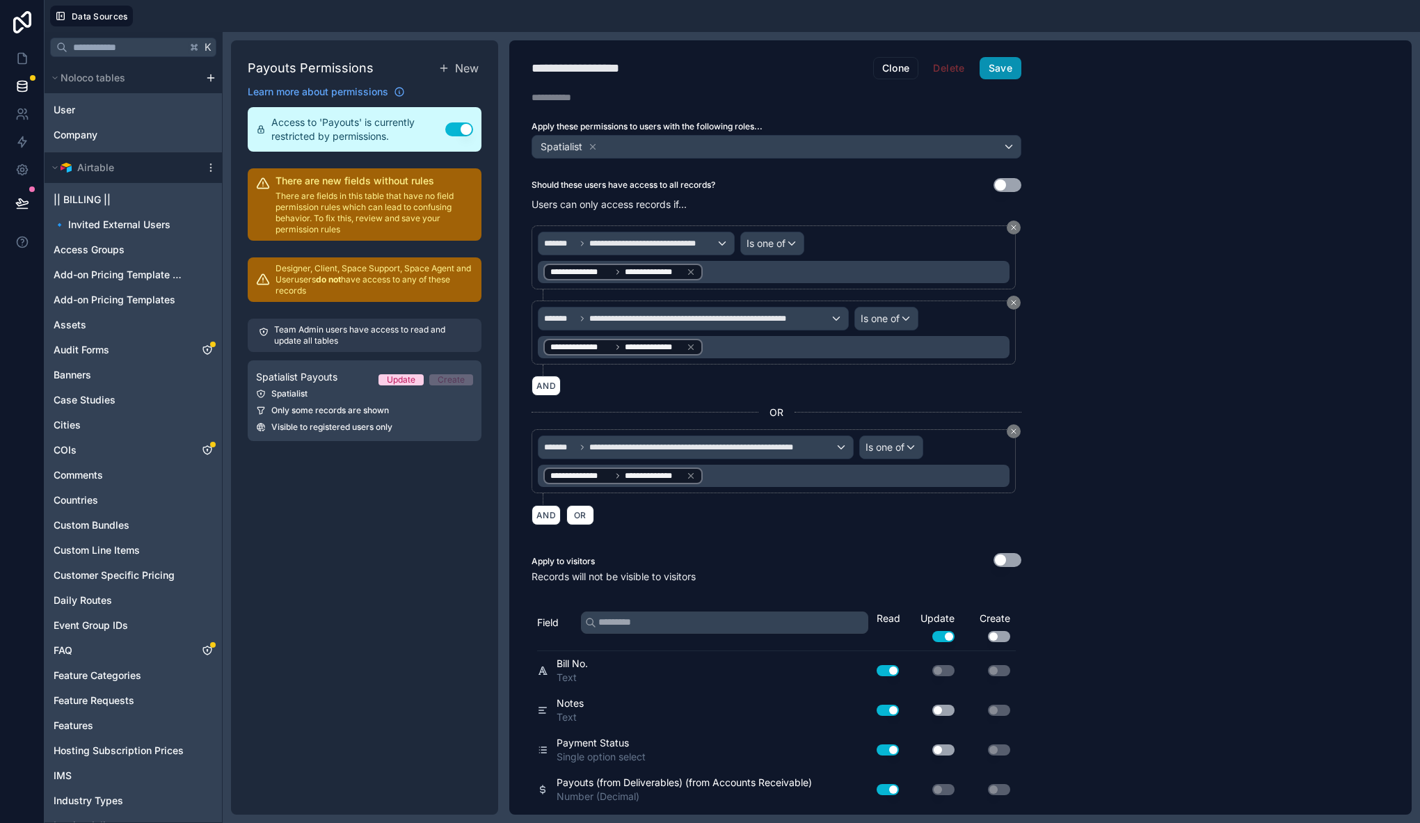
click at [1006, 76] on button "Save" at bounding box center [1000, 68] width 42 height 22
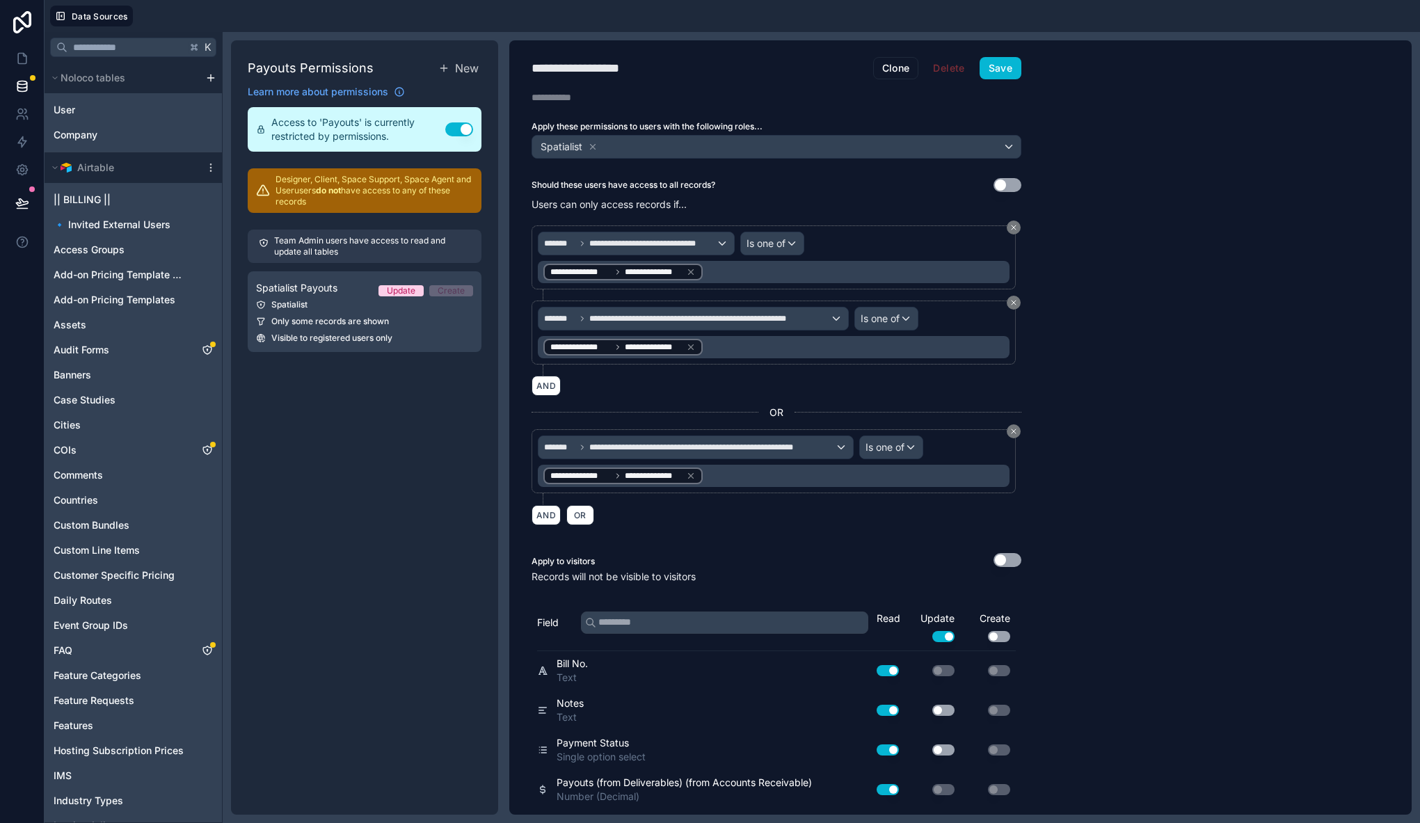
click at [1106, 329] on div "**********" at bounding box center [960, 427] width 902 height 774
click at [1107, 368] on div "**********" at bounding box center [960, 427] width 902 height 774
click at [1143, 342] on div "**********" at bounding box center [960, 427] width 902 height 774
click at [1007, 70] on button "Save" at bounding box center [1000, 68] width 42 height 22
click at [22, 205] on icon at bounding box center [22, 203] width 14 height 14
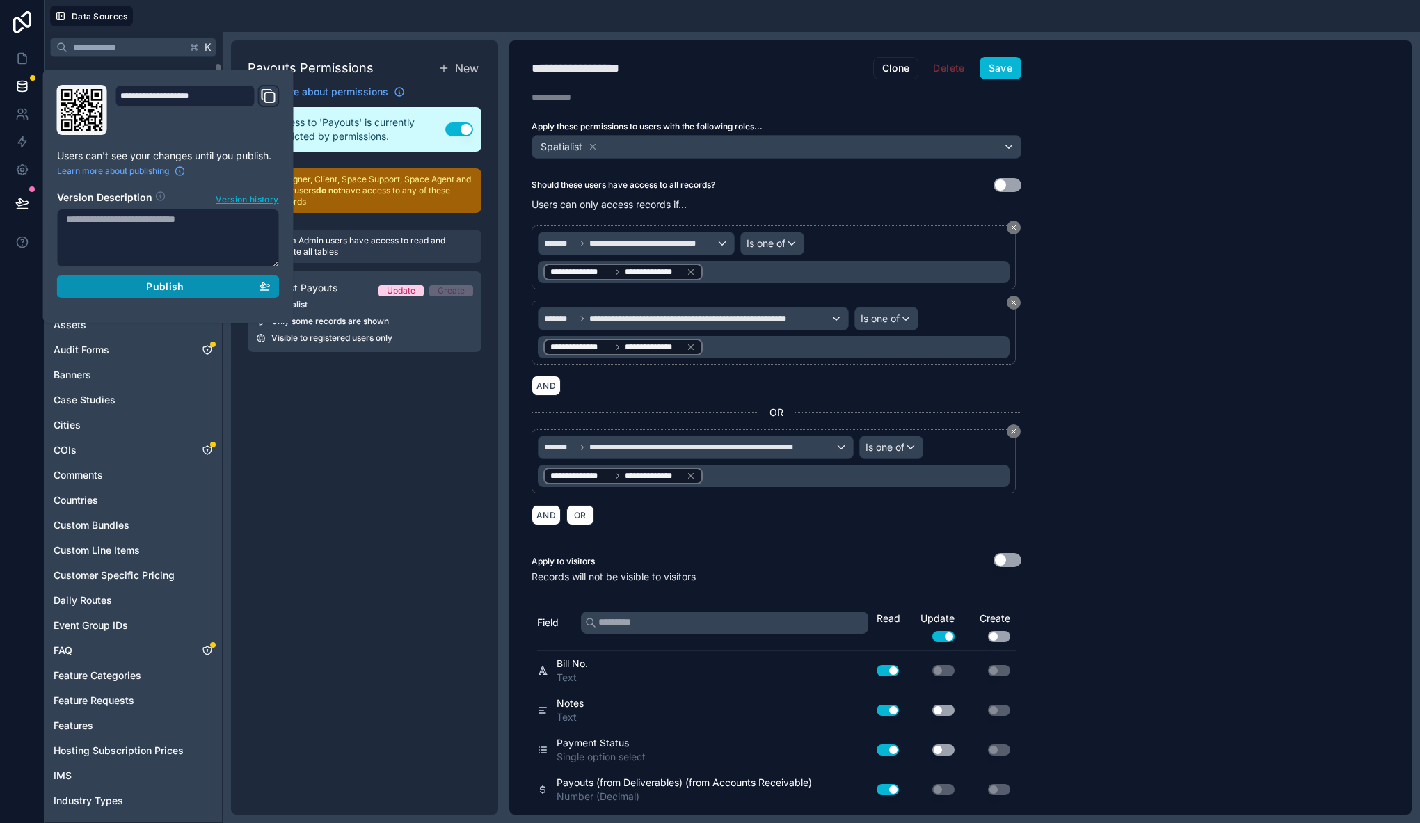
click at [192, 289] on div "Publish" at bounding box center [168, 286] width 204 height 13
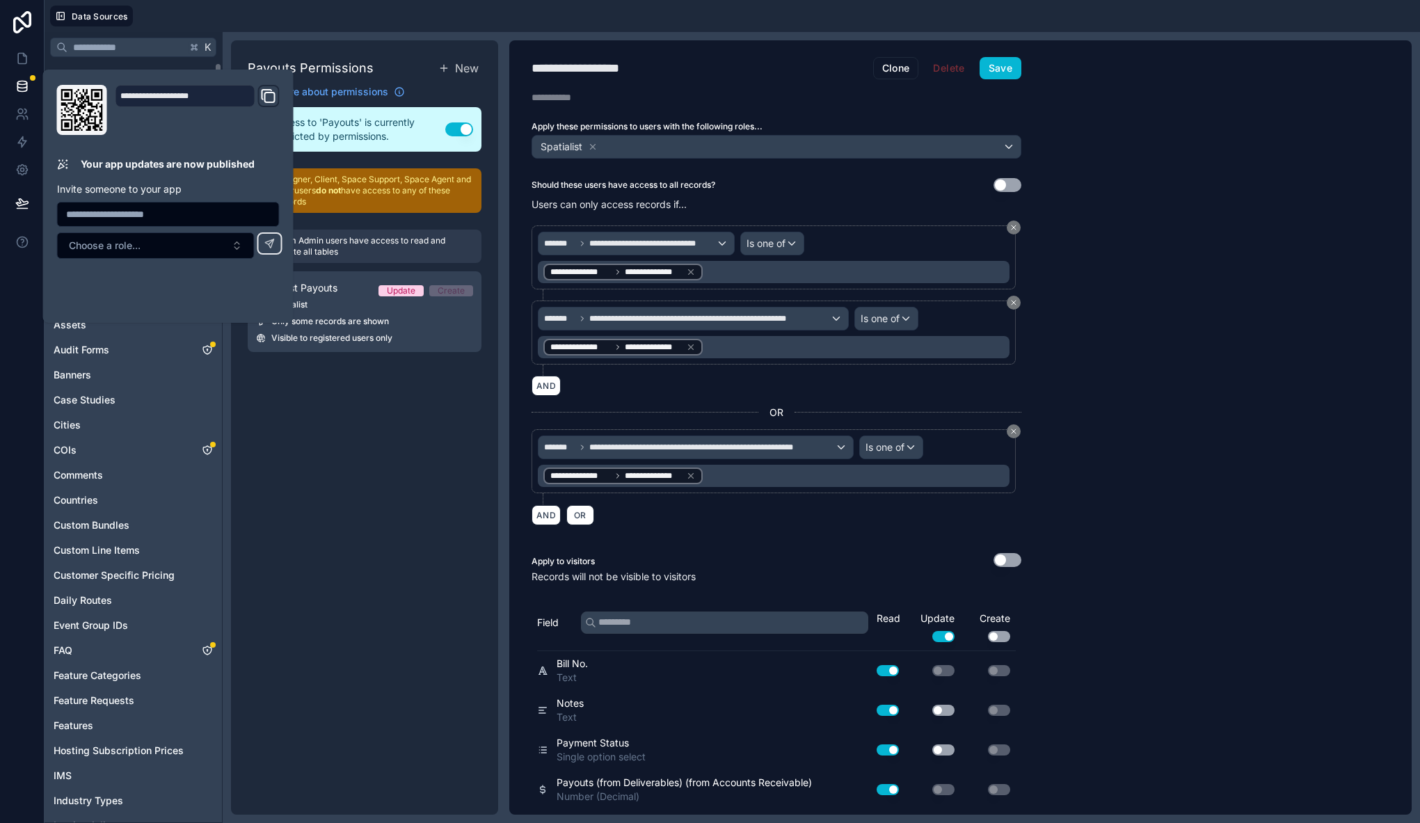
click at [354, 394] on div "Payouts Permissions New Learn more about permissions Access to 'Payouts' is cur…" at bounding box center [364, 427] width 267 height 774
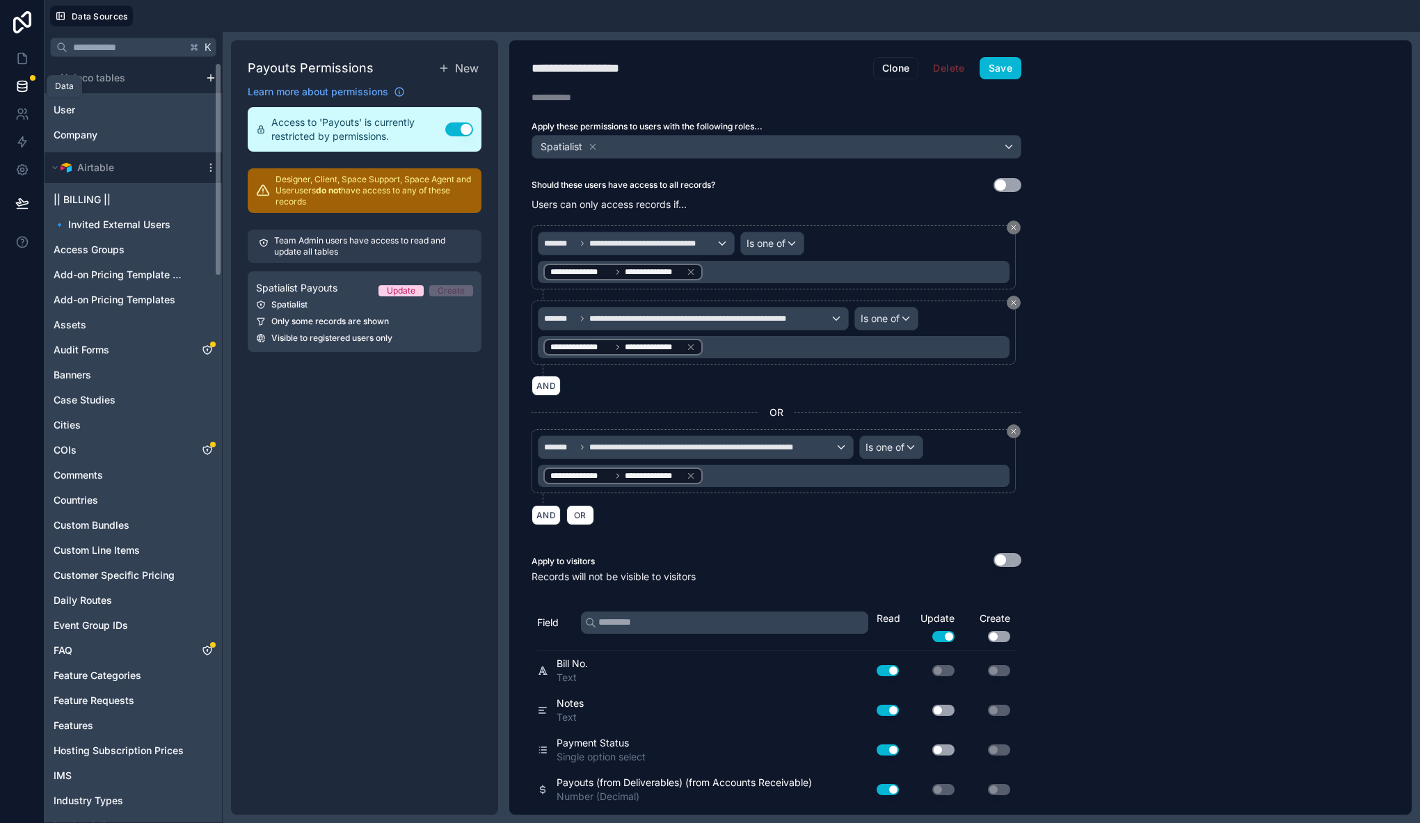
click at [34, 82] on link at bounding box center [22, 86] width 44 height 28
click at [26, 54] on icon at bounding box center [22, 58] width 14 height 14
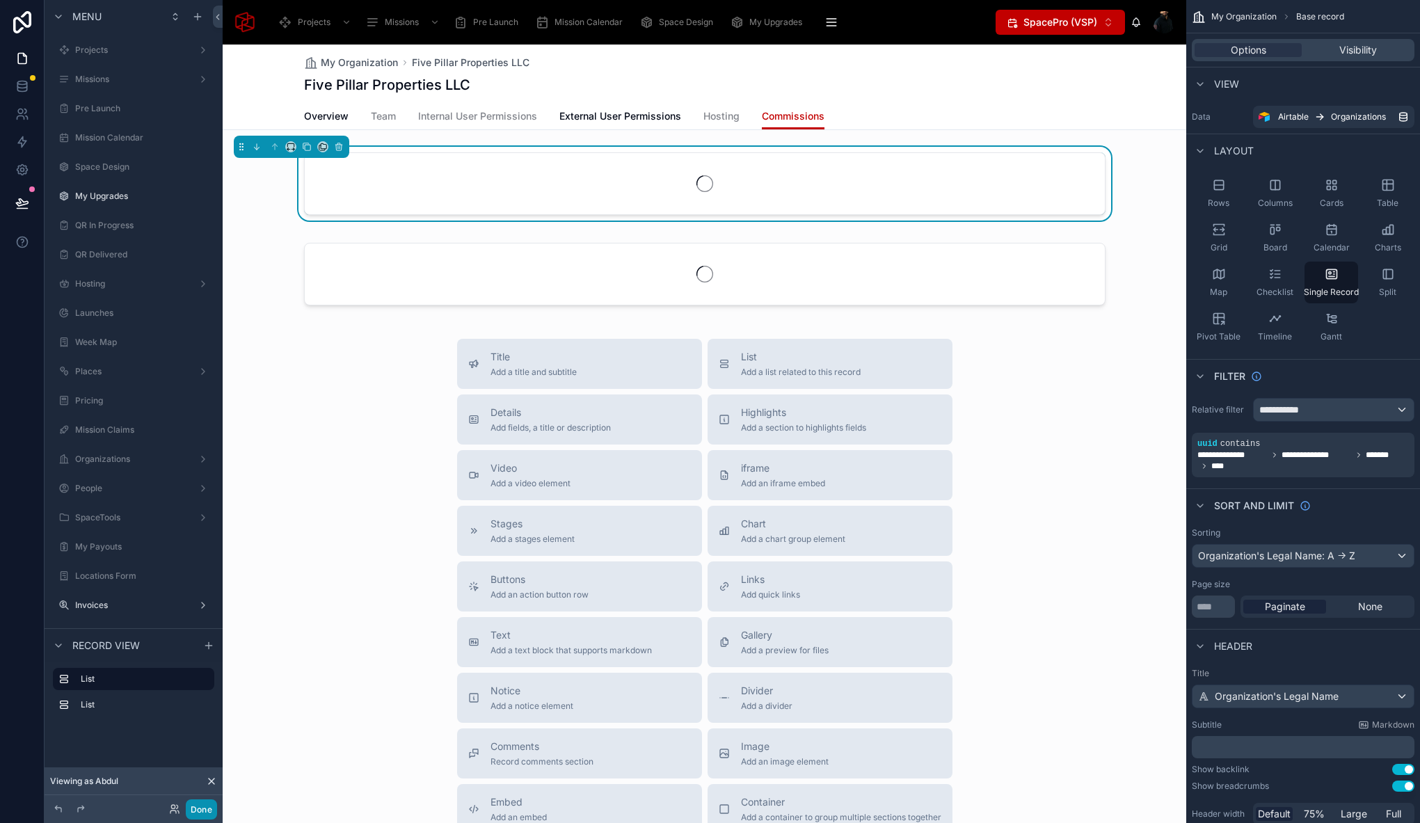
click at [198, 812] on button "Done" at bounding box center [201, 809] width 31 height 20
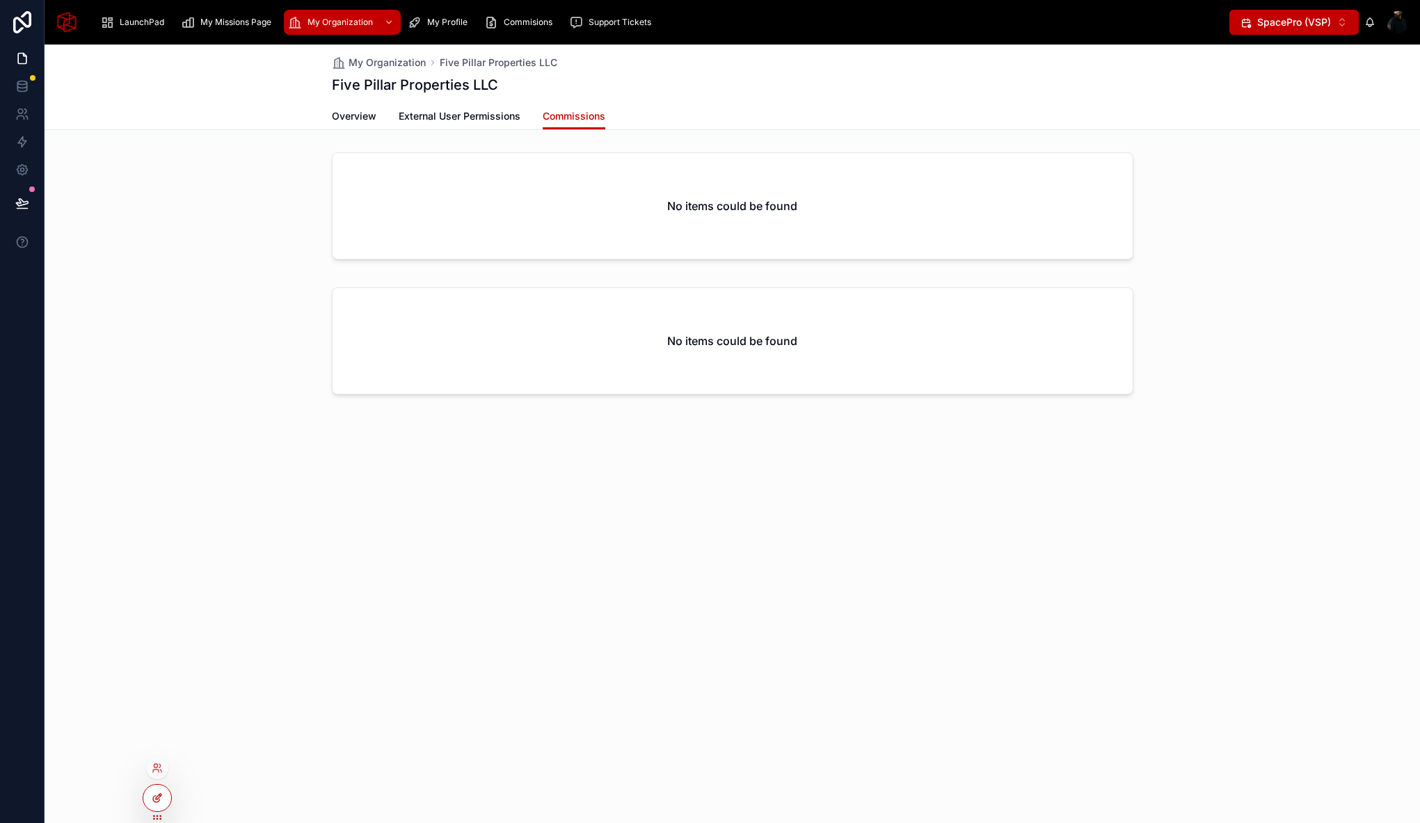
click at [160, 801] on icon at bounding box center [157, 797] width 11 height 11
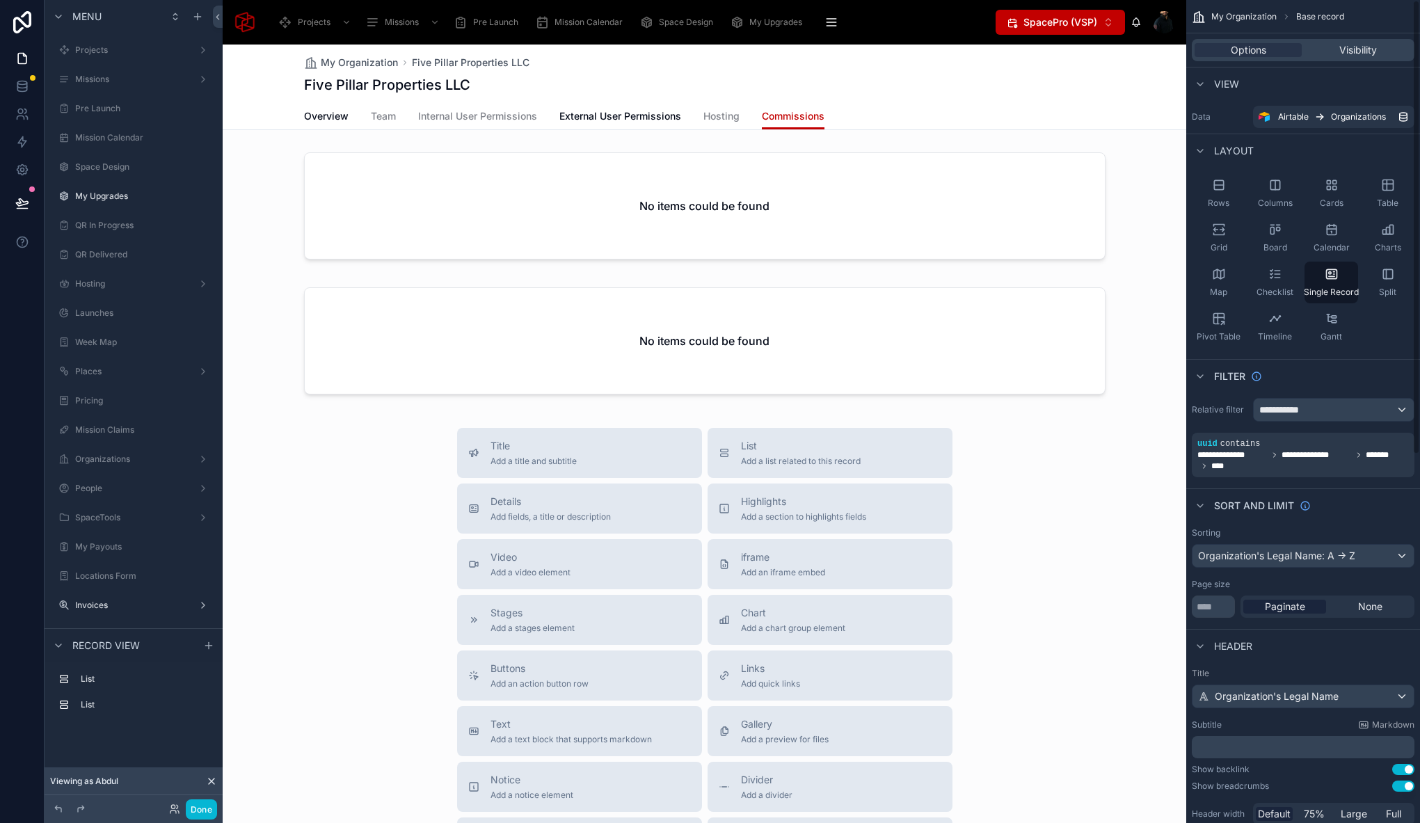
click at [986, 185] on div at bounding box center [704, 540] width 963 height 990
click at [873, 198] on div at bounding box center [704, 209] width 963 height 124
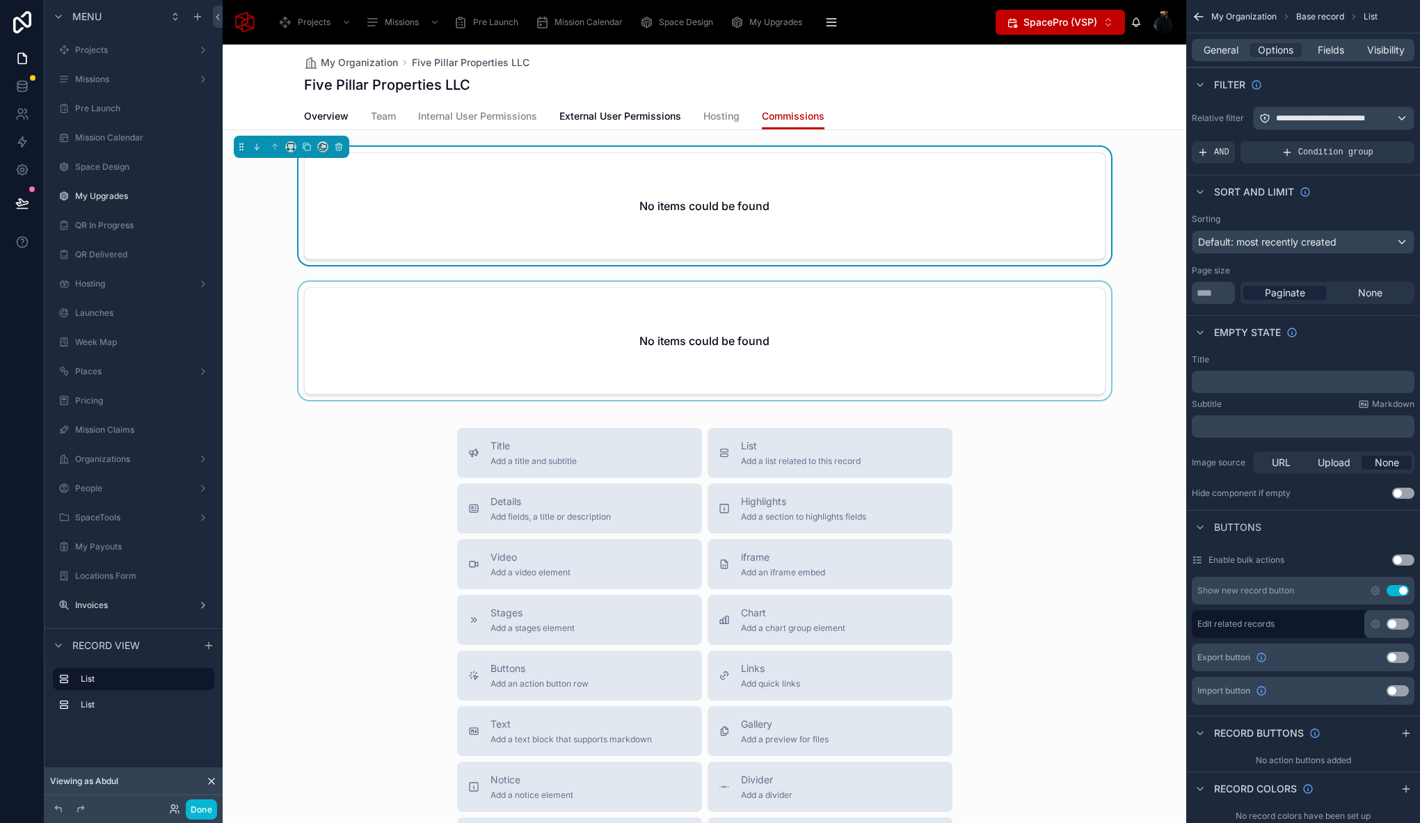
click at [844, 320] on div at bounding box center [704, 344] width 963 height 124
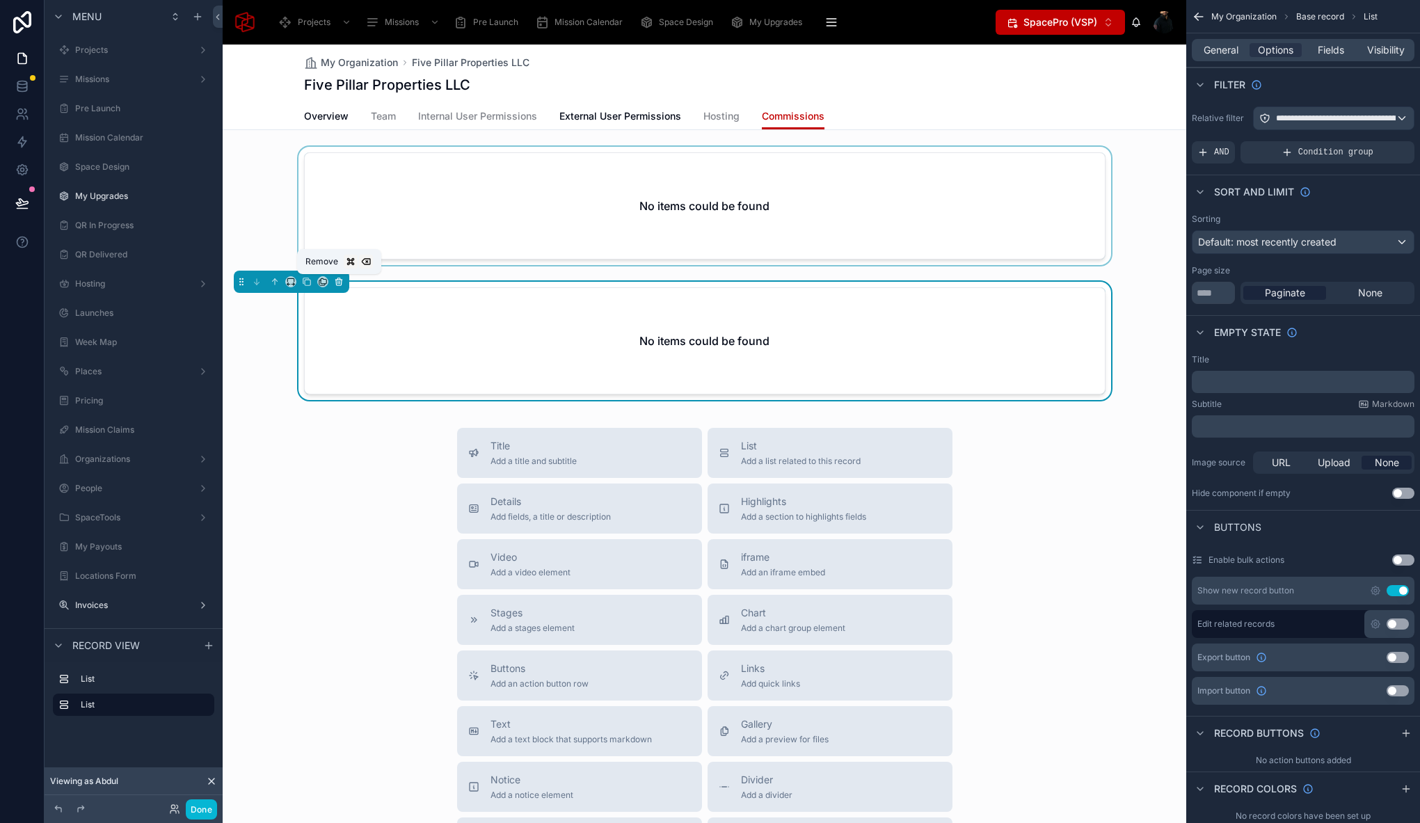
click at [338, 282] on icon at bounding box center [339, 282] width 10 height 10
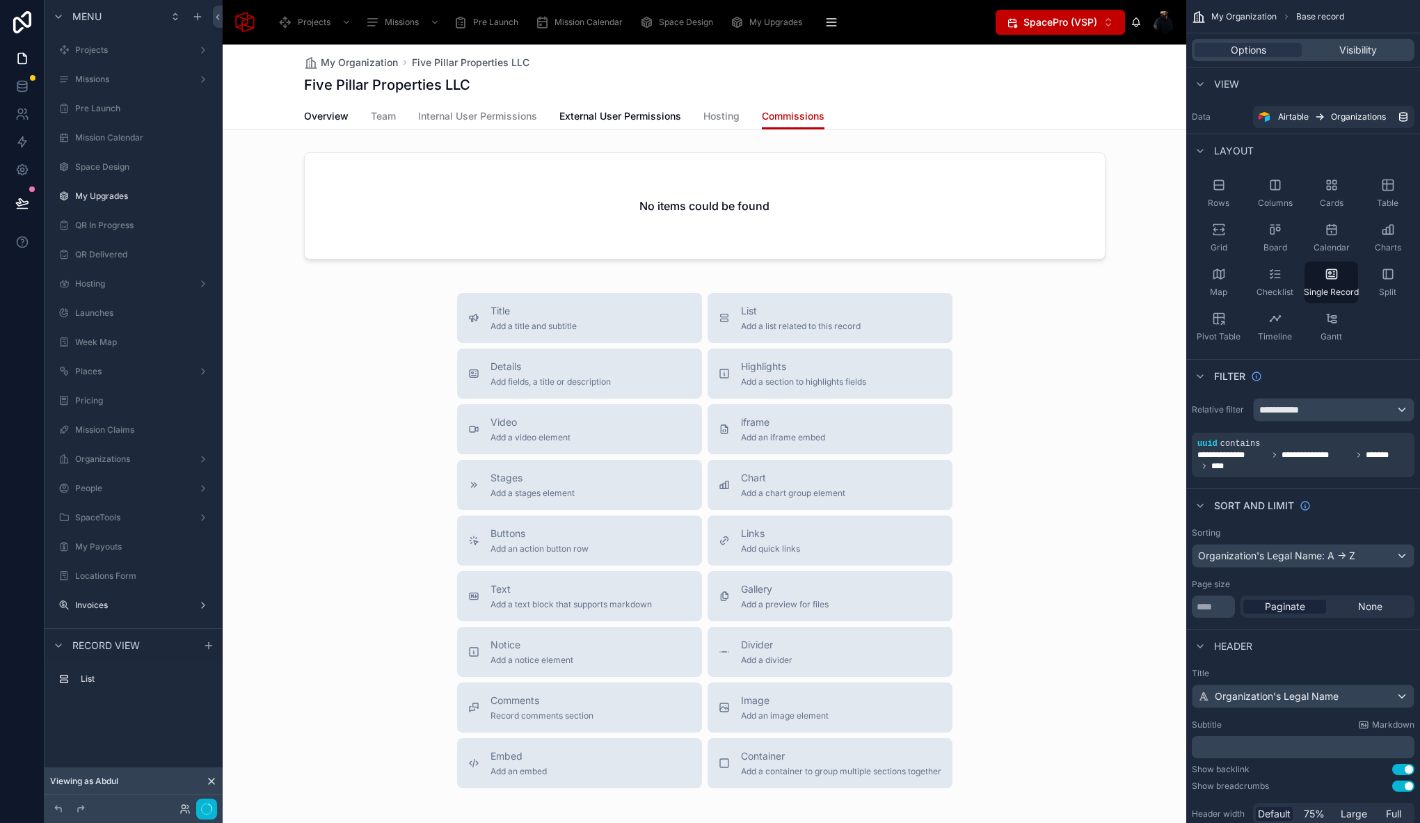
click at [696, 193] on div at bounding box center [704, 472] width 963 height 855
click at [1047, 190] on div at bounding box center [704, 209] width 963 height 124
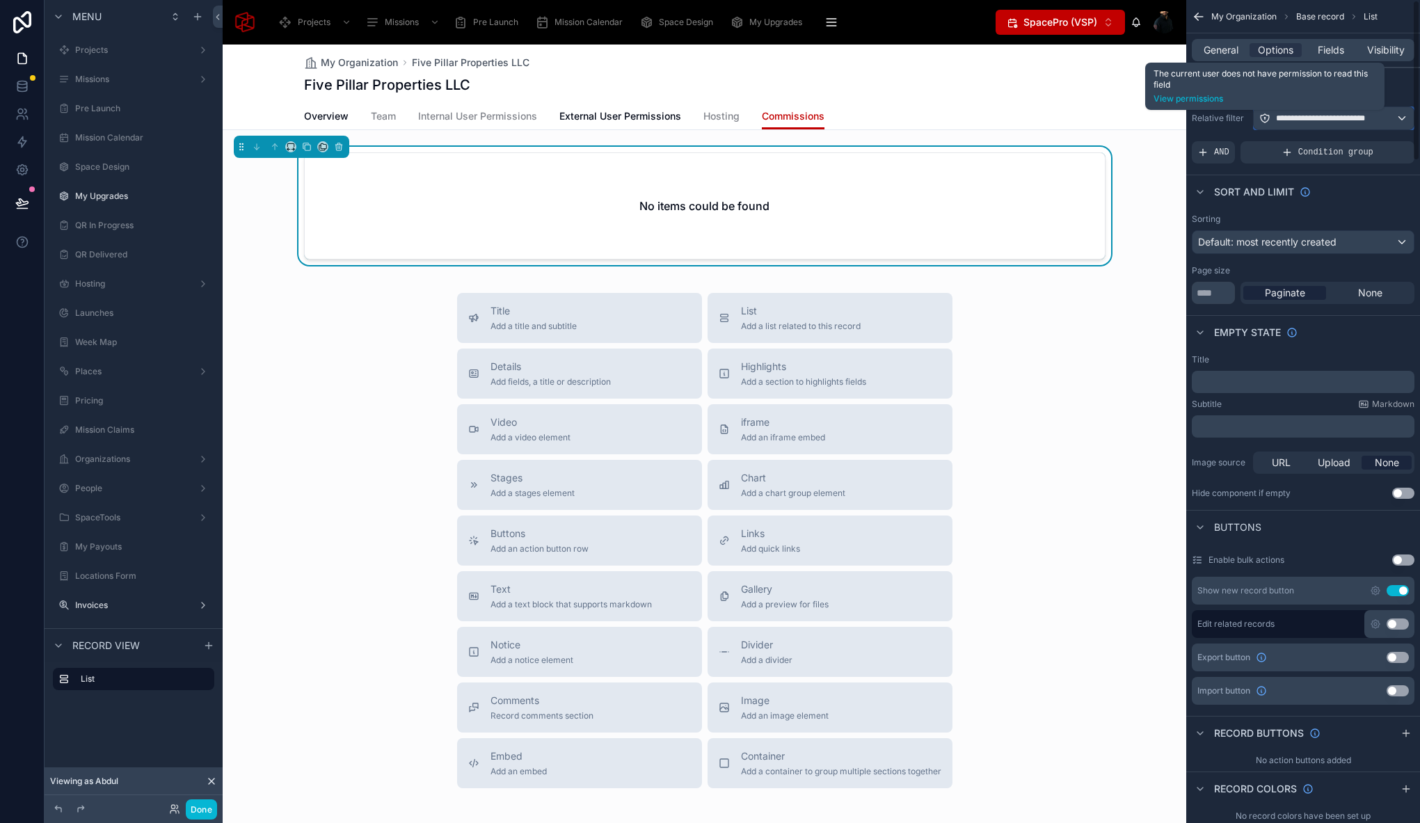
click at [1265, 118] on icon "scrollable content" at bounding box center [1264, 118] width 11 height 11
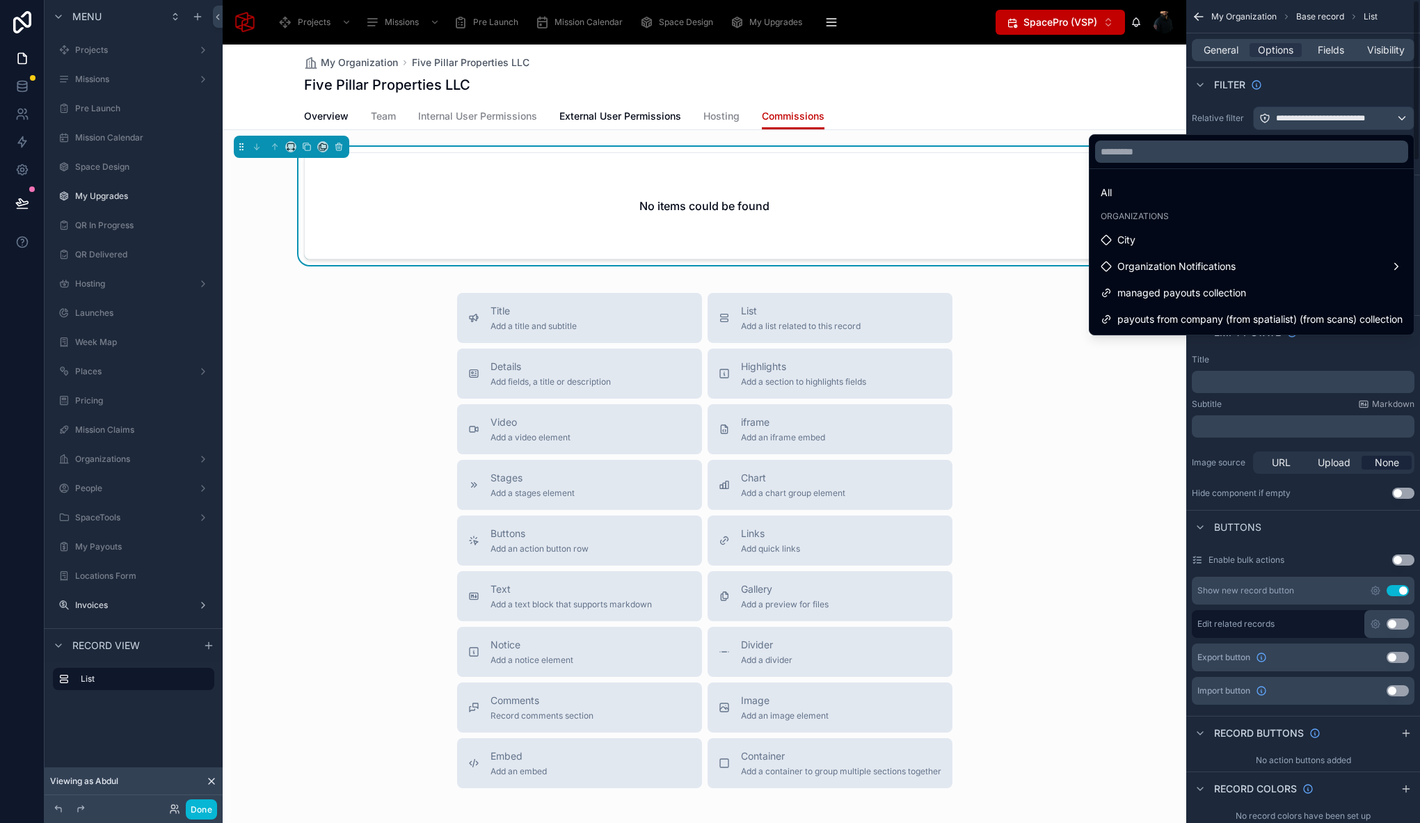
click at [207, 813] on div "scrollable content" at bounding box center [710, 411] width 1420 height 823
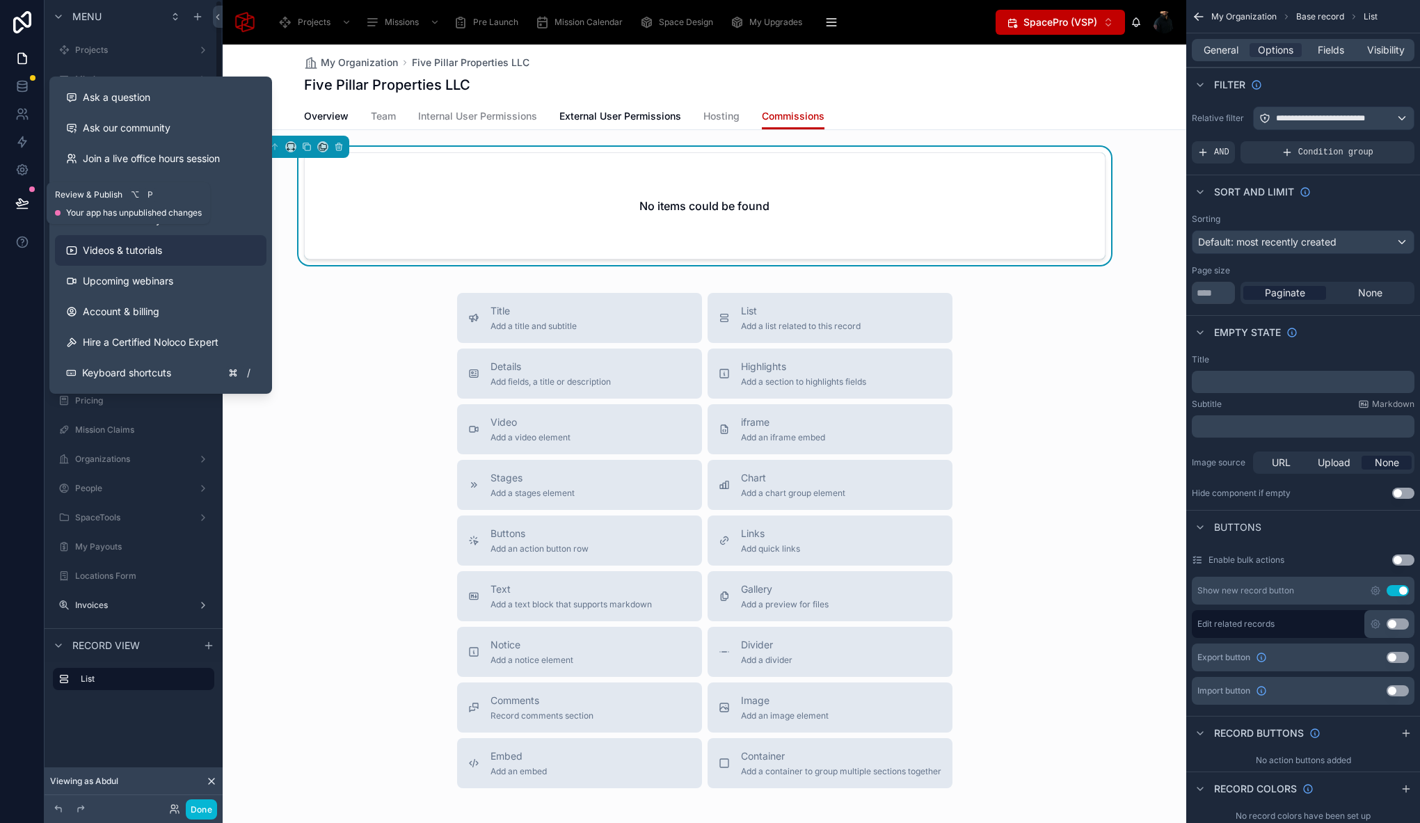
click at [22, 200] on icon at bounding box center [22, 202] width 12 height 7
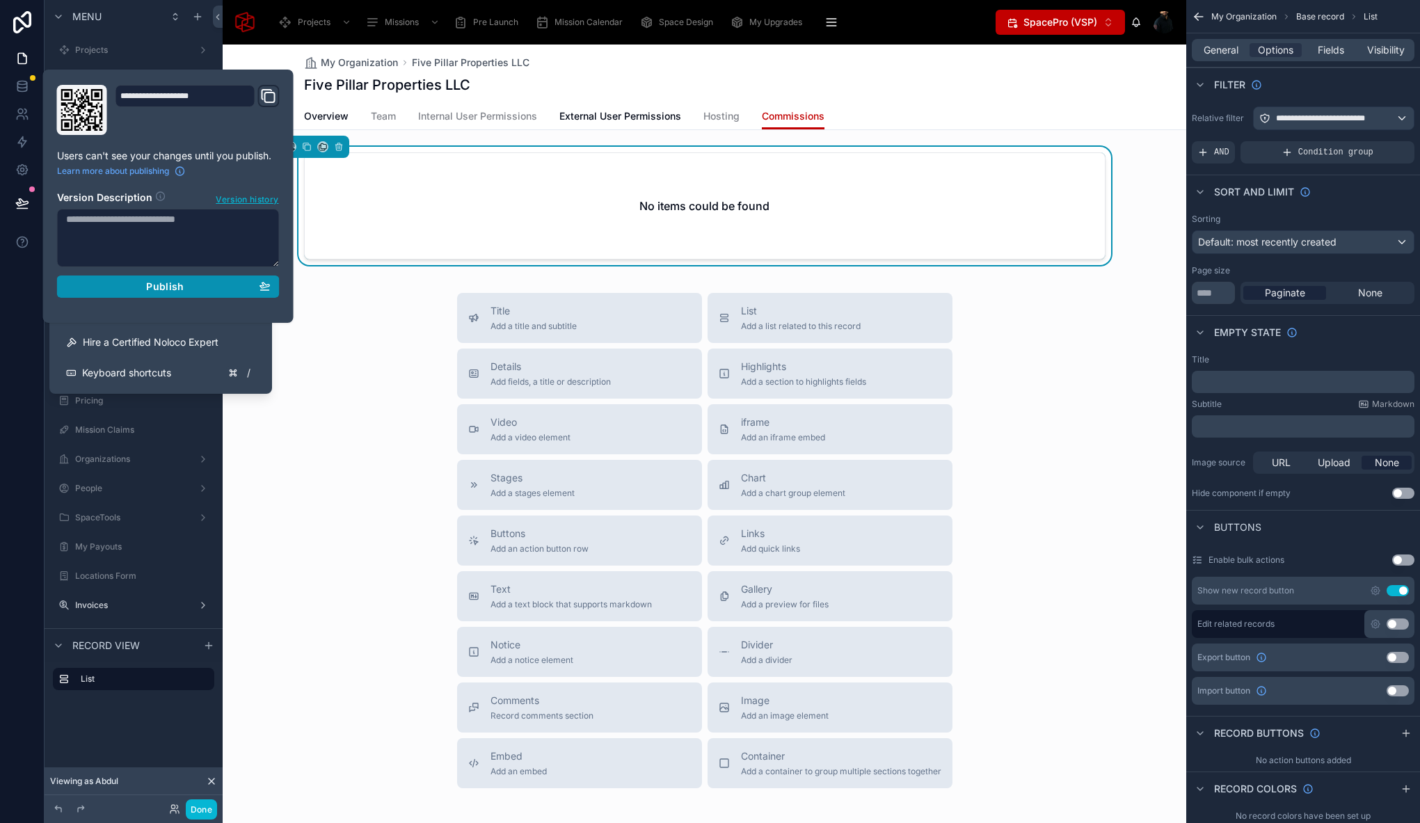
click at [134, 284] on div "Publish" at bounding box center [168, 286] width 204 height 13
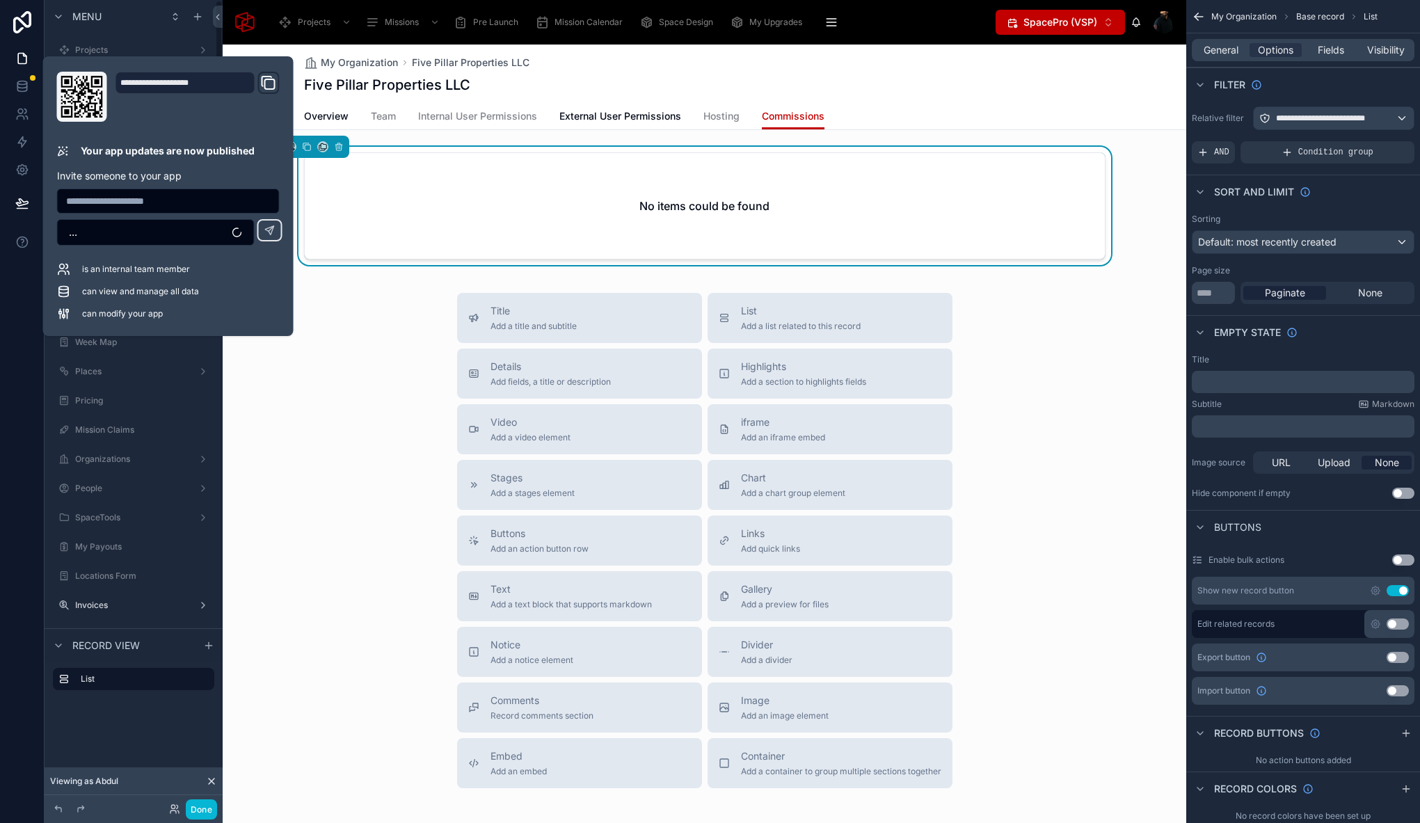
click at [429, 378] on div "Title Add a title and subtitle List Add a list related to this record Details A…" at bounding box center [704, 540] width 963 height 495
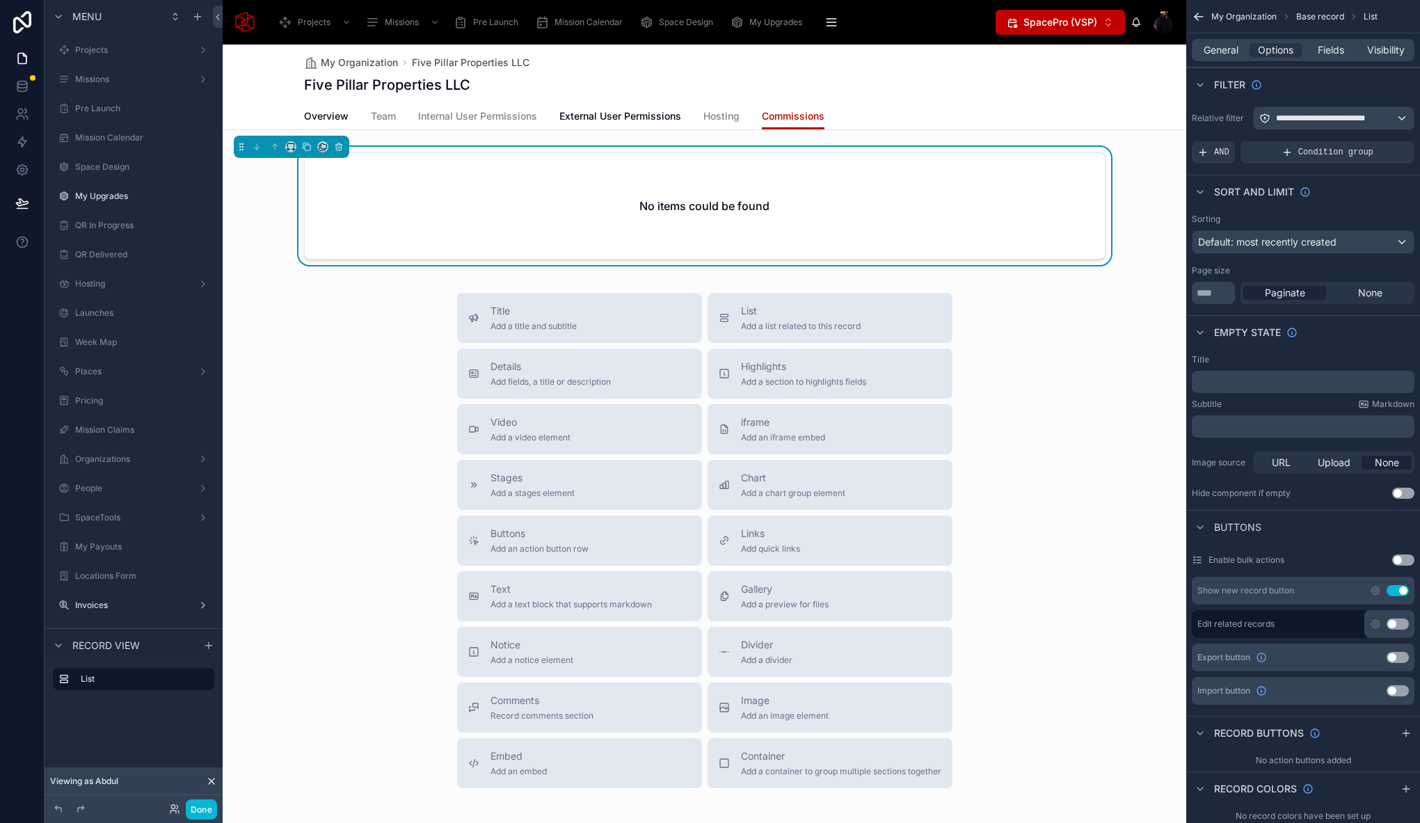
click at [1358, 87] on div "Filter" at bounding box center [1303, 83] width 234 height 33
drag, startPoint x: 990, startPoint y: 70, endPoint x: 776, endPoint y: 79, distance: 215.1
click at [990, 70] on div "My Organization Five Pillar Properties LLC Five Pillar Properties LLC" at bounding box center [704, 74] width 801 height 58
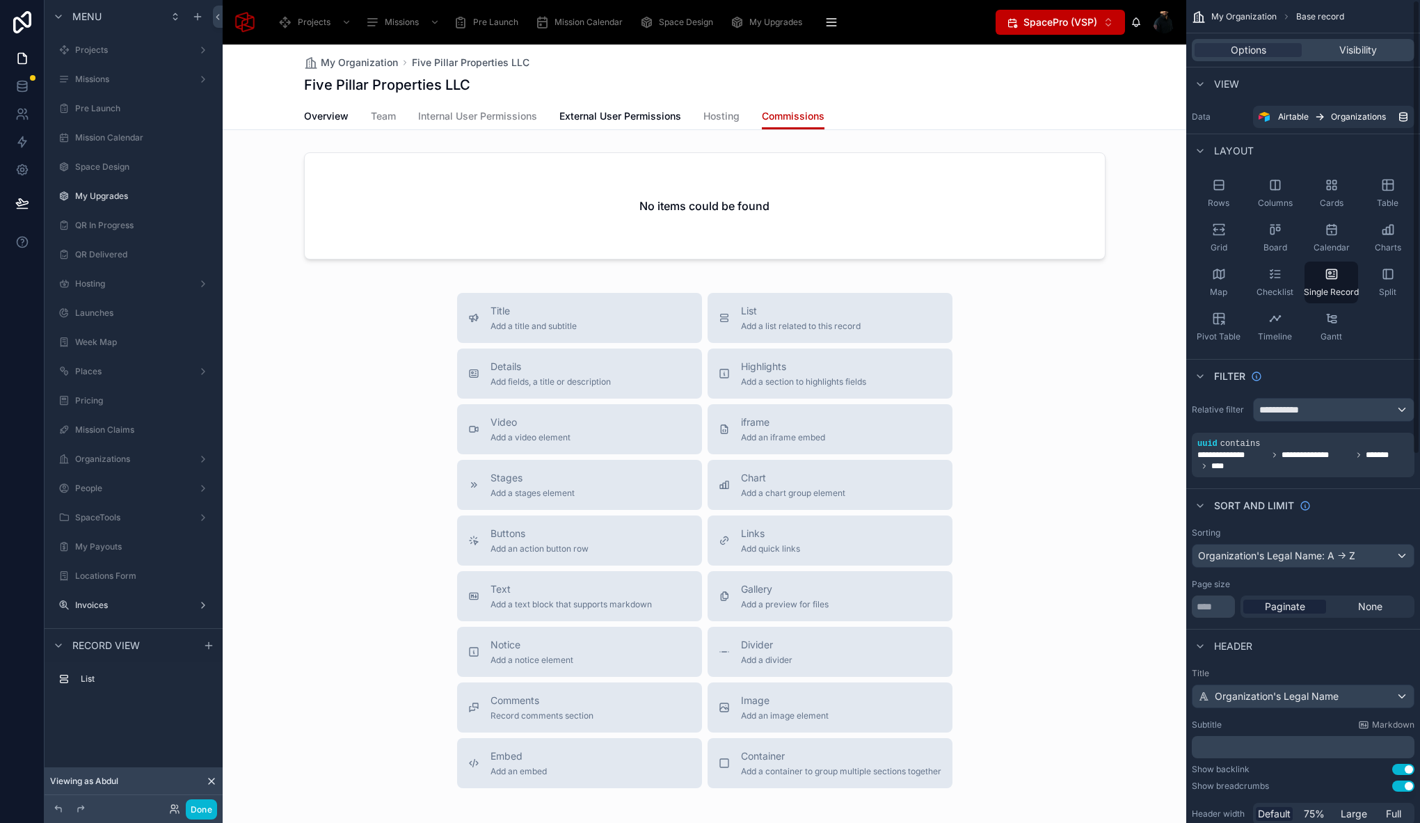
click at [776, 79] on div "Five Pillar Properties LLC" at bounding box center [704, 84] width 801 height 19
click at [809, 79] on div "Five Pillar Properties LLC" at bounding box center [704, 84] width 801 height 19
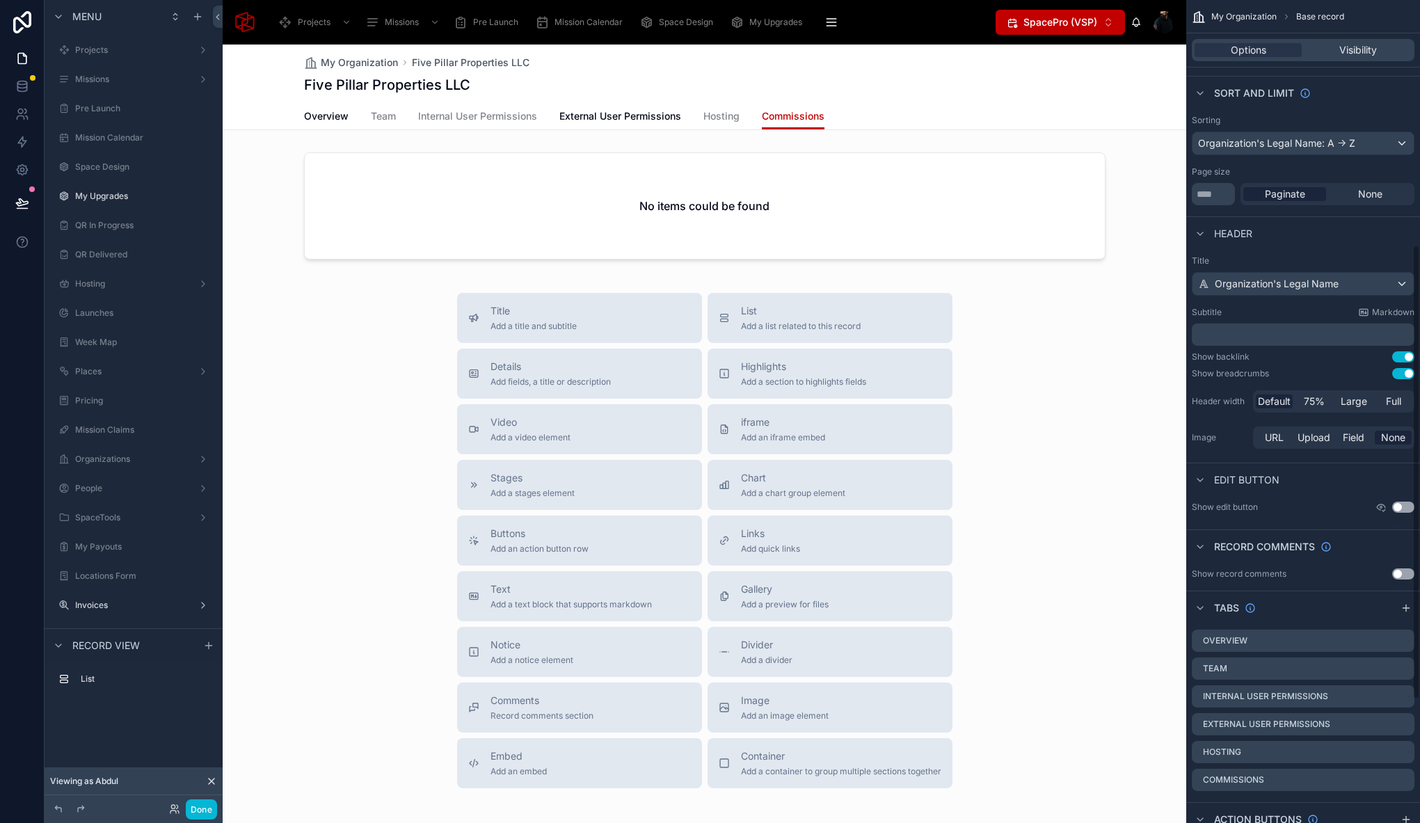
scroll to position [451, 0]
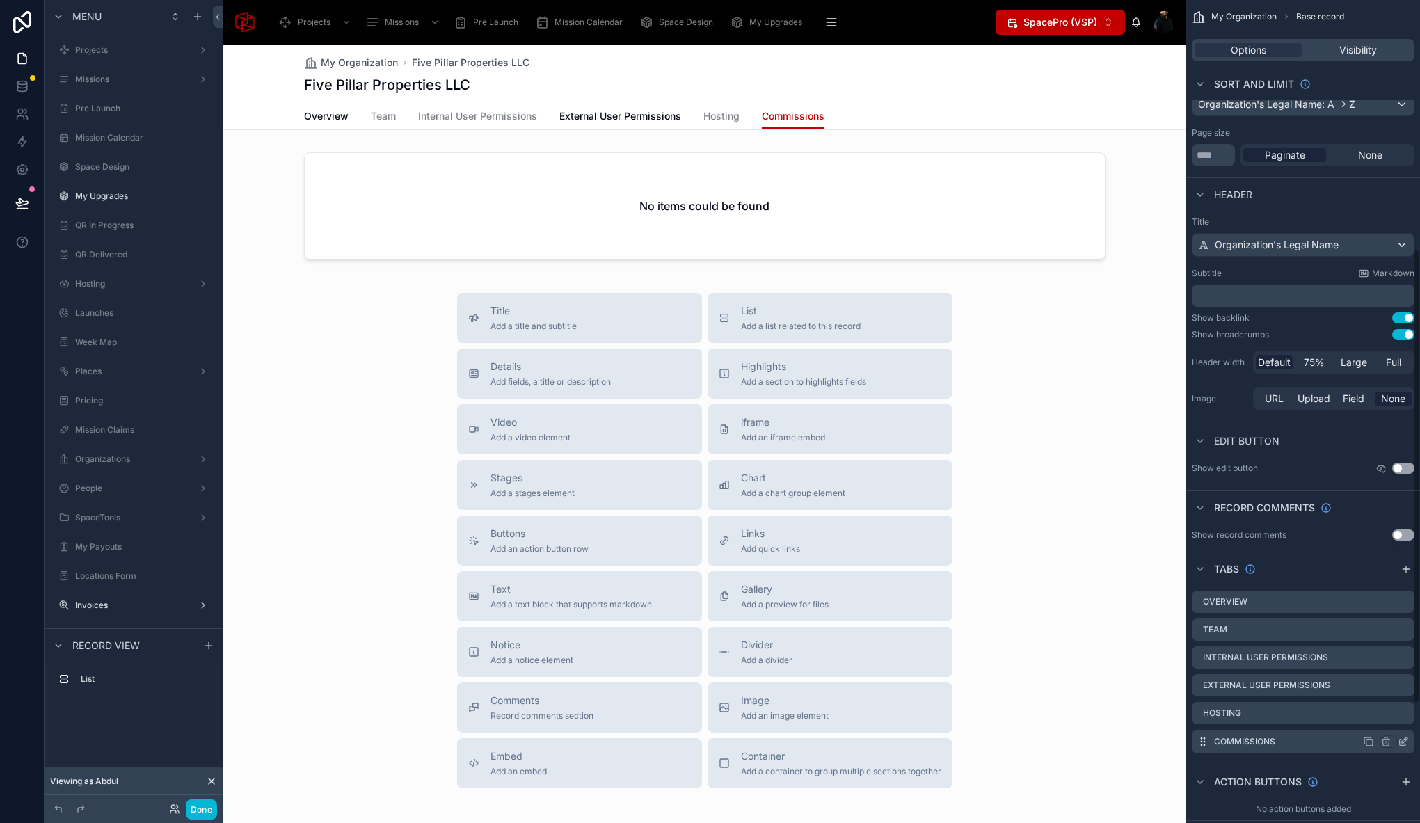
click at [1402, 744] on icon "scrollable content" at bounding box center [1402, 742] width 6 height 6
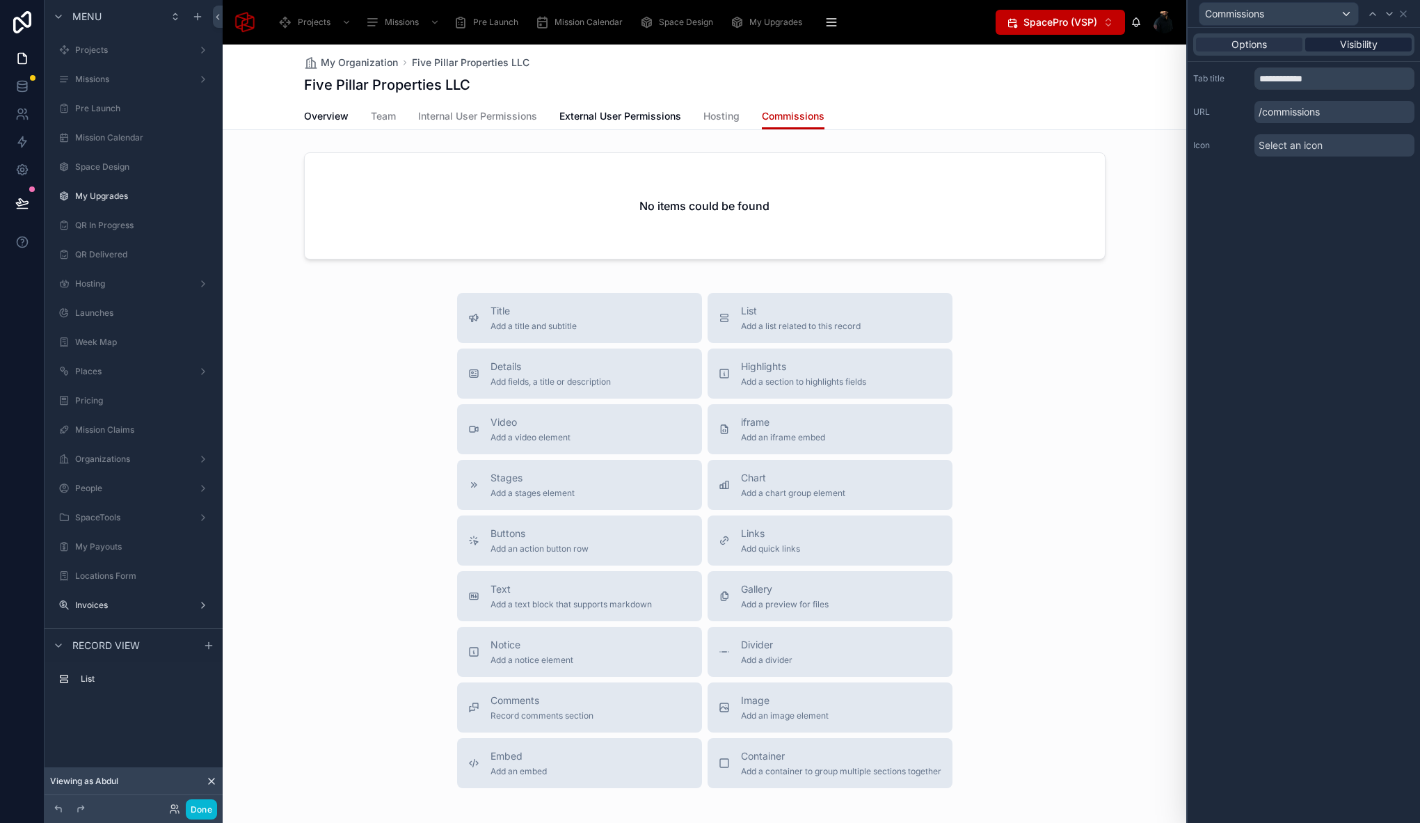
click at [1346, 48] on span "Visibility" at bounding box center [1359, 45] width 38 height 14
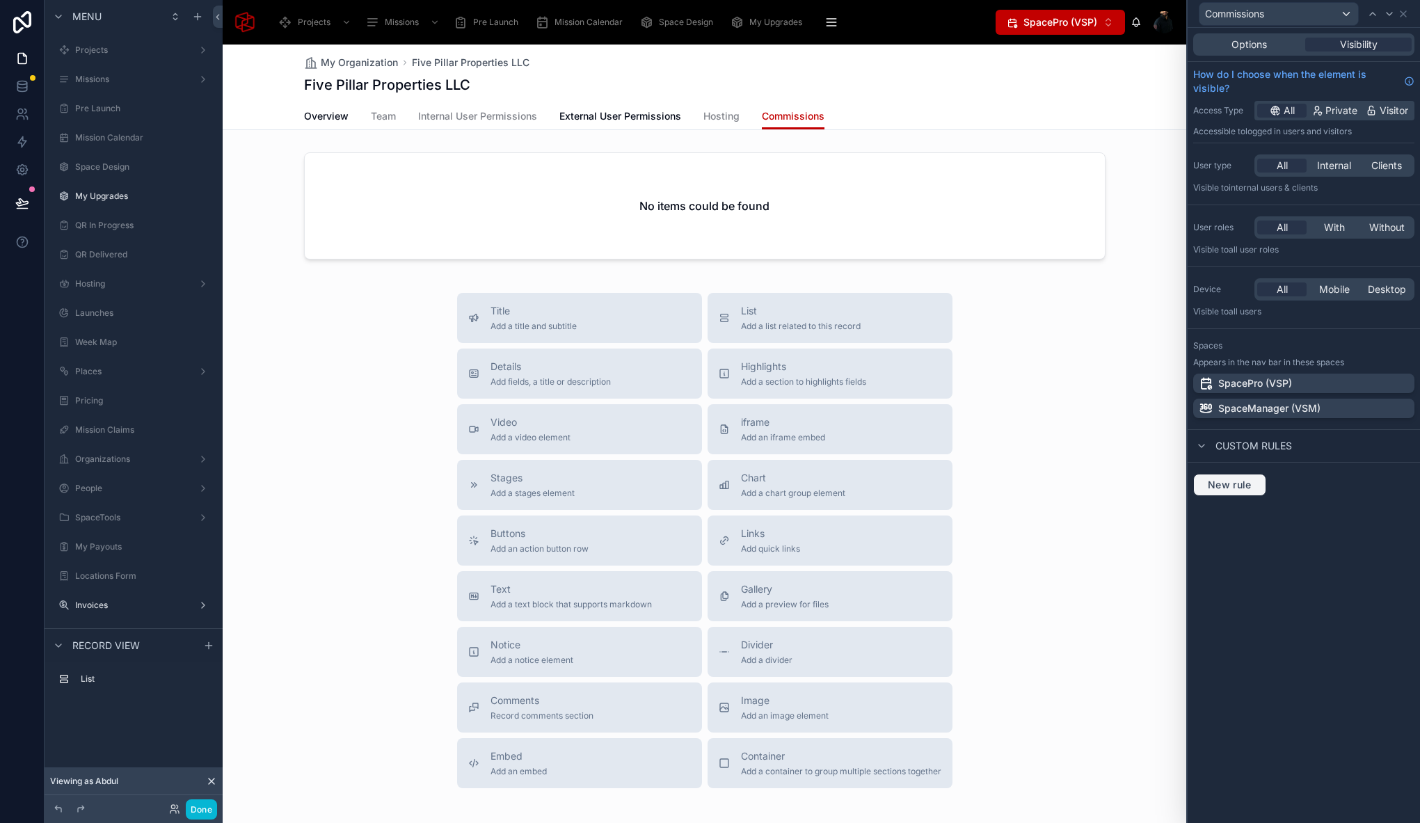
click at [1224, 481] on span "New rule" at bounding box center [1229, 485] width 55 height 13
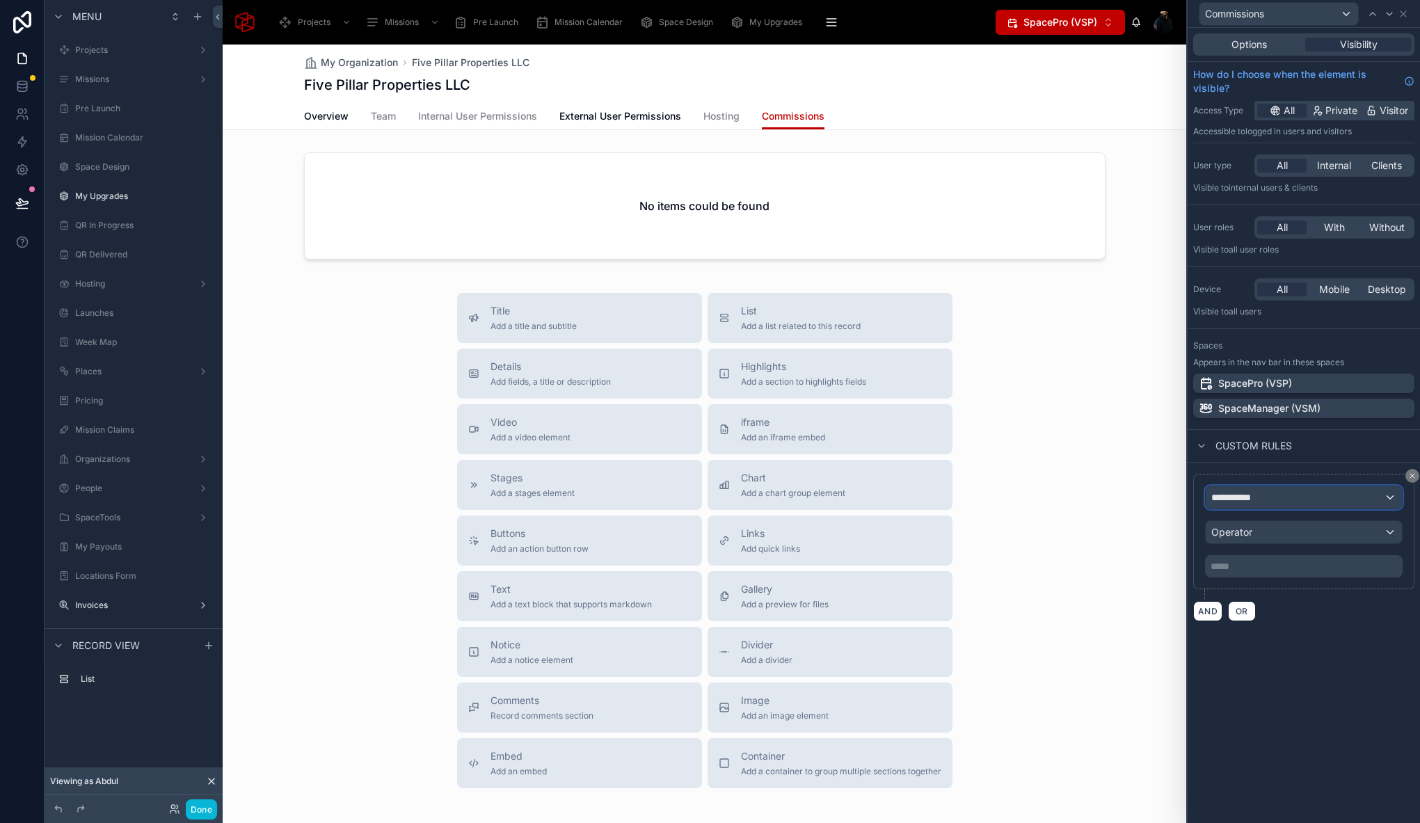
click at [1230, 503] on span "**********" at bounding box center [1236, 497] width 51 height 14
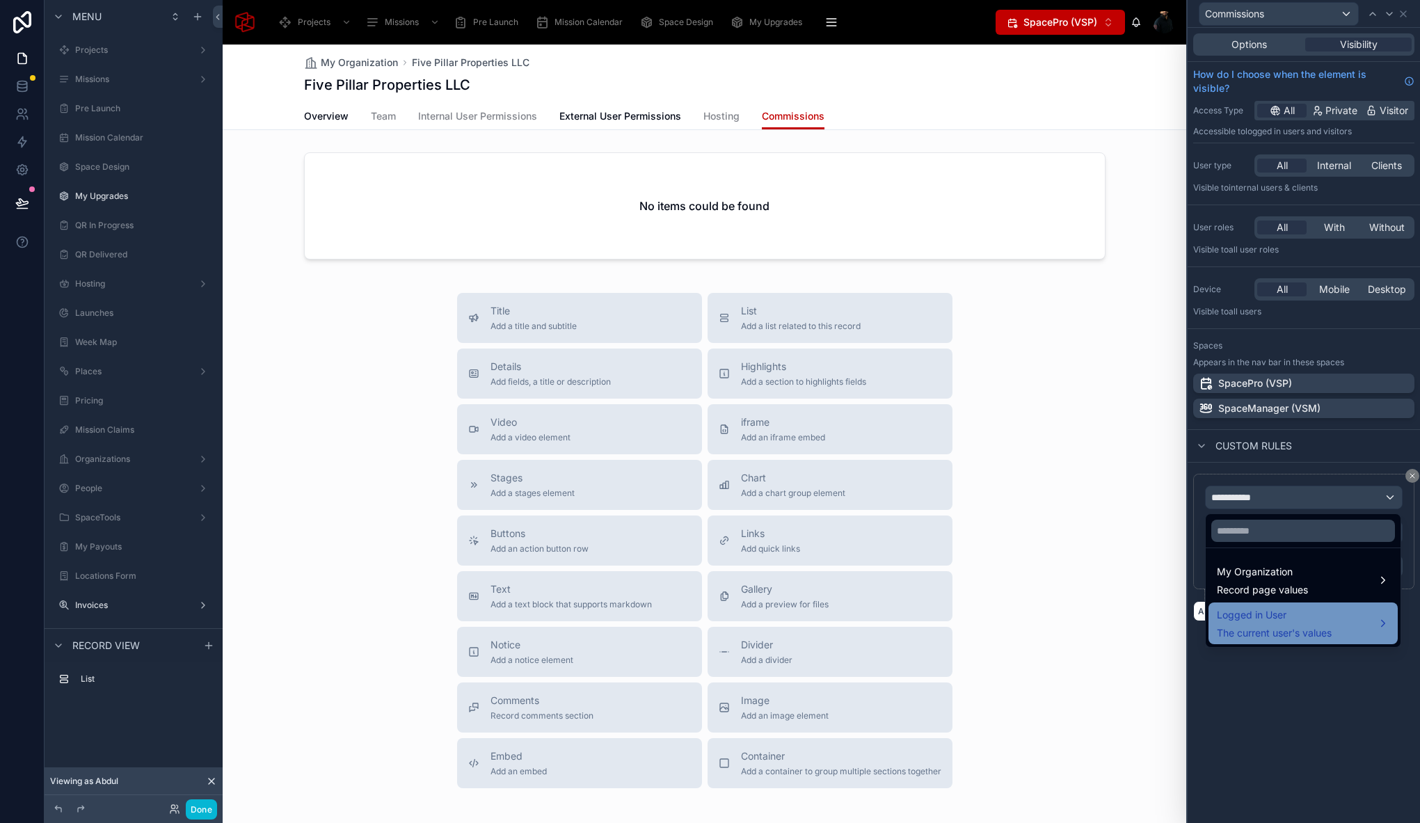
click at [1296, 629] on span "The current user's values" at bounding box center [1273, 633] width 115 height 14
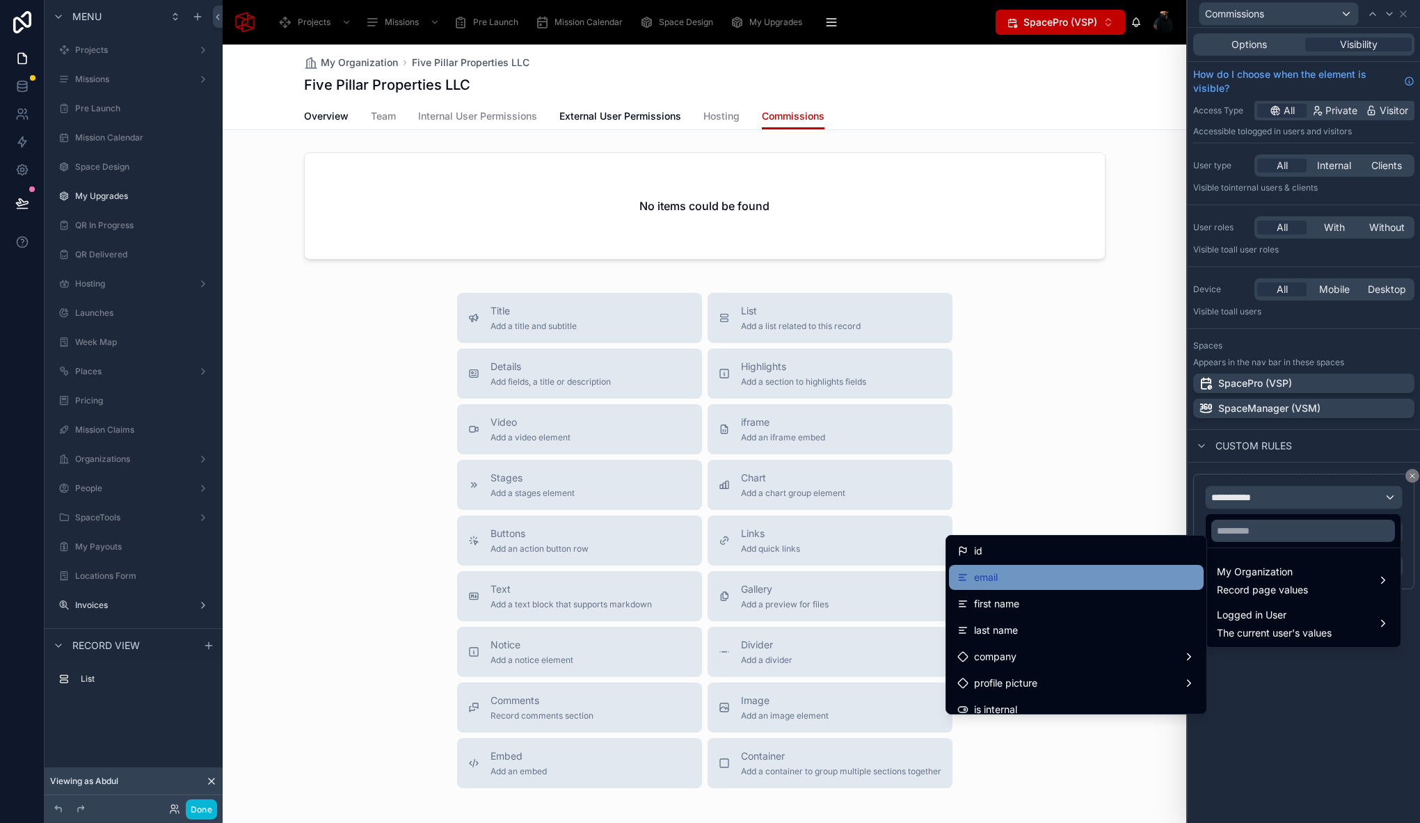
click at [1049, 574] on div "email" at bounding box center [1076, 577] width 238 height 17
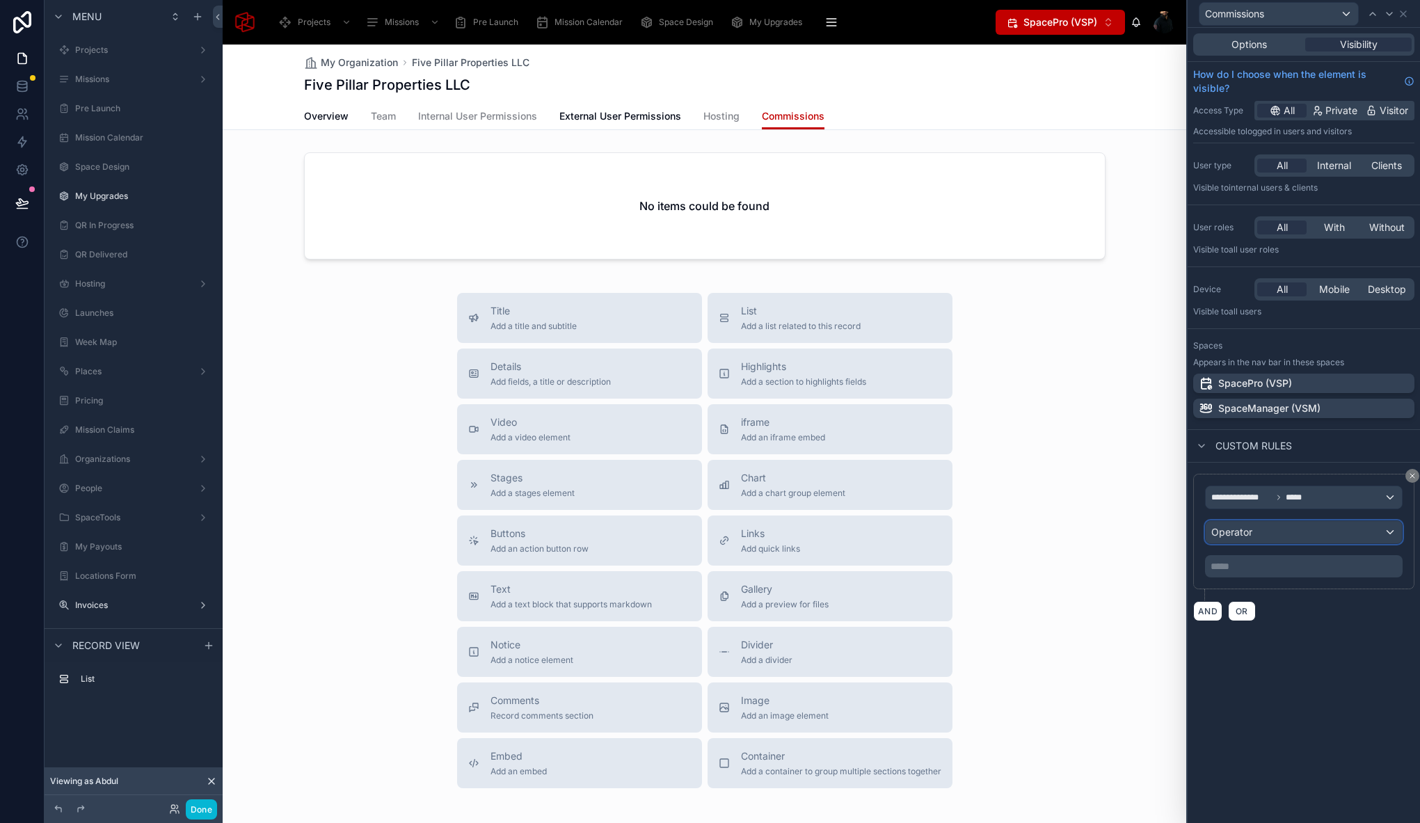
click at [1266, 532] on div "Operator" at bounding box center [1303, 532] width 196 height 22
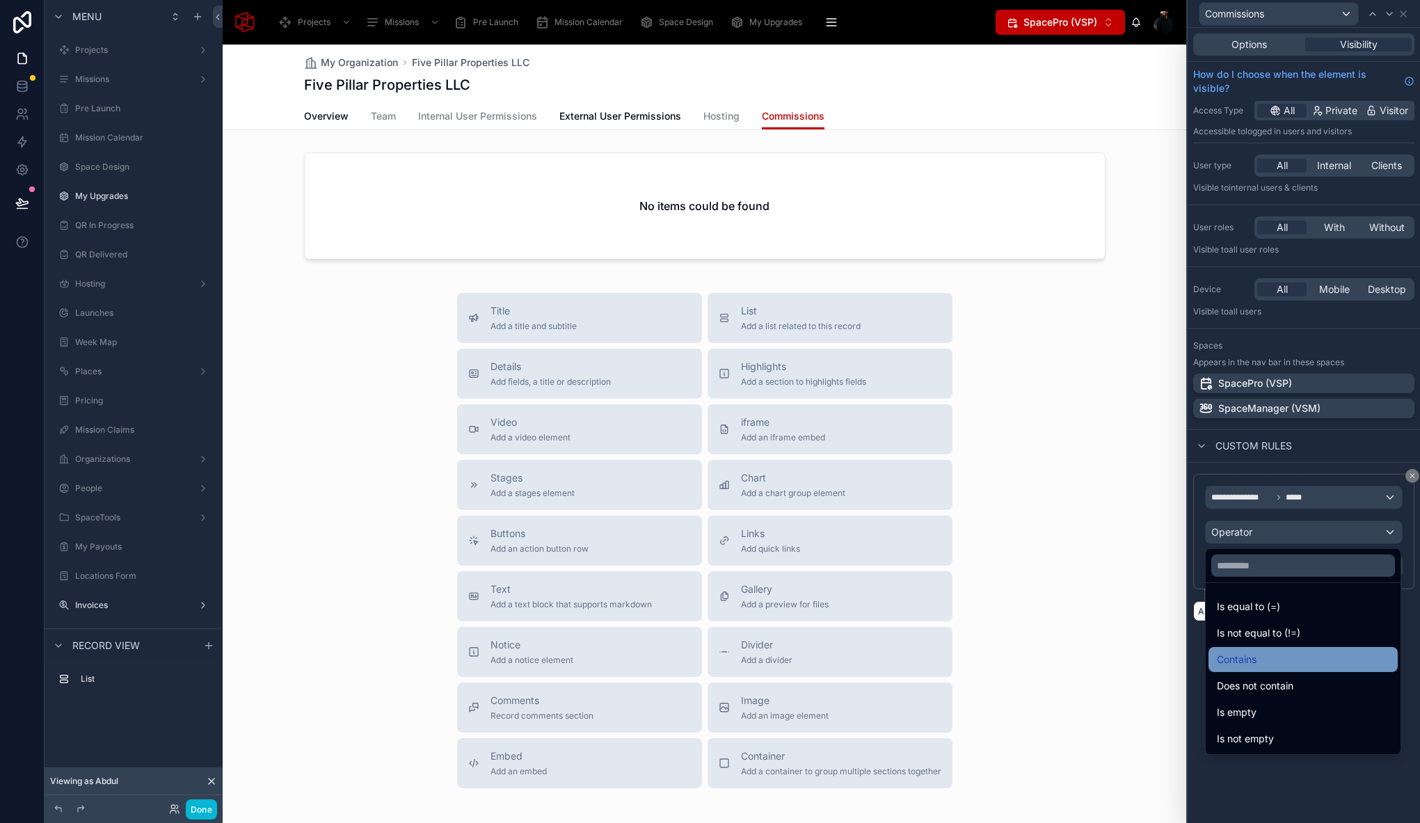
click at [1282, 658] on div "Contains" at bounding box center [1302, 659] width 172 height 17
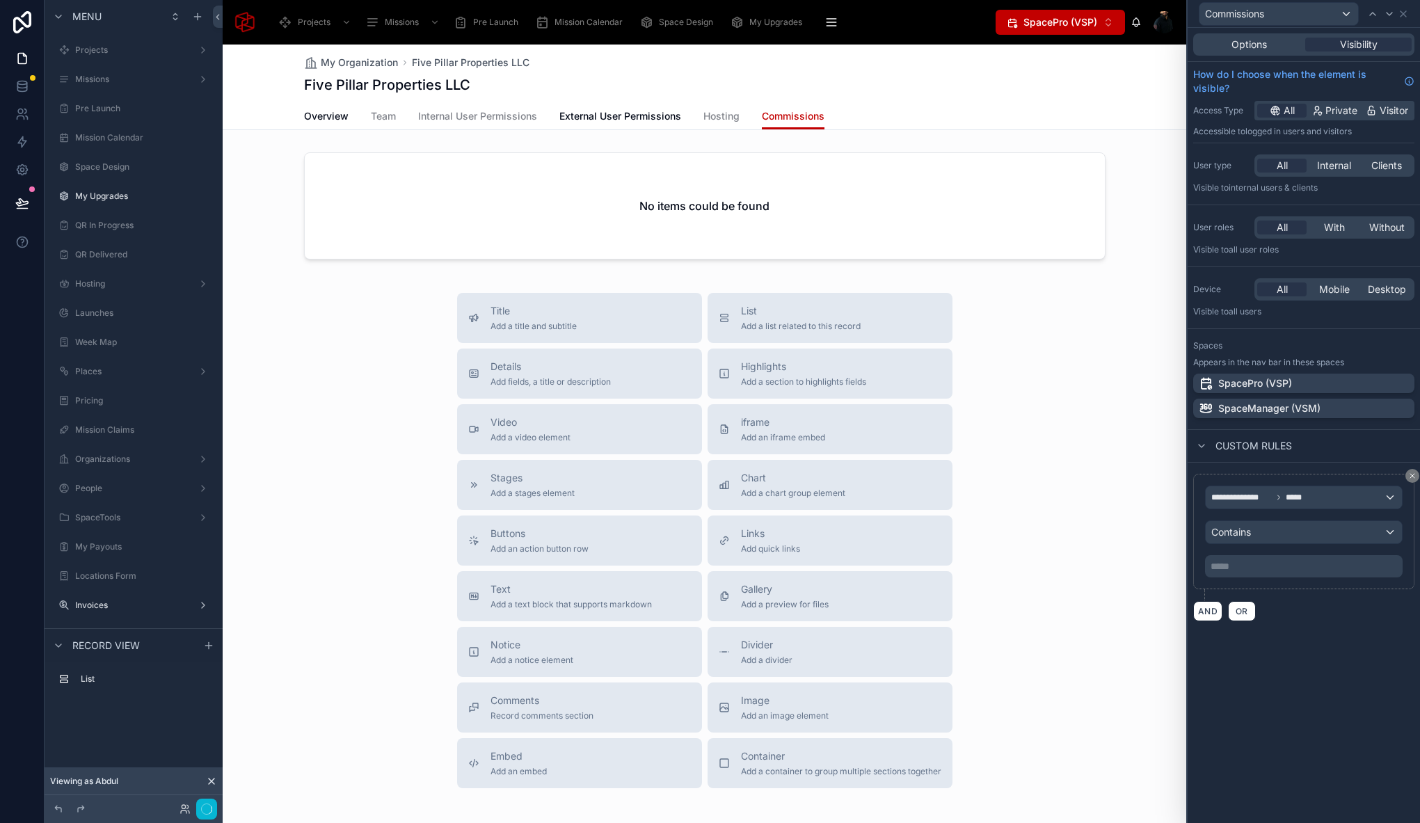
click at [1256, 568] on p "***** ﻿" at bounding box center [1304, 566] width 189 height 14
click at [1308, 692] on div "**********" at bounding box center [1303, 425] width 232 height 795
click at [212, 810] on button "Done" at bounding box center [201, 809] width 31 height 20
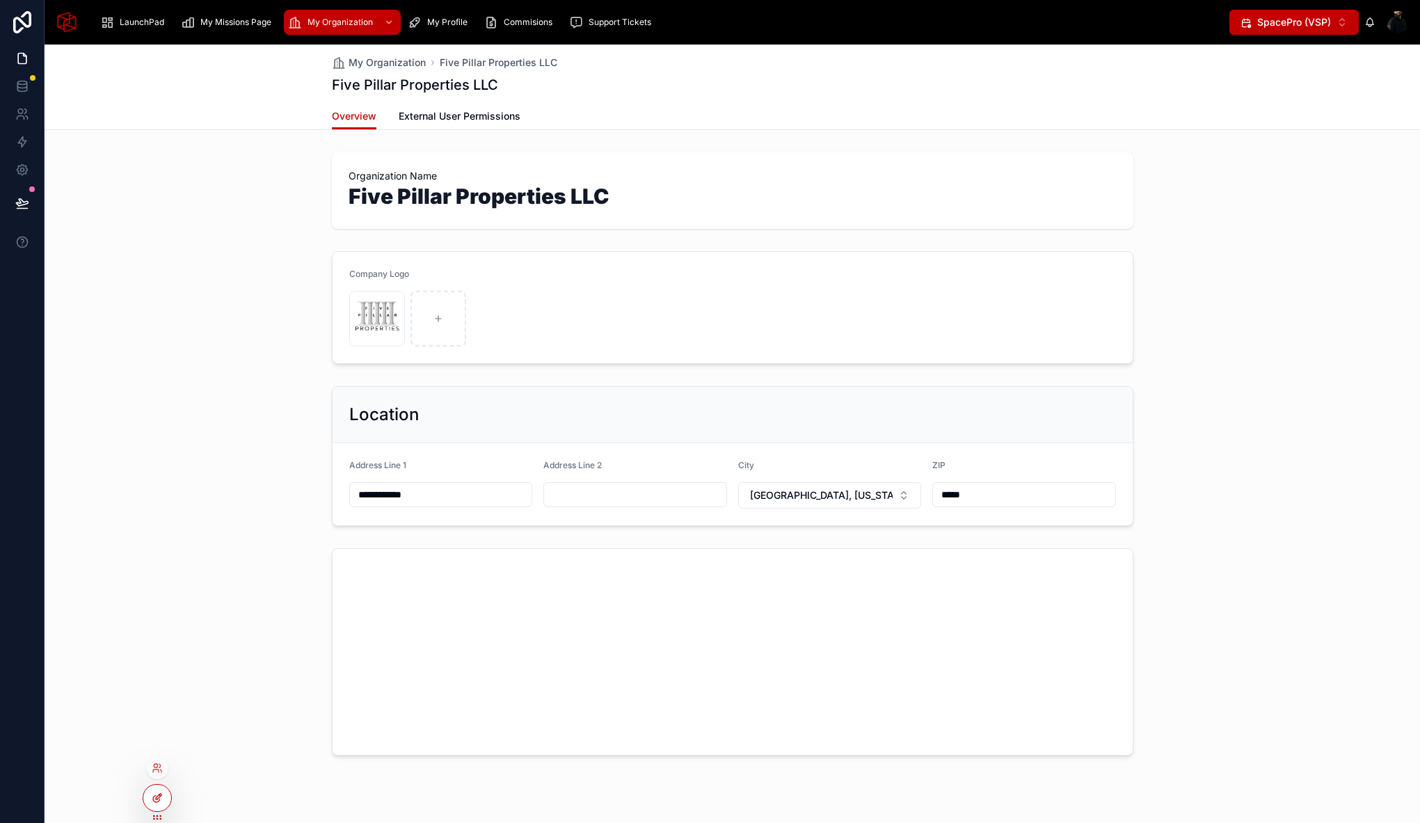
click at [157, 790] on div at bounding box center [157, 798] width 28 height 26
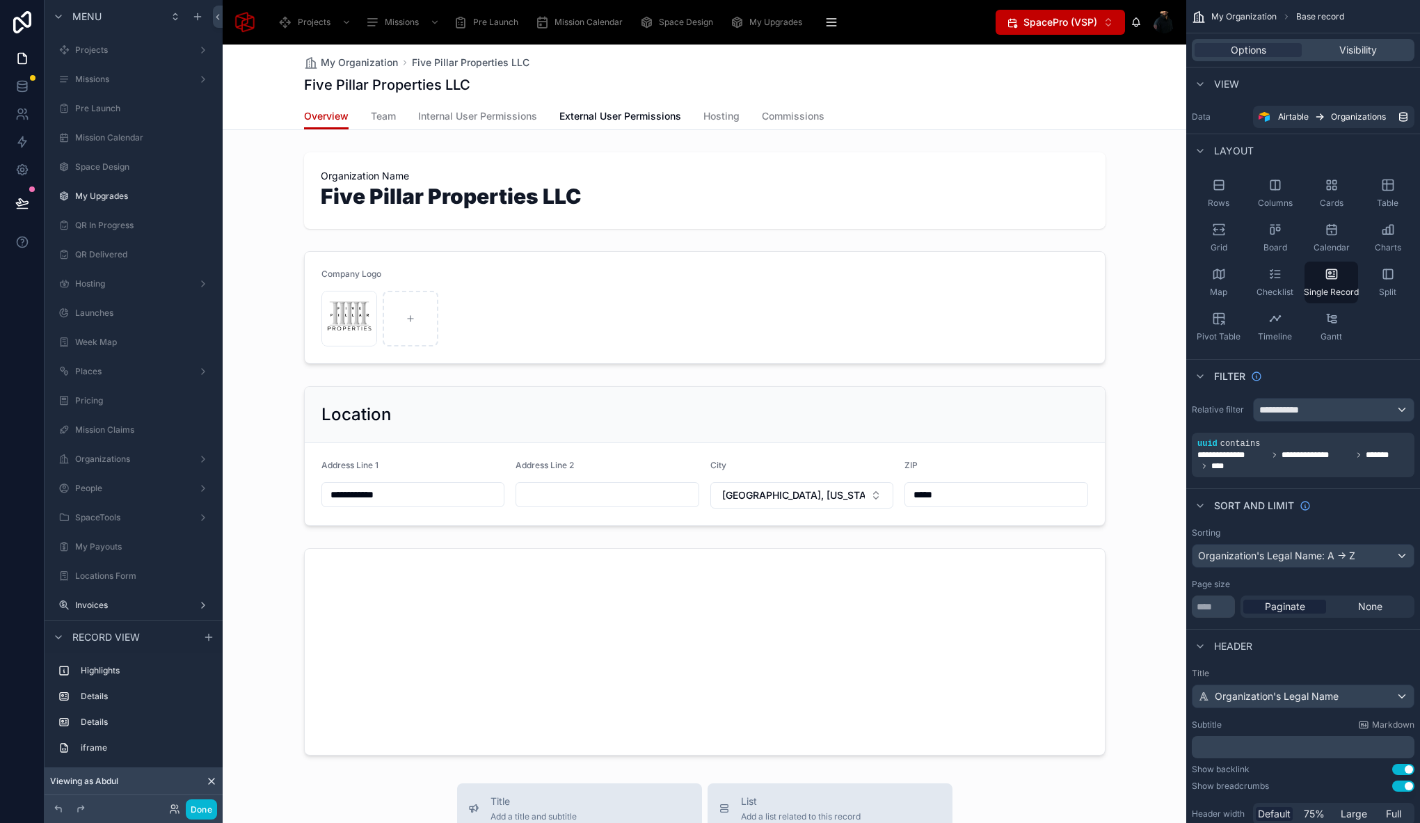
click at [884, 100] on div "My Organization Five Pillar Properties LLC Five Pillar Properties LLC" at bounding box center [704, 74] width 801 height 58
click at [776, 117] on span "Commissions" at bounding box center [793, 116] width 63 height 14
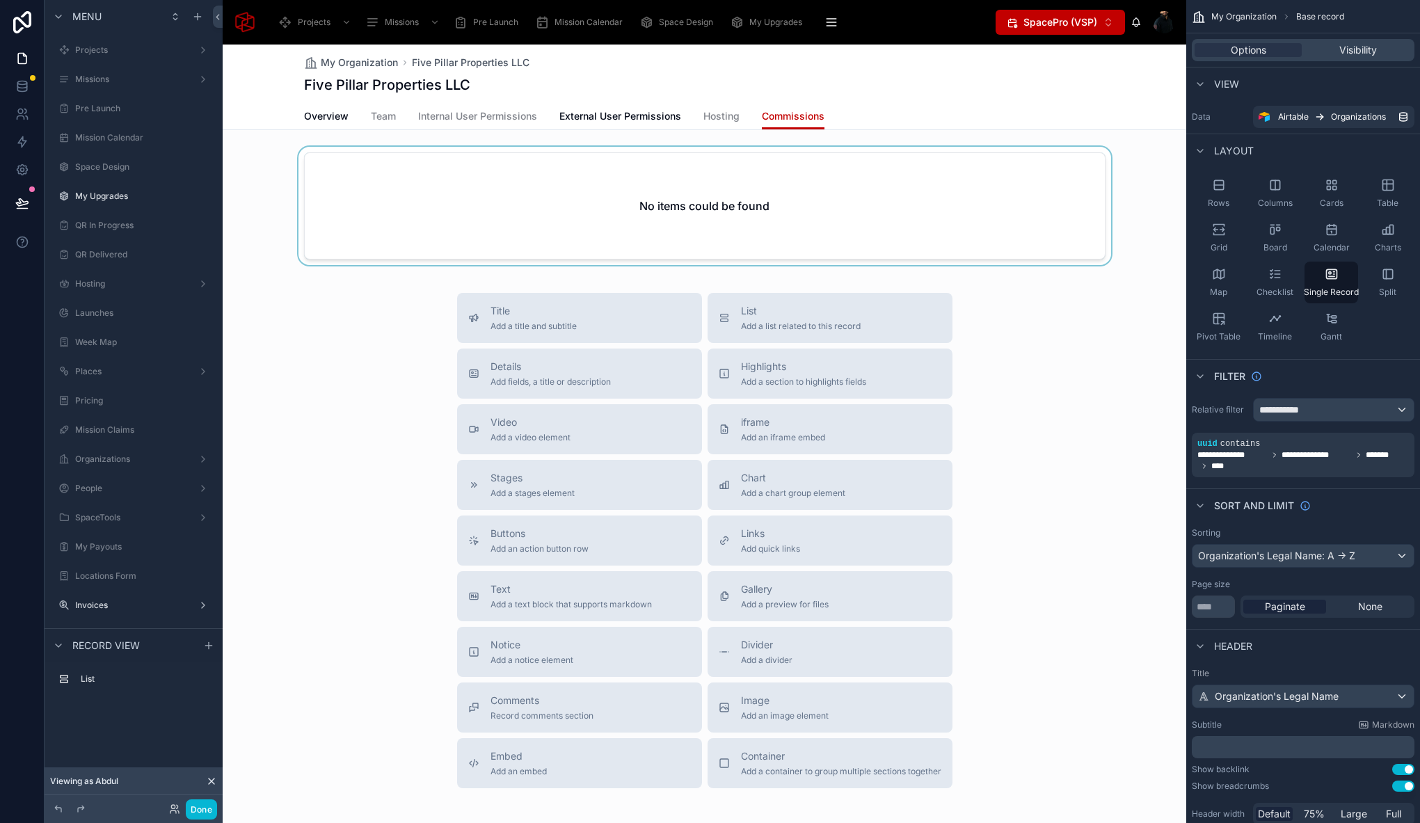
click at [619, 225] on div at bounding box center [704, 209] width 963 height 124
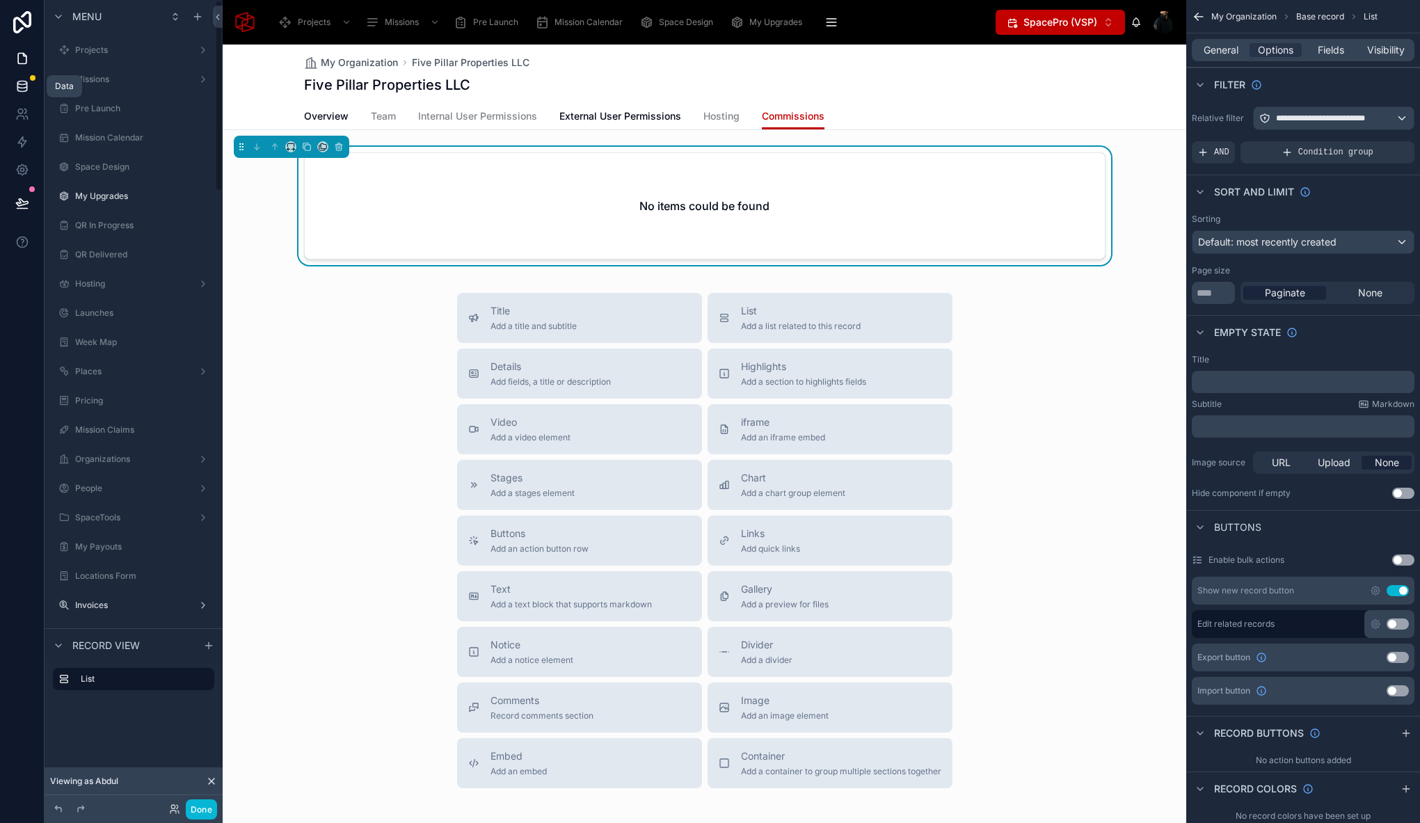
click at [16, 79] on icon at bounding box center [22, 86] width 14 height 14
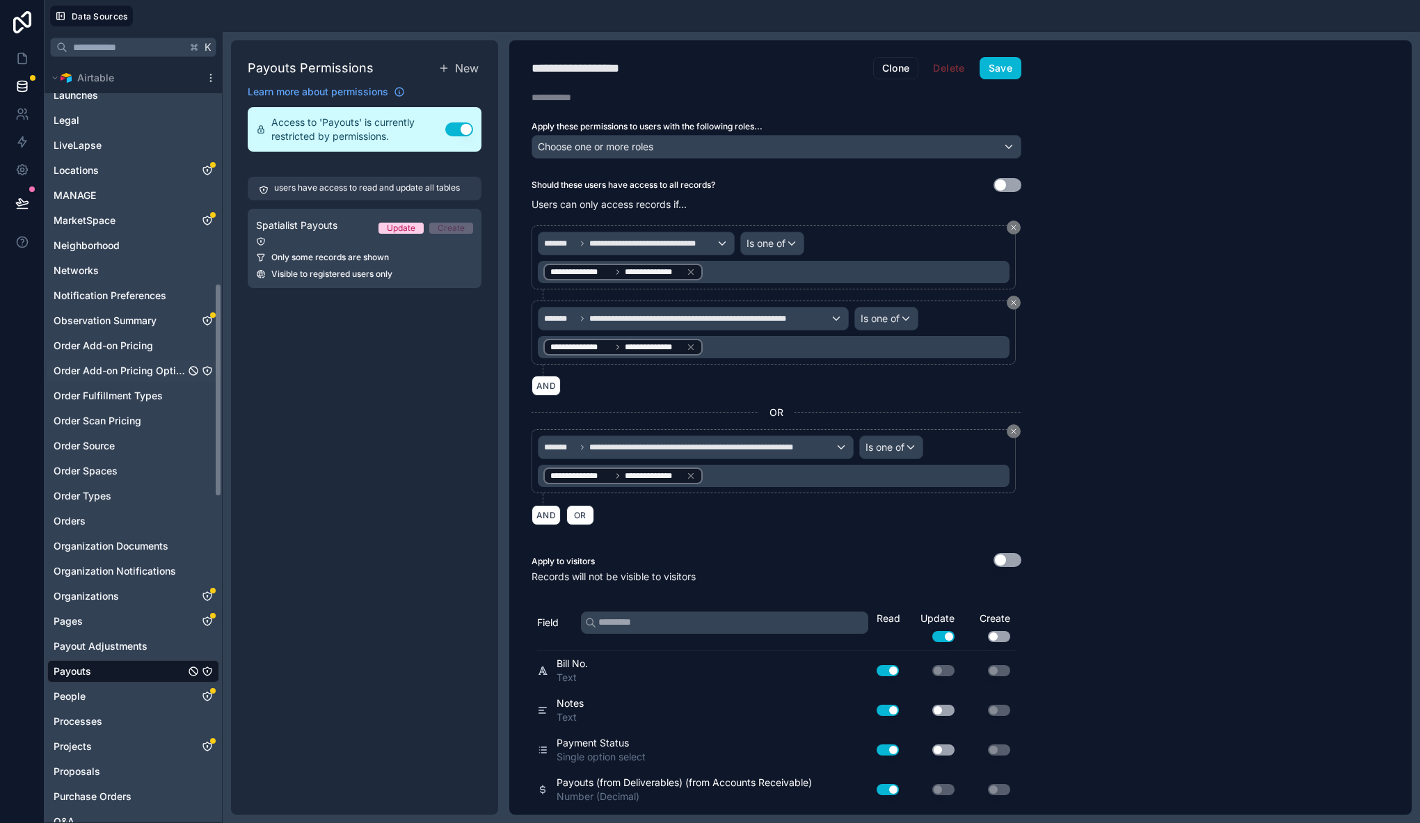
scroll to position [801, 0]
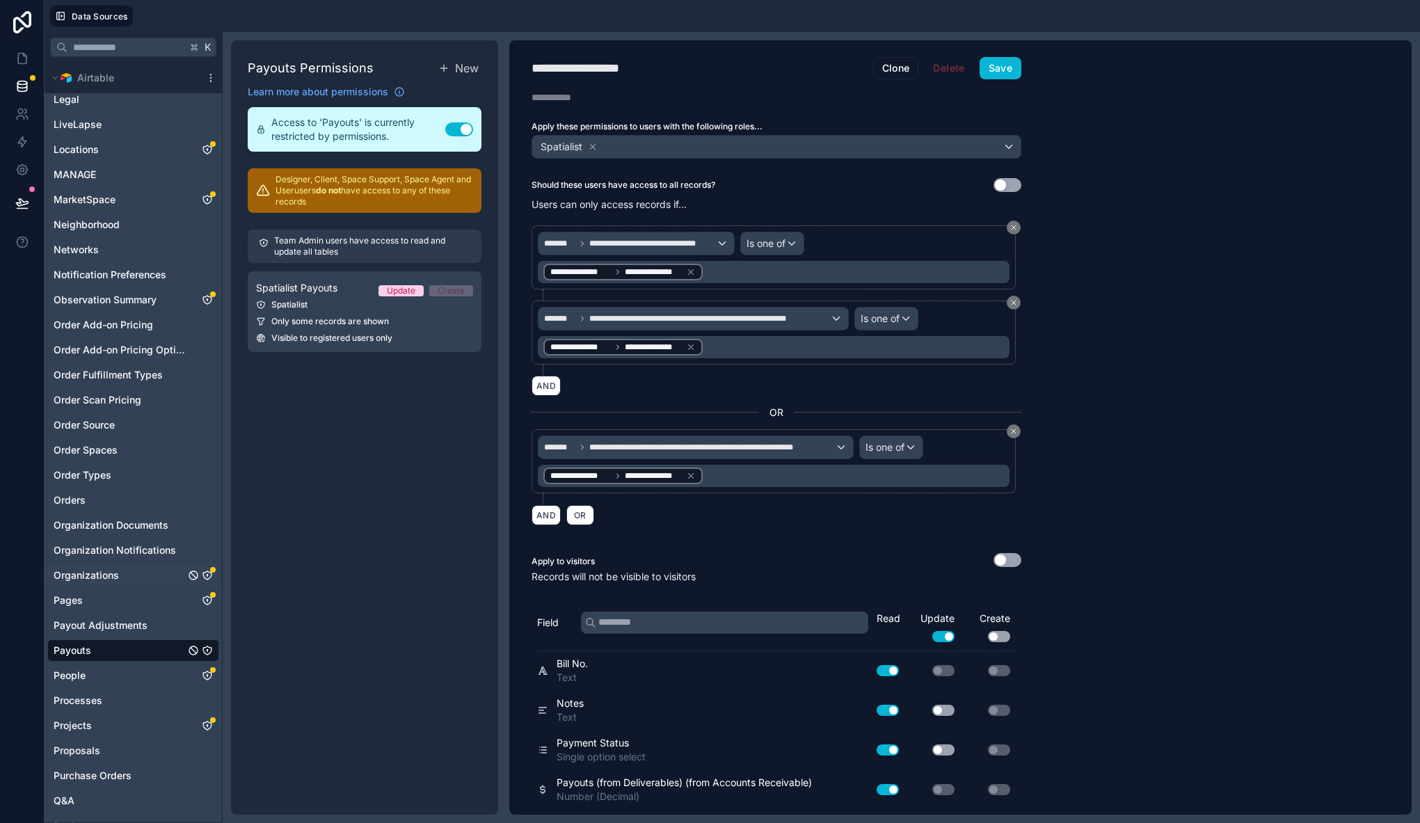
click at [207, 573] on icon "Organizations" at bounding box center [207, 575] width 11 height 11
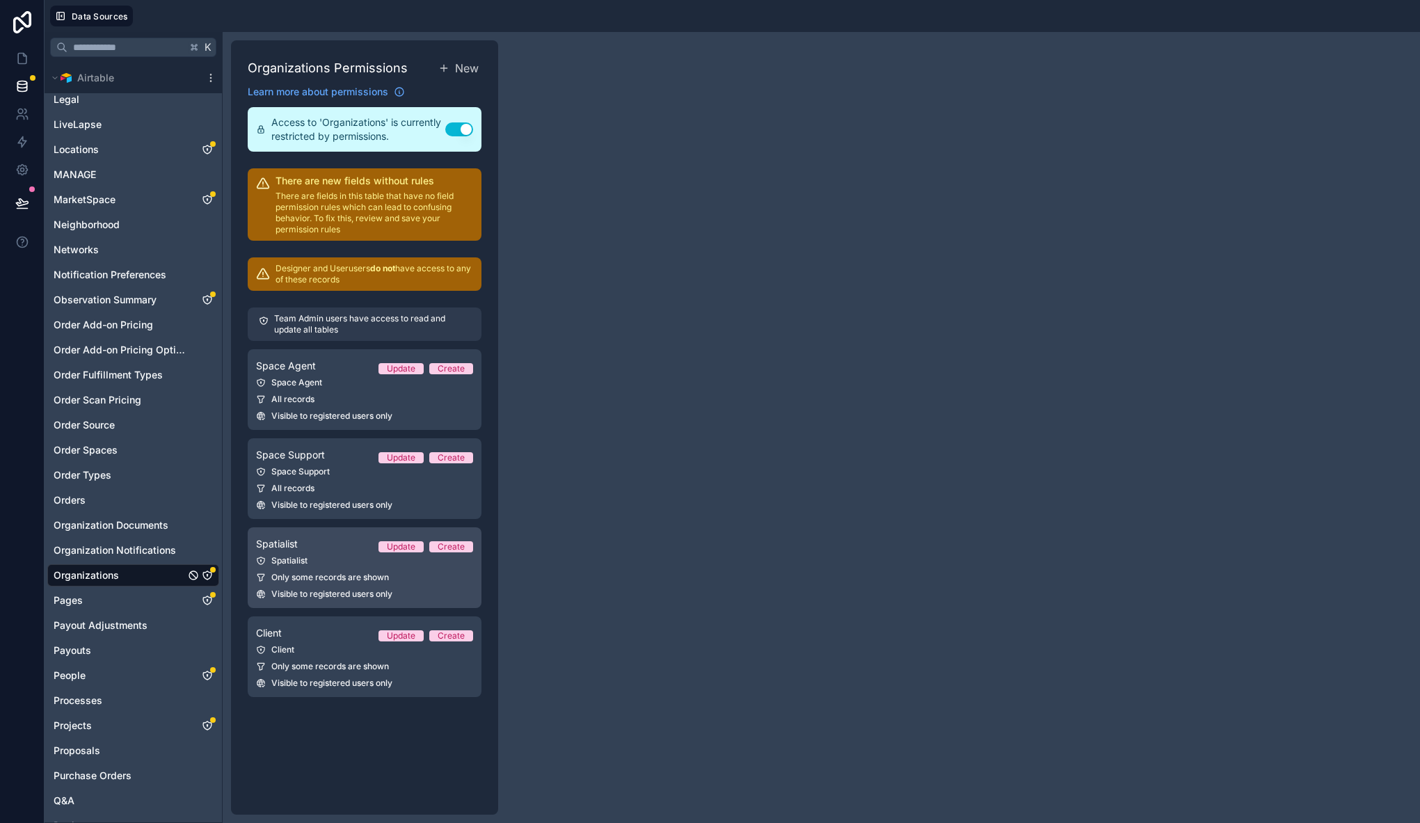
click at [323, 566] on link "Spatialist Update Create Spatialist Only some records are shown Visible to regi…" at bounding box center [365, 567] width 234 height 81
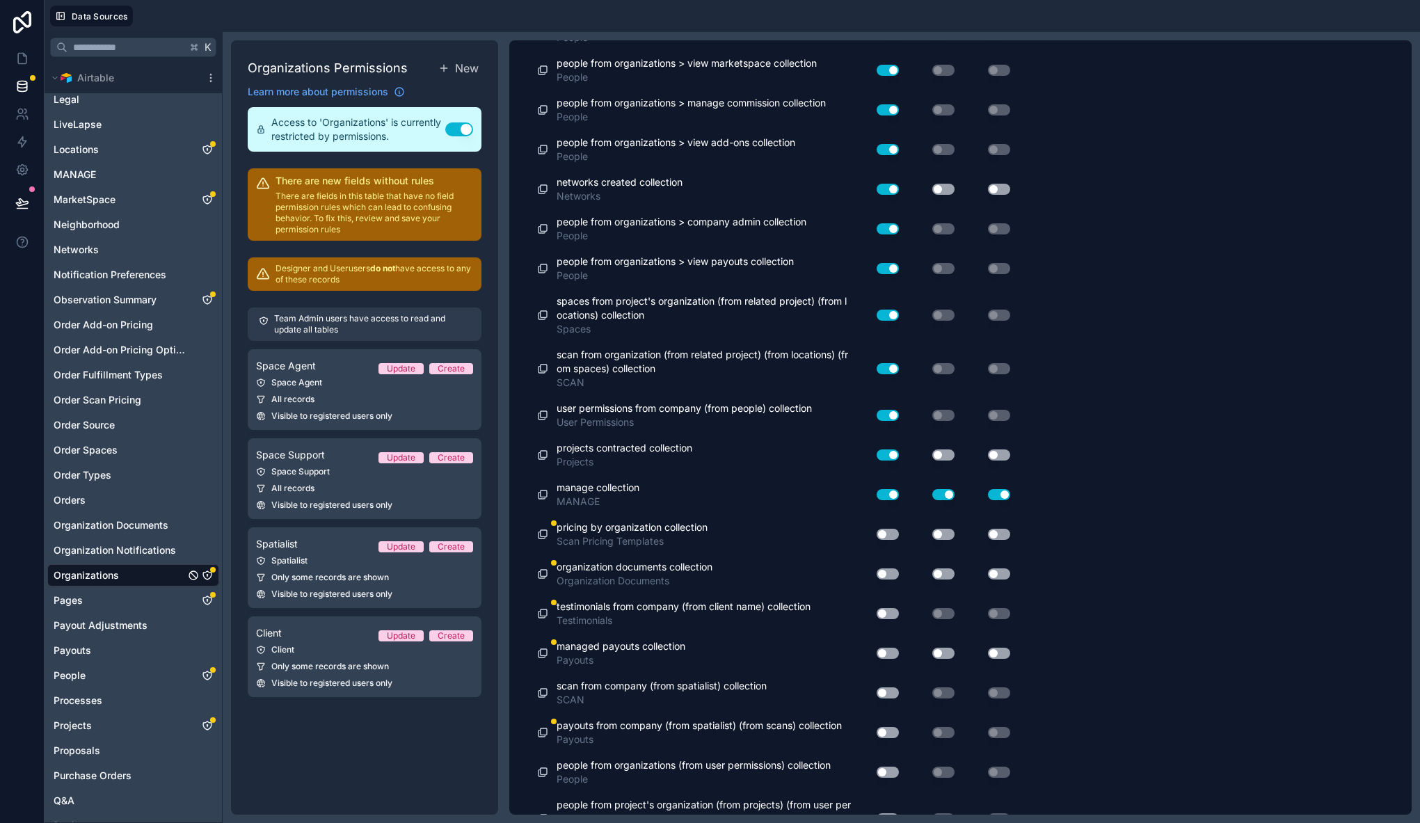
scroll to position [7804, 0]
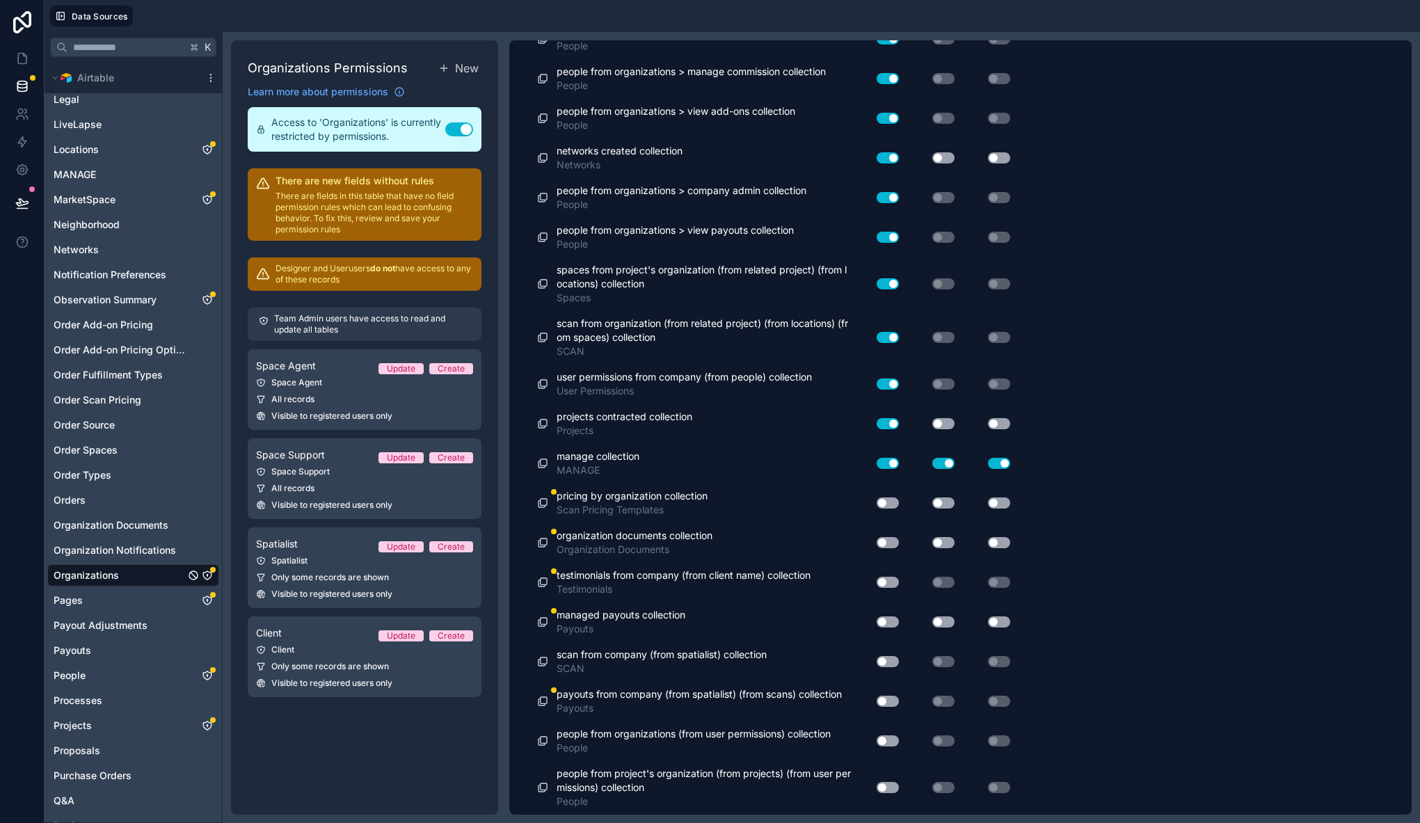
click at [890, 621] on button "Use setting" at bounding box center [887, 621] width 22 height 11
click at [941, 620] on button "Use setting" at bounding box center [943, 621] width 22 height 11
click at [1002, 623] on button "Use setting" at bounding box center [999, 621] width 22 height 11
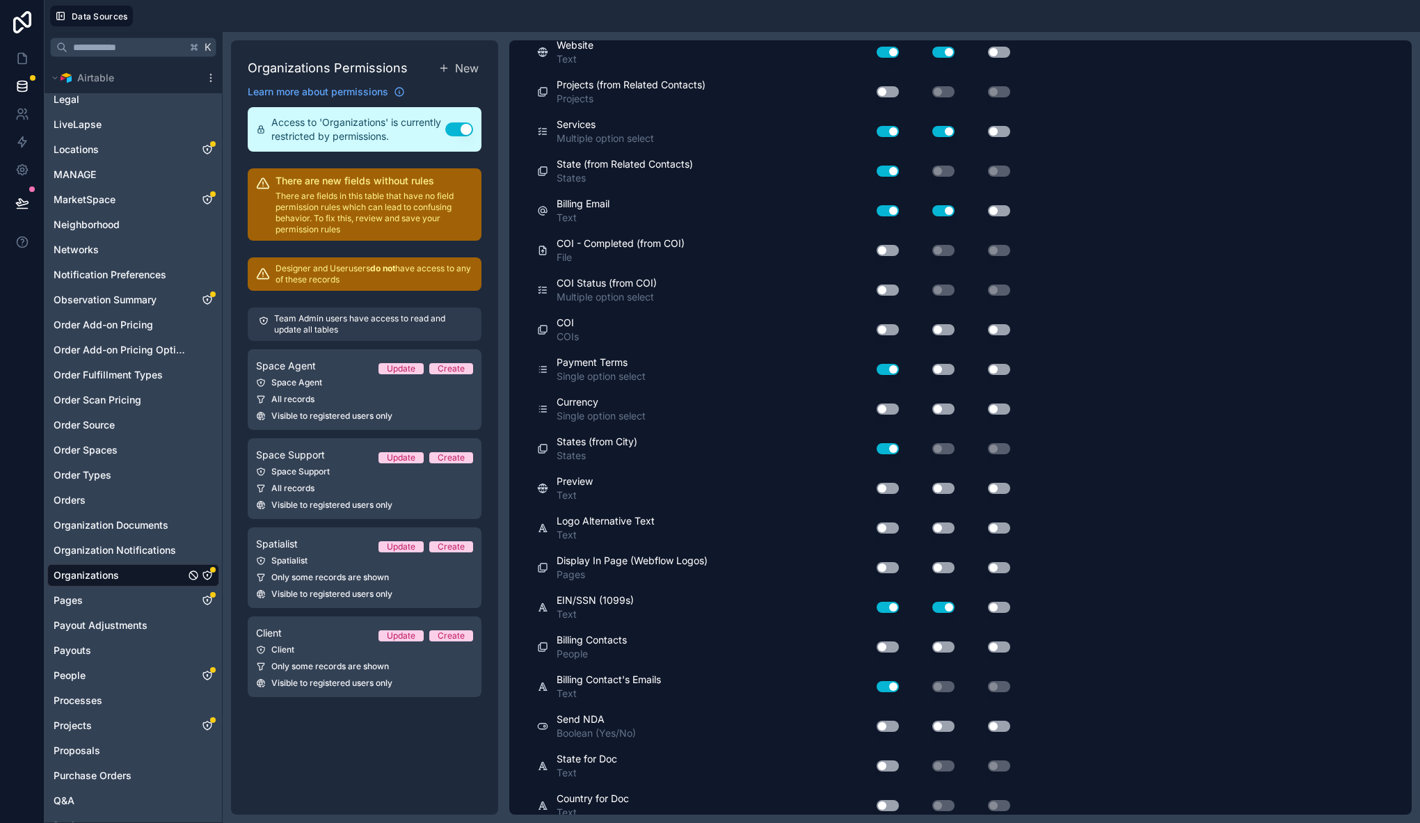
scroll to position [0, 0]
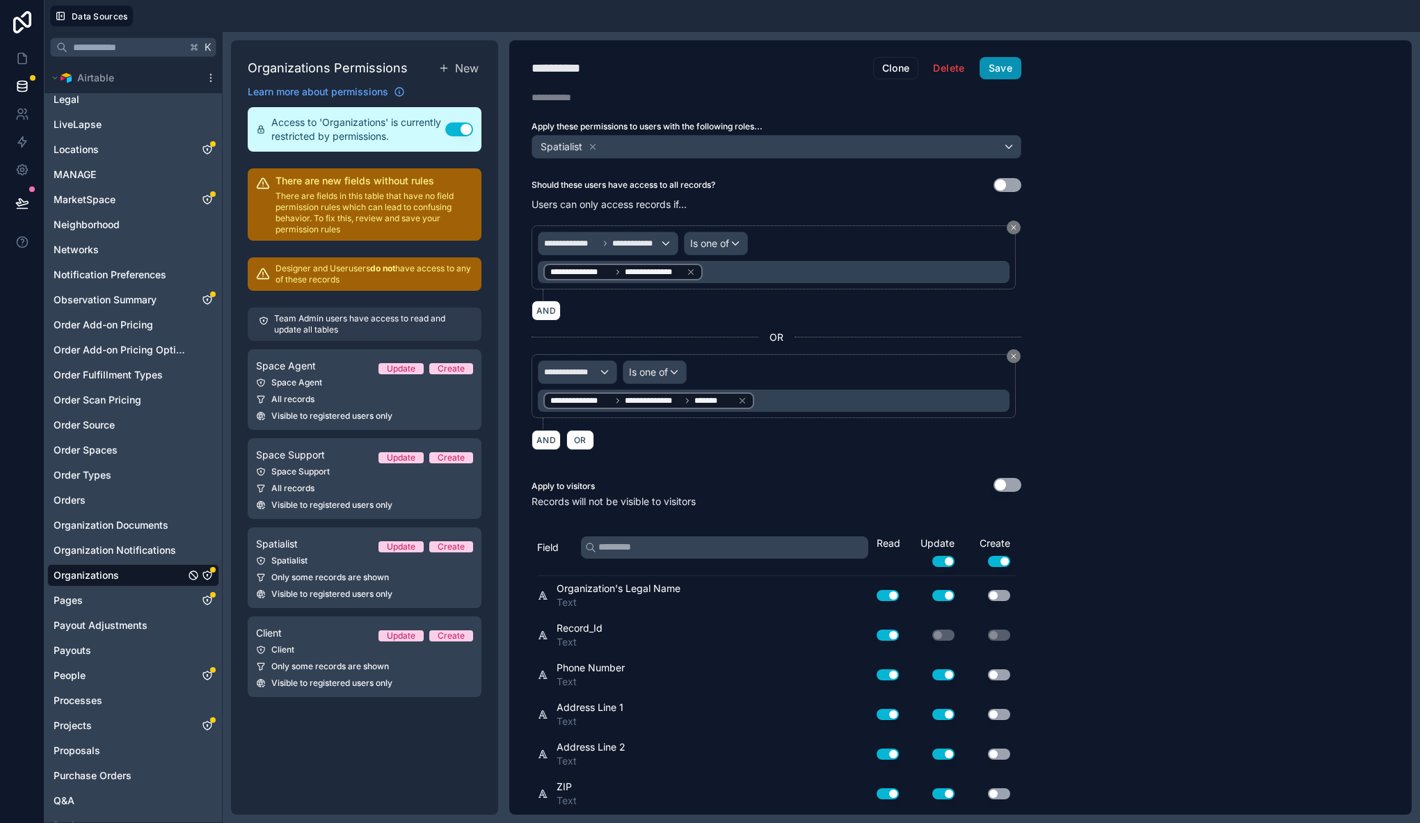
click at [1004, 71] on button "Save" at bounding box center [1000, 68] width 42 height 22
click at [19, 197] on icon at bounding box center [22, 203] width 14 height 14
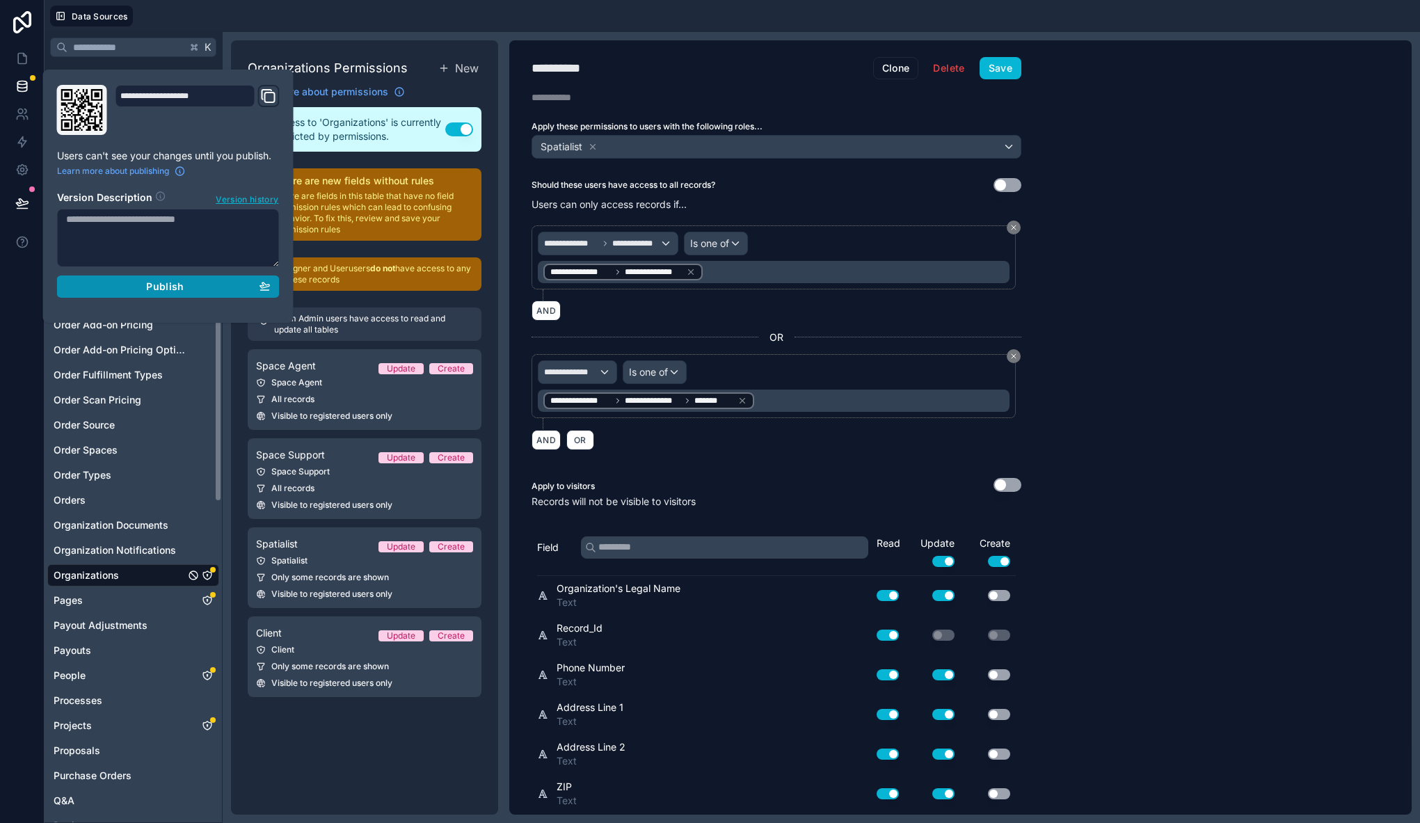
click at [155, 281] on span "Publish" at bounding box center [165, 286] width 38 height 13
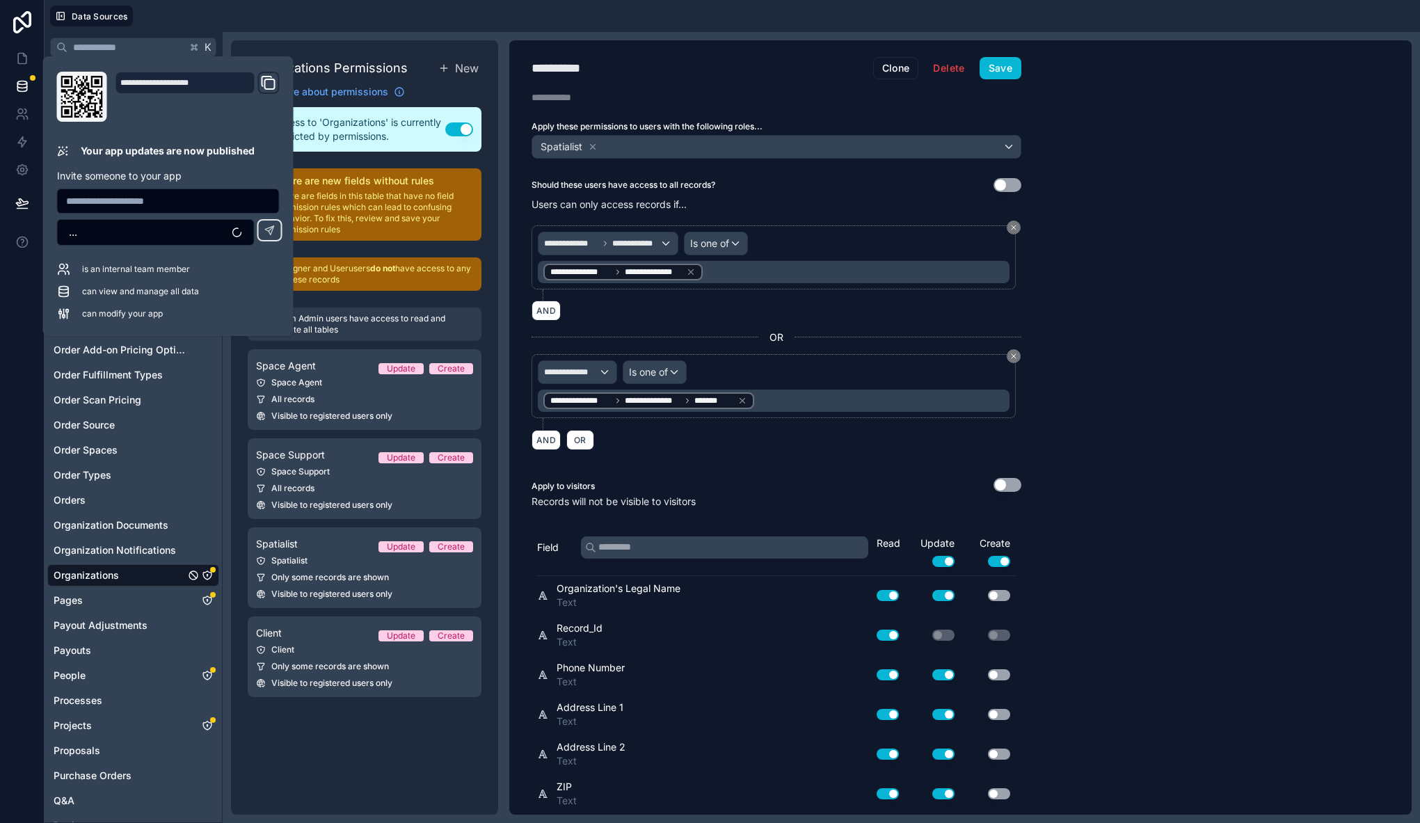
click at [1086, 338] on div "**********" at bounding box center [960, 427] width 902 height 774
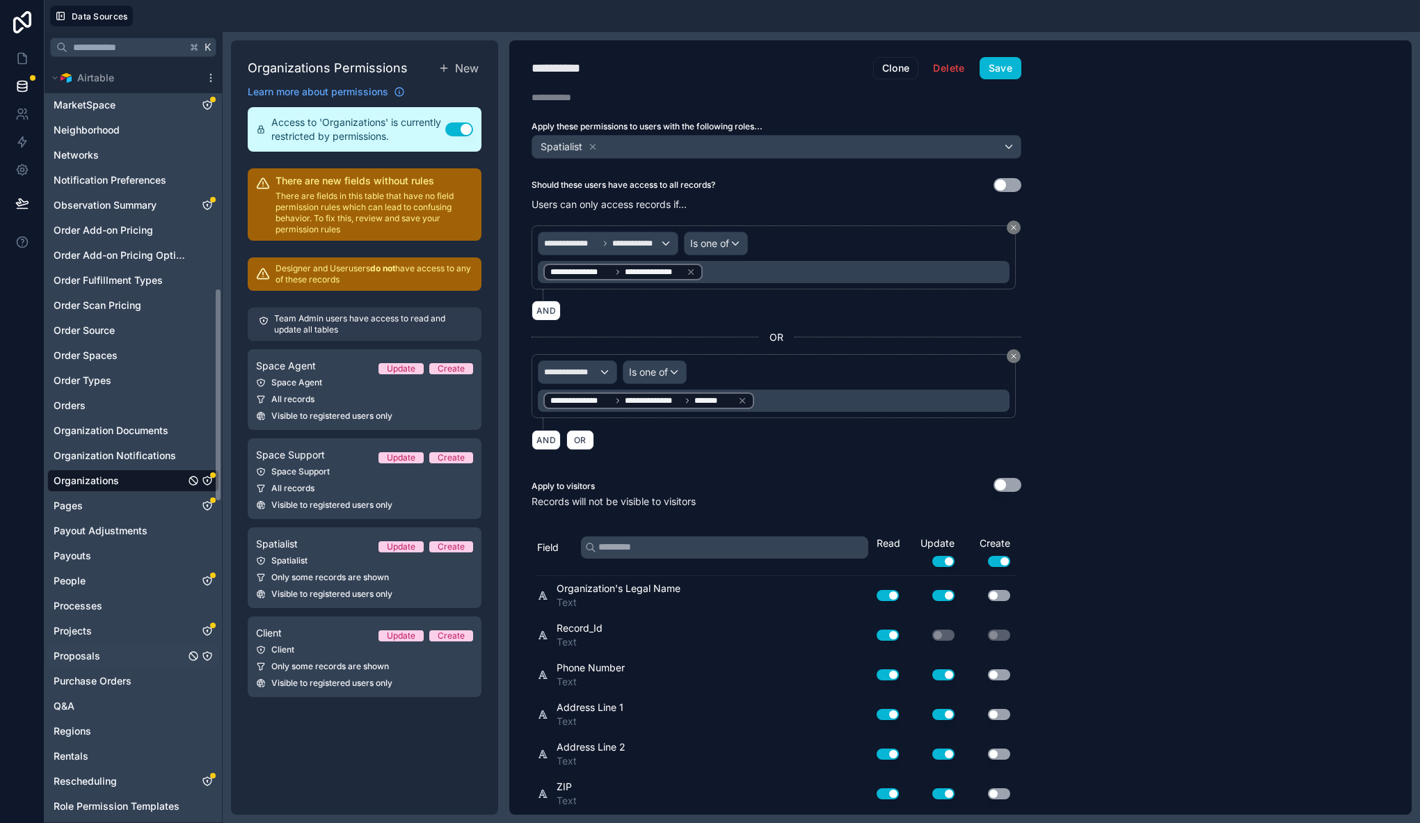
scroll to position [892, 0]
click at [96, 563] on link "Payouts" at bounding box center [119, 560] width 131 height 14
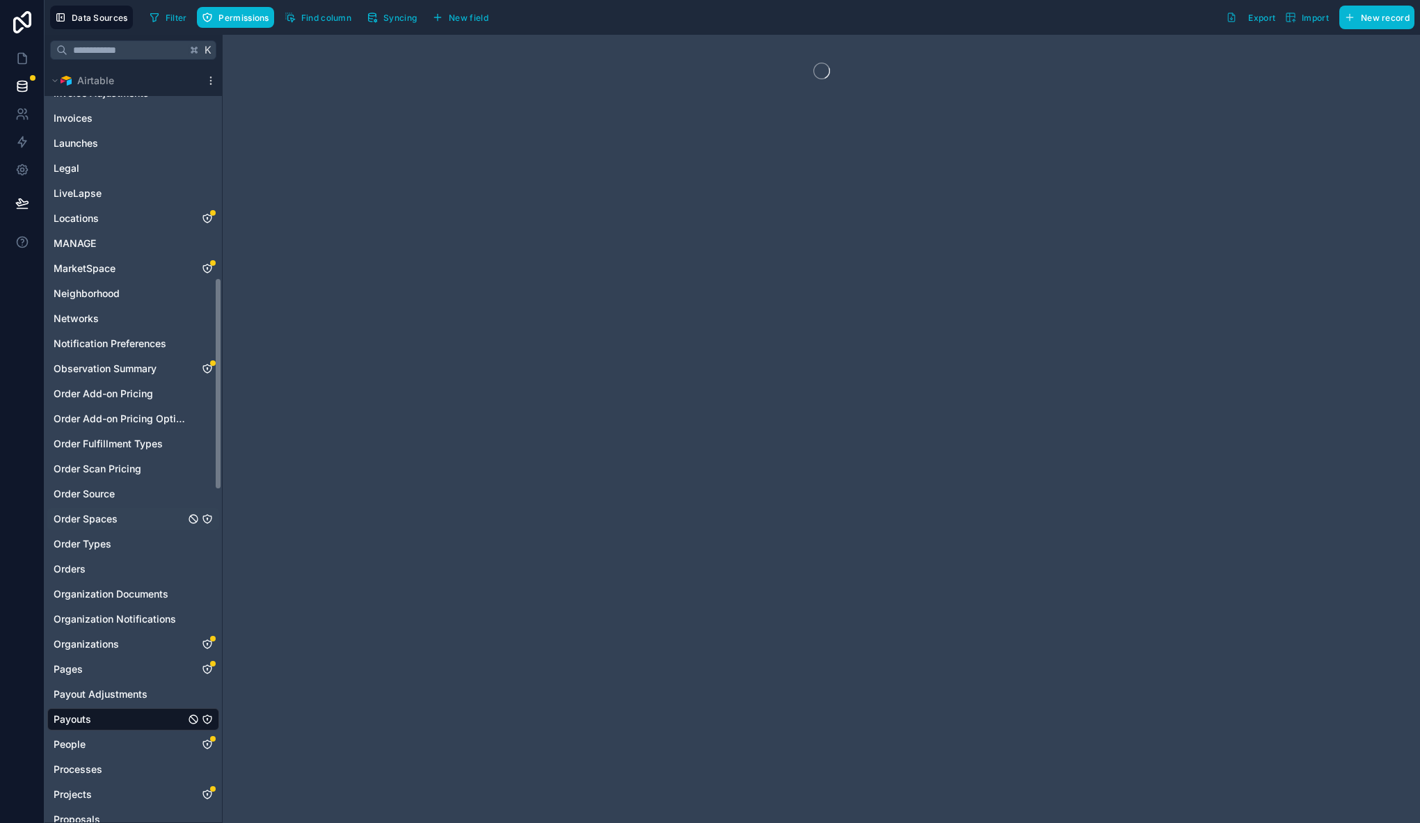
scroll to position [802, 0]
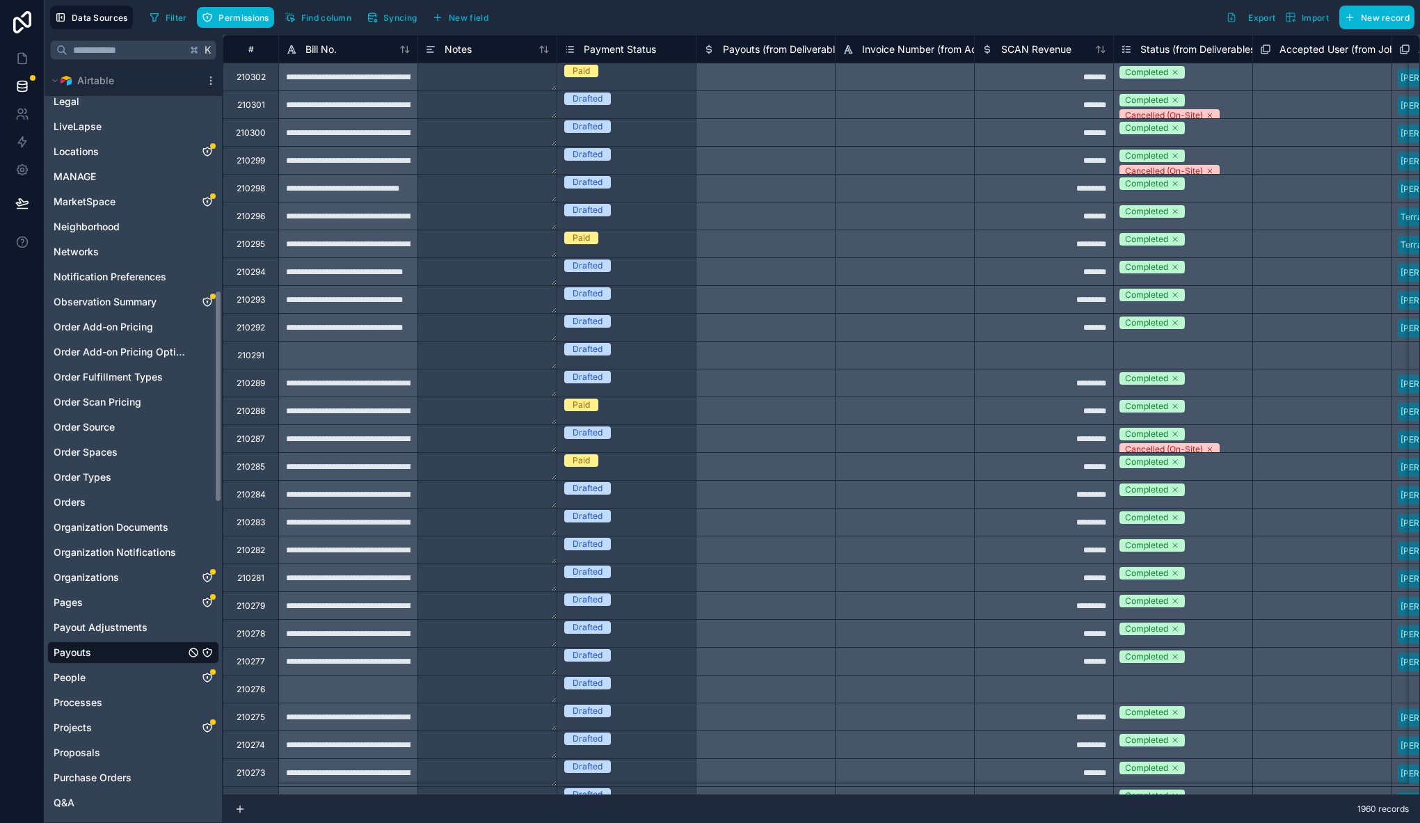
click at [210, 650] on icon "Payouts" at bounding box center [207, 652] width 11 height 11
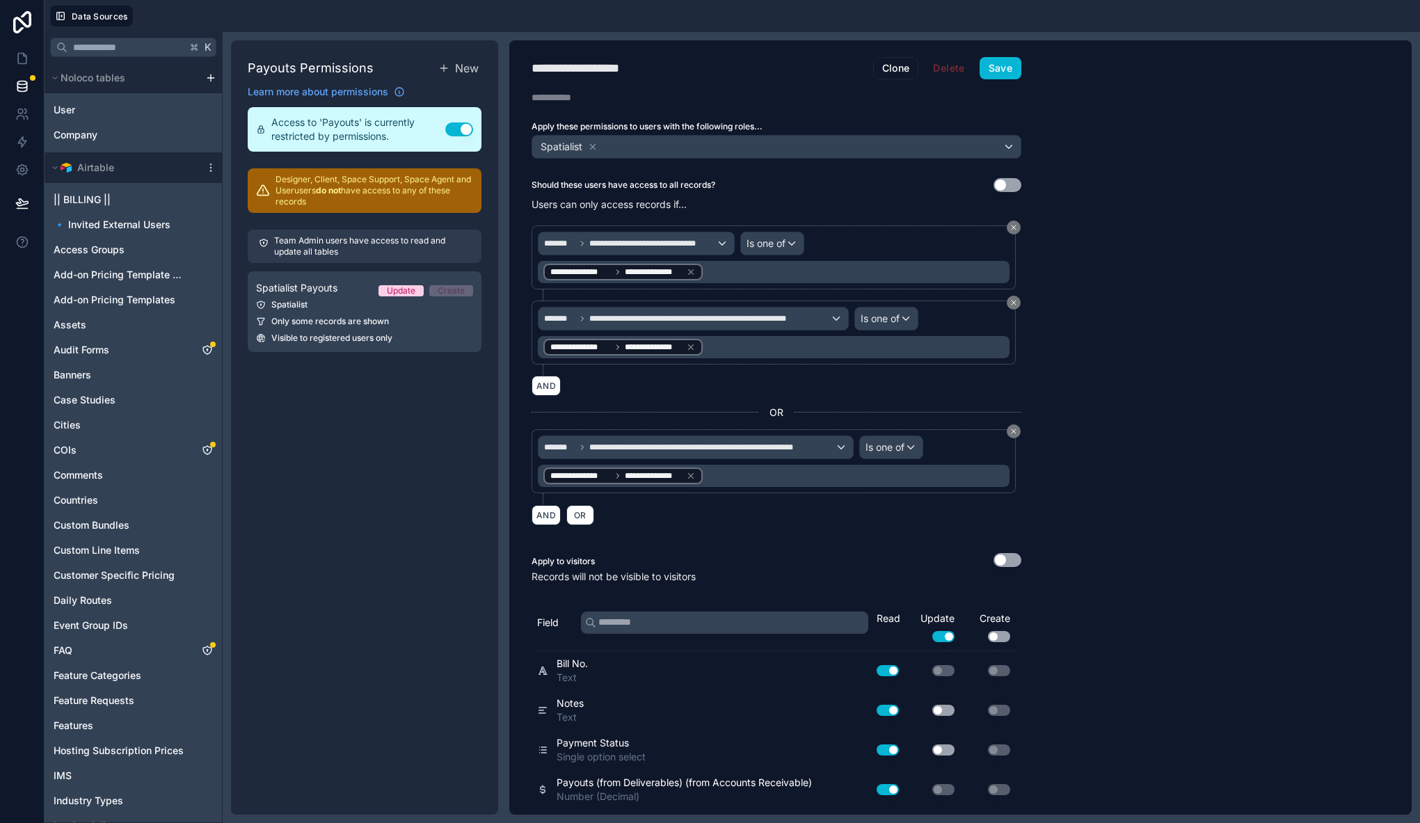
scroll to position [161, 0]
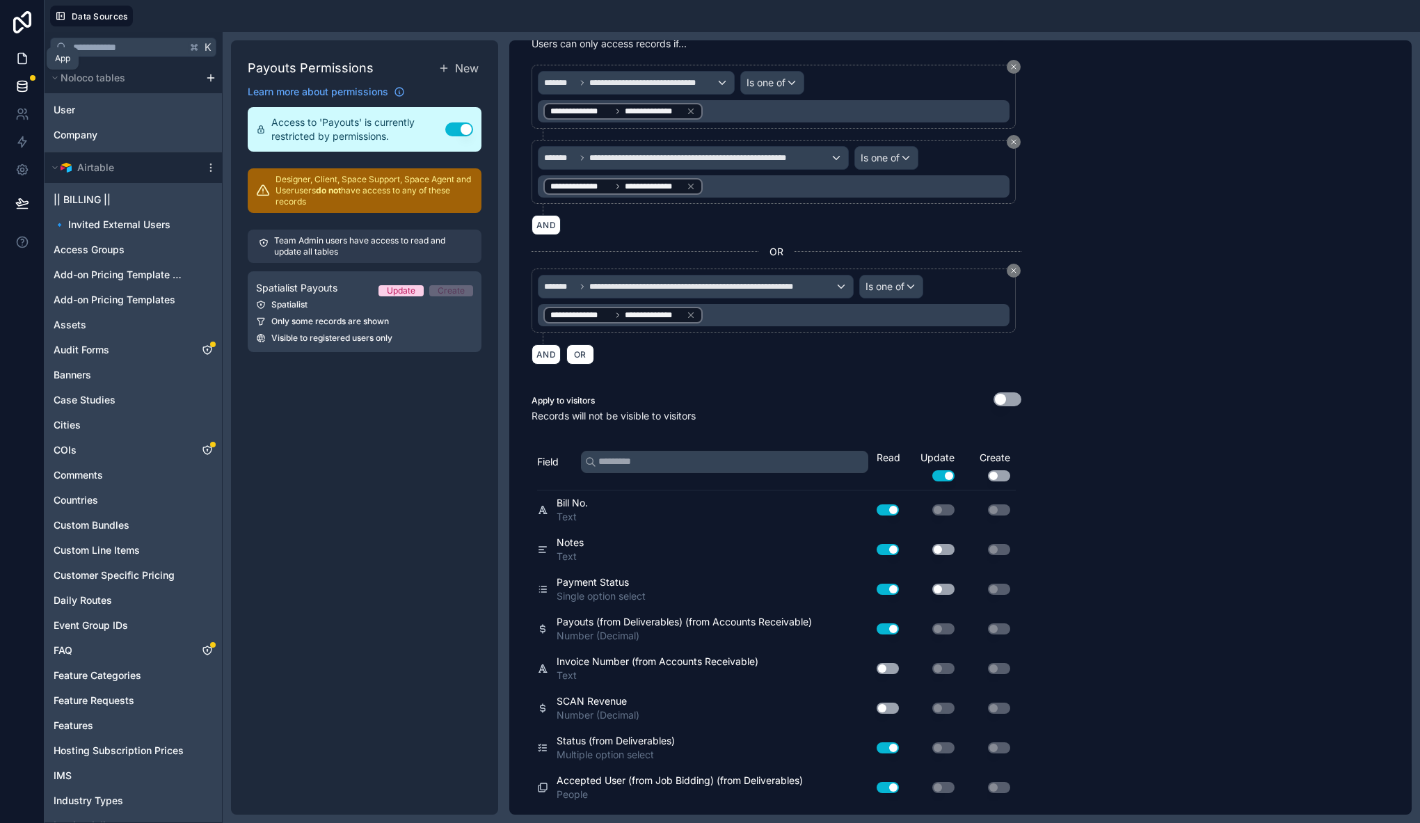
click at [21, 57] on icon at bounding box center [22, 58] width 14 height 14
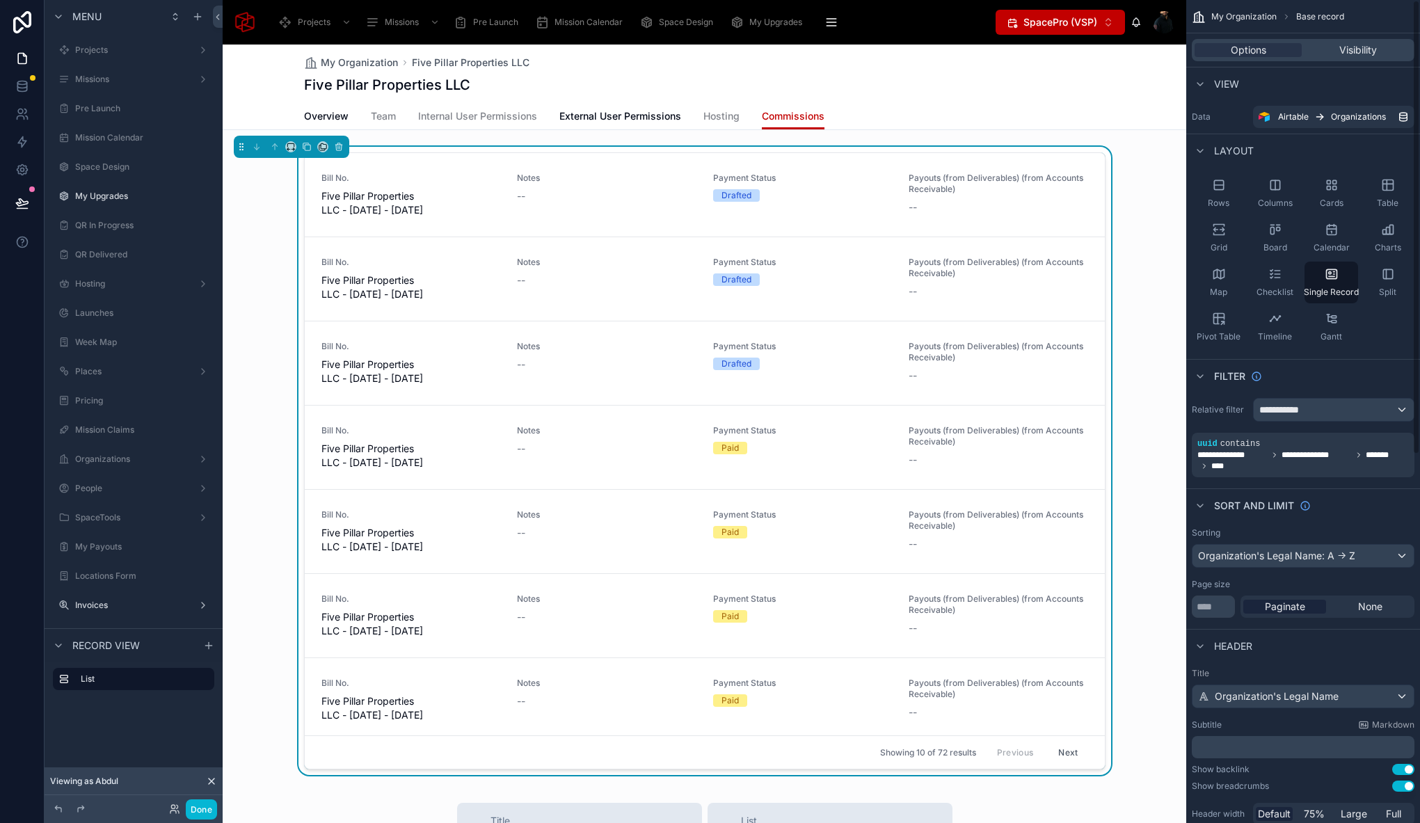
click at [983, 131] on div "My Organization Five Pillar Properties LLC Five Pillar Properties LLC Commissio…" at bounding box center [704, 727] width 963 height 1365
click at [980, 165] on link "Bill No. Five Pillar Properties LLC - 08/25/2025 - 08/28/2025 Notes -- Payment …" at bounding box center [705, 194] width 800 height 83
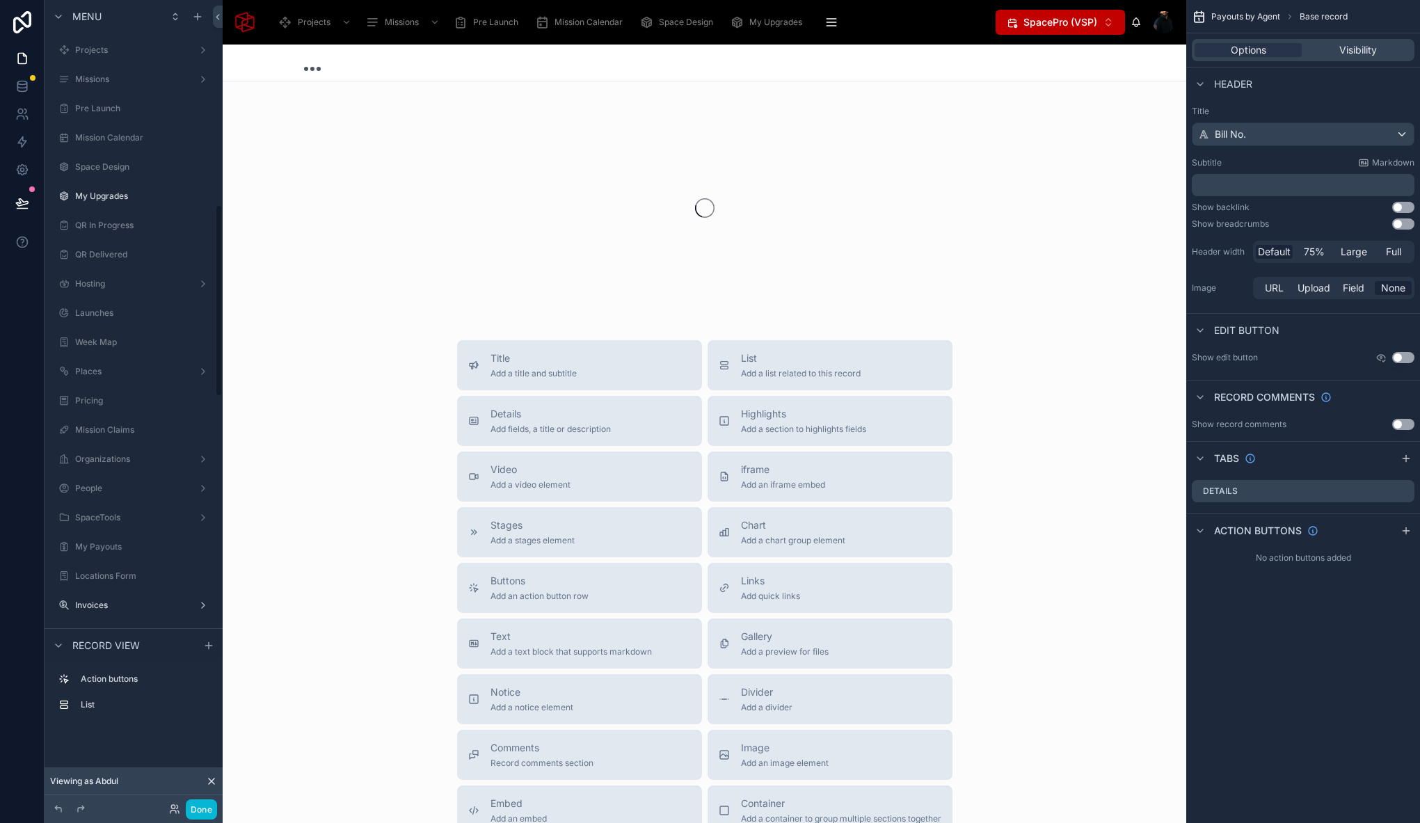
scroll to position [858, 0]
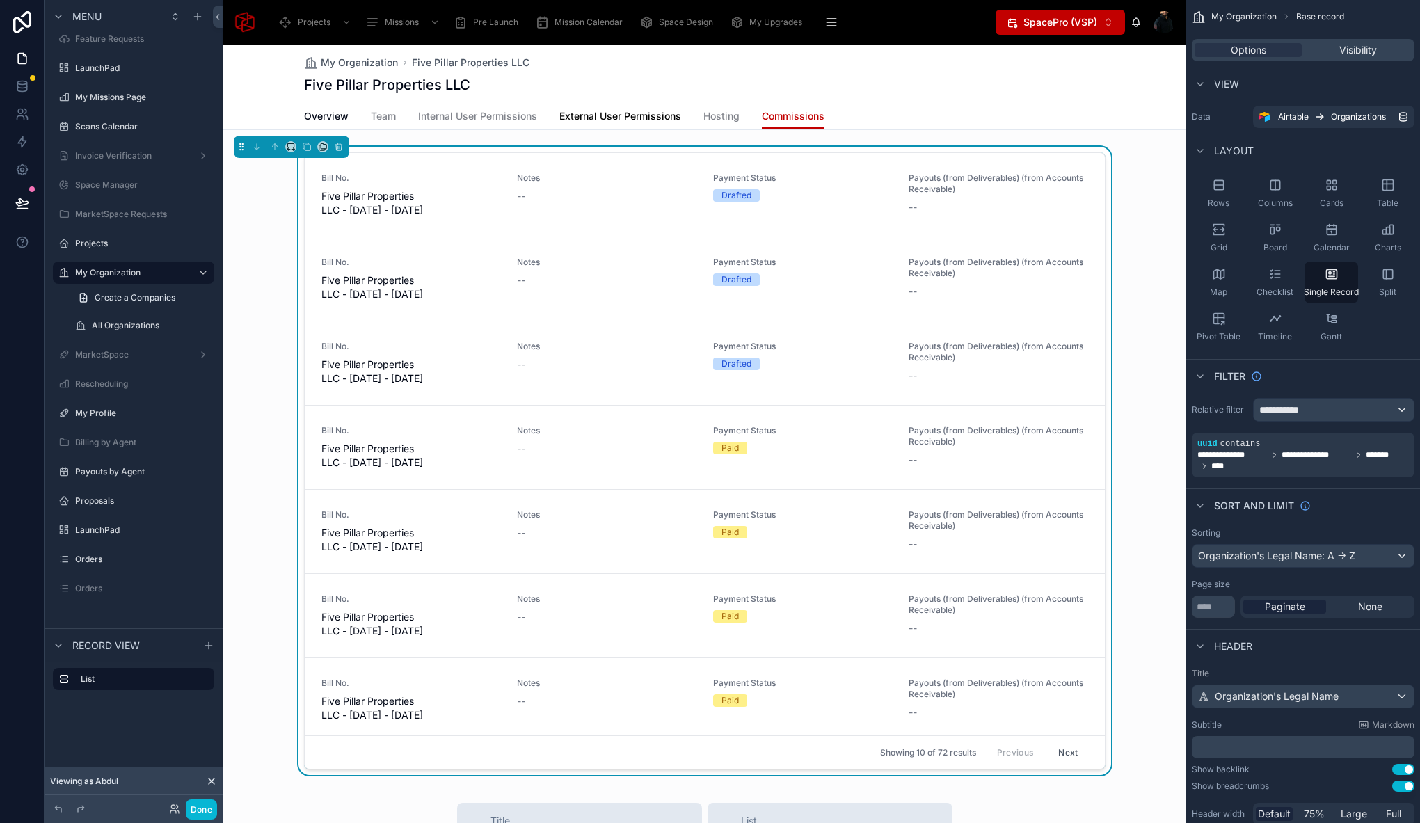
click at [645, 112] on span "External User Permissions" at bounding box center [620, 116] width 122 height 14
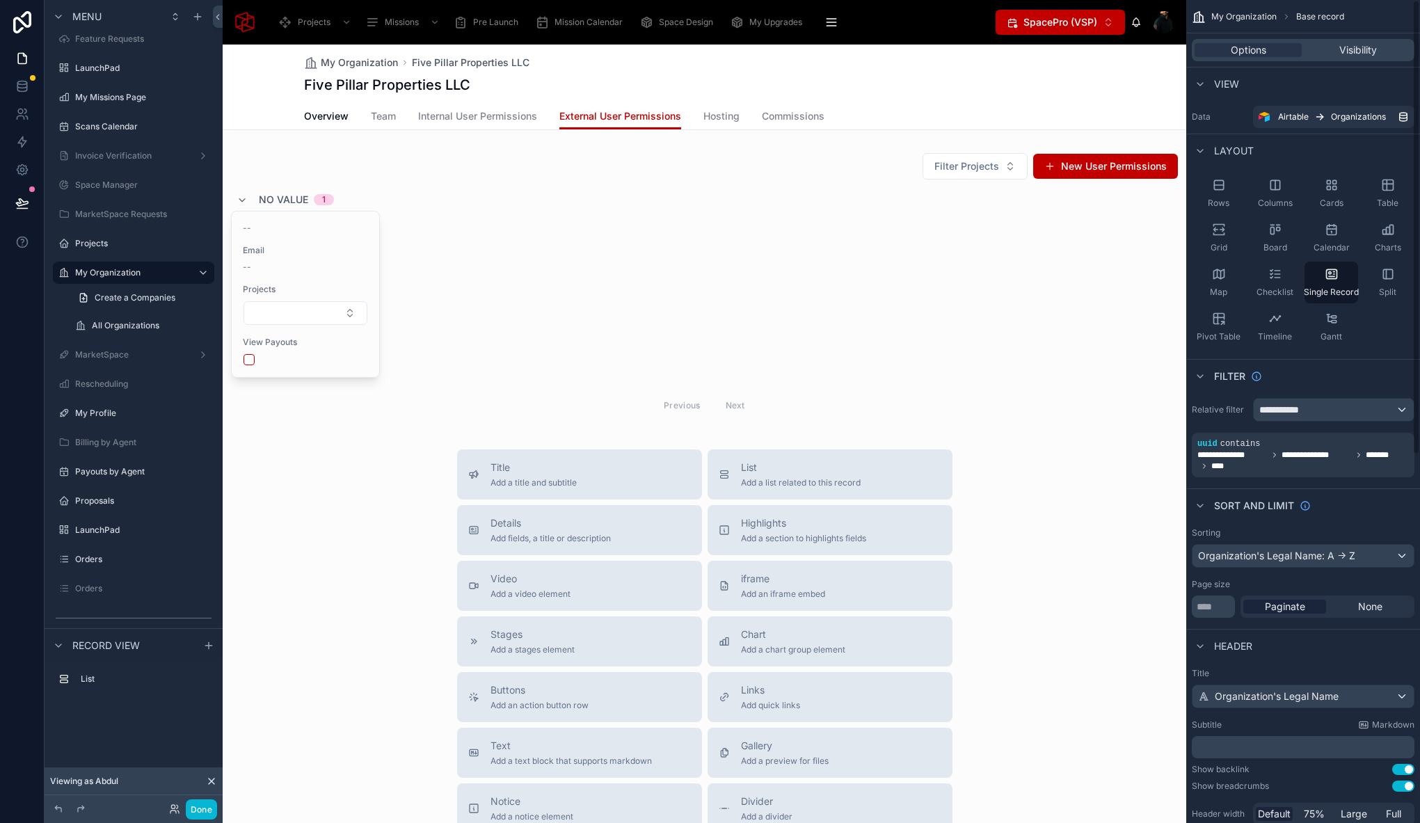
click at [877, 106] on div "Overview Team Internal User Permissions External User Permissions Hosting Commi…" at bounding box center [704, 116] width 801 height 26
click at [780, 113] on span "Commissions" at bounding box center [793, 116] width 63 height 14
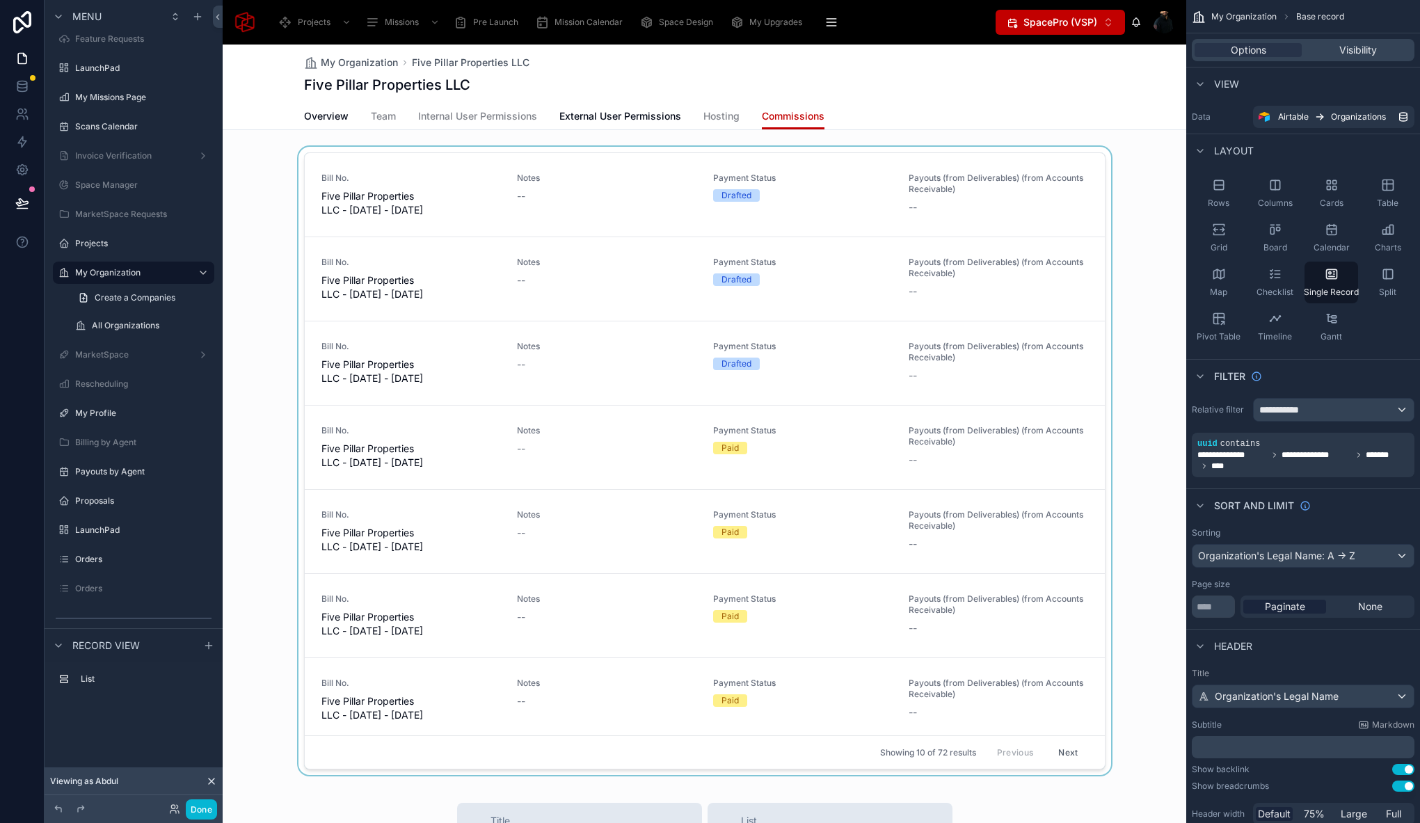
click at [1055, 150] on div at bounding box center [704, 464] width 963 height 634
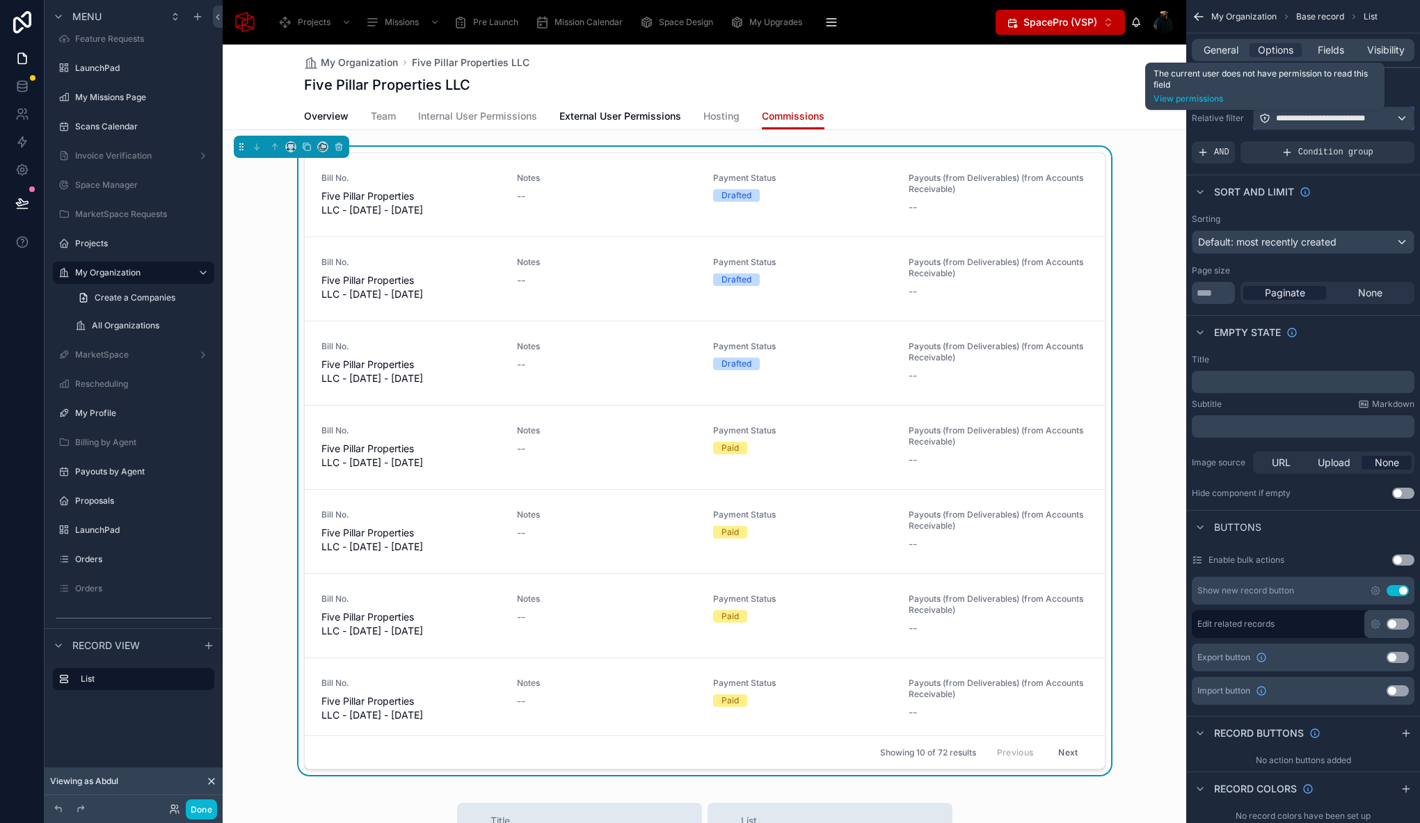
click at [1267, 121] on icon "scrollable content" at bounding box center [1264, 118] width 8 height 8
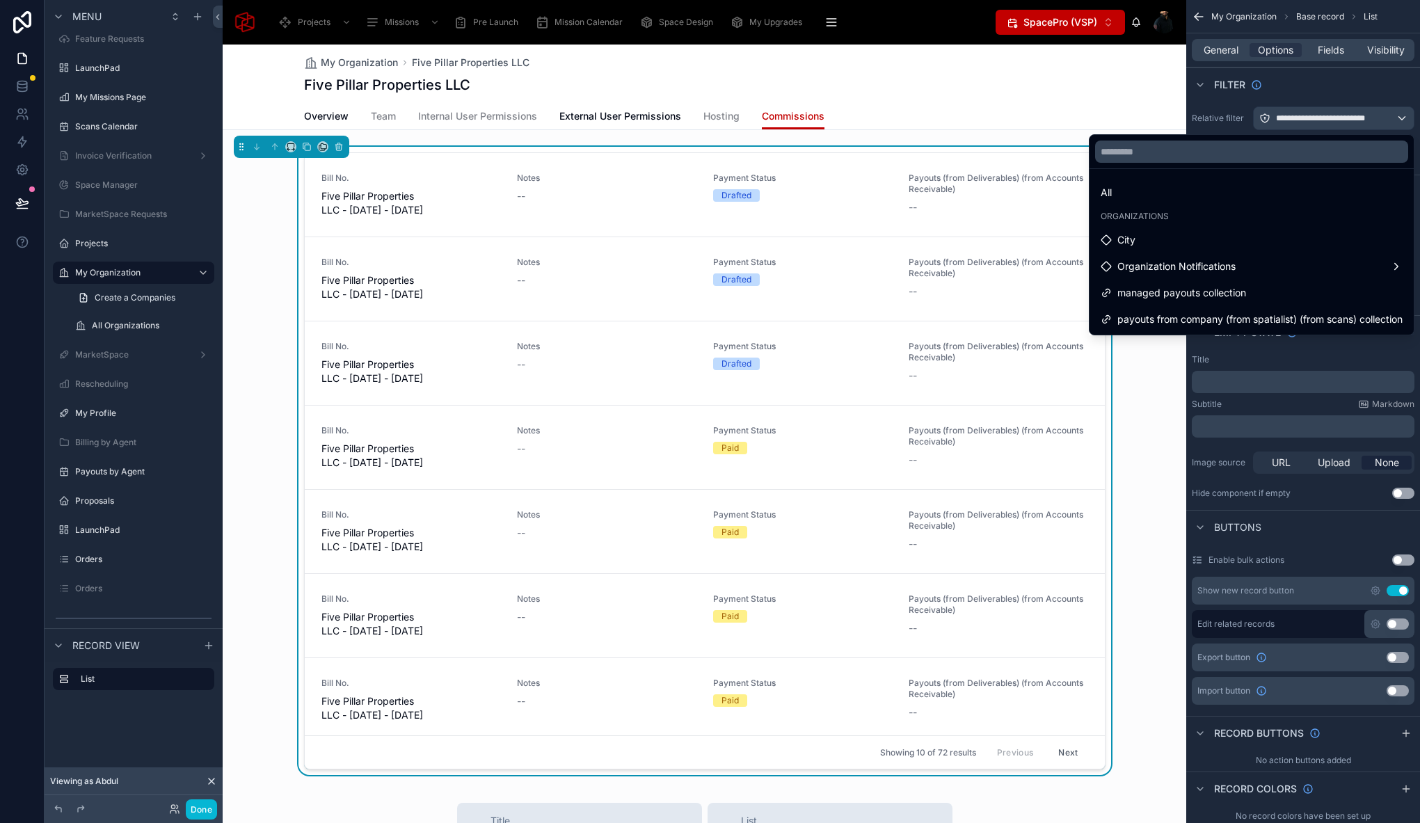
click at [1093, 99] on div "My Organization Five Pillar Properties LLC Five Pillar Properties LLC" at bounding box center [704, 74] width 801 height 58
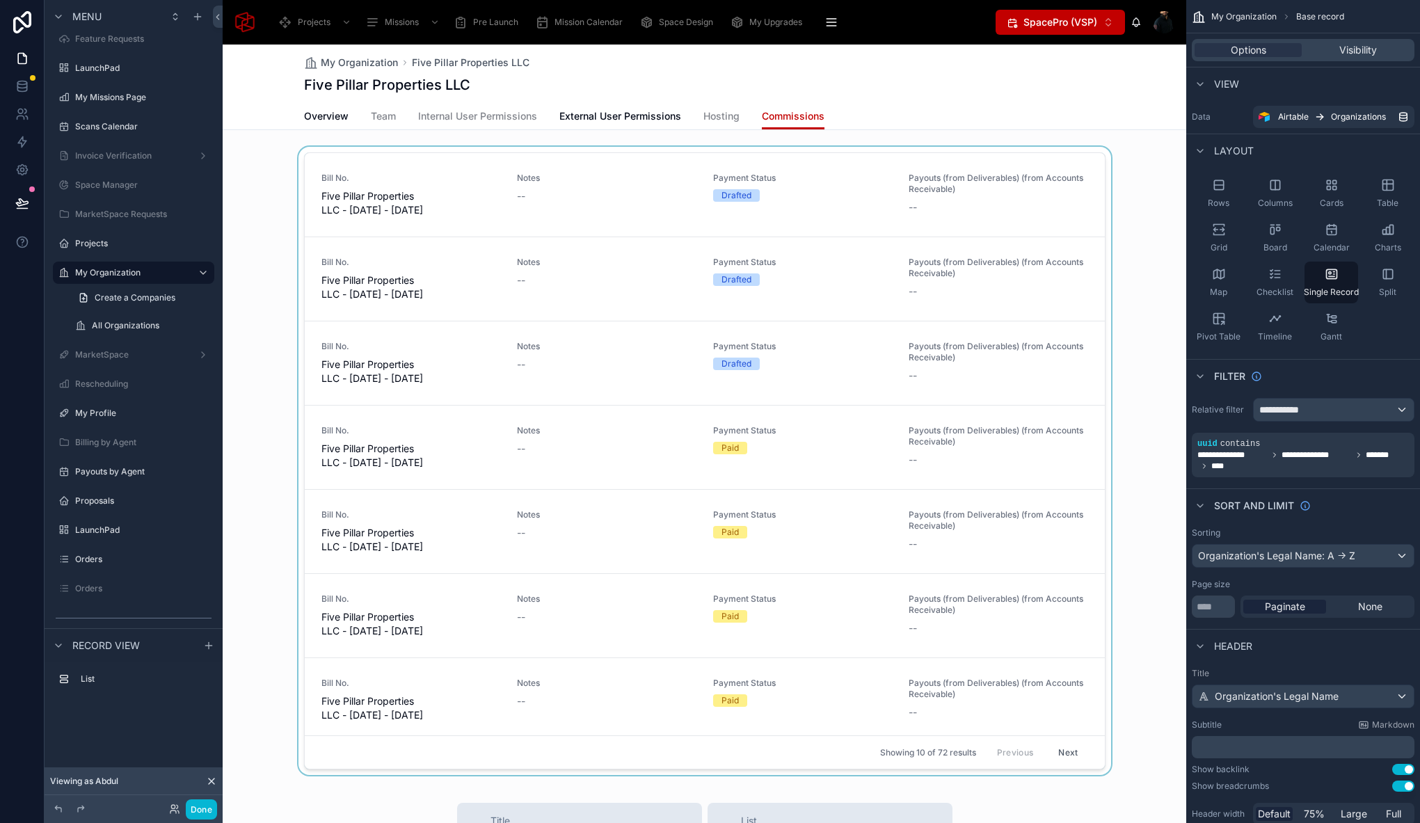
click at [1093, 147] on div at bounding box center [704, 464] width 963 height 634
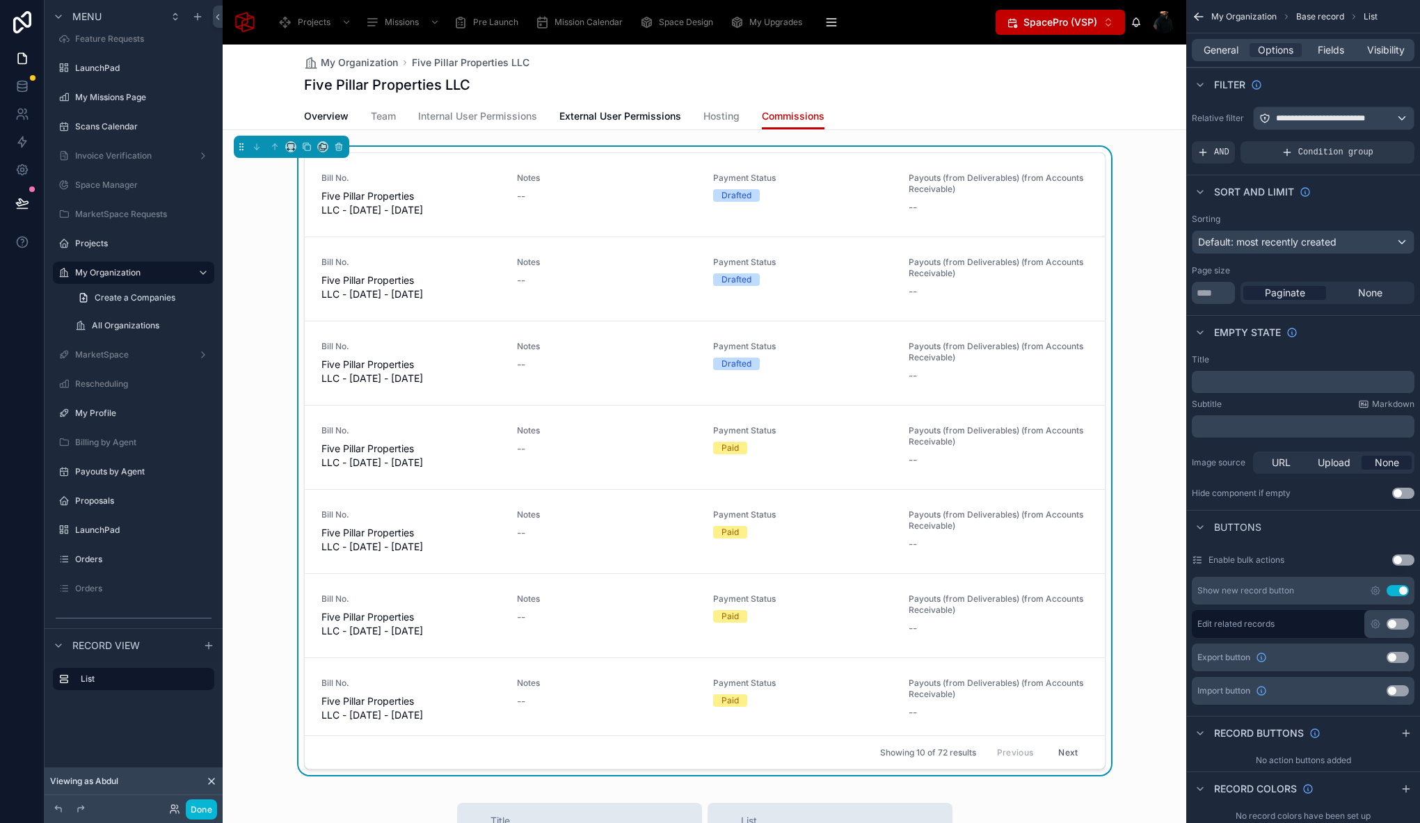
click at [1071, 111] on div "Overview Team Internal User Permissions External User Permissions Hosting Commi…" at bounding box center [704, 116] width 801 height 26
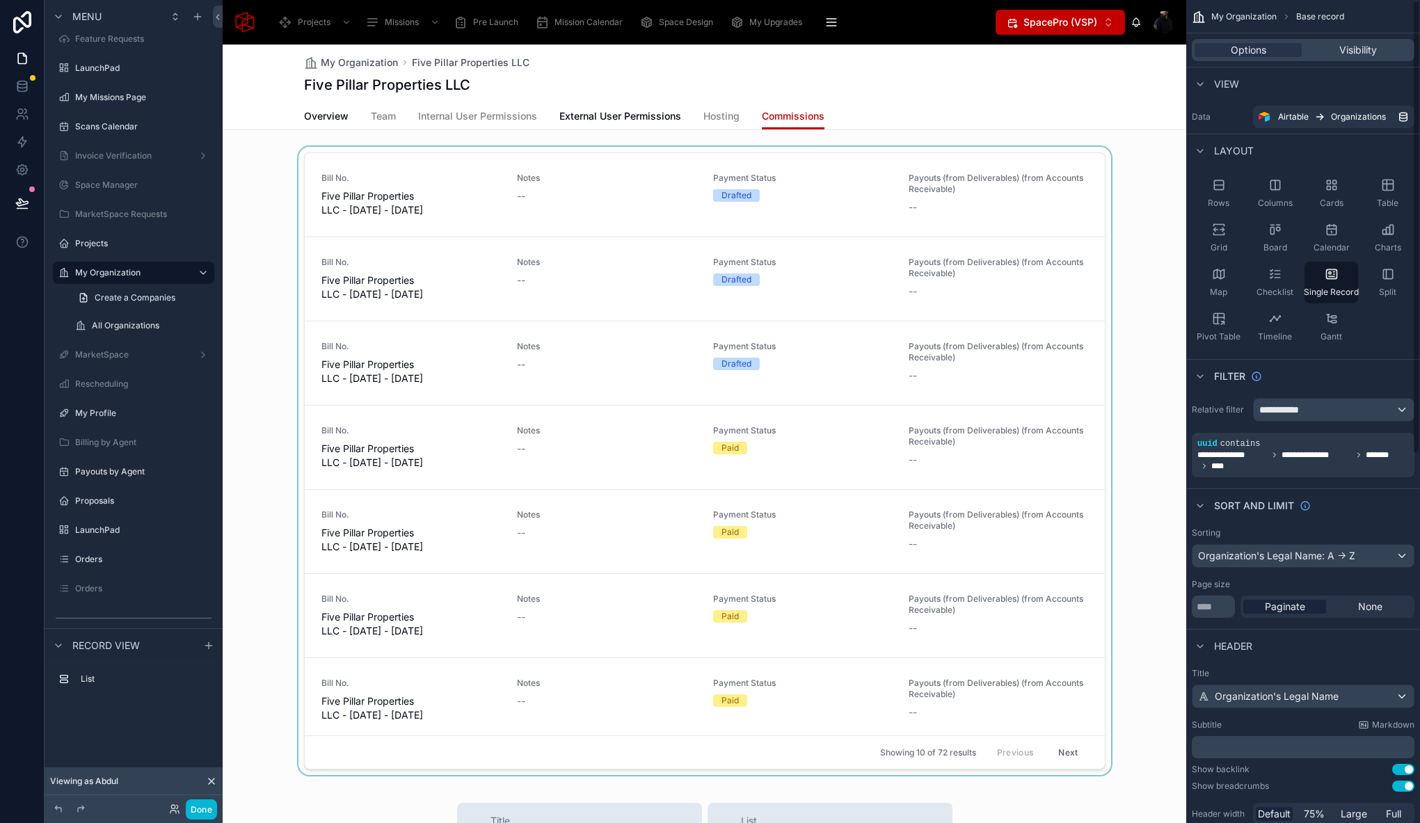
click at [1073, 148] on div at bounding box center [704, 464] width 963 height 634
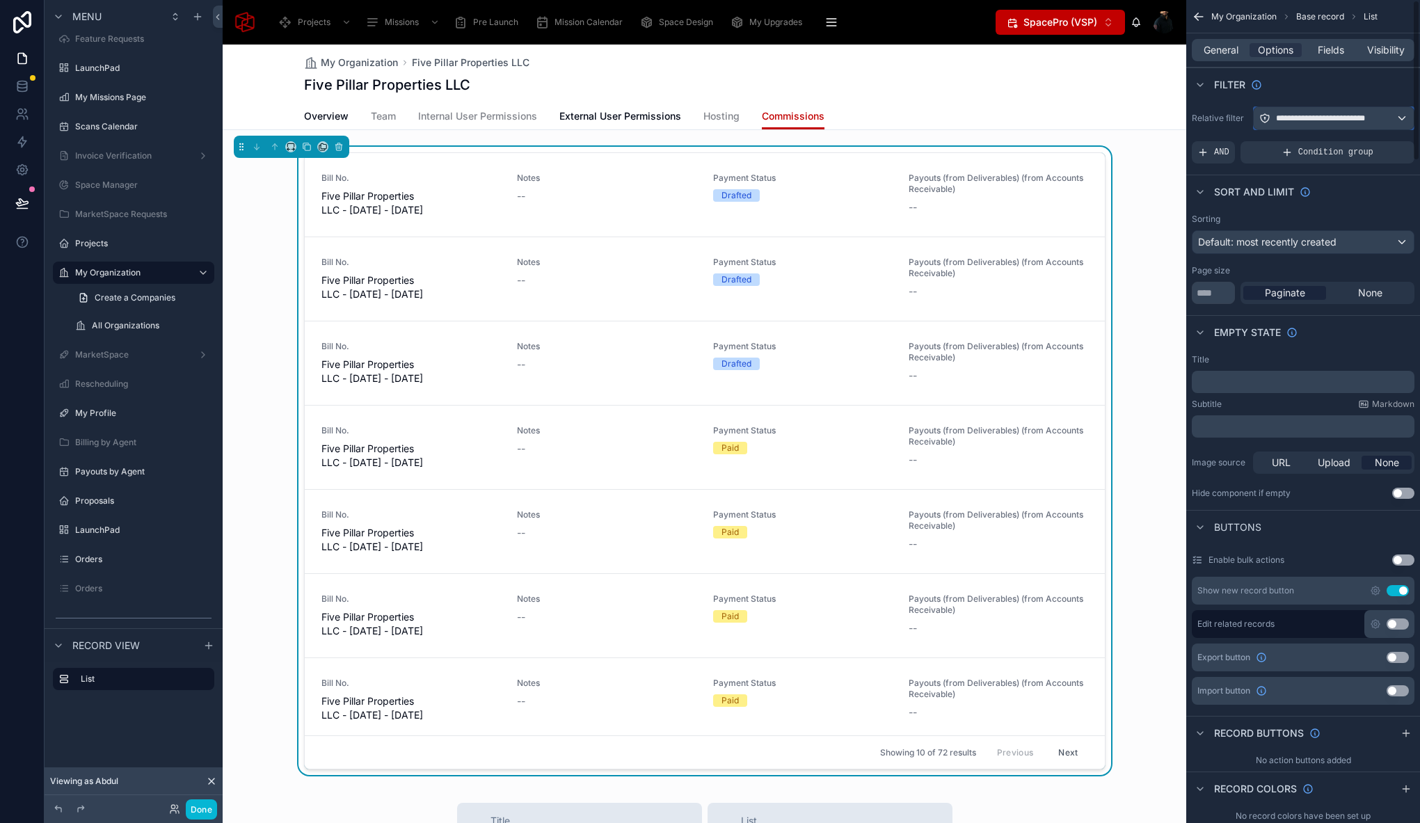
click at [1403, 118] on div "**********" at bounding box center [1333, 118] width 160 height 22
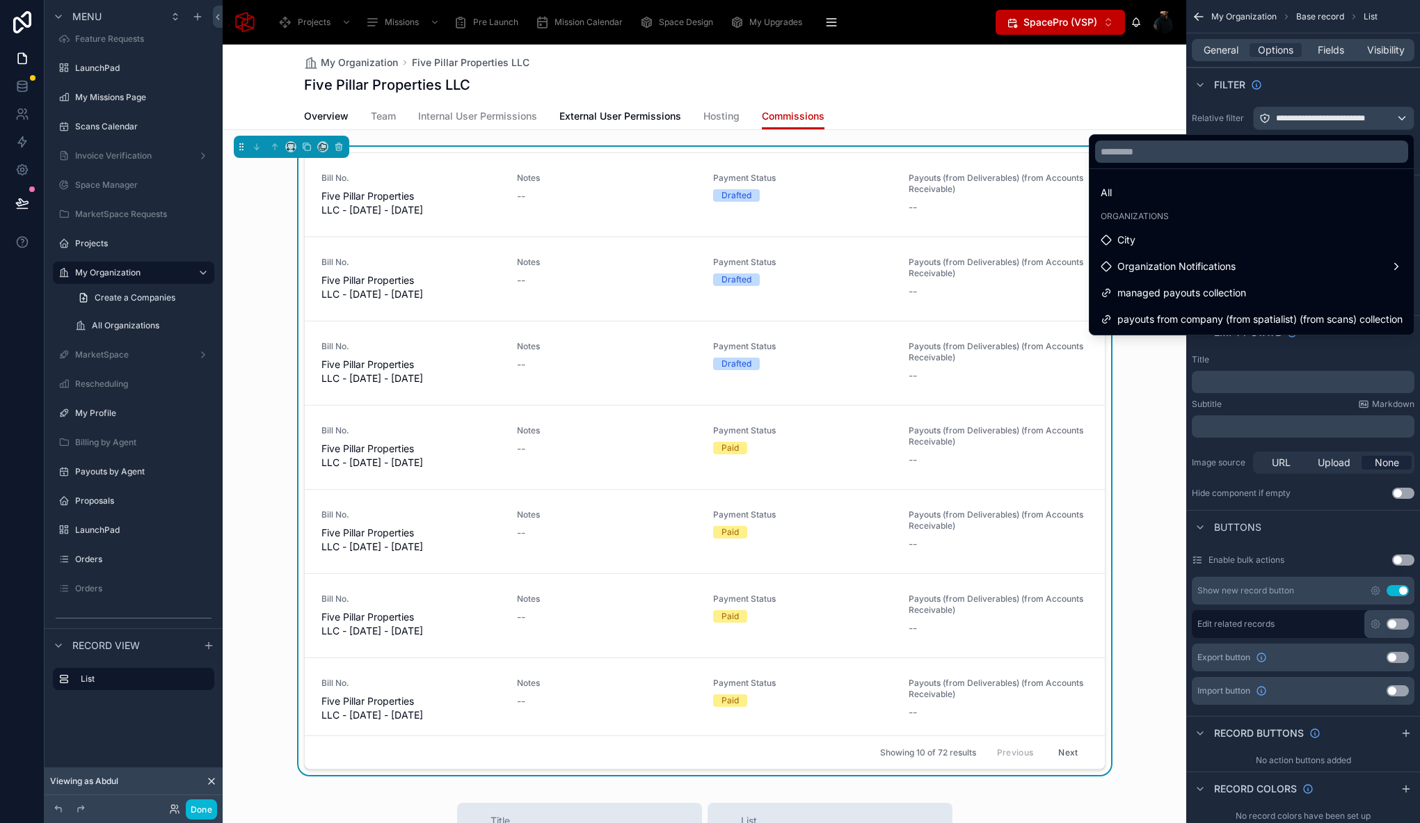
click at [1021, 86] on div "Five Pillar Properties LLC" at bounding box center [704, 84] width 801 height 19
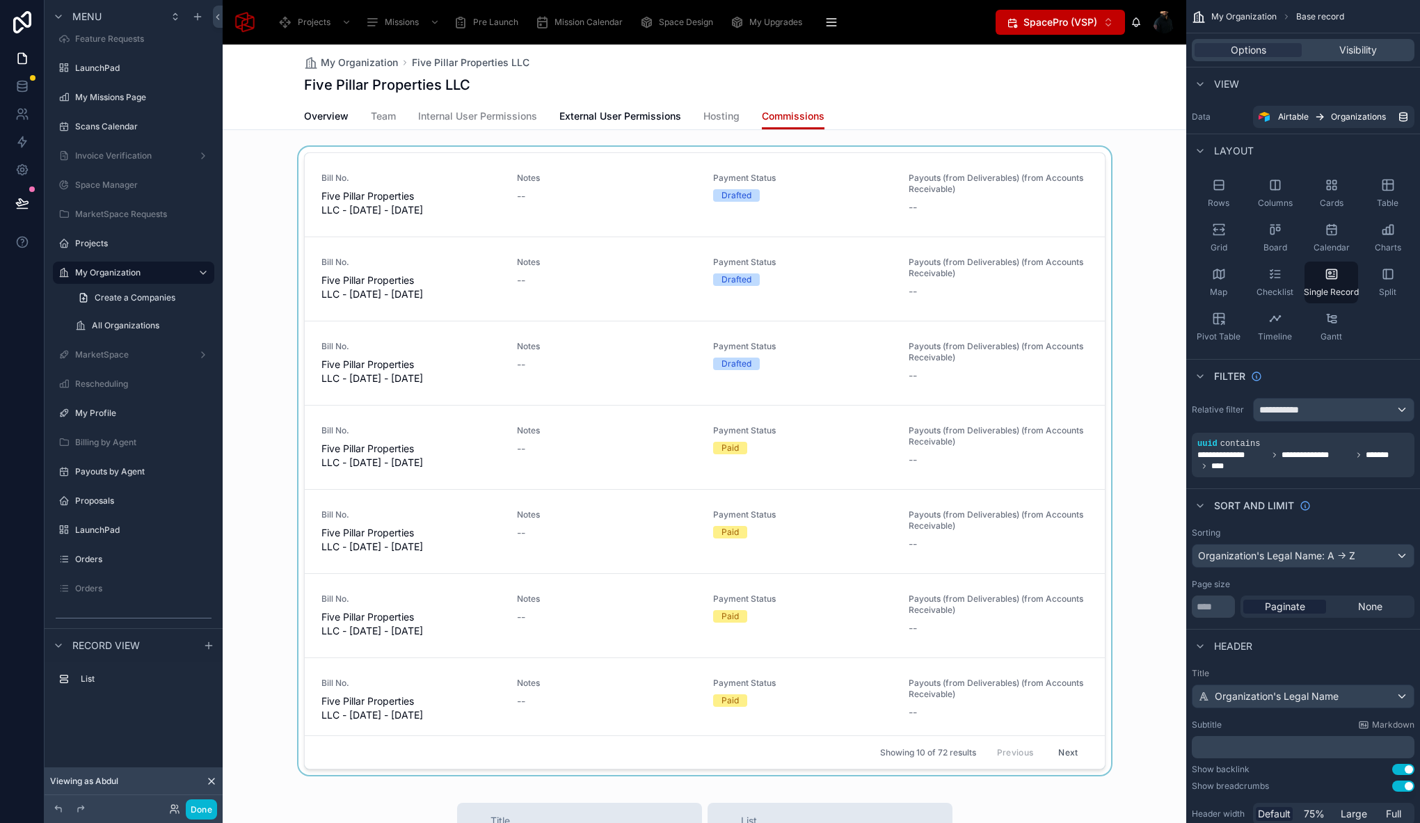
click at [878, 153] on div at bounding box center [704, 464] width 963 height 634
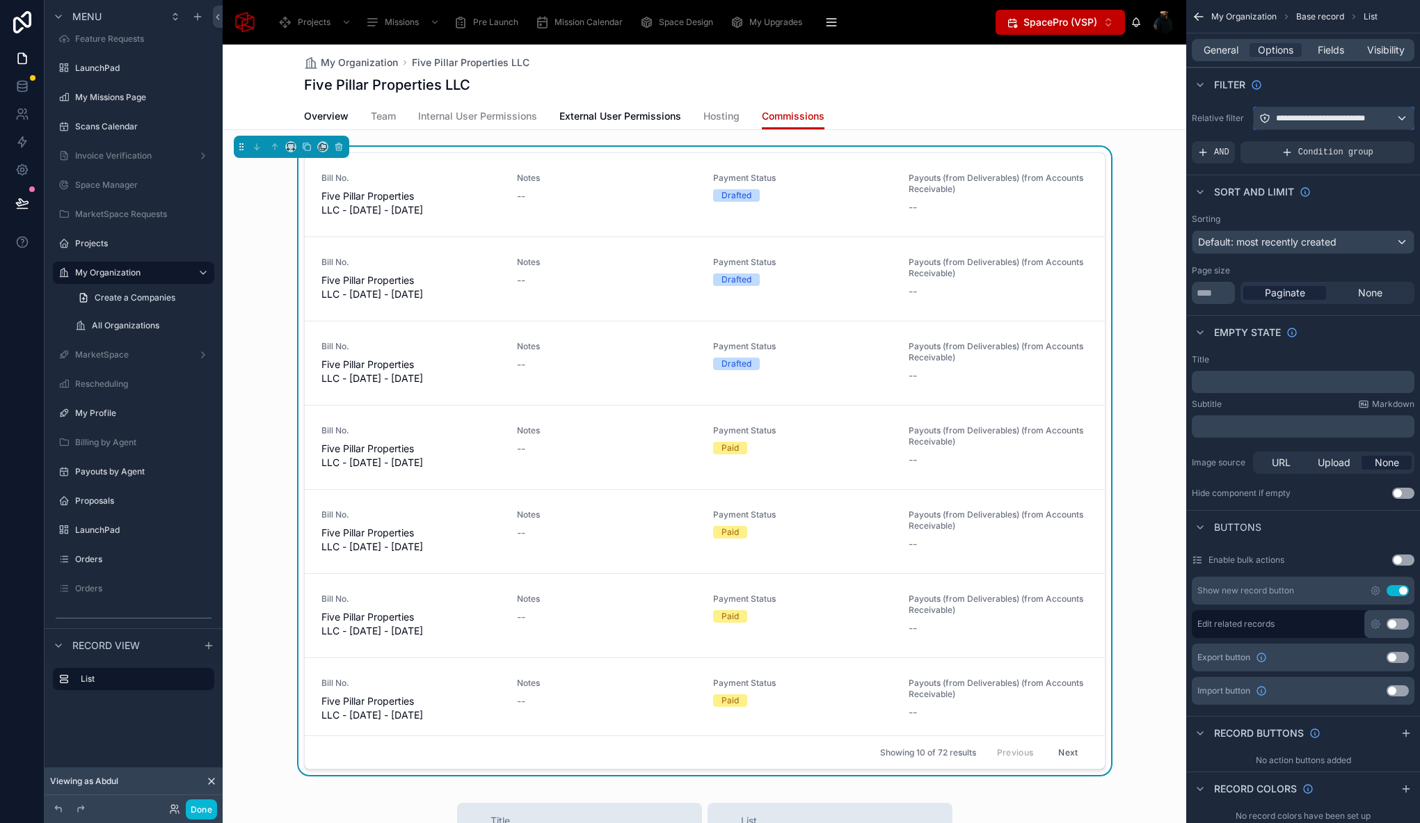
click at [1290, 115] on span "**********" at bounding box center [1331, 118] width 111 height 11
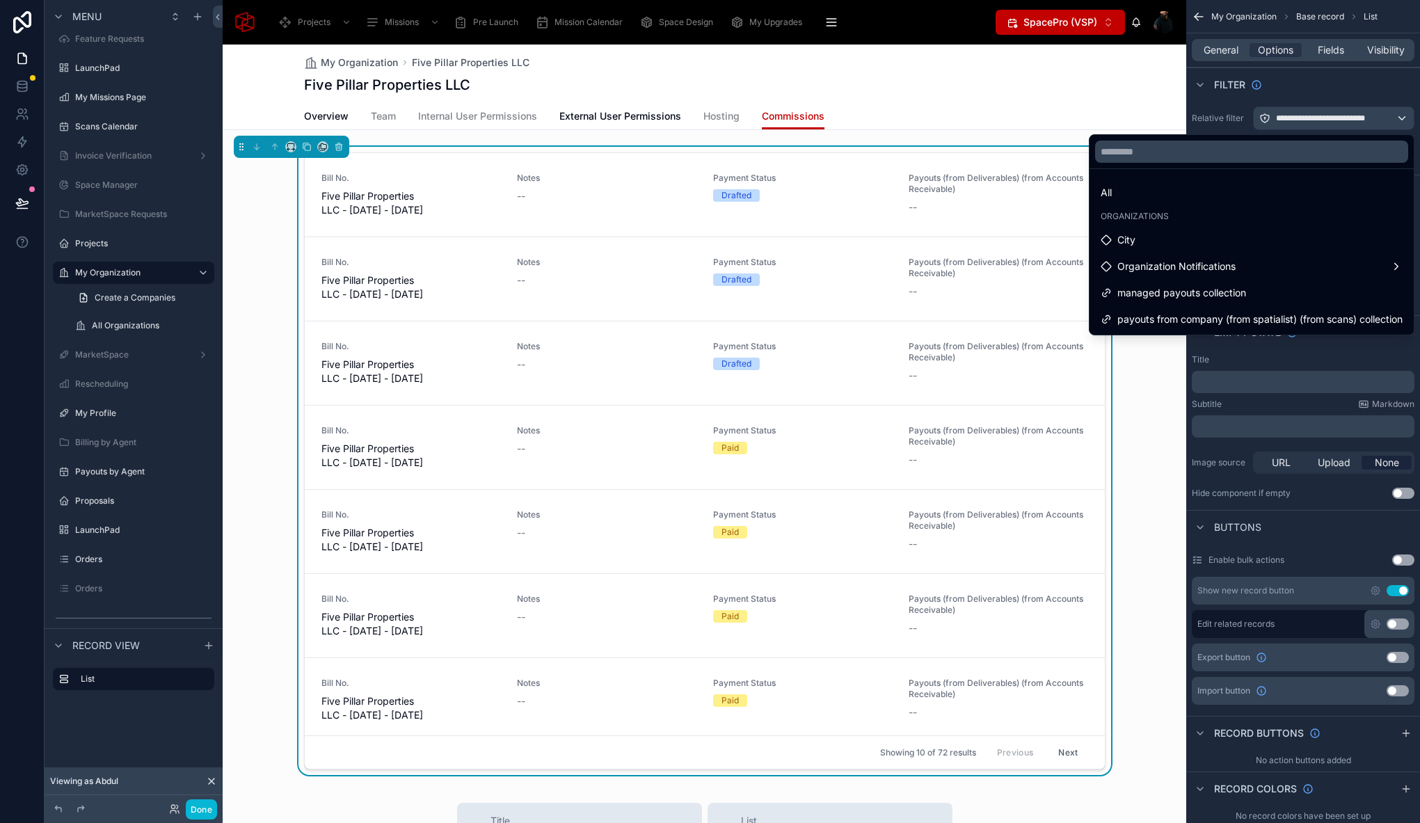
drag, startPoint x: 1029, startPoint y: 98, endPoint x: 1016, endPoint y: 106, distance: 14.7
click at [1029, 97] on div "My Organization Five Pillar Properties LLC Five Pillar Properties LLC" at bounding box center [704, 74] width 801 height 58
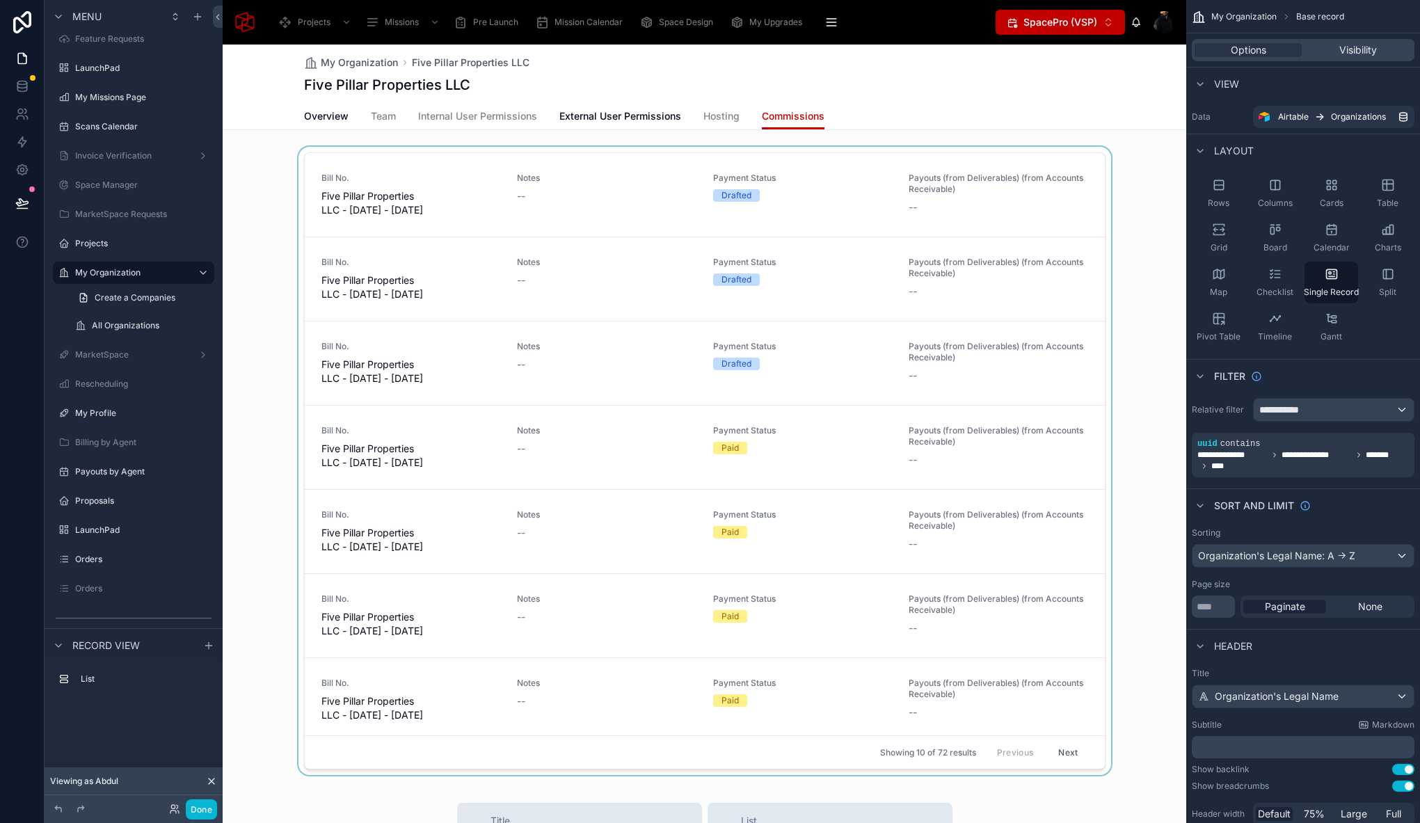
click at [959, 100] on div "My Organization Five Pillar Properties LLC Five Pillar Properties LLC" at bounding box center [704, 74] width 801 height 58
drag, startPoint x: 938, startPoint y: 109, endPoint x: 911, endPoint y: 122, distance: 30.5
click at [938, 109] on div "Overview Team Internal User Permissions External User Permissions Hosting Commi…" at bounding box center [704, 116] width 801 height 26
click at [1094, 451] on div at bounding box center [704, 464] width 963 height 634
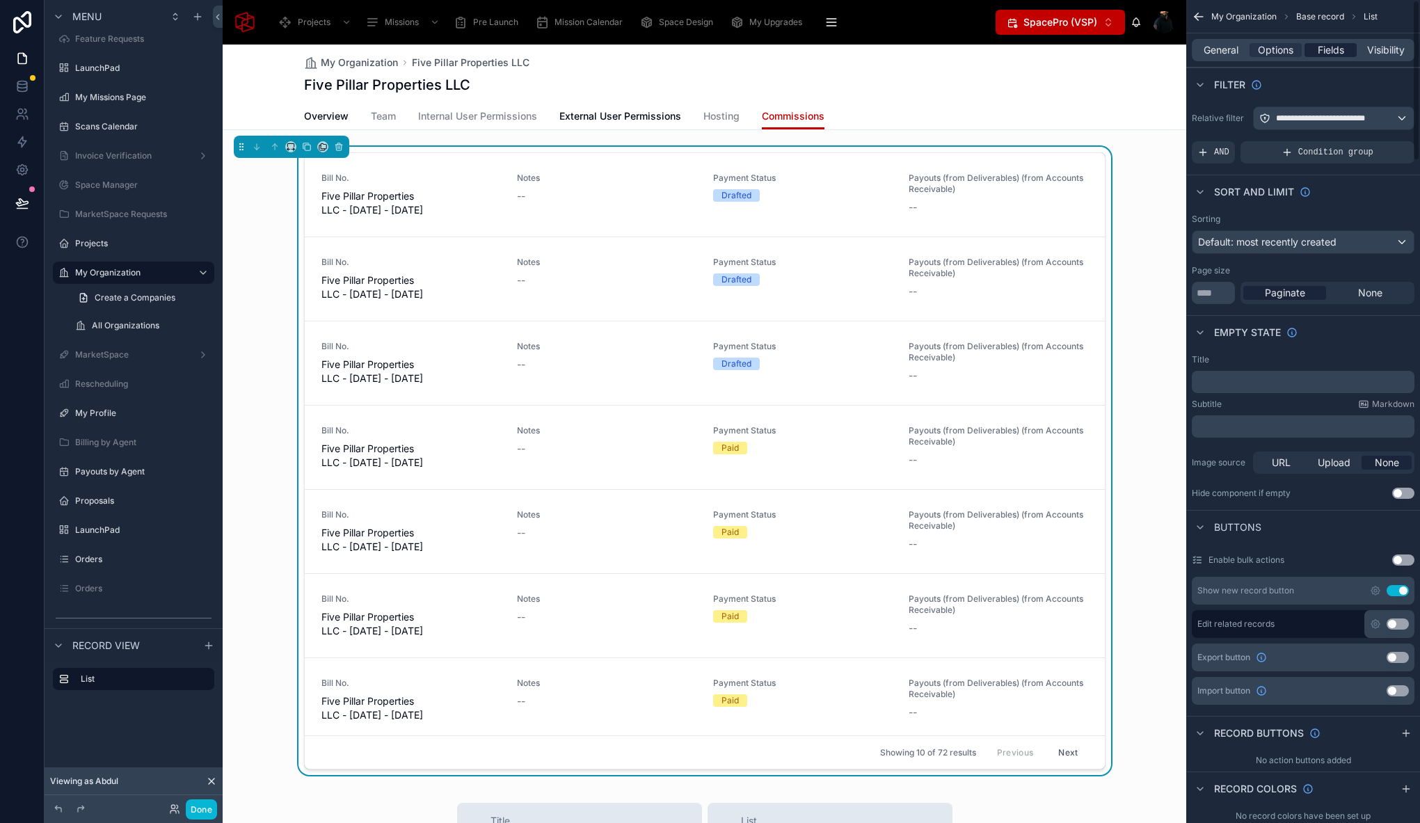
click at [1329, 43] on span "Fields" at bounding box center [1330, 50] width 26 height 14
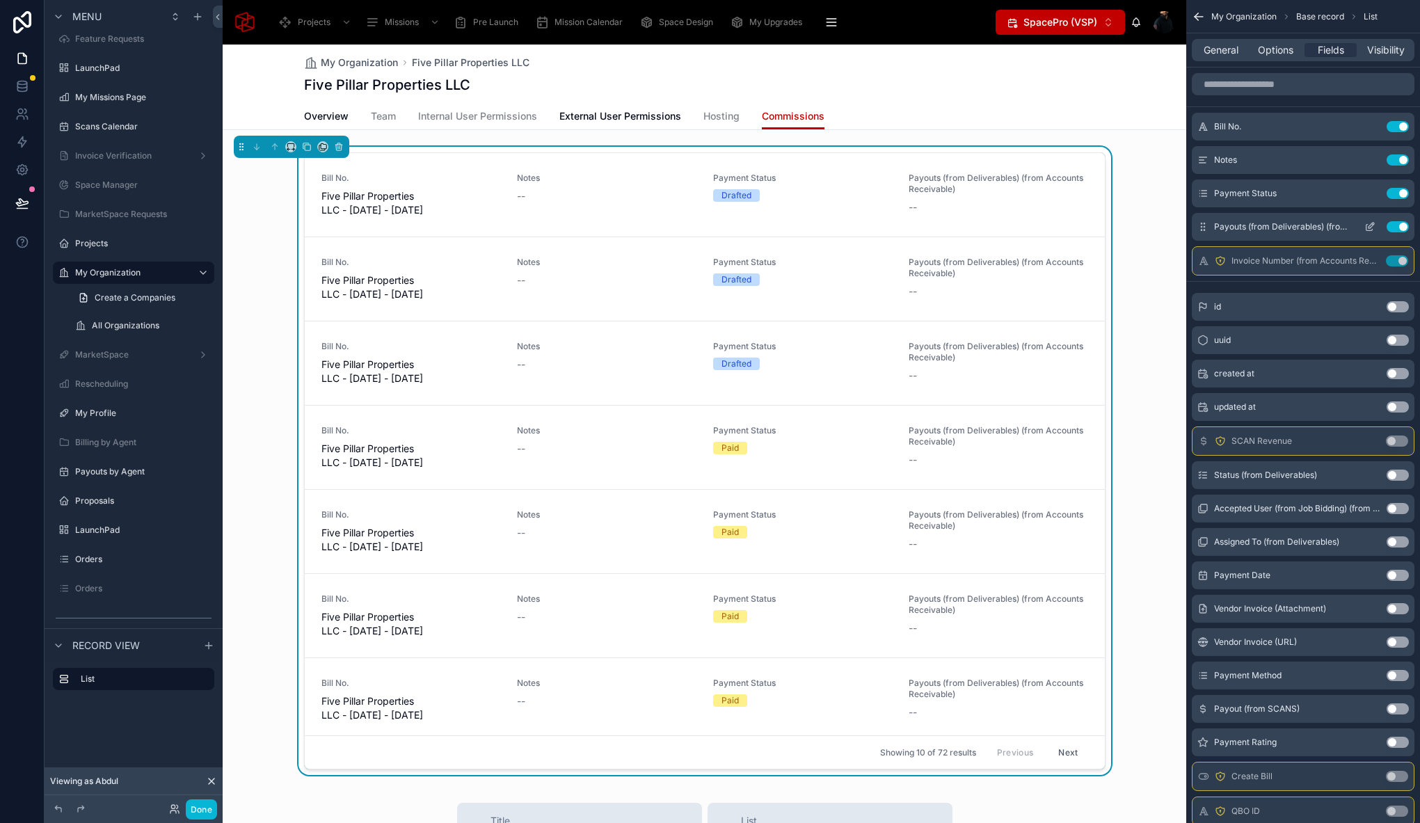
click at [1392, 228] on button "Use setting" at bounding box center [1397, 226] width 22 height 11
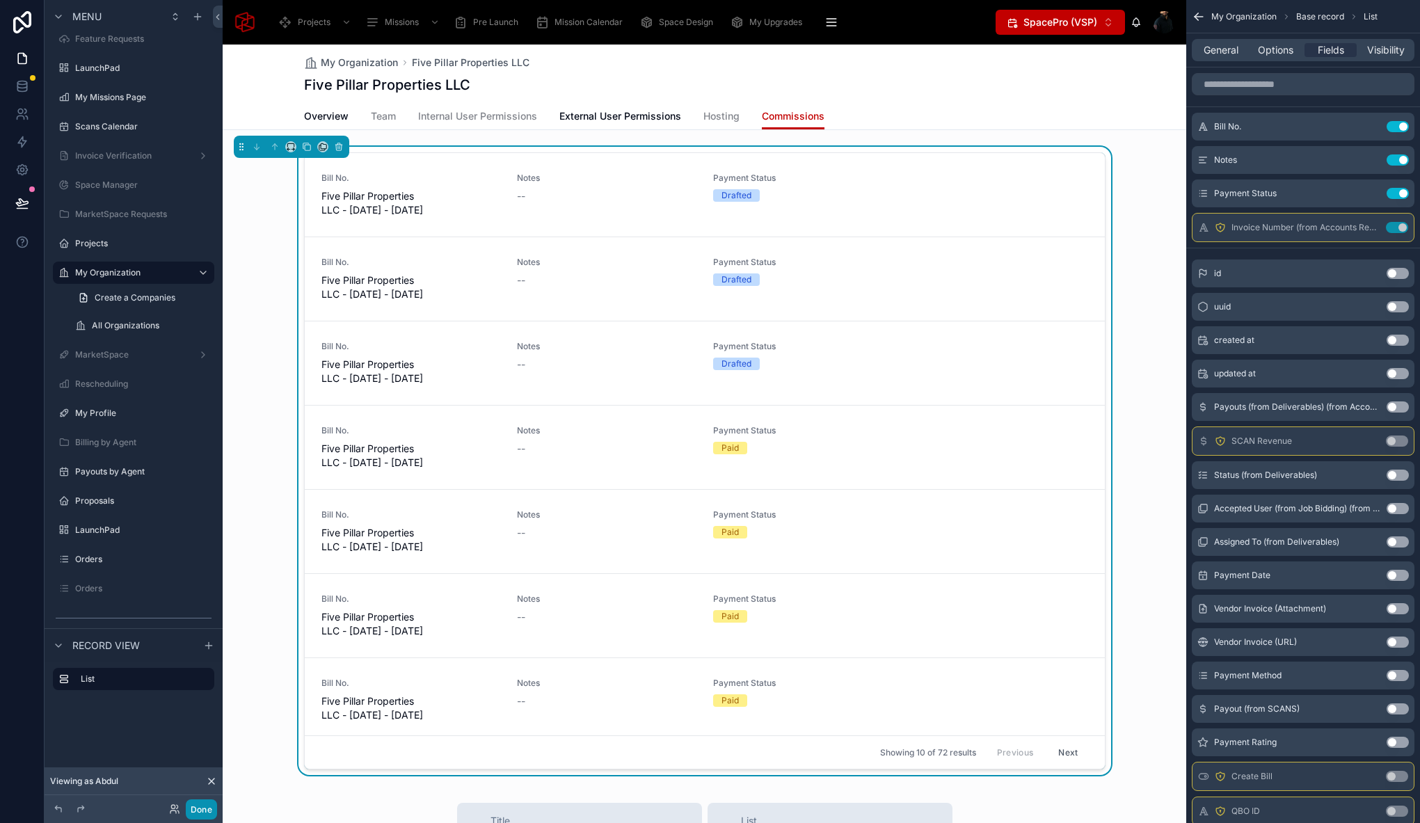
click at [206, 813] on button "Done" at bounding box center [201, 809] width 31 height 20
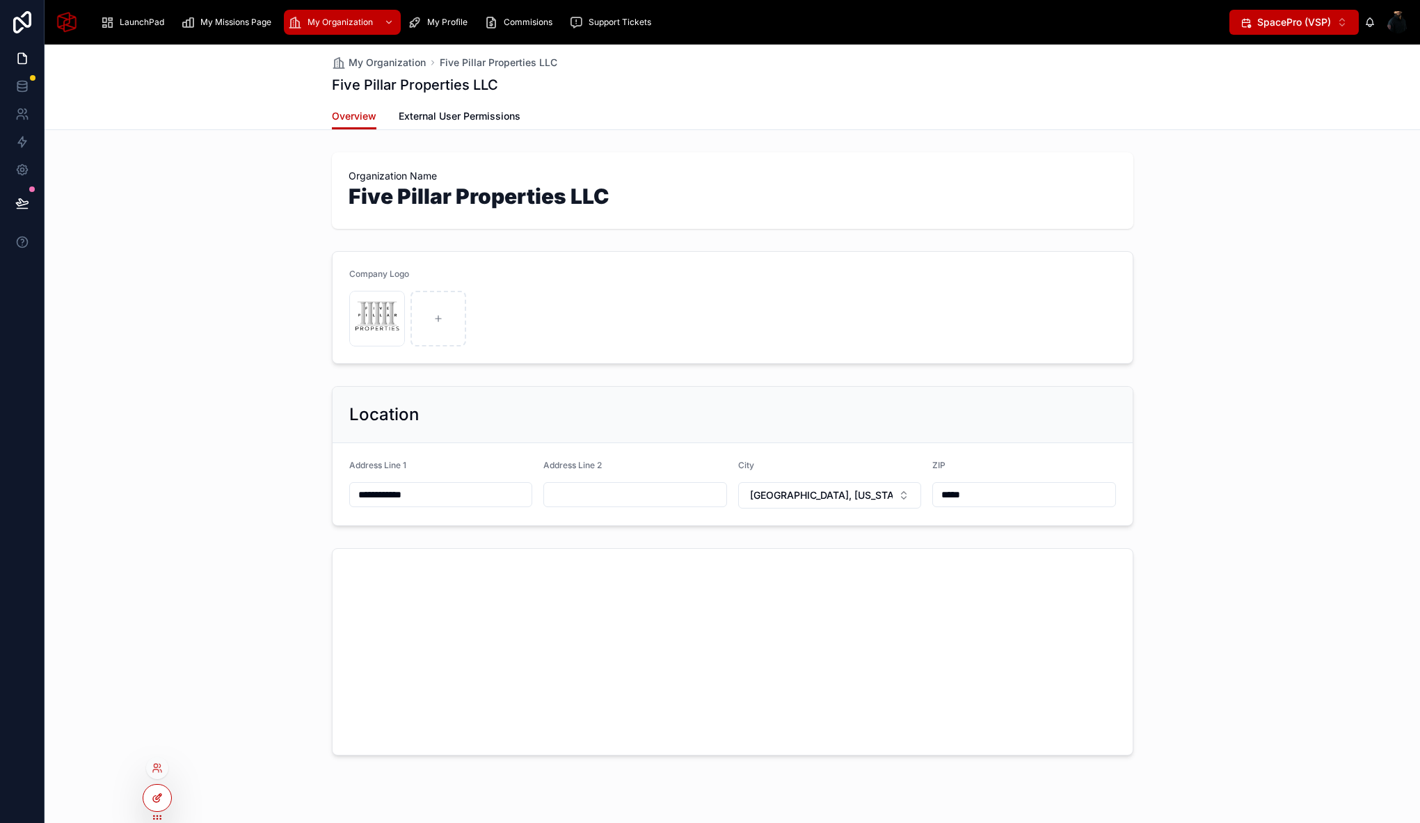
click at [161, 796] on icon at bounding box center [157, 797] width 11 height 11
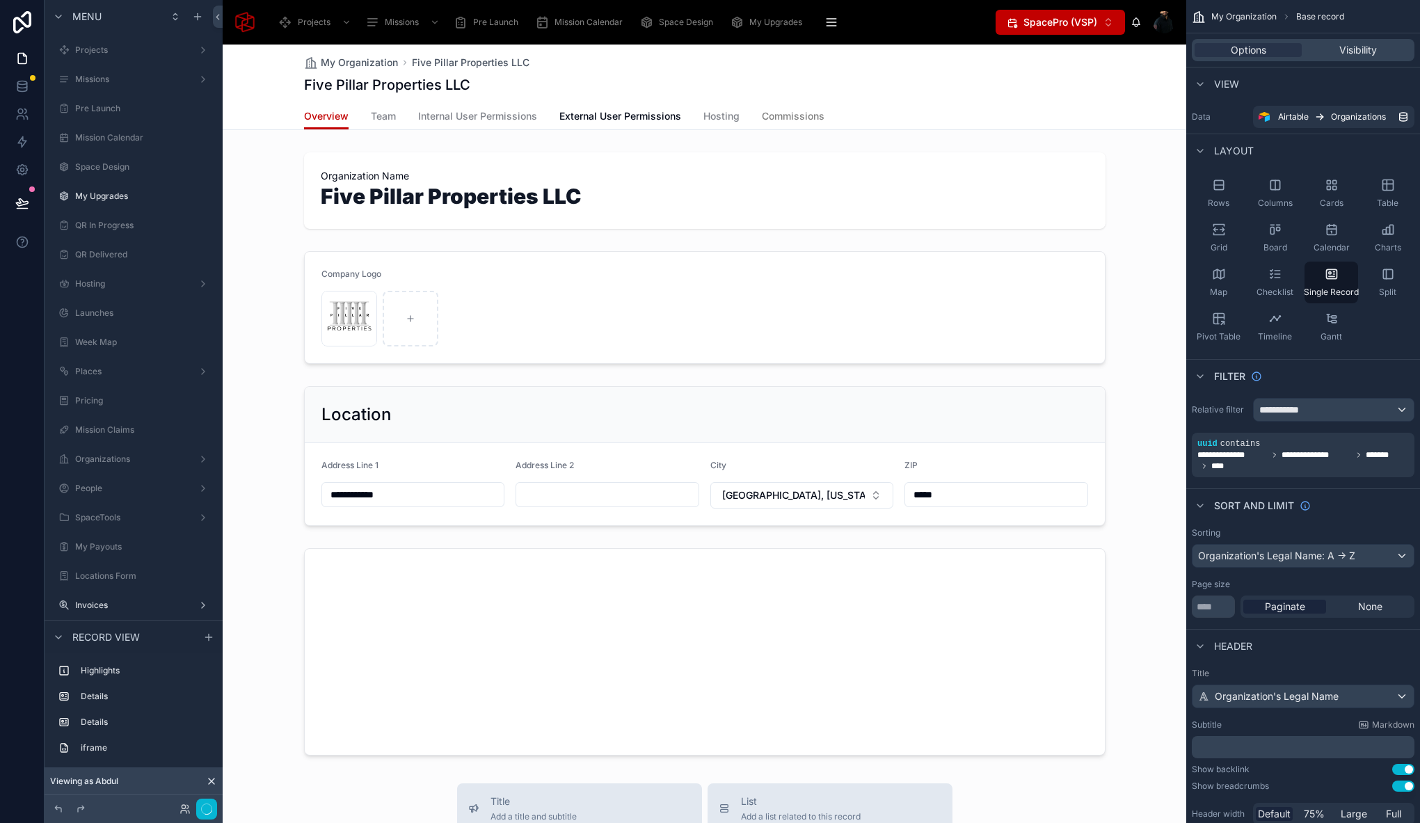
click at [785, 112] on span "Commissions" at bounding box center [793, 116] width 63 height 14
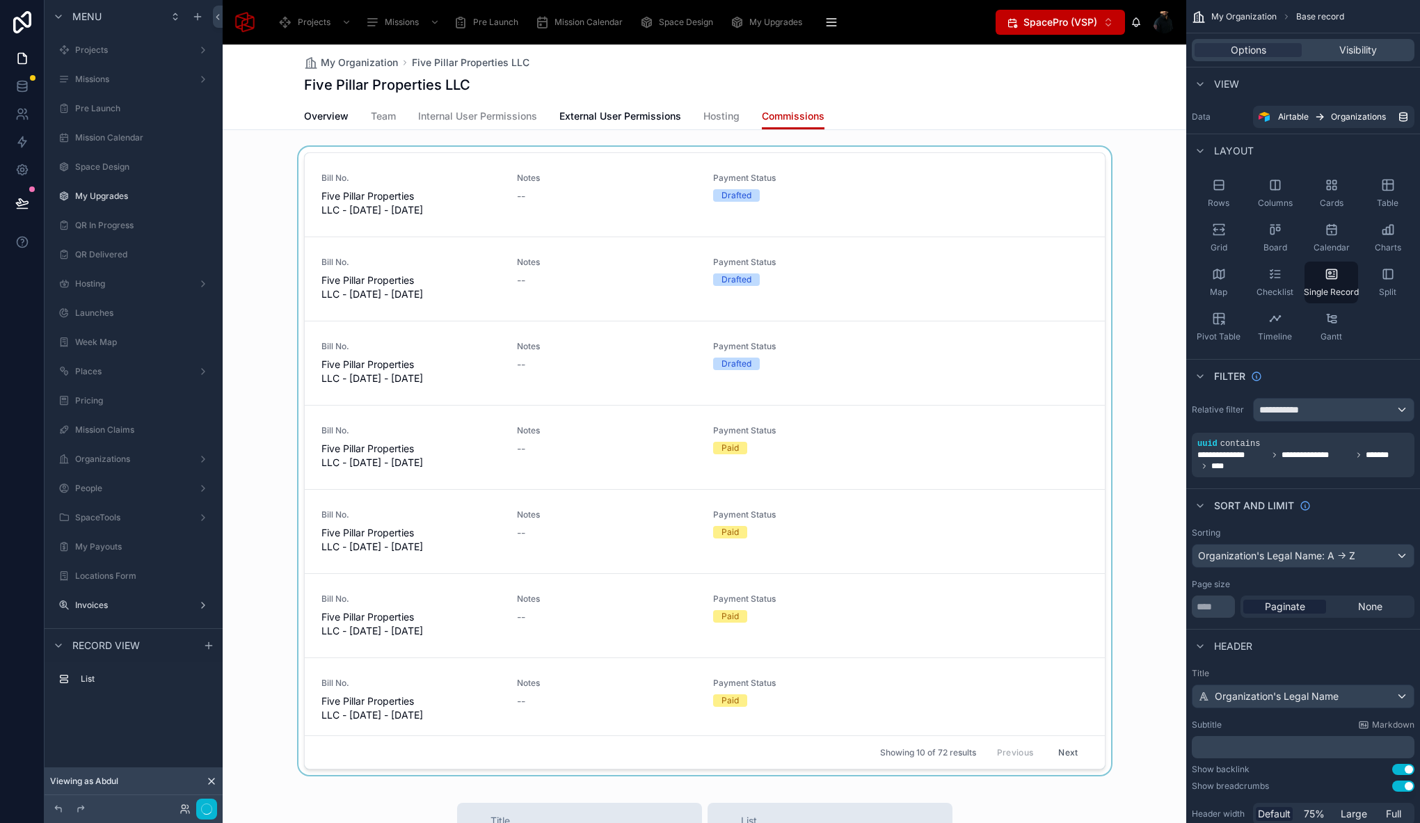
click at [434, 150] on div at bounding box center [704, 464] width 963 height 634
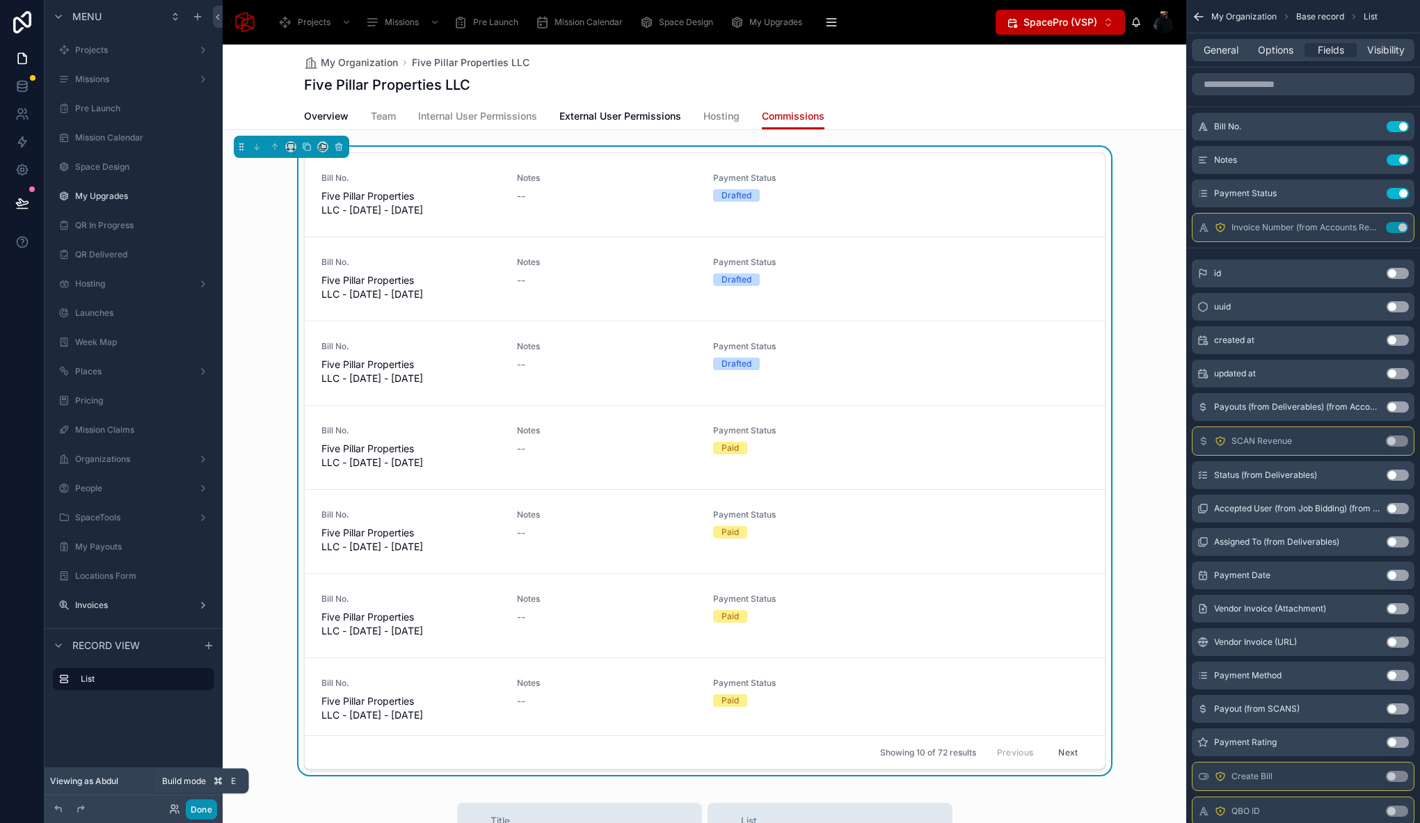
click at [207, 810] on button "Done" at bounding box center [201, 809] width 31 height 20
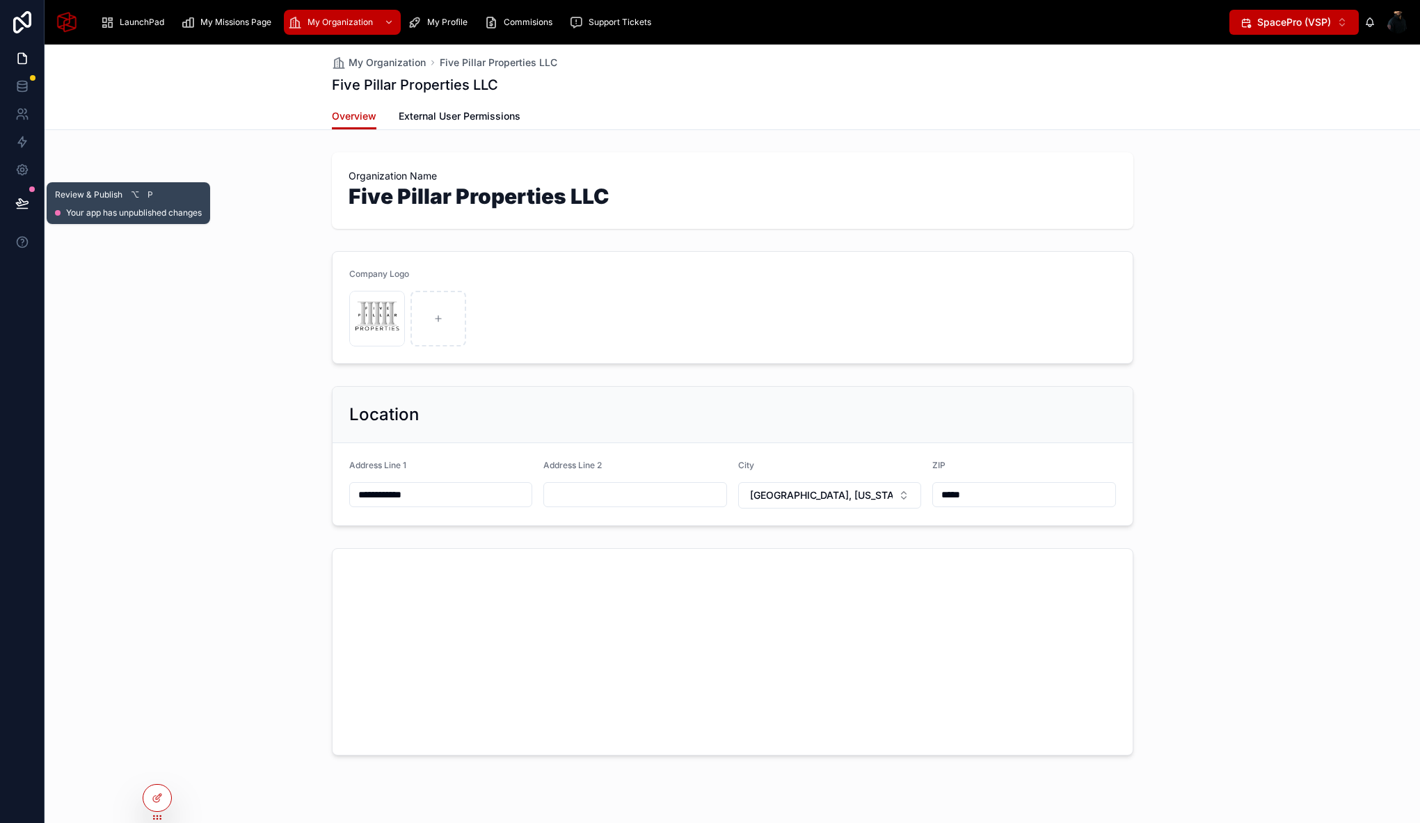
click at [23, 198] on icon at bounding box center [22, 203] width 14 height 14
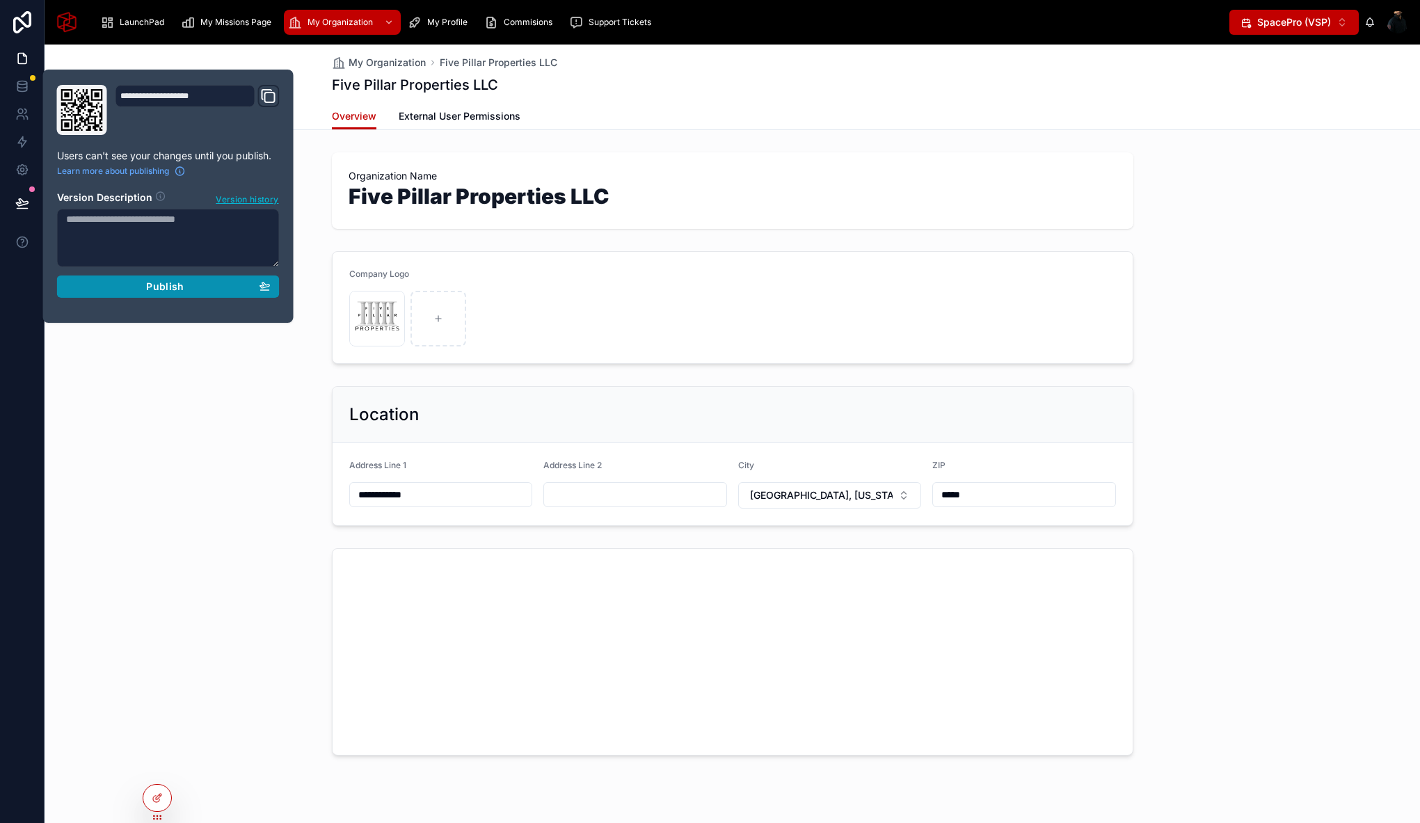
click at [184, 285] on div "Publish" at bounding box center [168, 286] width 204 height 13
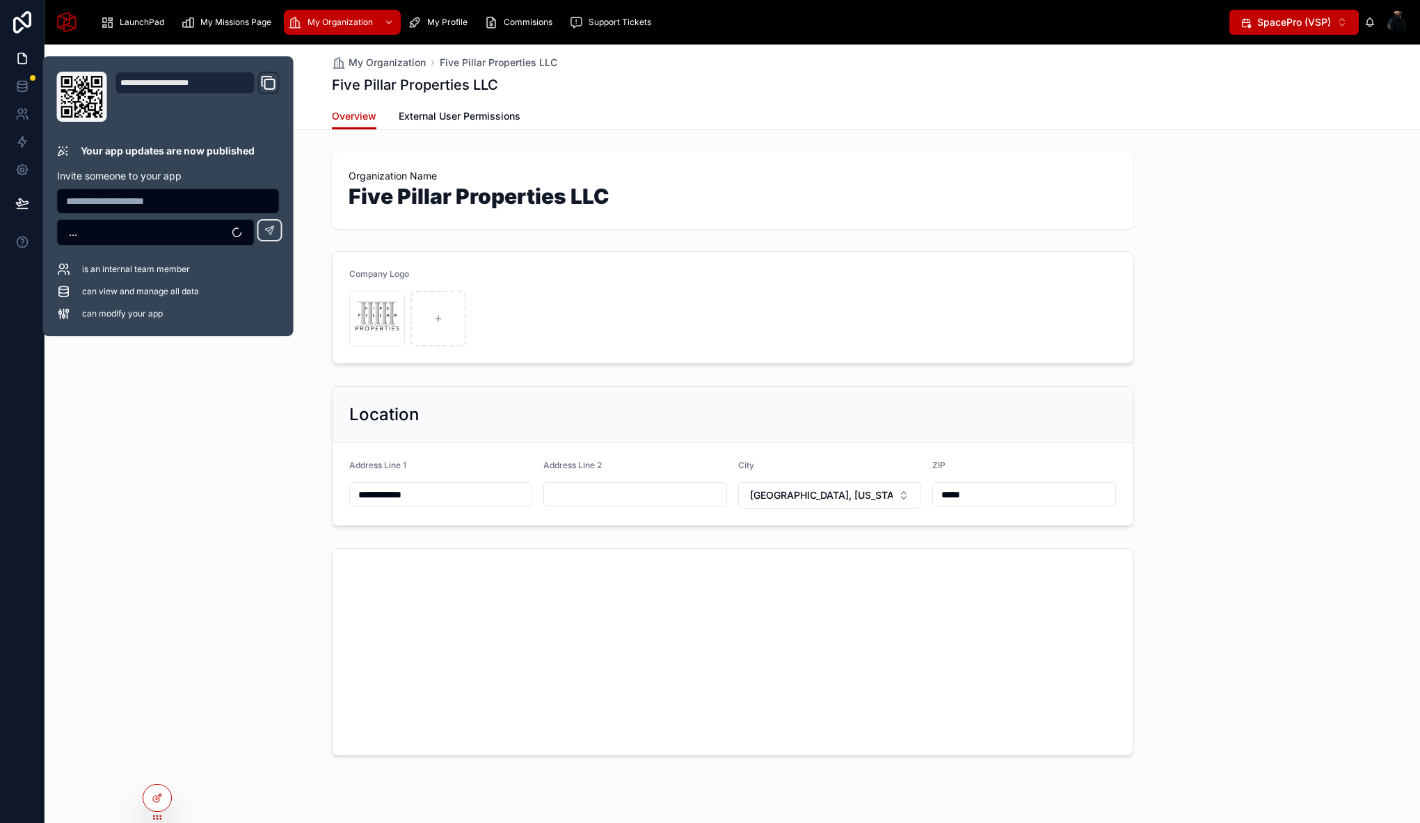
click at [220, 422] on div "**********" at bounding box center [732, 455] width 1375 height 151
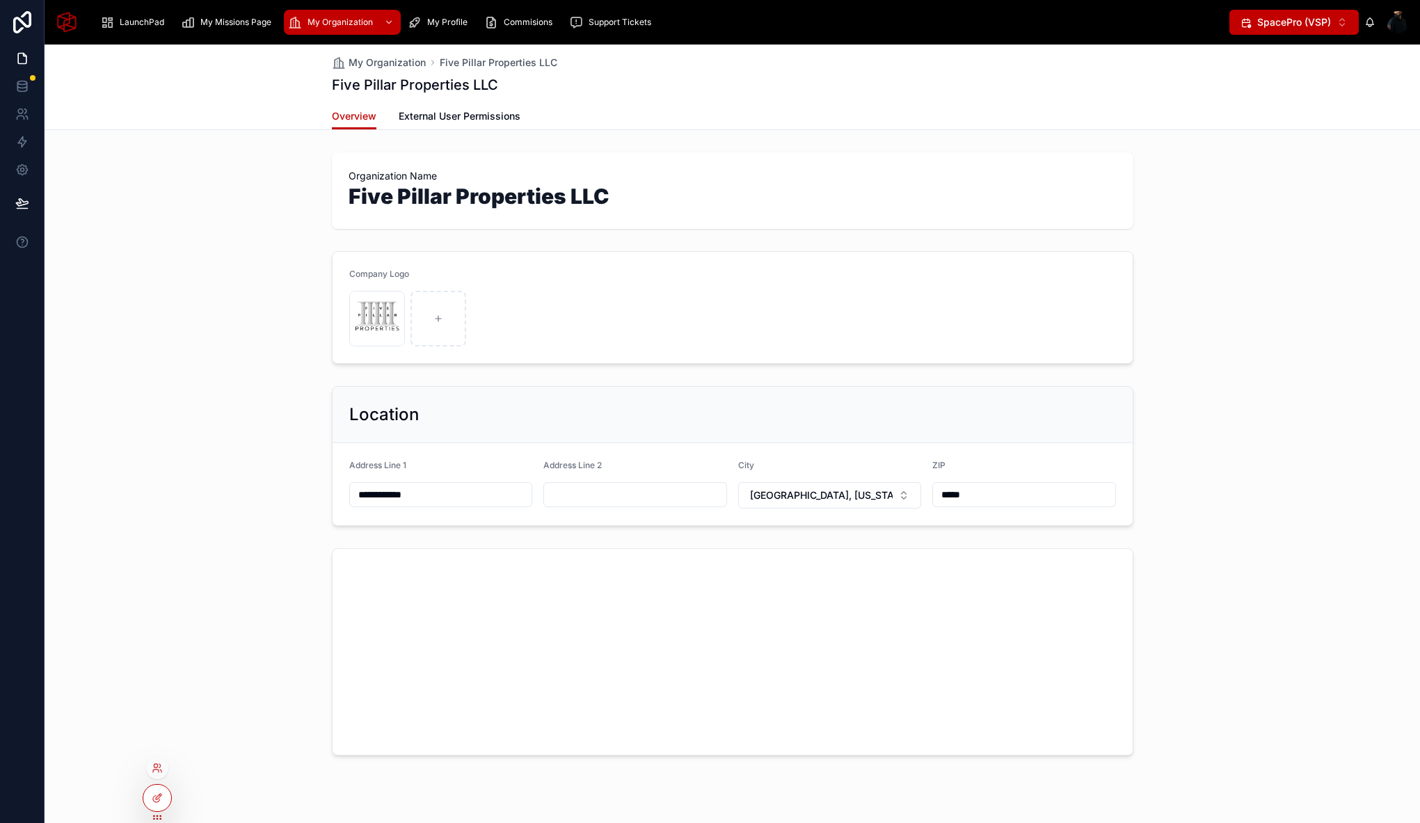
click at [162, 775] on div at bounding box center [157, 768] width 22 height 22
click at [162, 769] on icon at bounding box center [157, 767] width 11 height 11
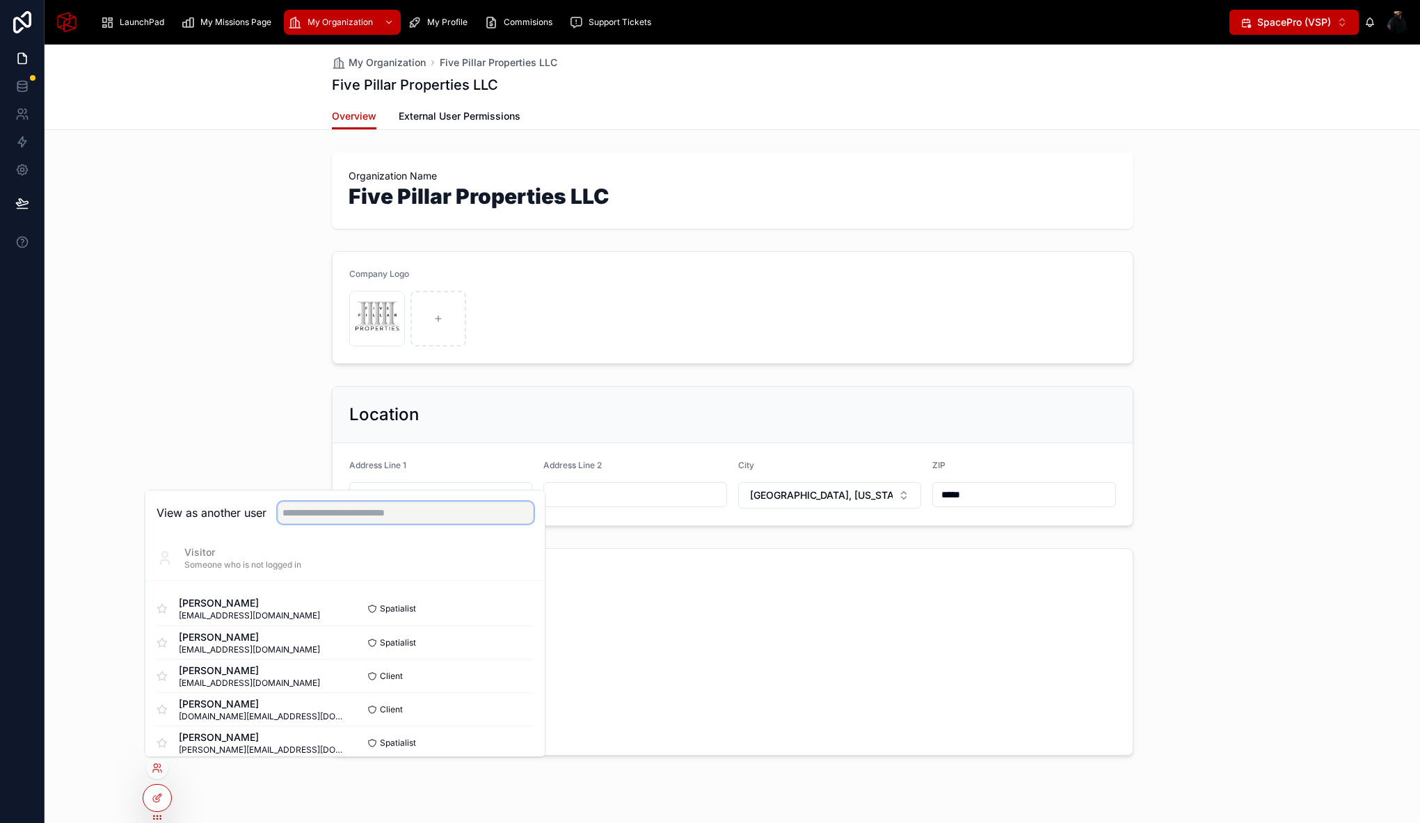
click at [379, 510] on input "text" at bounding box center [406, 512] width 256 height 22
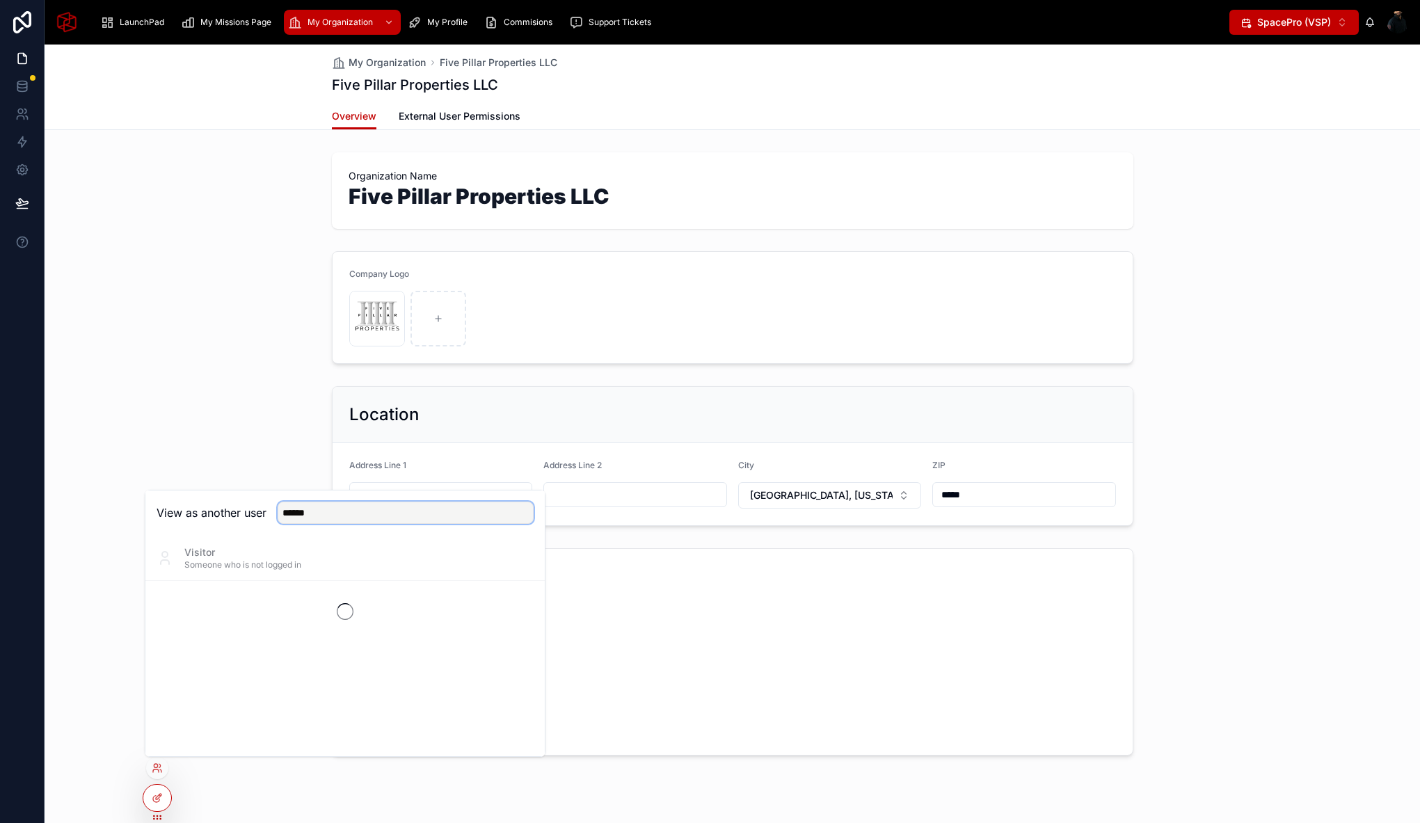
drag, startPoint x: 308, startPoint y: 517, endPoint x: 269, endPoint y: 518, distance: 39.0
click at [269, 518] on div "******" at bounding box center [399, 512] width 267 height 22
click at [347, 508] on input "******" at bounding box center [406, 512] width 256 height 22
drag, startPoint x: 314, startPoint y: 511, endPoint x: 255, endPoint y: 513, distance: 59.9
click at [255, 513] on div "View as another user ******" at bounding box center [344, 512] width 377 height 22
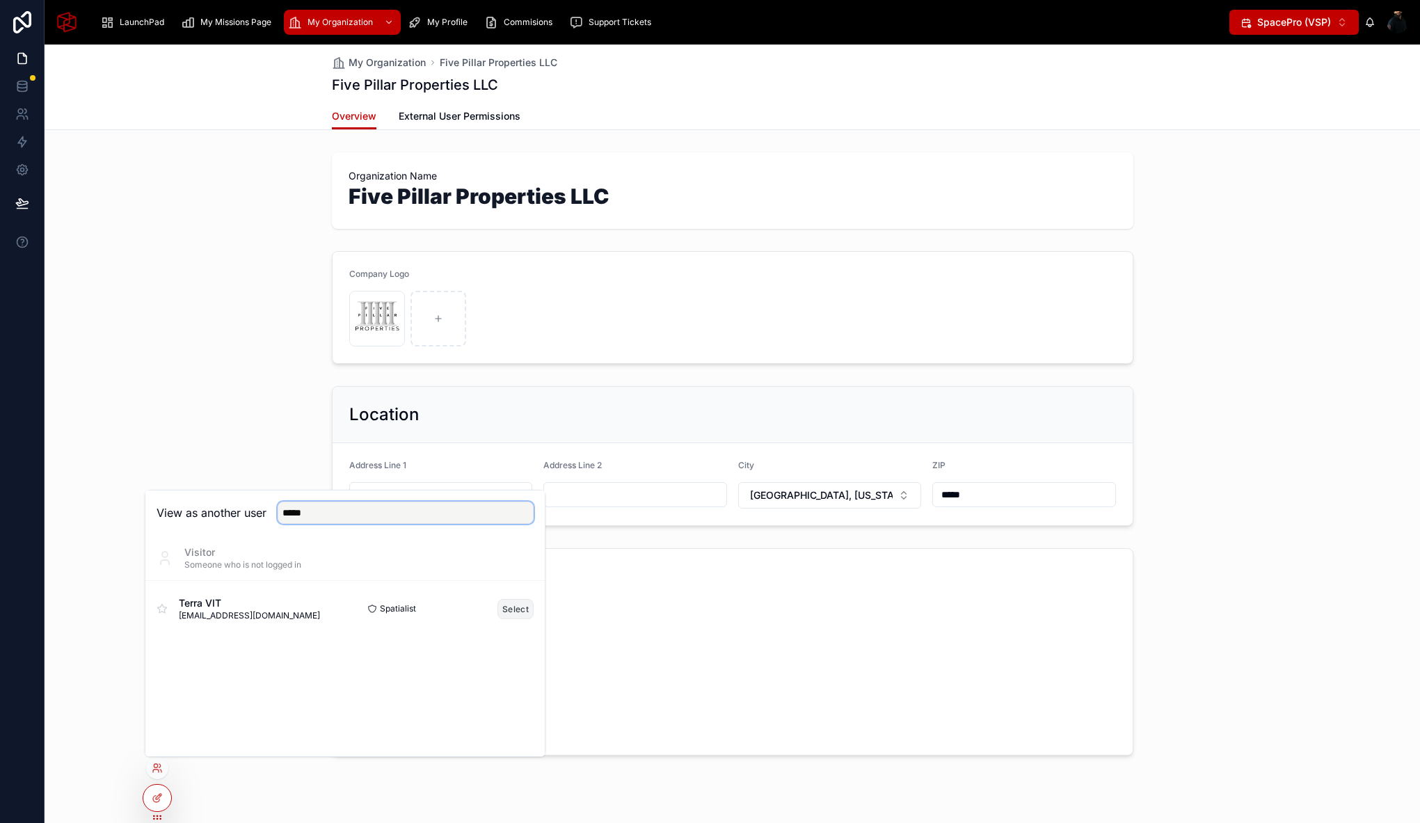
type input "*****"
click at [507, 611] on button "Select" at bounding box center [515, 609] width 36 height 20
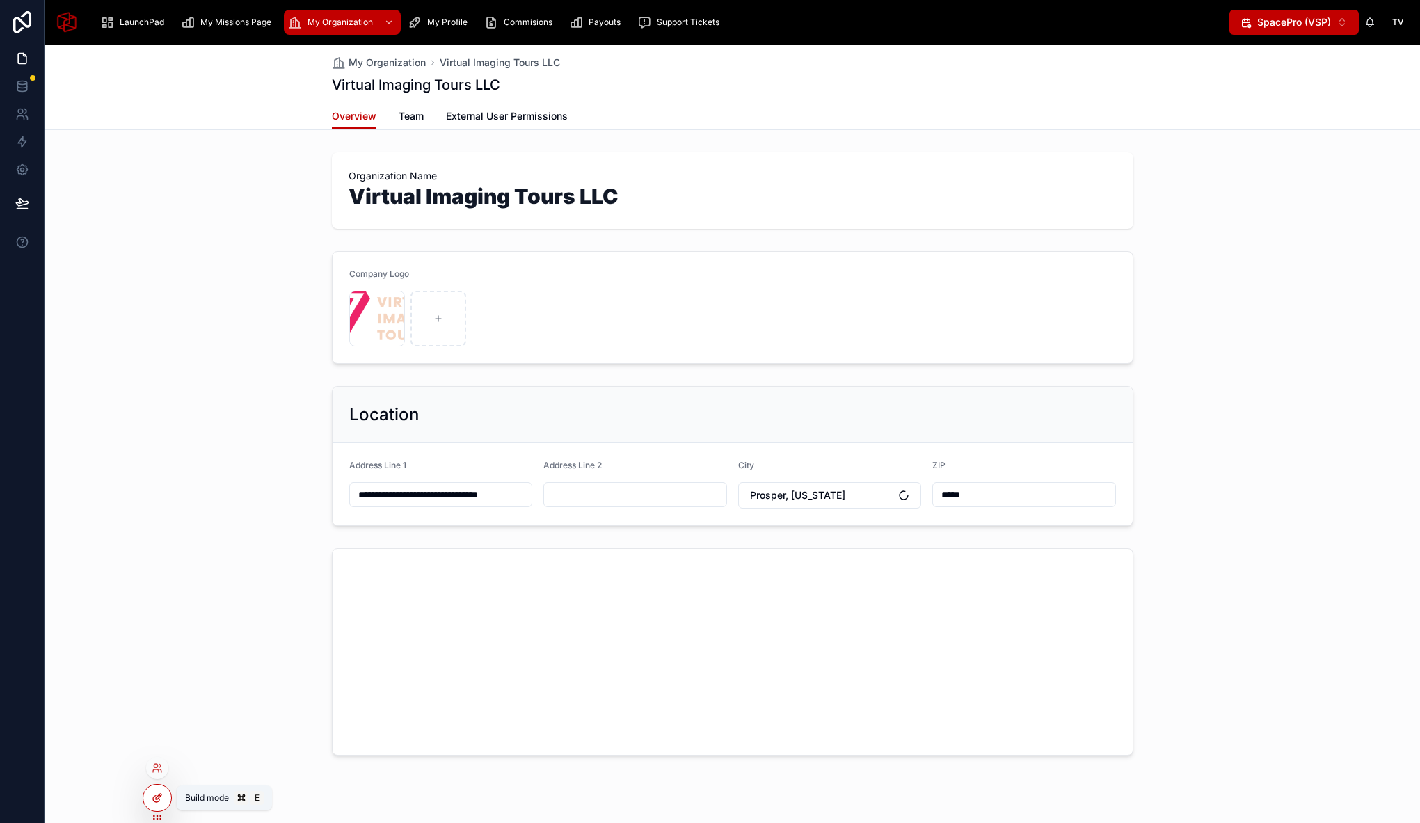
click at [154, 800] on icon at bounding box center [157, 797] width 11 height 11
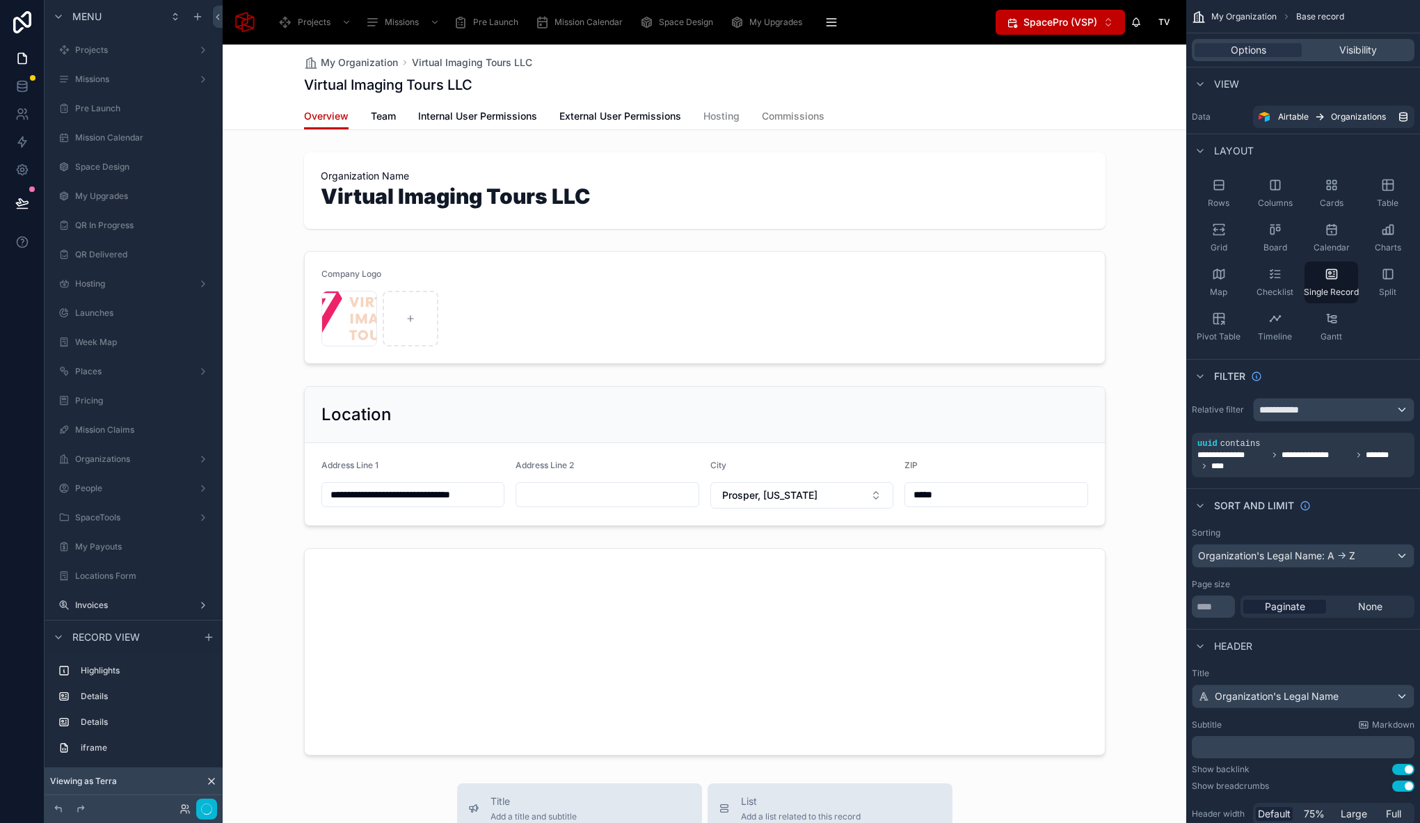
click at [798, 111] on span "Commissions" at bounding box center [793, 116] width 63 height 14
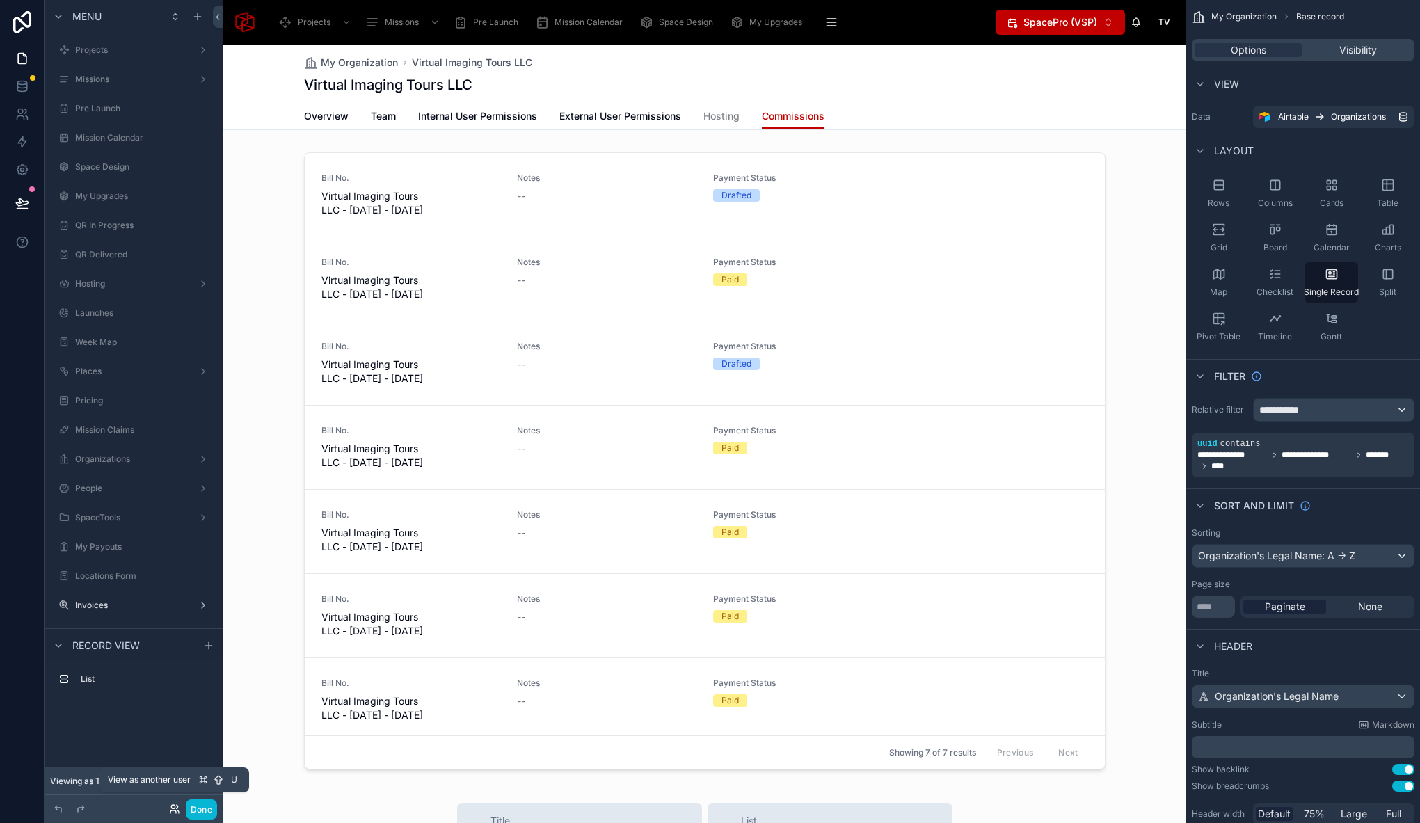
click at [173, 809] on icon at bounding box center [174, 808] width 11 height 11
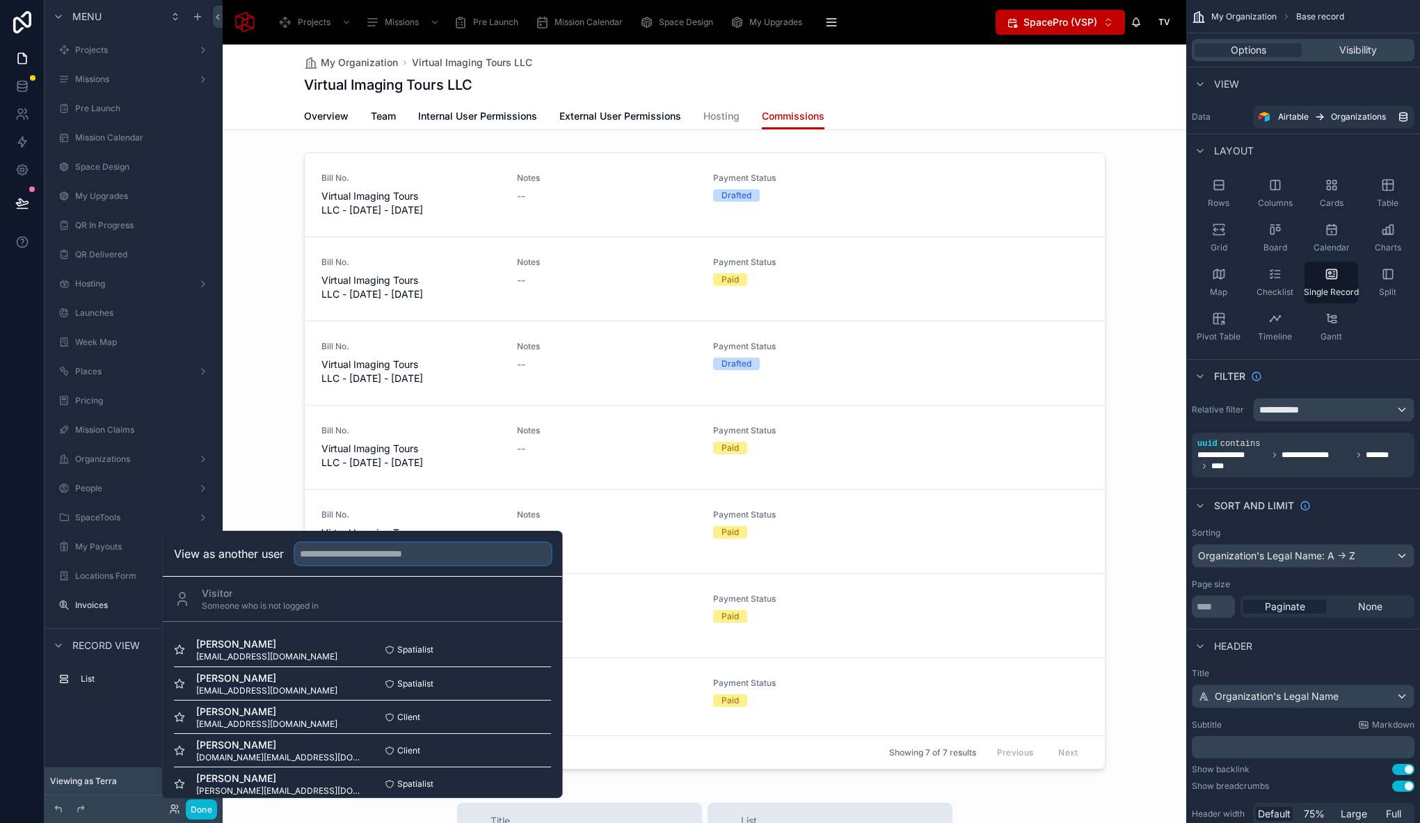
click at [355, 551] on input "text" at bounding box center [423, 554] width 256 height 22
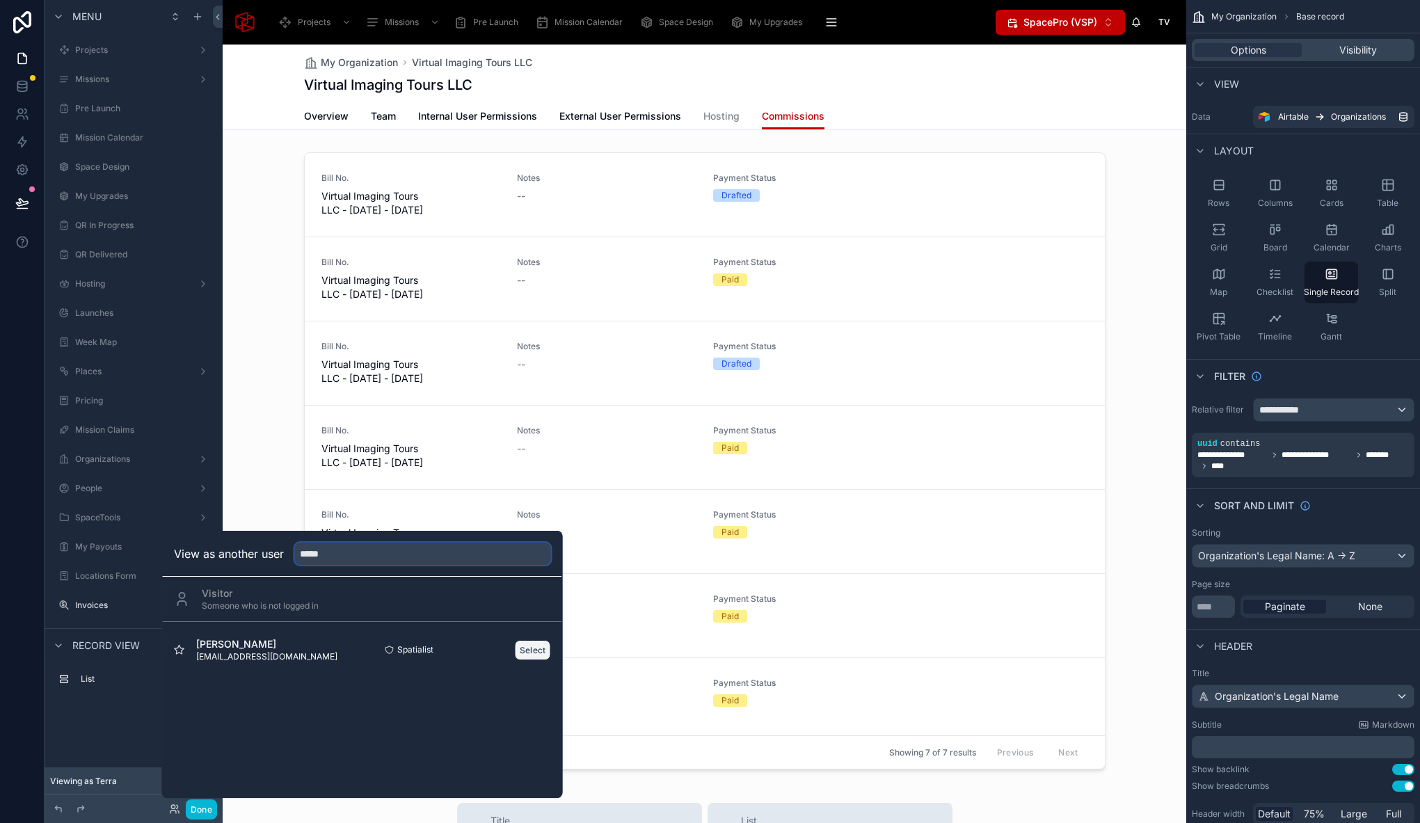
type input "*****"
click at [531, 654] on button "Select" at bounding box center [533, 650] width 36 height 20
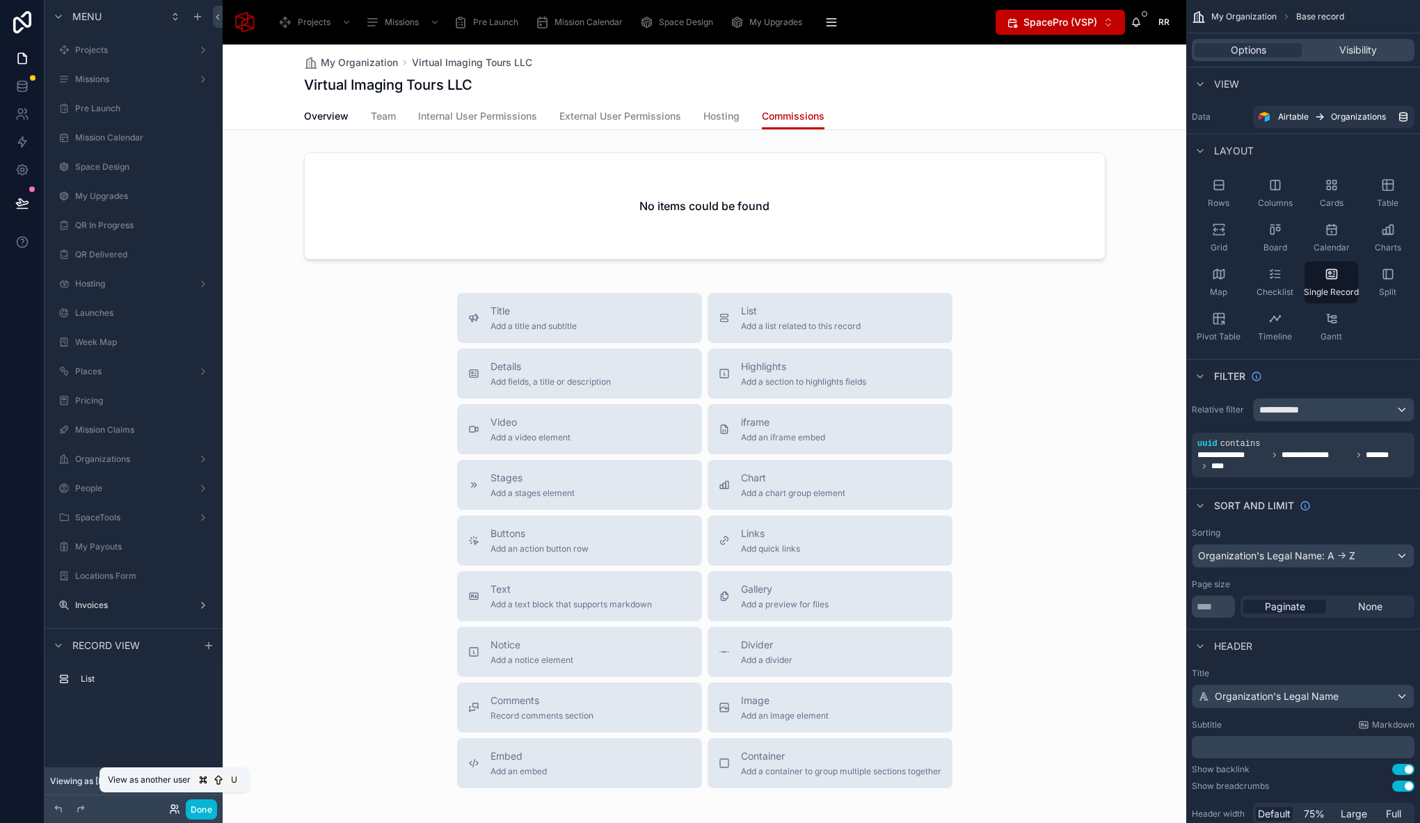
click at [176, 810] on icon at bounding box center [174, 808] width 11 height 11
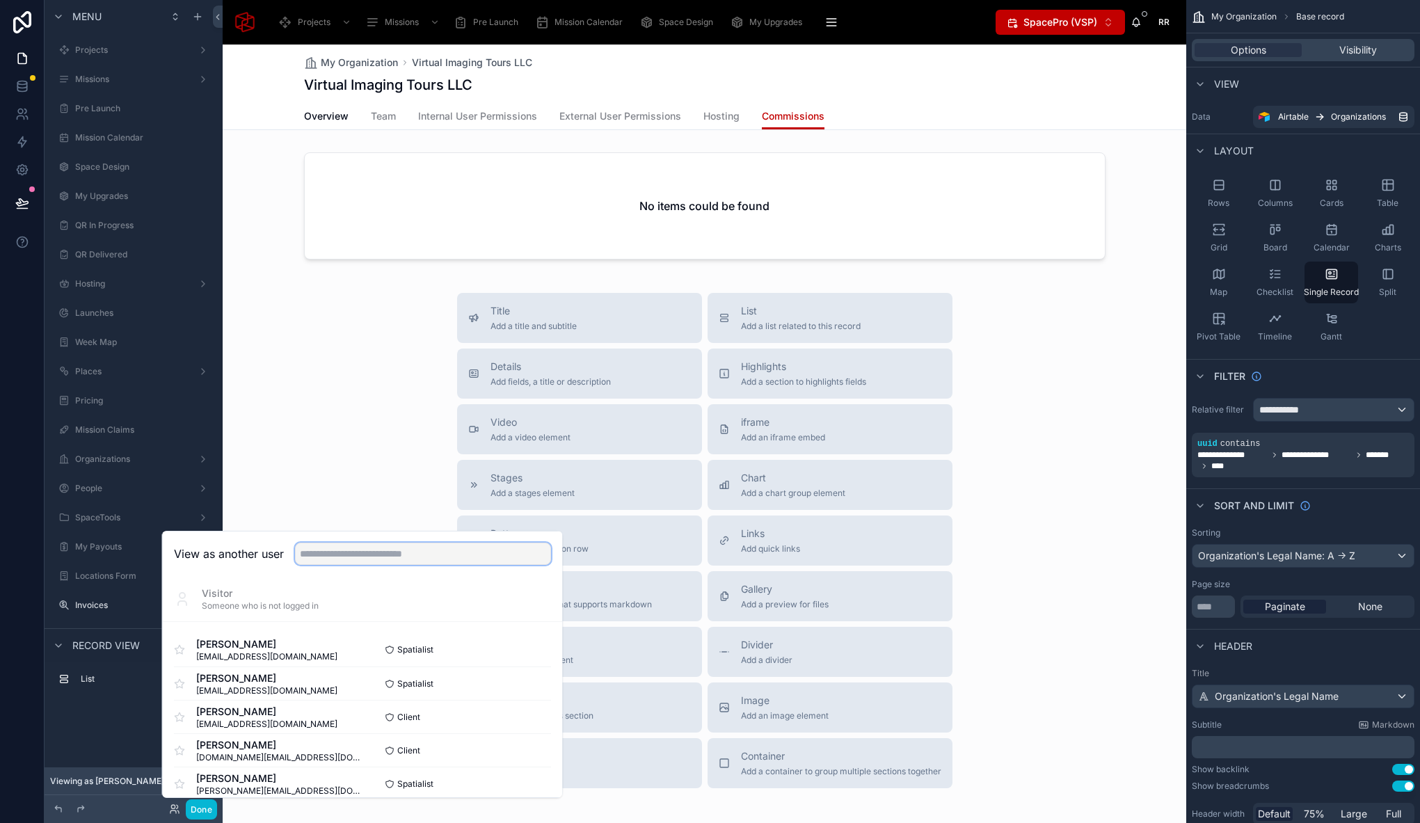
click at [364, 552] on input "text" at bounding box center [423, 554] width 256 height 22
type input "*"
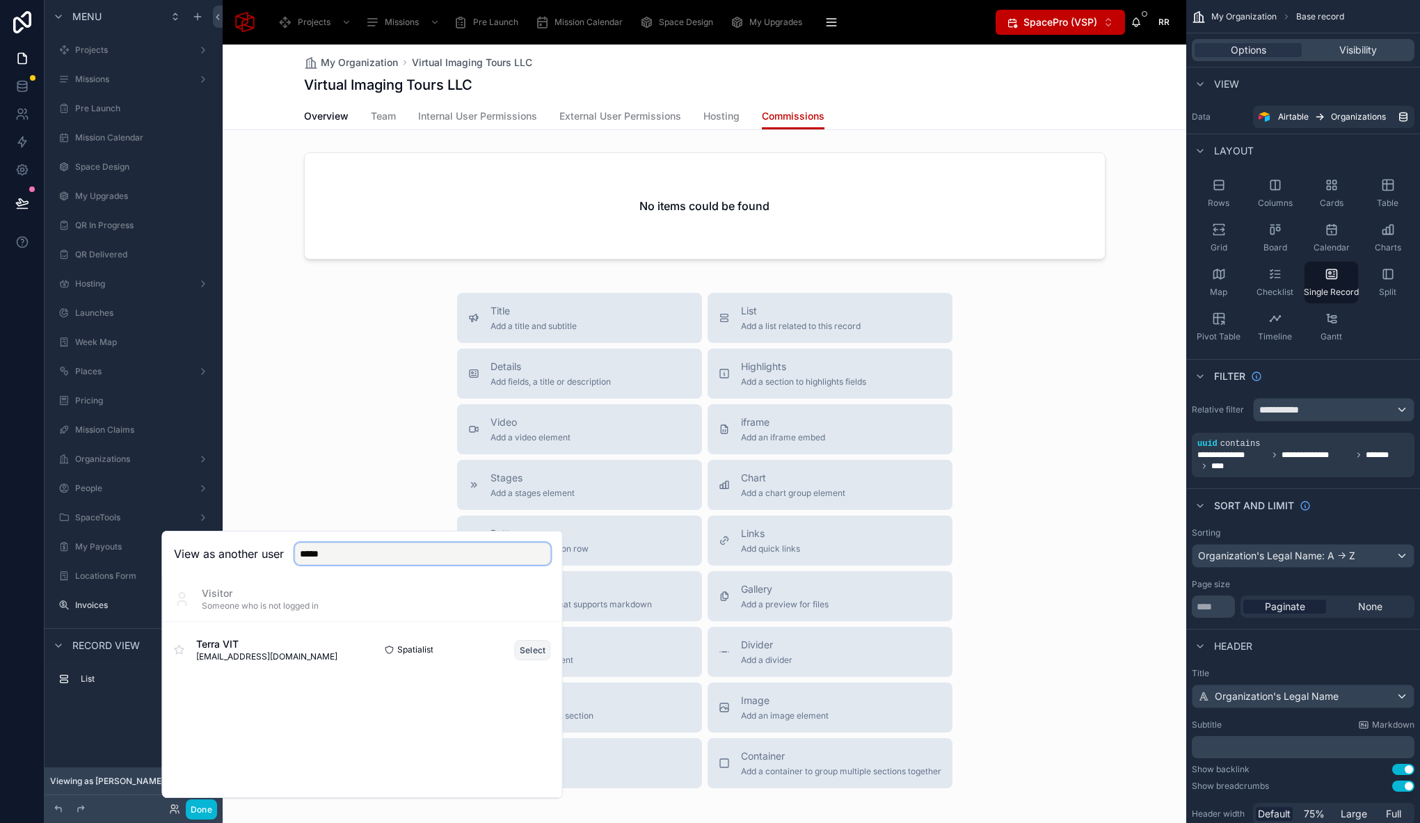
type input "*****"
click at [524, 650] on button "Select" at bounding box center [533, 650] width 36 height 20
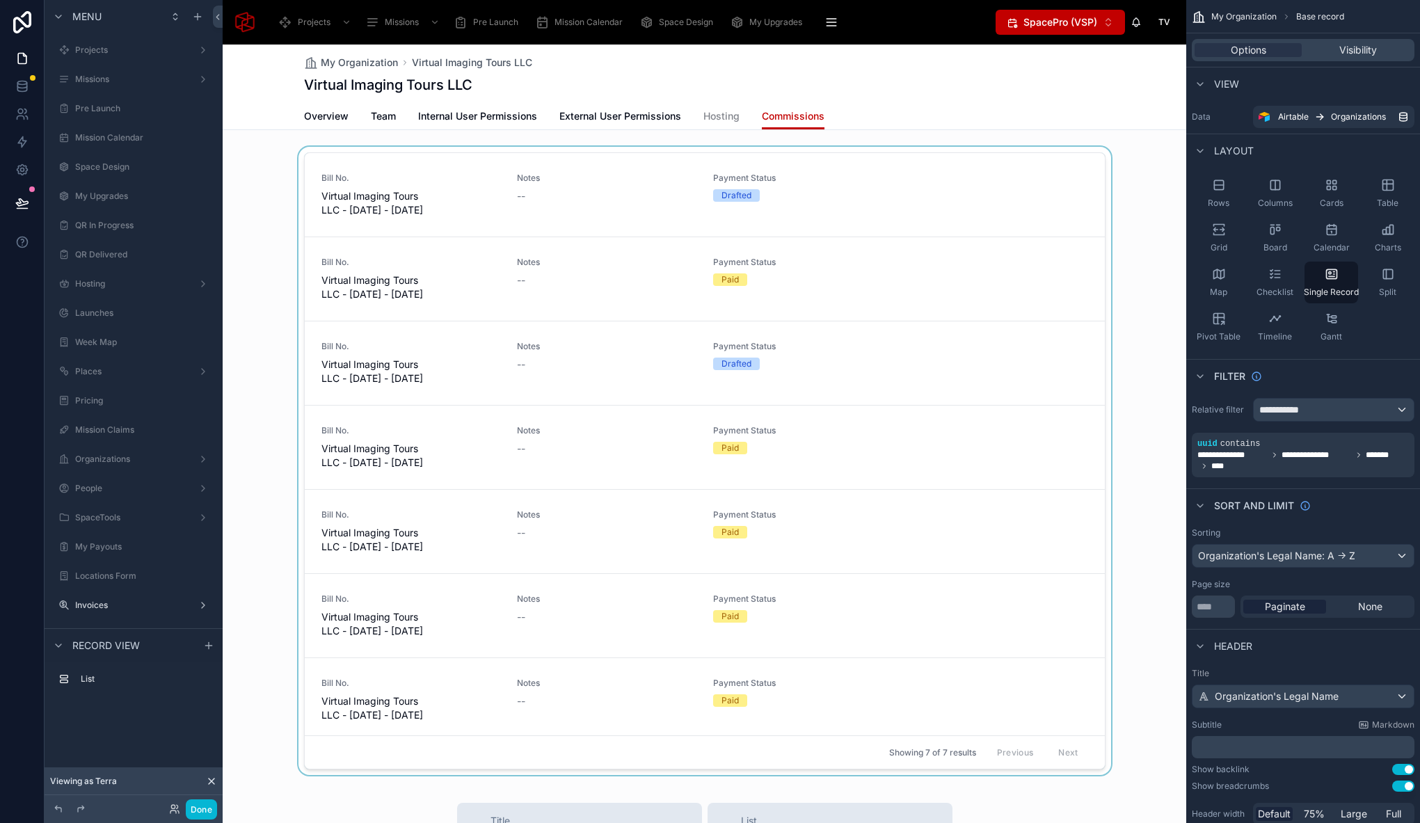
click at [696, 147] on div at bounding box center [704, 464] width 963 height 634
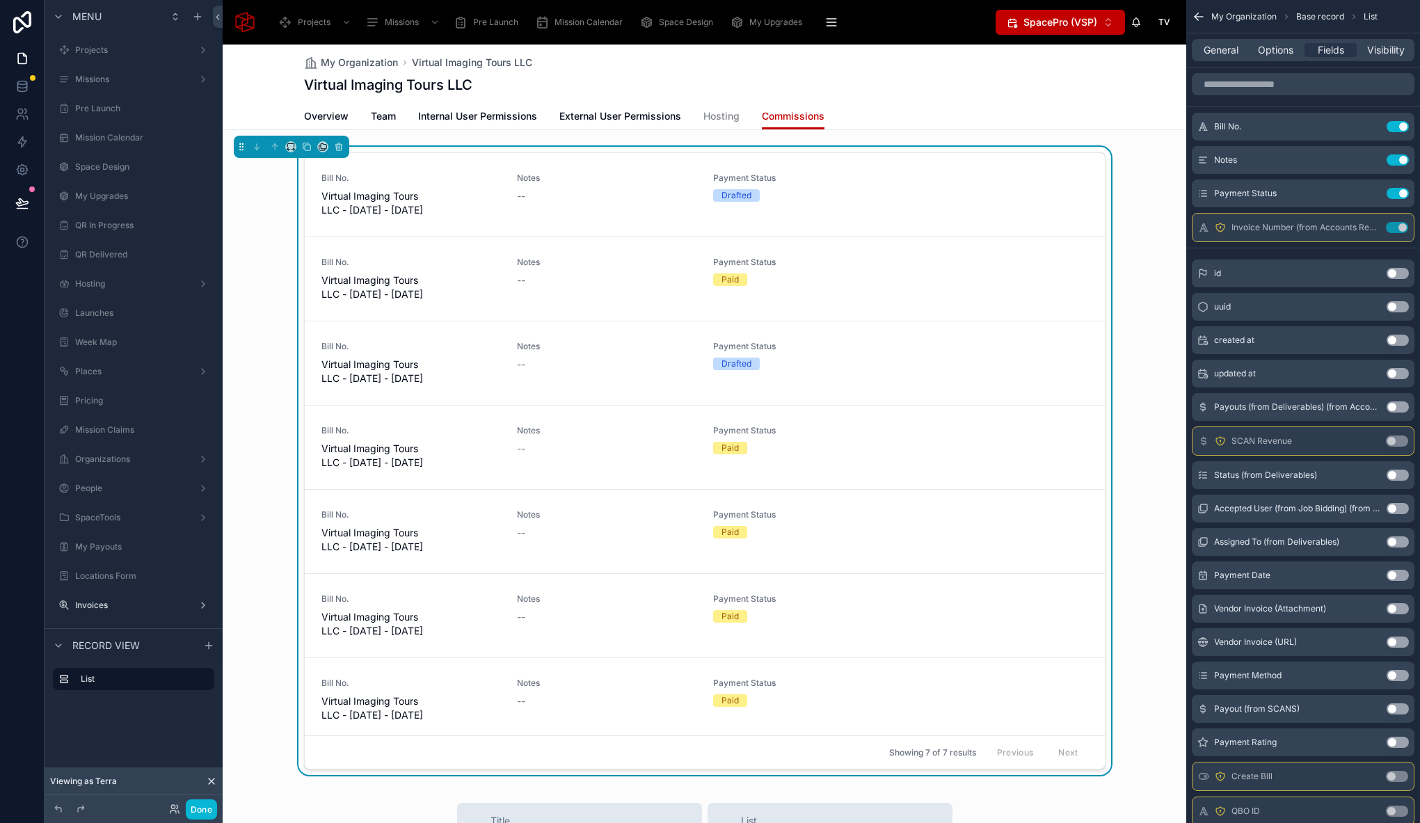
click at [693, 148] on div "Bill No. Virtual Imaging Tours LLC - [DATE] - [DATE] Notes -- Payment Status Dr…" at bounding box center [704, 464] width 963 height 634
click at [1204, 43] on span "General" at bounding box center [1220, 50] width 35 height 14
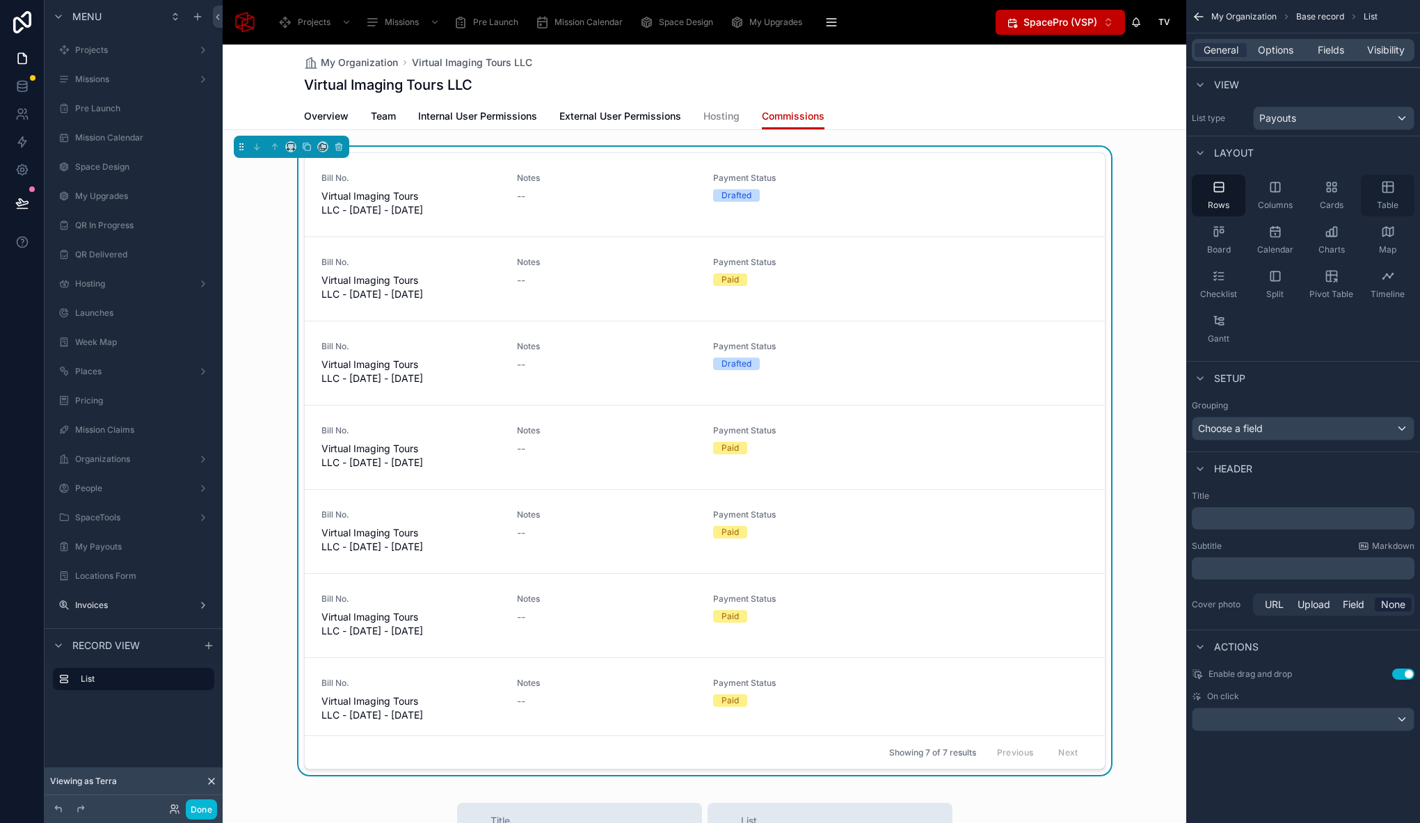
click at [1392, 191] on icon "scrollable content" at bounding box center [1387, 187] width 10 height 10
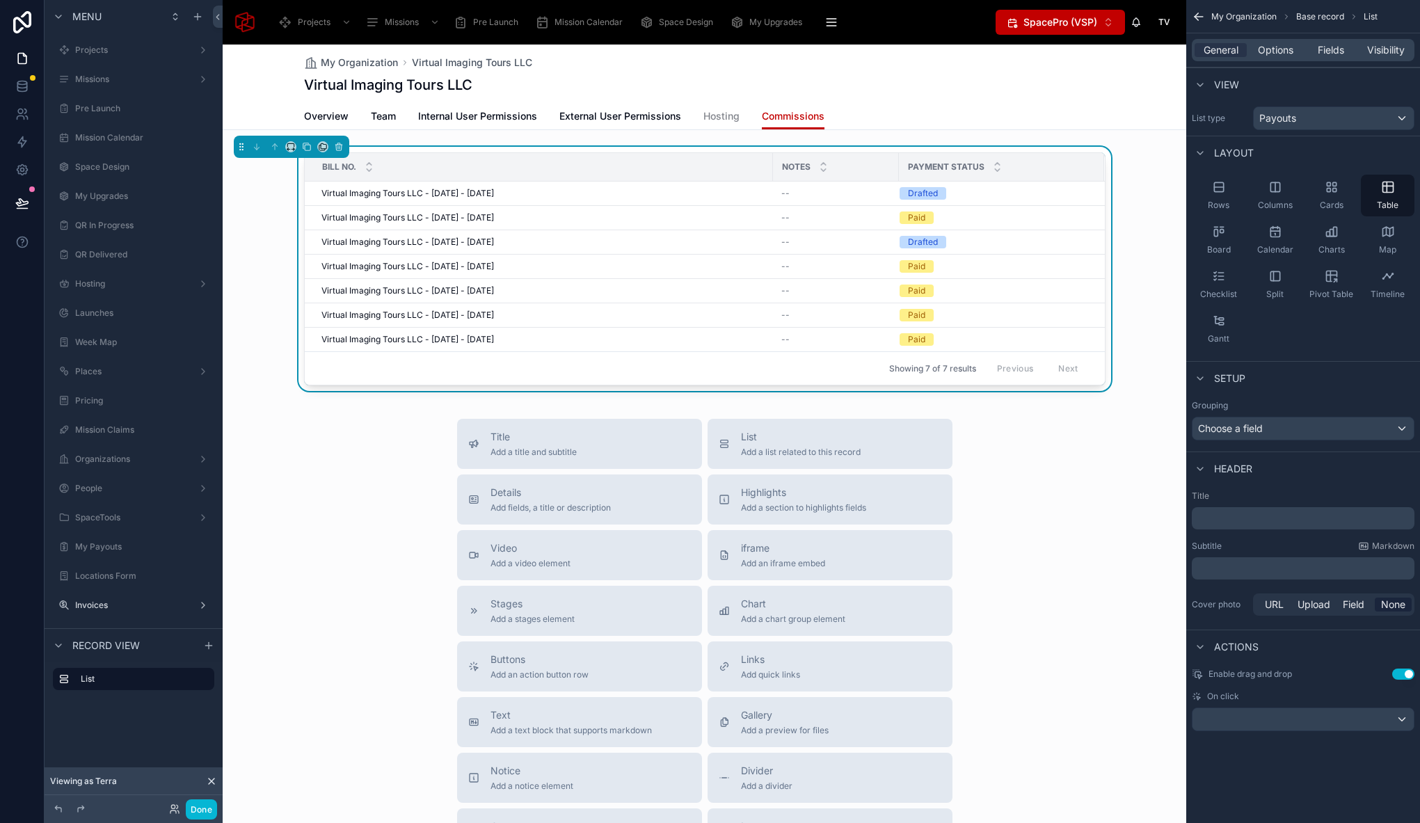
click at [1333, 41] on div "General Options Fields Visibility" at bounding box center [1302, 50] width 223 height 22
click at [1333, 45] on span "Fields" at bounding box center [1330, 50] width 26 height 14
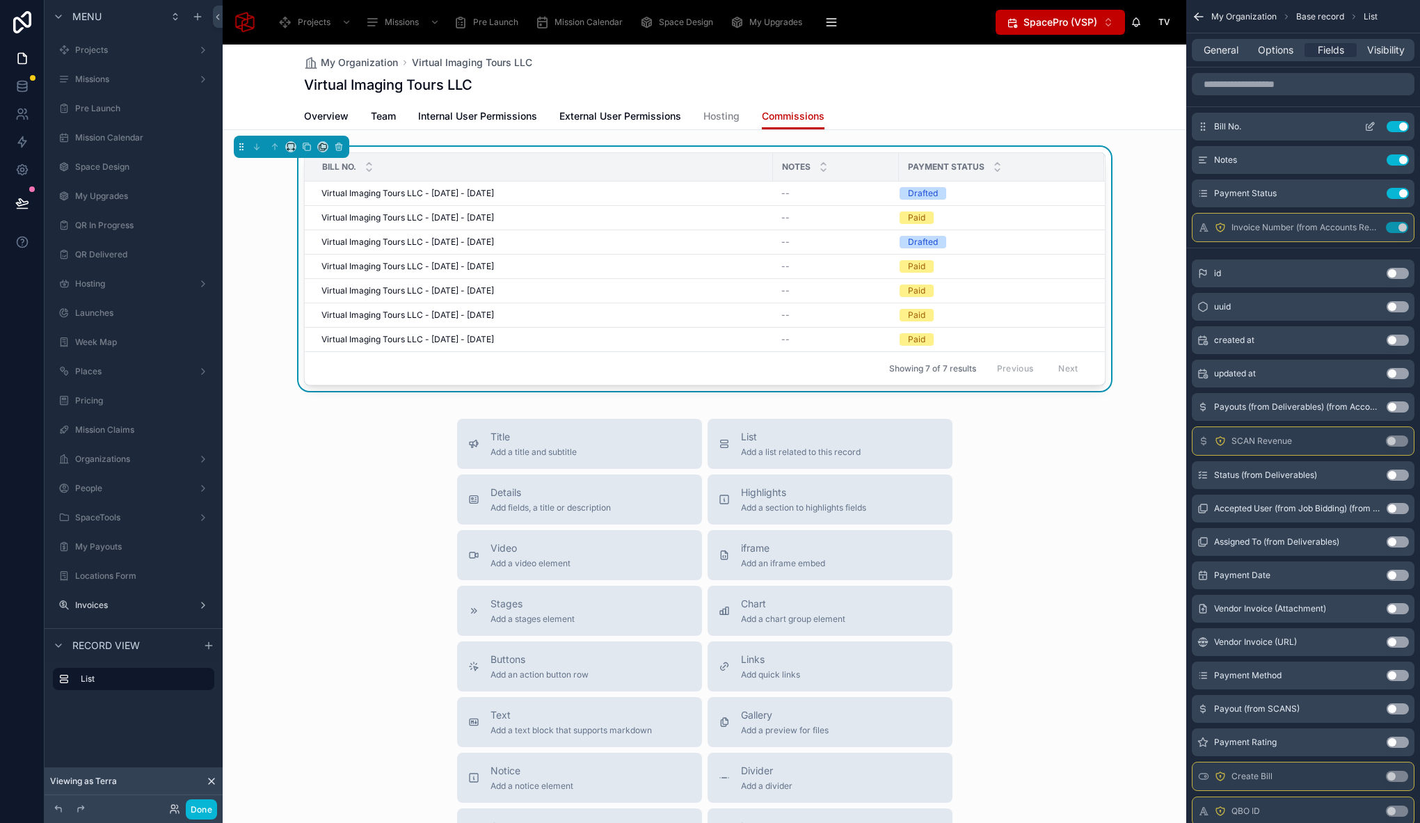
click at [1400, 130] on button "Use setting" at bounding box center [1397, 126] width 22 height 11
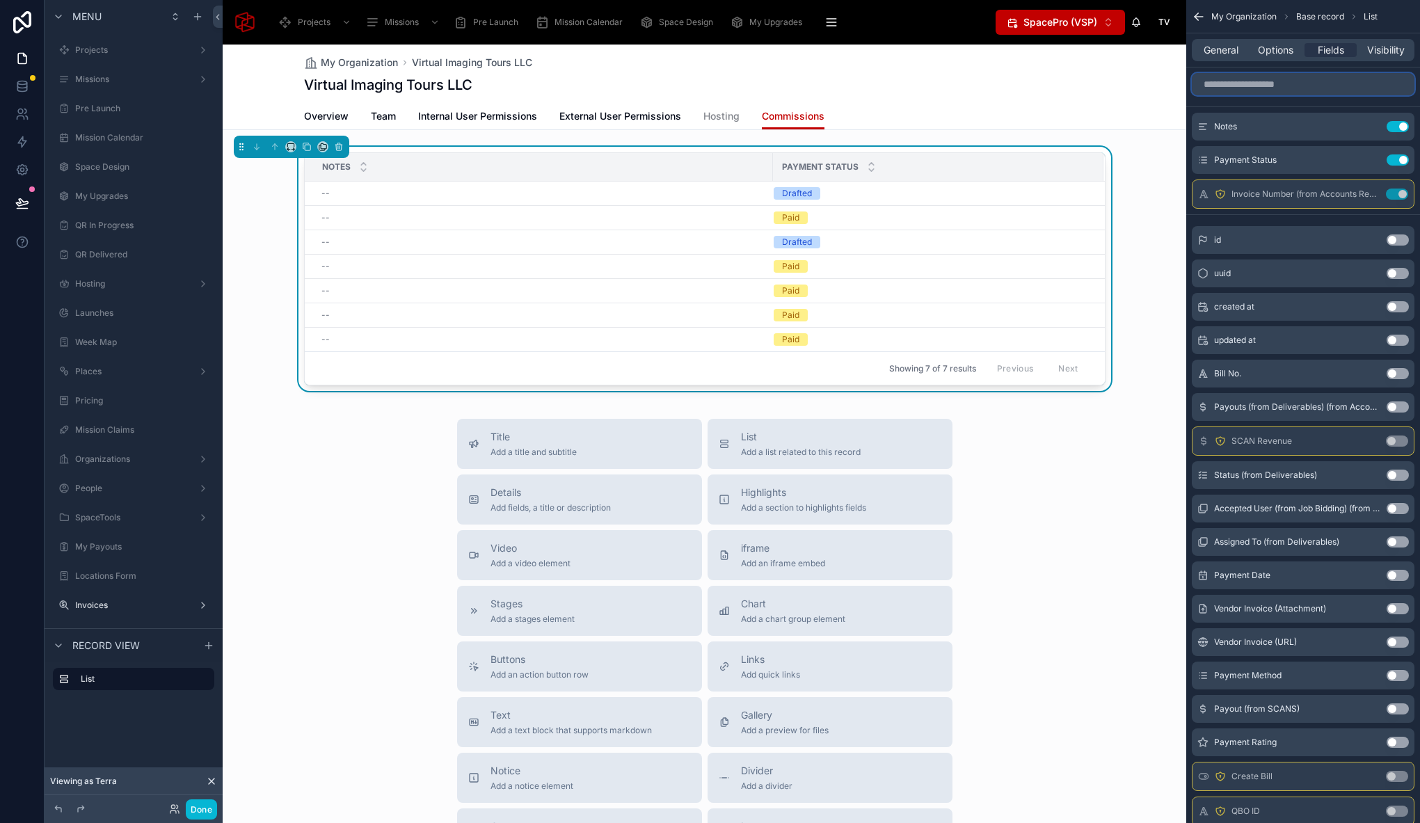
click at [1280, 91] on input "scrollable content" at bounding box center [1302, 84] width 223 height 22
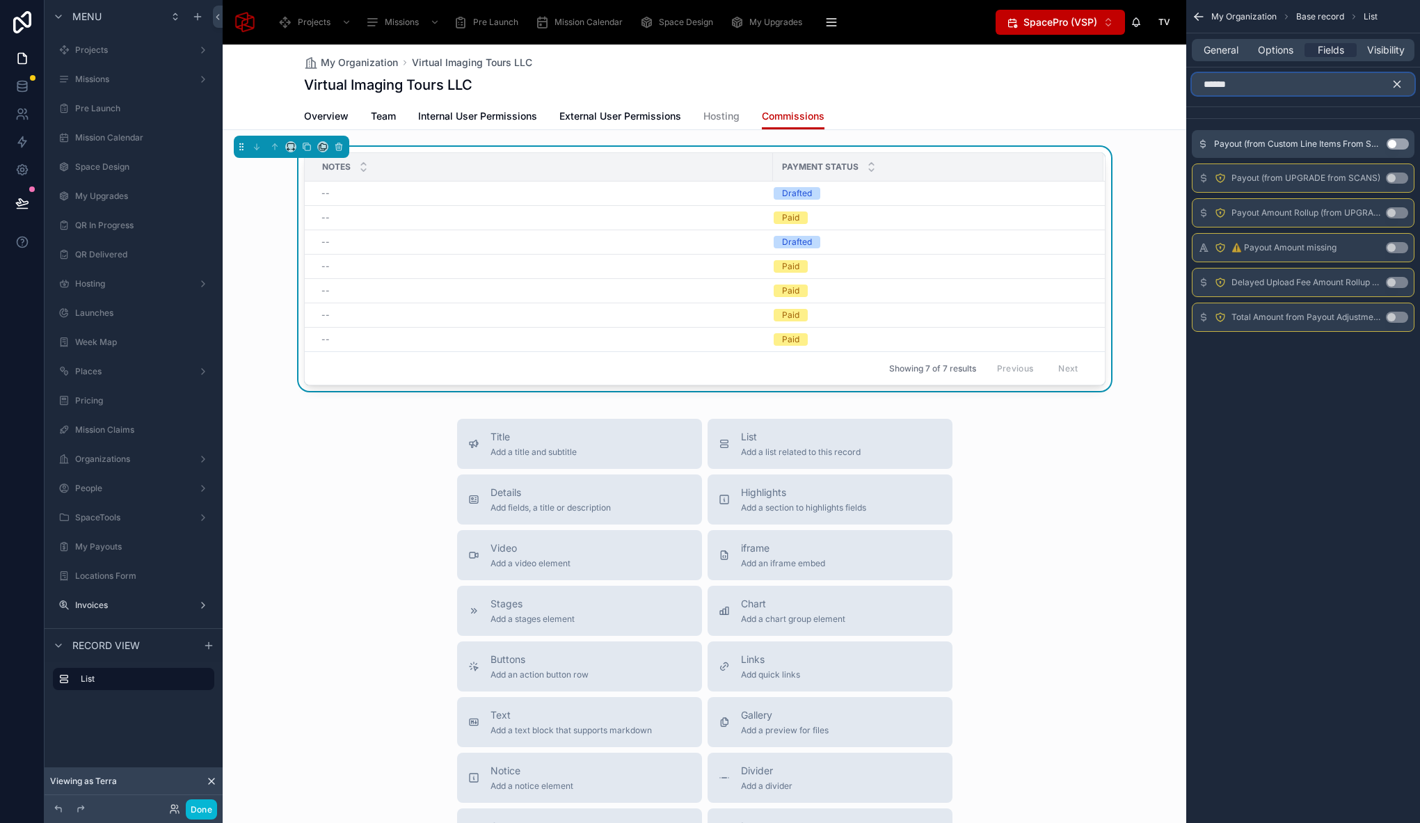
drag, startPoint x: 1299, startPoint y: 89, endPoint x: 1197, endPoint y: 90, distance: 102.2
click at [1197, 90] on input "******" at bounding box center [1302, 84] width 223 height 22
type input "******"
click at [750, 53] on div "My Organization Virtual Imaging Tours LLC Virtual Imaging Tours LLC" at bounding box center [704, 74] width 801 height 58
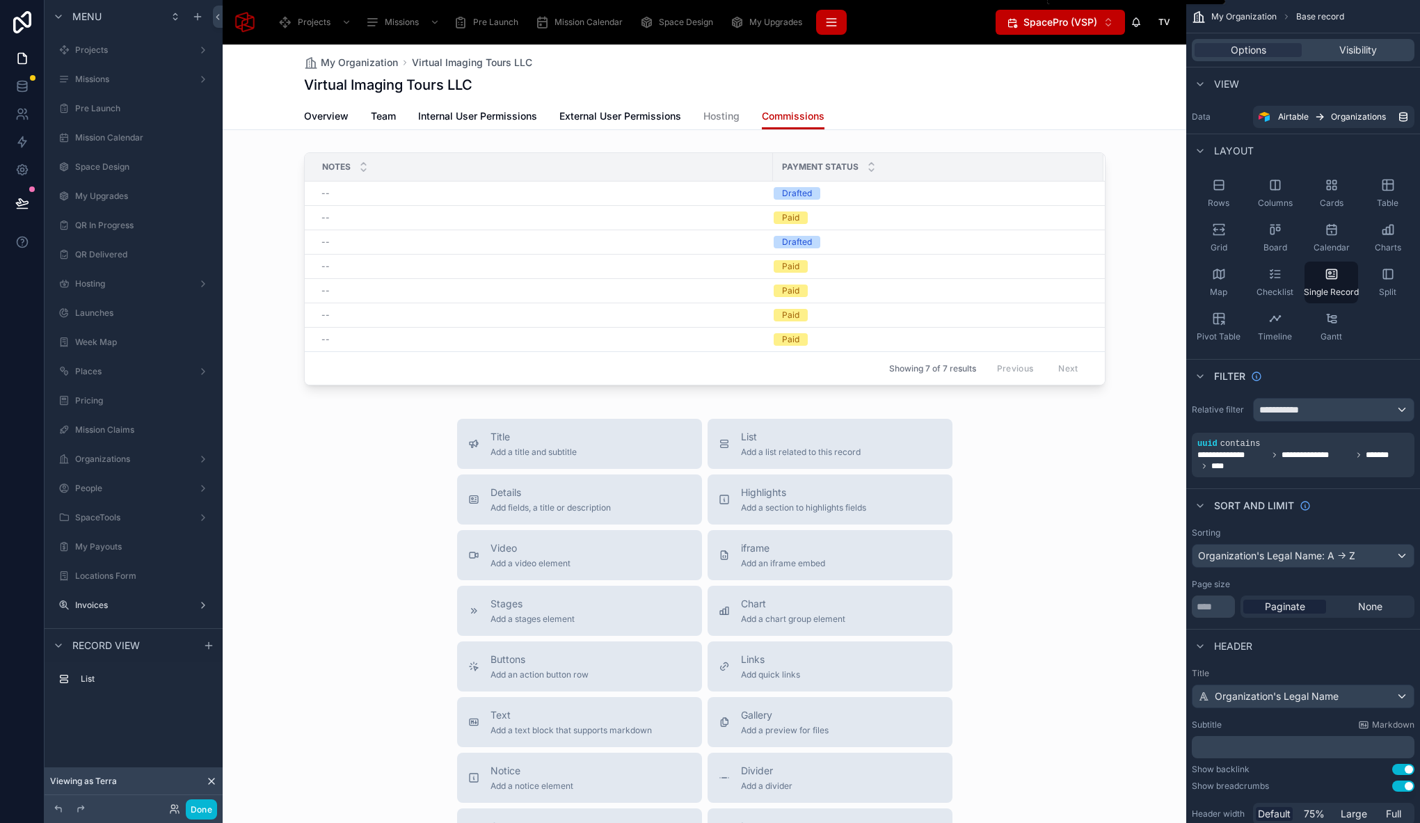
click at [834, 22] on icon "scrollable content" at bounding box center [830, 22] width 9 height 0
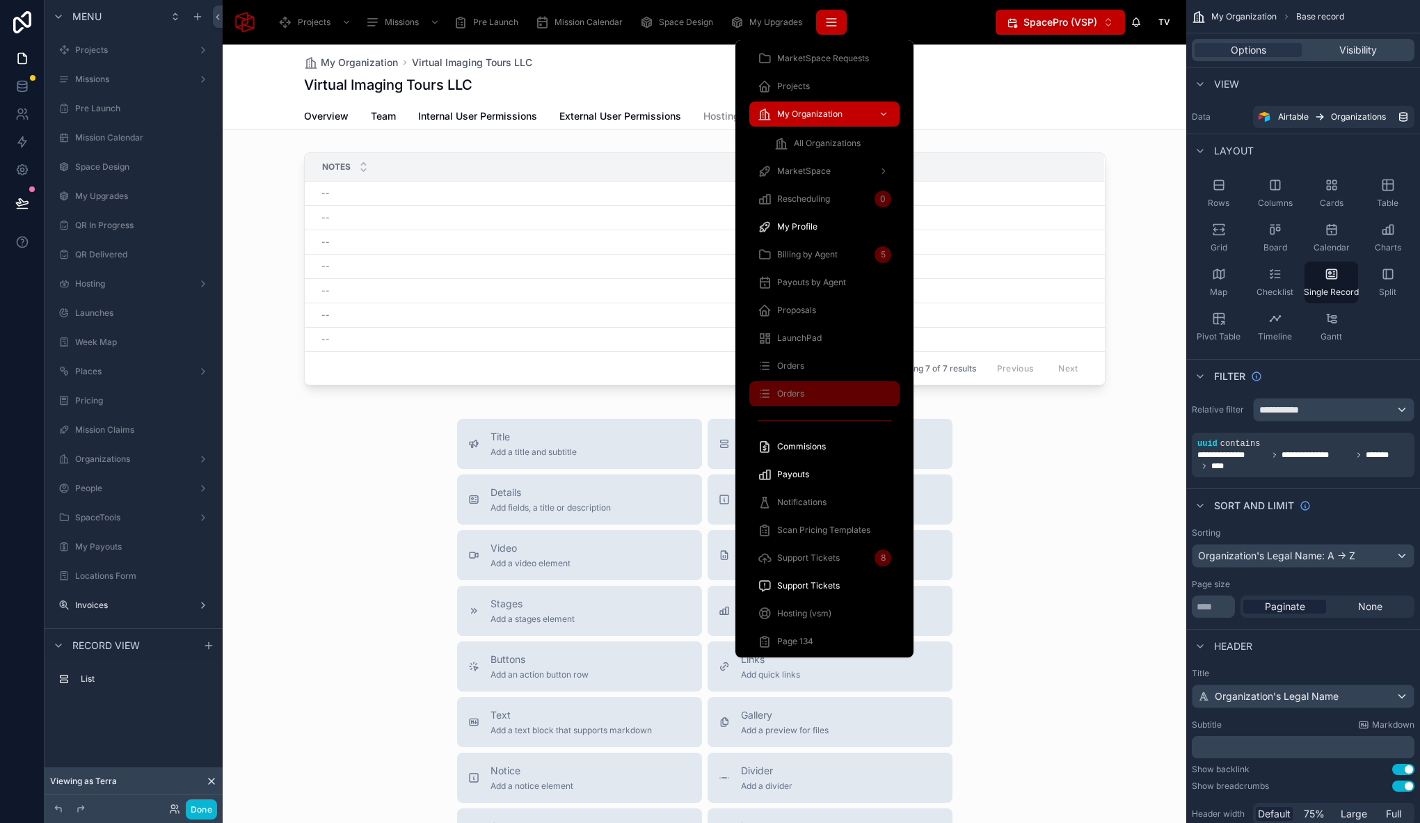
scroll to position [805, 0]
click at [810, 447] on span "Commisions" at bounding box center [801, 447] width 49 height 11
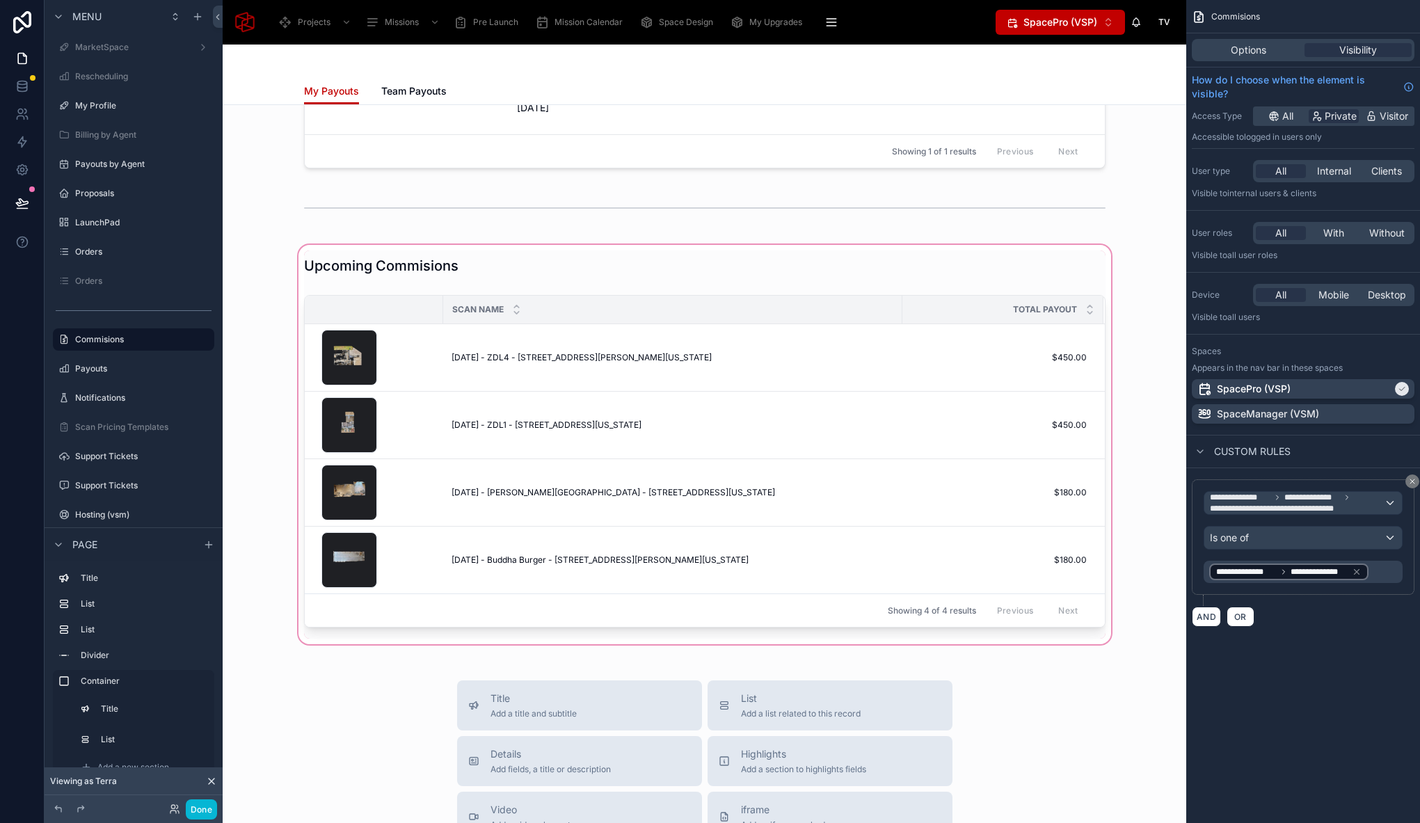
scroll to position [507, 0]
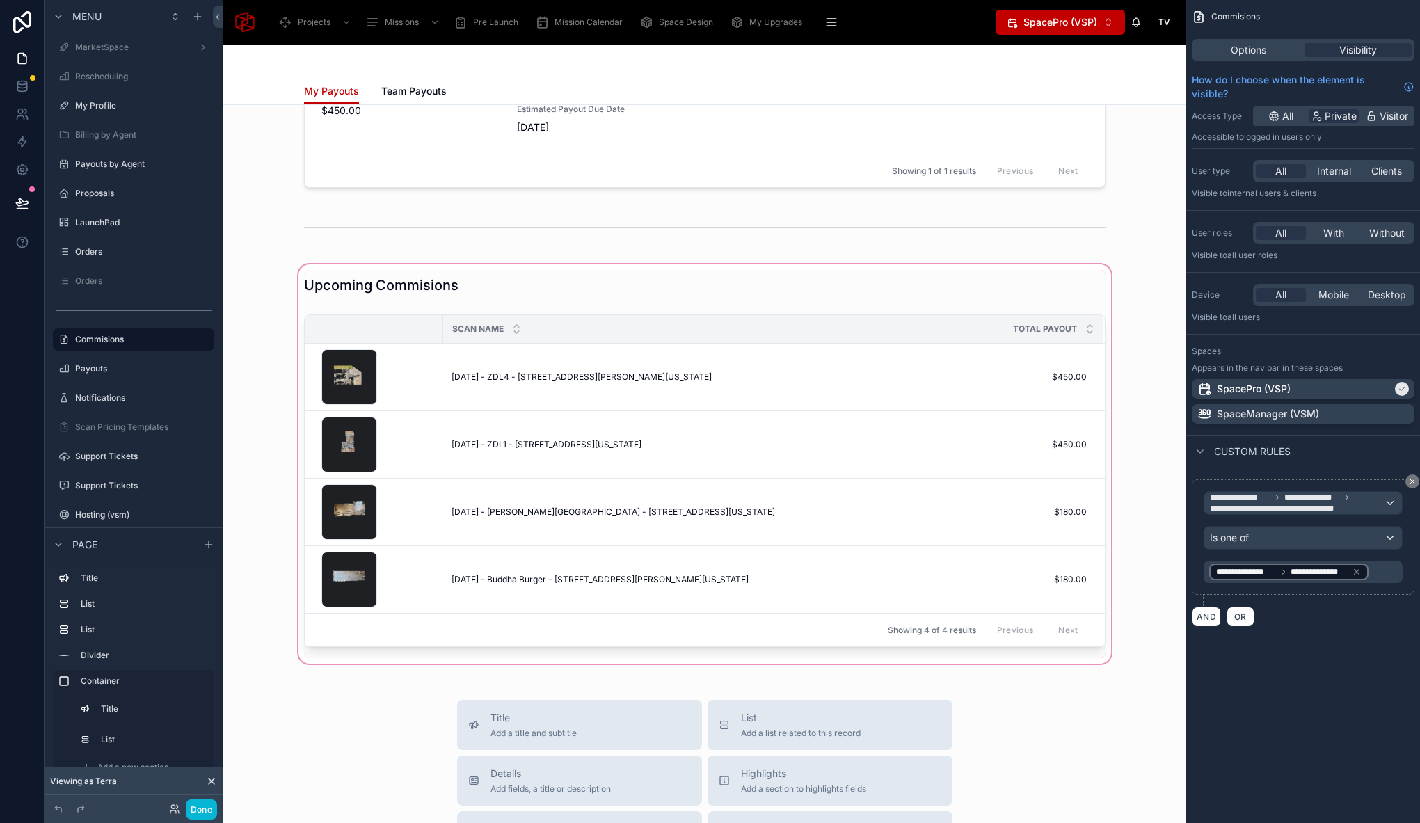
click at [853, 301] on div at bounding box center [704, 464] width 941 height 405
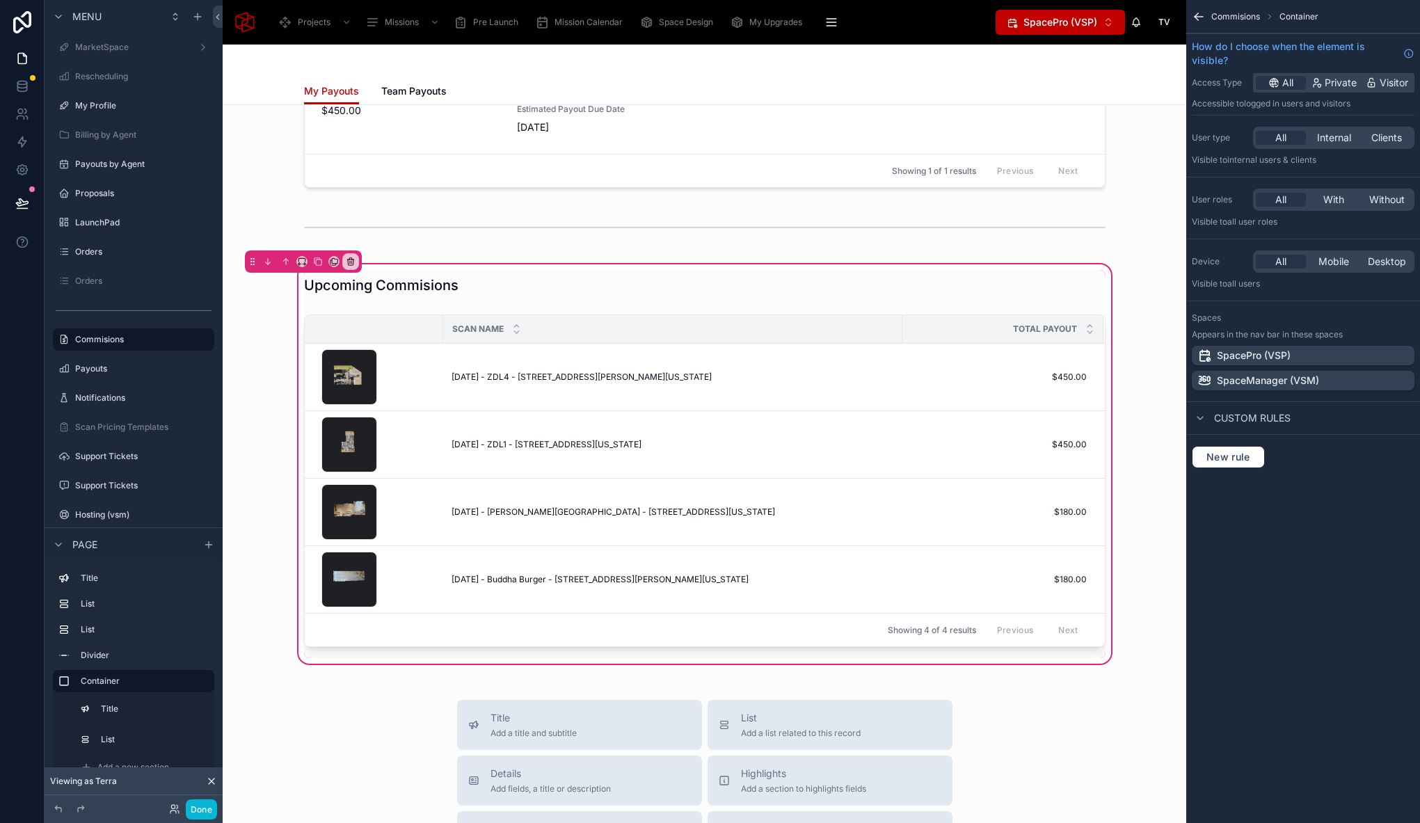
click at [842, 316] on div "Upcoming Commisions Scan Name Total Payout file .jpeg [DATE] - ZDL4 - [STREET_A…" at bounding box center [705, 464] width 818 height 388
click at [842, 319] on div at bounding box center [705, 483] width 818 height 349
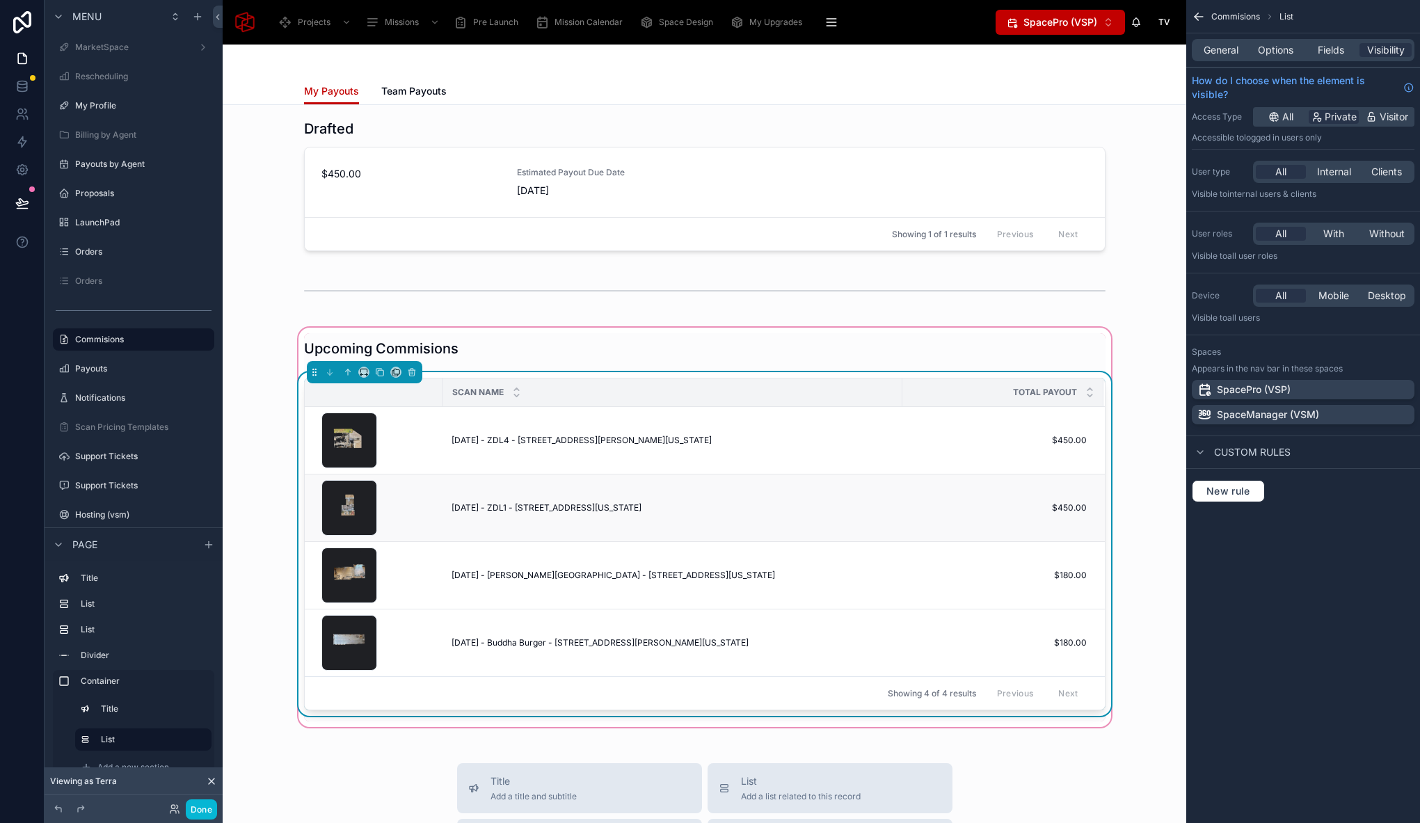
scroll to position [434, 0]
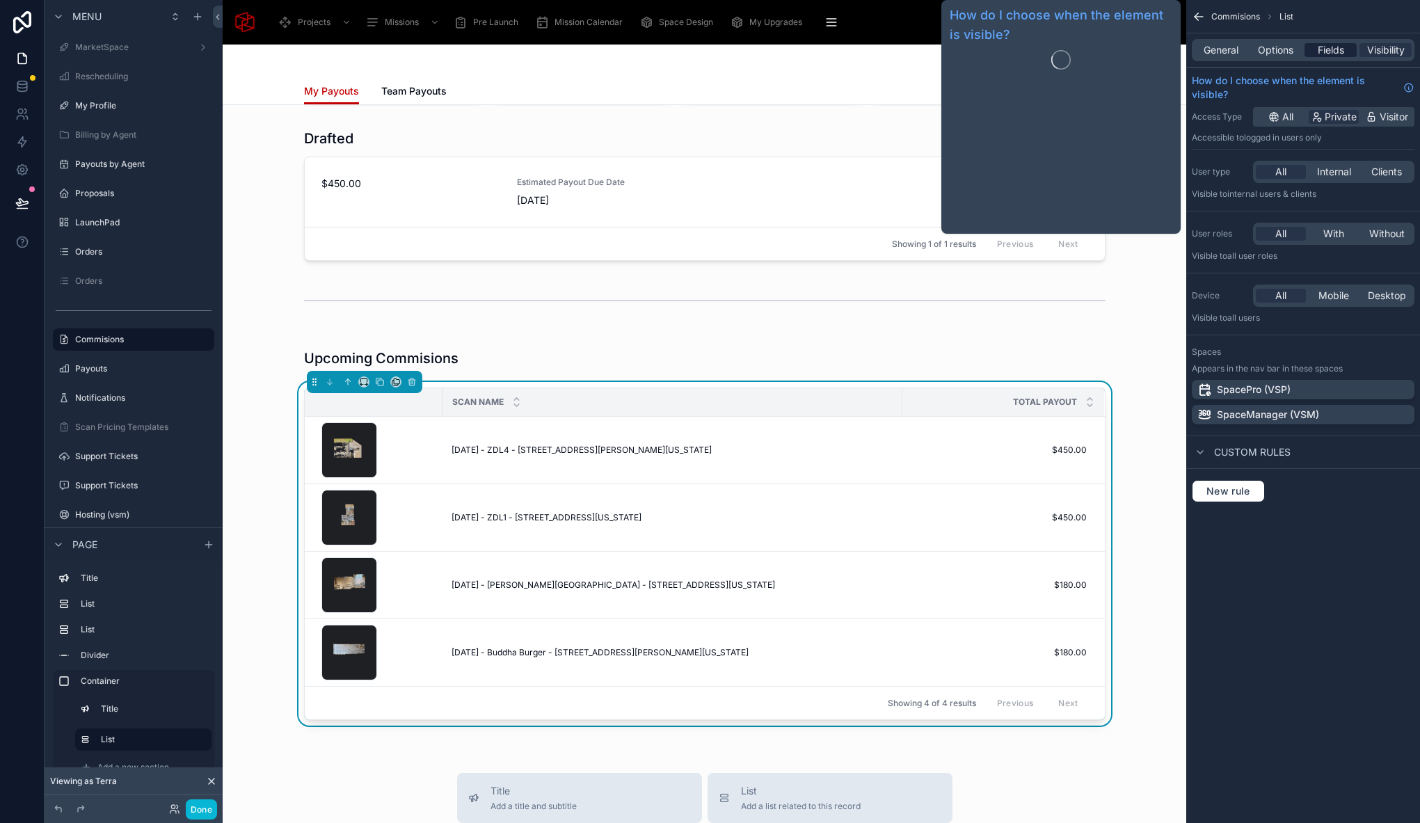
click at [1328, 50] on span "Fields" at bounding box center [1330, 50] width 26 height 14
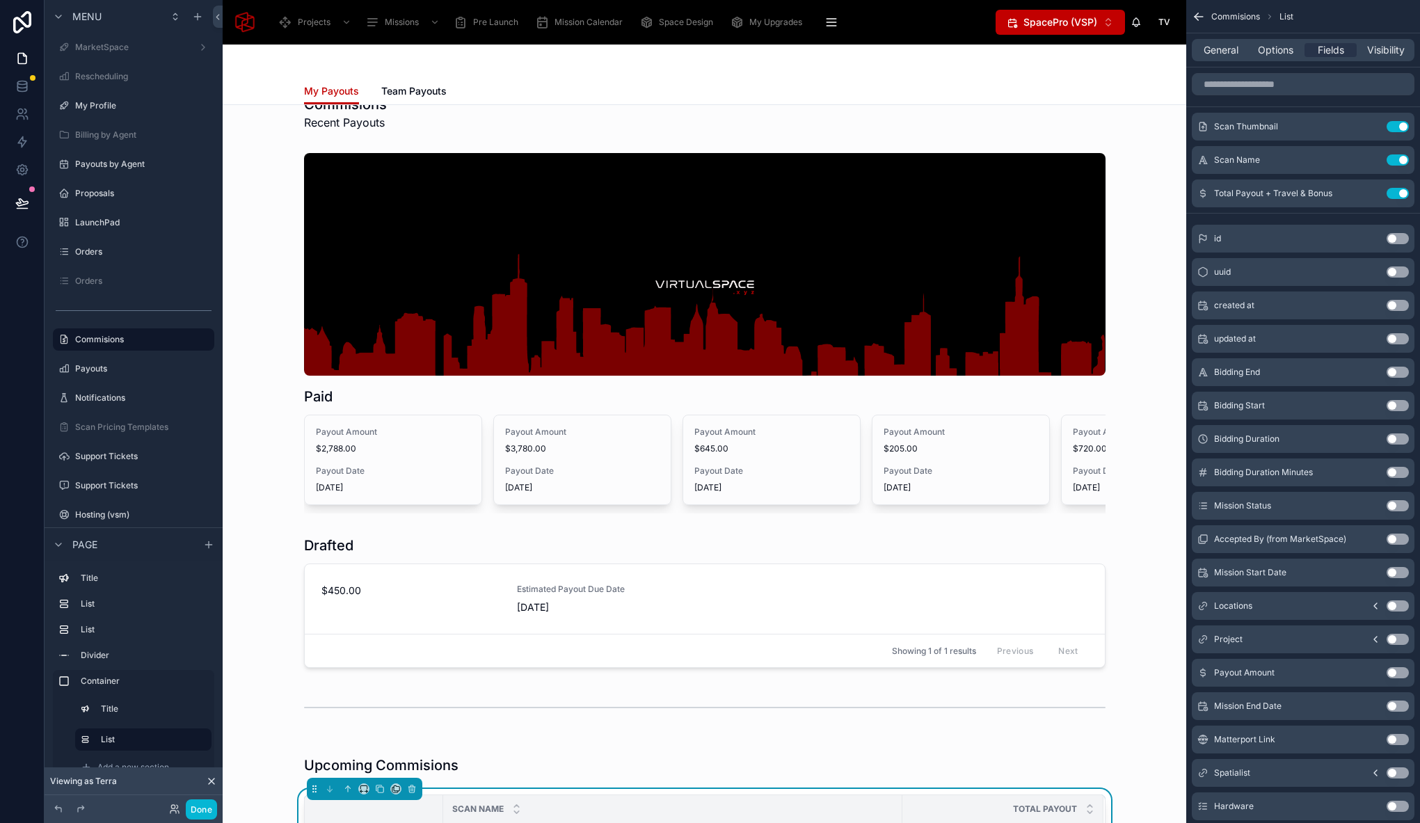
scroll to position [0, 0]
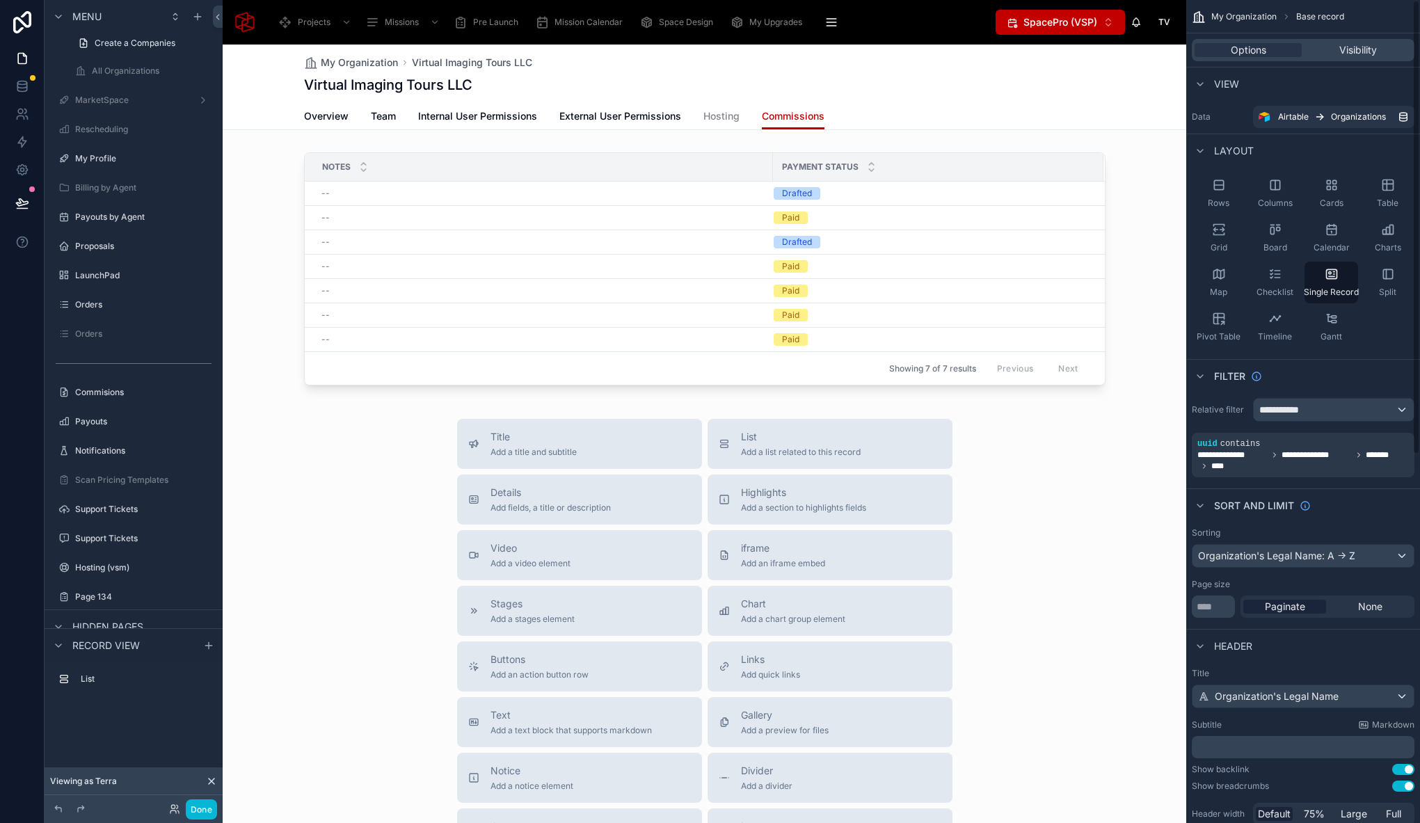
click at [968, 140] on div at bounding box center [704, 535] width 963 height 981
click at [965, 145] on div "My Organization Virtual Imaging Tours LLC Virtual Imaging Tours LLC Commissions…" at bounding box center [704, 535] width 963 height 981
drag, startPoint x: 962, startPoint y: 152, endPoint x: 1018, endPoint y: 141, distance: 57.3
click at [962, 152] on div at bounding box center [704, 272] width 963 height 250
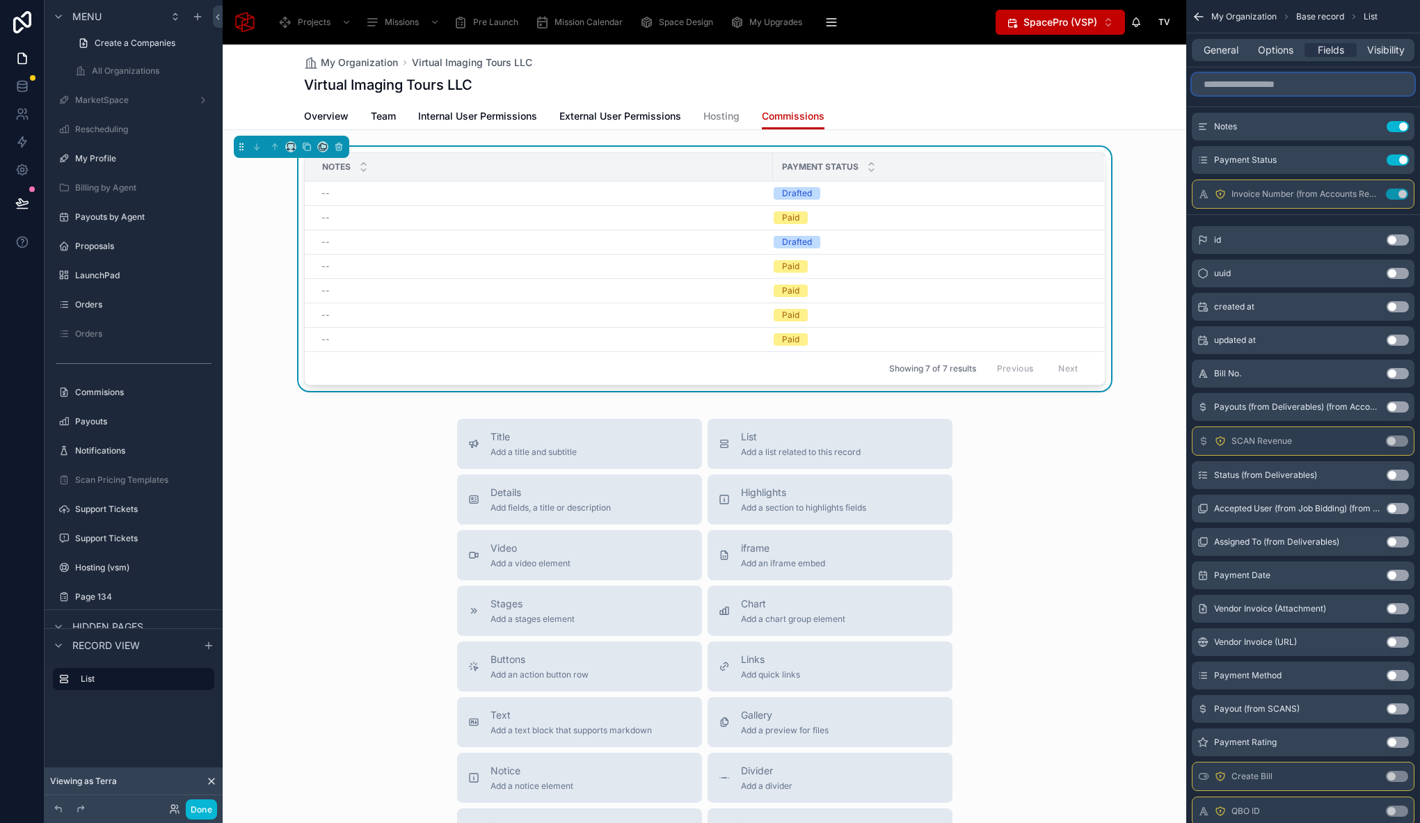
click at [1290, 90] on input "scrollable content" at bounding box center [1302, 84] width 223 height 22
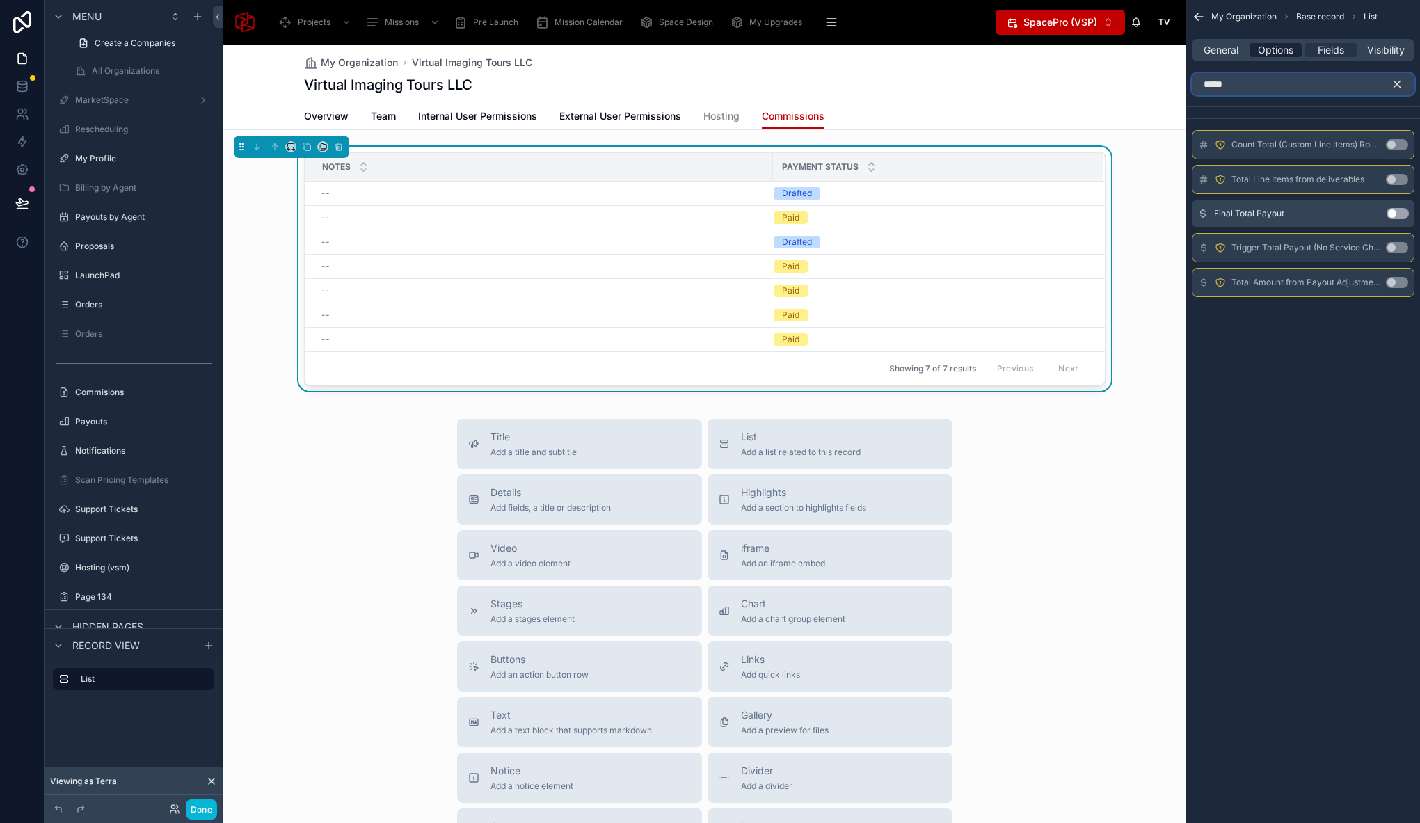
type input "*****"
click at [1300, 48] on div "Options" at bounding box center [1275, 50] width 52 height 14
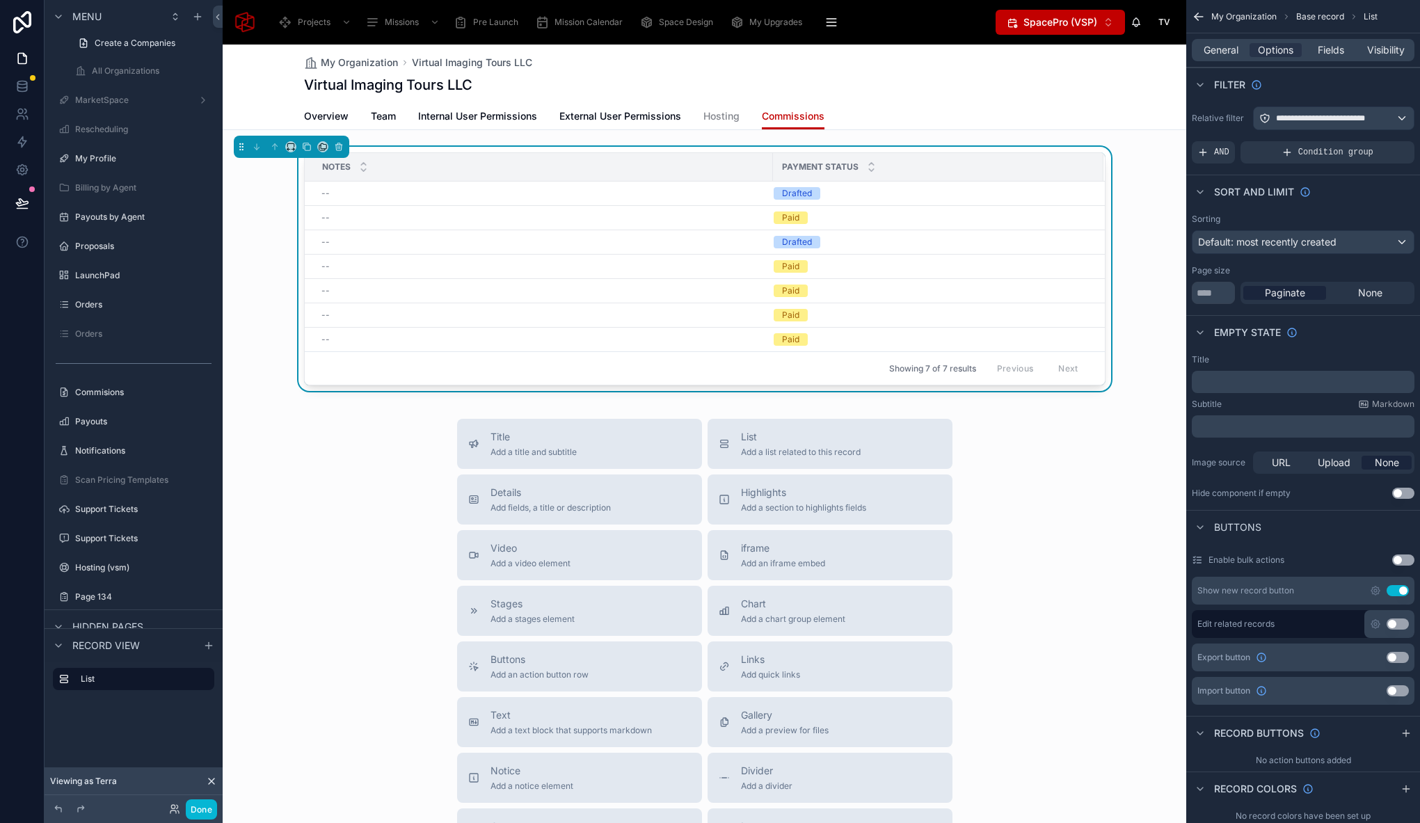
click at [1075, 153] on th "Payment Status" at bounding box center [938, 167] width 330 height 29
click at [1335, 44] on span "Fields" at bounding box center [1330, 50] width 26 height 14
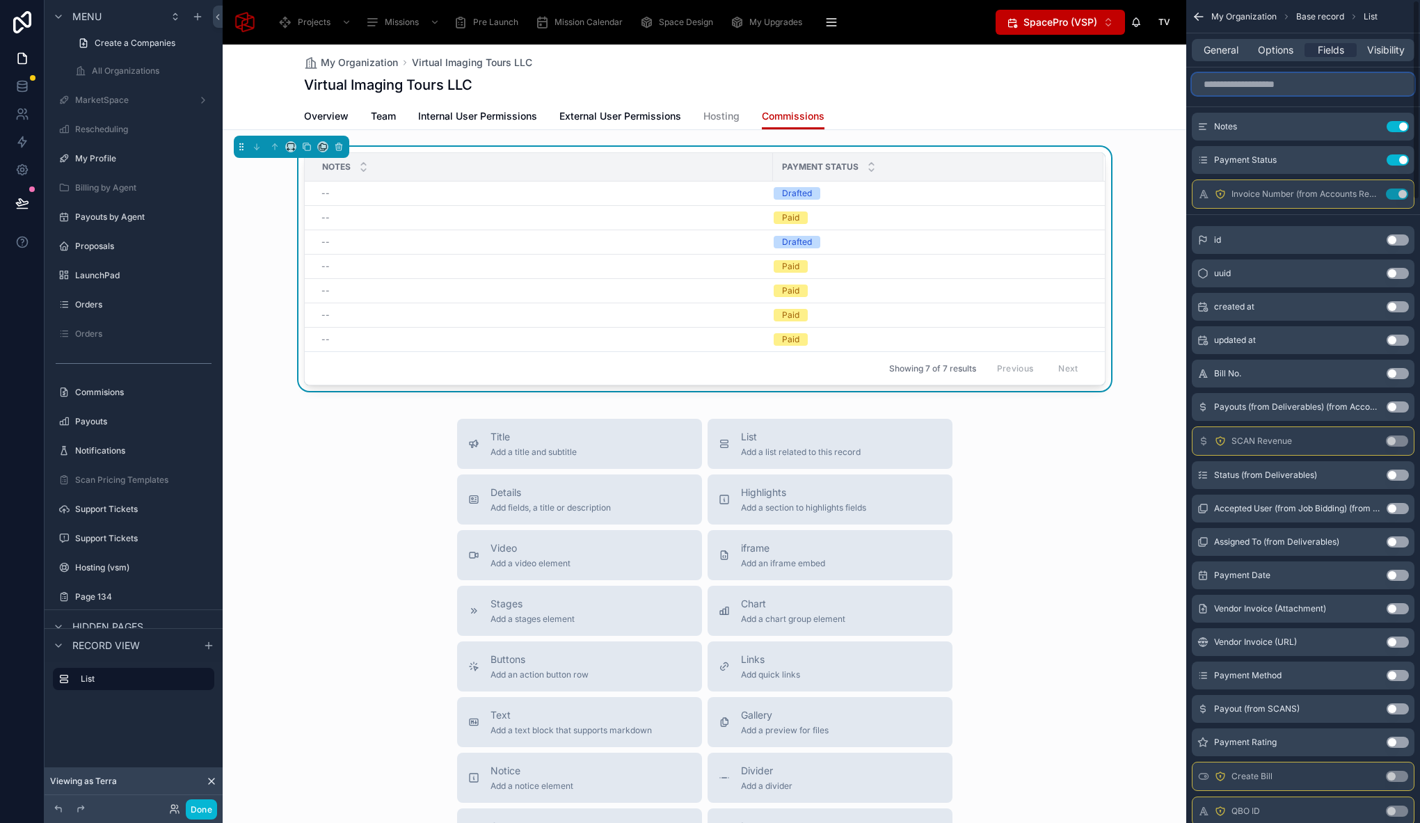
click at [1226, 83] on input "scrollable content" at bounding box center [1302, 84] width 223 height 22
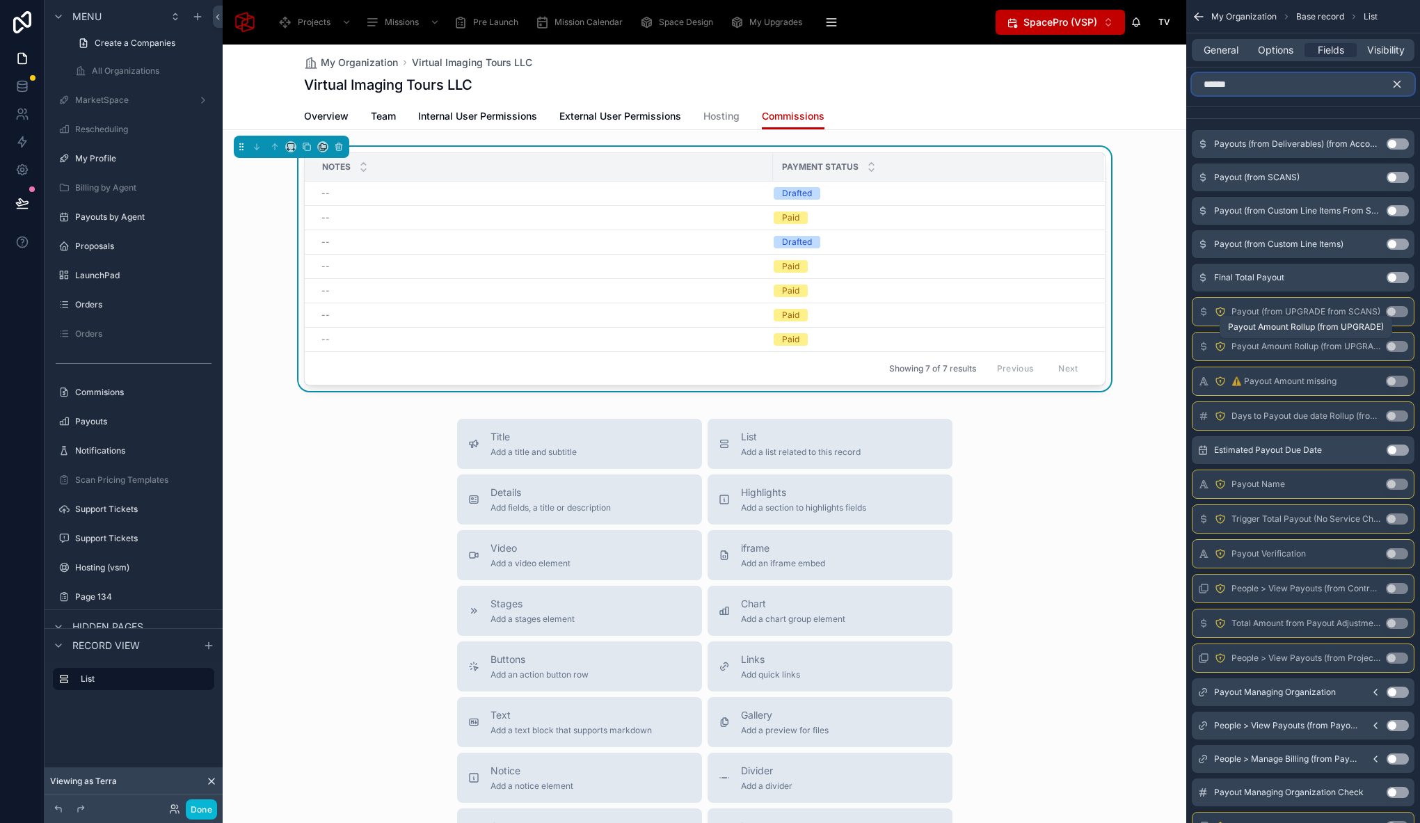
scroll to position [57, 0]
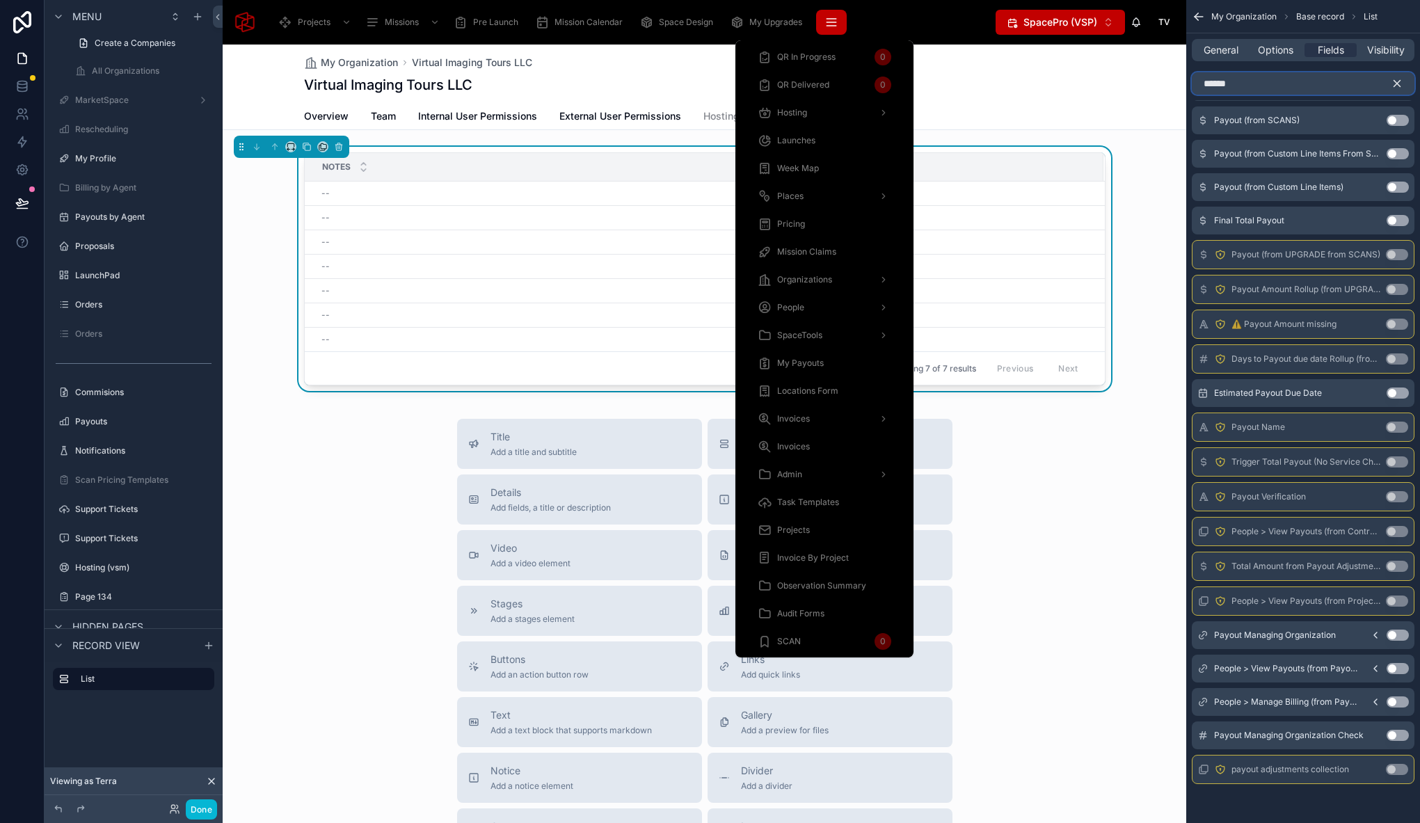
type input "******"
click at [833, 19] on icon "scrollable content" at bounding box center [830, 19] width 9 height 0
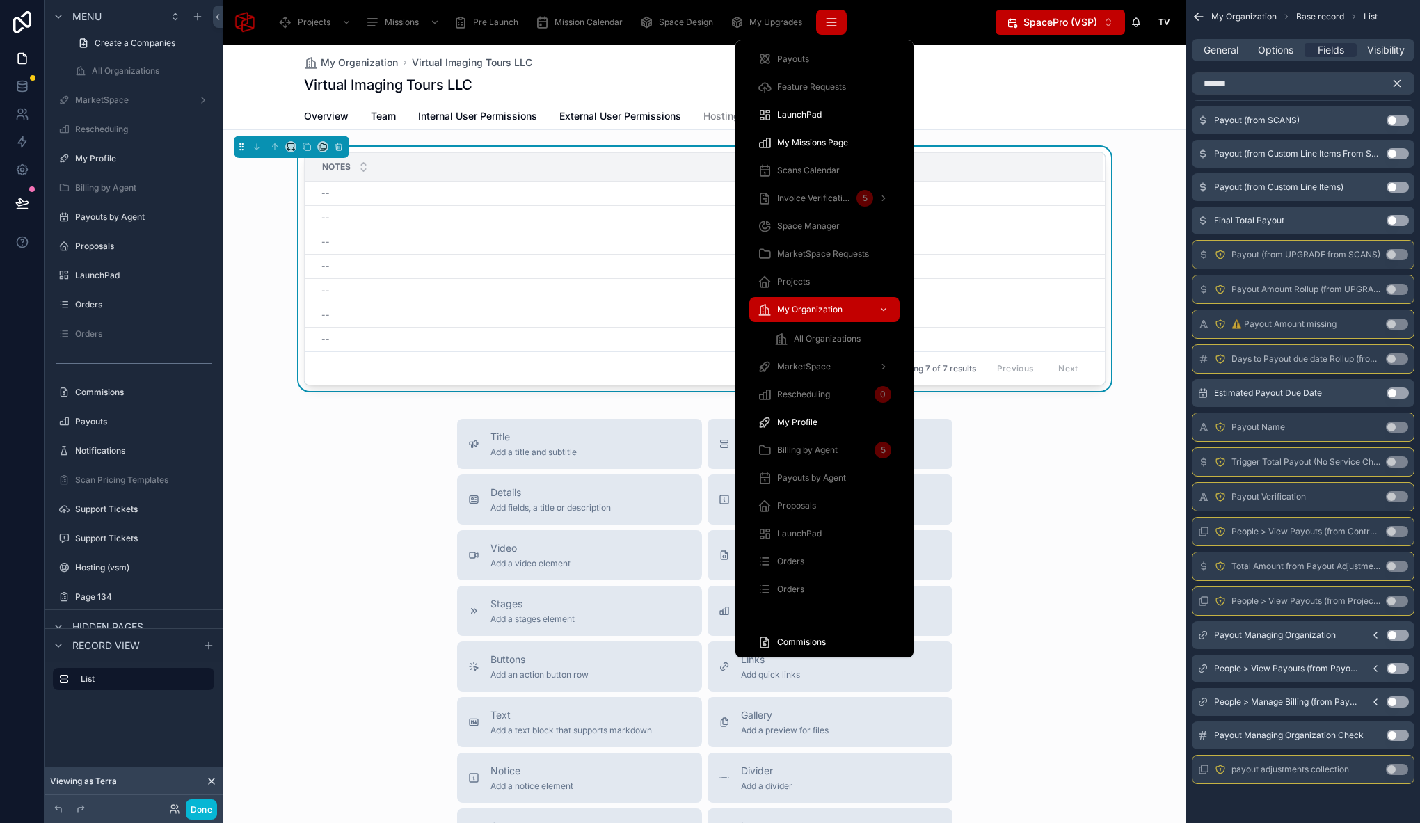
scroll to position [805, 0]
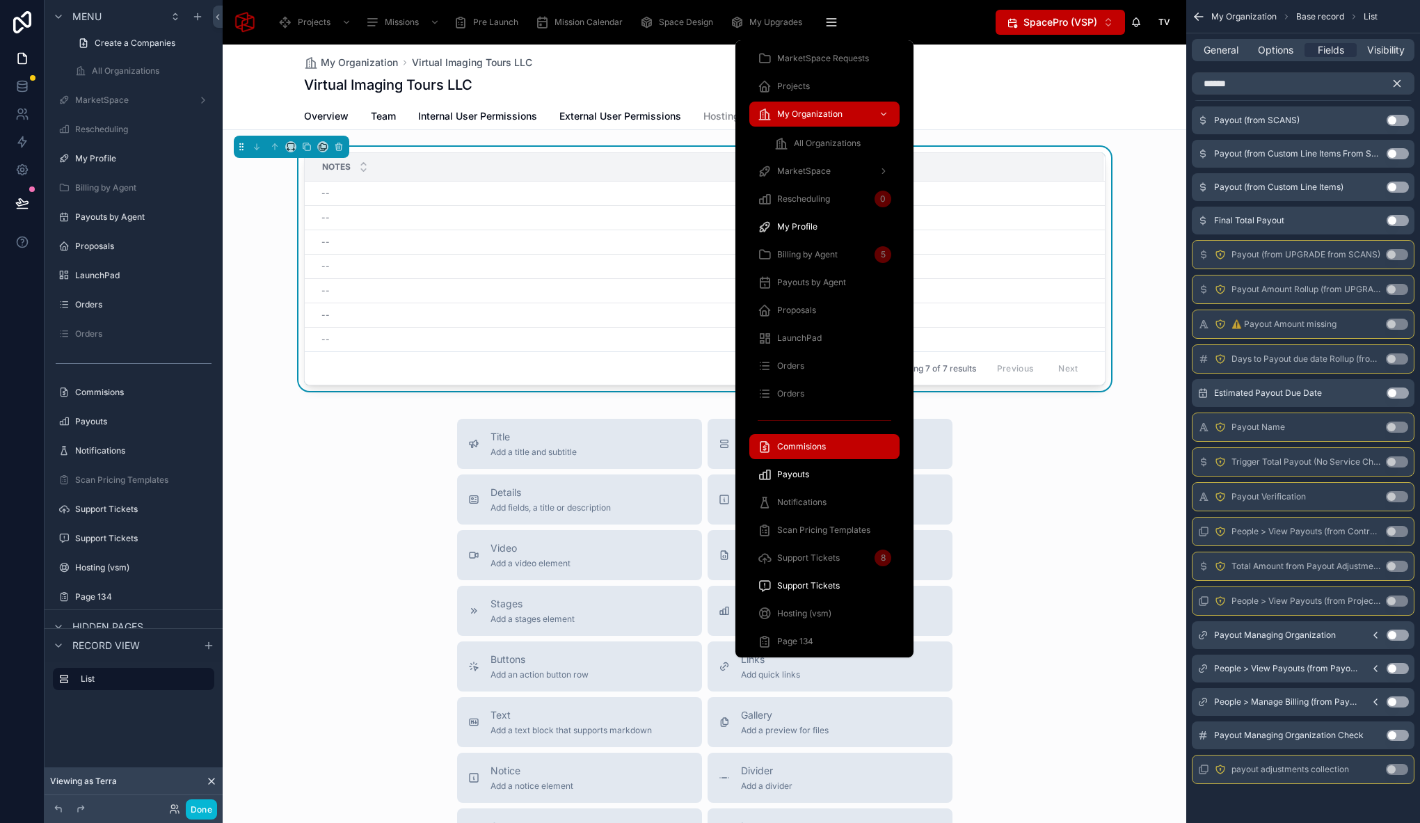
click at [840, 447] on div "Commisions" at bounding box center [824, 446] width 134 height 22
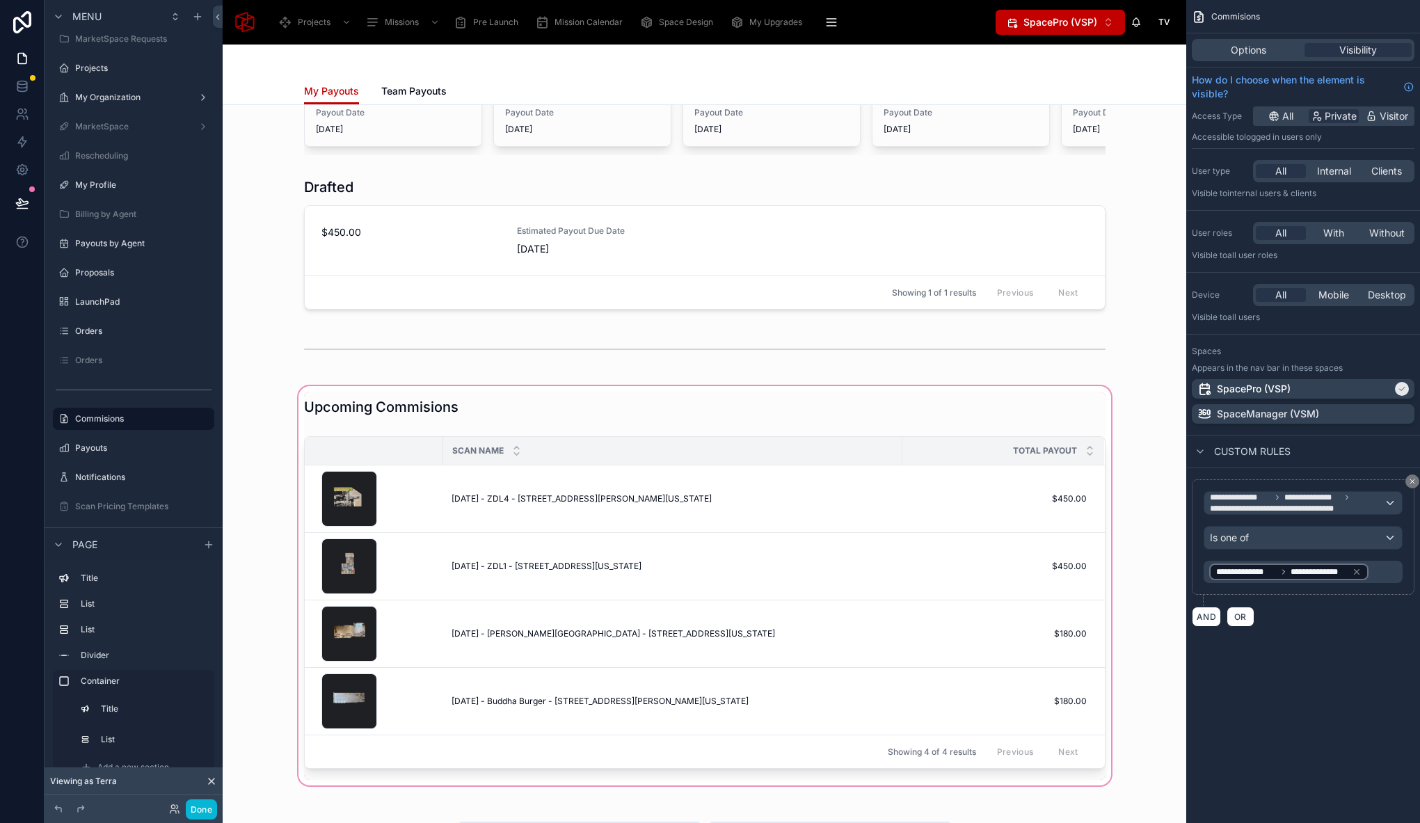
scroll to position [377, 0]
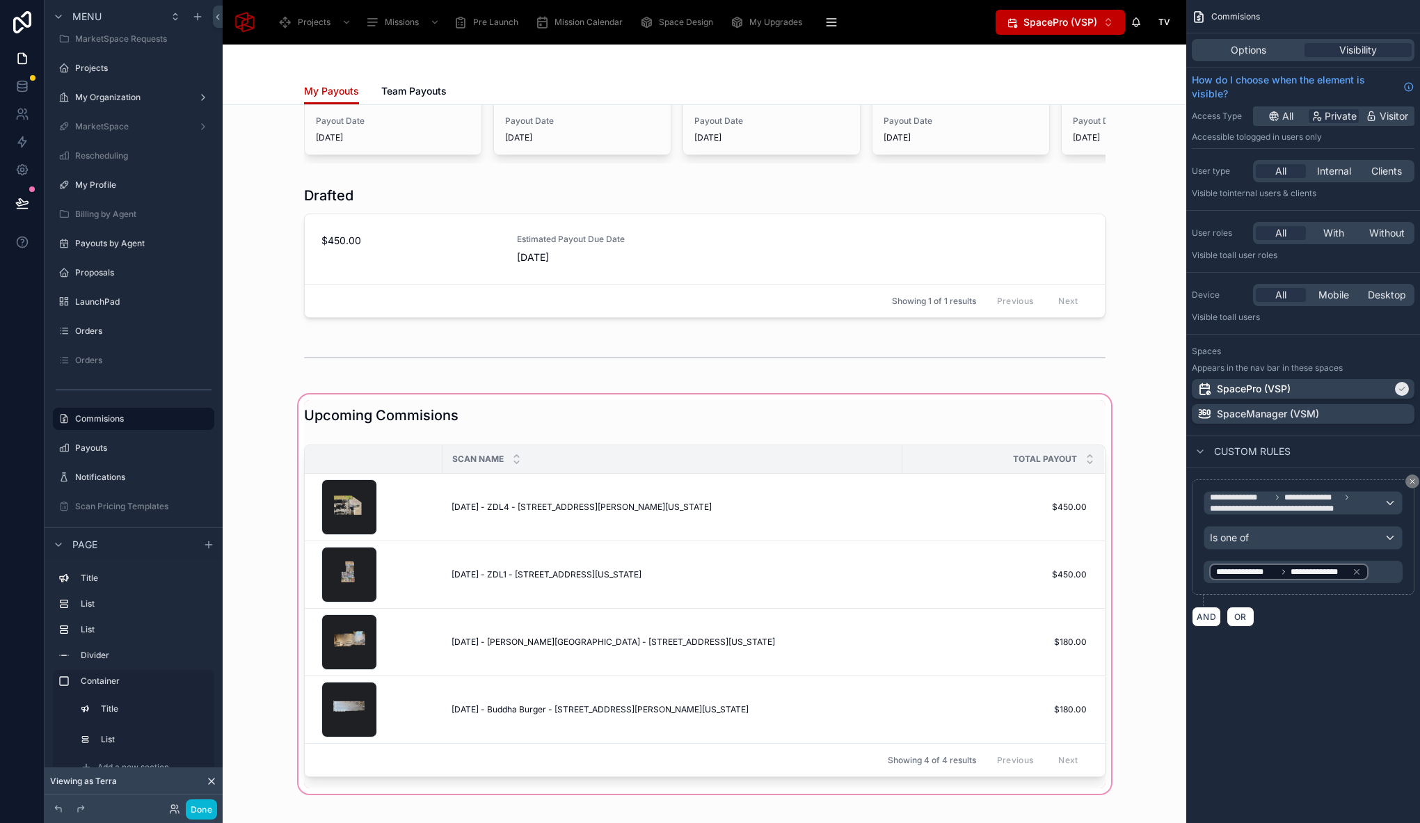
click at [572, 437] on div at bounding box center [704, 594] width 941 height 405
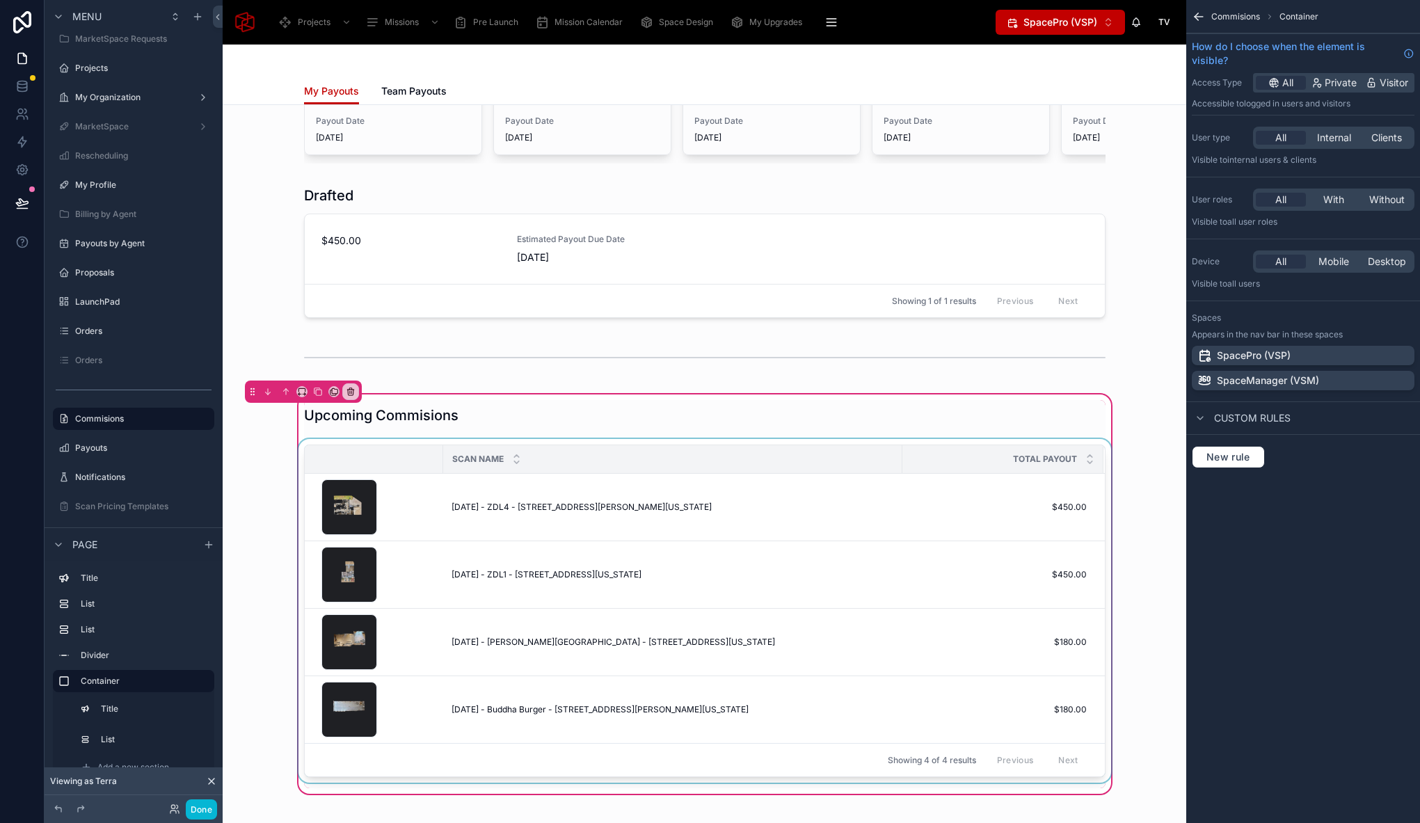
click at [617, 452] on div at bounding box center [705, 613] width 818 height 349
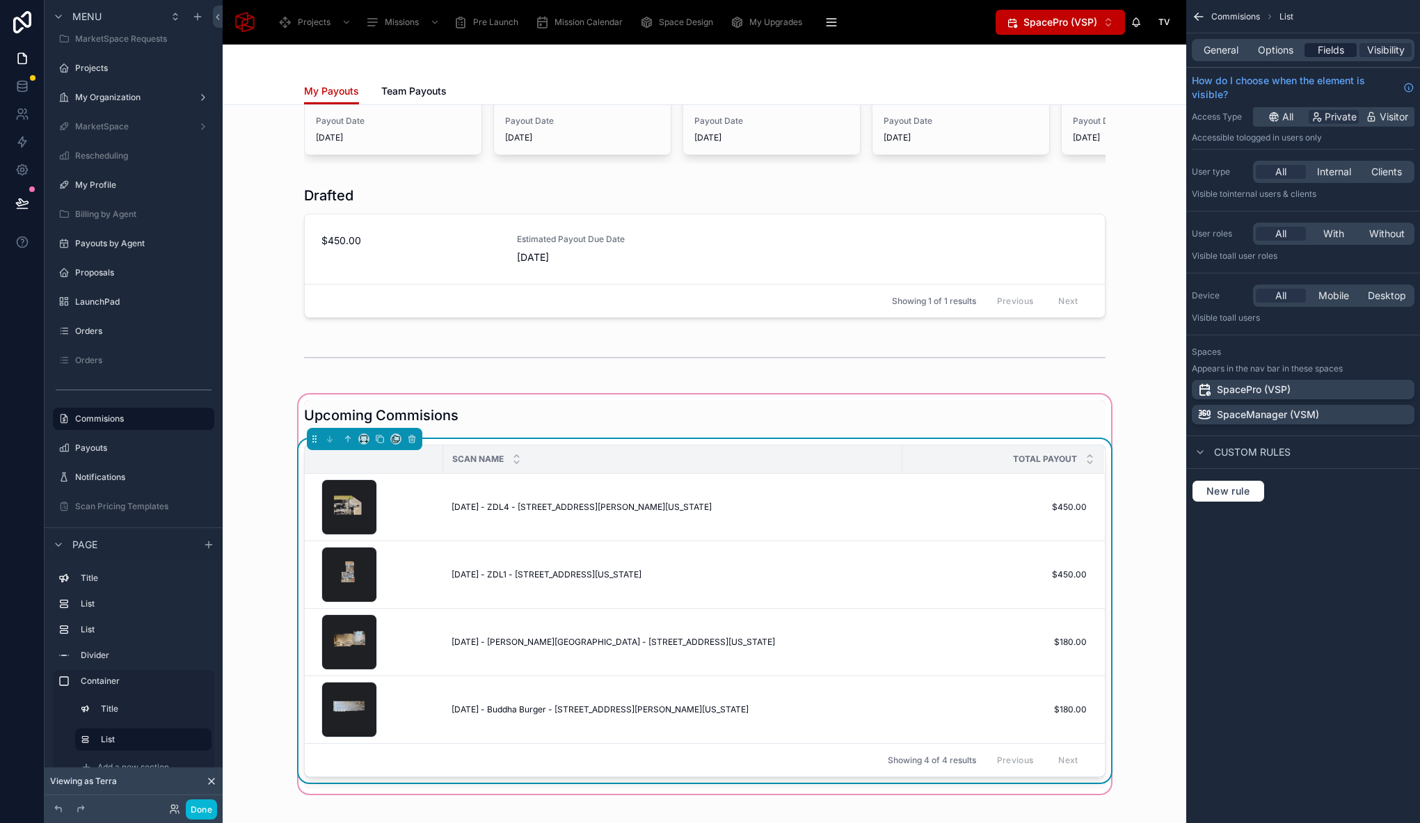
click at [1331, 45] on span "Fields" at bounding box center [1330, 50] width 26 height 14
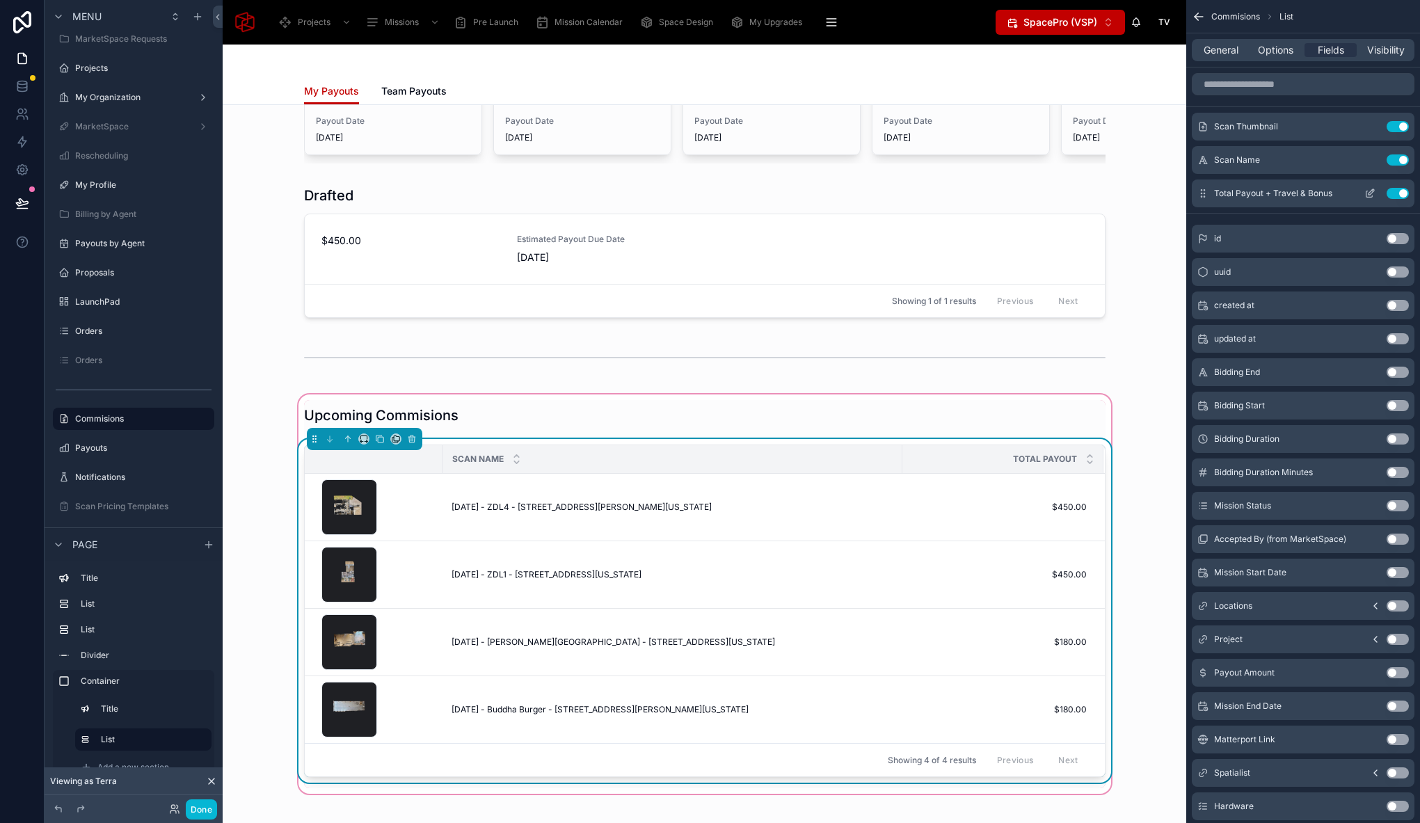
click at [1367, 193] on icon "scrollable content" at bounding box center [1369, 193] width 11 height 11
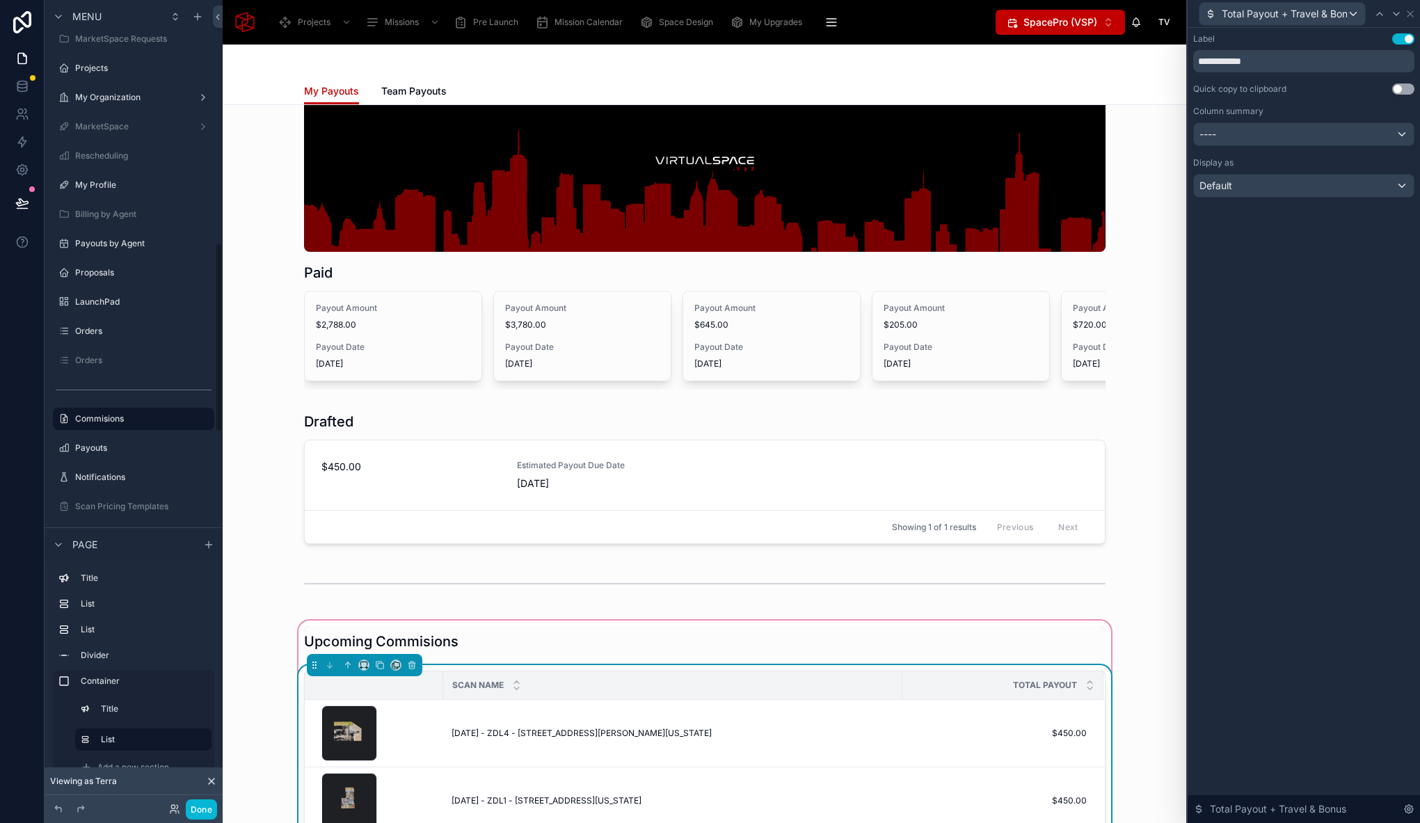
scroll to position [171, 0]
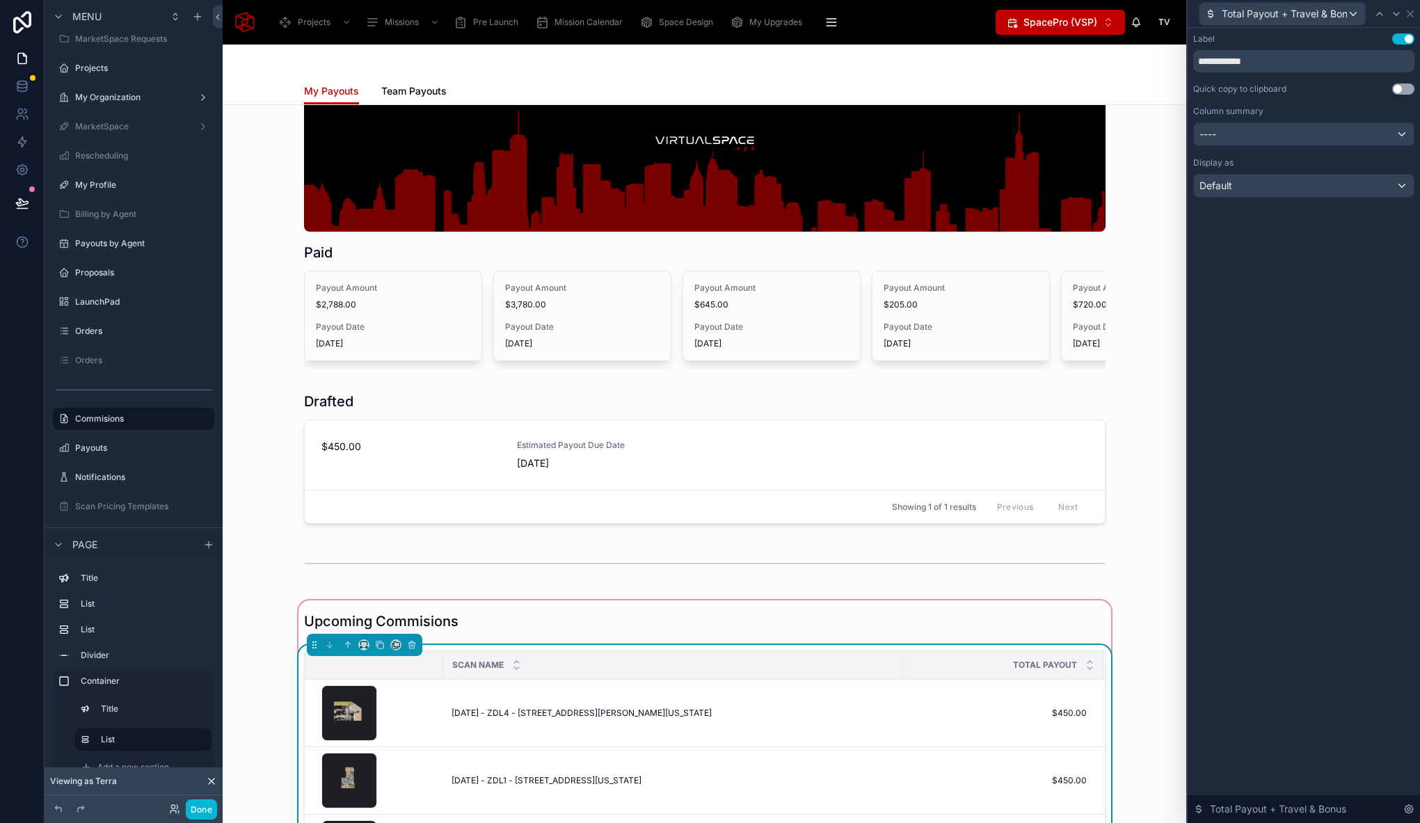
click at [551, 657] on div "Scan Name Total Payout file .jpeg August 13, 2025 - ZDL4 - 1035 North Henderson…" at bounding box center [705, 819] width 818 height 349
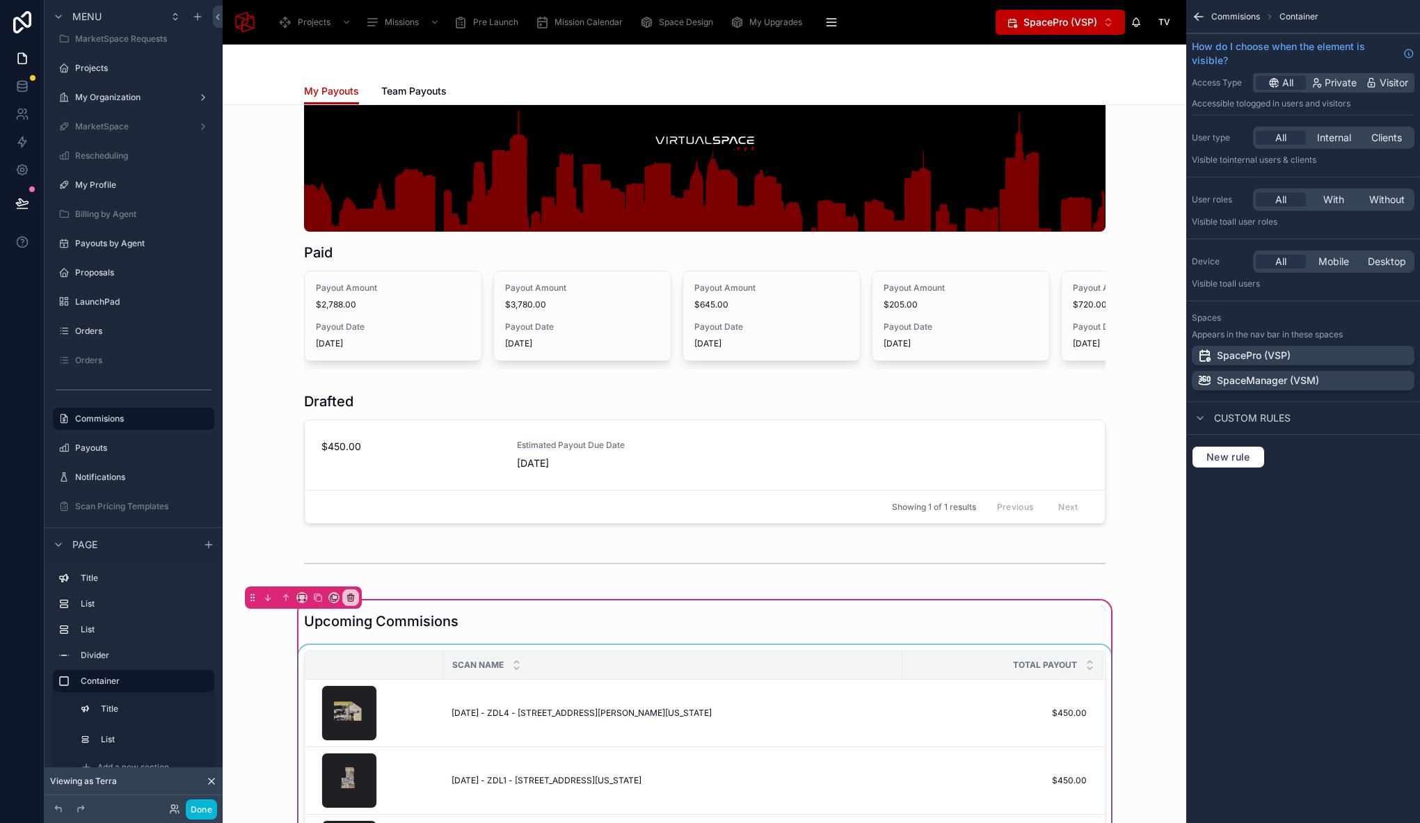
click at [760, 660] on div at bounding box center [705, 819] width 818 height 349
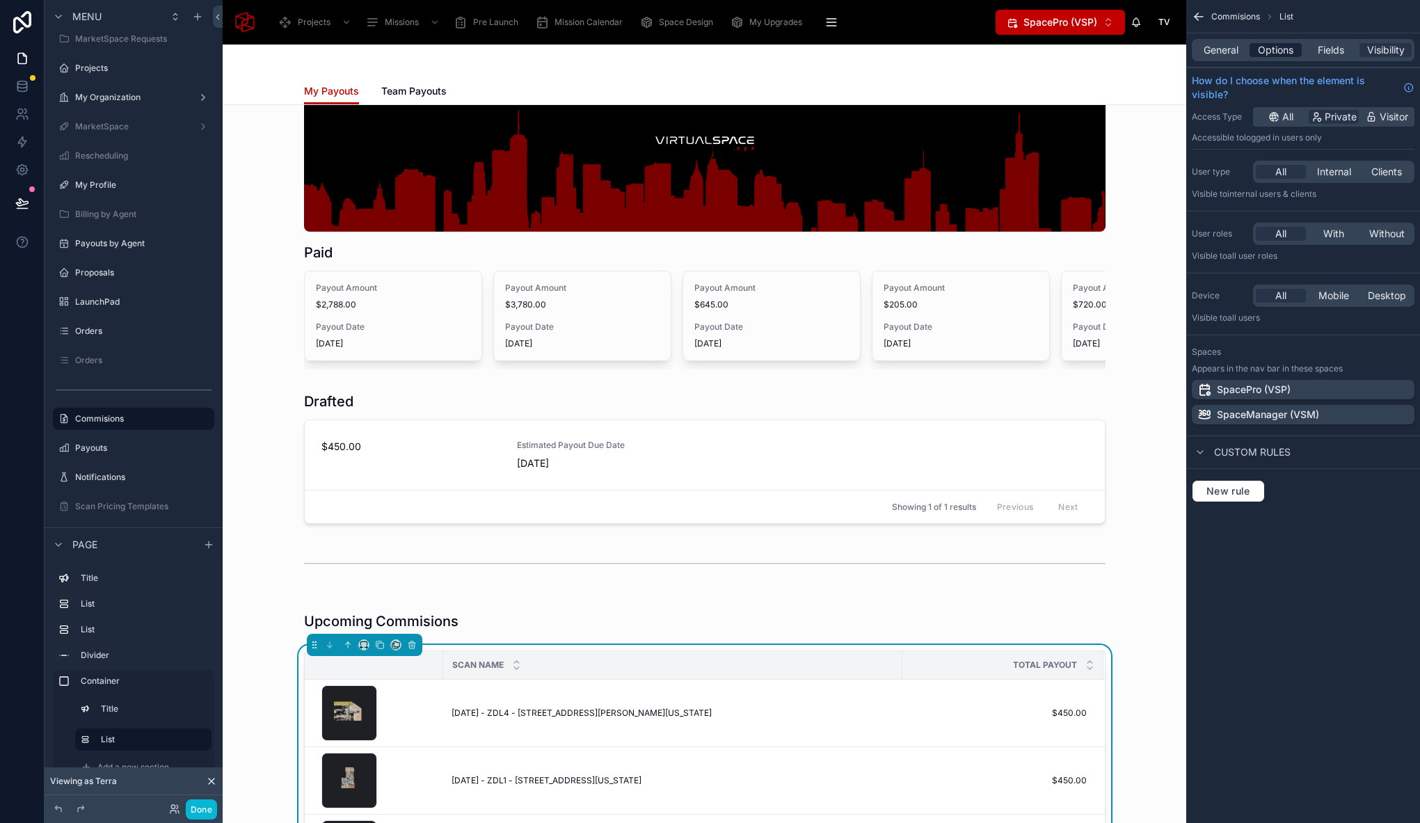
click at [1271, 51] on span "Options" at bounding box center [1275, 50] width 35 height 14
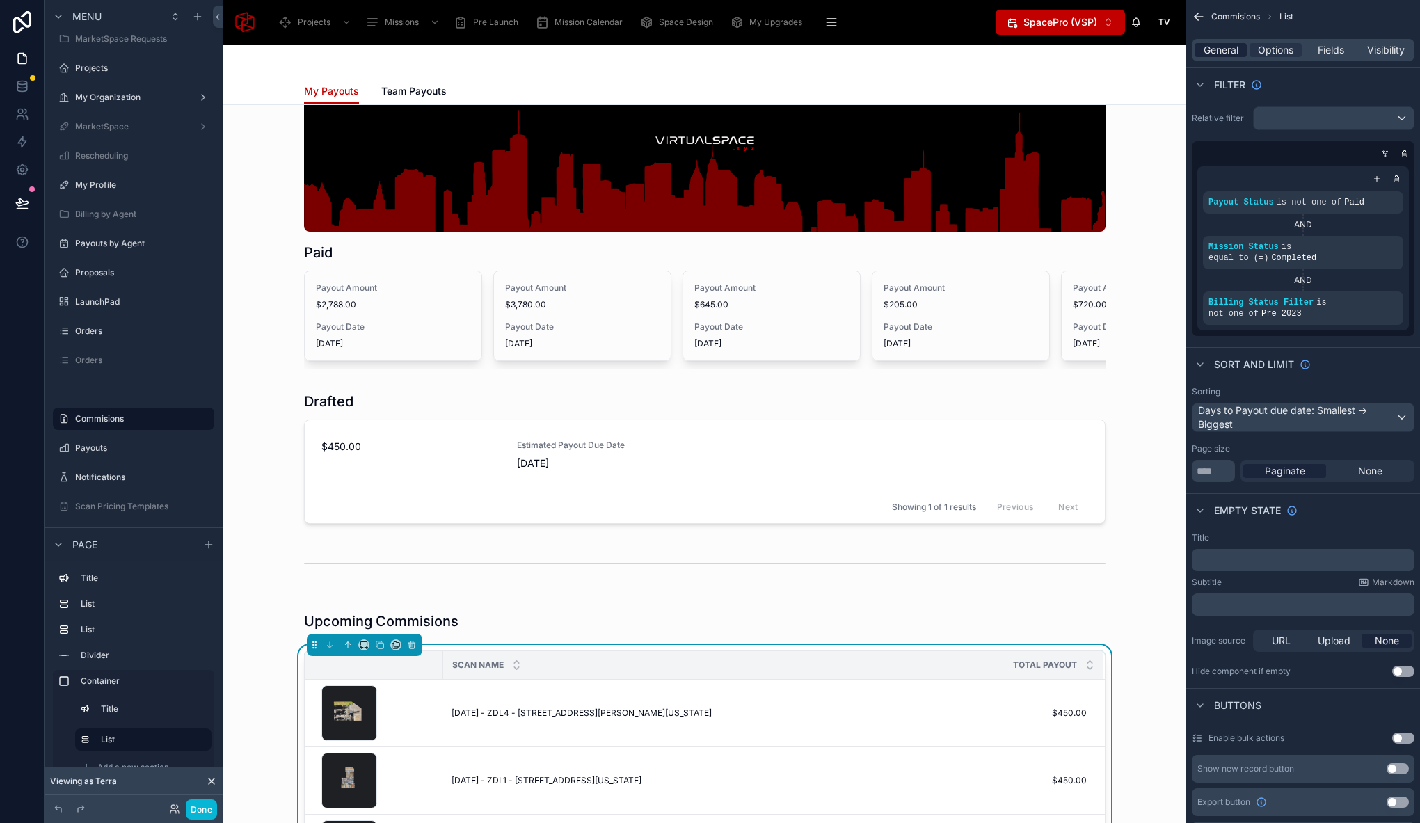
click at [1226, 47] on span "General" at bounding box center [1220, 50] width 35 height 14
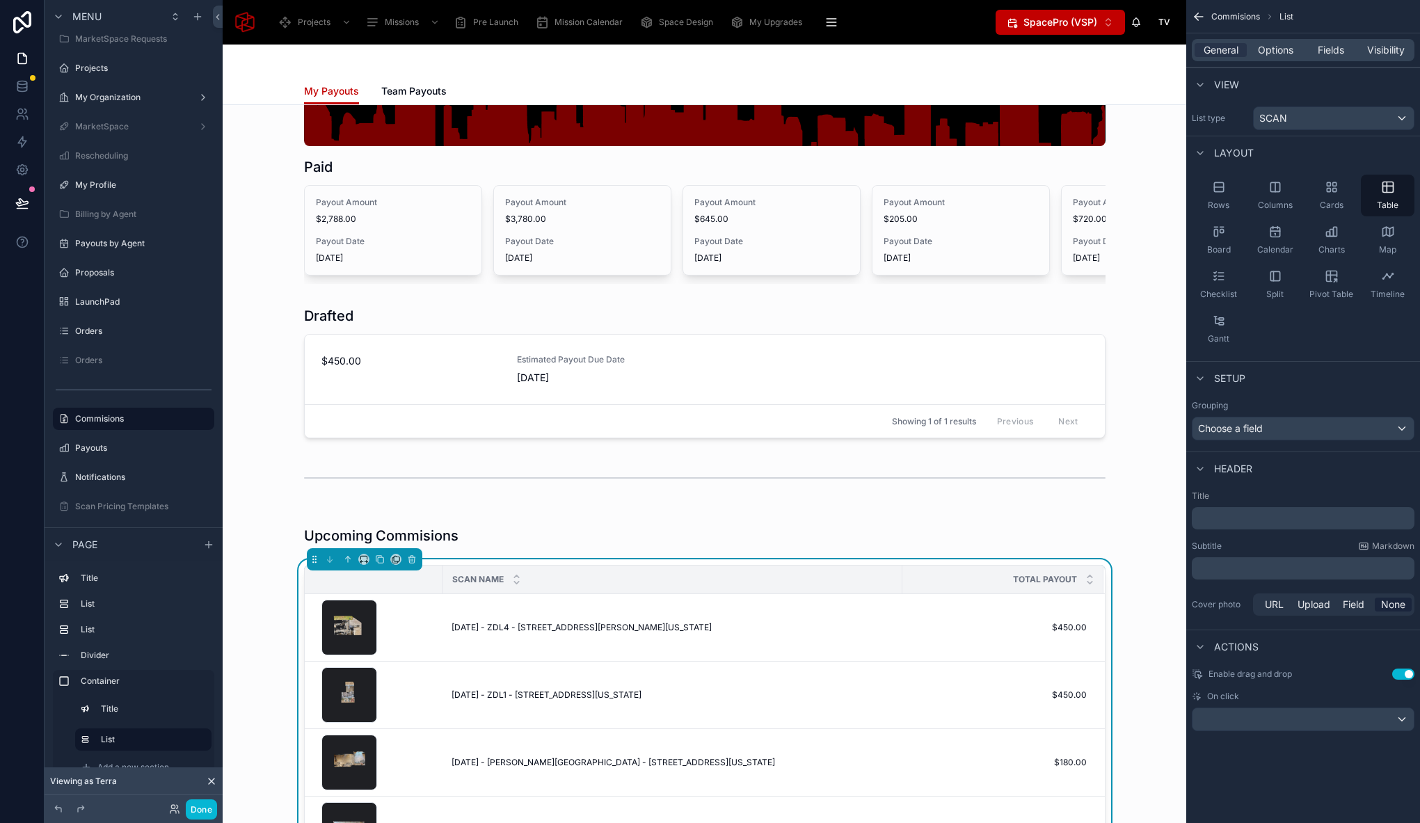
scroll to position [242, 0]
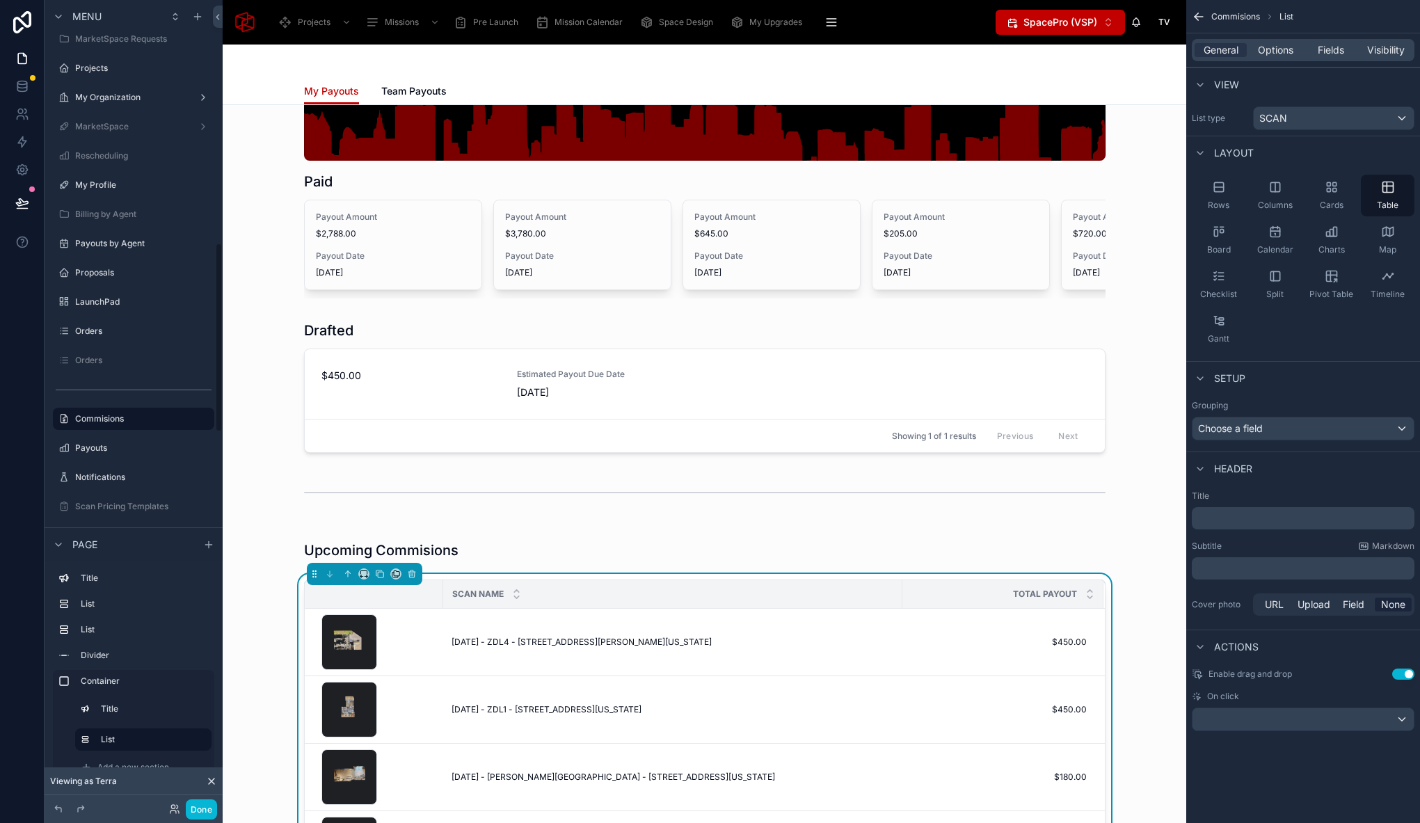
click at [264, 536] on div "Commisions Recent Payouts Paid Payout Amount $2,788.00 Payout Date 04/09/2025 P…" at bounding box center [704, 717] width 963 height 1708
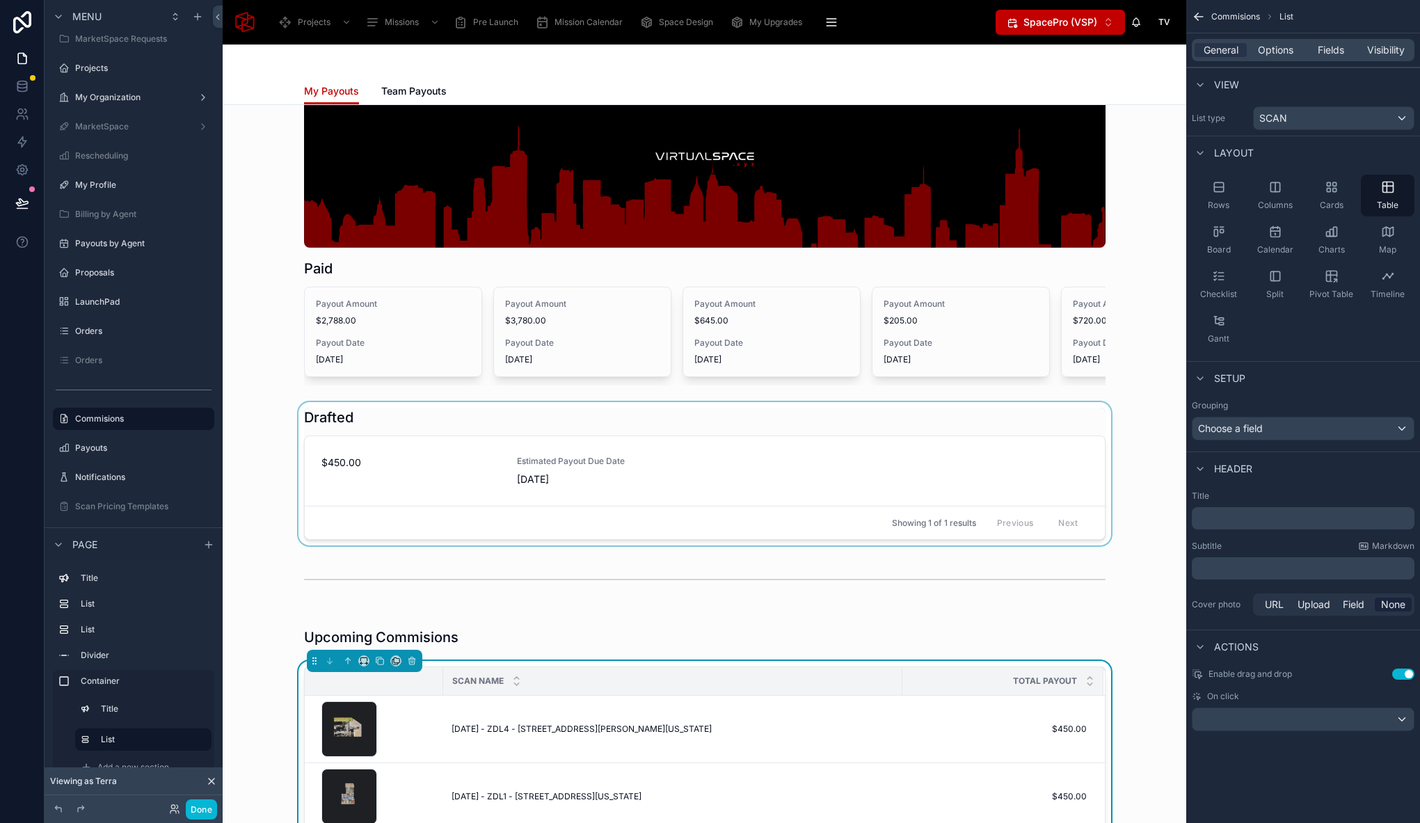
scroll to position [154, 0]
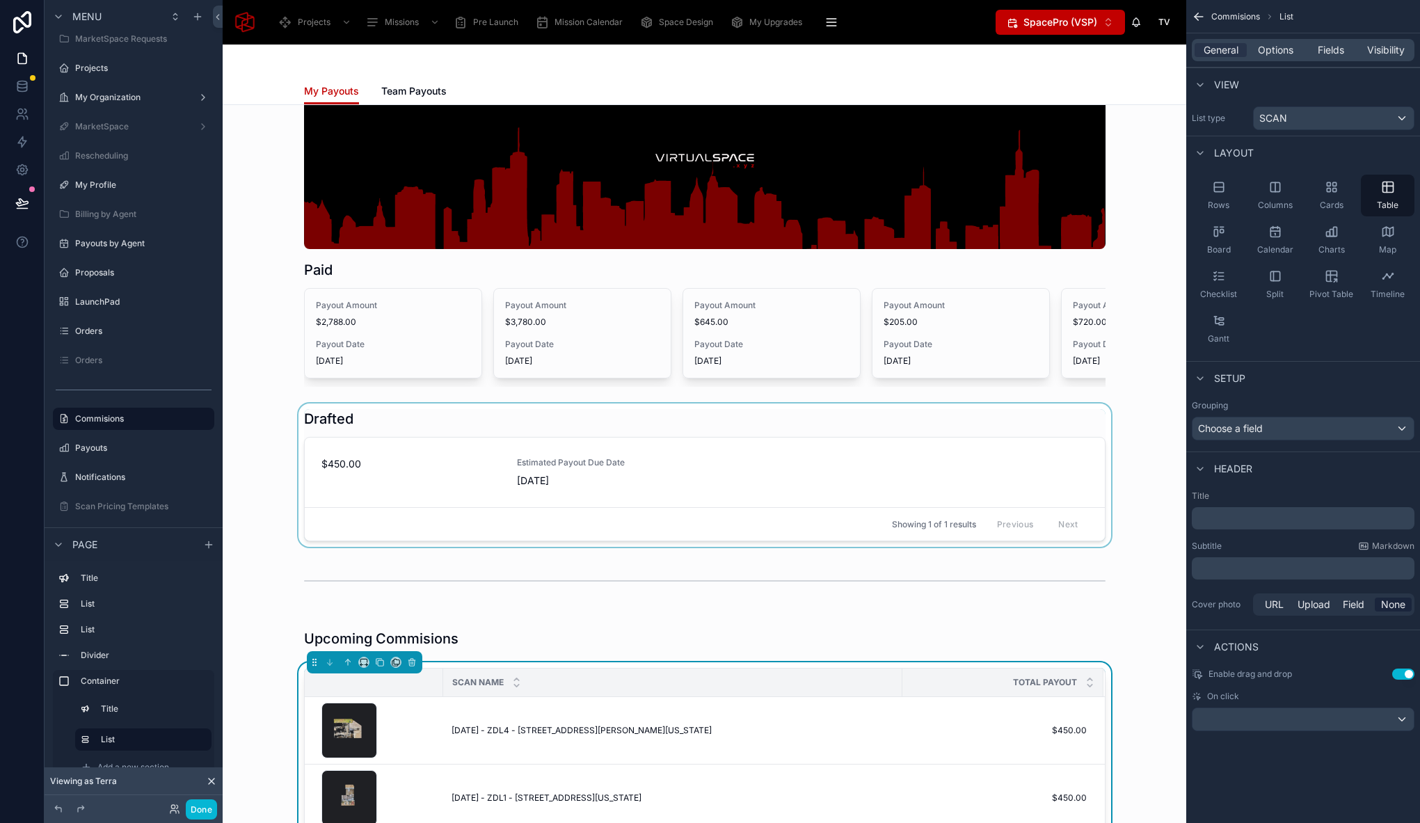
click at [416, 435] on div at bounding box center [704, 474] width 941 height 143
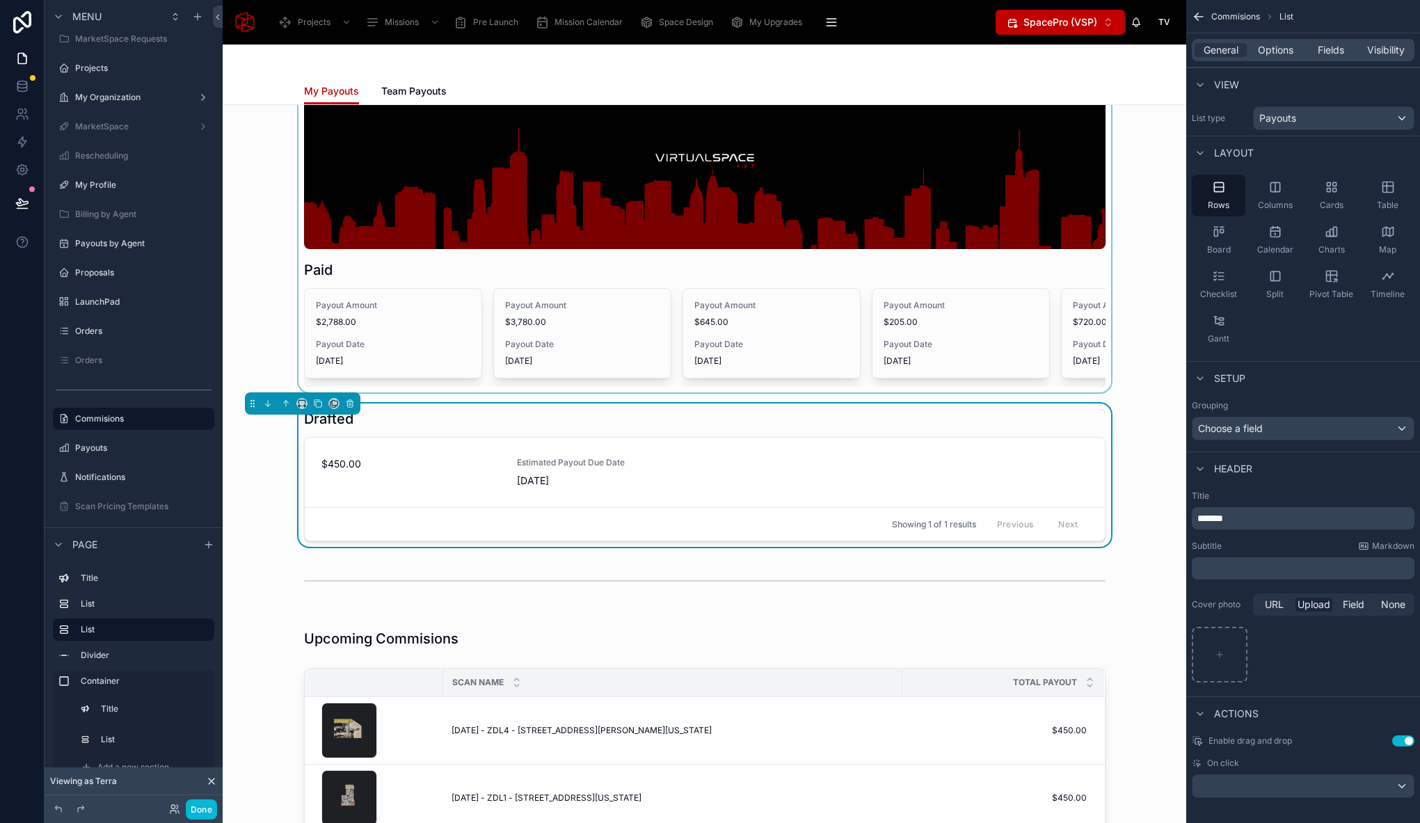
click at [792, 257] on div at bounding box center [704, 206] width 941 height 371
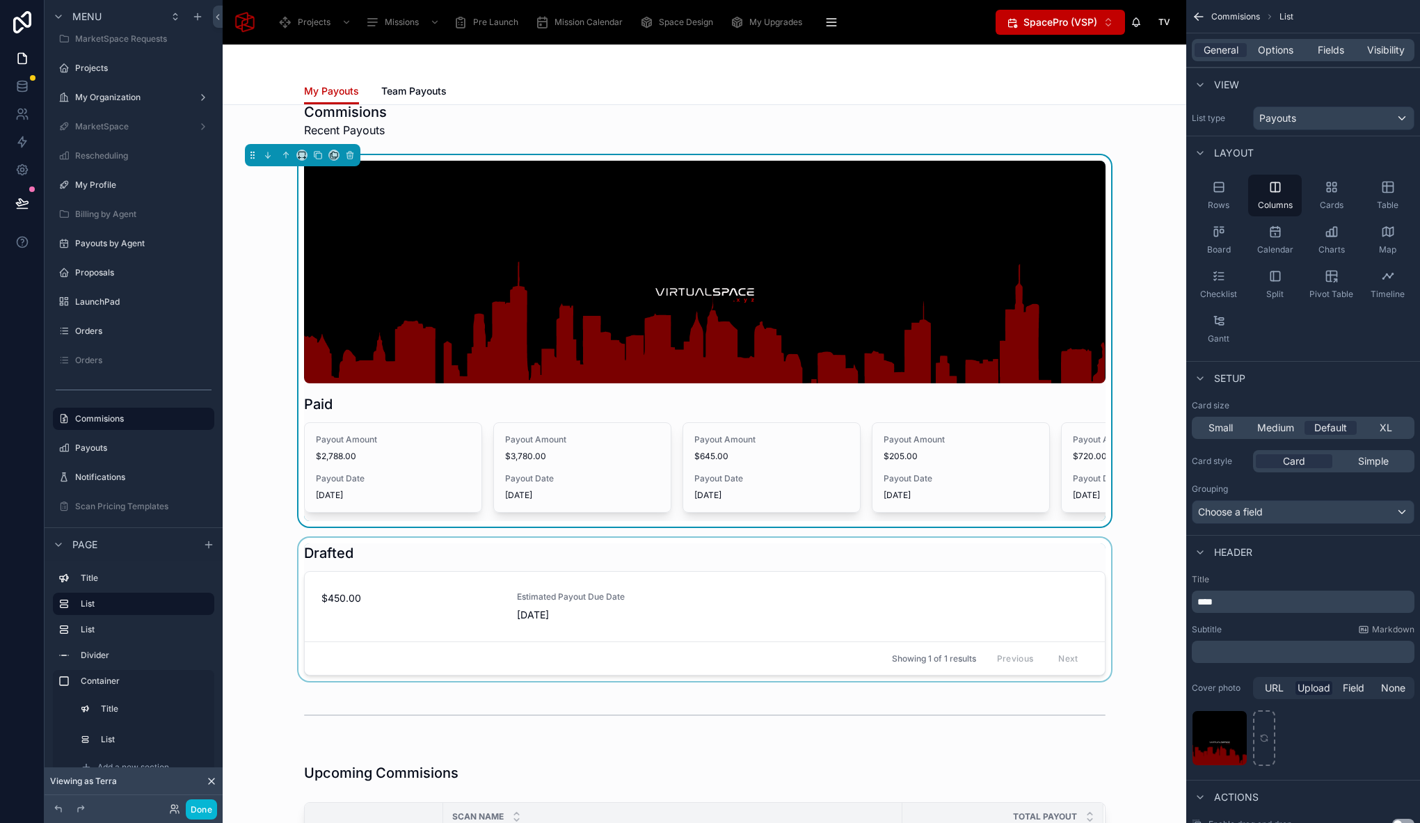
scroll to position [0, 0]
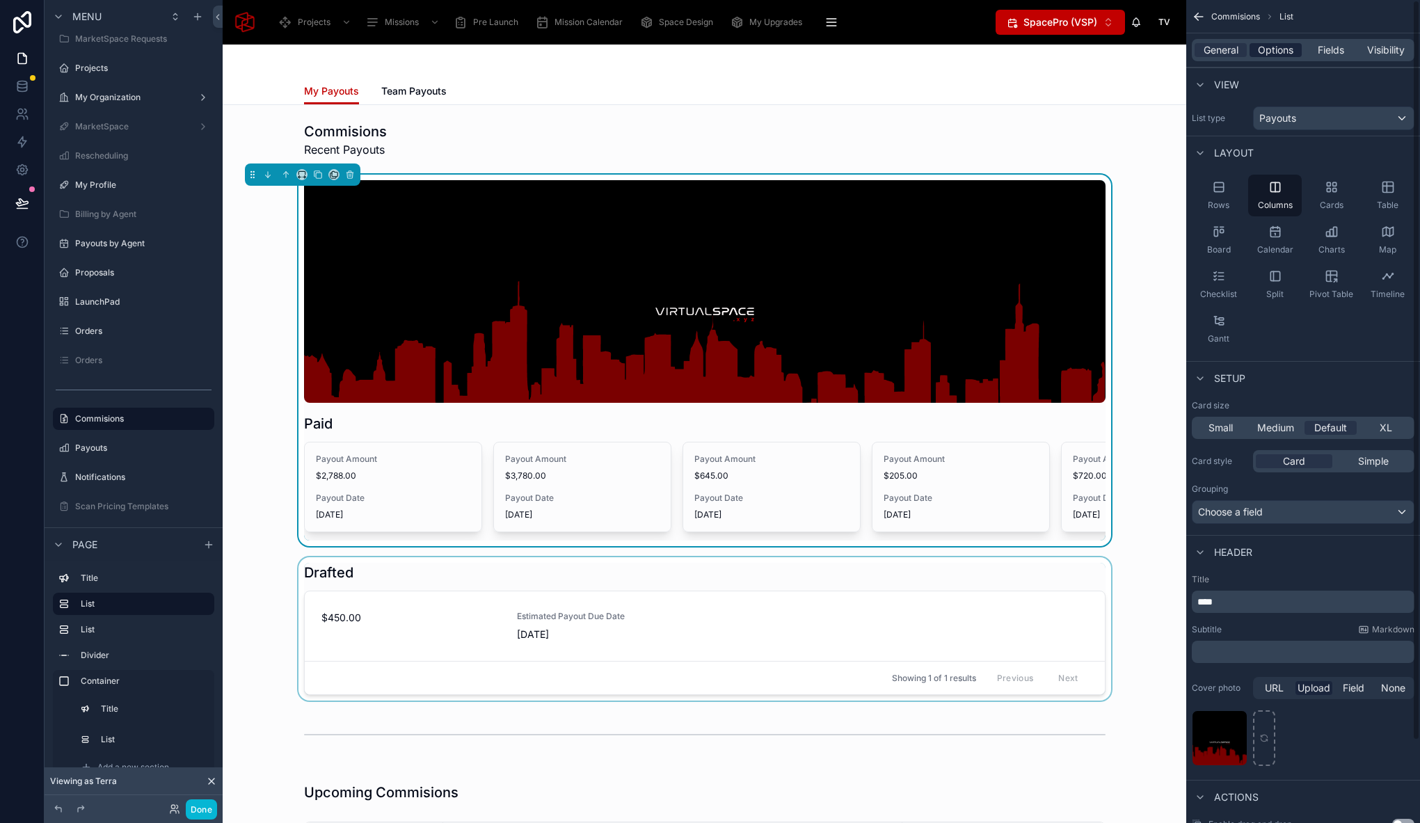
click at [1293, 52] on div "Options" at bounding box center [1275, 50] width 52 height 14
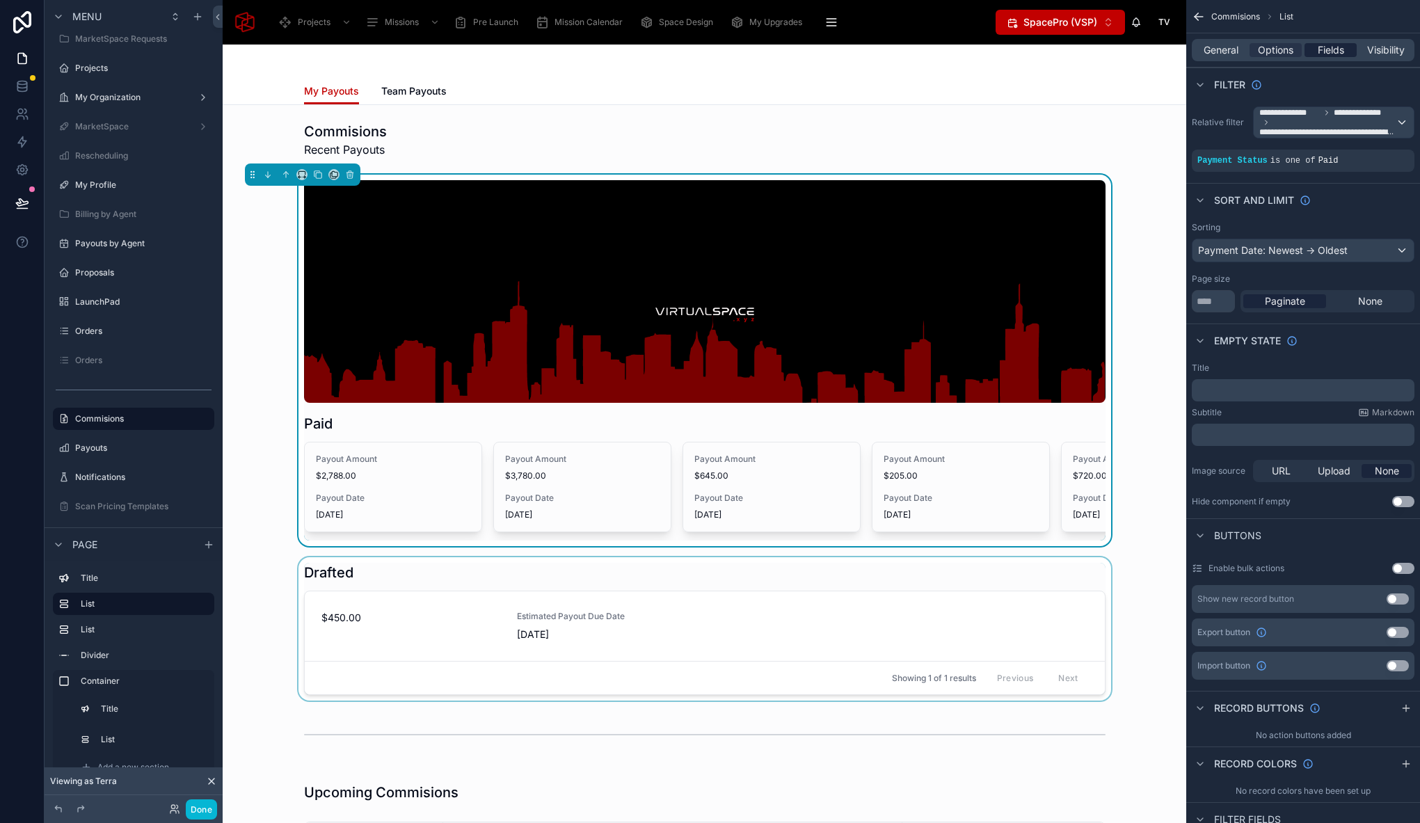
click at [1339, 47] on span "Fields" at bounding box center [1330, 50] width 26 height 14
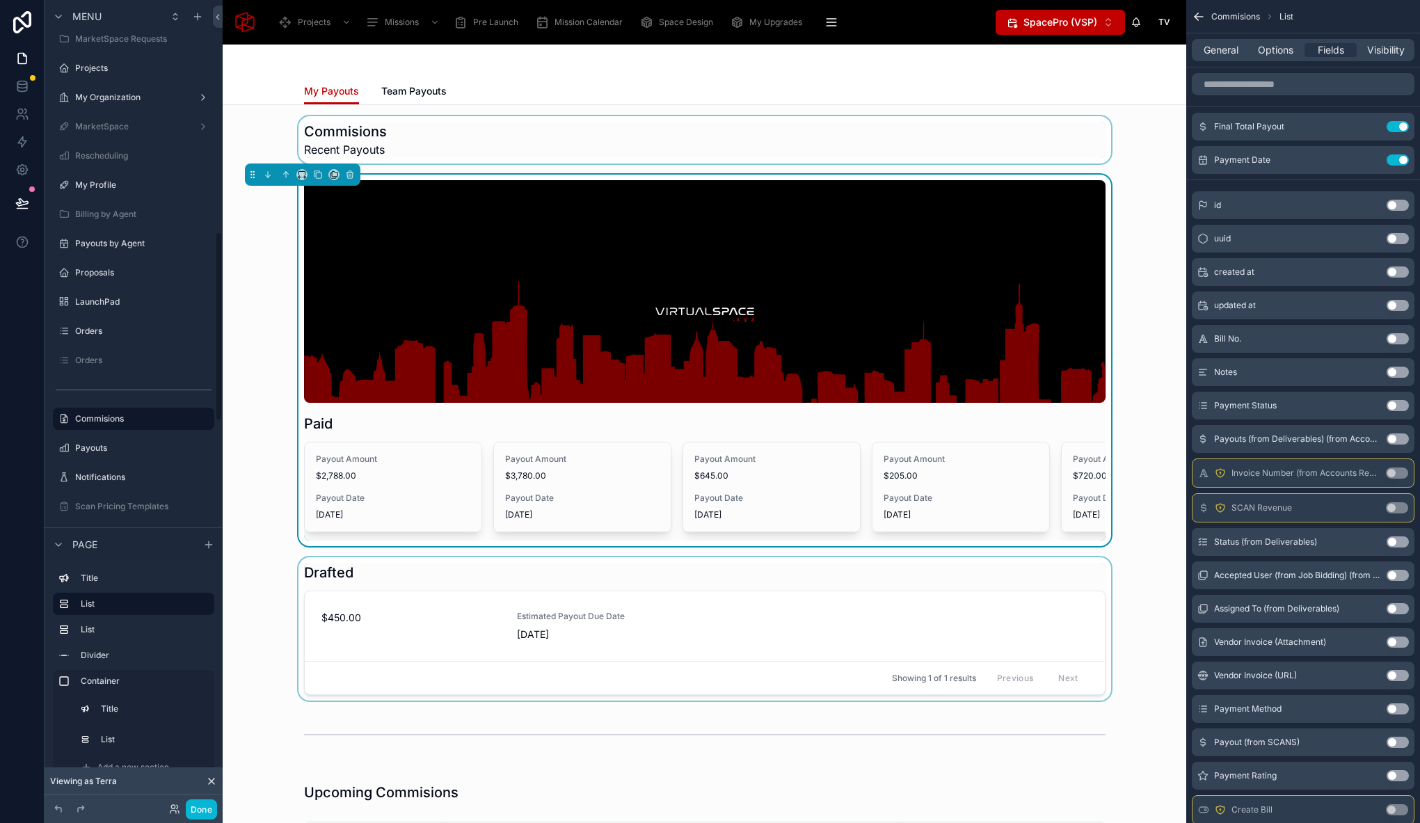
scroll to position [988, 0]
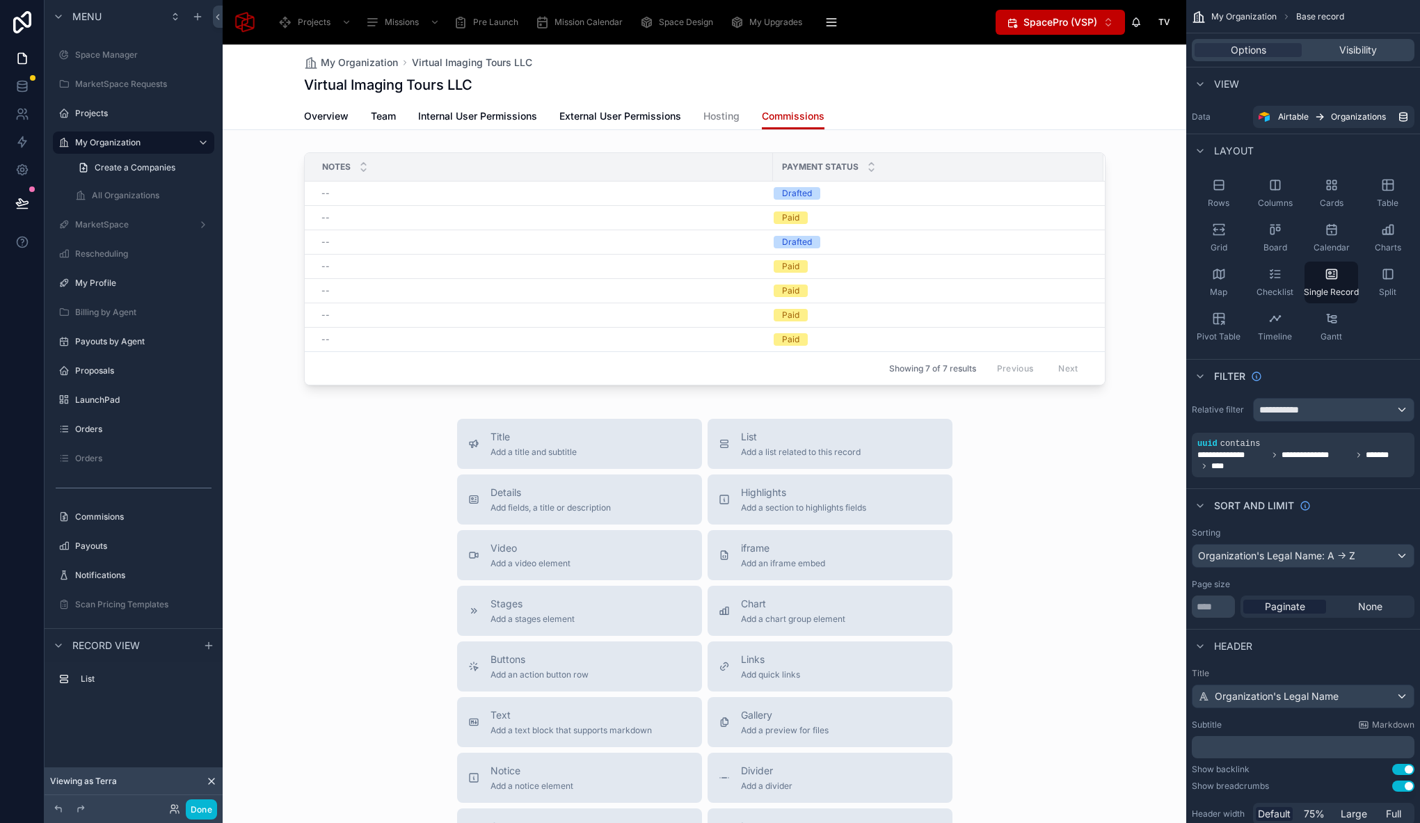
click at [834, 152] on div at bounding box center [704, 535] width 963 height 981
click at [913, 147] on div at bounding box center [704, 272] width 963 height 250
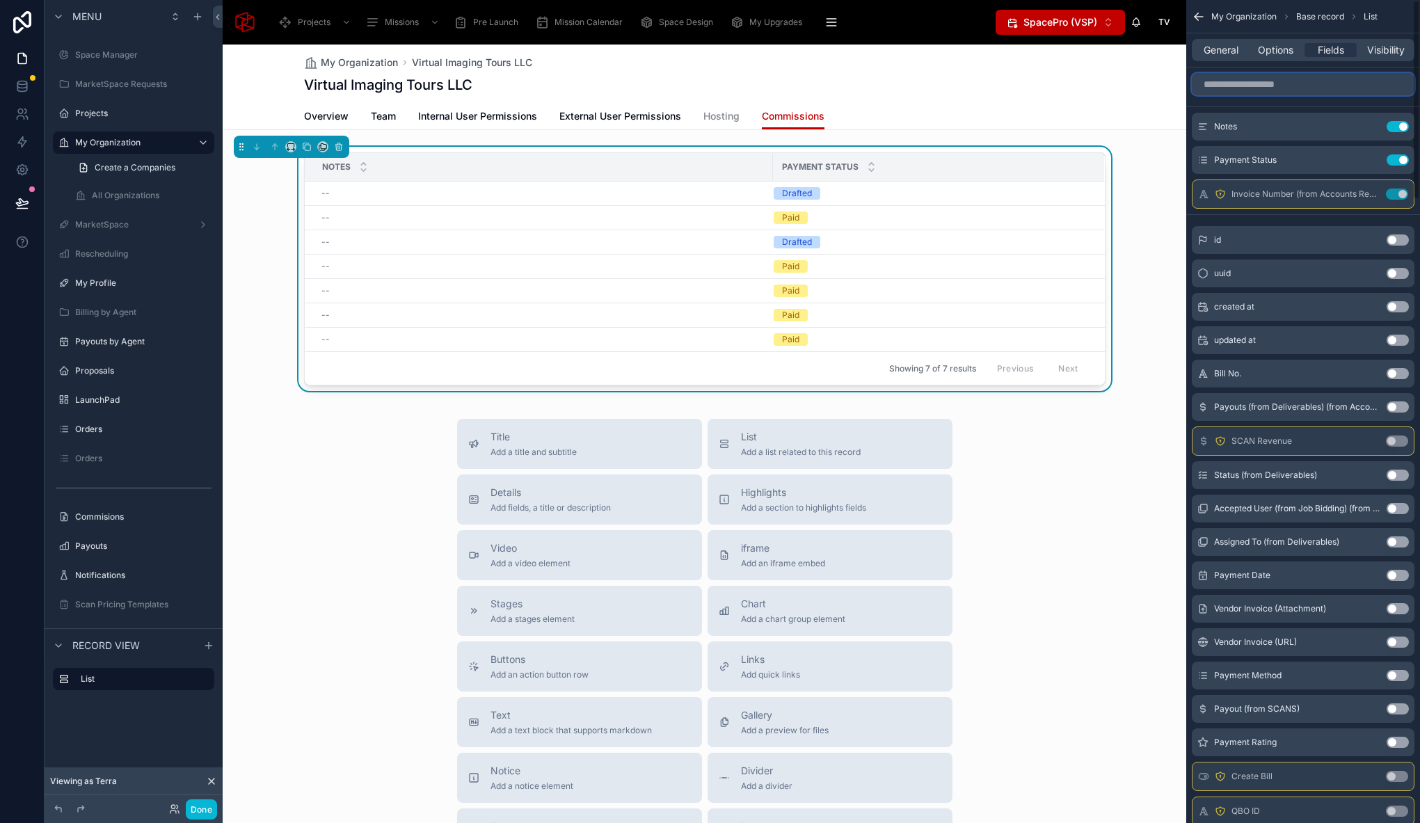
click at [1306, 84] on input "scrollable content" at bounding box center [1302, 84] width 223 height 22
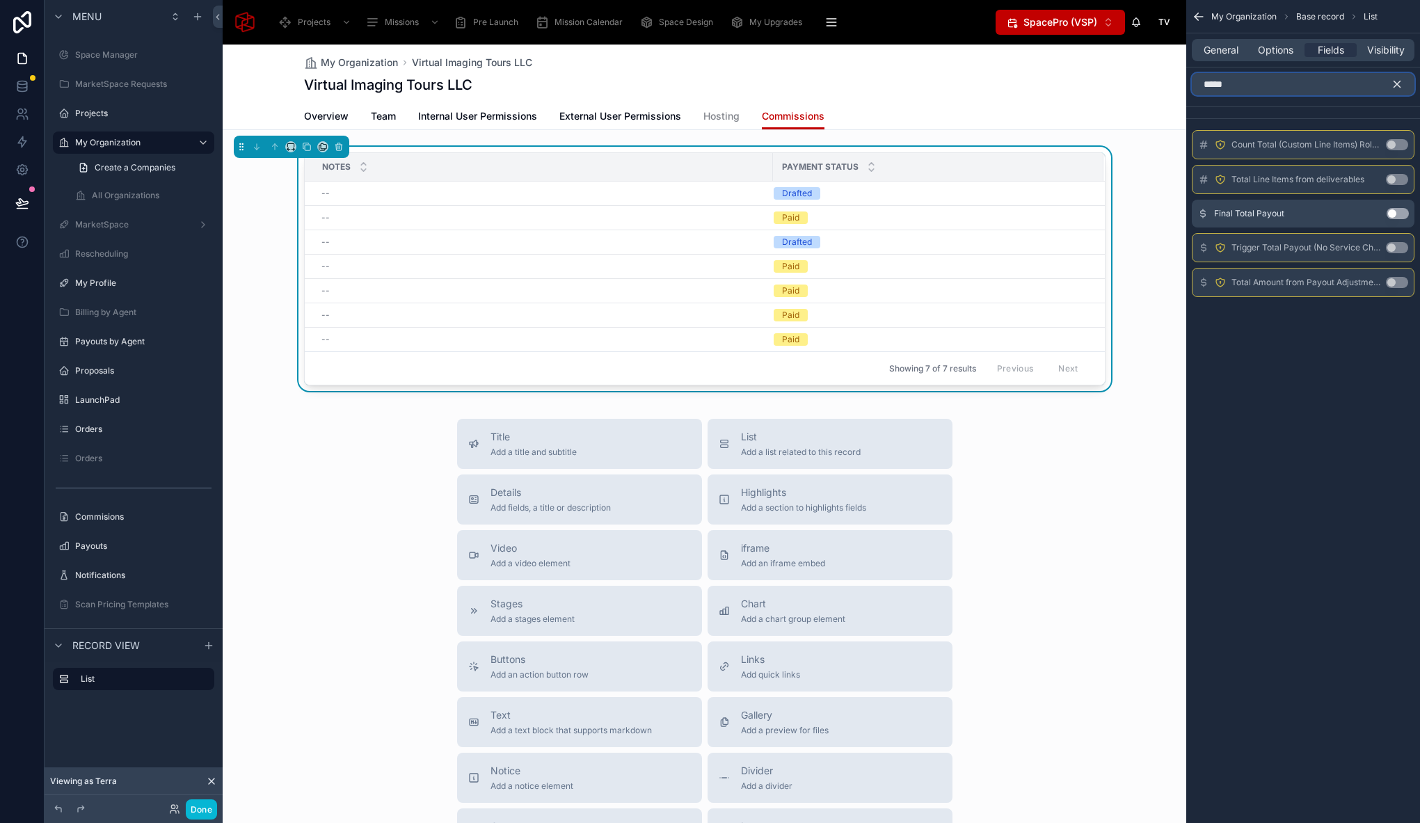
type input "*****"
click at [1402, 212] on button "Use setting" at bounding box center [1397, 213] width 22 height 11
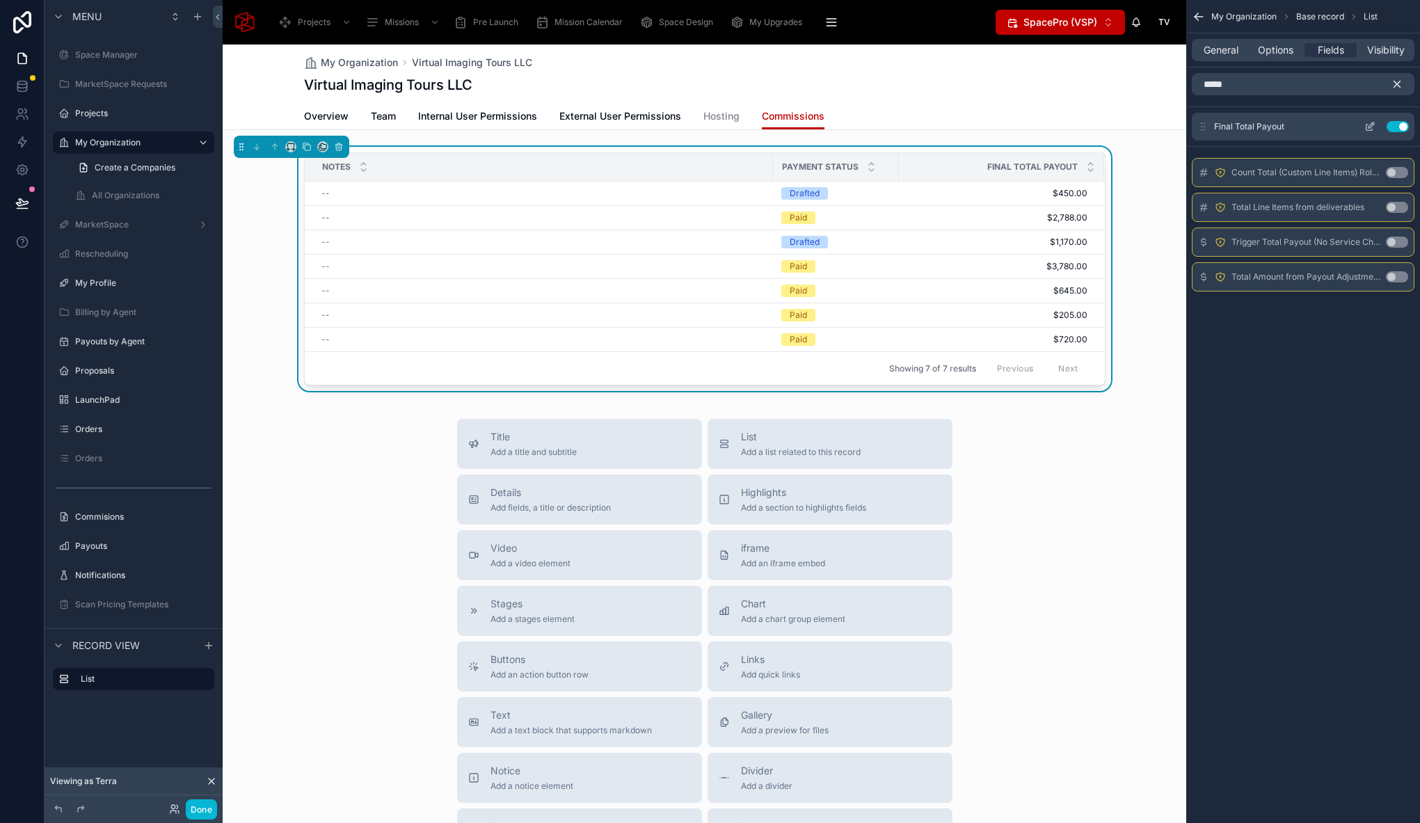
click at [1367, 125] on icon "scrollable content" at bounding box center [1369, 126] width 11 height 11
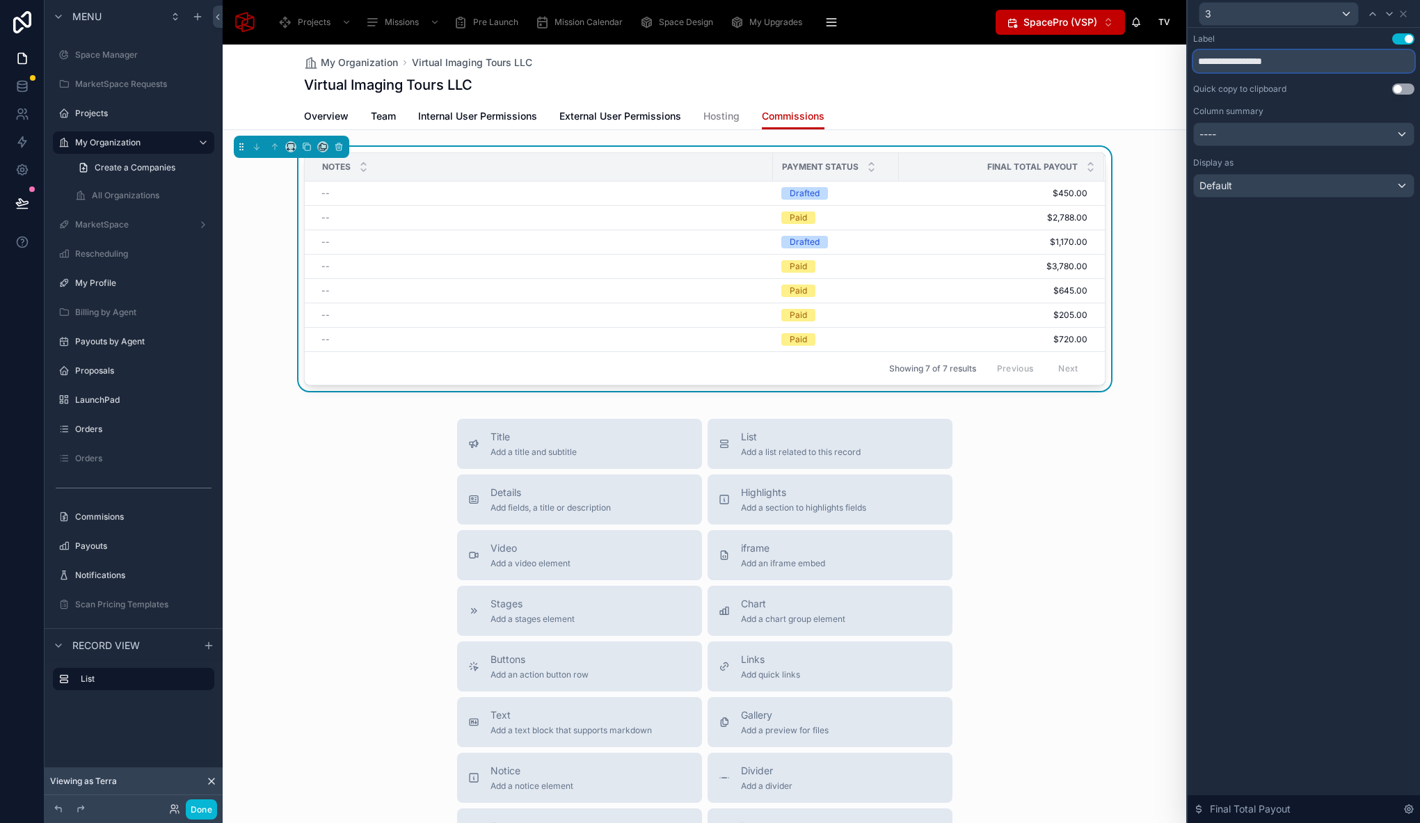
drag, startPoint x: 1246, startPoint y: 61, endPoint x: 1095, endPoint y: 62, distance: 150.2
click at [1095, 62] on div "**********" at bounding box center [710, 411] width 1420 height 823
type input "******"
click at [1052, 491] on div "Title Add a title and subtitle List Add a list related to this record Details A…" at bounding box center [704, 666] width 963 height 495
click at [1405, 17] on icon at bounding box center [1402, 13] width 11 height 11
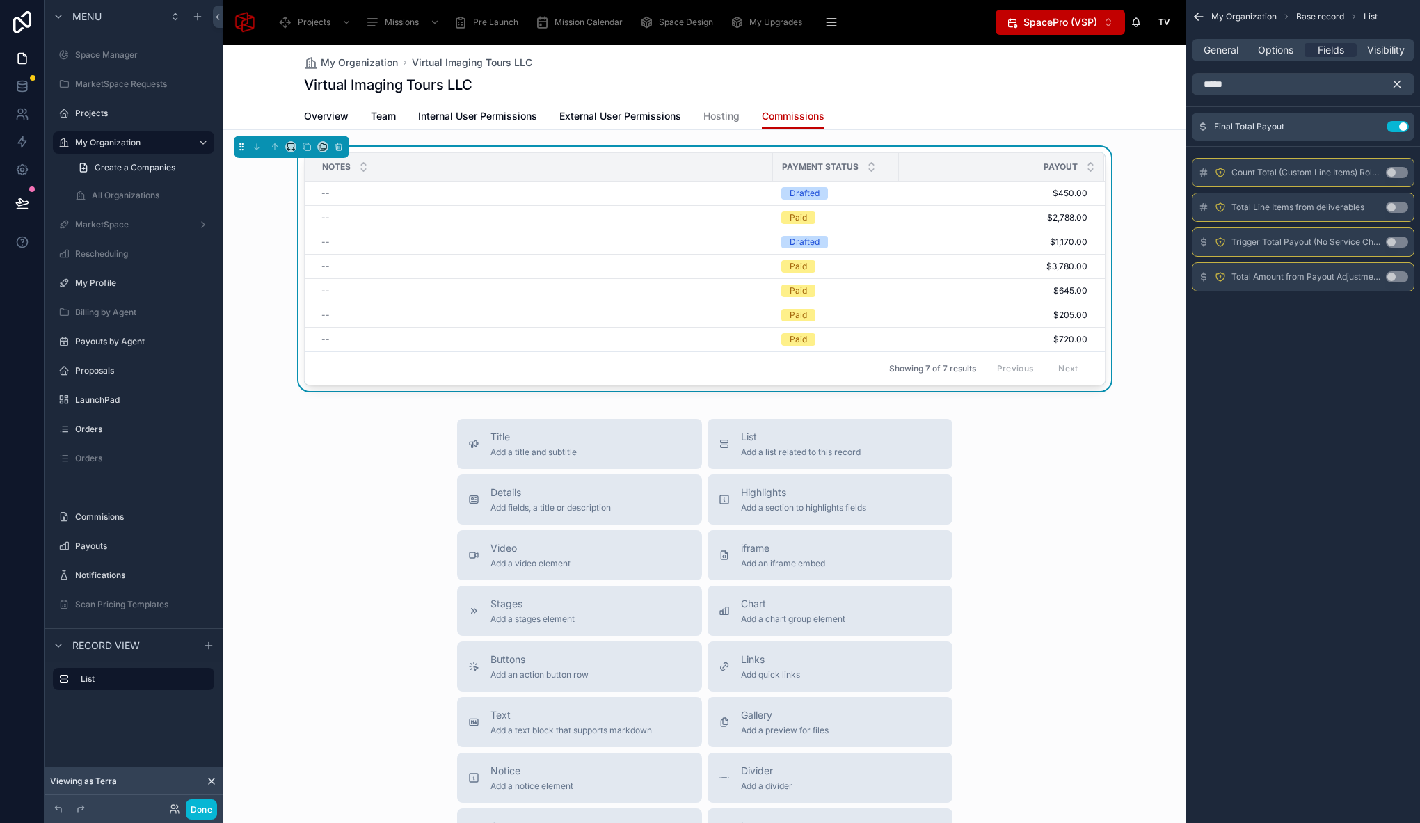
click at [1395, 81] on icon "scrollable content" at bounding box center [1396, 84] width 13 height 13
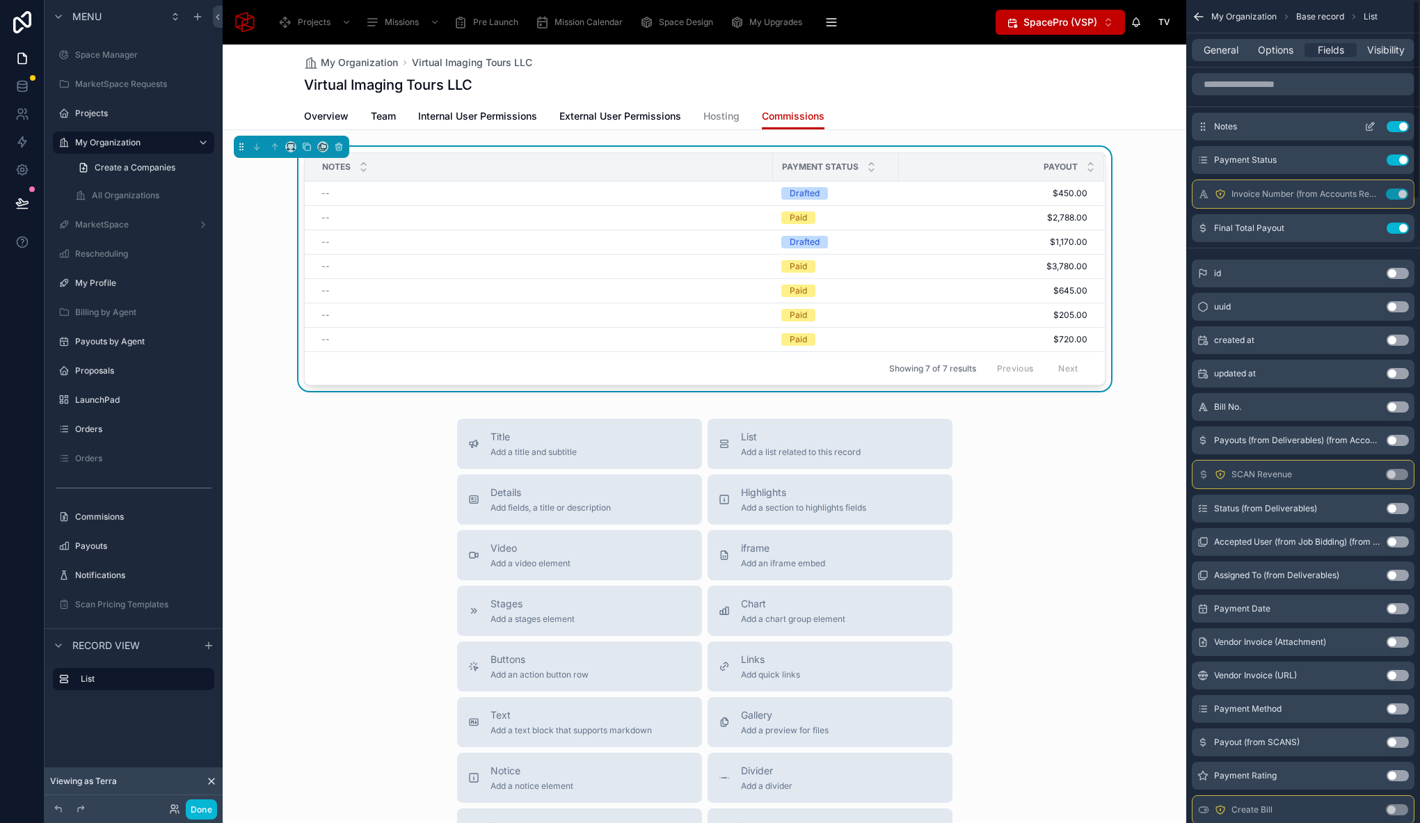
click at [1370, 127] on icon "scrollable content" at bounding box center [1371, 125] width 6 height 6
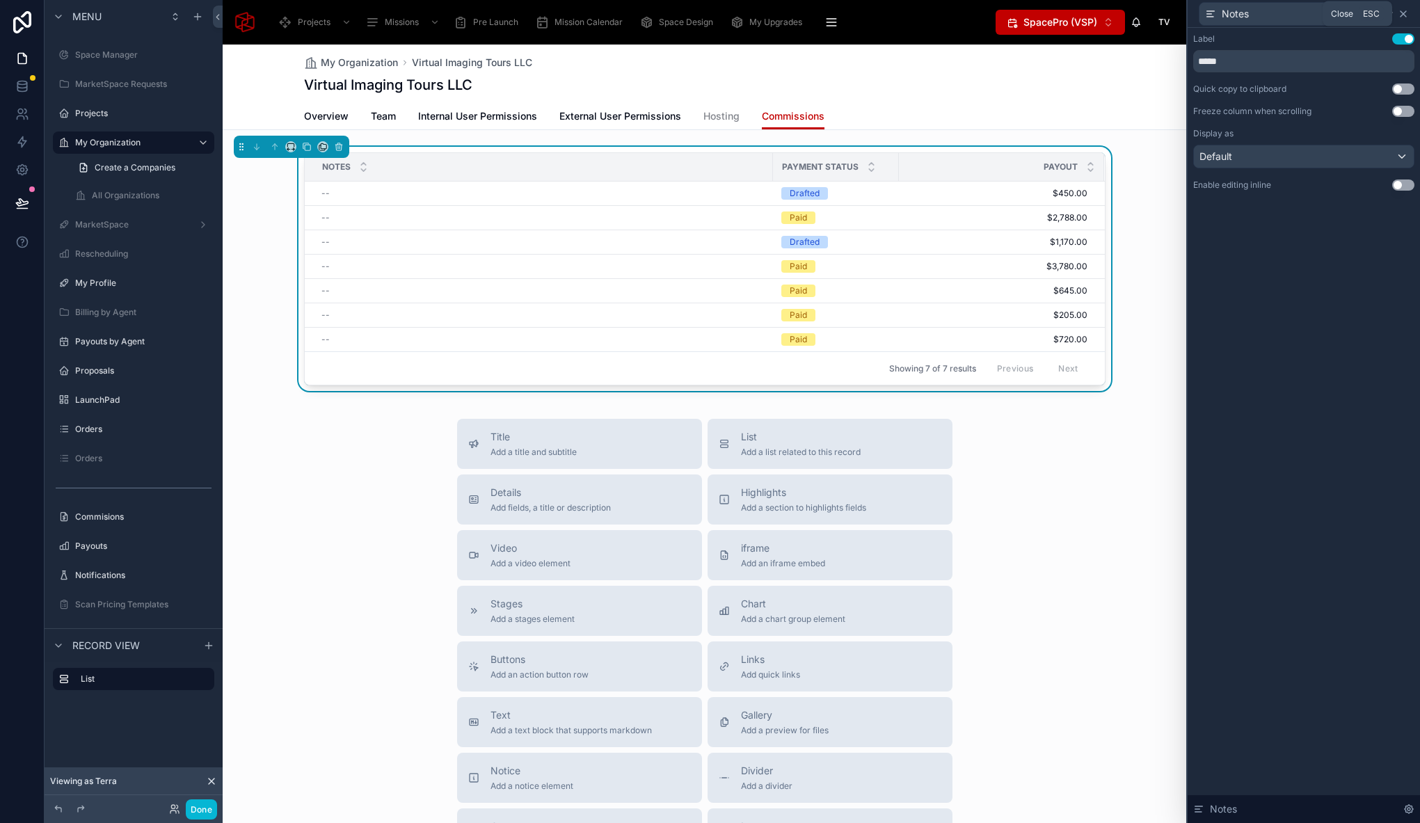
click at [1406, 14] on icon at bounding box center [1402, 13] width 11 height 11
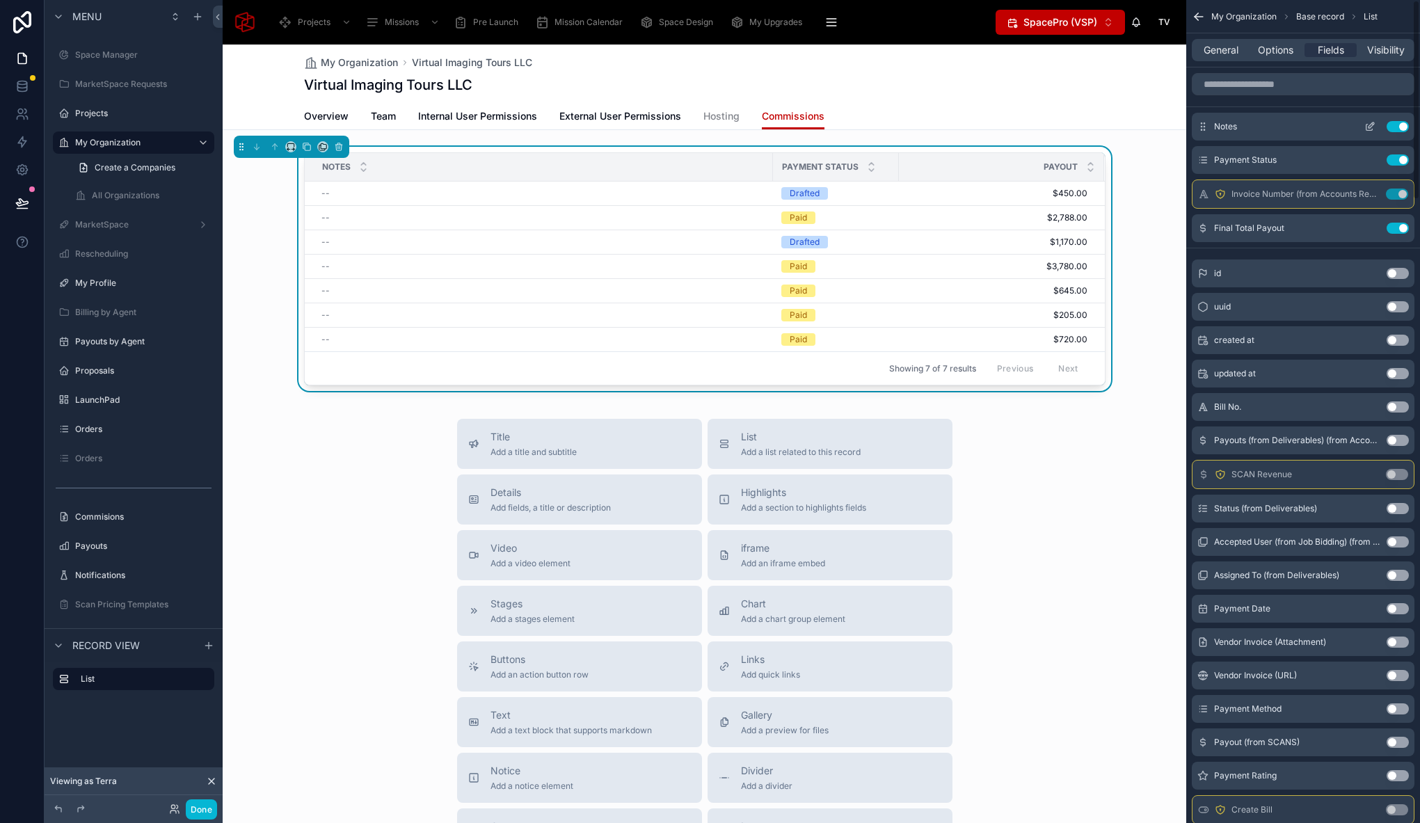
click at [1395, 131] on button "Use setting" at bounding box center [1397, 126] width 22 height 11
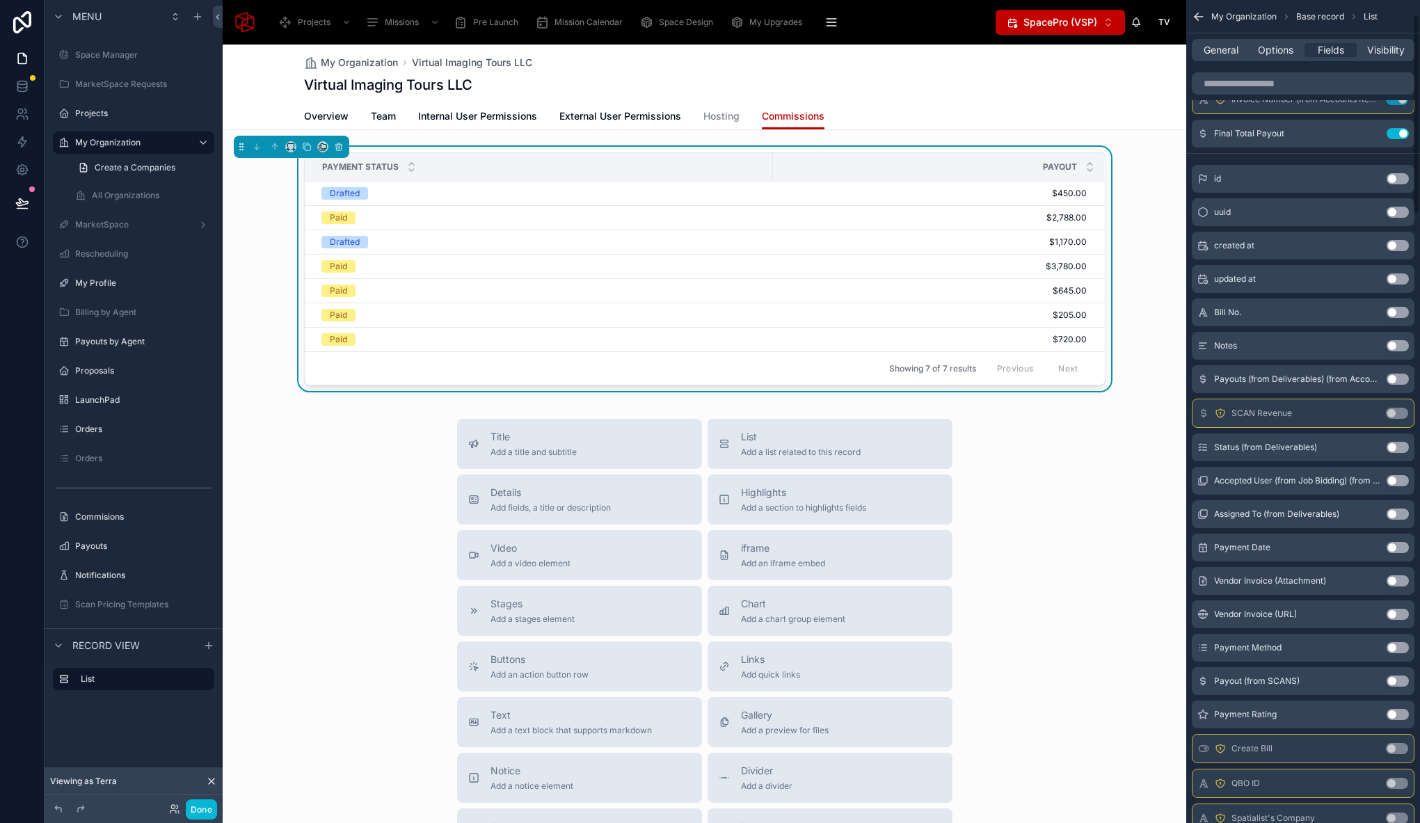
scroll to position [71, 0]
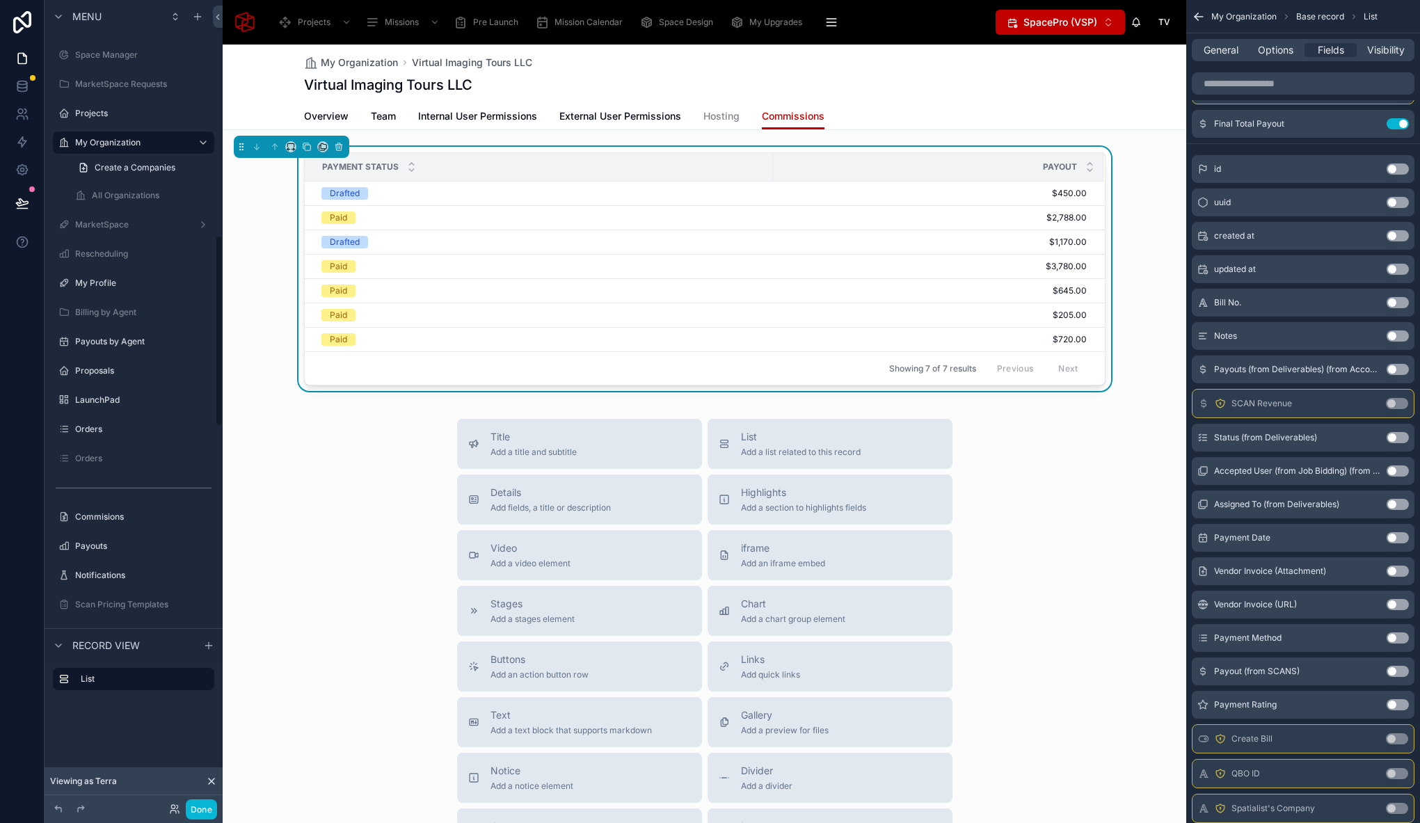
drag, startPoint x: 1012, startPoint y: 428, endPoint x: 948, endPoint y: 403, distance: 69.0
click at [1012, 428] on div "Title Add a title and subtitle List Add a list related to this record Details A…" at bounding box center [704, 666] width 963 height 495
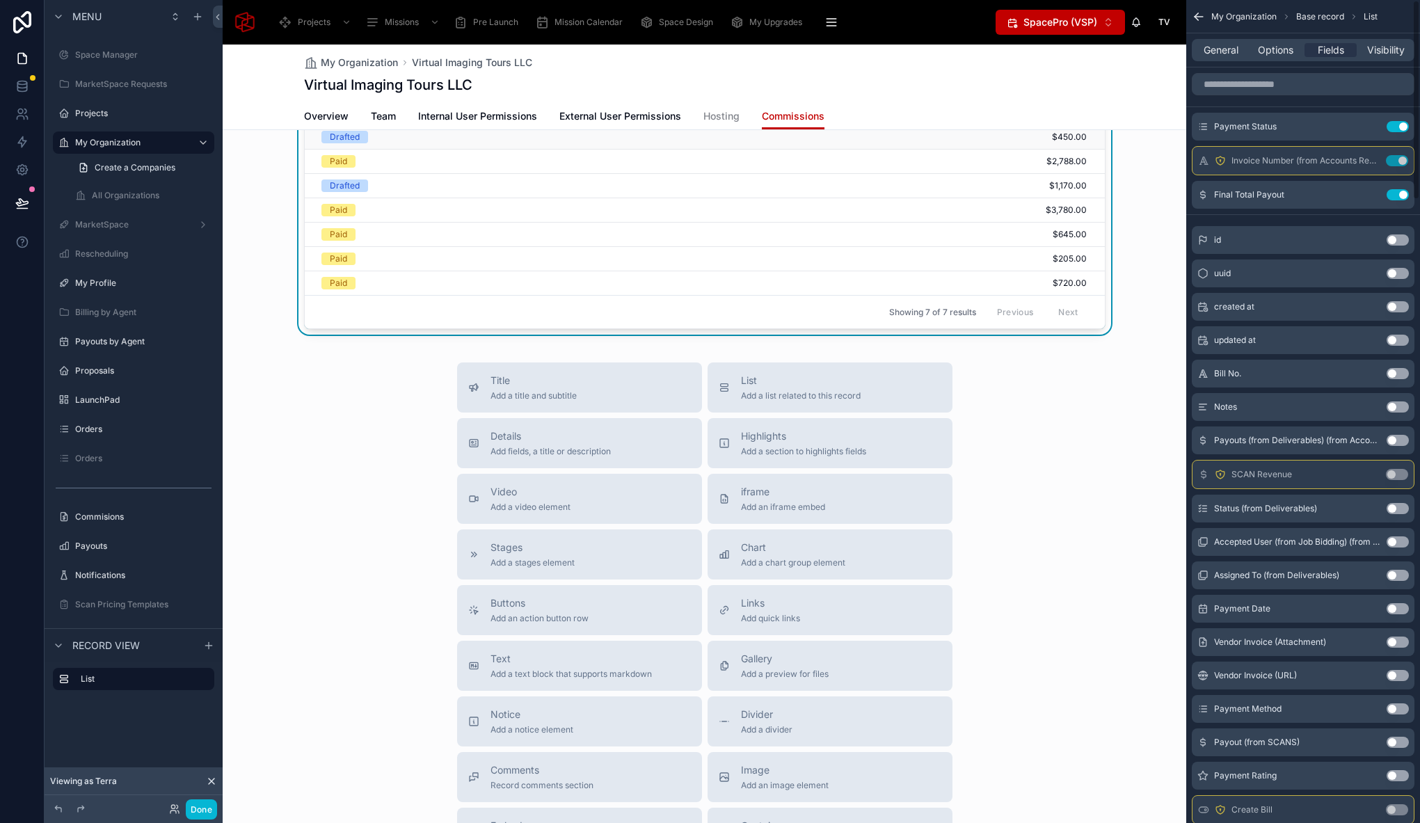
scroll to position [0, 0]
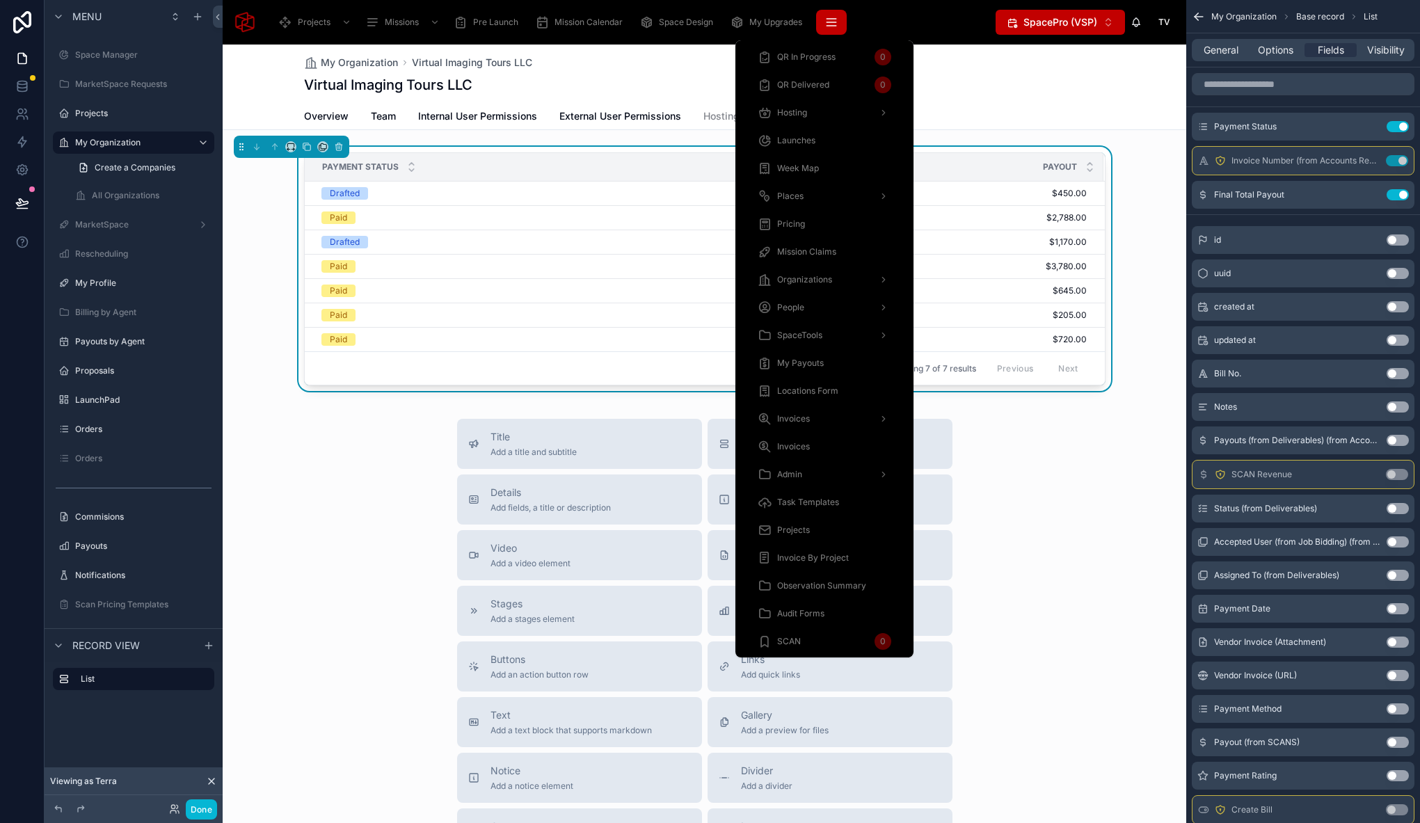
click at [837, 17] on icon "scrollable content" at bounding box center [831, 22] width 14 height 14
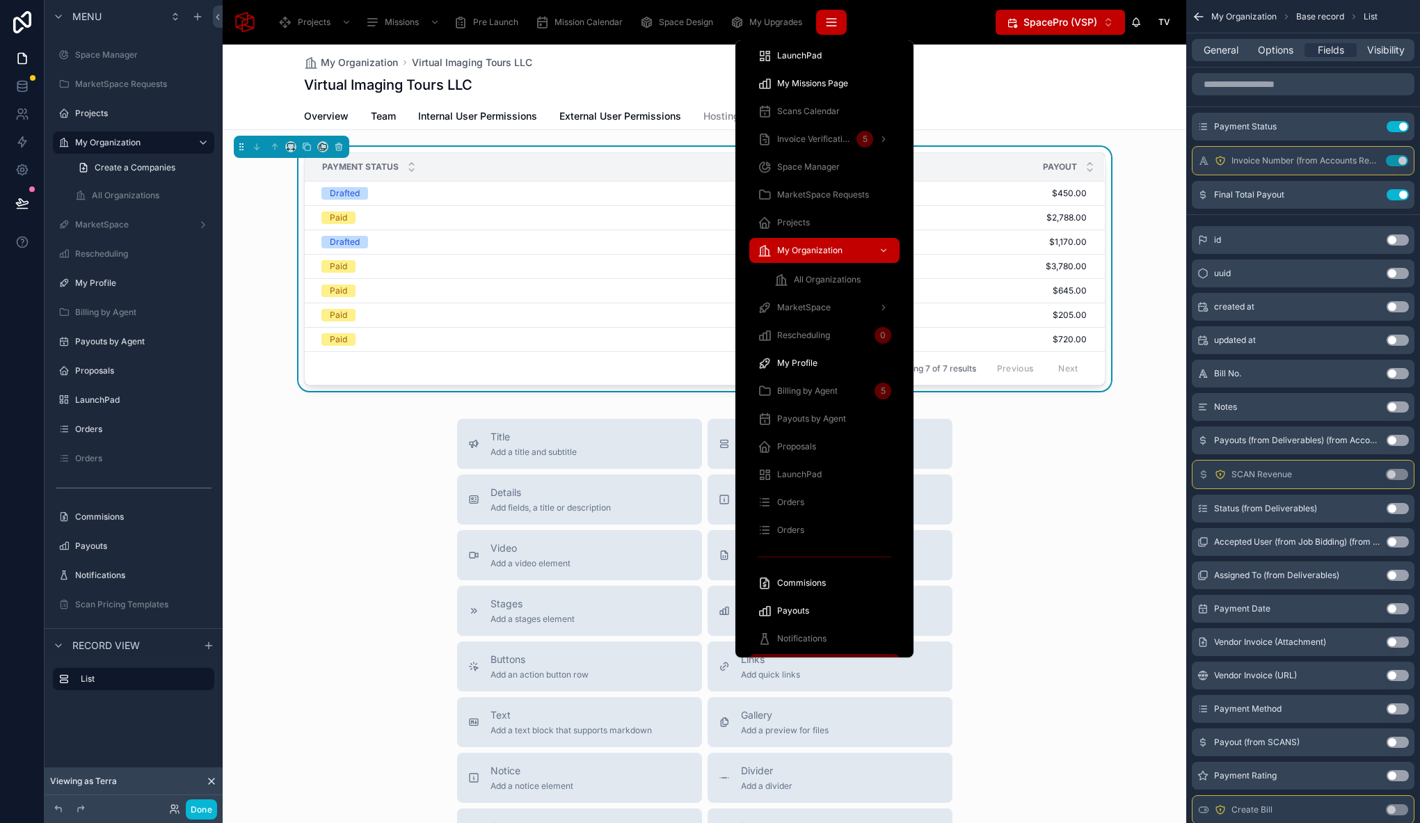
scroll to position [803, 0]
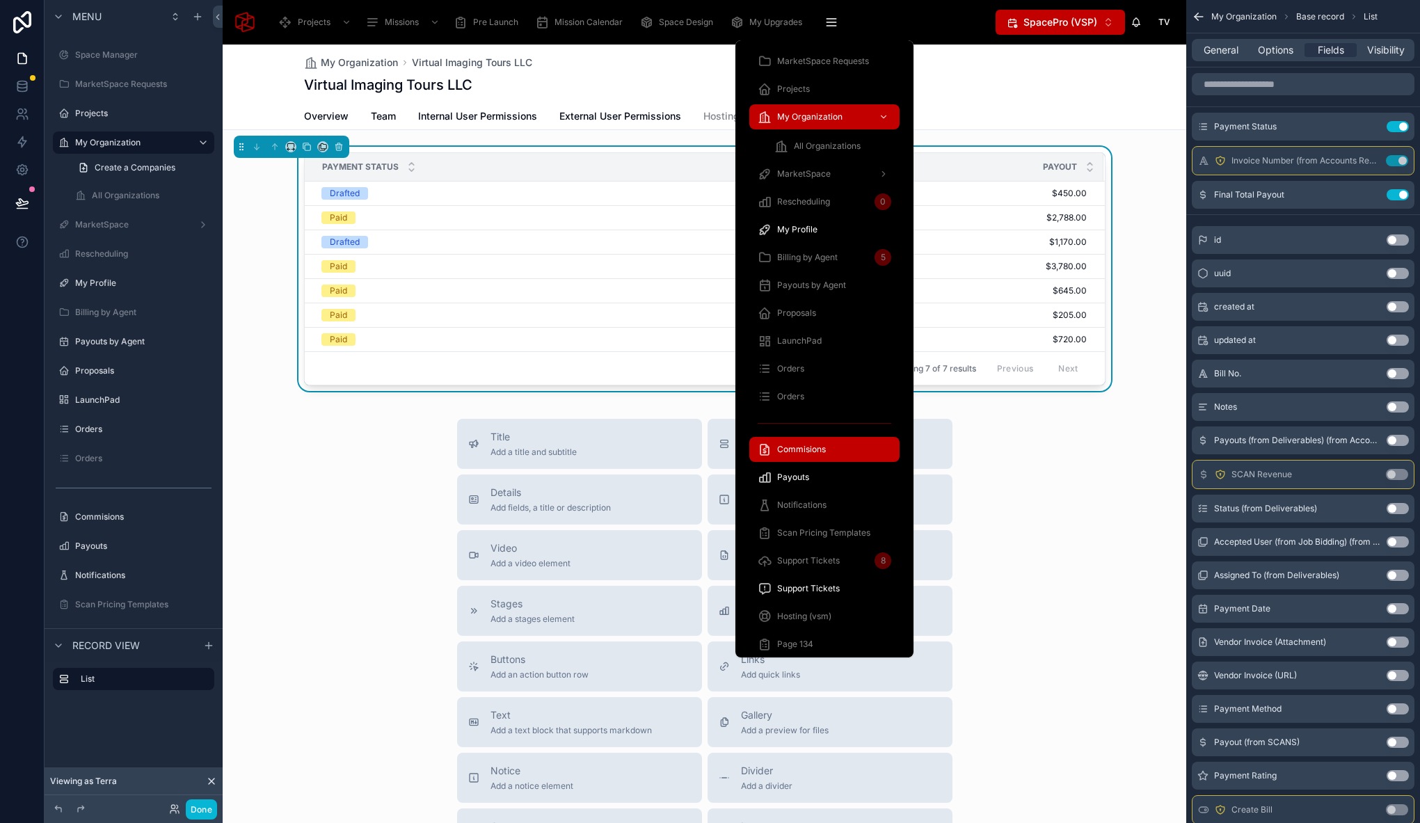
click at [822, 450] on span "Commisions" at bounding box center [801, 449] width 49 height 11
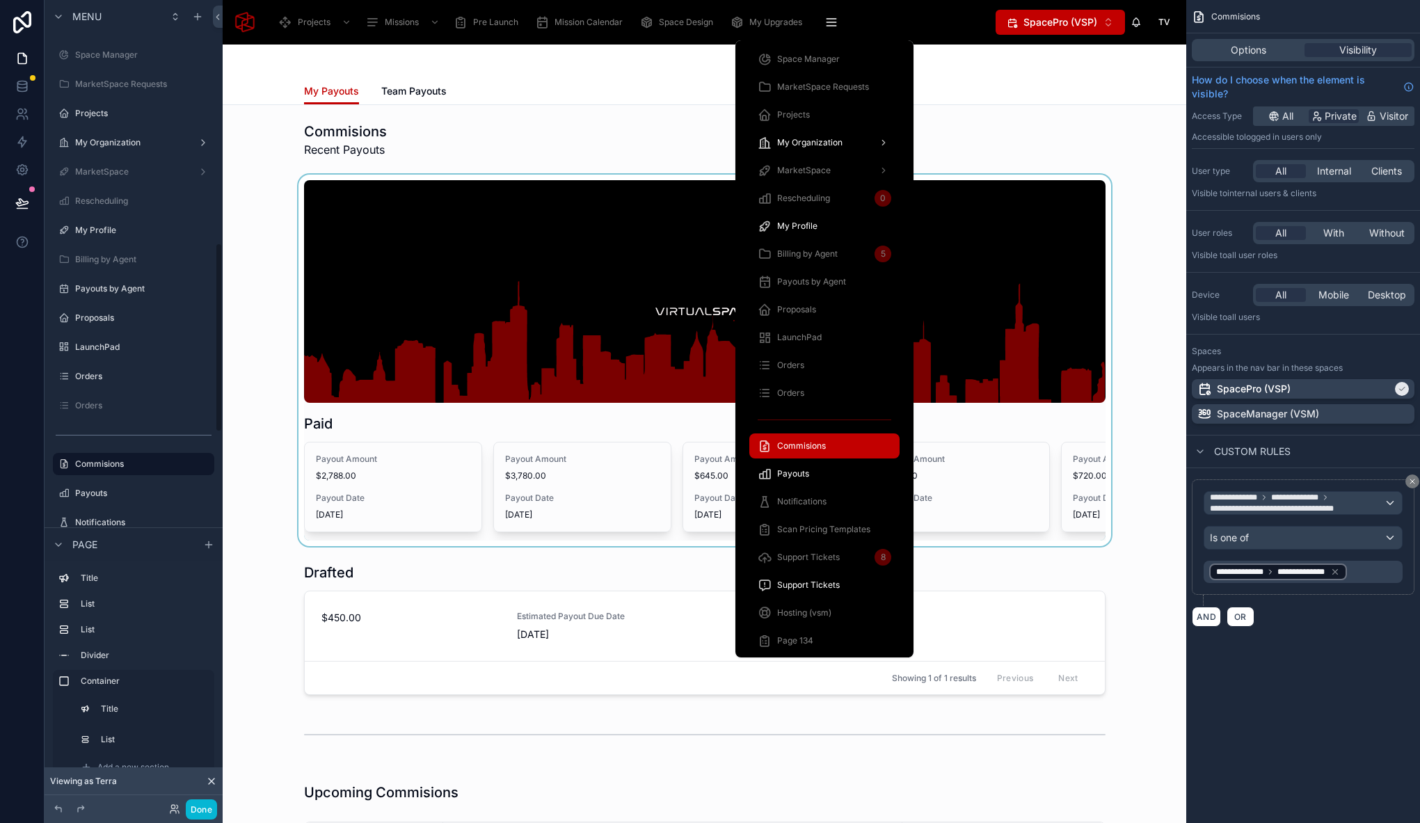
scroll to position [776, 0]
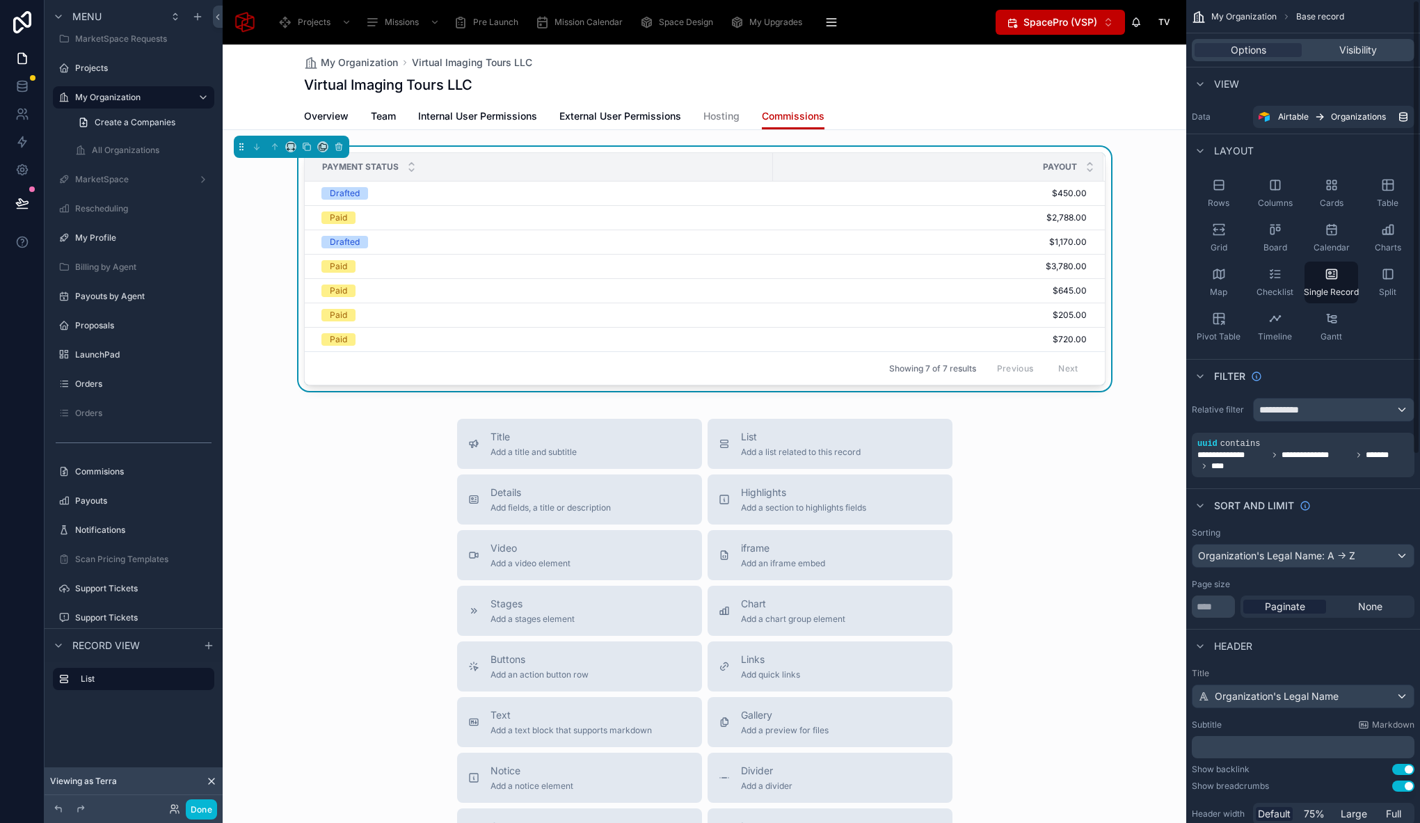
click at [978, 145] on div "My Organization Virtual Imaging Tours LLC Virtual Imaging Tours LLC Commissions…" at bounding box center [704, 535] width 963 height 981
click at [996, 99] on div "My Organization Virtual Imaging Tours LLC Virtual Imaging Tours LLC" at bounding box center [704, 74] width 801 height 58
click at [896, 151] on div at bounding box center [704, 272] width 963 height 250
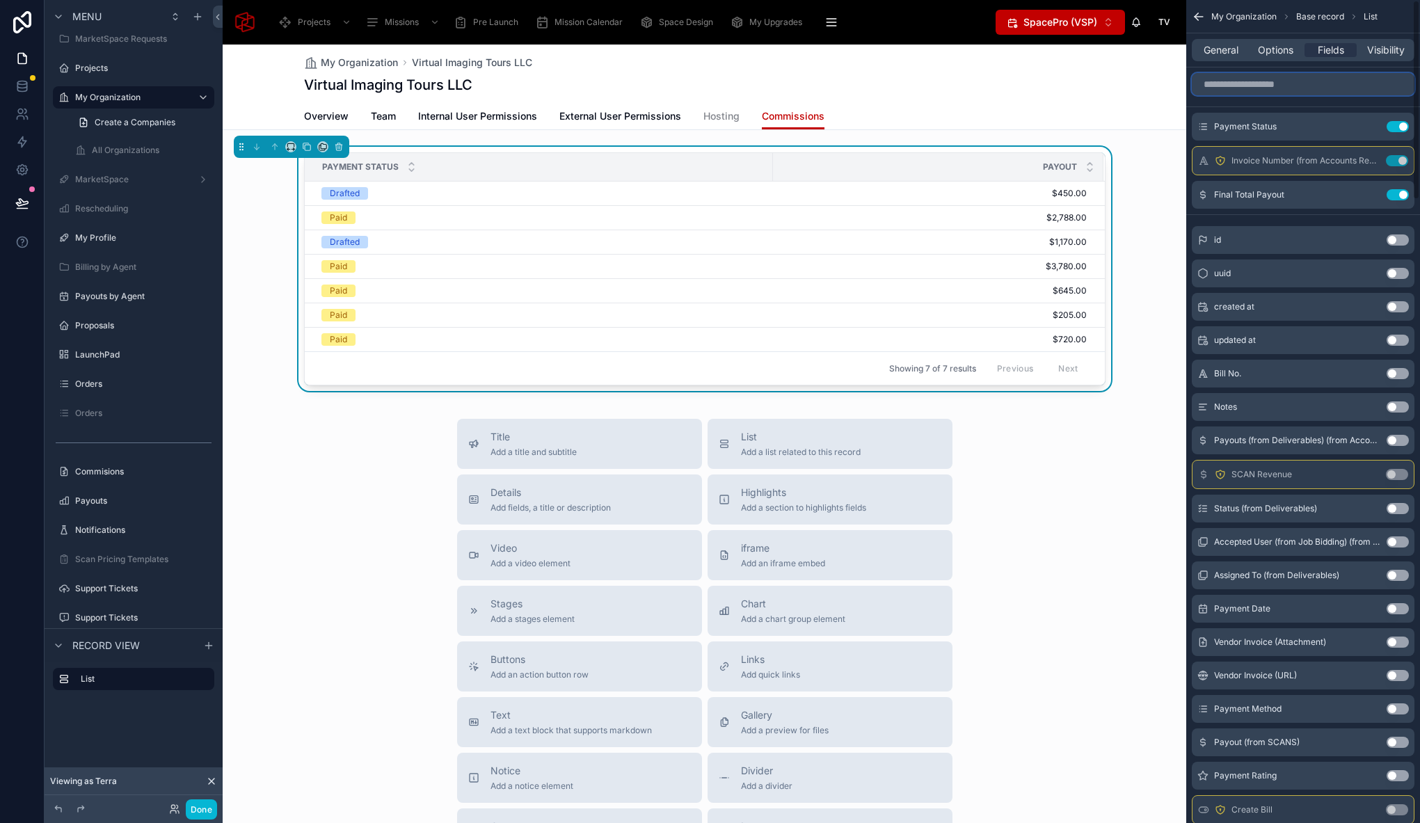
click at [1354, 83] on input "scrollable content" at bounding box center [1302, 84] width 223 height 22
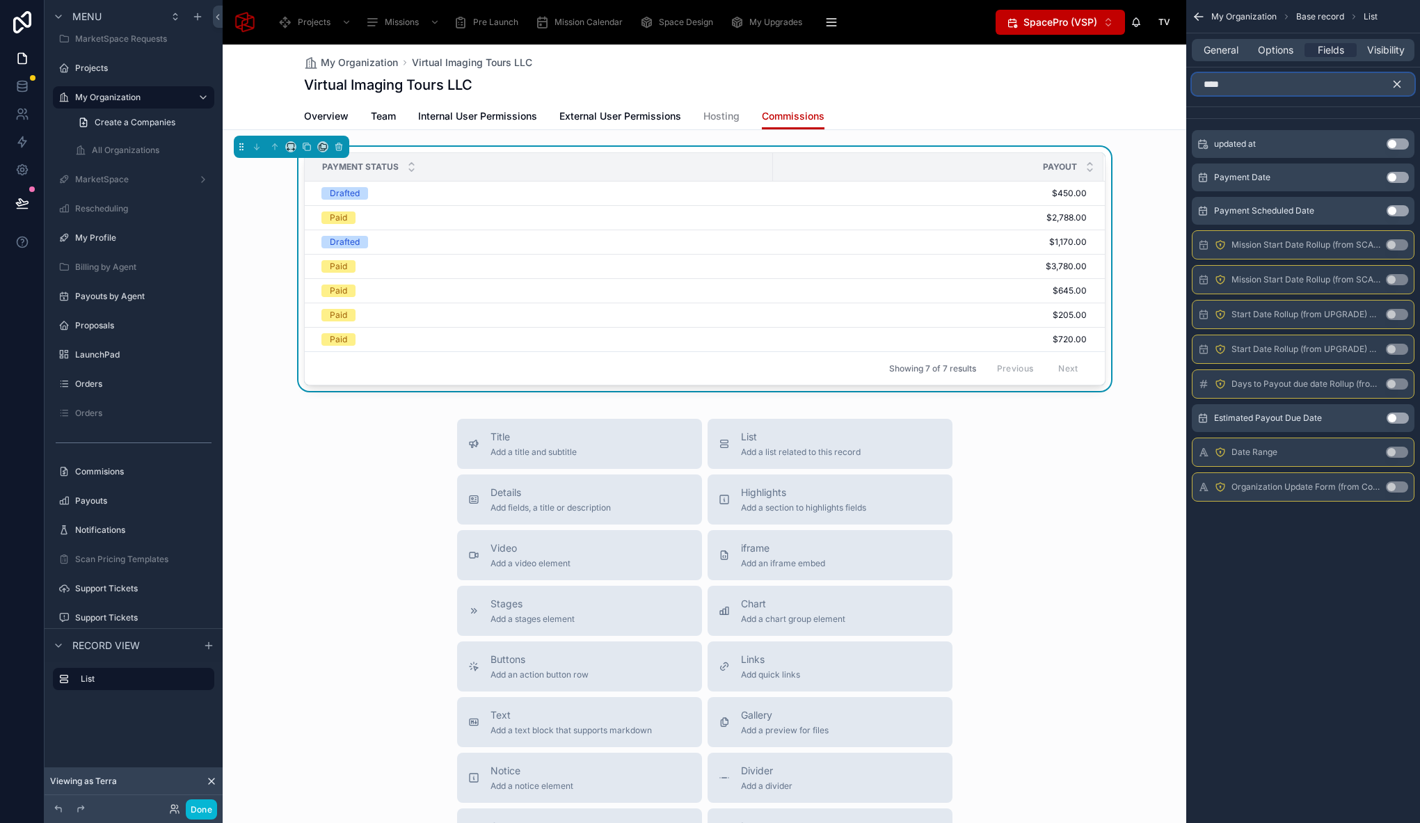
type input "****"
click at [1396, 177] on button "Use setting" at bounding box center [1397, 177] width 22 height 11
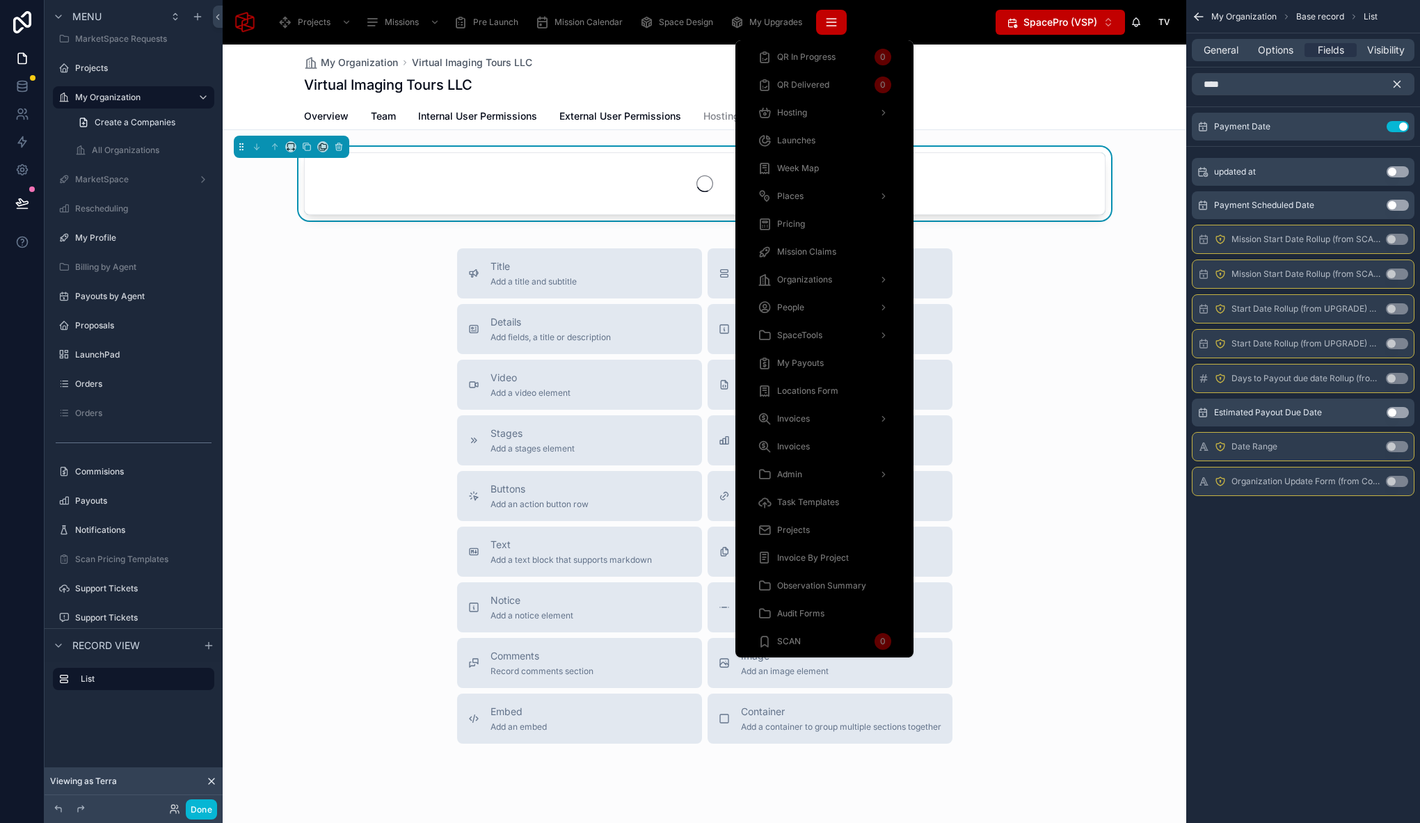
click at [838, 18] on button "scrollable content" at bounding box center [831, 22] width 31 height 25
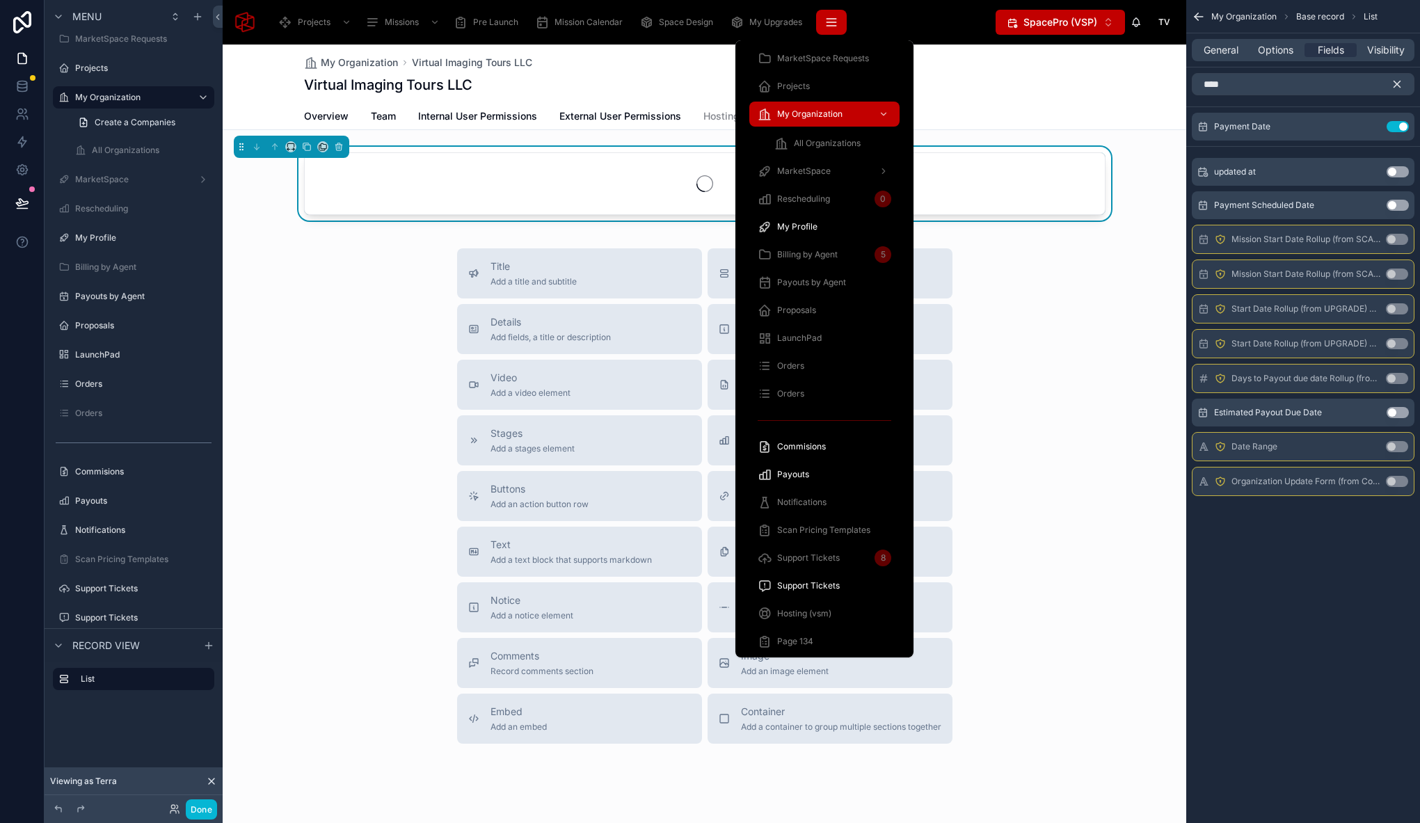
scroll to position [792, 0]
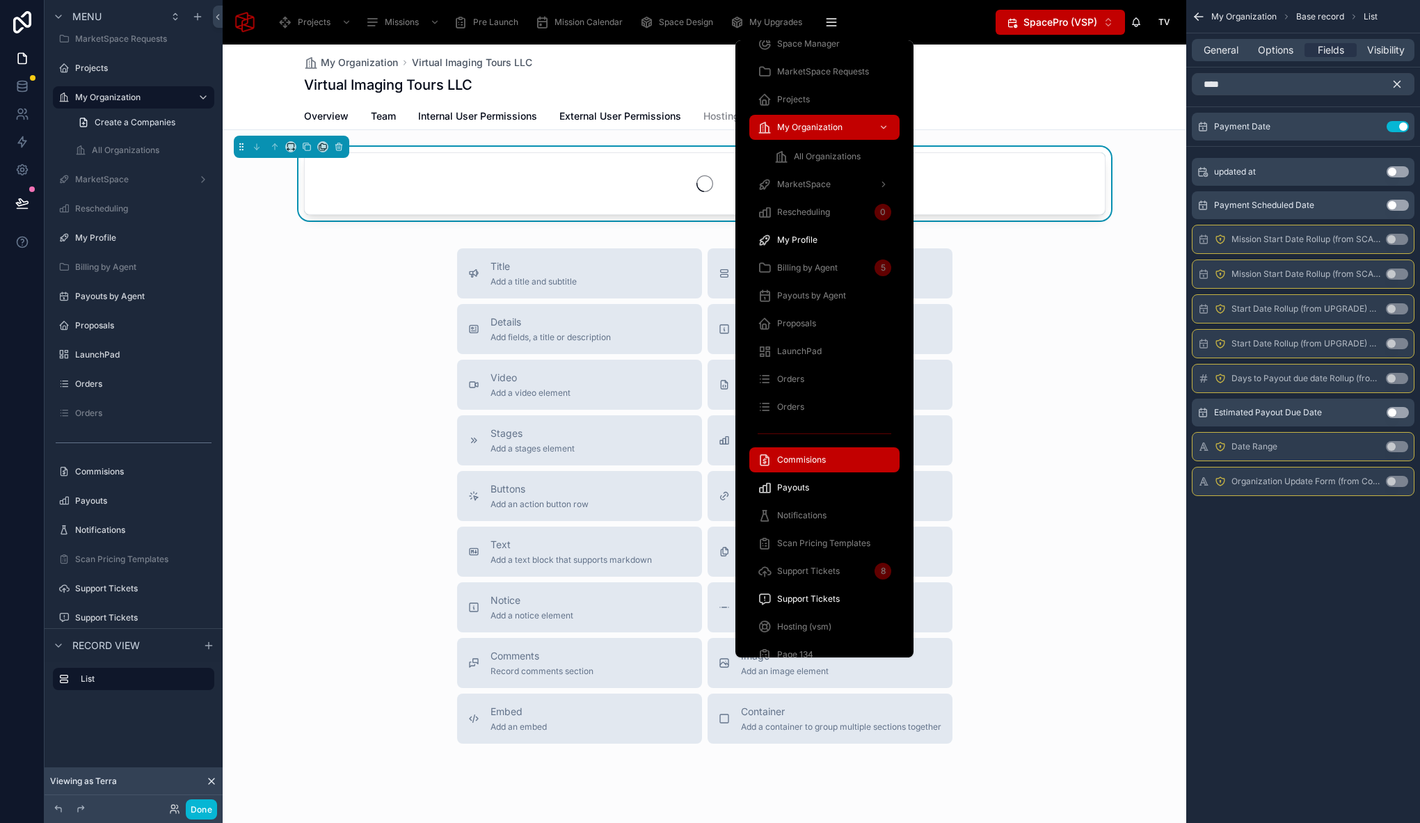
click at [819, 462] on span "Commisions" at bounding box center [801, 459] width 49 height 11
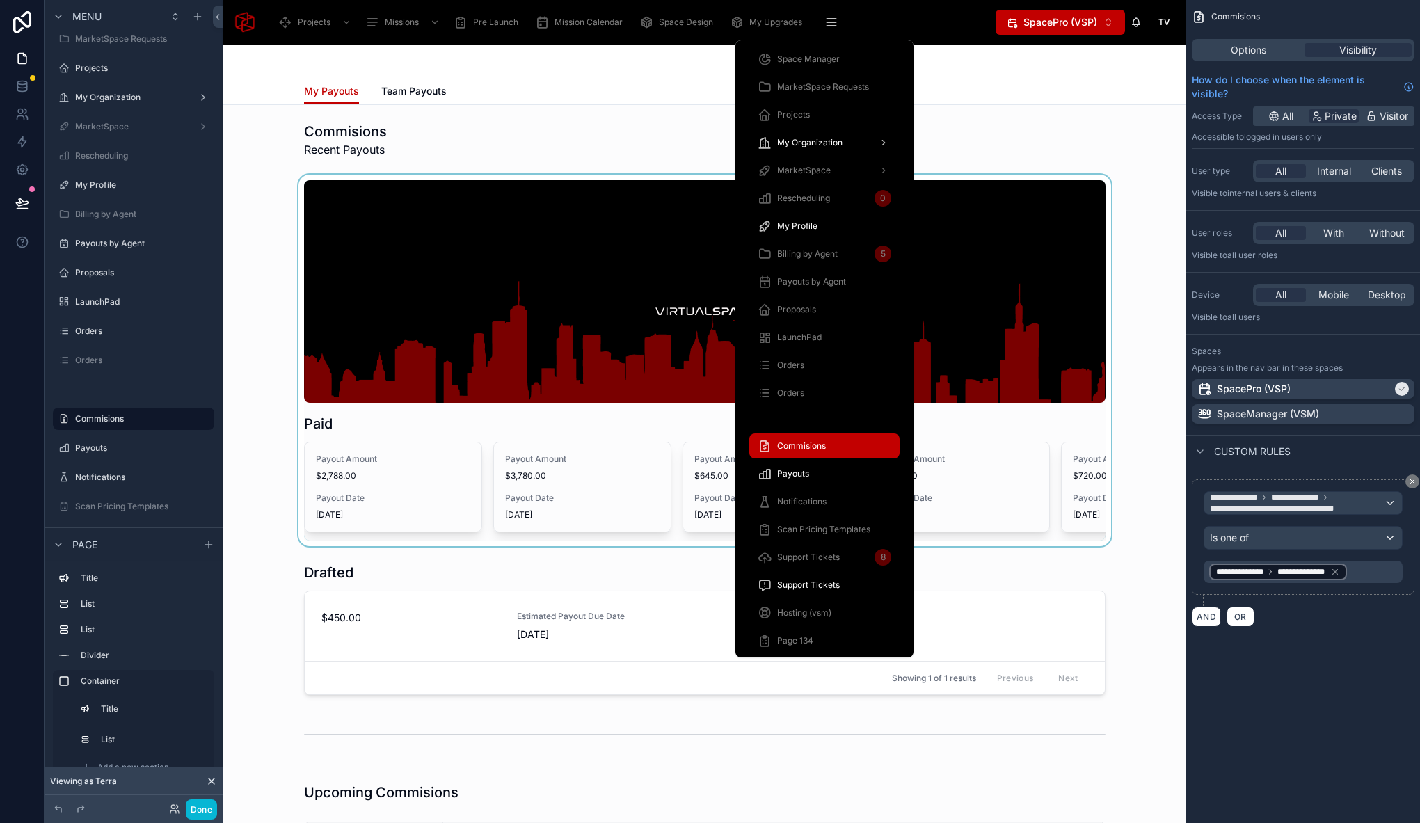
scroll to position [776, 0]
click at [389, 428] on div at bounding box center [704, 360] width 941 height 371
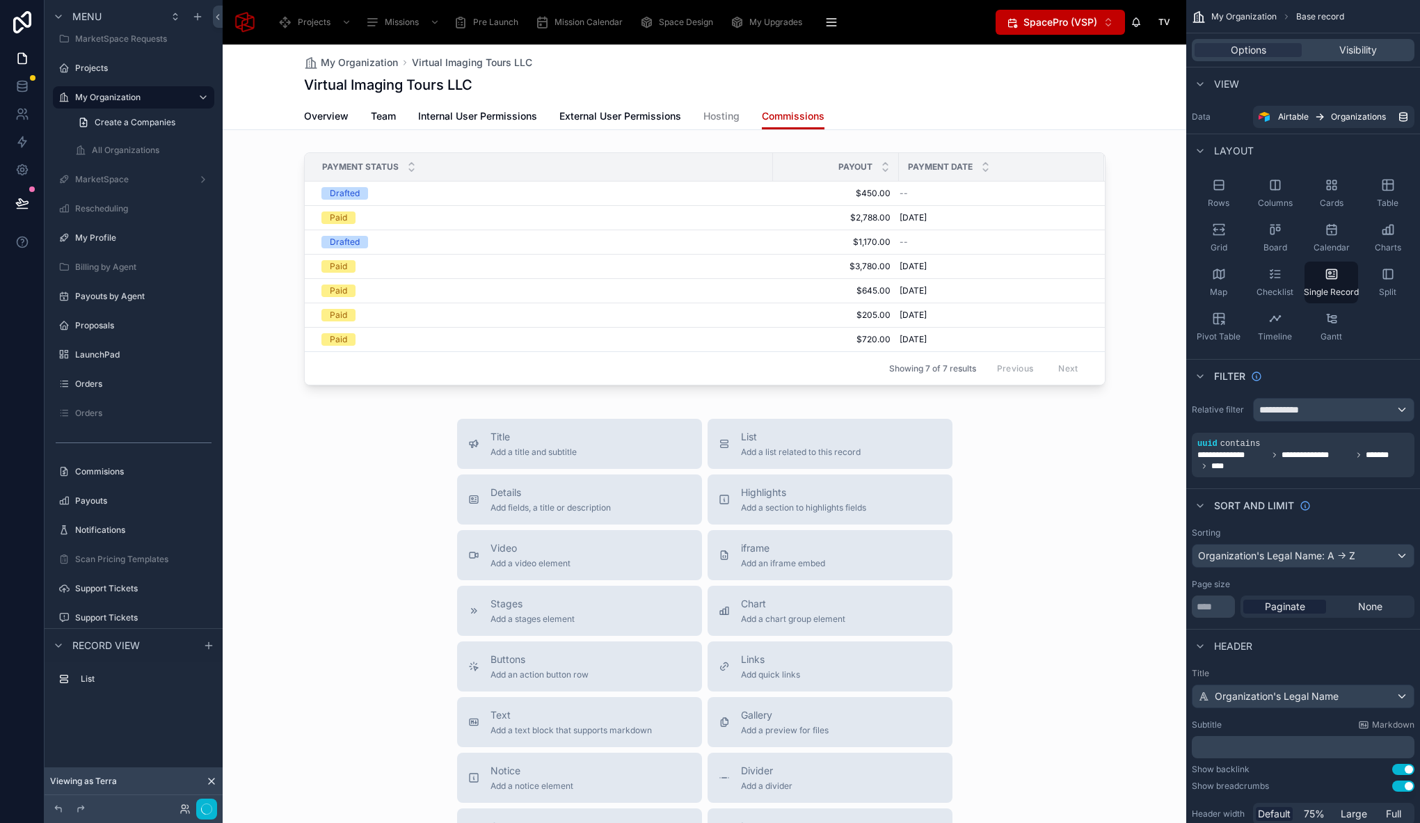
click at [661, 147] on div at bounding box center [704, 535] width 963 height 981
click at [733, 159] on div "Payment Status" at bounding box center [538, 167] width 467 height 26
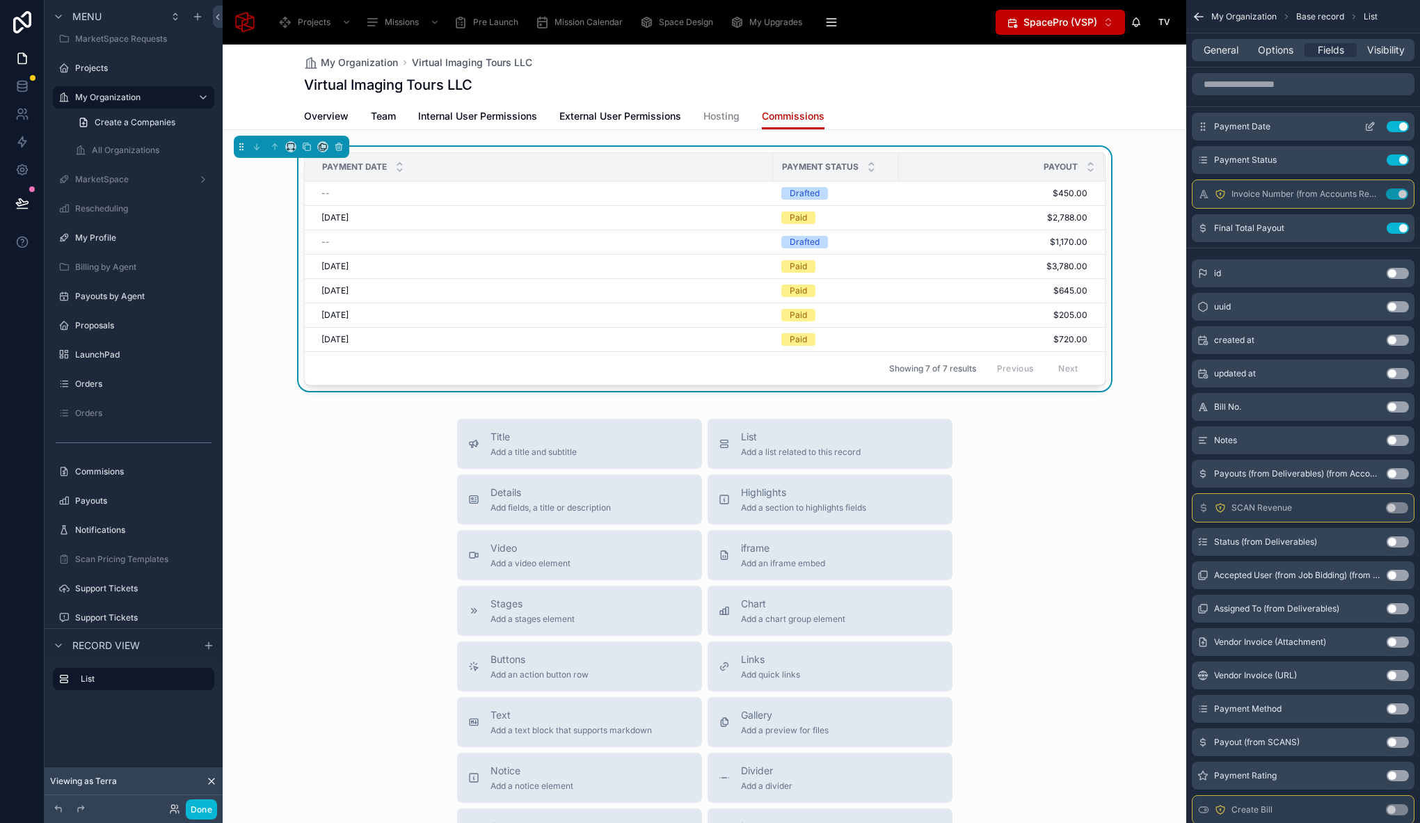
click at [1370, 128] on icon "scrollable content" at bounding box center [1371, 125] width 6 height 6
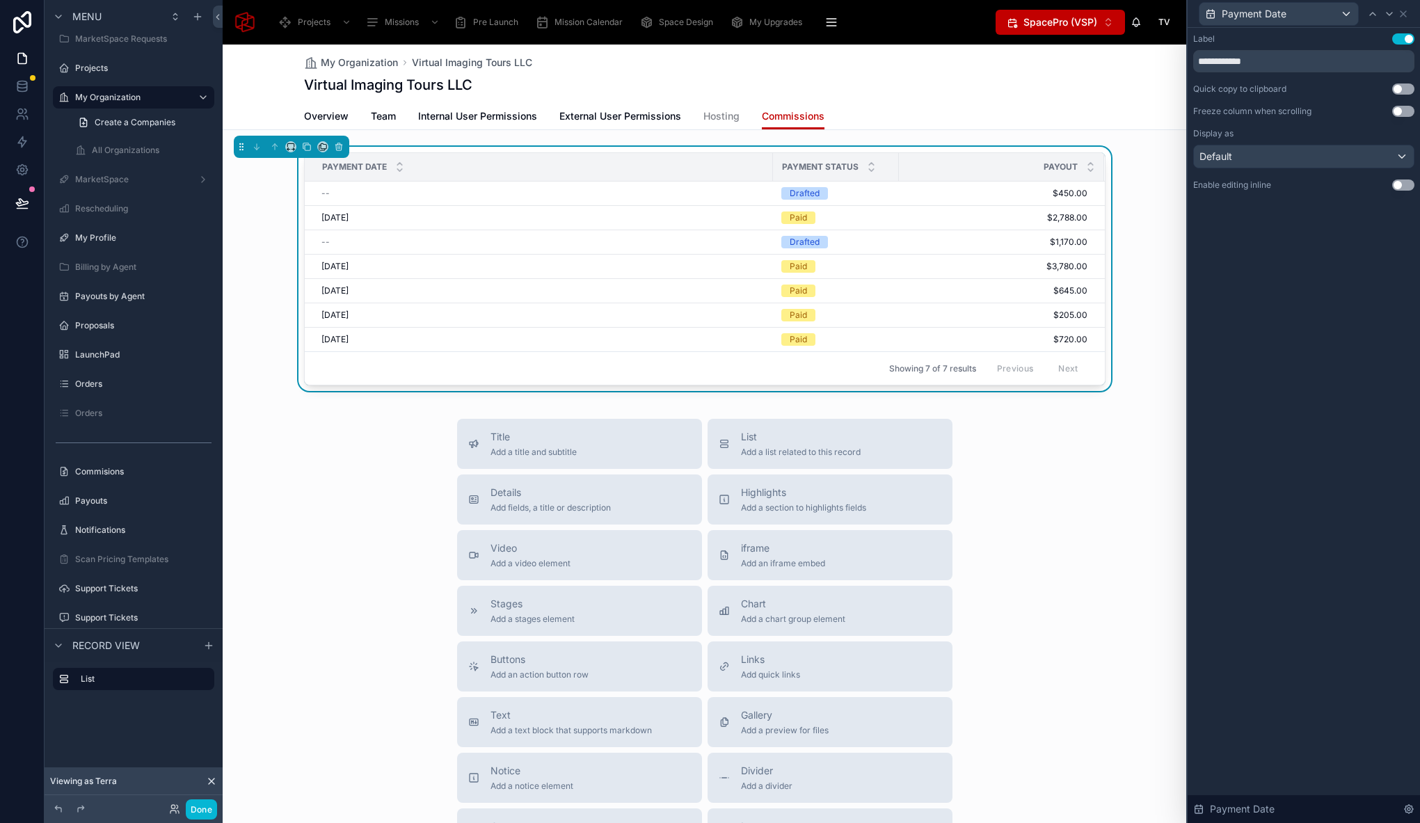
click at [290, 486] on div "Title Add a title and subtitle List Add a list related to this record Details A…" at bounding box center [704, 666] width 963 height 495
click at [1071, 465] on div "Title Add a title and subtitle List Add a list related to this record Details A…" at bounding box center [704, 666] width 963 height 495
click at [300, 584] on div "Title Add a title and subtitle List Add a list related to this record Details A…" at bounding box center [704, 666] width 963 height 495
click at [208, 811] on button "Done" at bounding box center [201, 809] width 31 height 20
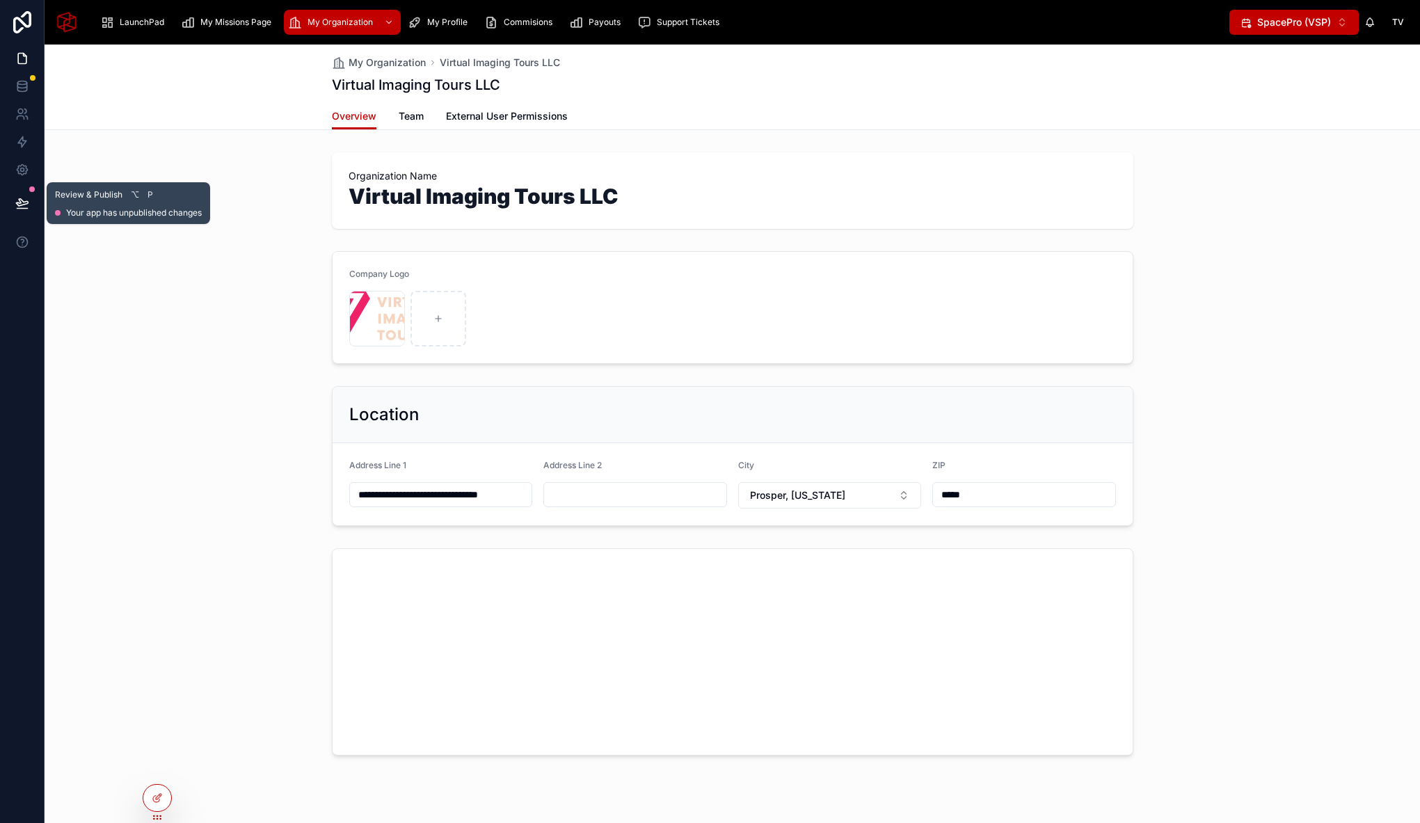
click at [24, 201] on icon at bounding box center [22, 203] width 14 height 14
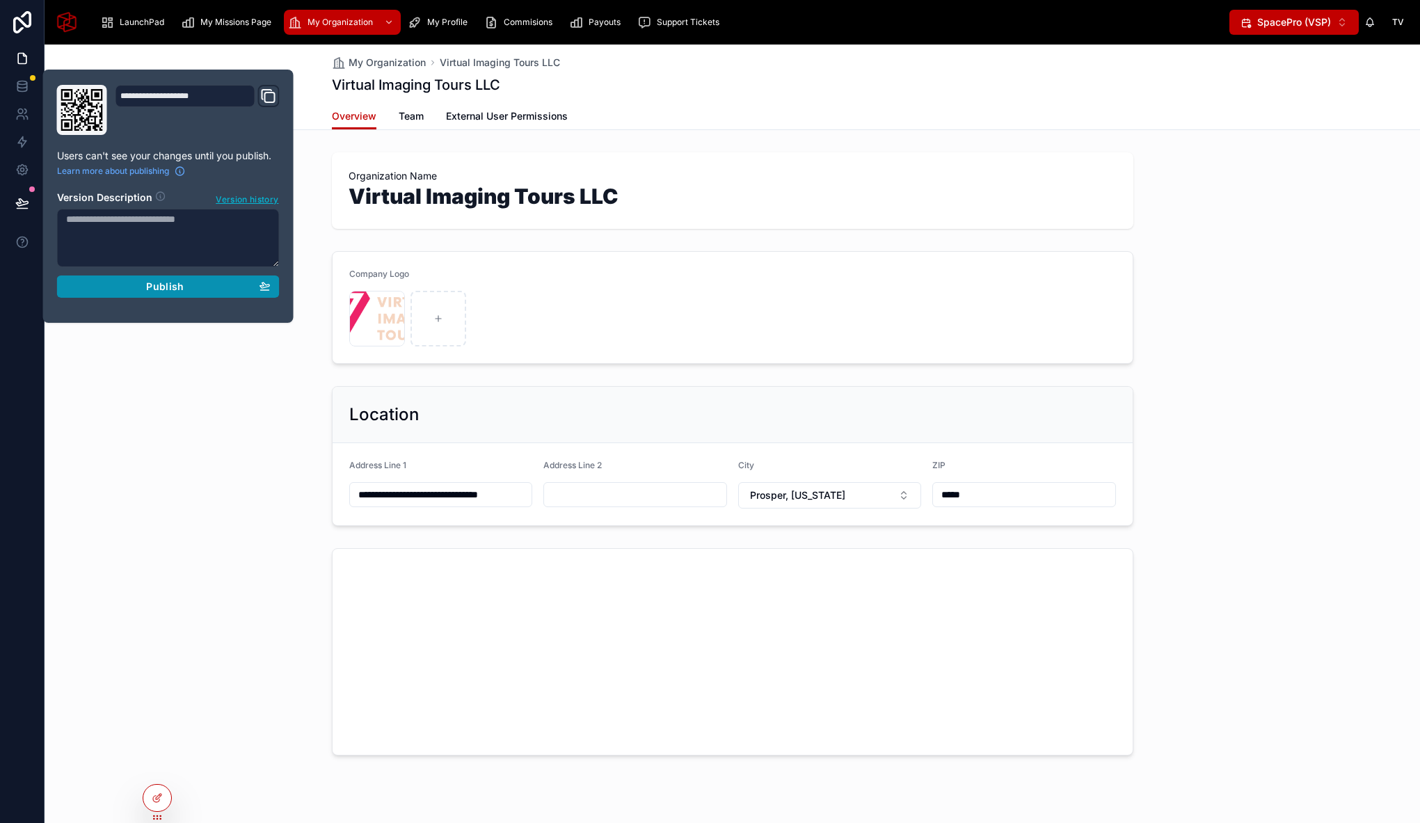
click at [154, 287] on span "Publish" at bounding box center [165, 286] width 38 height 13
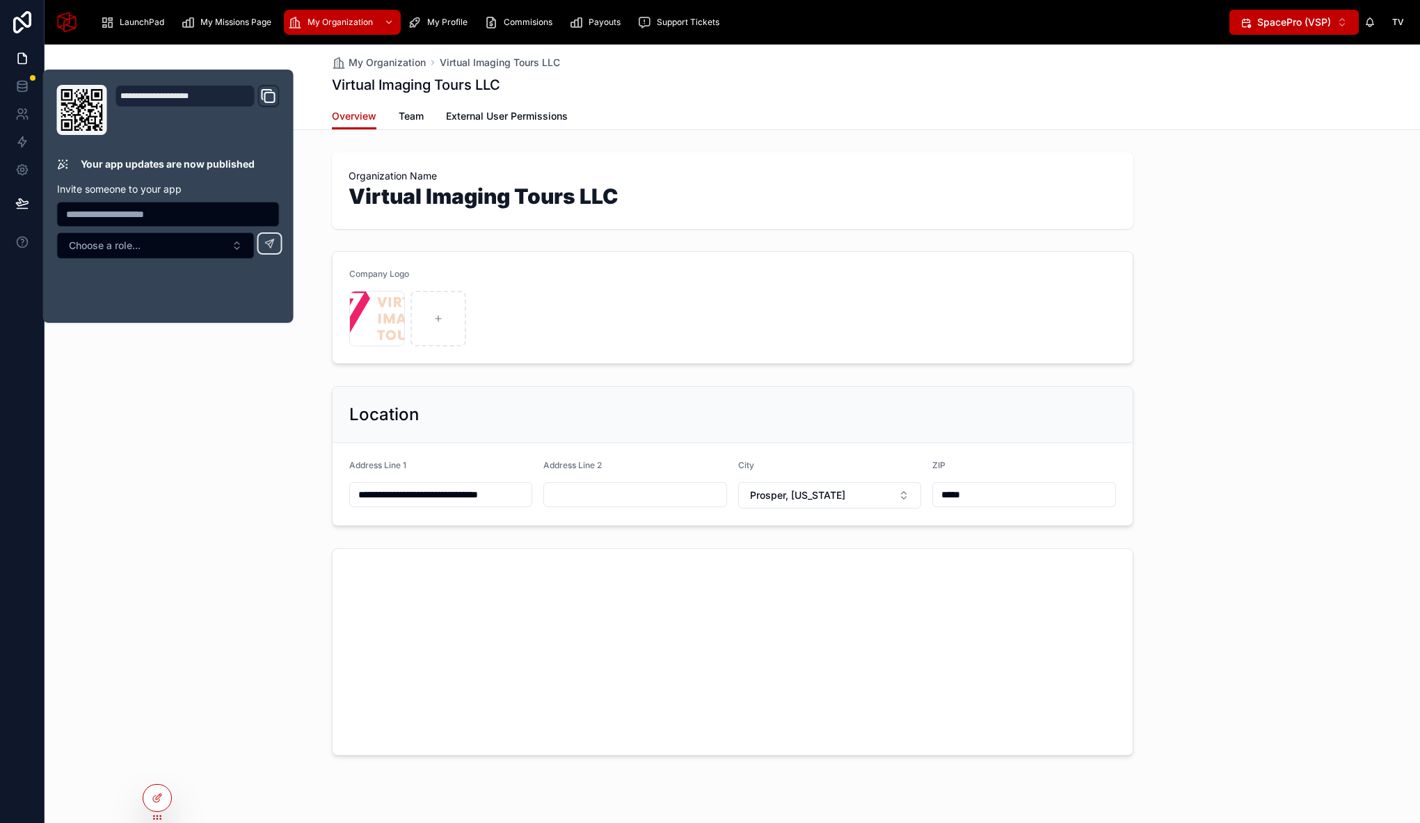
click at [270, 618] on div at bounding box center [732, 652] width 1375 height 218
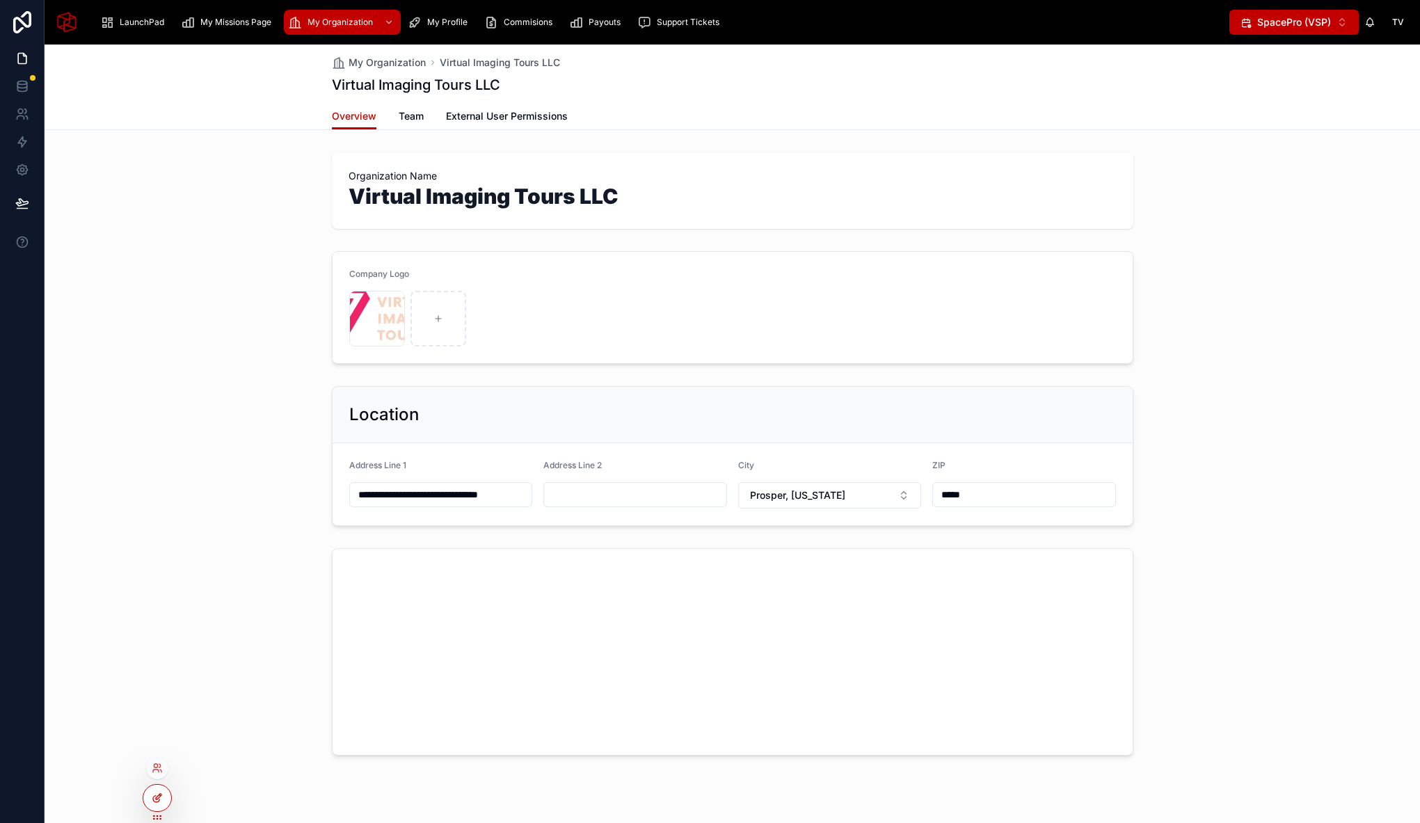
click at [163, 794] on div at bounding box center [157, 798] width 28 height 26
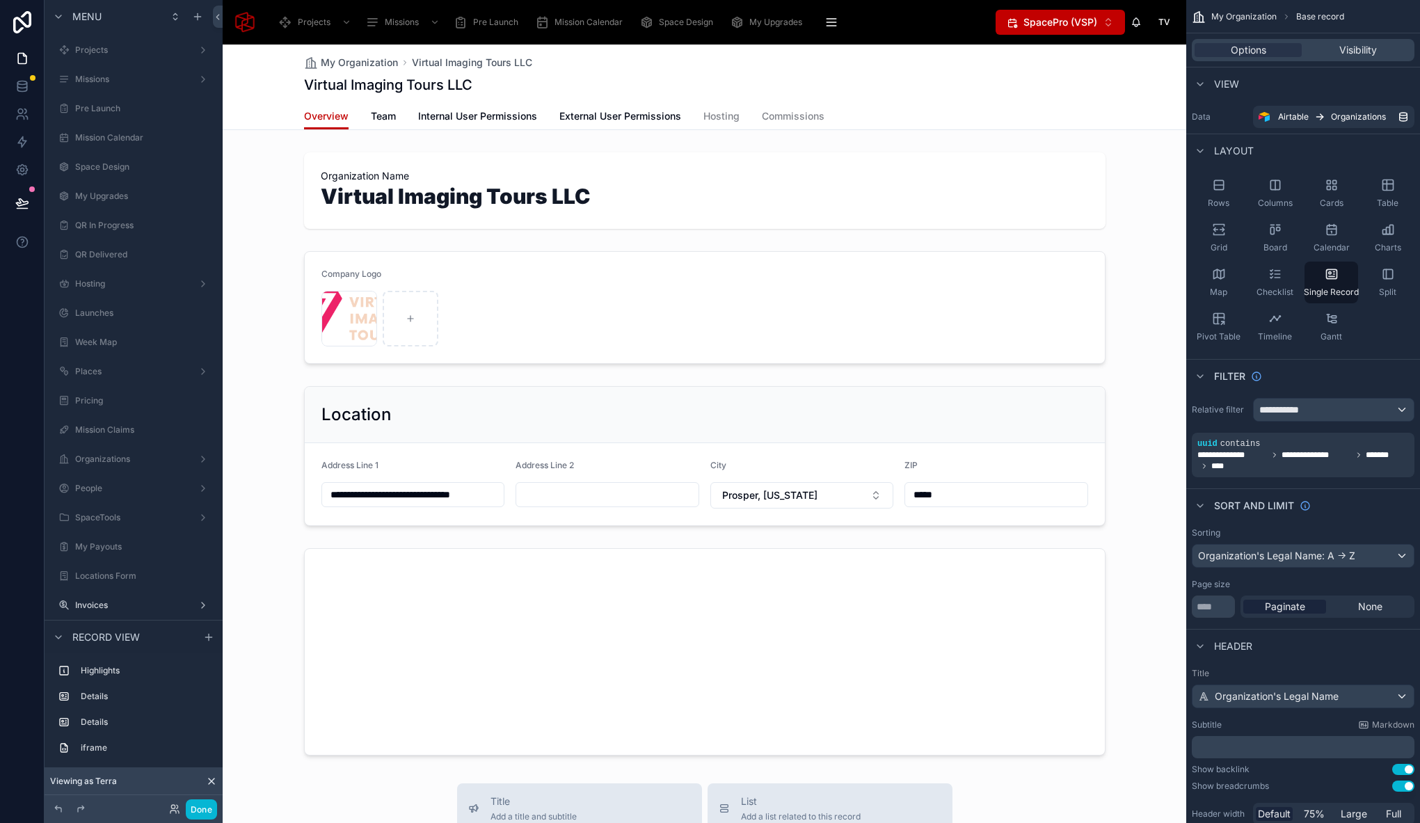
click at [805, 98] on div "My Organization Virtual Imaging Tours LLC Virtual Imaging Tours LLC" at bounding box center [704, 74] width 801 height 58
click at [207, 810] on button "Done" at bounding box center [201, 809] width 31 height 20
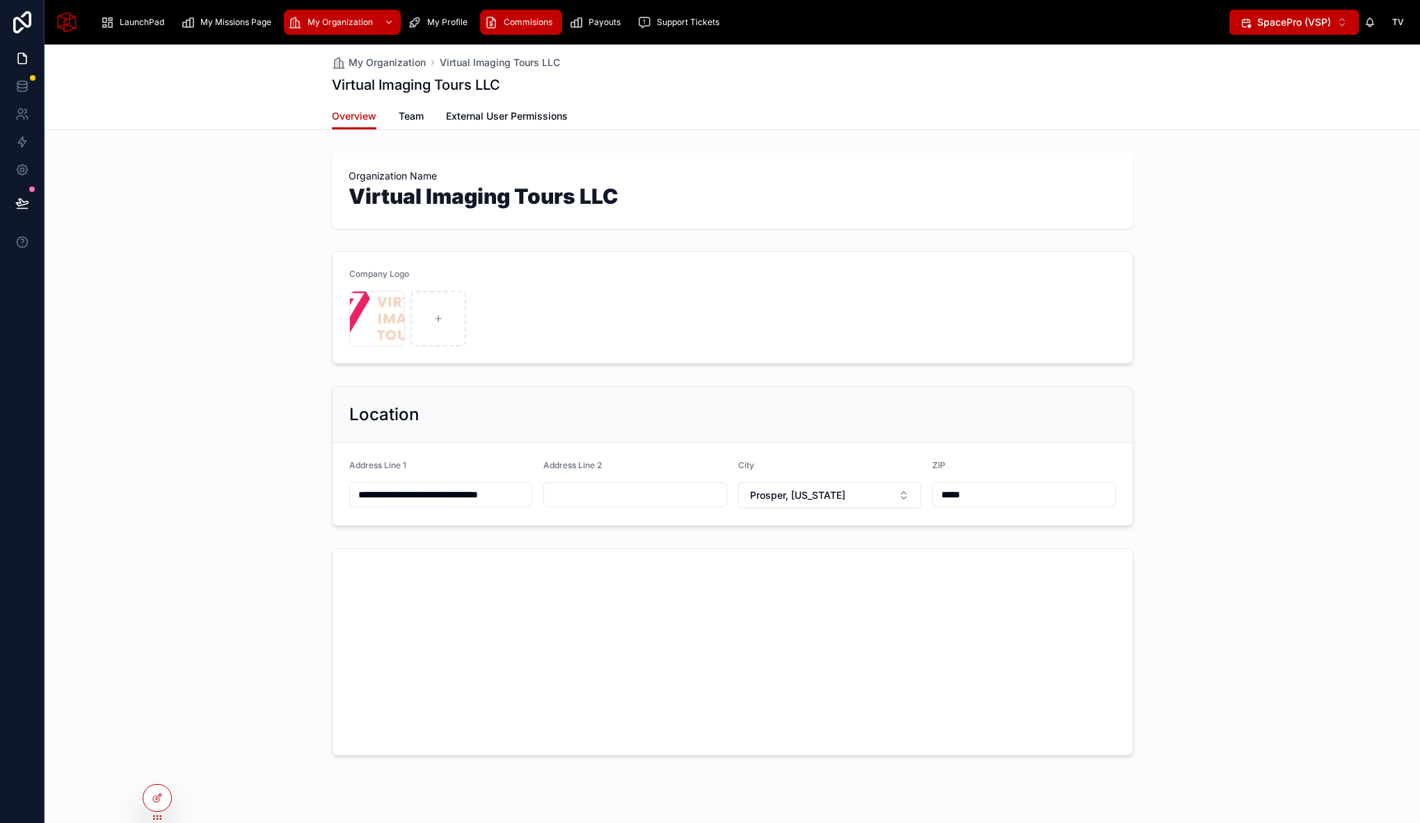
click at [539, 23] on span "Commisions" at bounding box center [528, 22] width 49 height 11
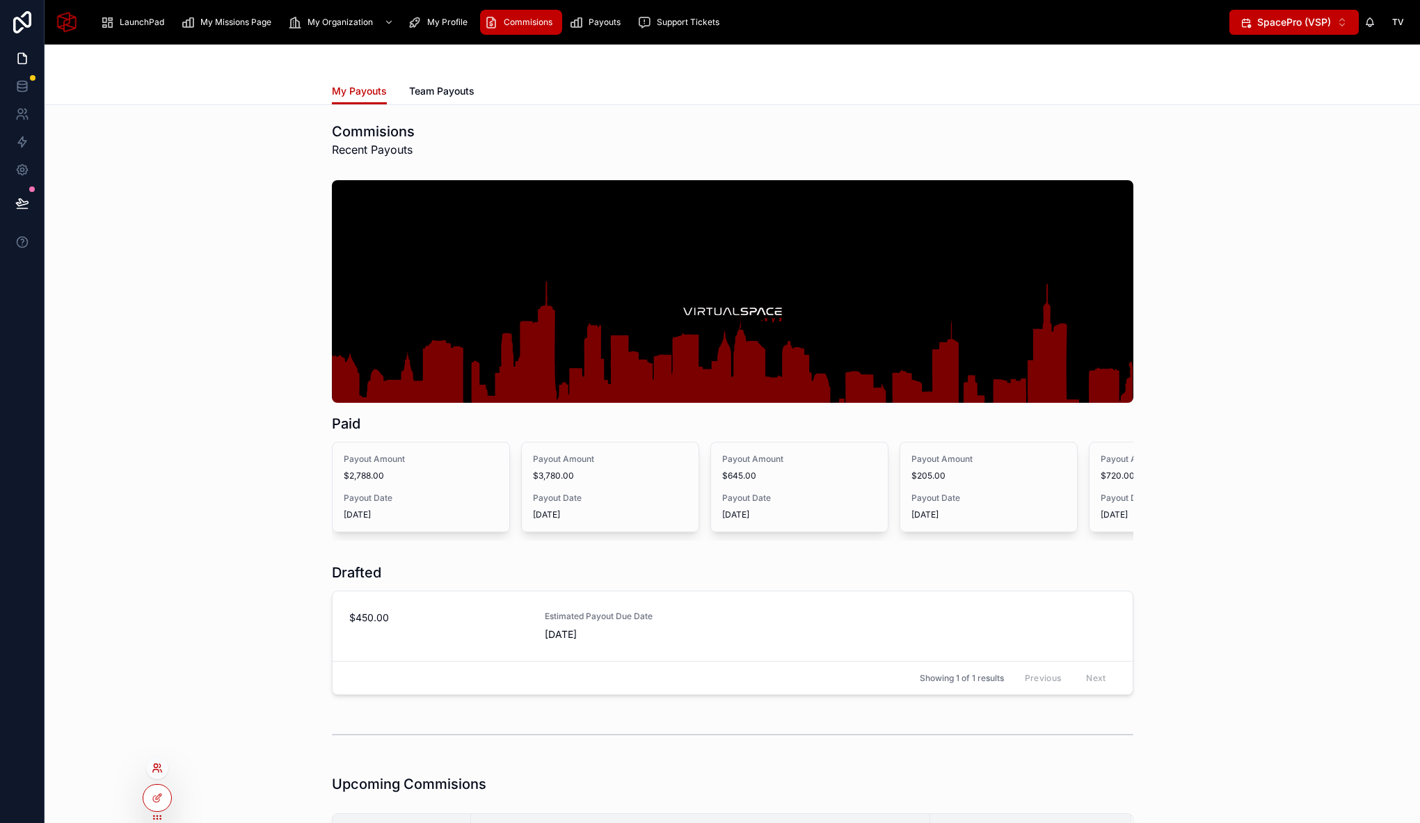
click at [156, 769] on icon at bounding box center [156, 770] width 6 height 3
click at [319, 513] on input "text" at bounding box center [406, 512] width 256 height 22
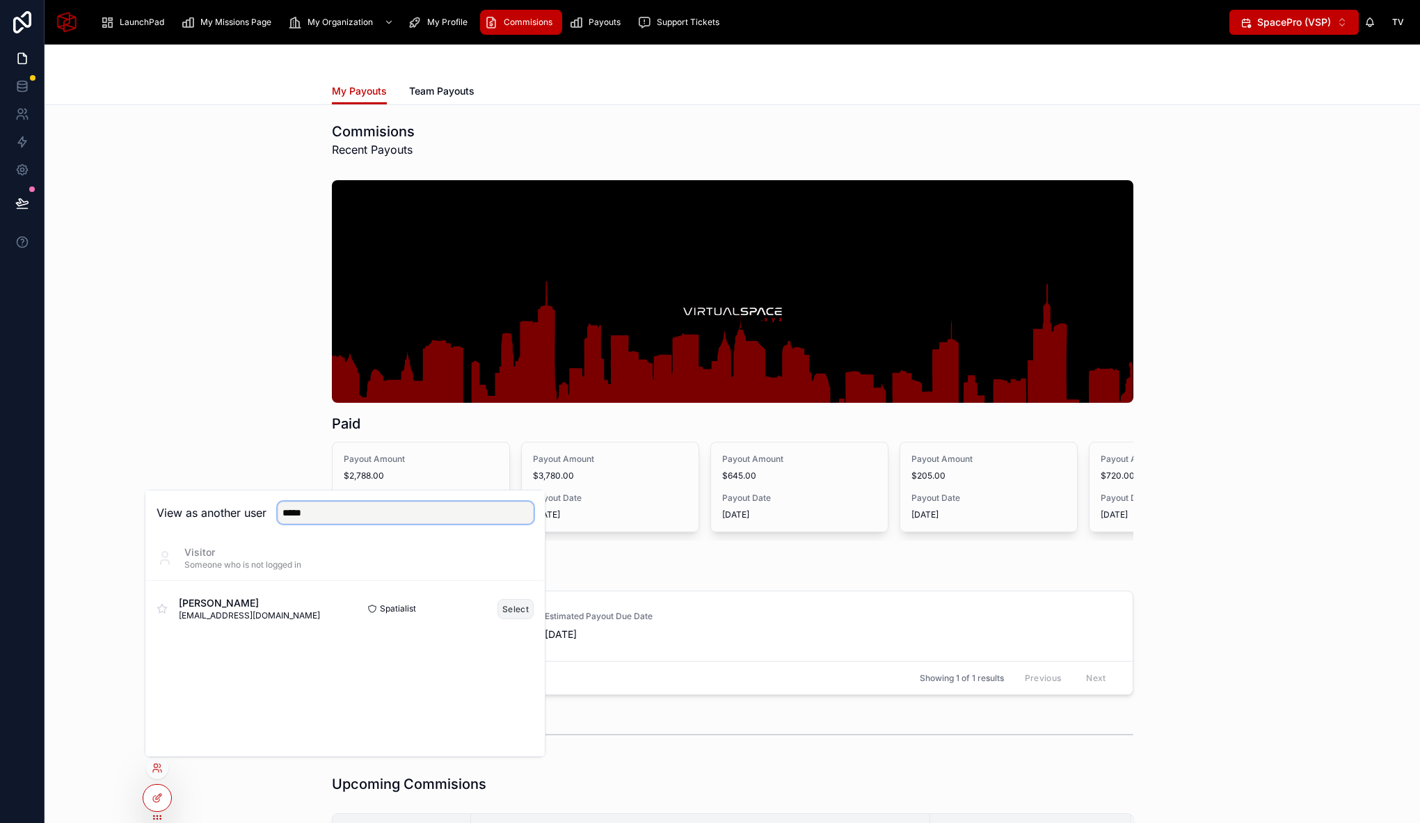
type input "*****"
click at [524, 607] on button "Select" at bounding box center [515, 609] width 36 height 20
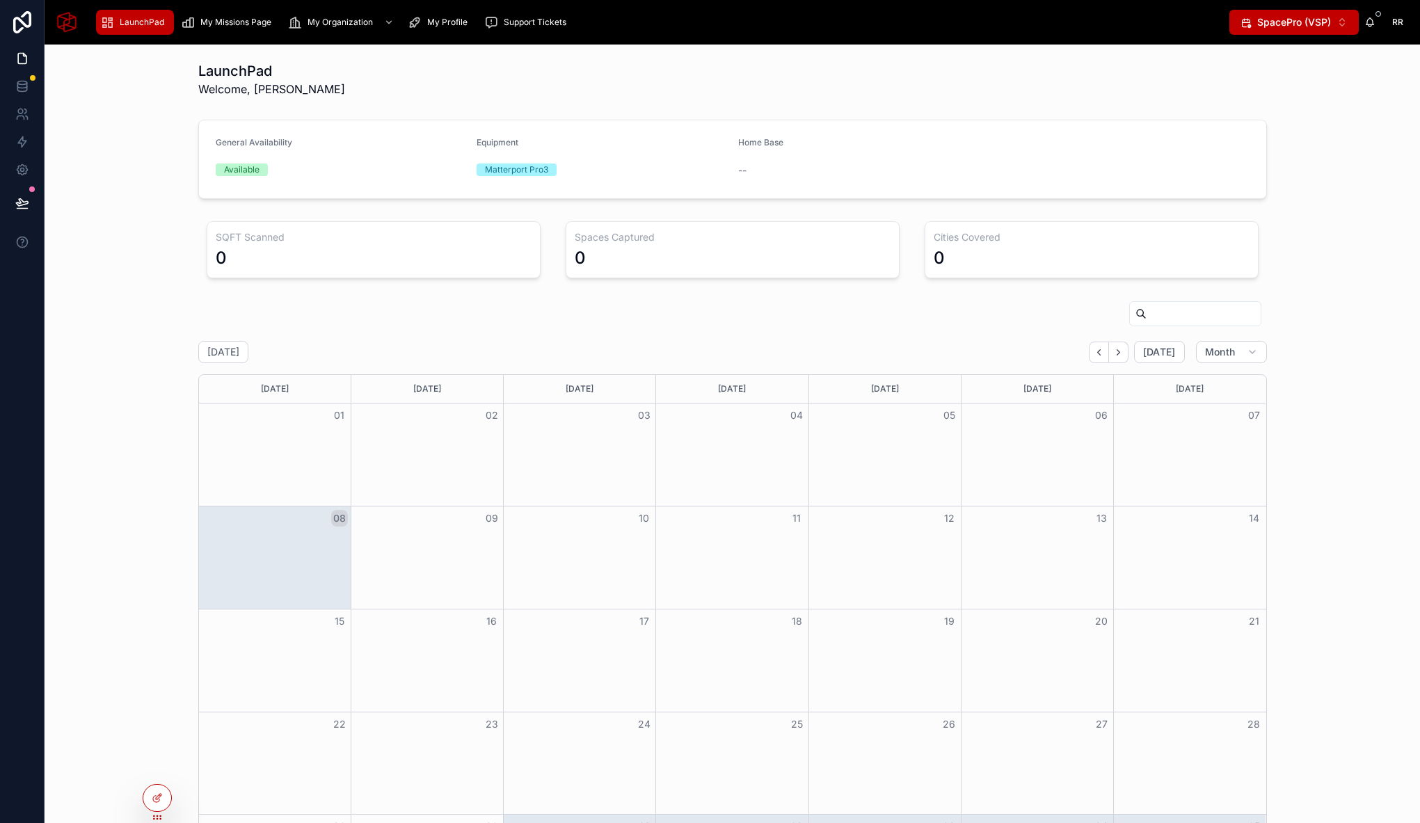
click at [150, 270] on div "SQFT Scanned 0 Spaces Captured 0 Cities Covered 0" at bounding box center [732, 250] width 1353 height 68
click at [165, 801] on div at bounding box center [157, 798] width 28 height 26
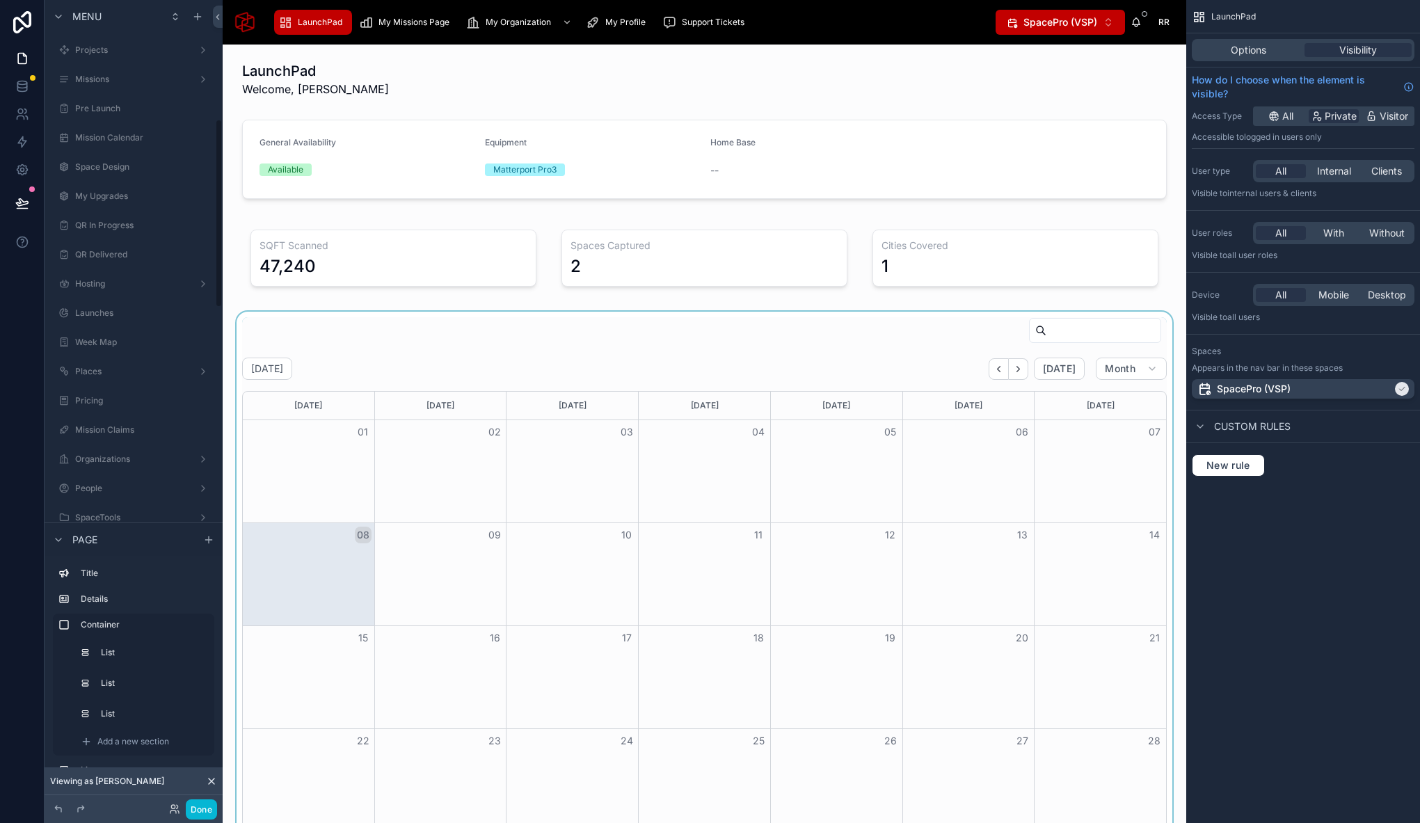
scroll to position [508, 0]
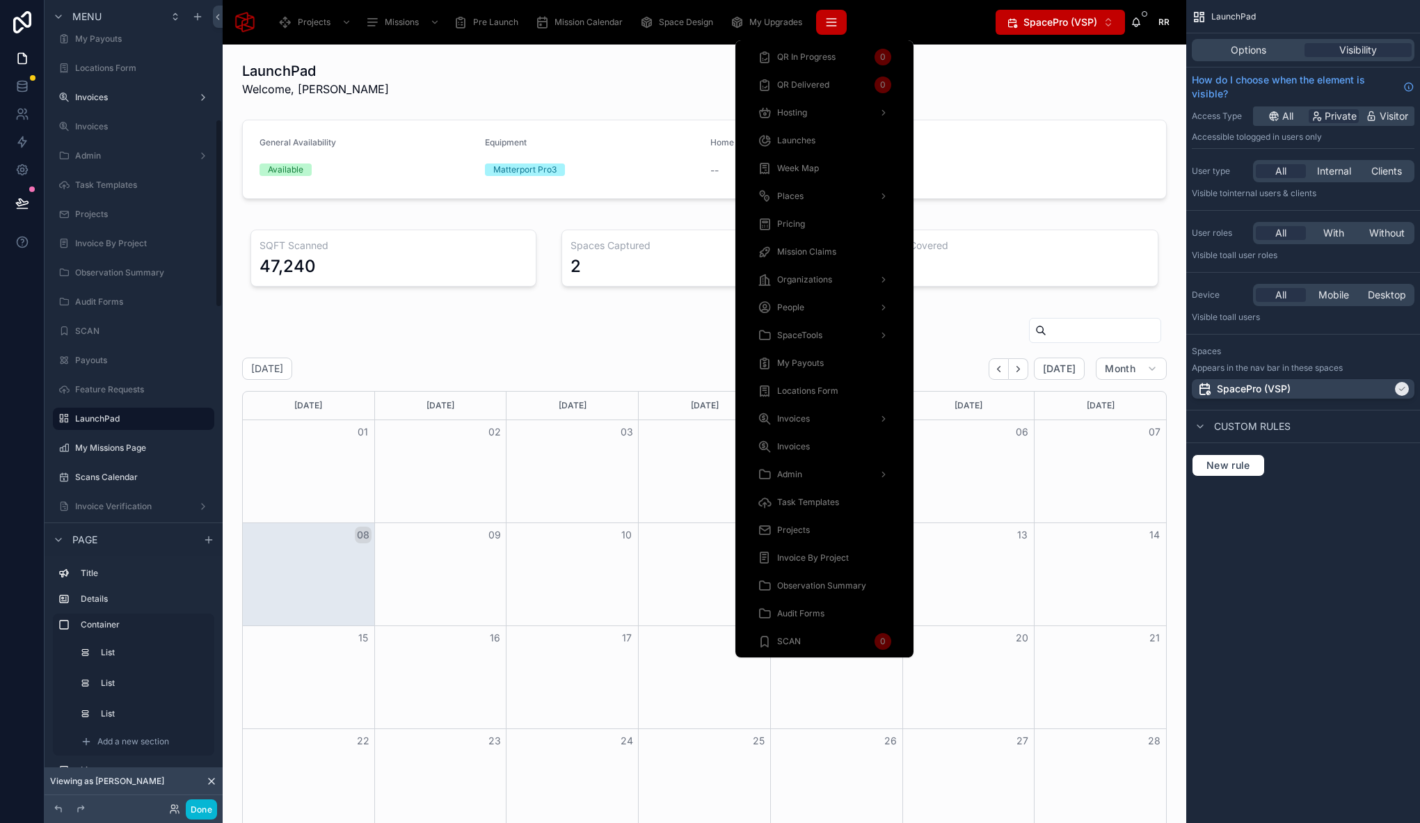
click at [835, 26] on icon "scrollable content" at bounding box center [830, 26] width 9 height 0
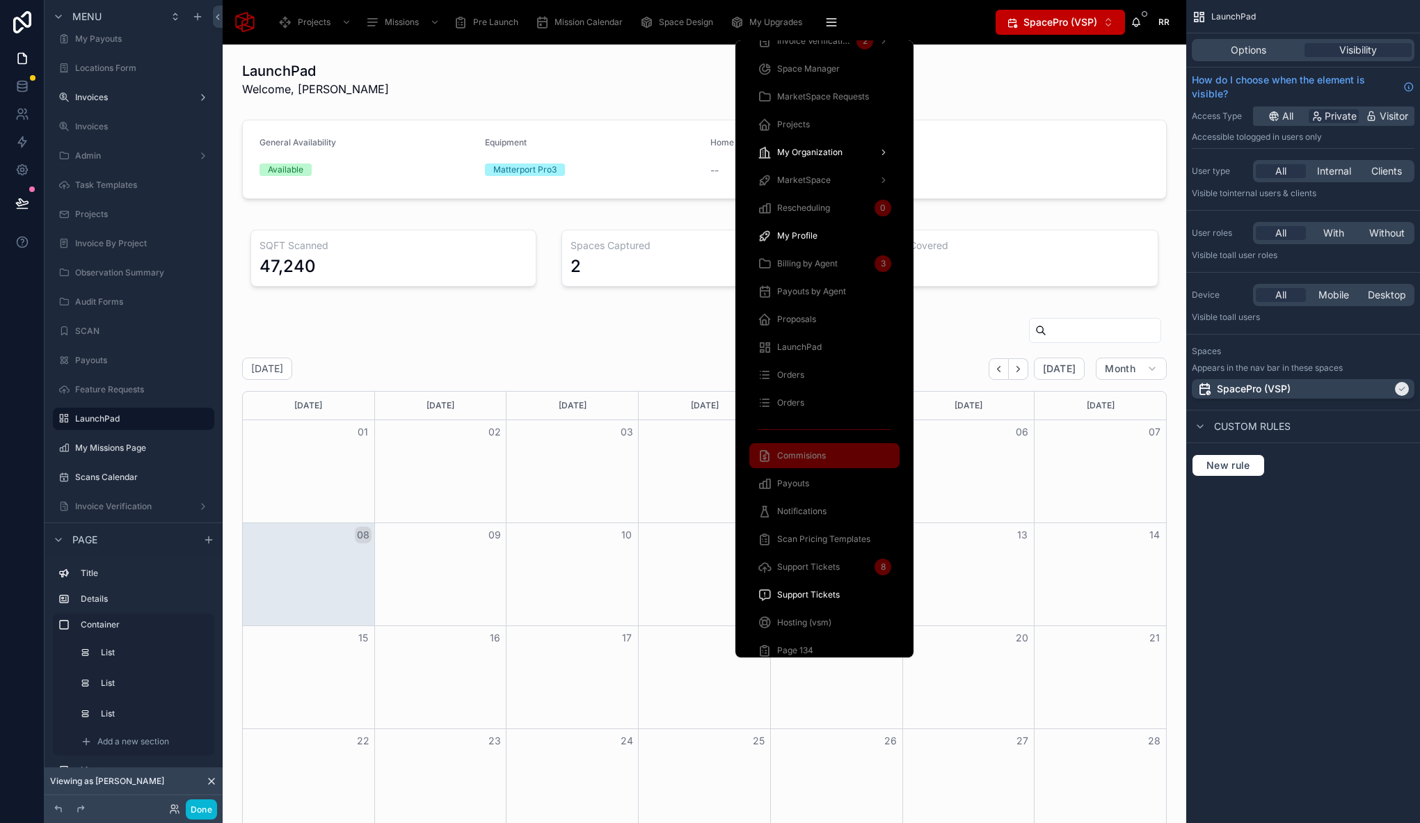
click at [831, 454] on div "Commisions" at bounding box center [824, 455] width 134 height 22
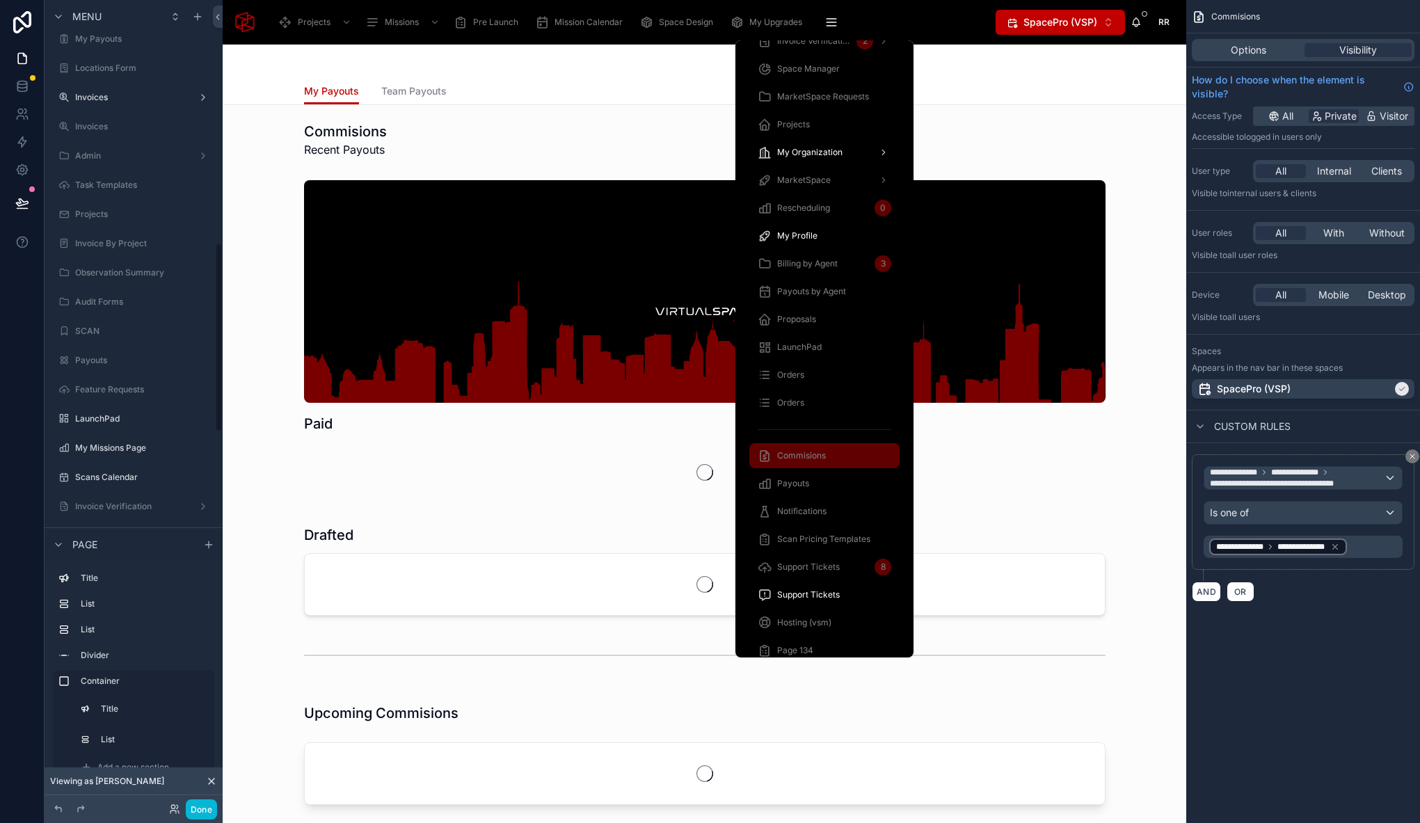
scroll to position [1034, 0]
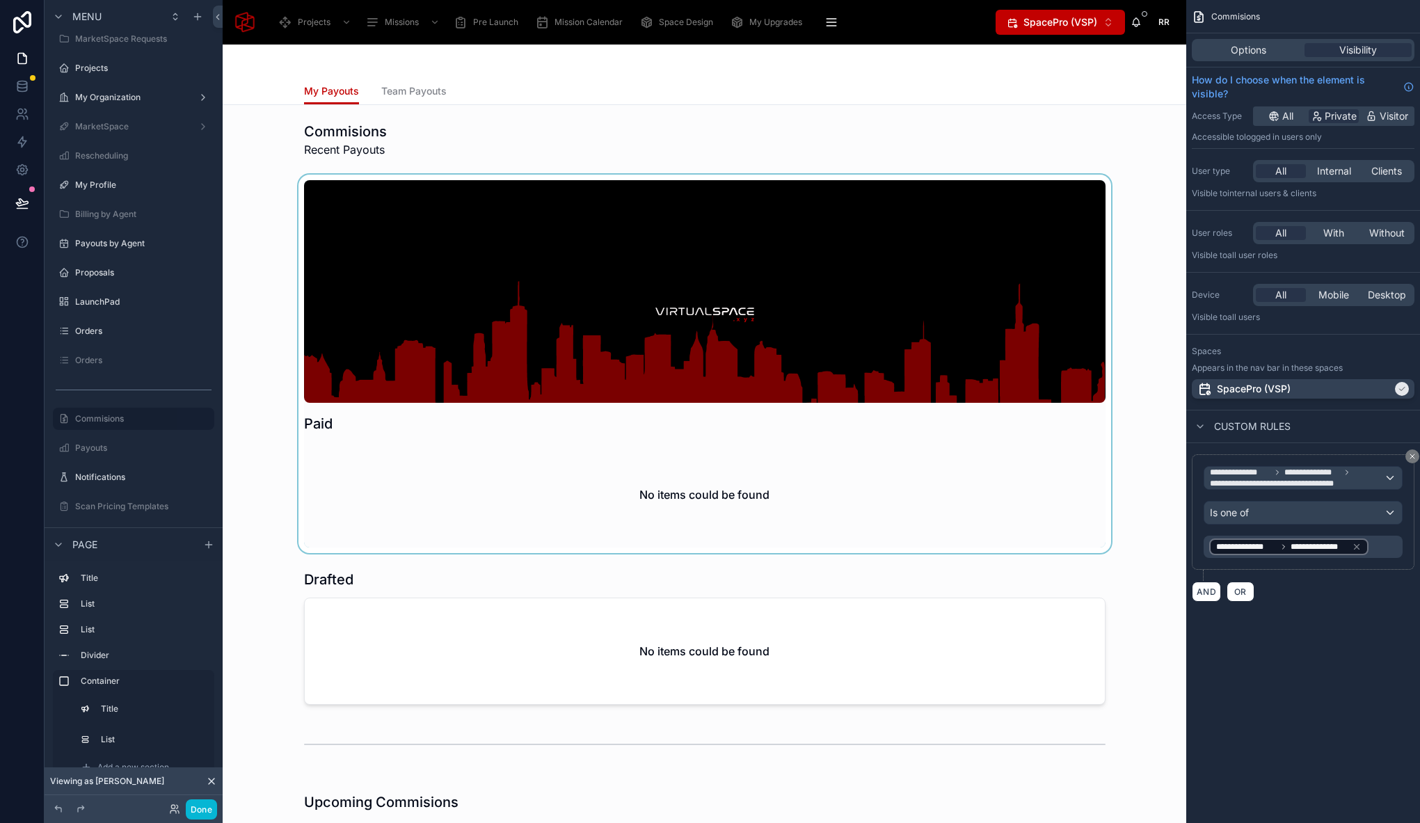
click at [265, 288] on div at bounding box center [704, 364] width 941 height 378
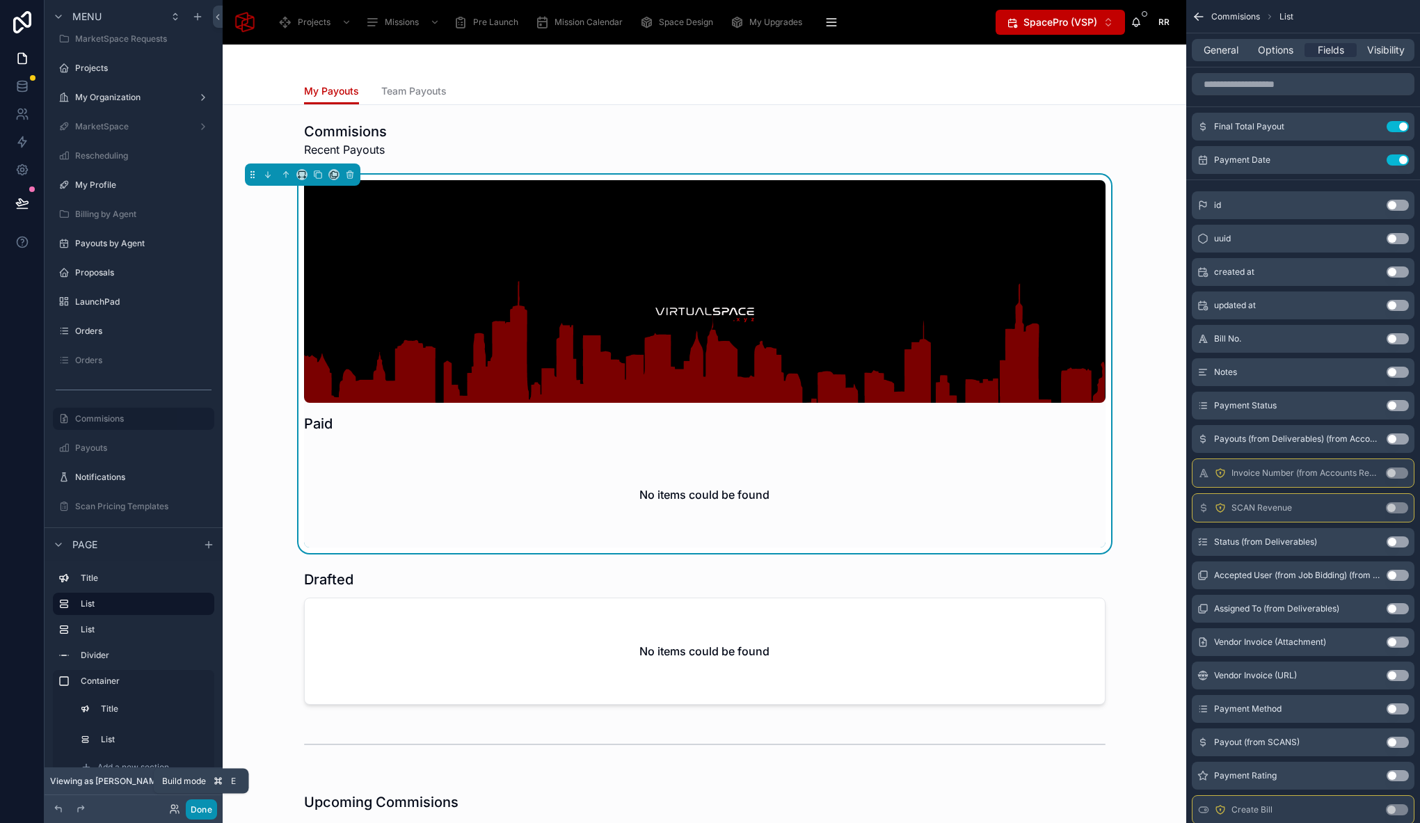
click at [203, 809] on button "Done" at bounding box center [201, 809] width 31 height 20
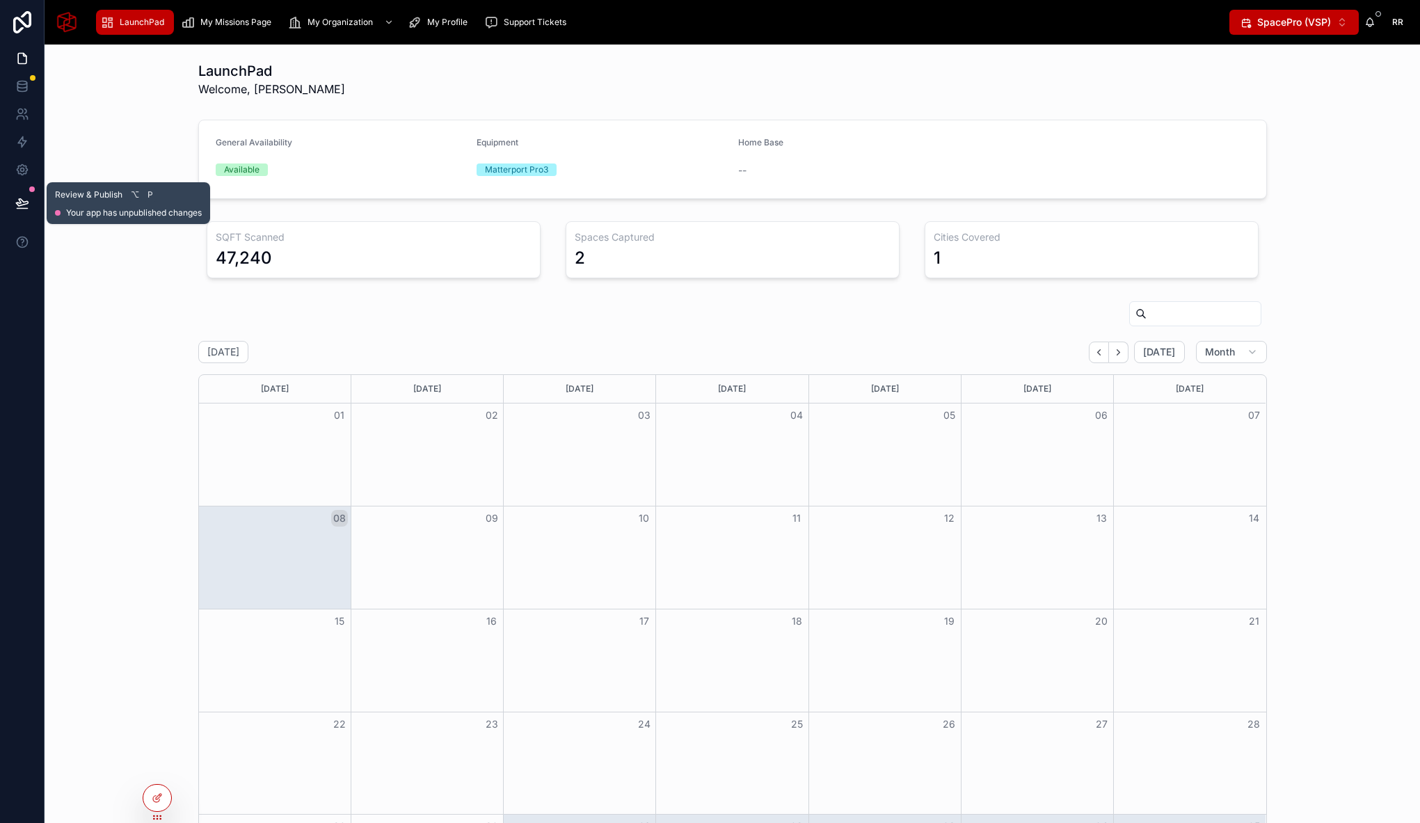
click at [24, 200] on icon at bounding box center [22, 203] width 14 height 14
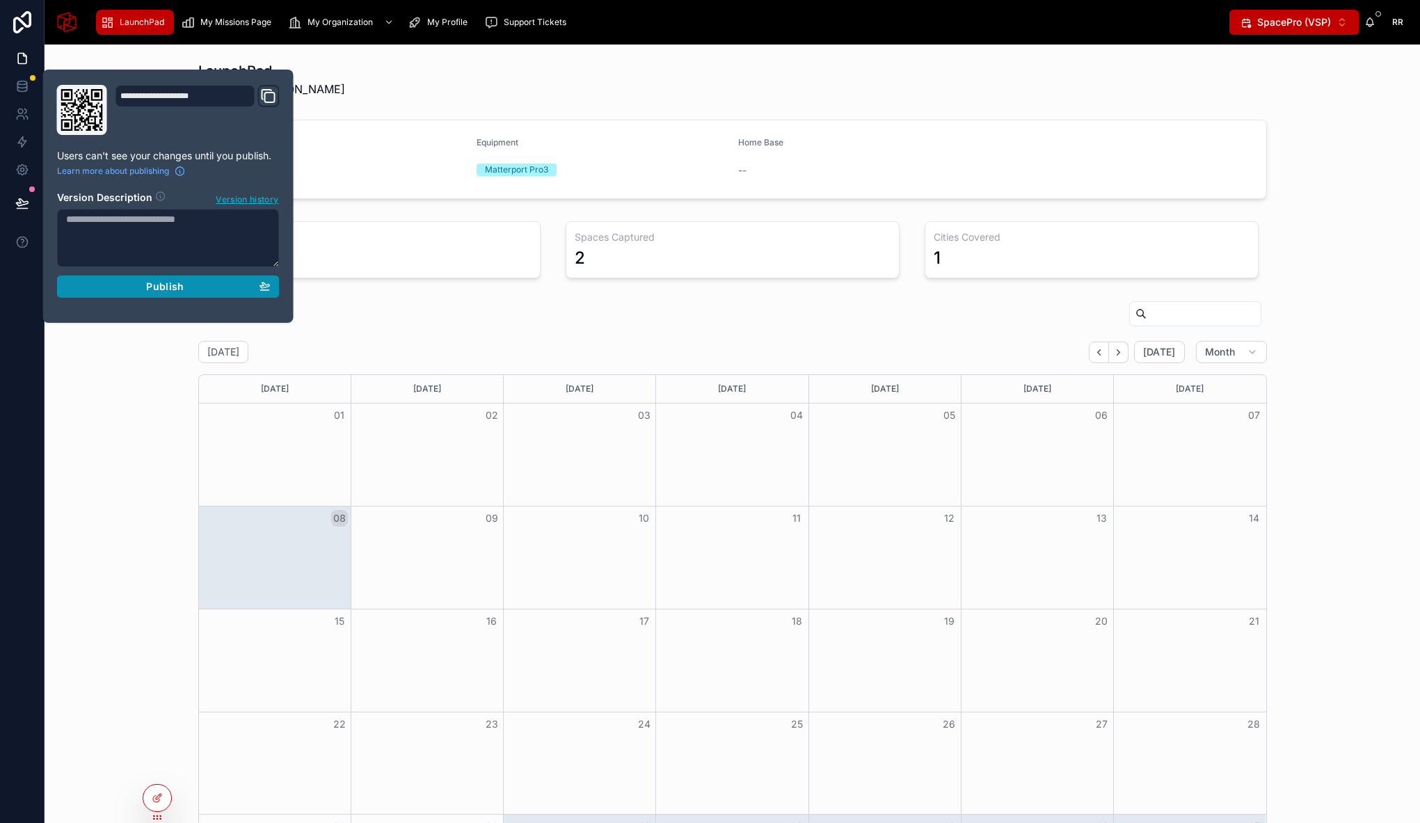
click at [127, 284] on div "Publish" at bounding box center [168, 286] width 204 height 13
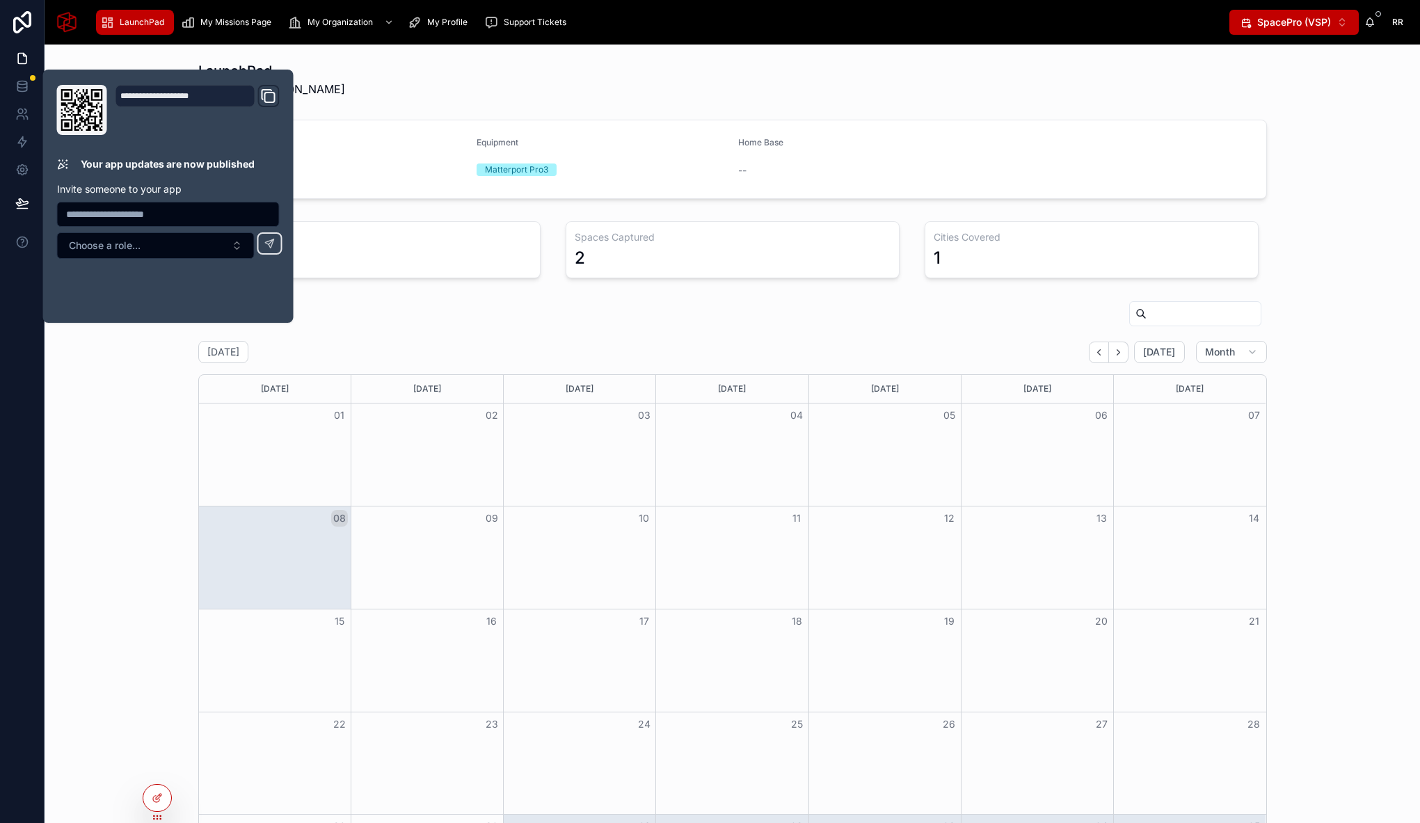
click at [457, 325] on div at bounding box center [732, 316] width 1068 height 32
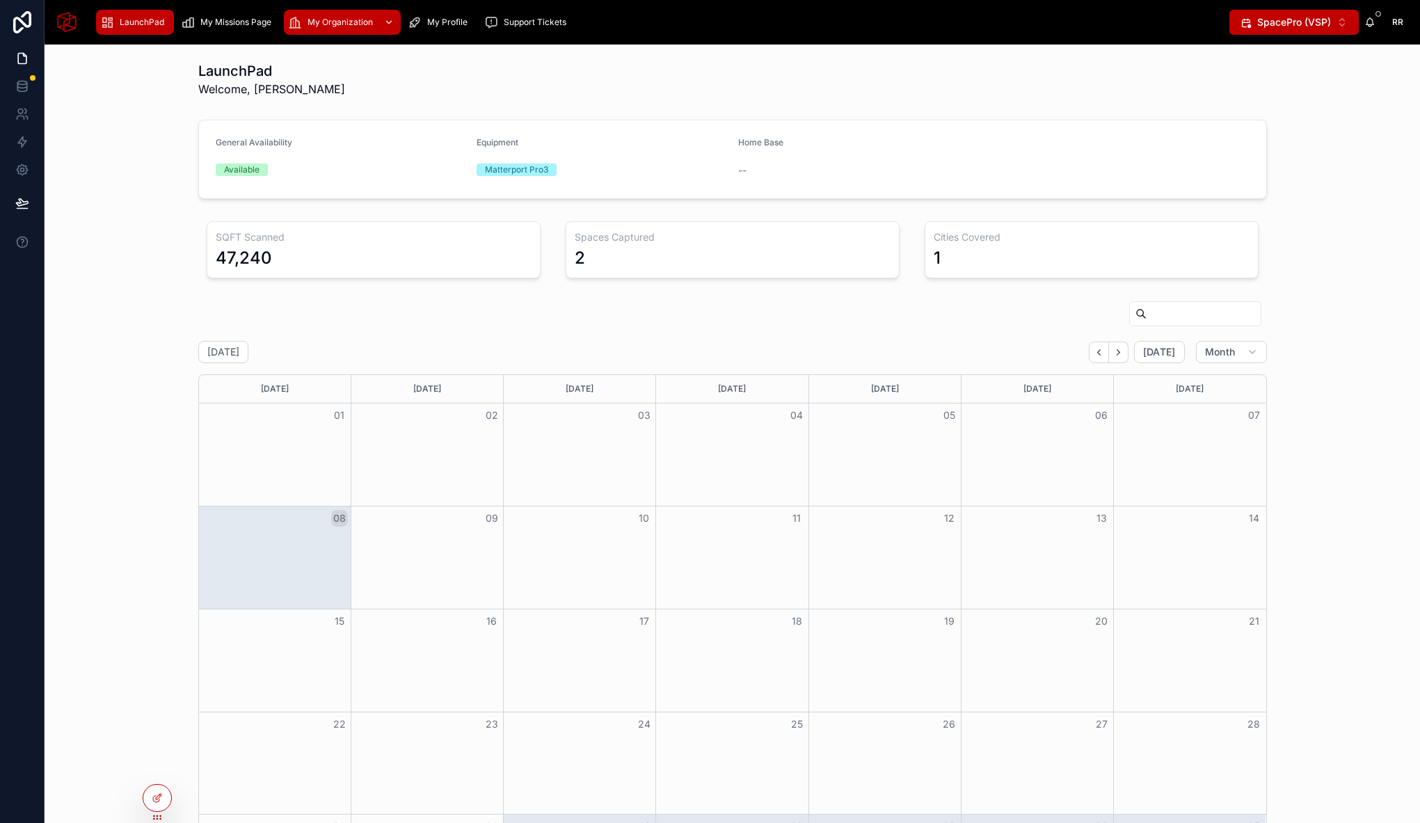
click at [325, 30] on div "My Organization" at bounding box center [342, 22] width 109 height 22
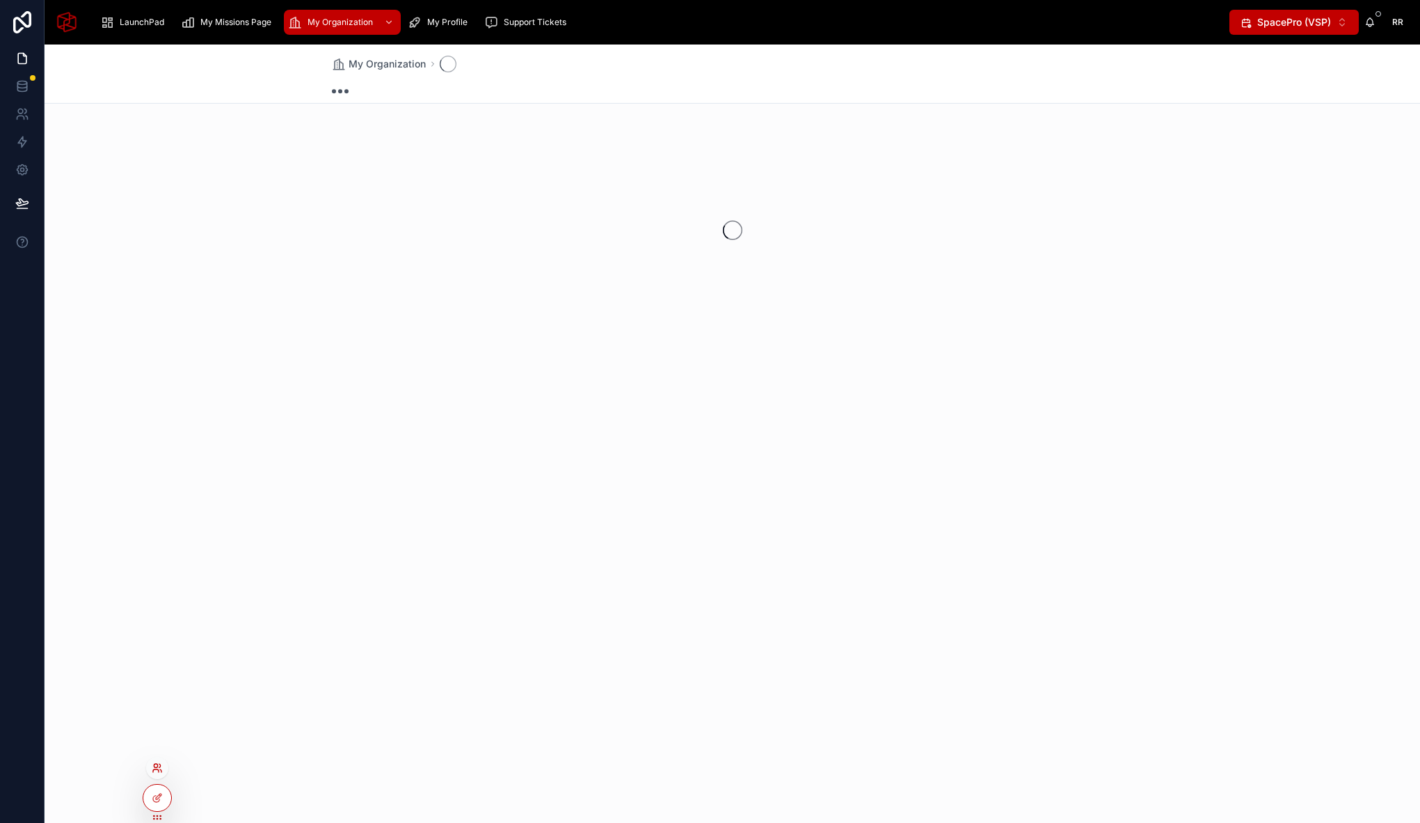
click at [154, 769] on icon at bounding box center [156, 770] width 6 height 3
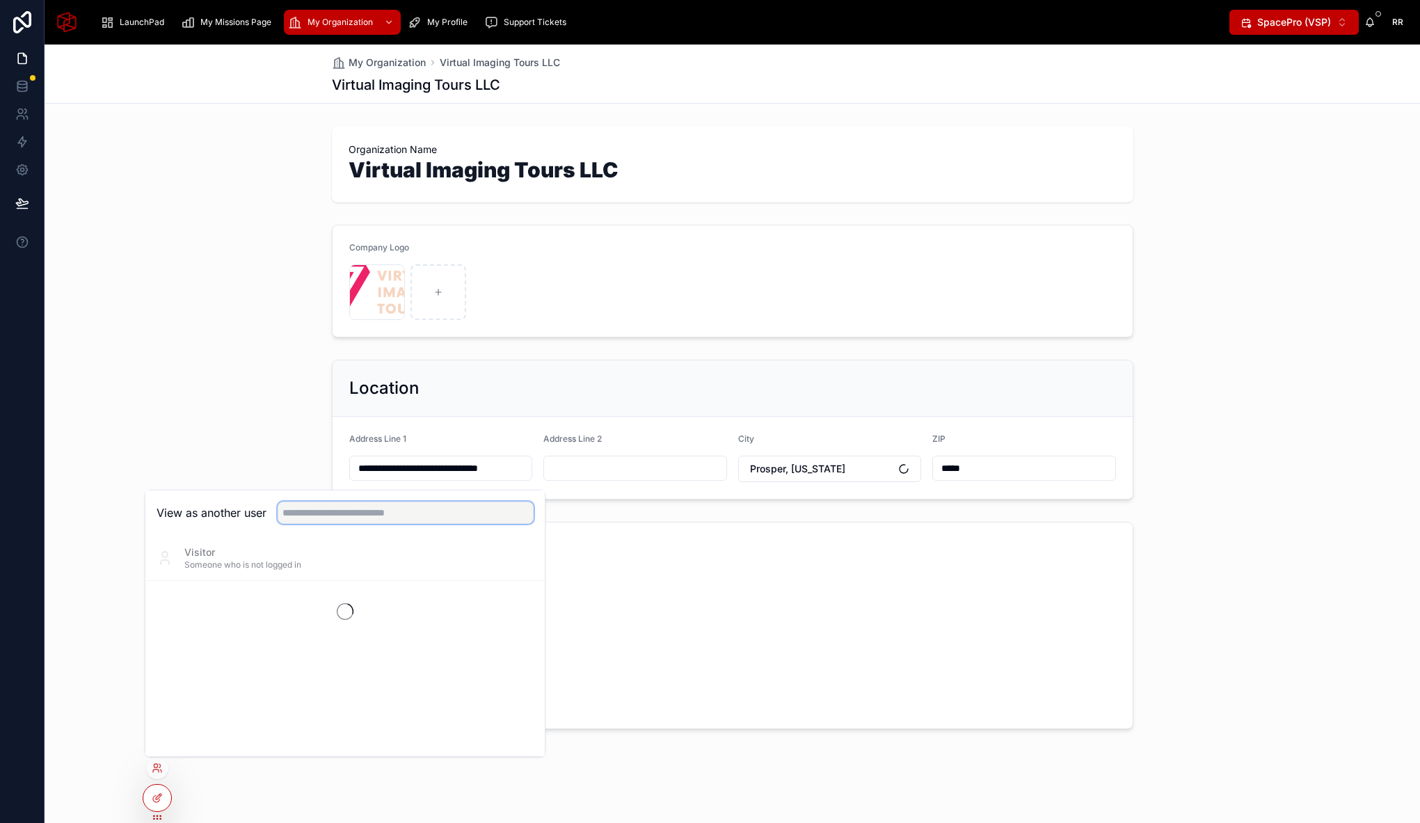
click at [360, 514] on input "text" at bounding box center [406, 512] width 256 height 22
type input "*****"
click at [511, 613] on button "Select" at bounding box center [515, 609] width 36 height 20
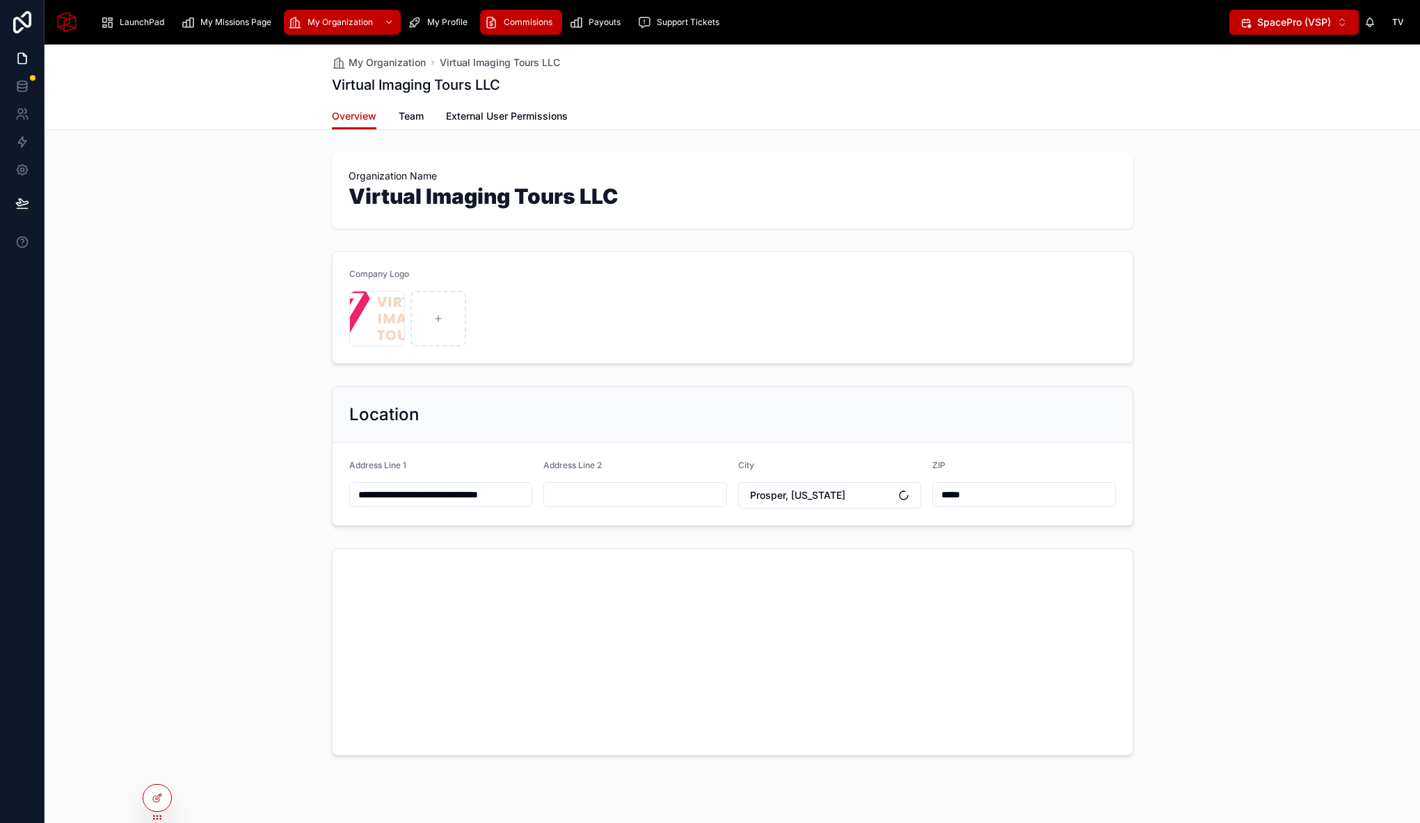
click at [534, 25] on span "Commisions" at bounding box center [528, 22] width 49 height 11
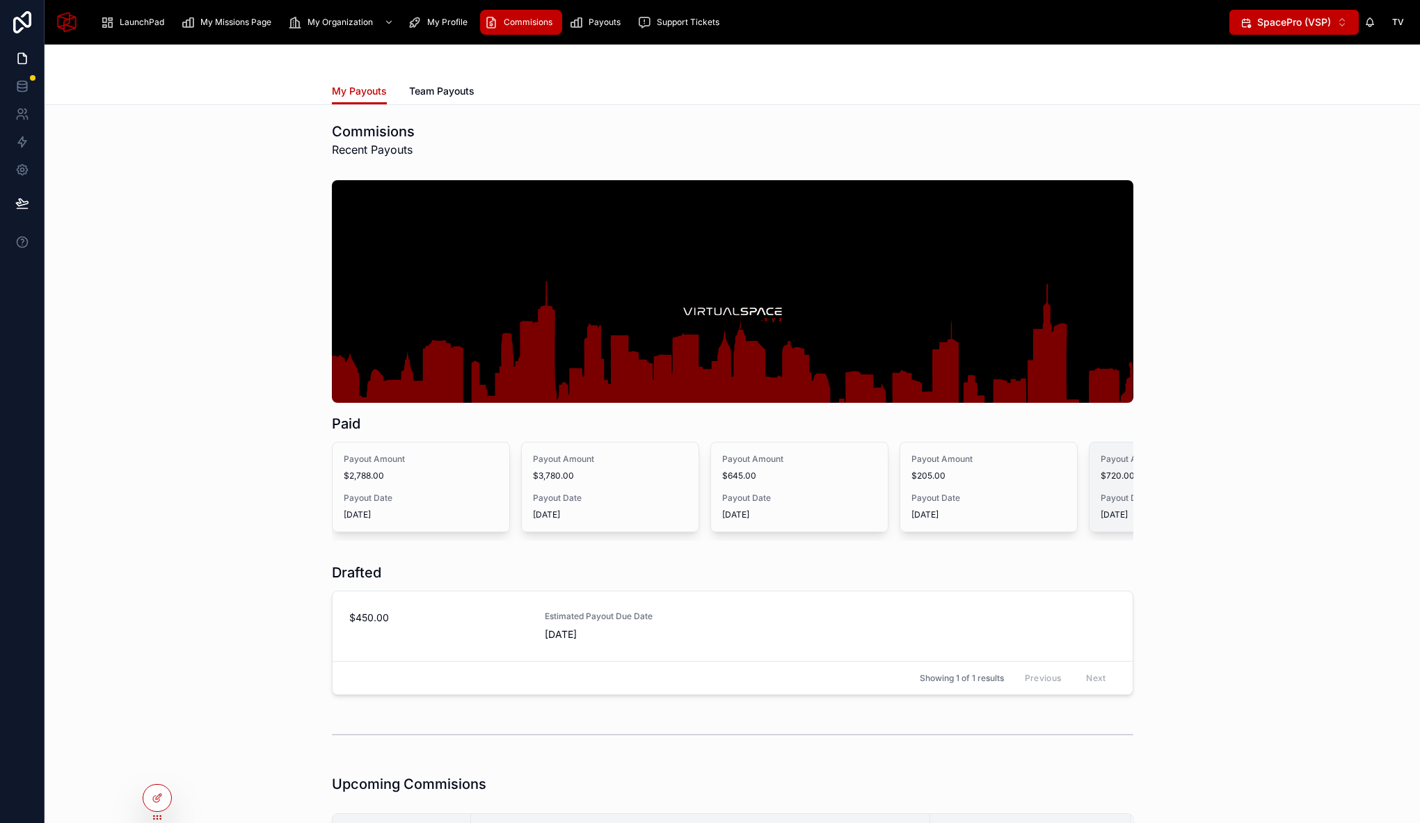
click at [1125, 459] on span "Payout Amount" at bounding box center [1177, 458] width 154 height 11
drag, startPoint x: 1274, startPoint y: 412, endPoint x: 1240, endPoint y: 429, distance: 37.6
click at [1271, 413] on div "Paid Payout Amount $2,788.00 Payout Date [DATE] Payout Amount $3,780.00 Payout …" at bounding box center [732, 360] width 1353 height 371
click at [1187, 374] on div "Paid Payout Amount $2,788.00 Payout Date [DATE] Payout Amount $3,780.00 Payout …" at bounding box center [732, 360] width 1353 height 371
click at [444, 17] on span "My Profile" at bounding box center [447, 22] width 40 height 11
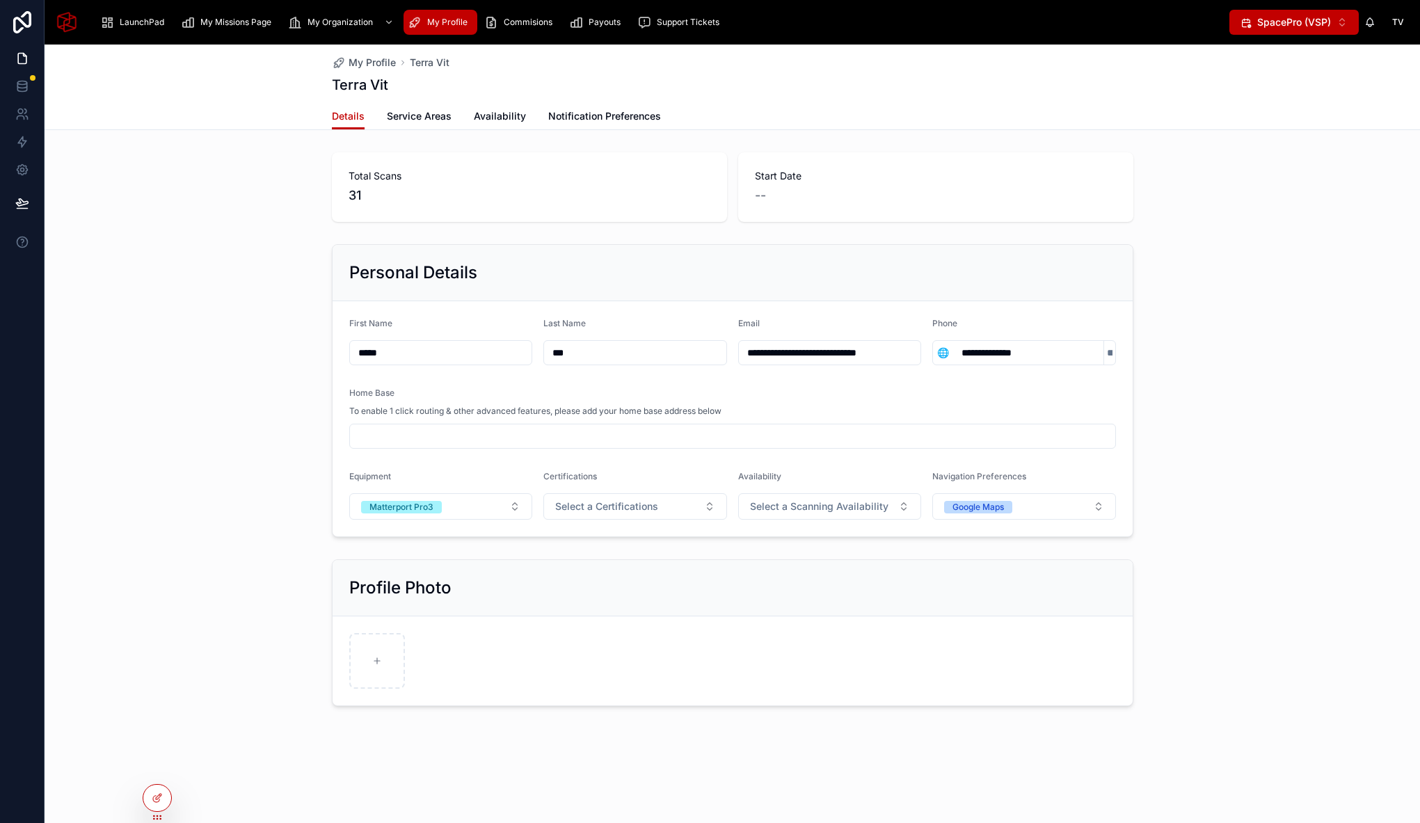
click at [518, 35] on div "LaunchPad My Missions Page My Organization My Profile Commisions Payouts Suppor…" at bounding box center [659, 22] width 1140 height 31
click at [324, 20] on span "My Organization" at bounding box center [339, 22] width 65 height 11
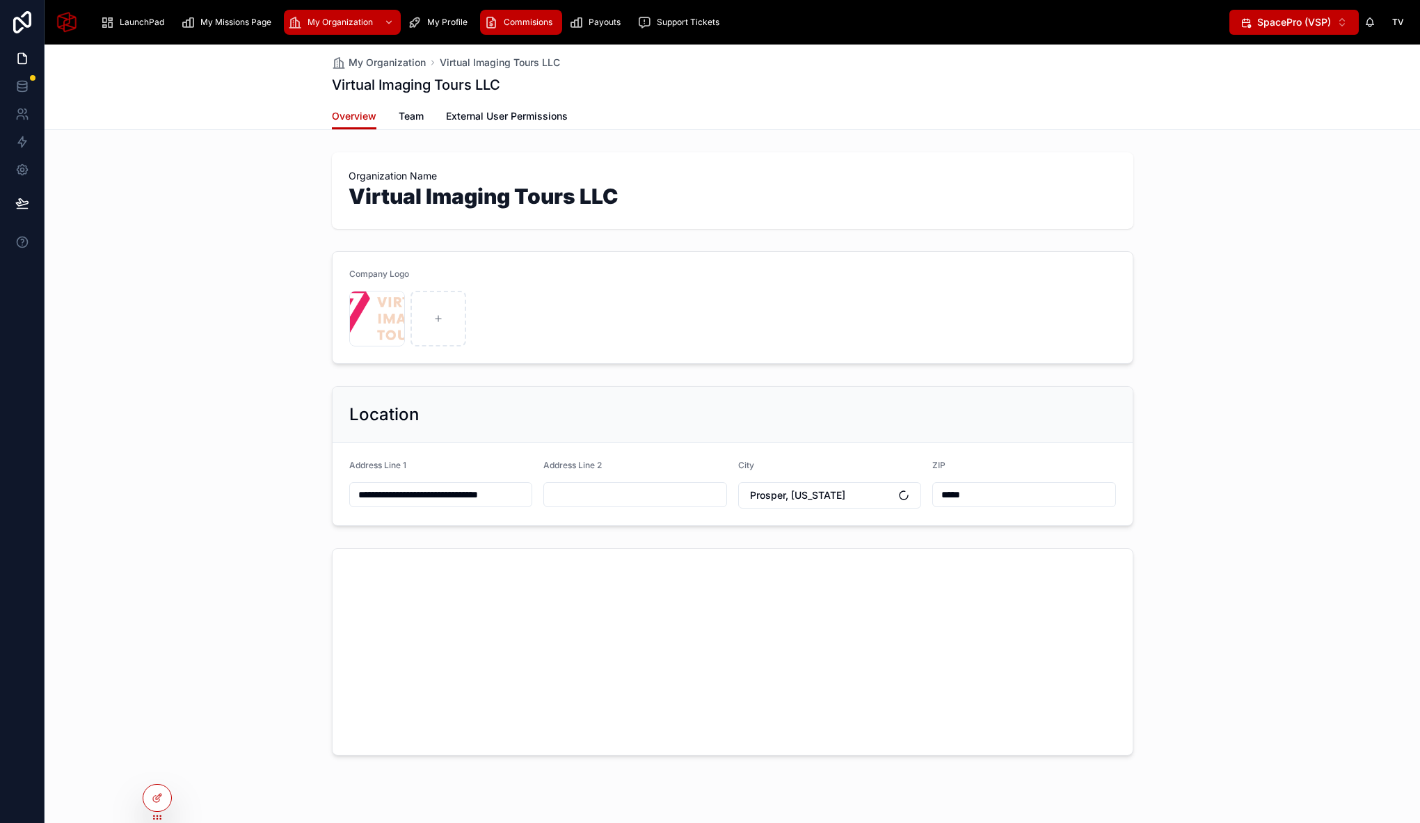
click at [531, 20] on span "Commisions" at bounding box center [528, 22] width 49 height 11
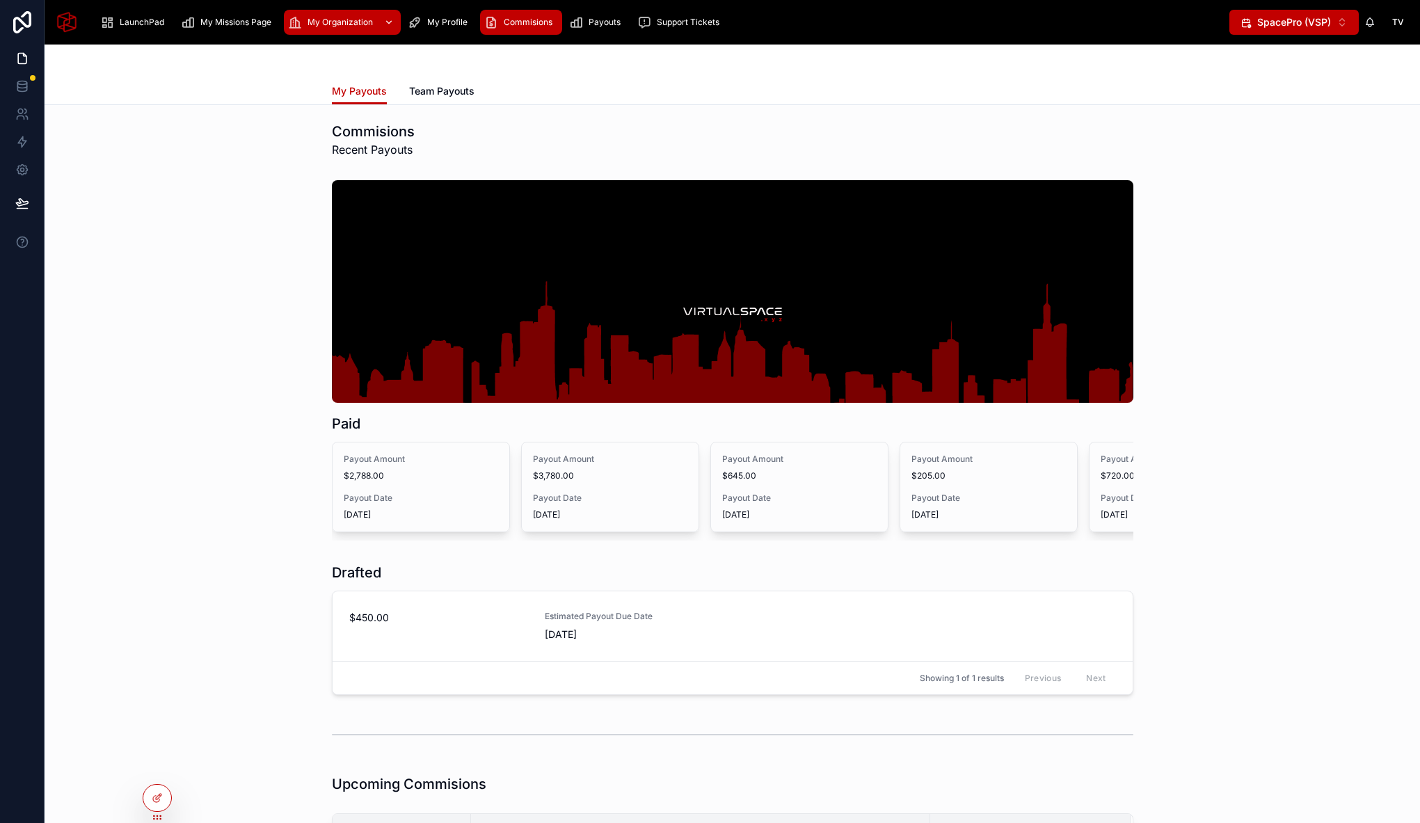
click at [347, 20] on span "My Organization" at bounding box center [339, 22] width 65 height 11
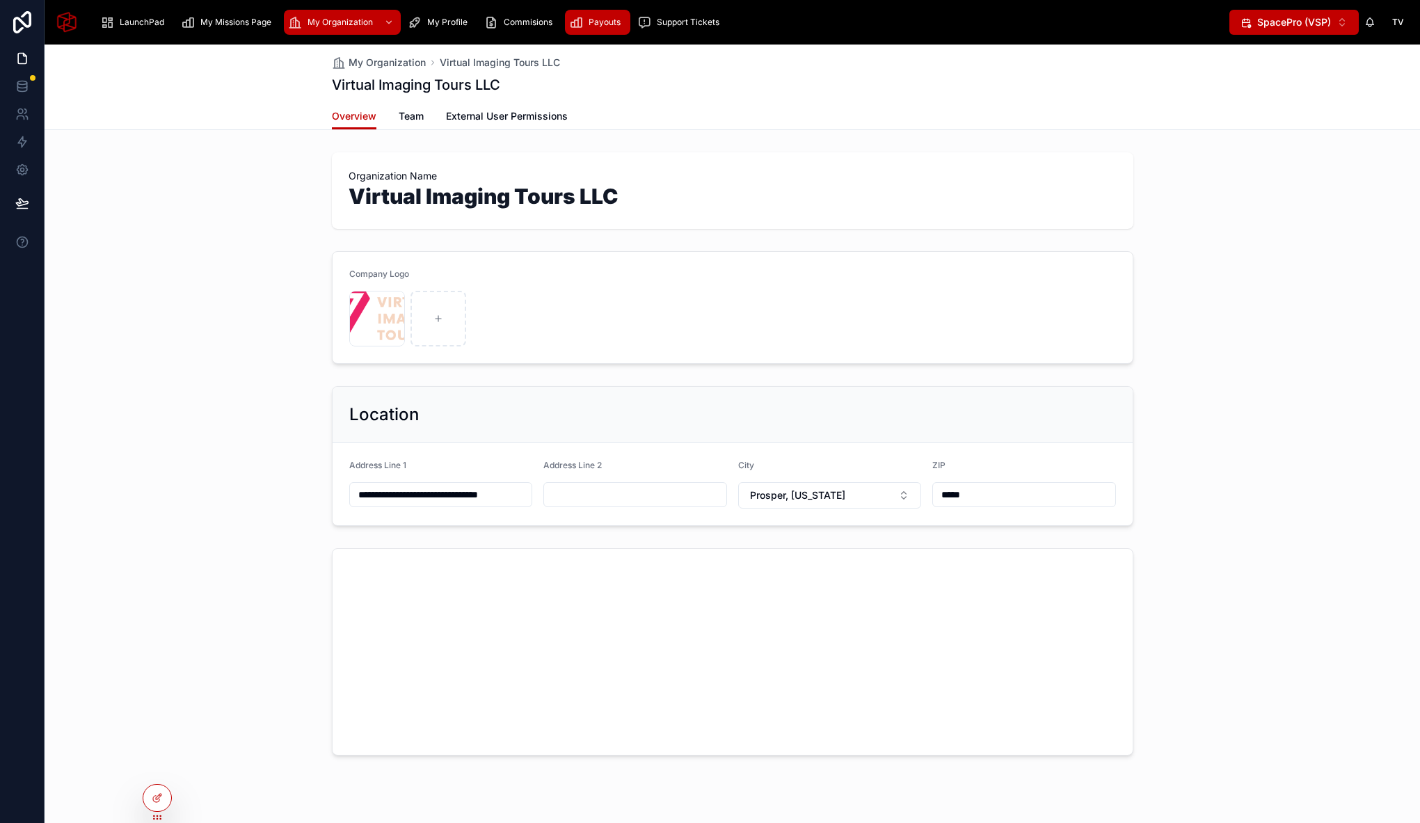
click at [593, 22] on span "Payouts" at bounding box center [604, 22] width 32 height 11
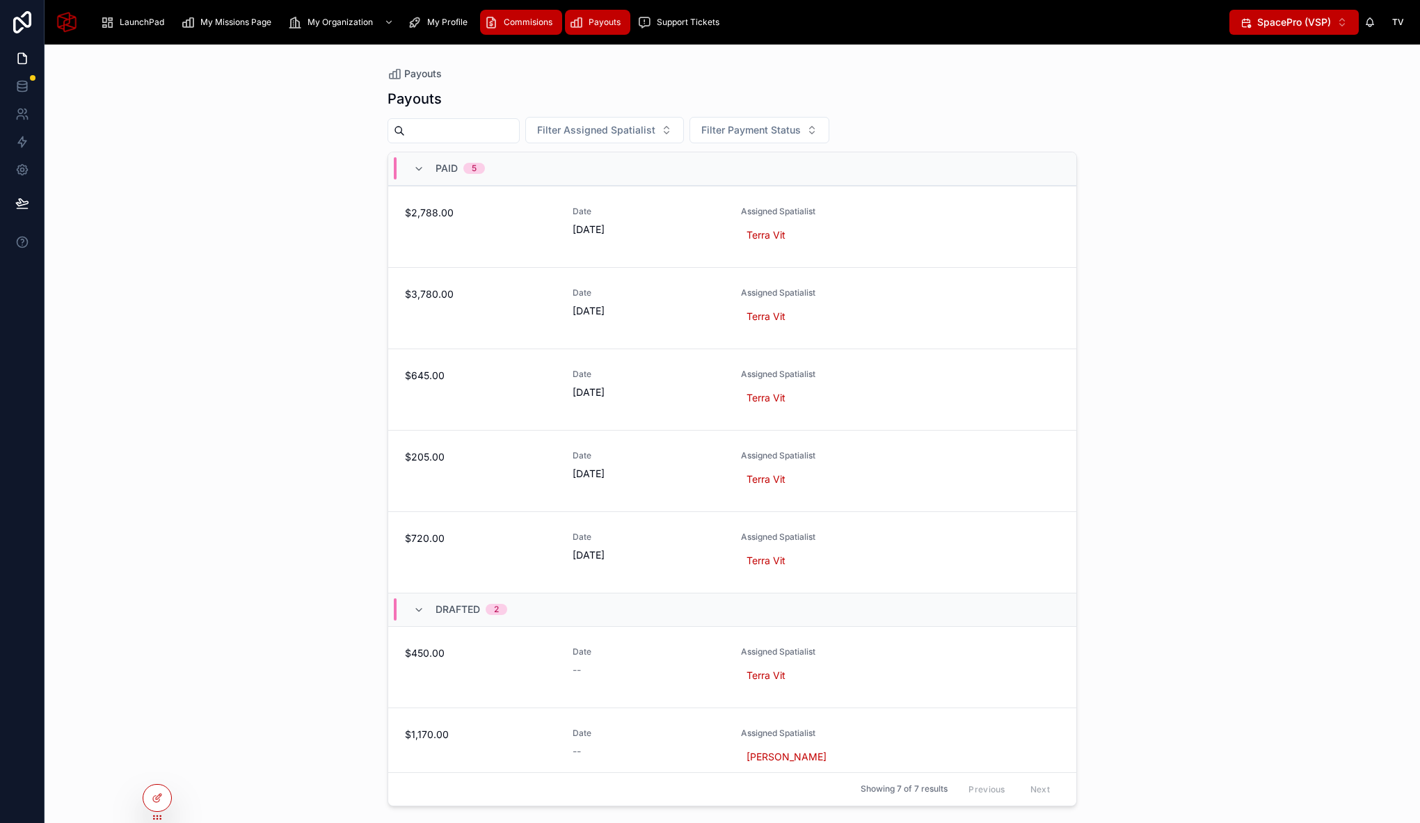
click at [513, 19] on span "Commisions" at bounding box center [528, 22] width 49 height 11
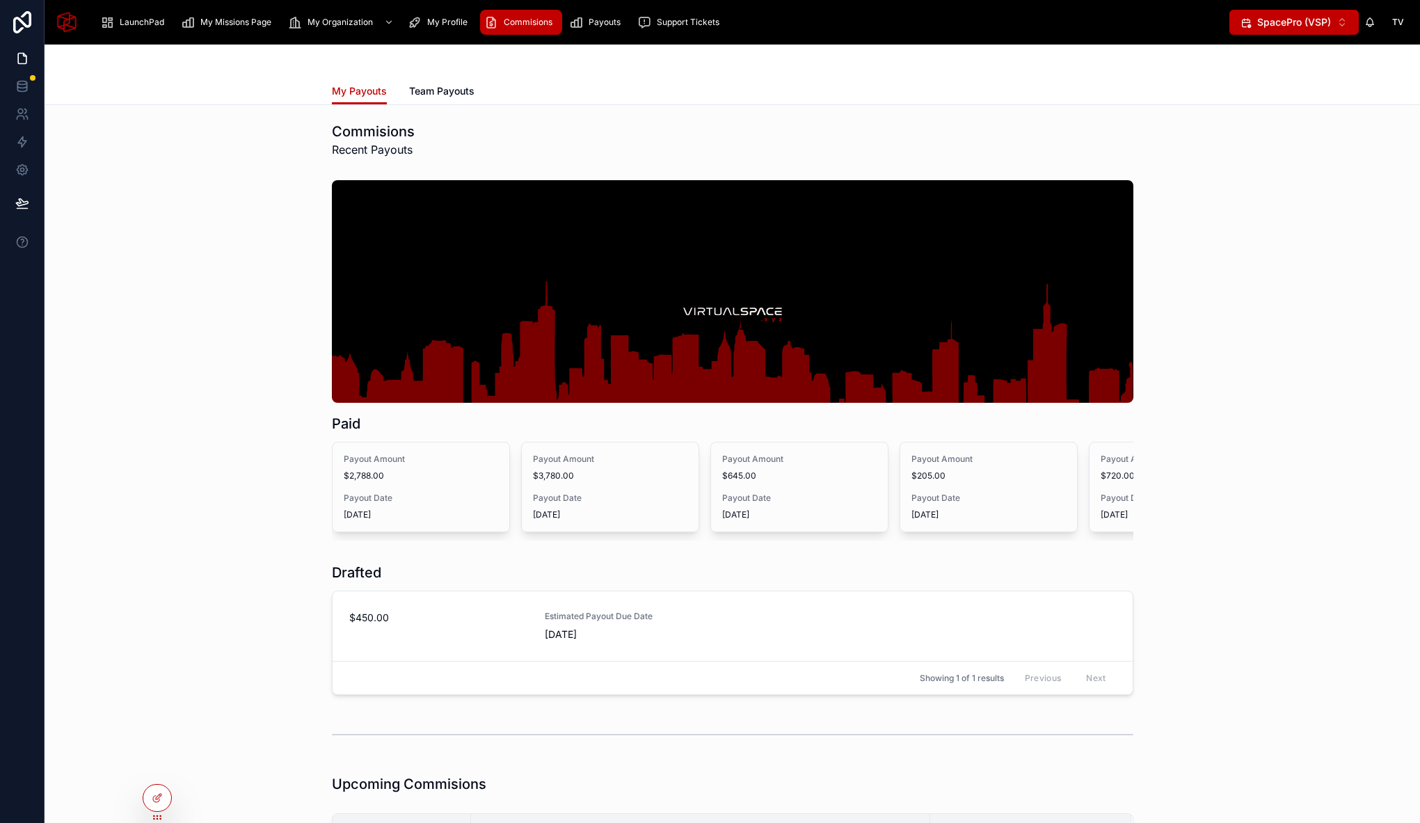
scroll to position [33, 0]
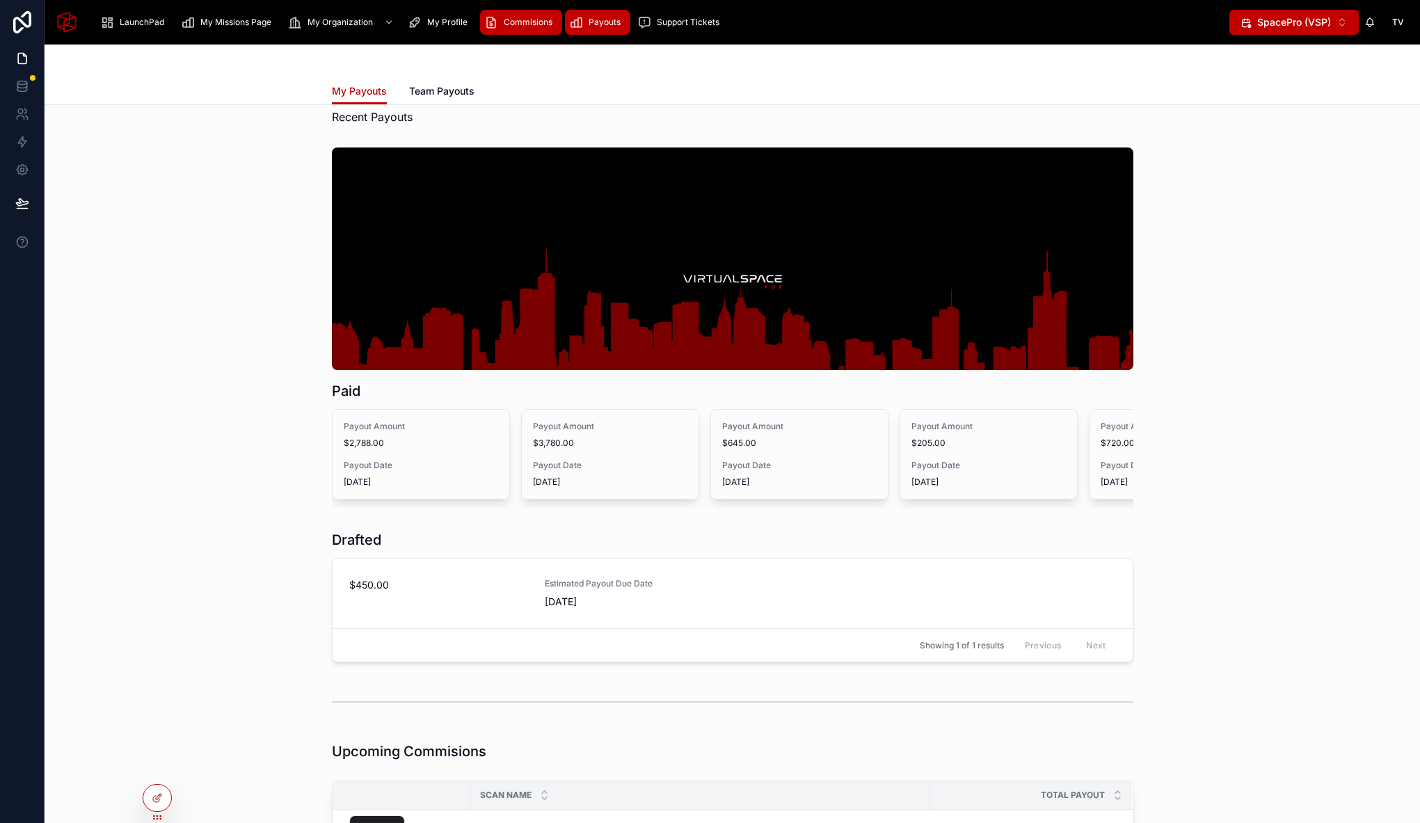
click at [595, 17] on span "Payouts" at bounding box center [604, 22] width 32 height 11
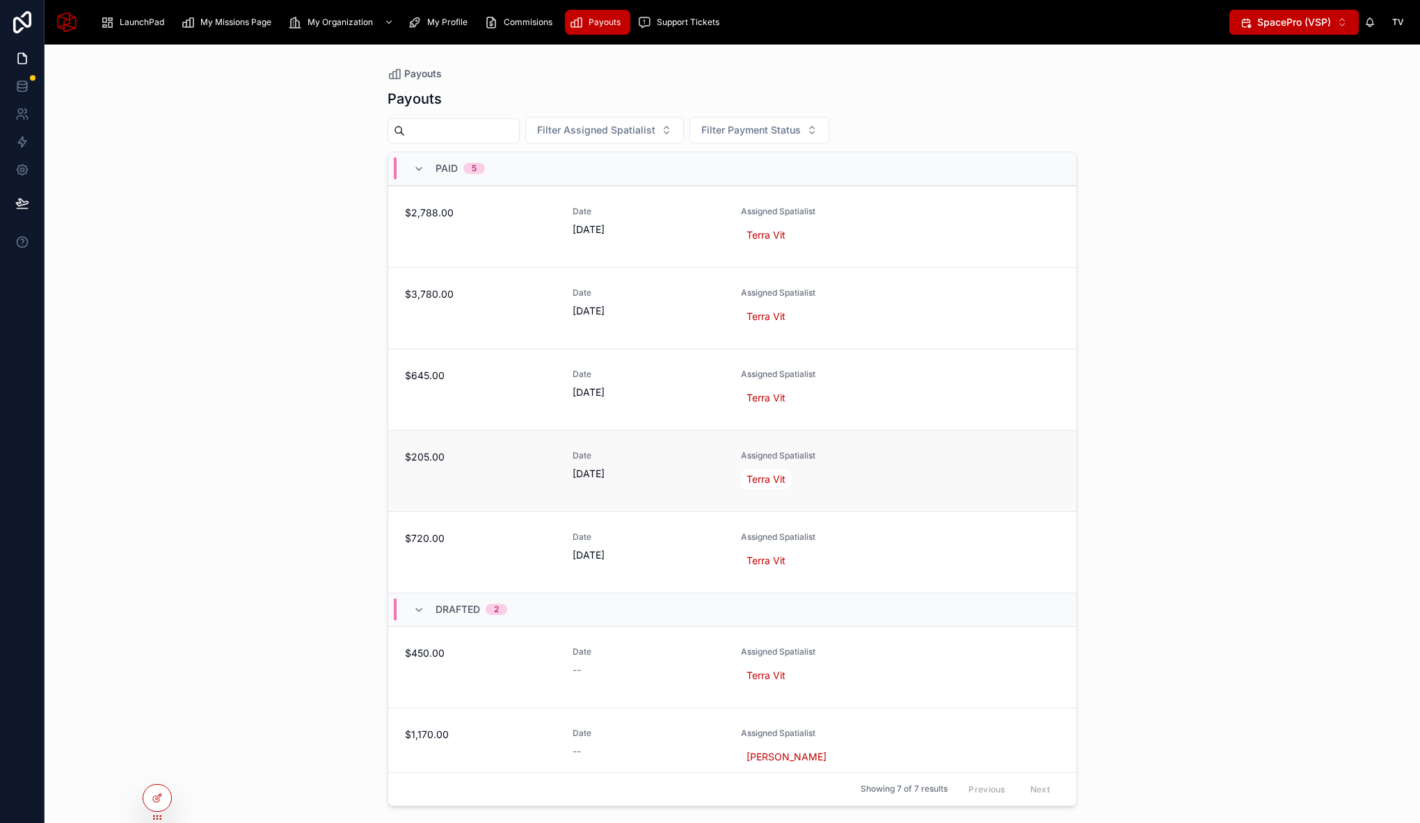
drag, startPoint x: 156, startPoint y: 795, endPoint x: 432, endPoint y: 497, distance: 406.5
click at [156, 794] on icon at bounding box center [157, 797] width 11 height 11
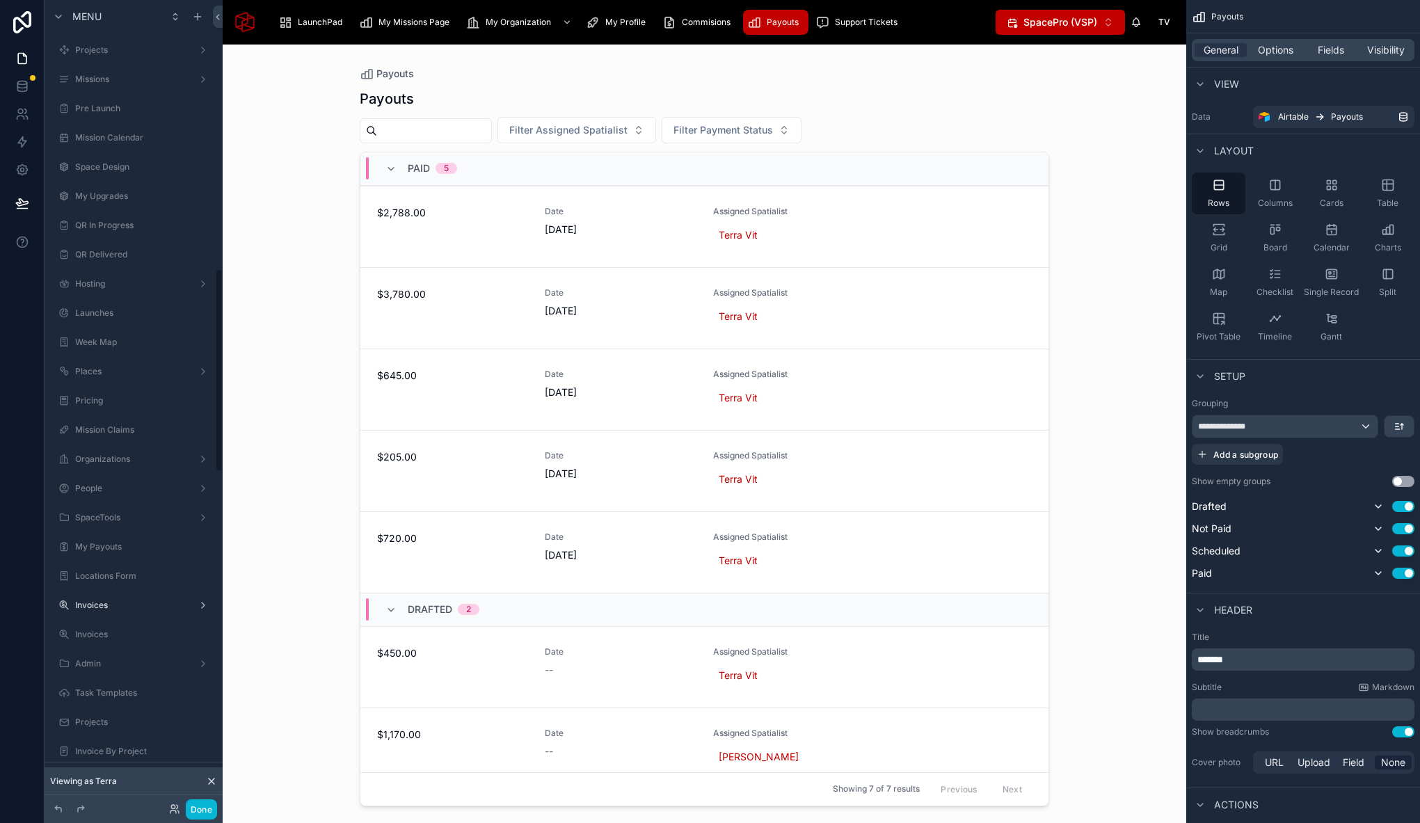
scroll to position [1063, 0]
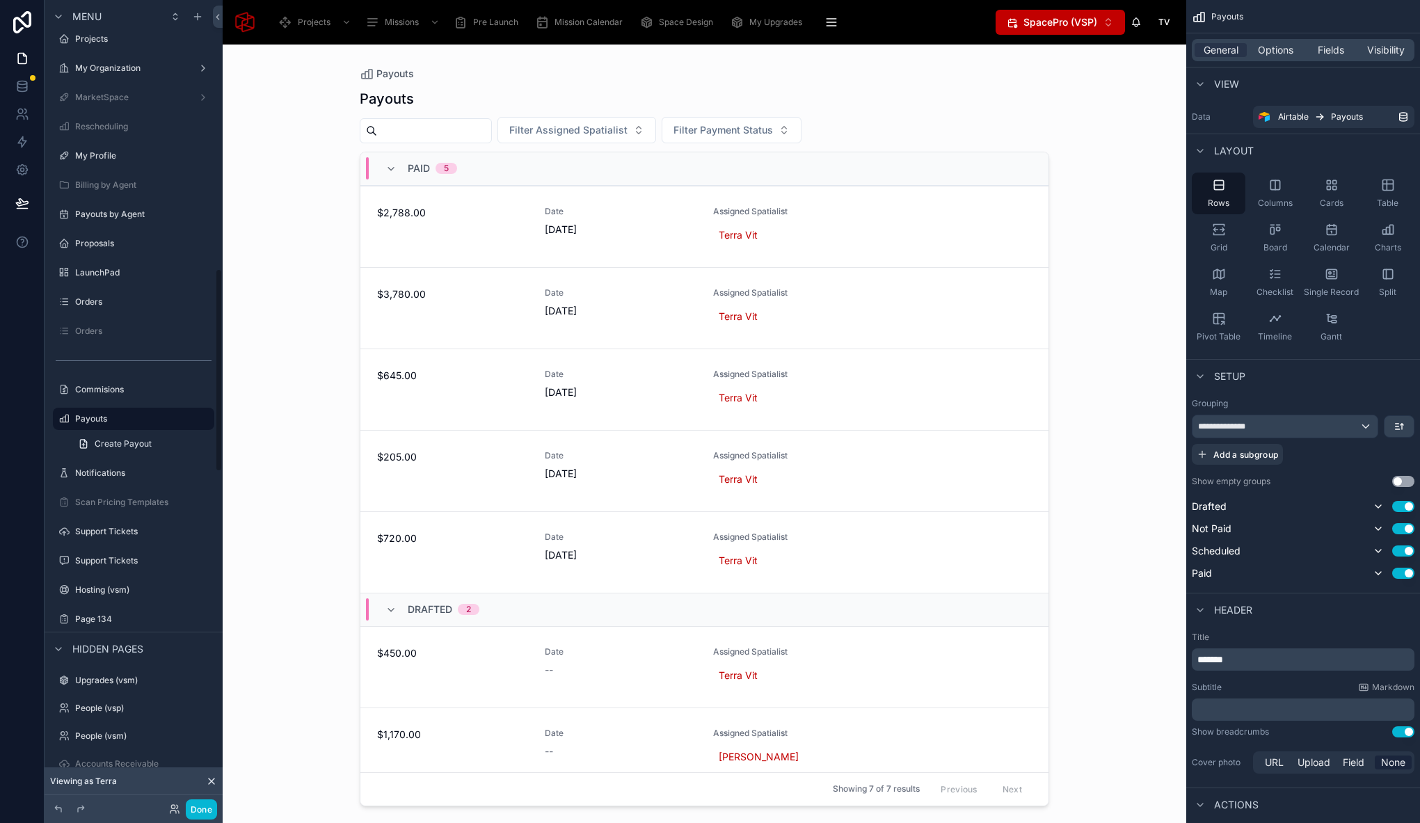
click at [892, 119] on div at bounding box center [704, 426] width 712 height 762
click at [1271, 55] on span "Options" at bounding box center [1275, 50] width 35 height 14
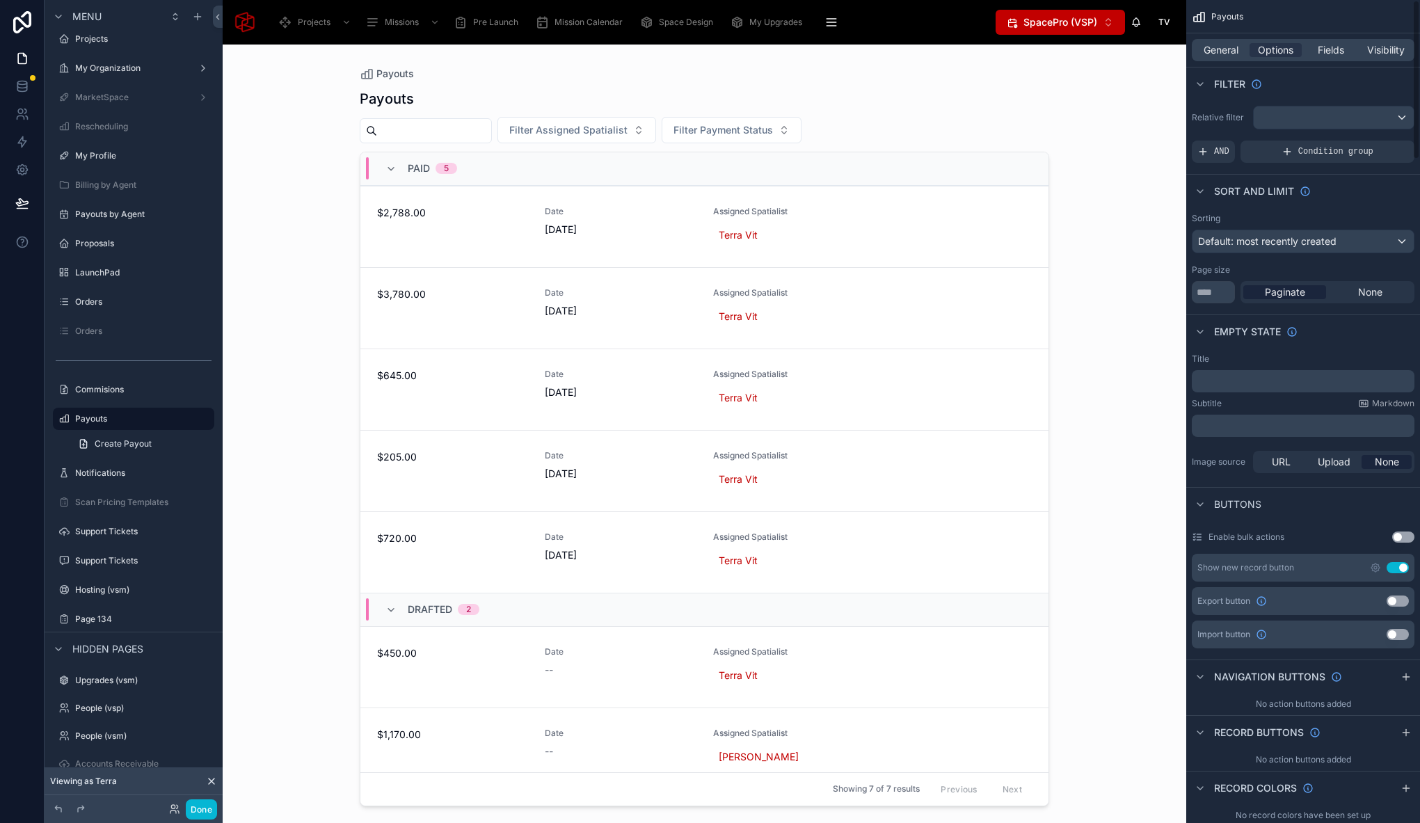
click at [958, 103] on div "Payouts" at bounding box center [704, 98] width 689 height 19
click at [983, 129] on div "Filter Assigned Spatialist Filter Payment Status" at bounding box center [704, 130] width 689 height 26
click at [1229, 50] on span "General" at bounding box center [1220, 50] width 35 height 14
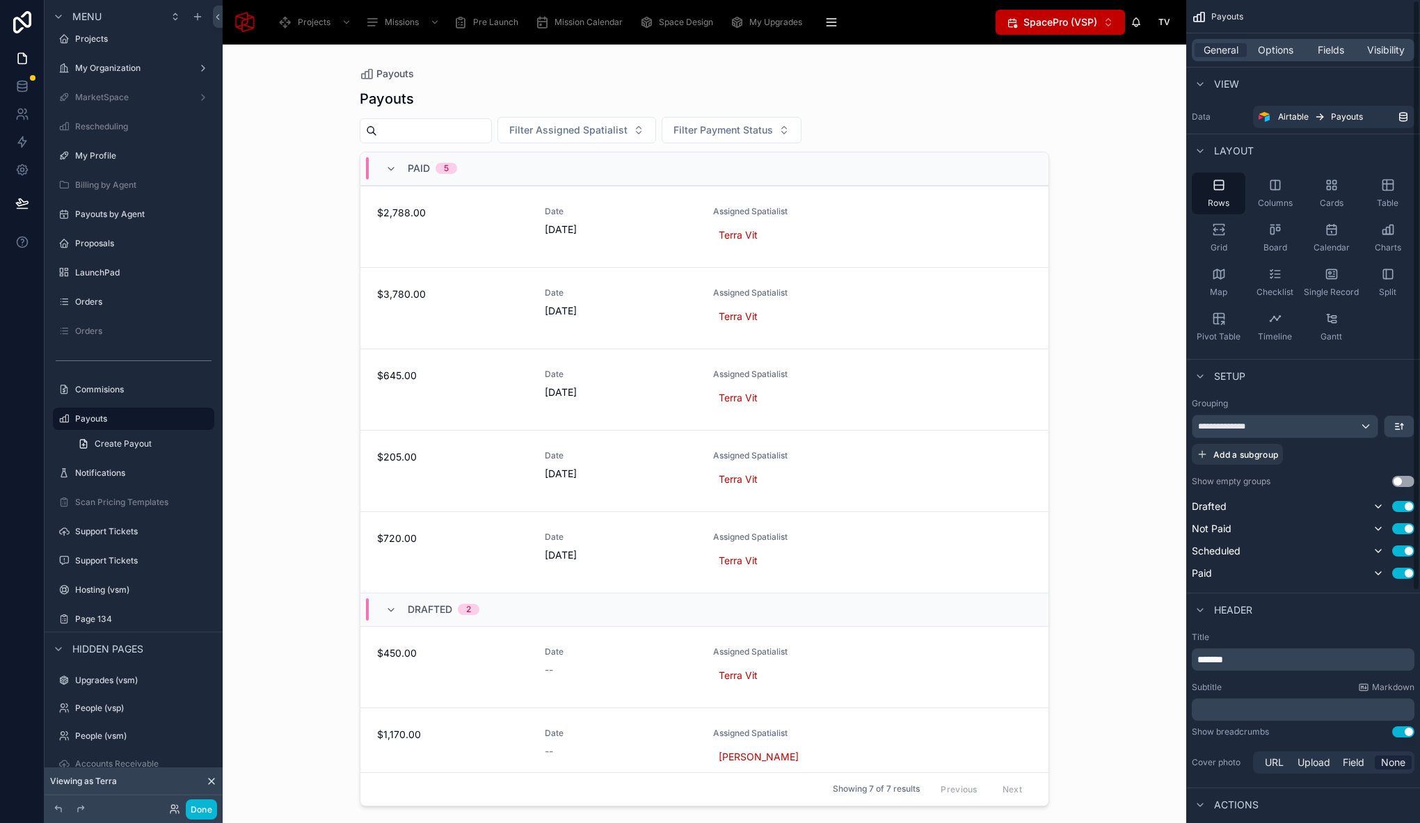
click at [936, 115] on div "Payouts Filter Assigned Spatialist Filter Payment Status Paid 5 $2,788.00 Date …" at bounding box center [704, 443] width 689 height 725
click at [1279, 50] on span "Options" at bounding box center [1275, 50] width 35 height 14
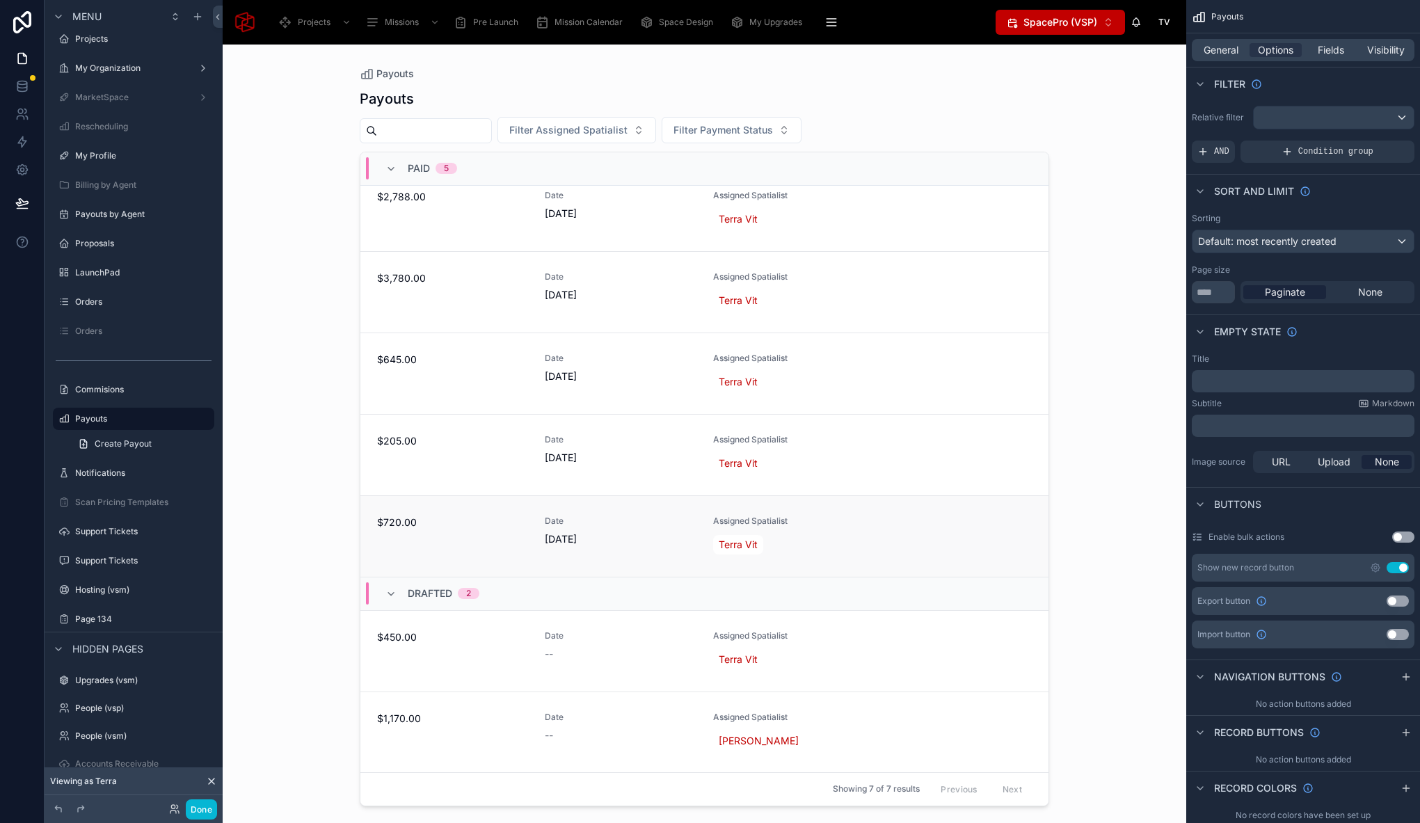
scroll to position [0, 0]
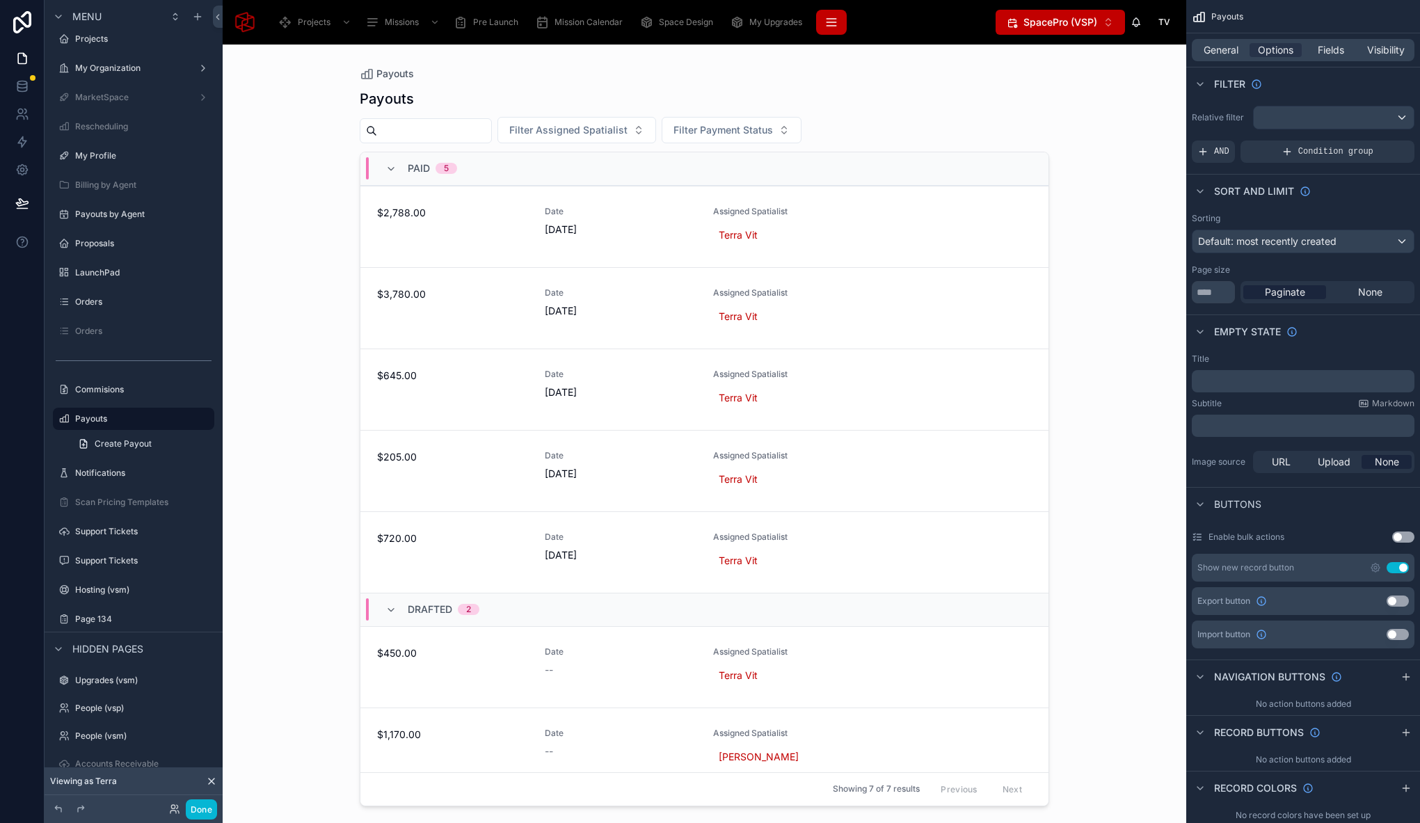
click at [837, 24] on button "scrollable content" at bounding box center [831, 22] width 31 height 25
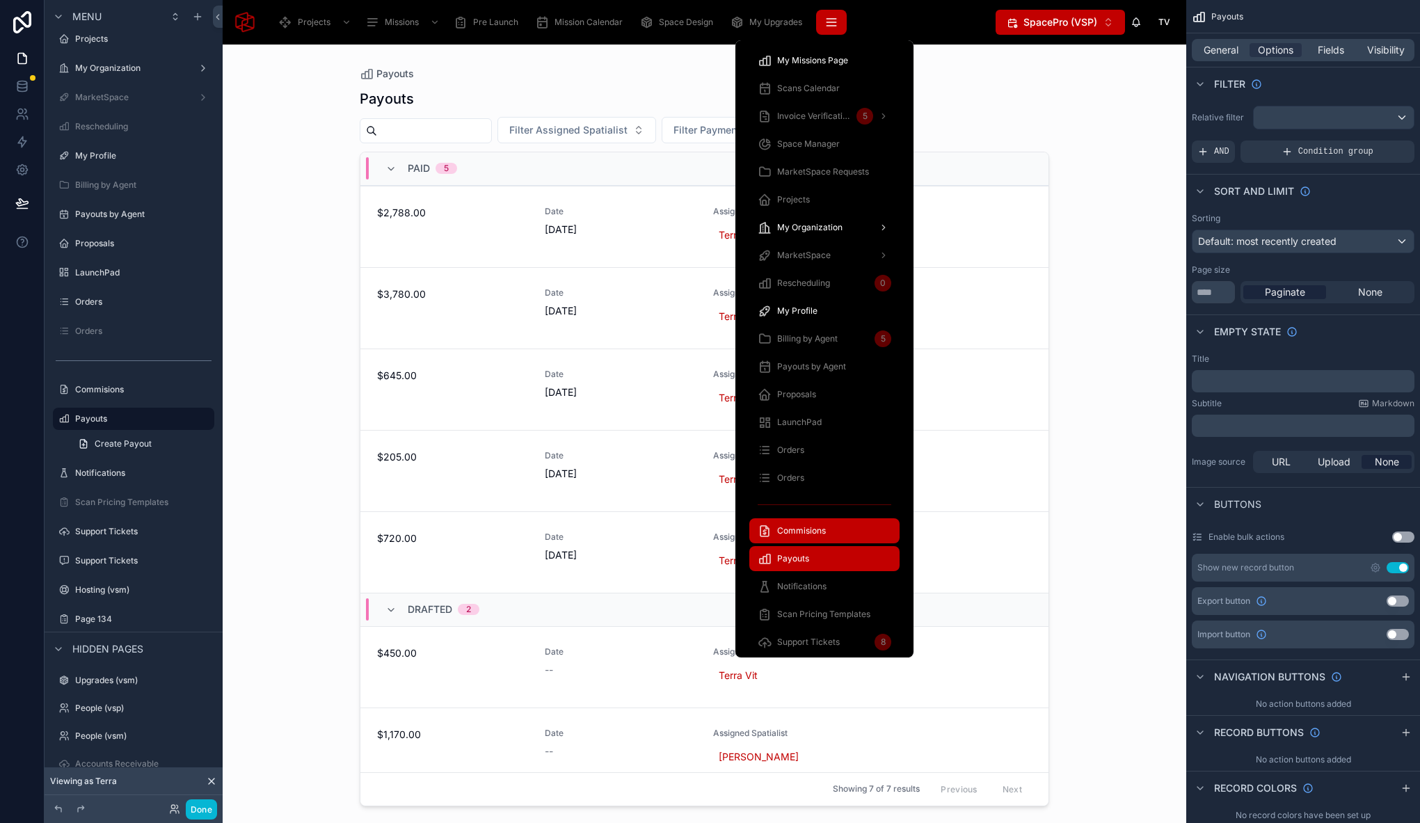
scroll to position [693, 0]
click at [808, 531] on span "Commisions" at bounding box center [801, 529] width 49 height 11
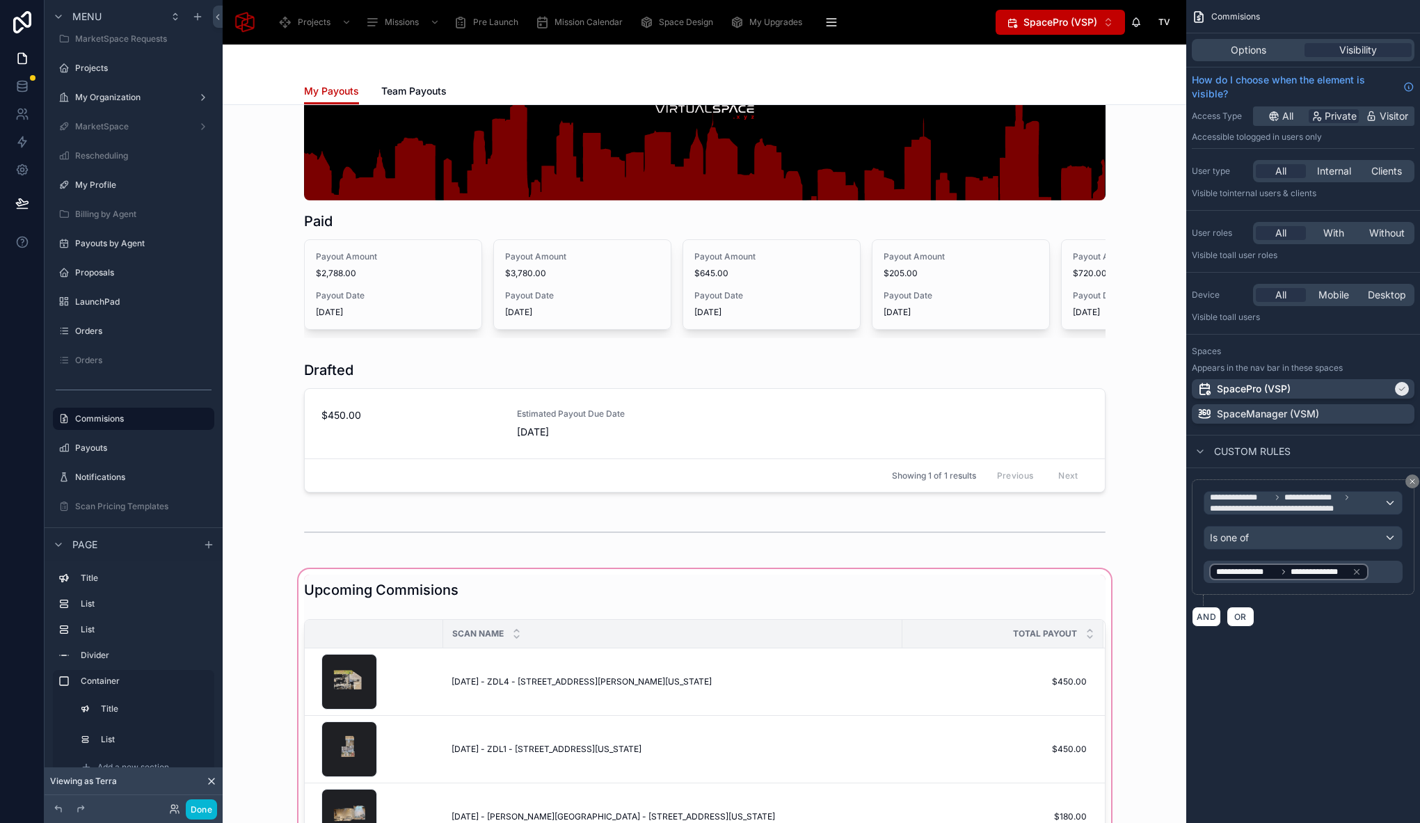
scroll to position [97, 0]
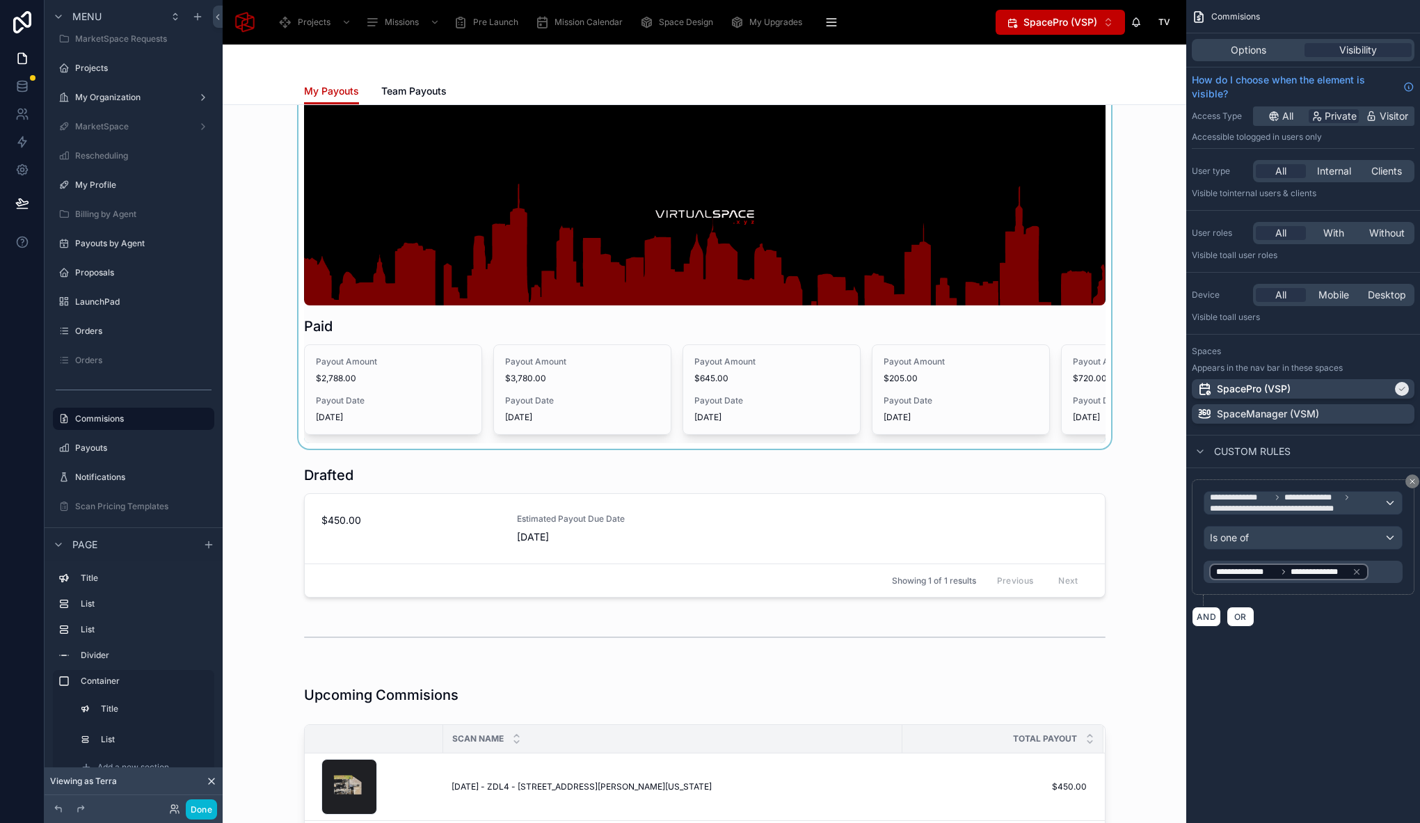
click at [373, 327] on div at bounding box center [704, 262] width 941 height 371
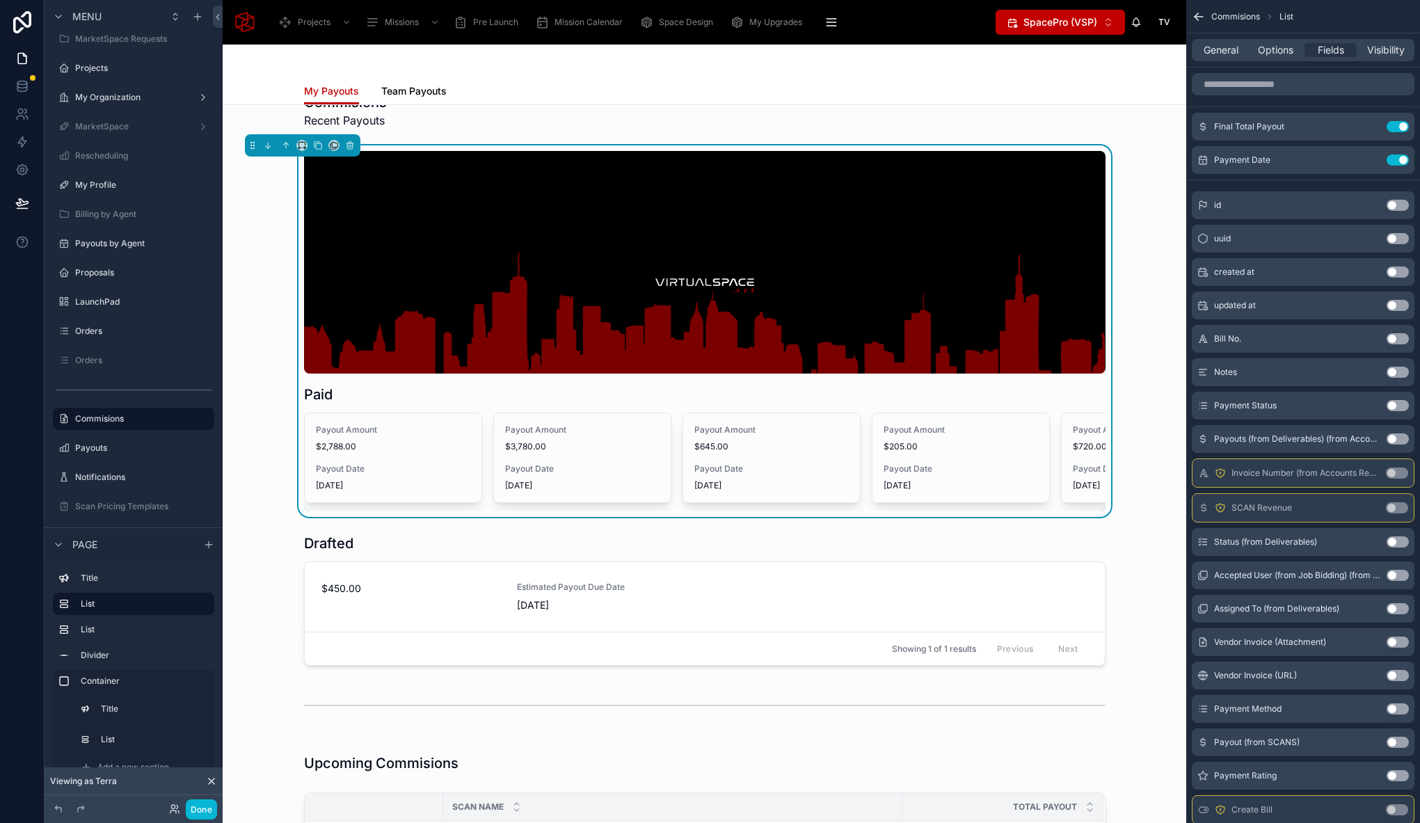
scroll to position [0, 0]
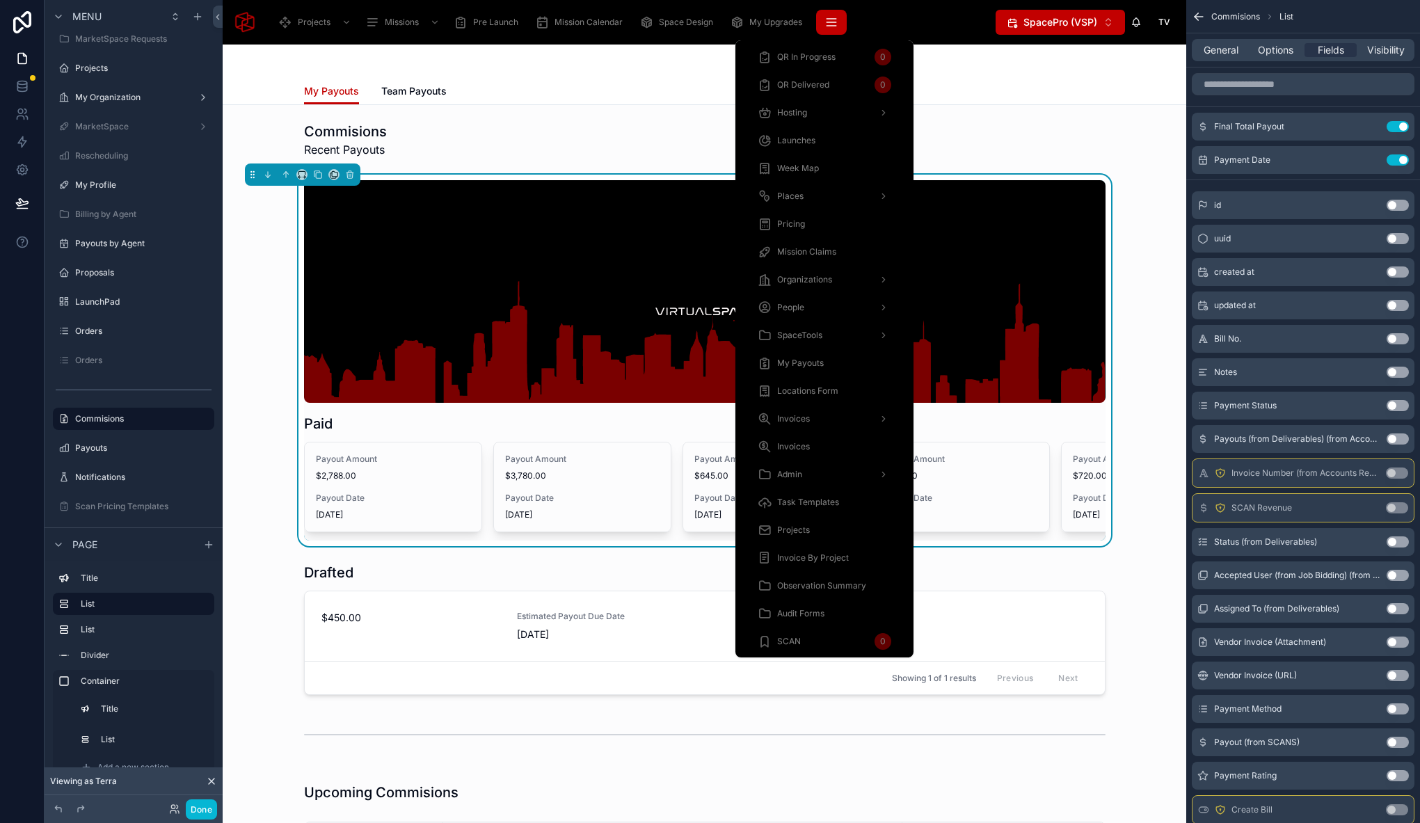
click at [835, 24] on icon "scrollable content" at bounding box center [831, 22] width 14 height 14
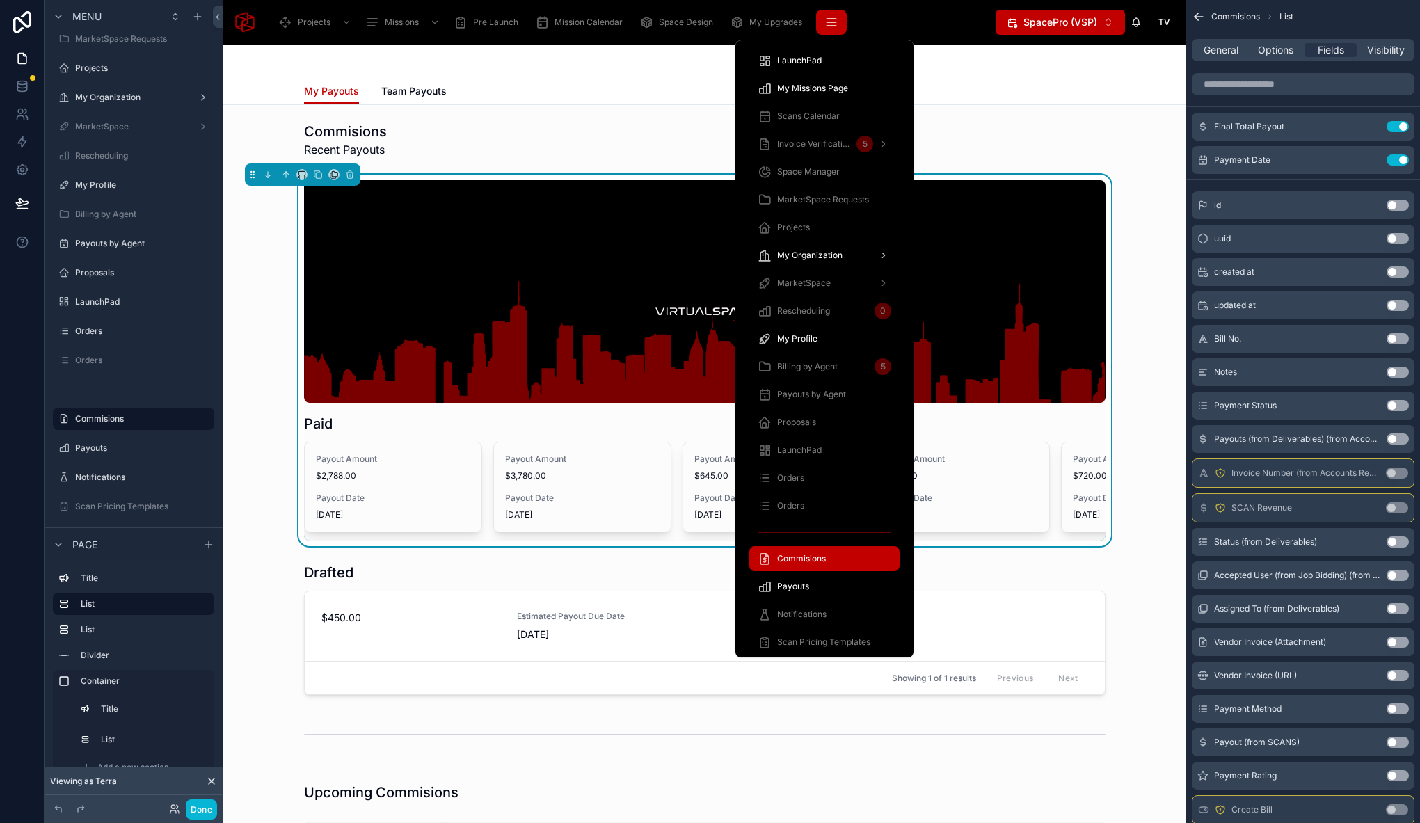
scroll to position [776, 0]
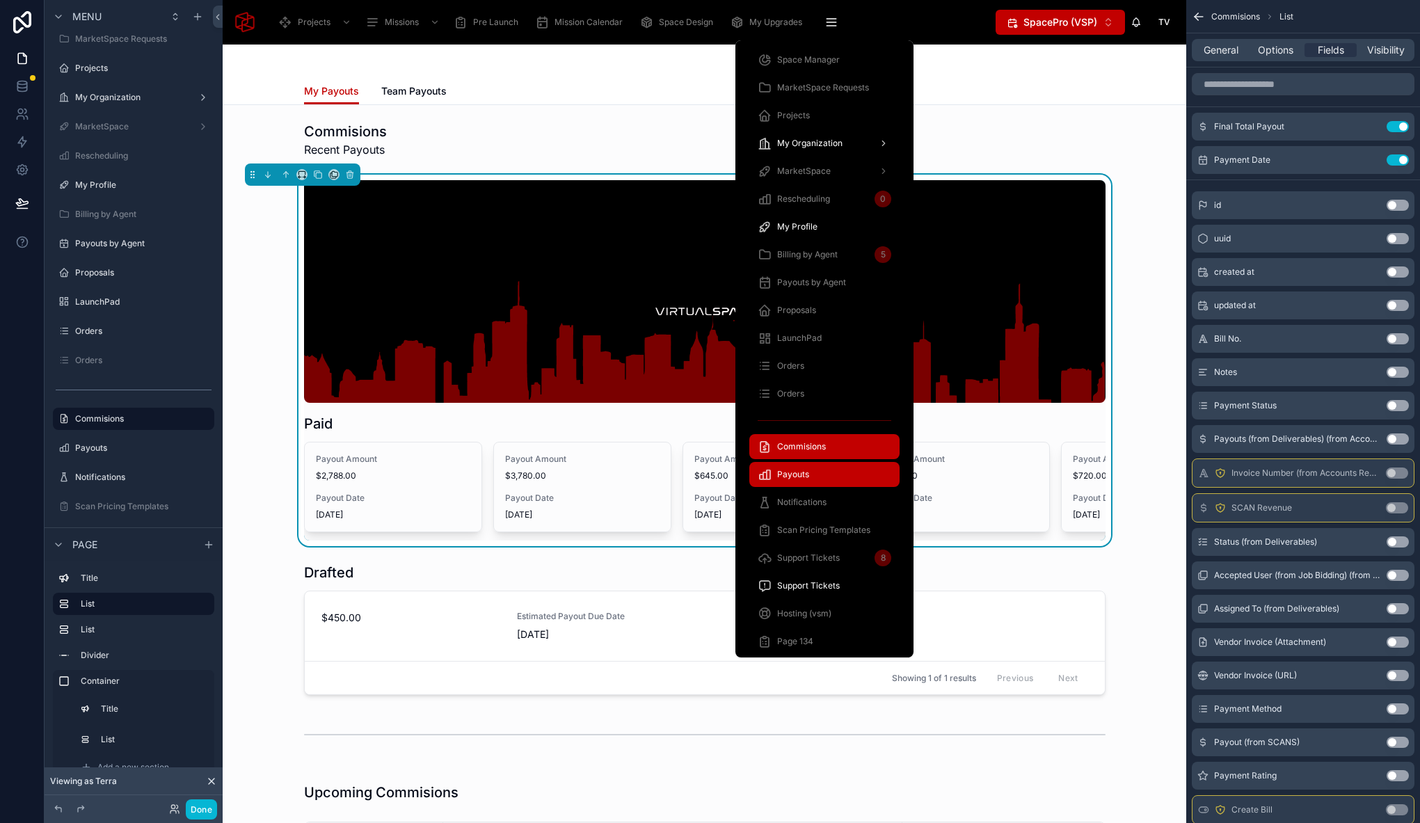
click at [822, 467] on div "Payouts" at bounding box center [824, 474] width 134 height 22
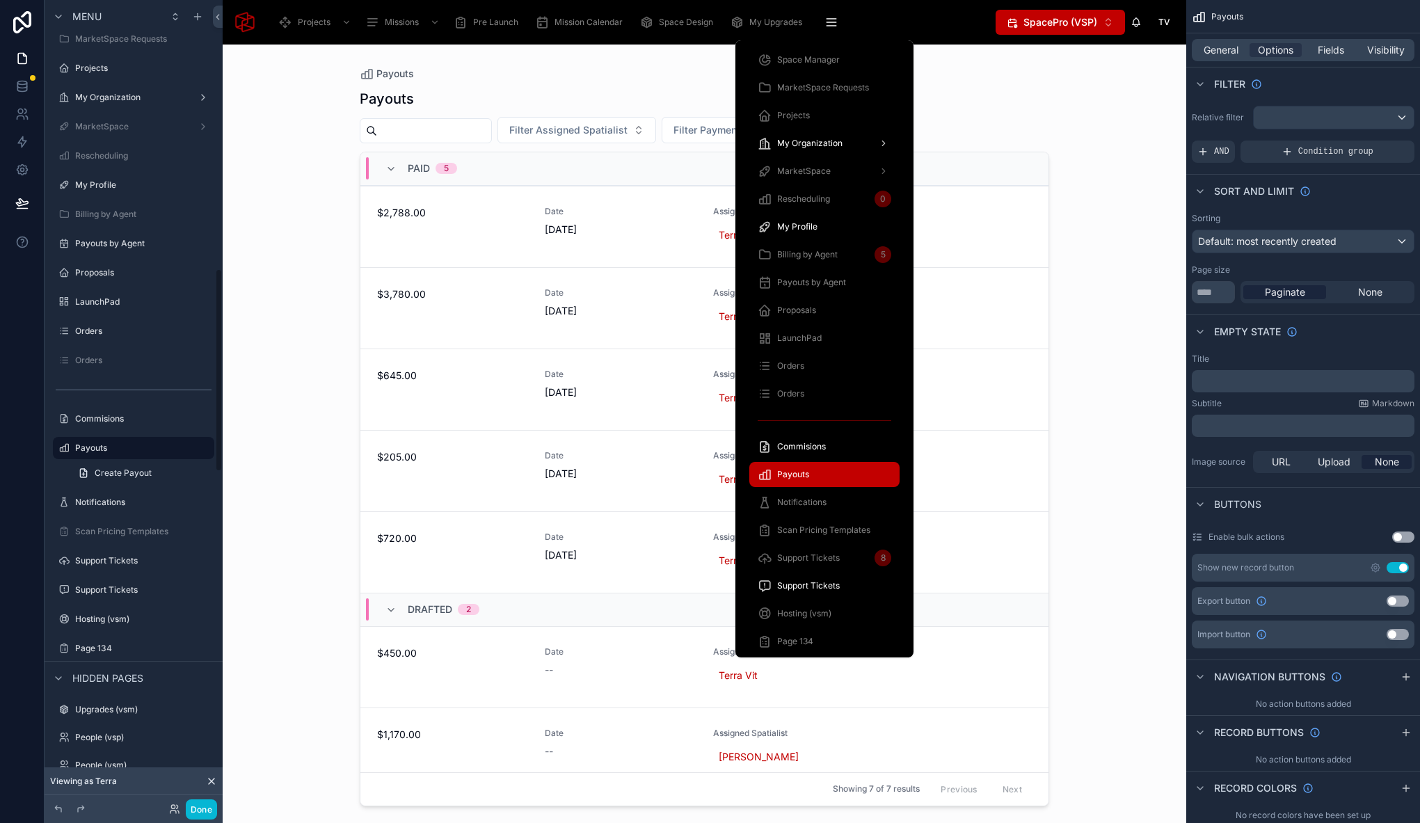
scroll to position [1063, 0]
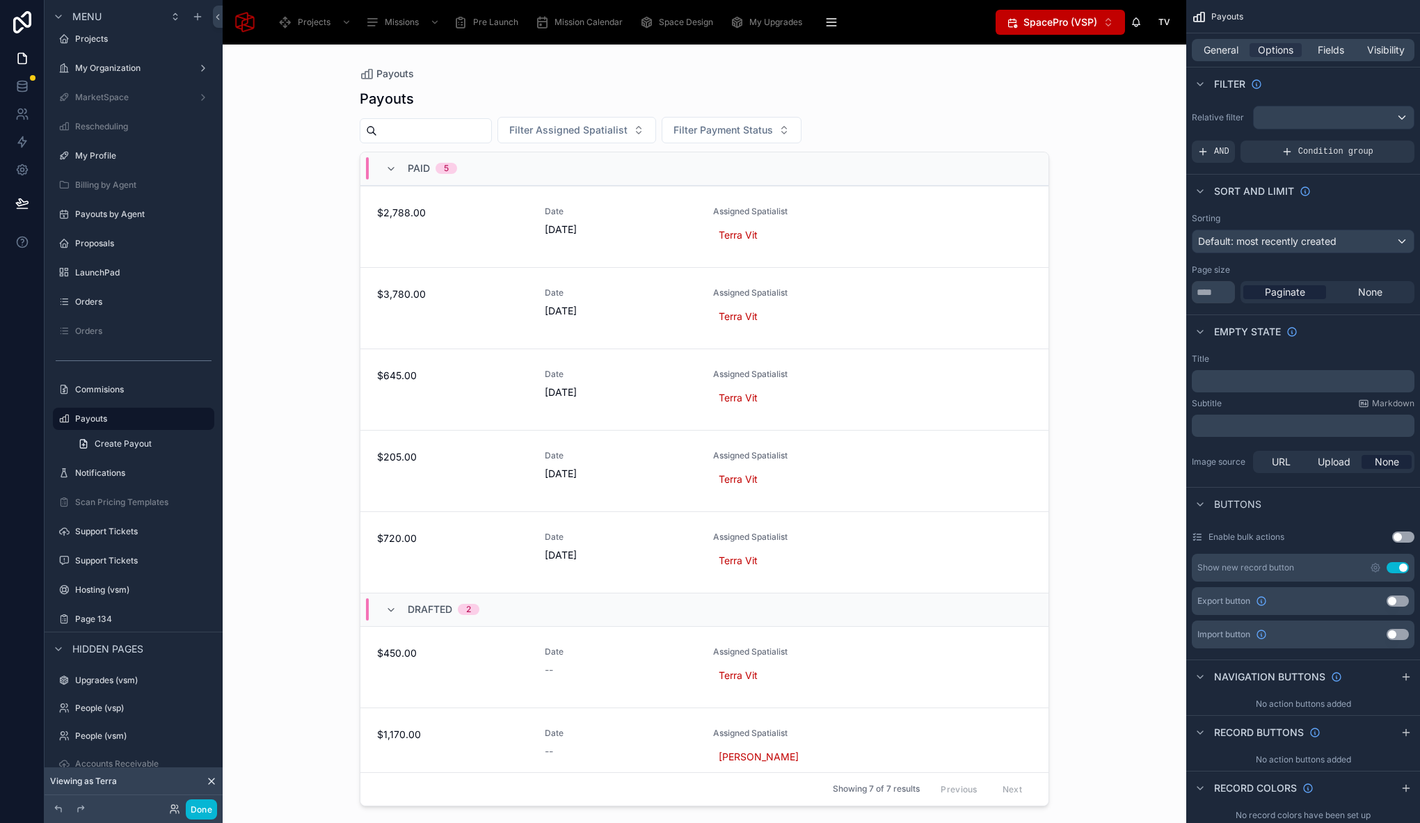
click at [1113, 376] on div "Payouts Payouts Filter Assigned Spatialist Filter Payment Status Paid 5 $2,788.…" at bounding box center [704, 434] width 963 height 778
click at [942, 129] on div at bounding box center [704, 426] width 712 height 762
click at [1215, 49] on span "General" at bounding box center [1220, 50] width 35 height 14
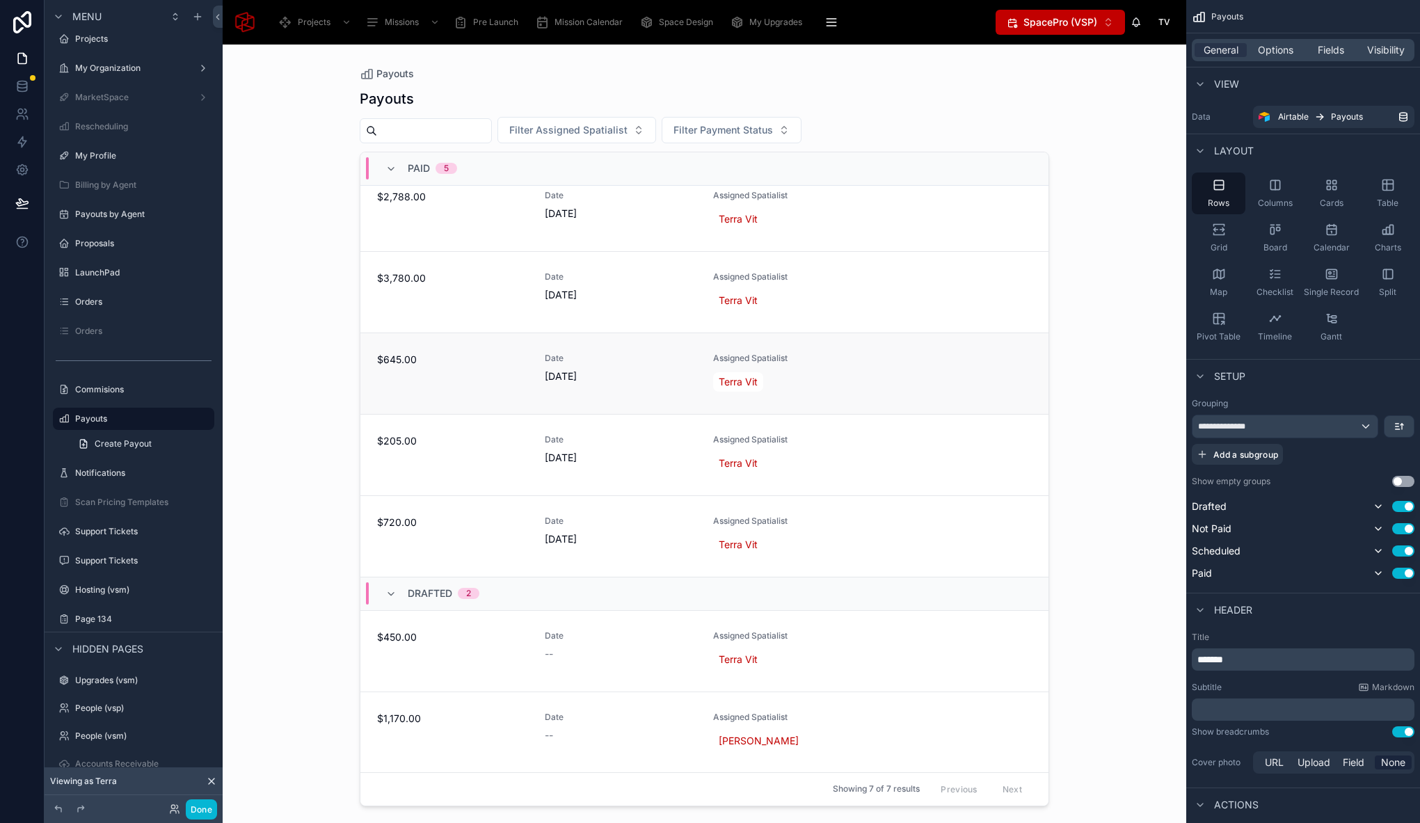
scroll to position [0, 0]
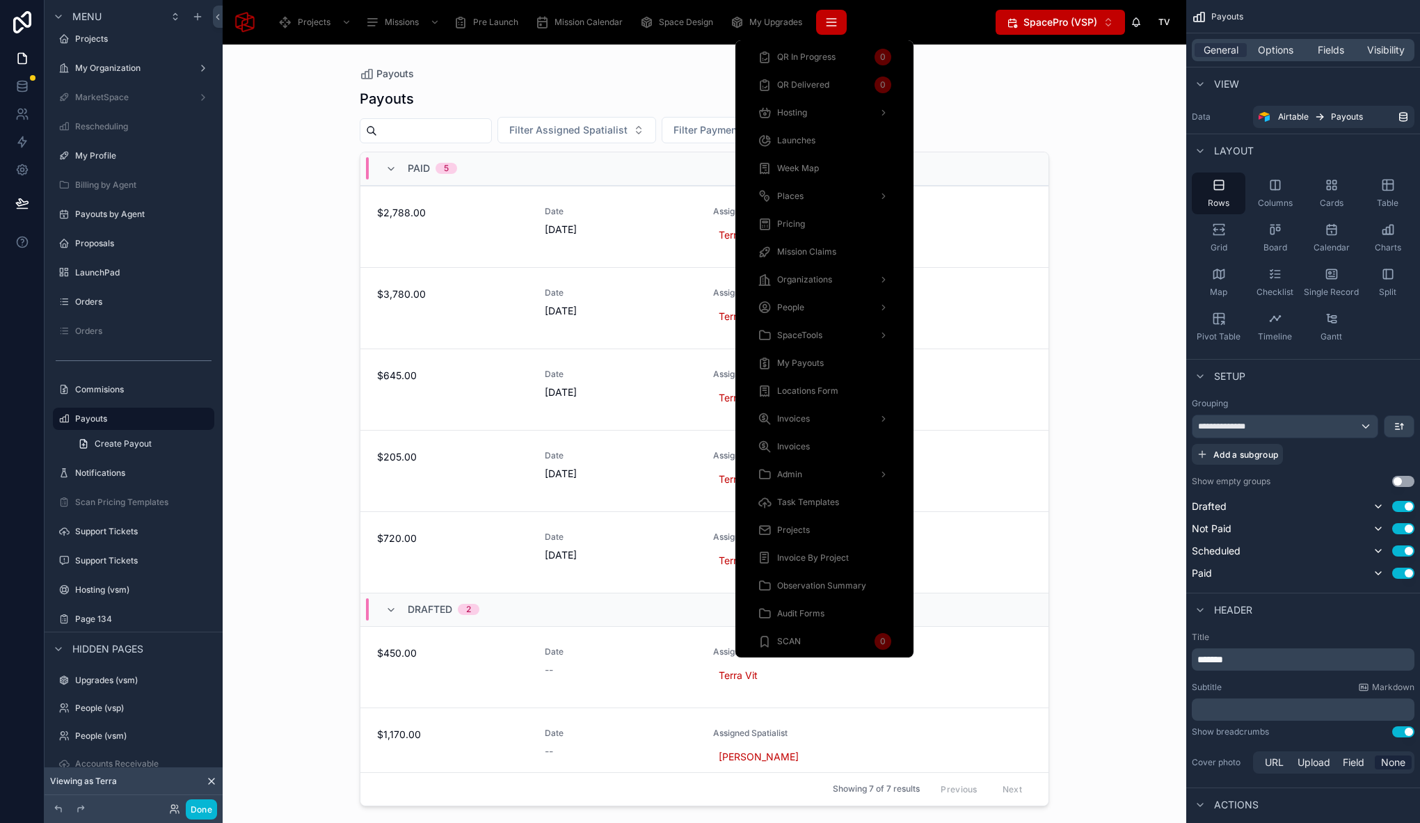
click at [833, 22] on icon "scrollable content" at bounding box center [830, 22] width 9 height 0
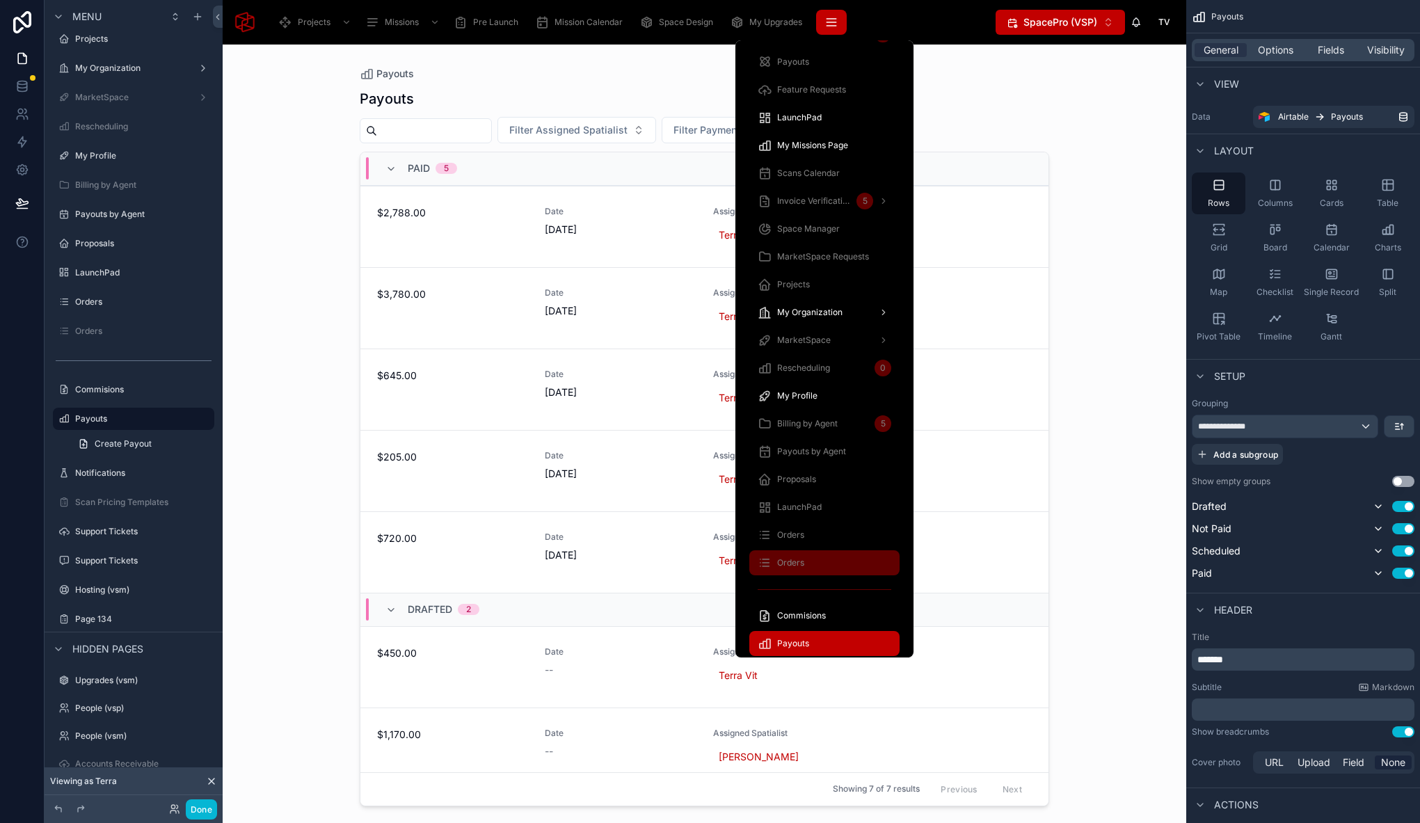
scroll to position [776, 0]
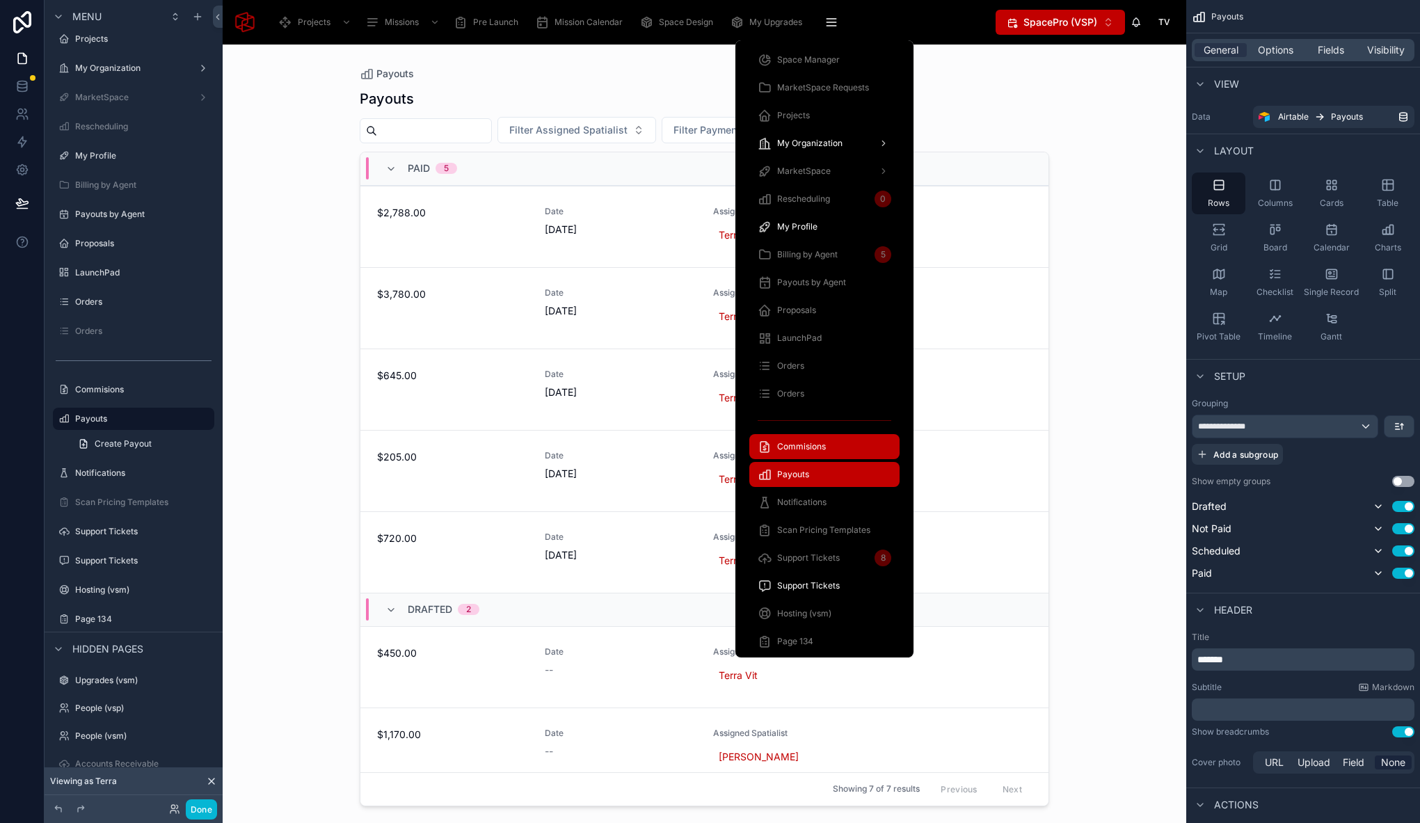
click at [831, 448] on div "Commisions" at bounding box center [824, 446] width 134 height 22
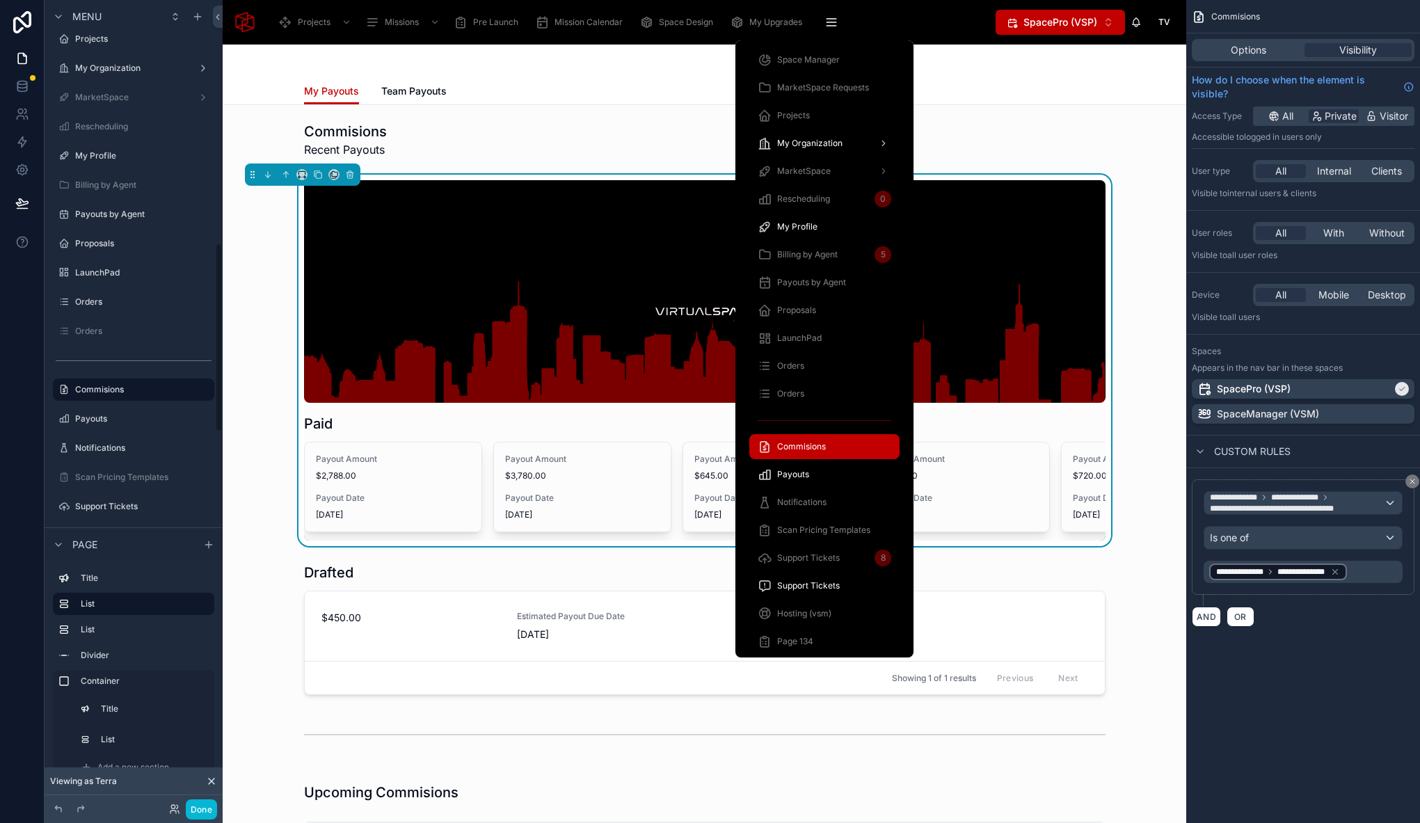
scroll to position [1034, 0]
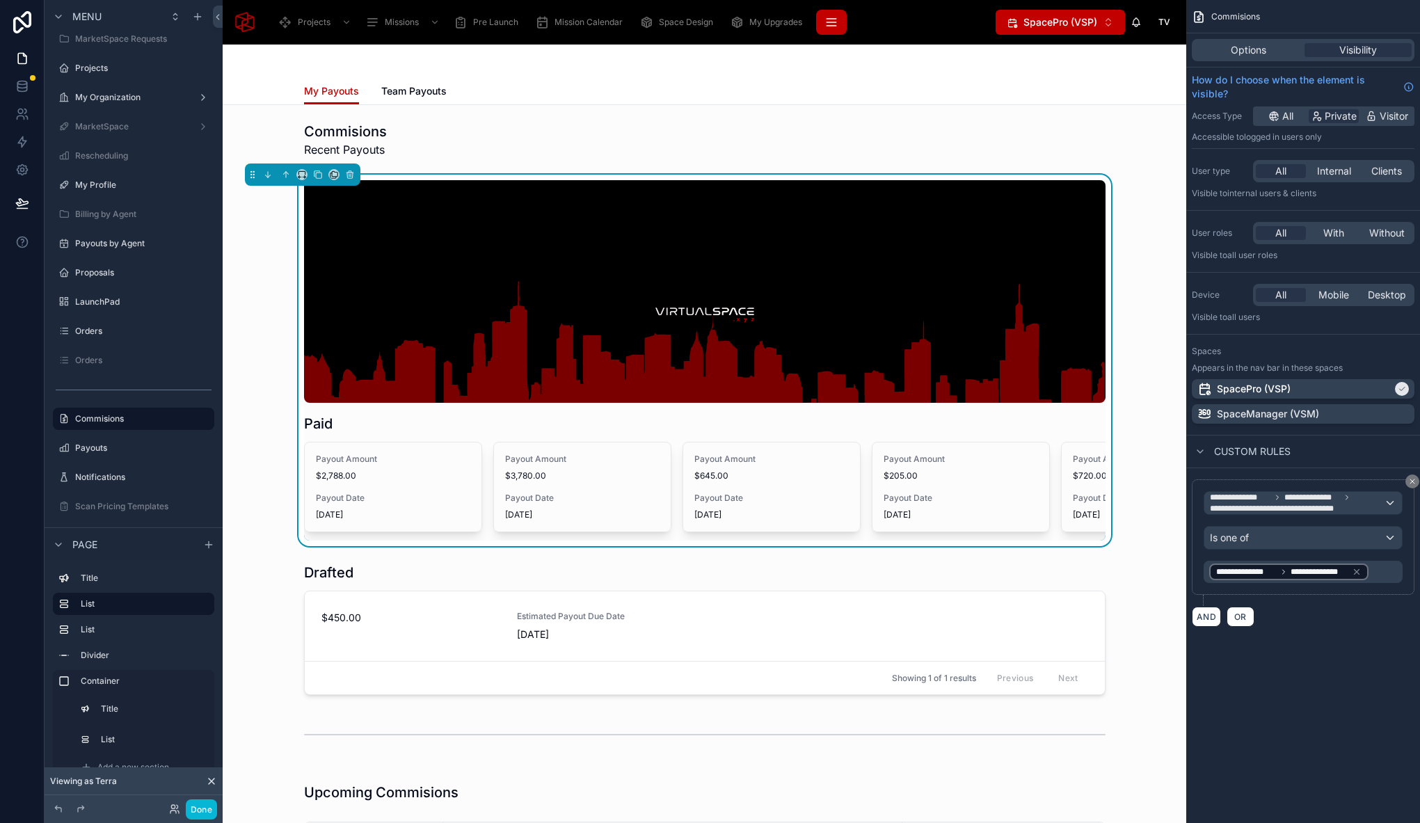
click at [831, 29] on button "scrollable content" at bounding box center [831, 22] width 31 height 25
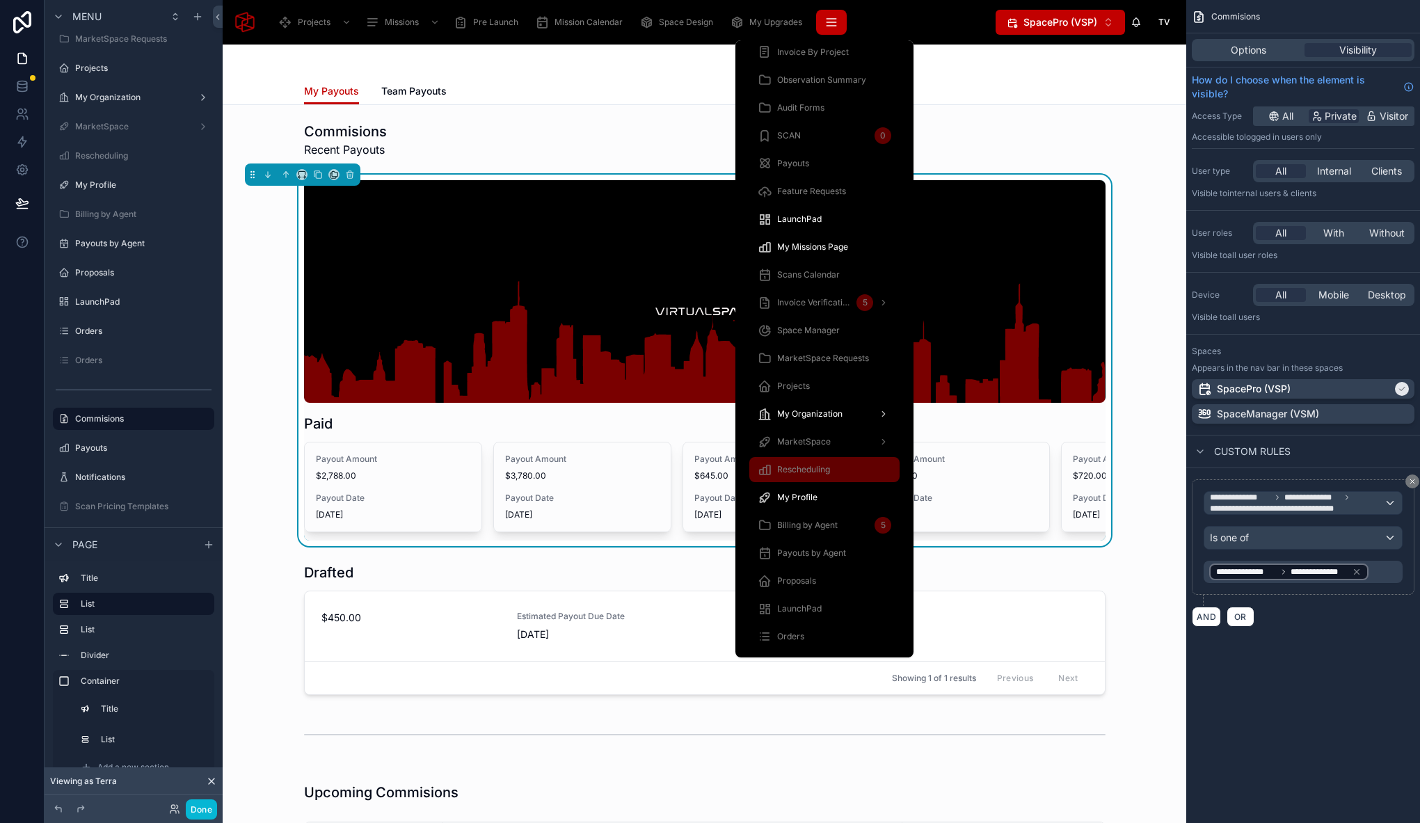
scroll to position [776, 0]
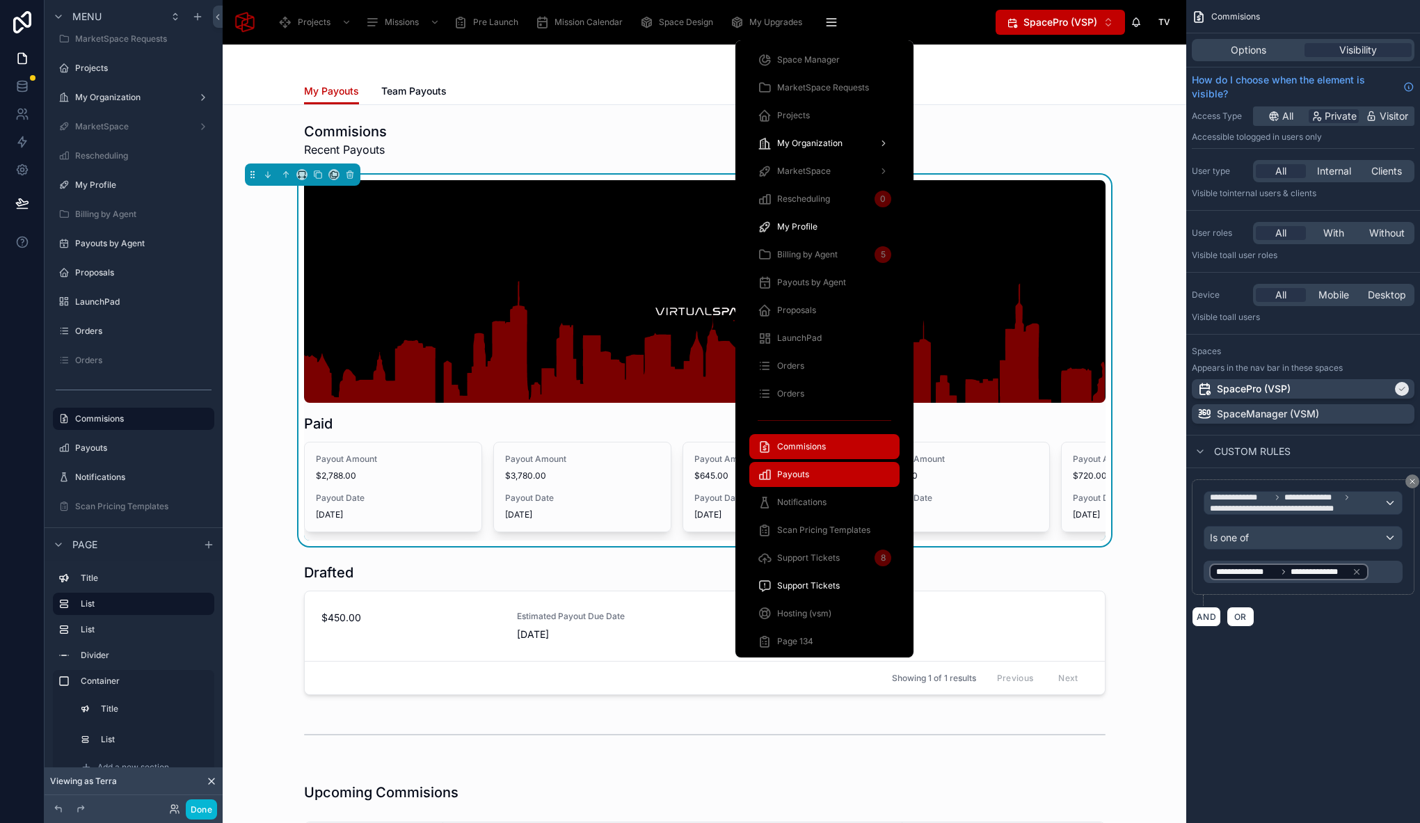
click at [835, 483] on div "Payouts" at bounding box center [824, 474] width 134 height 22
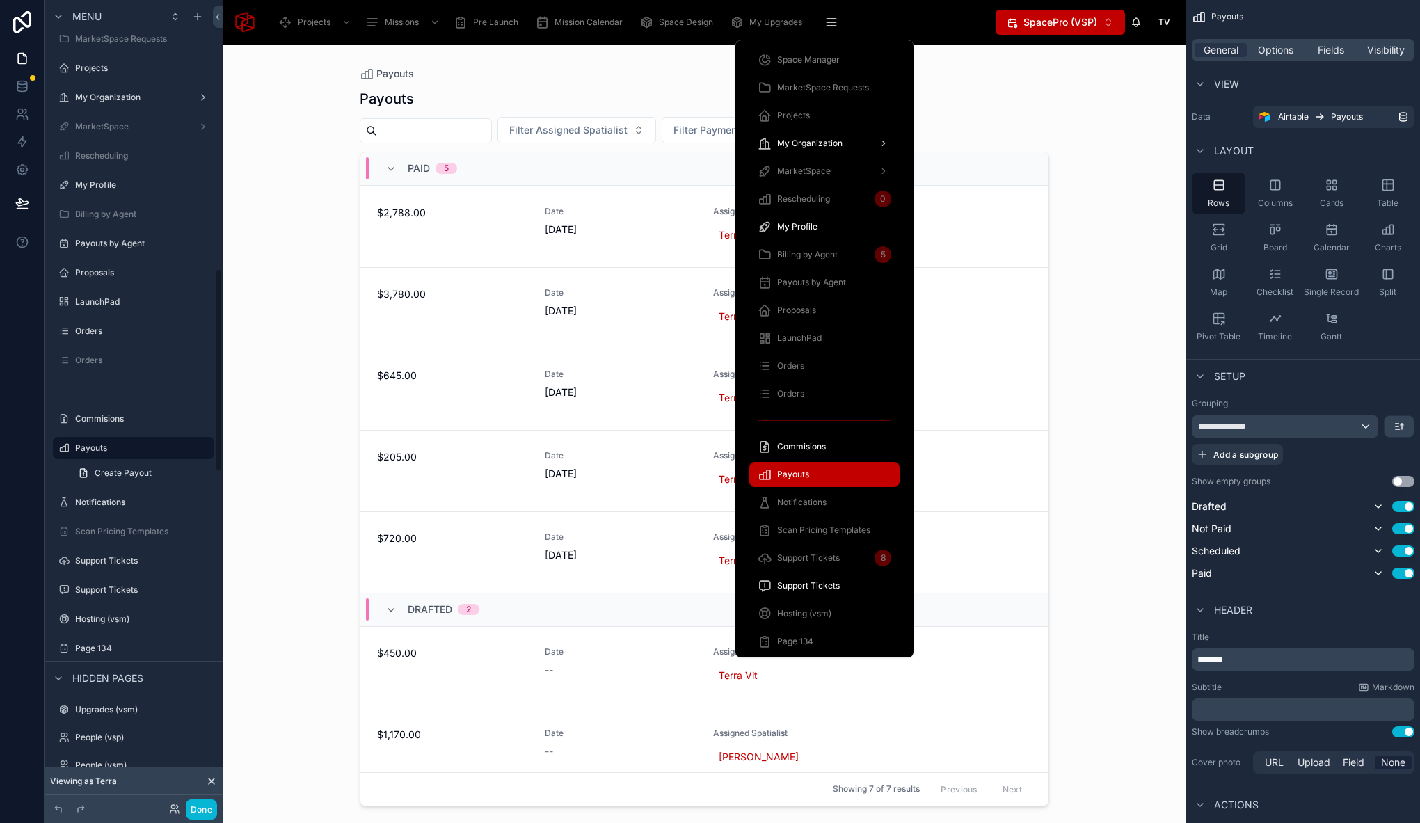
scroll to position [1063, 0]
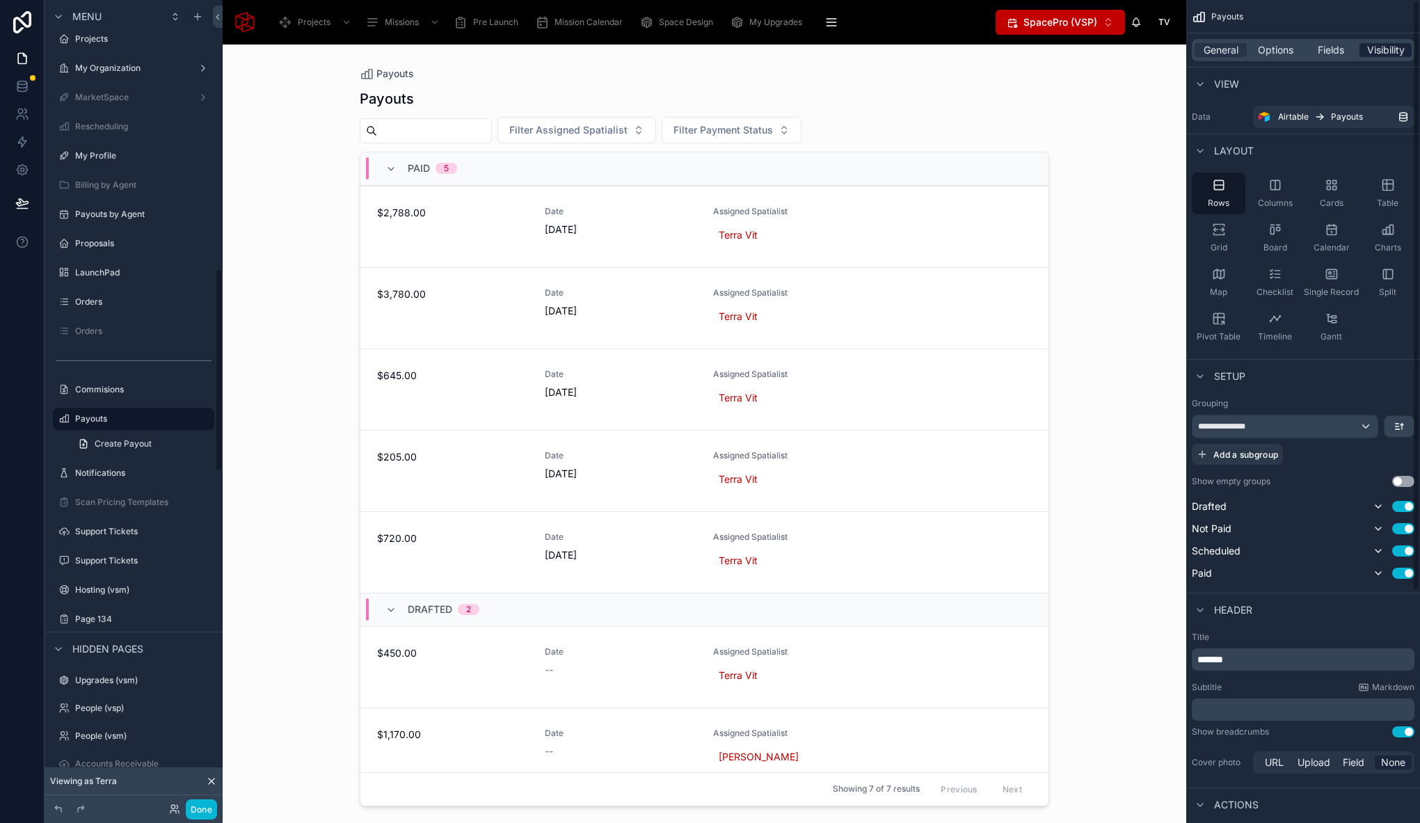
click at [1389, 48] on span "Visibility" at bounding box center [1386, 50] width 38 height 14
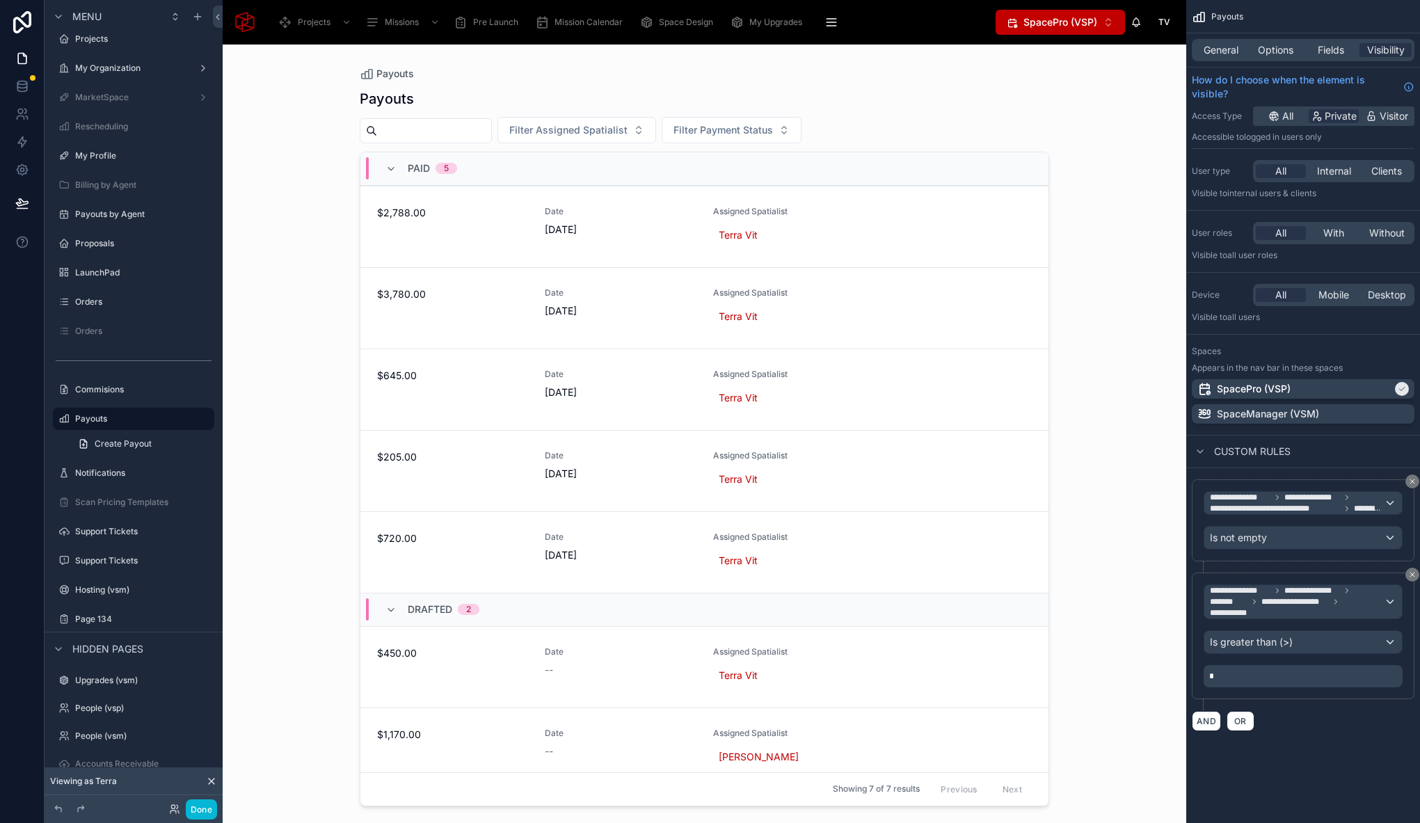
click at [311, 168] on div "Payouts Payouts Filter Assigned Spatialist Filter Payment Status Paid 5 $2,788.…" at bounding box center [704, 434] width 963 height 778
